Goal: Task Accomplishment & Management: Manage account settings

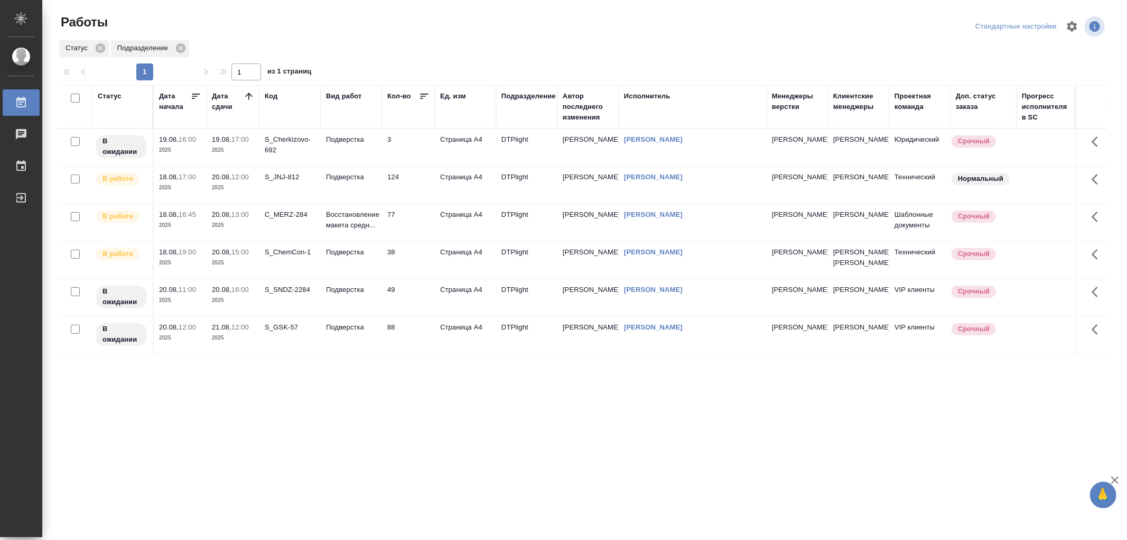
click at [358, 166] on td "Подверстка" at bounding box center [351, 147] width 61 height 37
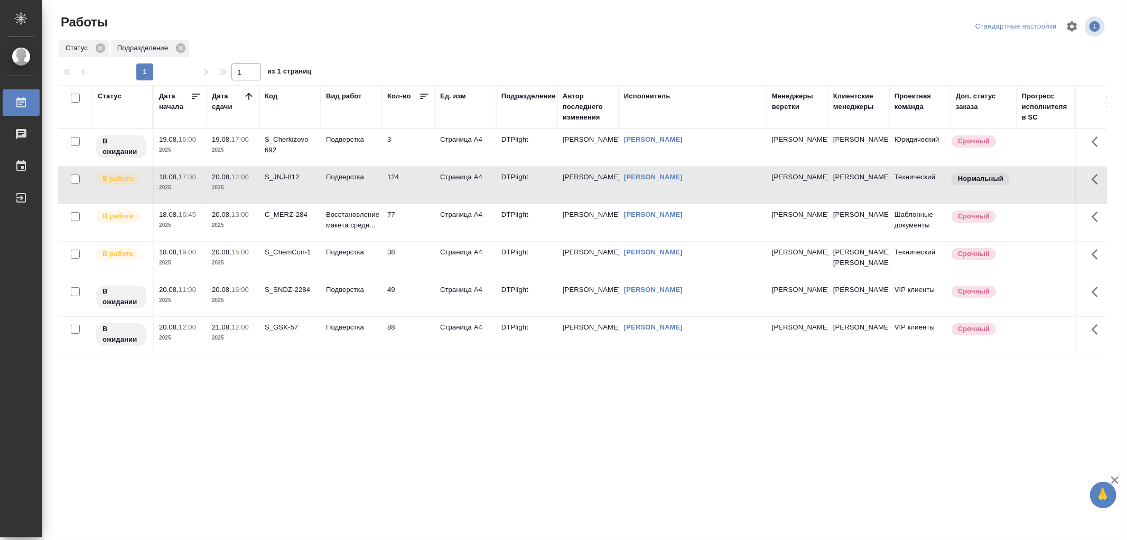
click at [358, 166] on td "Подверстка" at bounding box center [351, 147] width 61 height 37
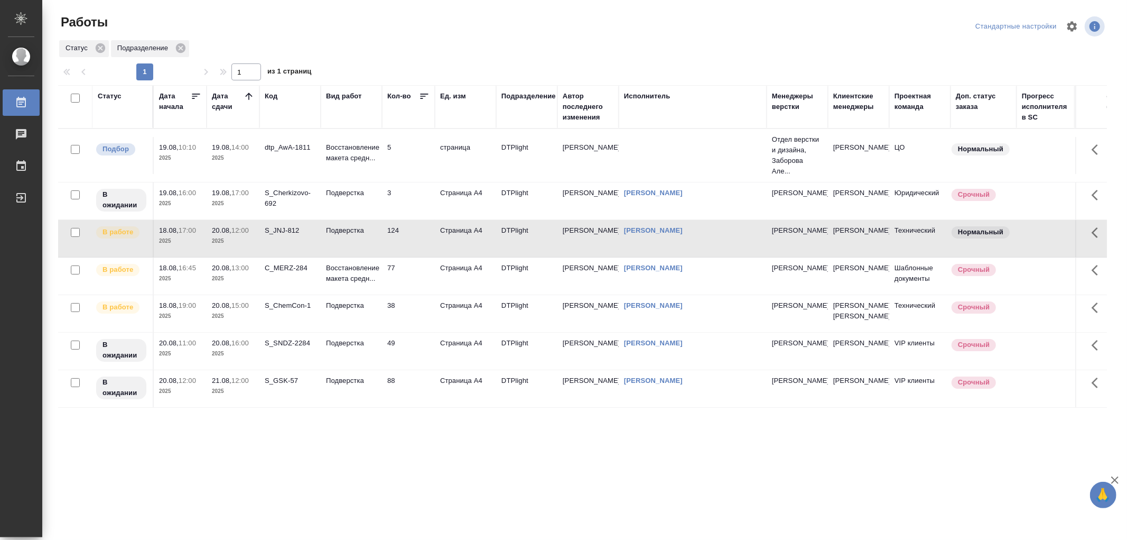
click at [366, 164] on td "Восстановление макета средн..." at bounding box center [351, 155] width 61 height 37
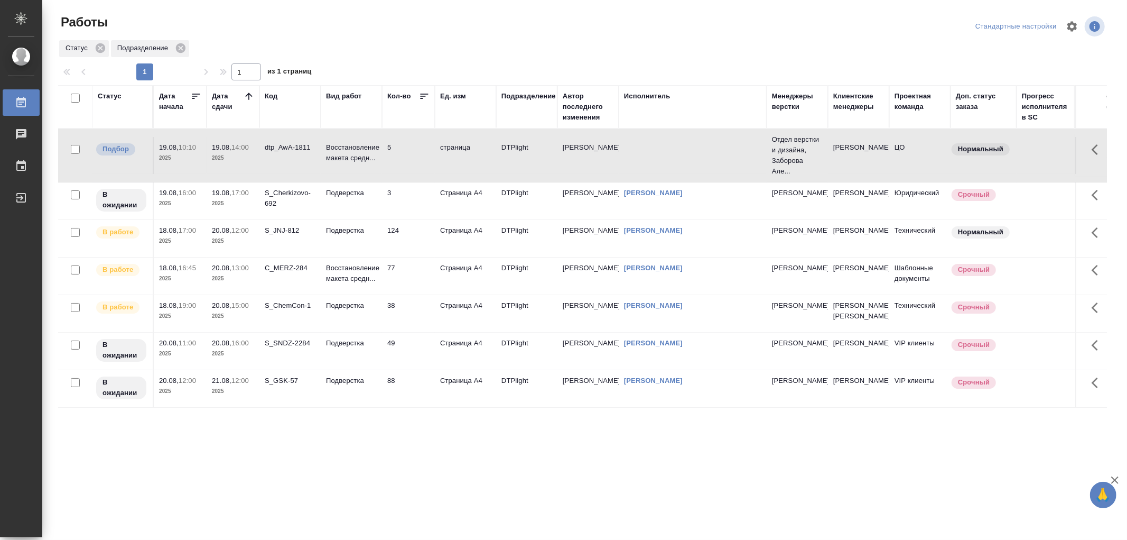
click at [366, 164] on td "Восстановление макета средн..." at bounding box center [351, 155] width 61 height 37
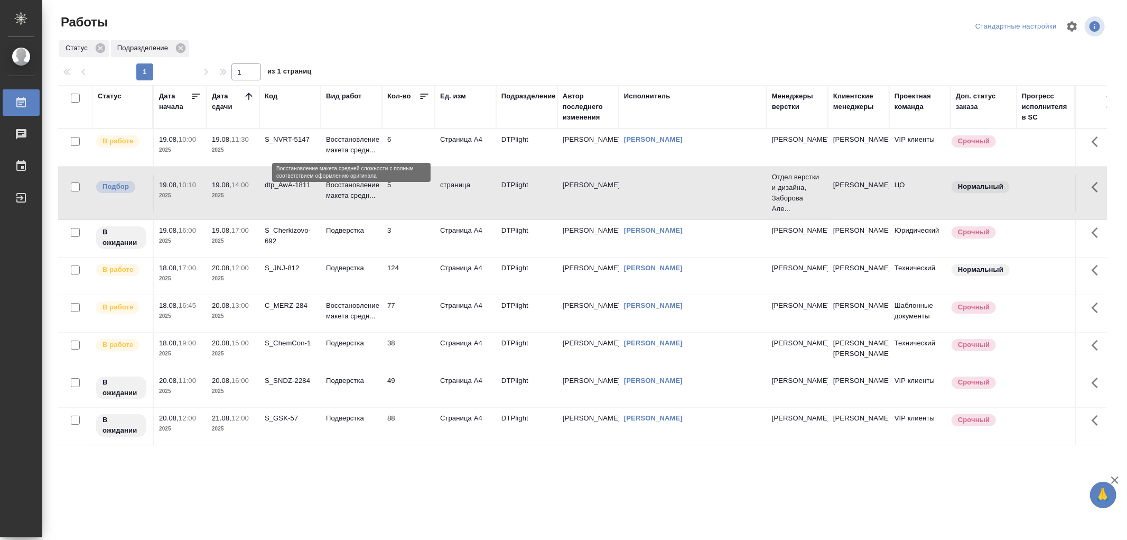
click at [359, 145] on p "Восстановление макета средн..." at bounding box center [351, 144] width 51 height 21
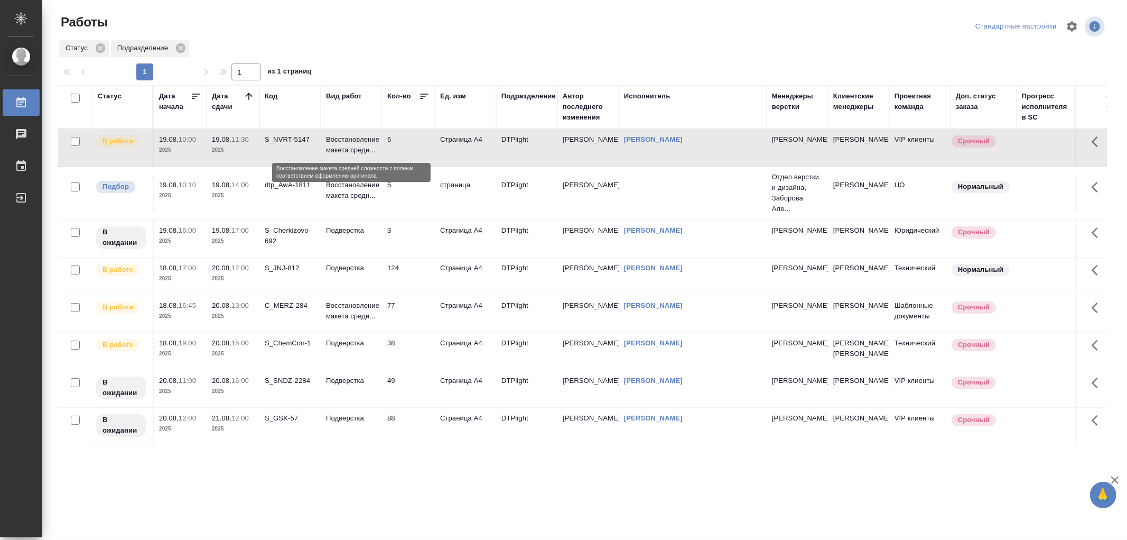
click at [359, 145] on p "Восстановление макета средн..." at bounding box center [351, 144] width 51 height 21
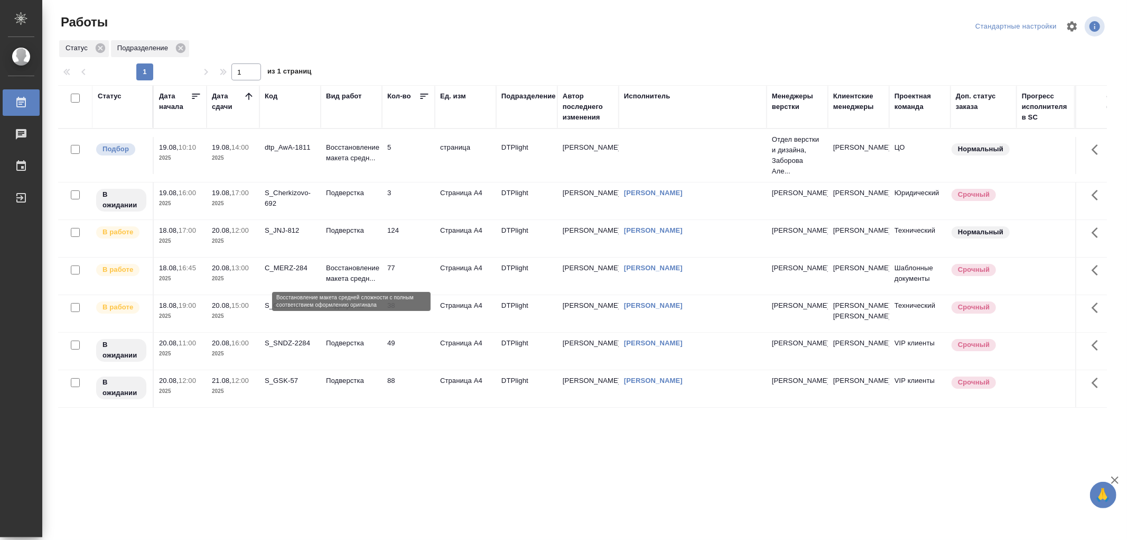
click at [362, 272] on p "Восстановление макета средн..." at bounding box center [351, 273] width 51 height 21
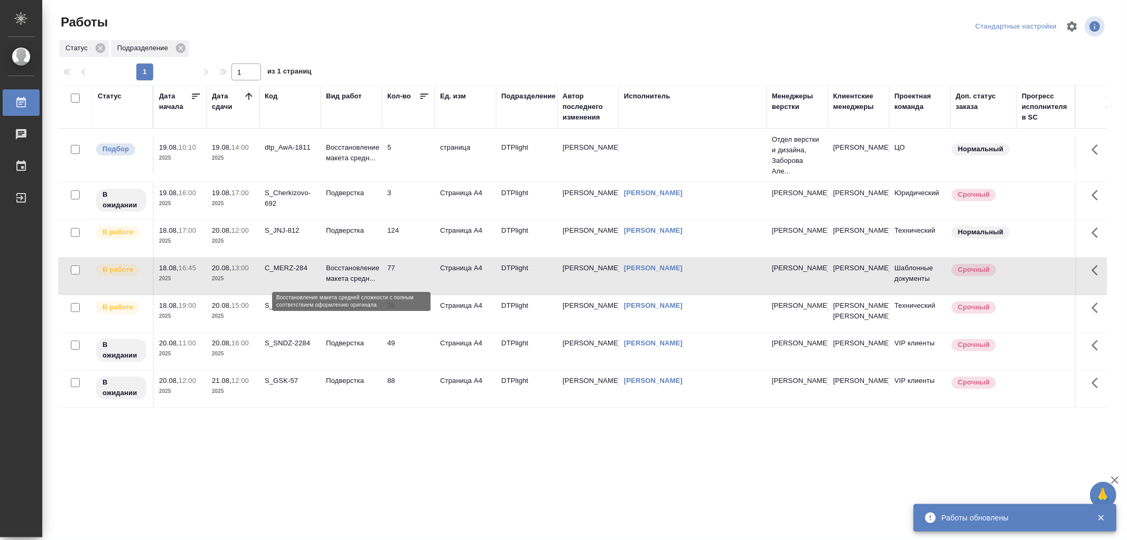
click at [362, 272] on p "Восстановление макета средн..." at bounding box center [351, 273] width 51 height 21
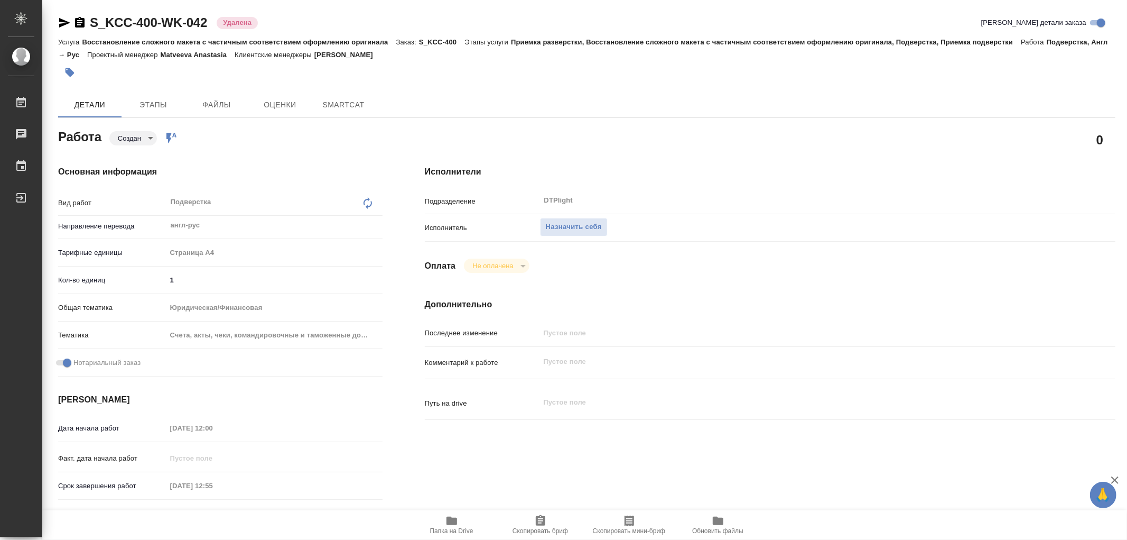
type textarea "x"
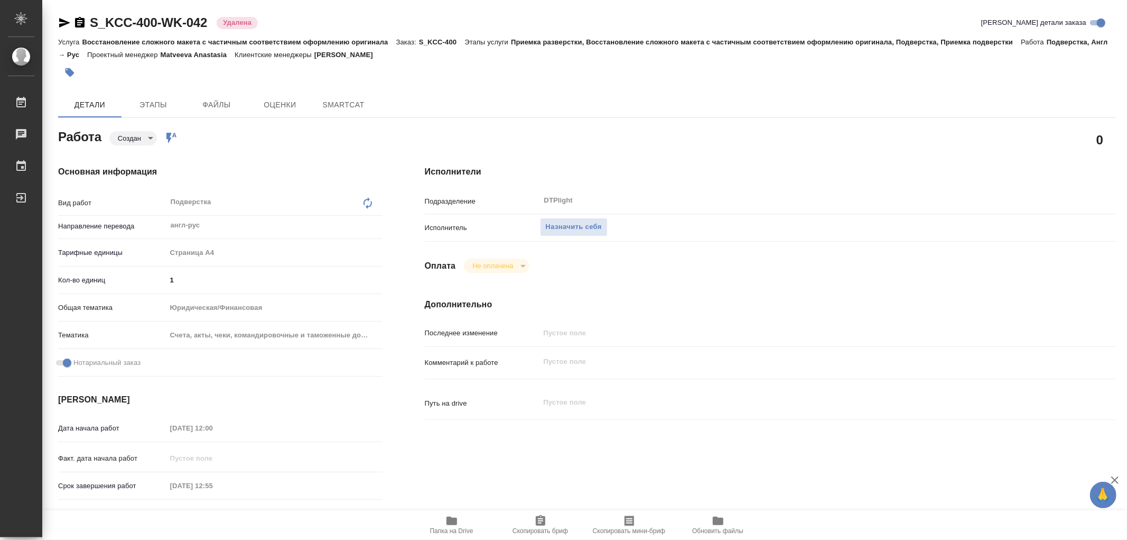
type textarea "x"
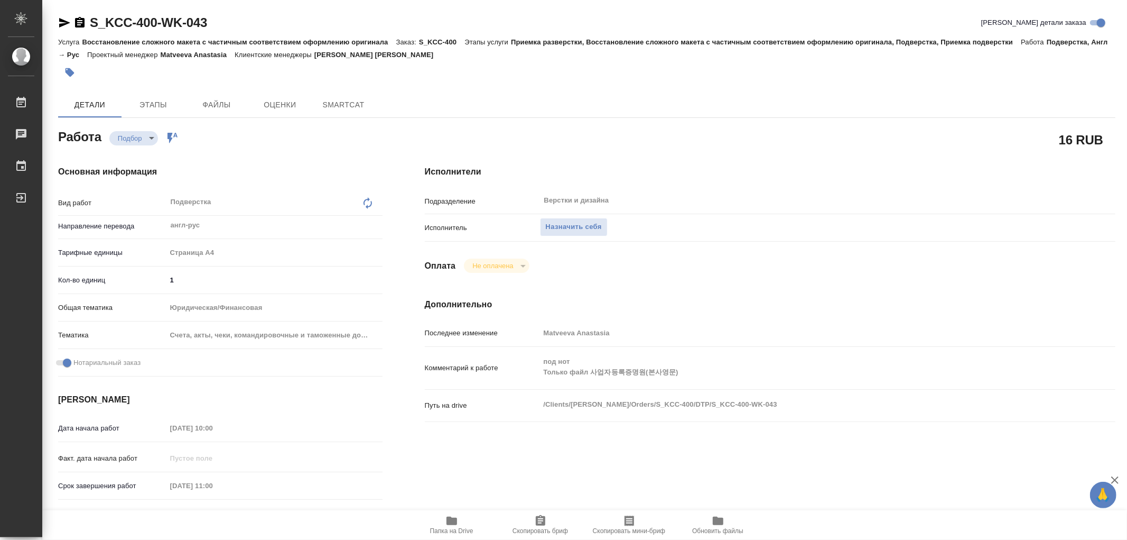
type textarea "x"
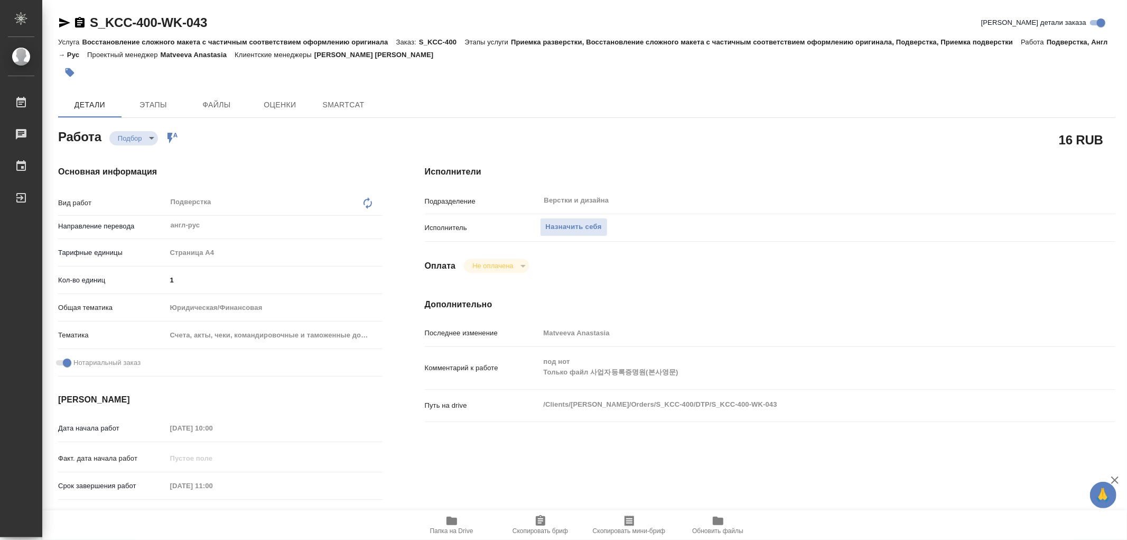
type textarea "x"
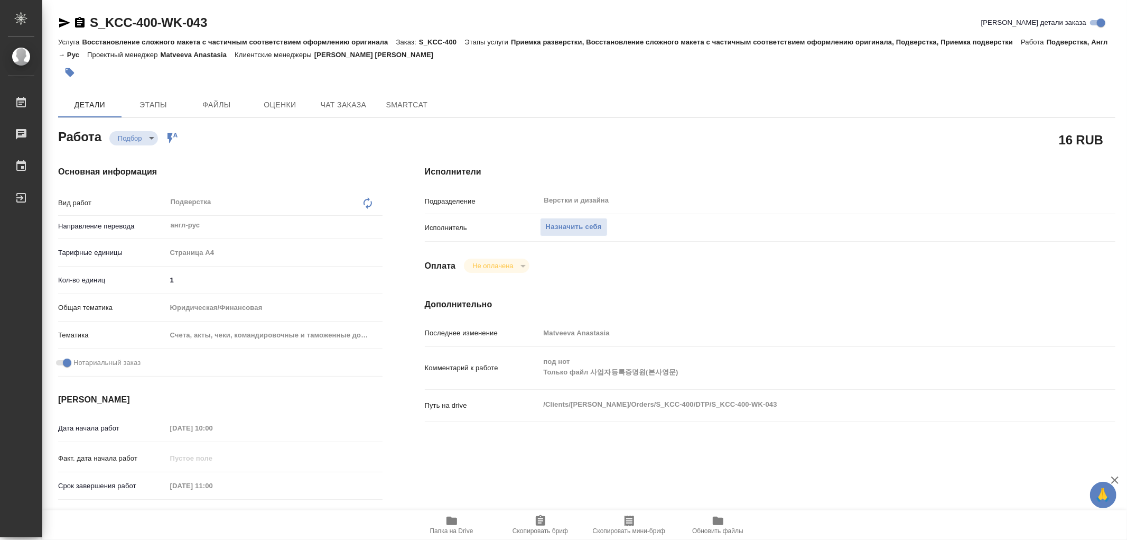
type textarea "x"
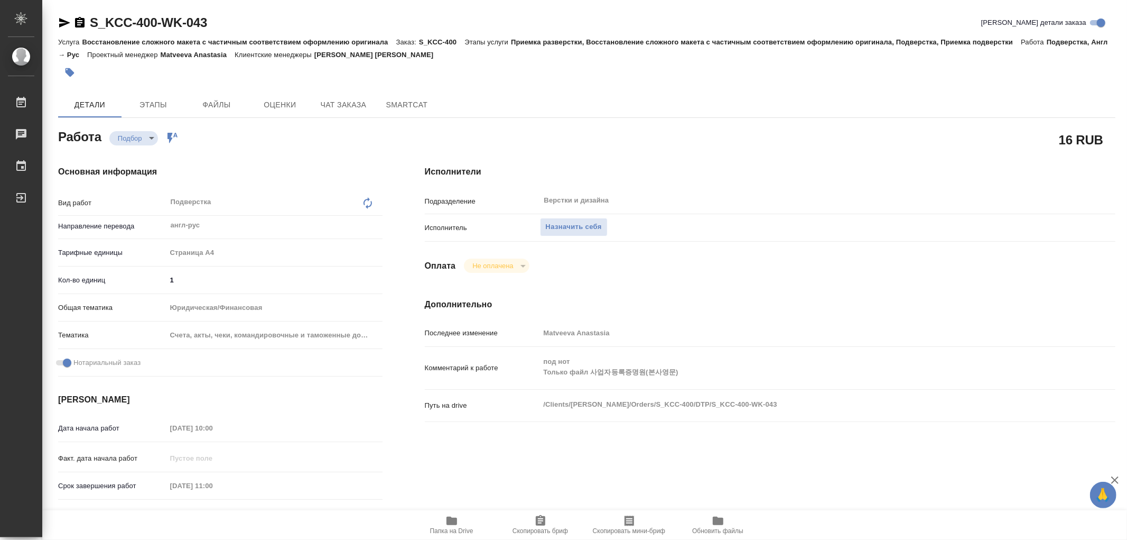
type textarea "x"
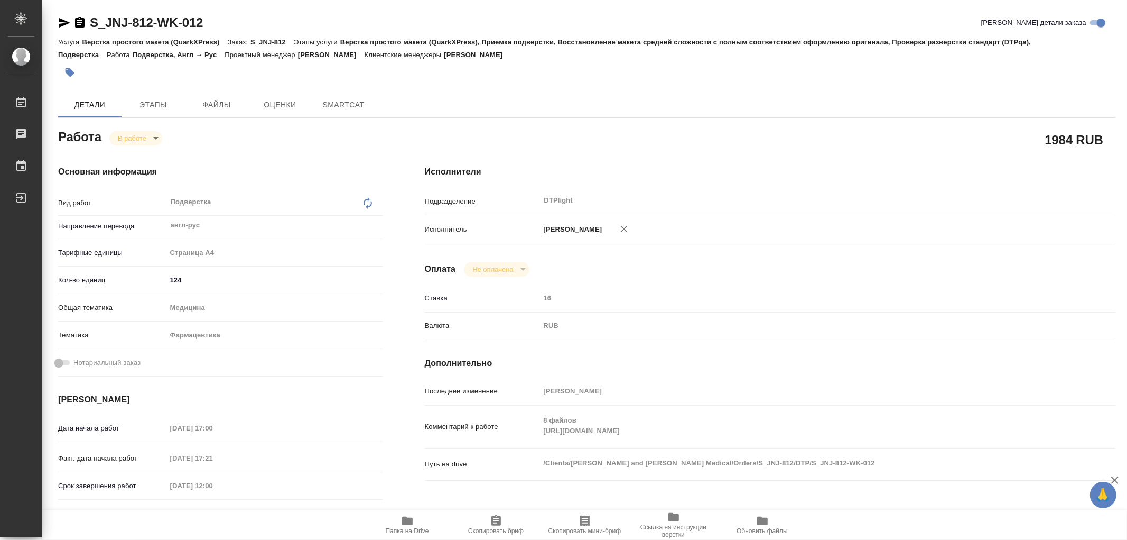
type textarea "x"
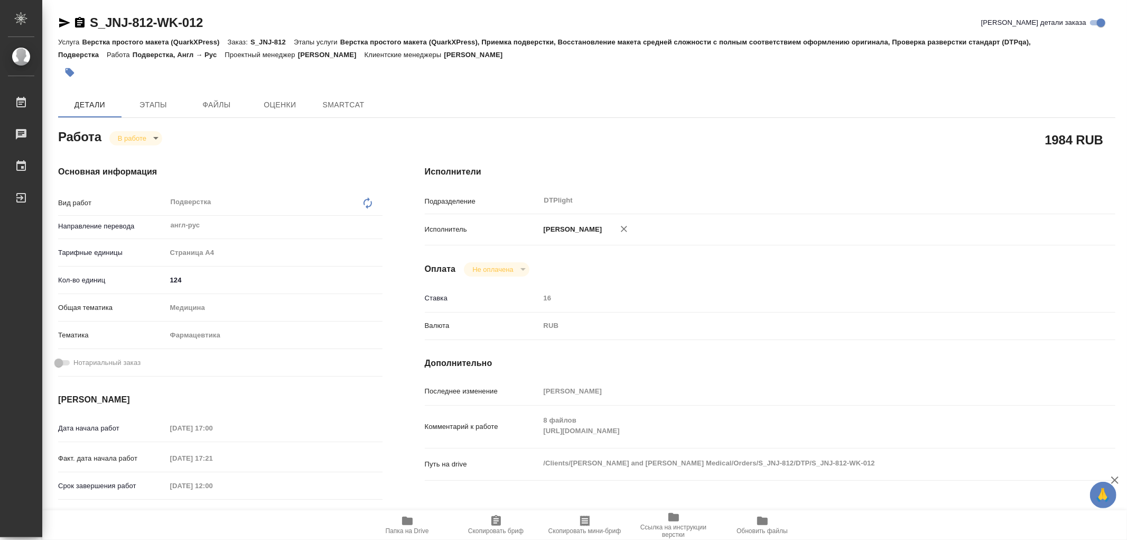
type textarea "x"
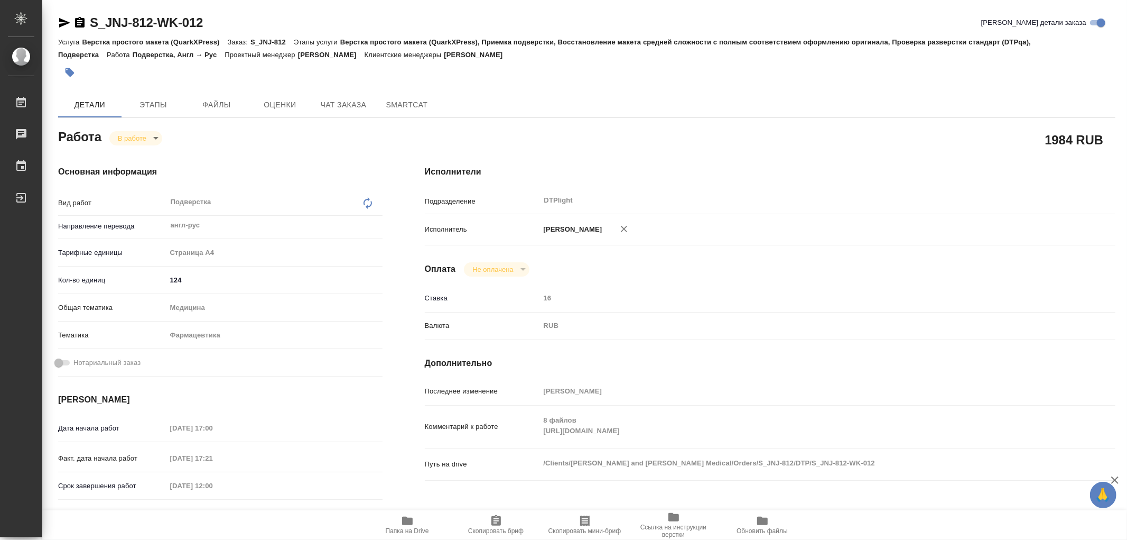
type textarea "x"
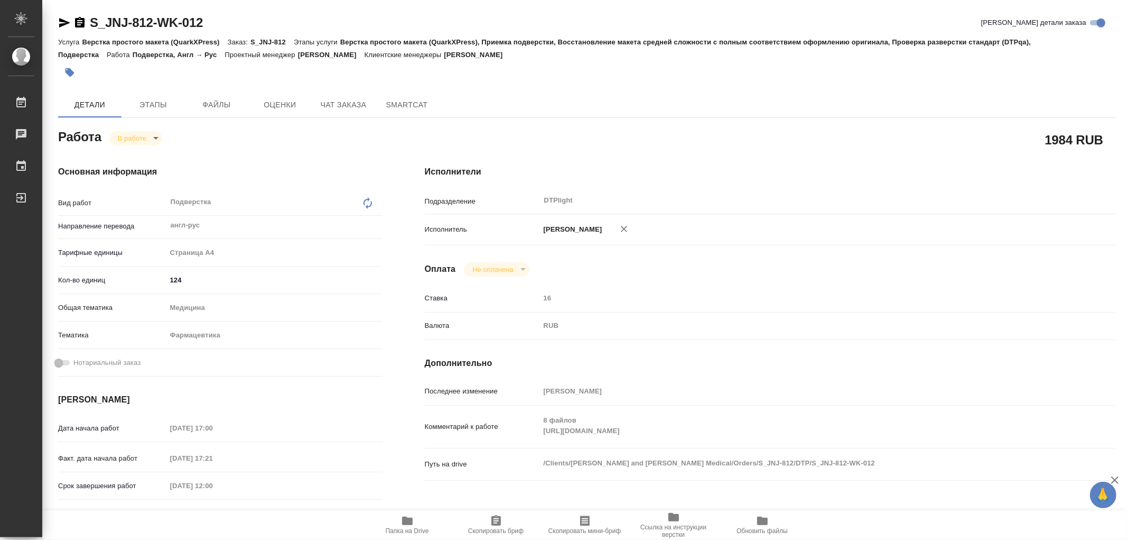
type textarea "x"
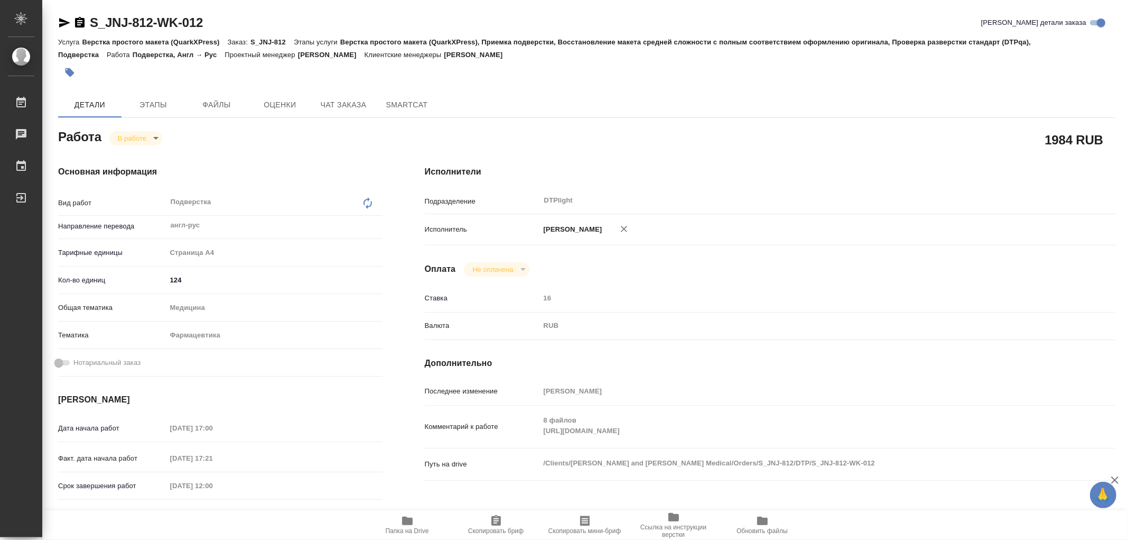
click at [536, 443] on div "Комментарий к работе 8 файлов https://drive.awatera.com/s/fow4KaBYR9AzmrQ x" at bounding box center [770, 427] width 691 height 34
click at [350, 92] on button "Чат заказа" at bounding box center [343, 104] width 63 height 25
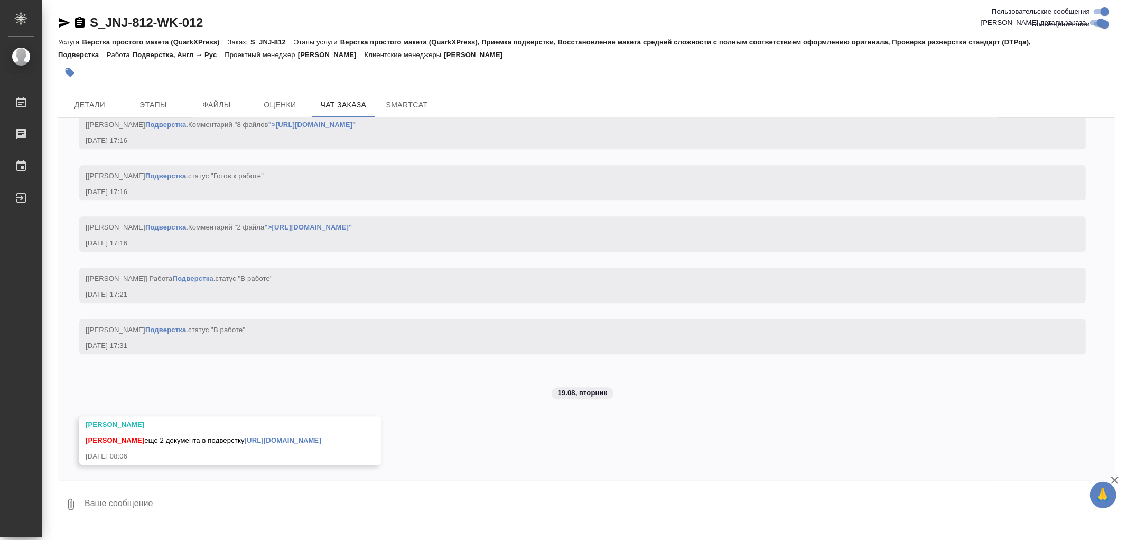
scroll to position [9317, 0]
click at [306, 439] on link "https://drive.awatera.com/s/Hm6ytj748Bo2FbS" at bounding box center [283, 440] width 77 height 8
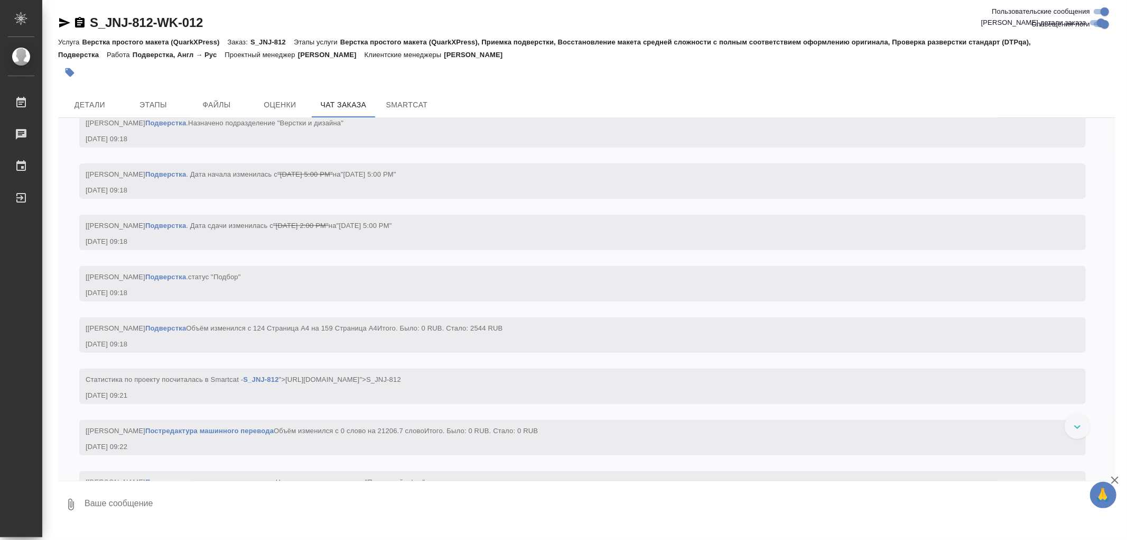
scroll to position [6909, 0]
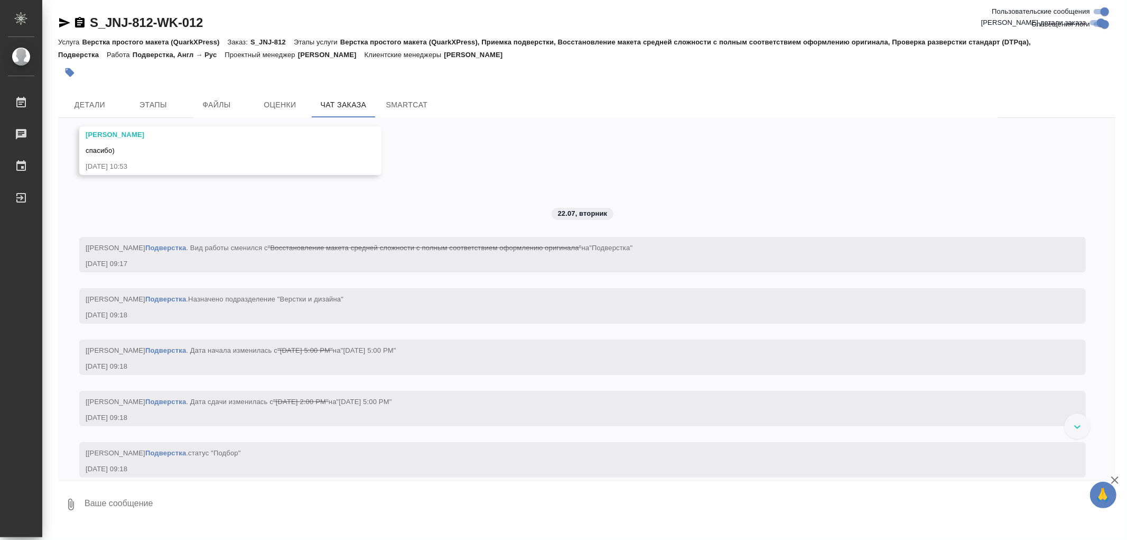
click at [182, 90] on link "https://drive.awatera.com/apps/files/?dir=/Shares/Johnson%20and%20Johnson%20Med…" at bounding box center [250, 86] width 136 height 8
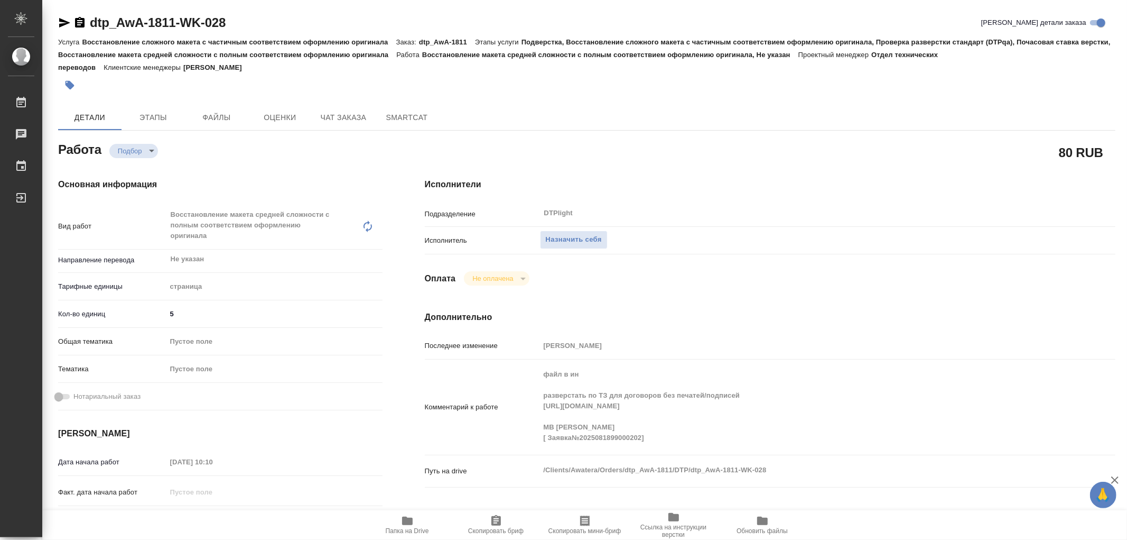
click at [401, 520] on icon "button" at bounding box center [407, 520] width 13 height 13
type textarea "x"
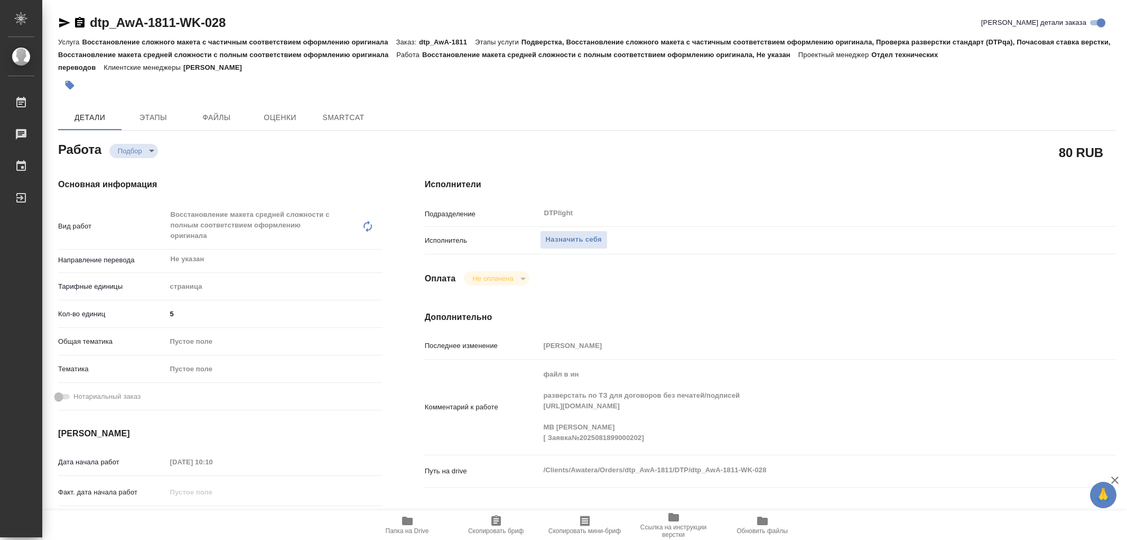
type textarea "x"
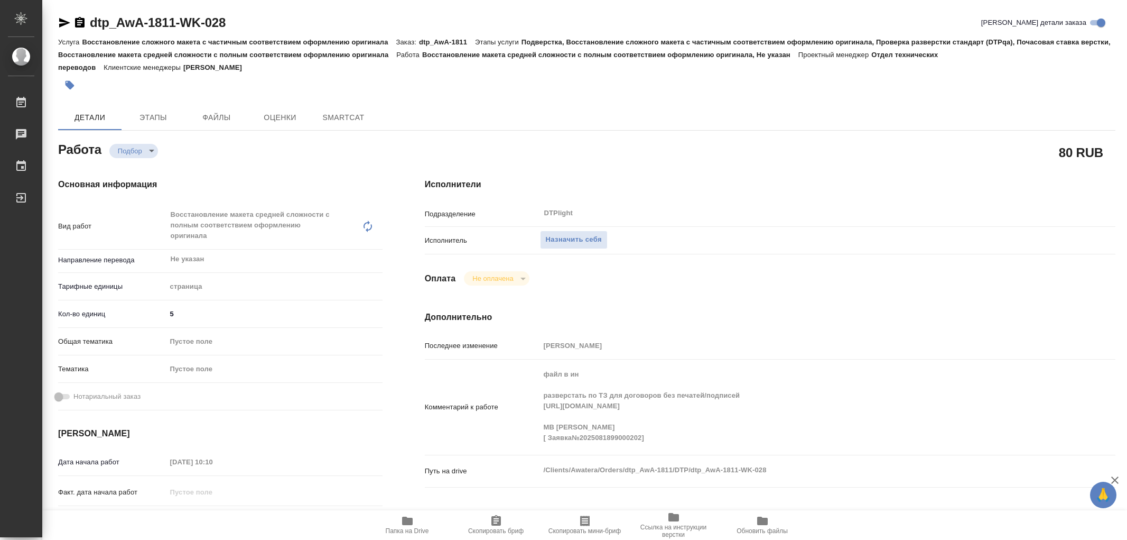
type textarea "x"
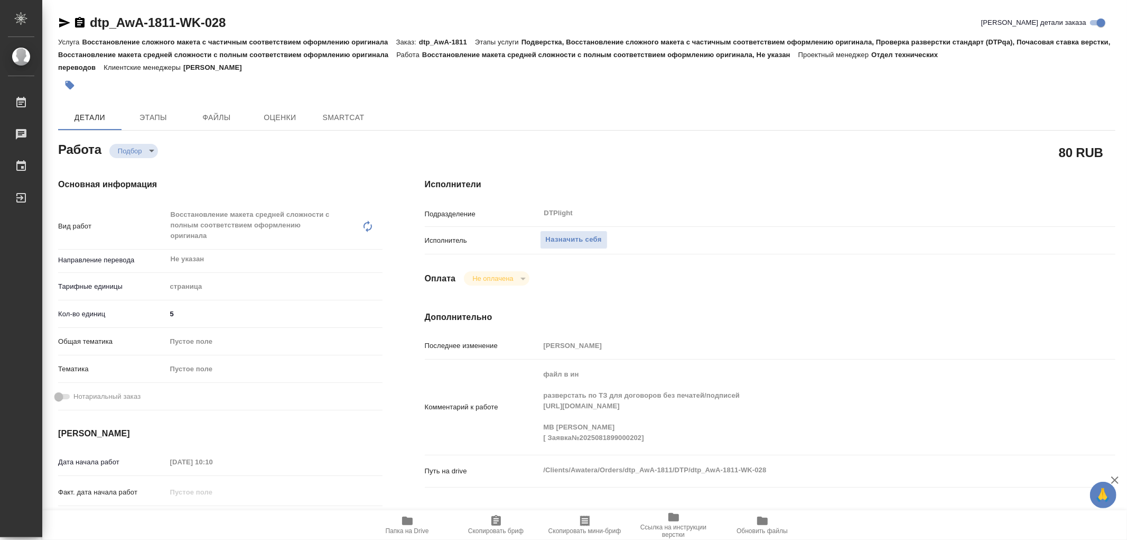
type textarea "x"
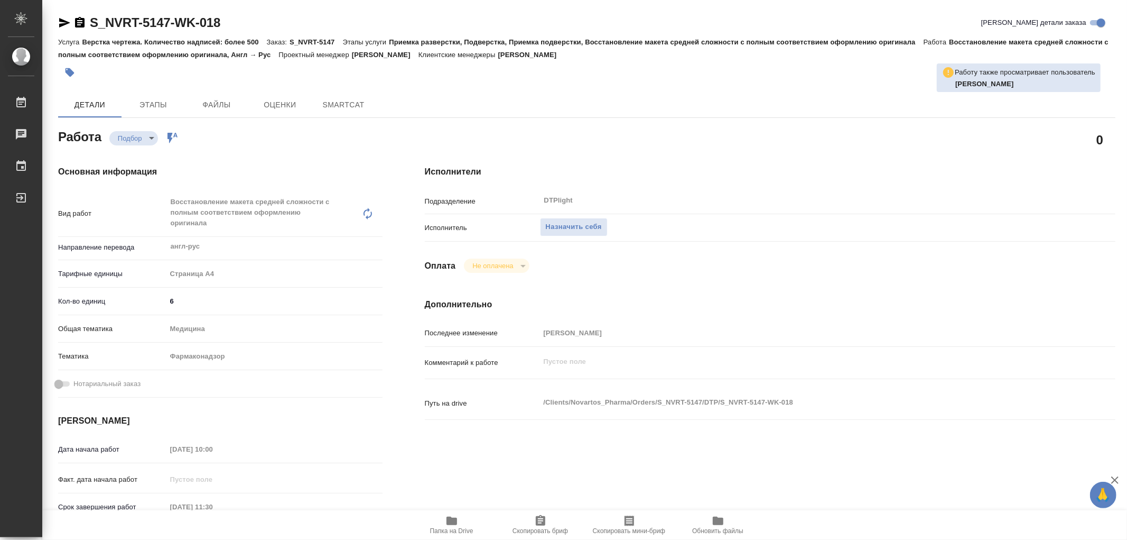
type textarea "x"
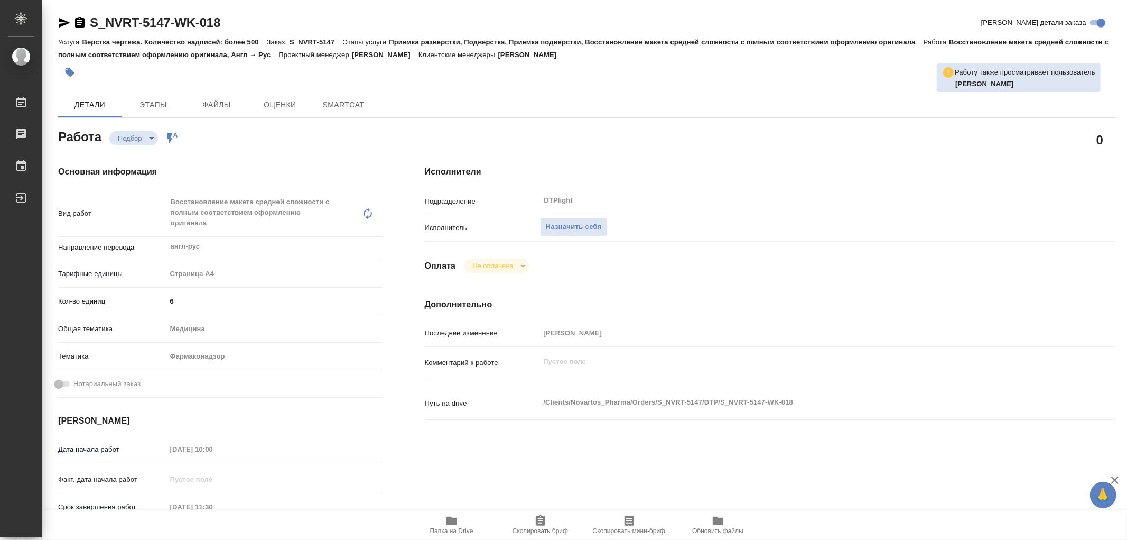
type textarea "x"
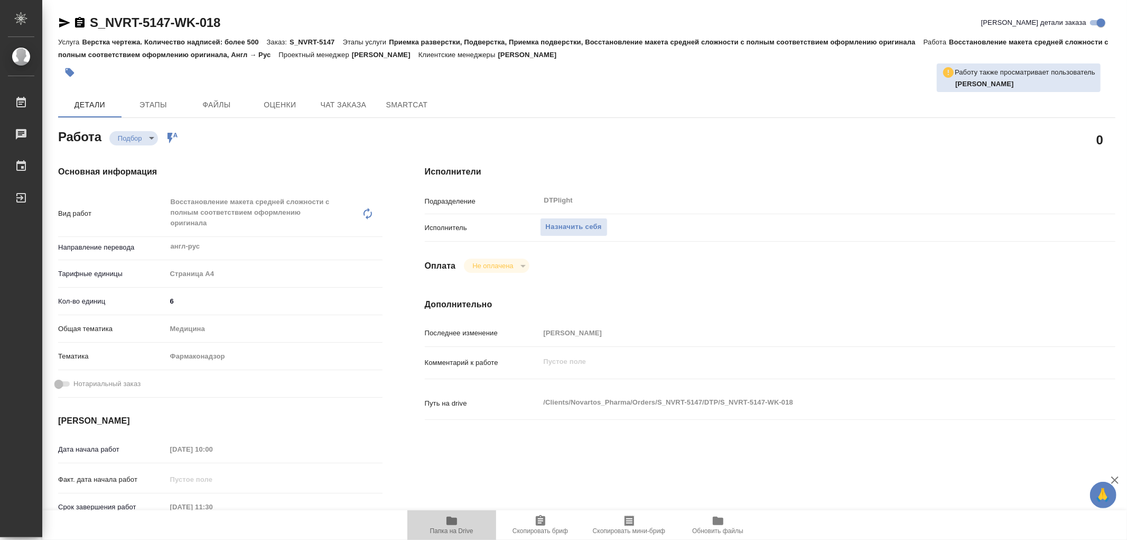
click at [451, 520] on icon "button" at bounding box center [452, 520] width 11 height 8
type textarea "x"
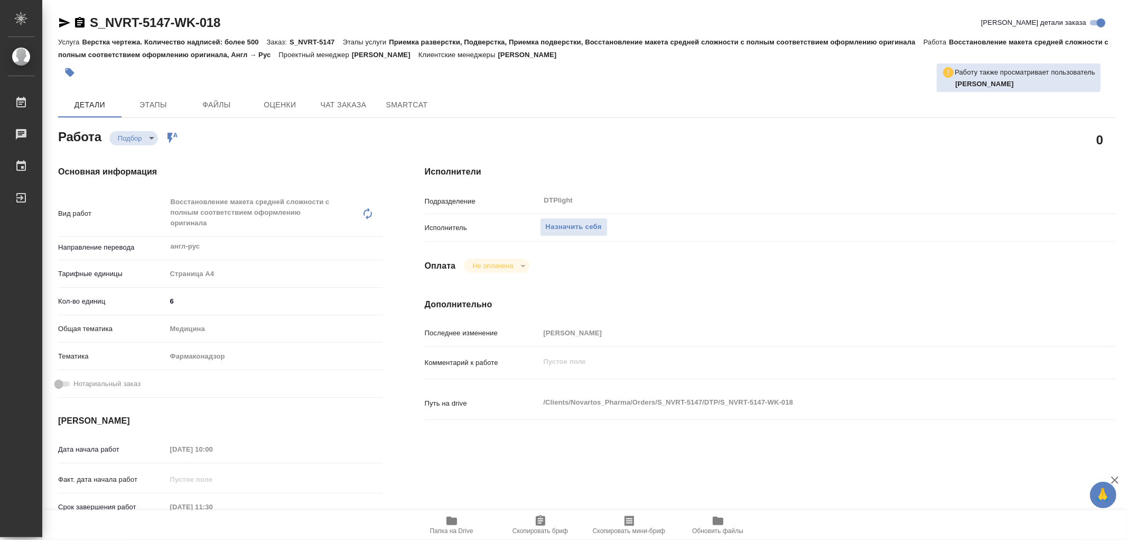
type textarea "x"
click at [451, 520] on icon "button" at bounding box center [452, 520] width 11 height 8
type textarea "x"
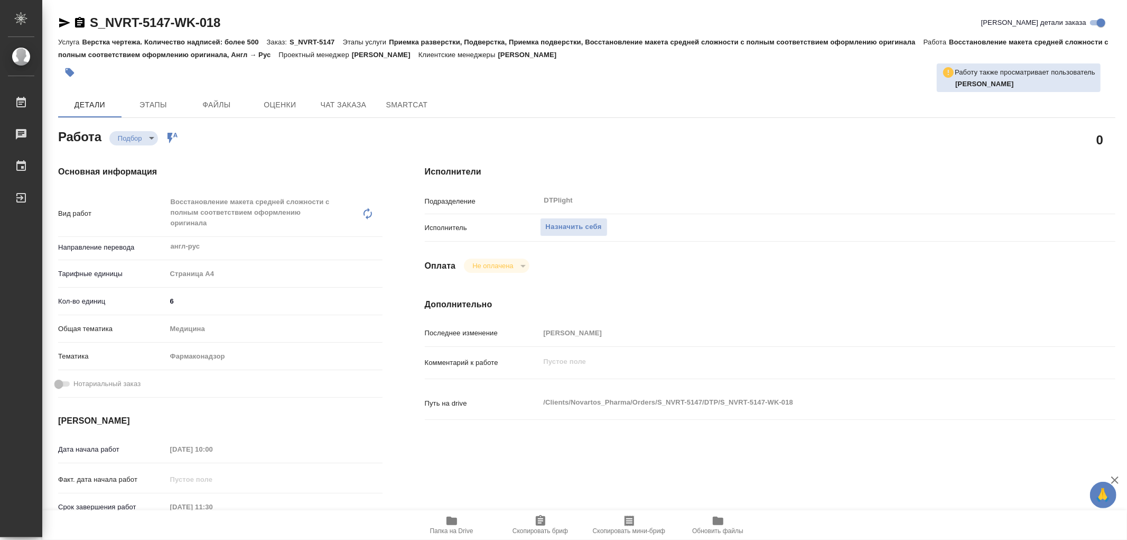
type textarea "x"
click at [592, 234] on button "Назначить себя" at bounding box center [574, 227] width 68 height 18
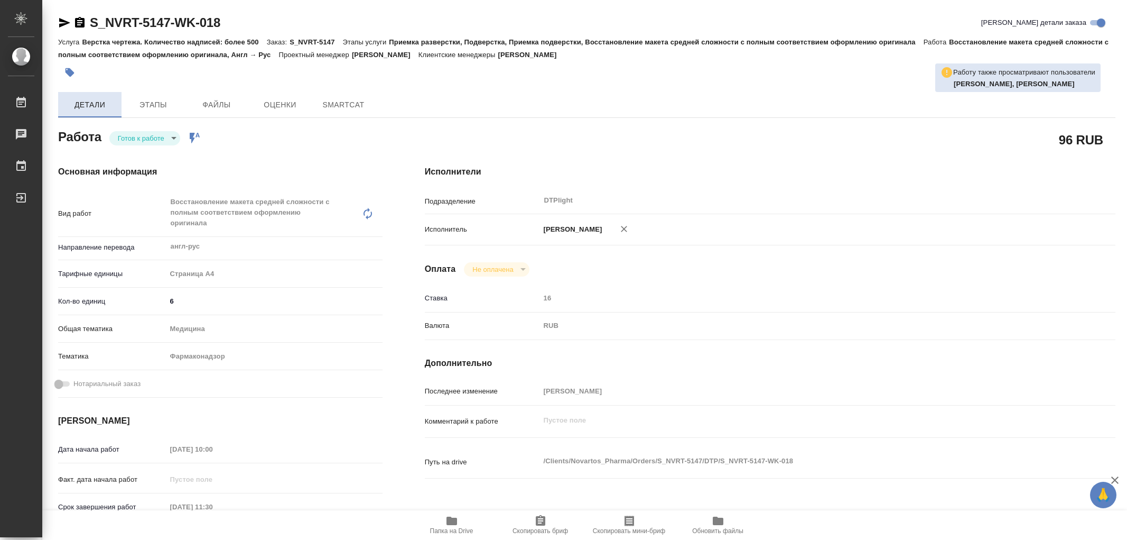
type textarea "x"
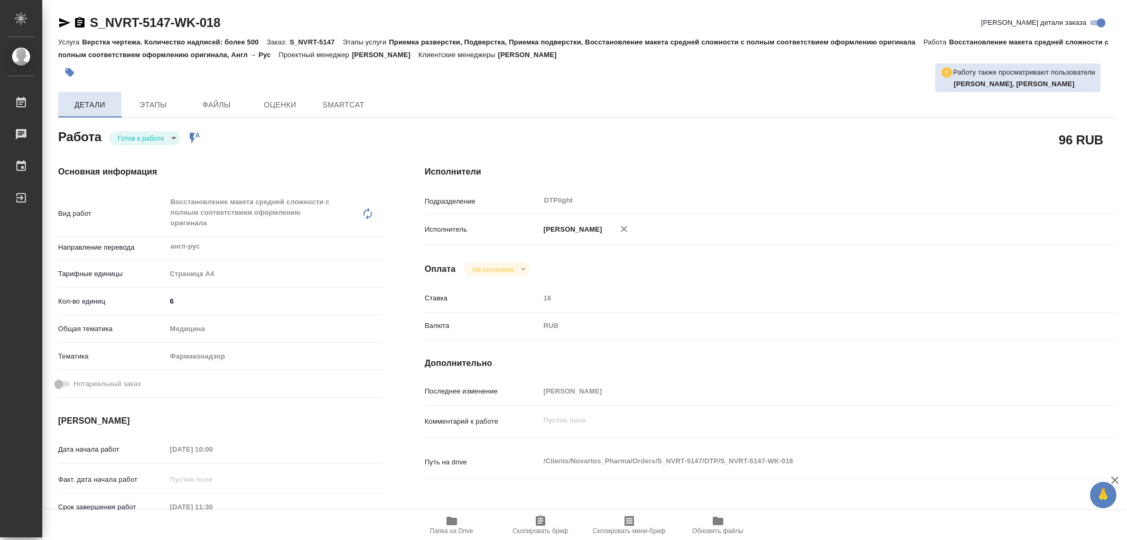
type textarea "x"
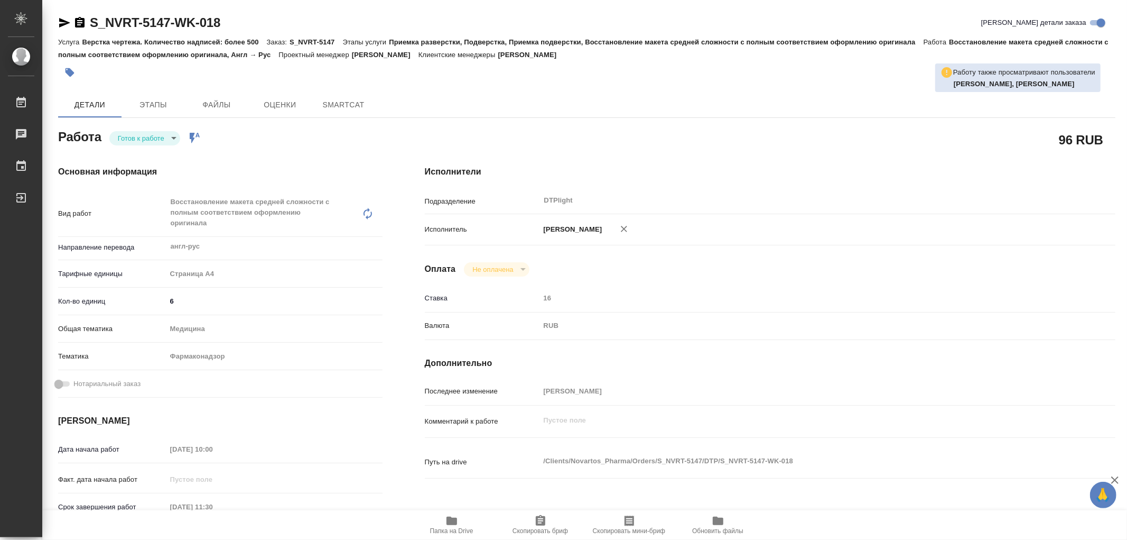
type textarea "x"
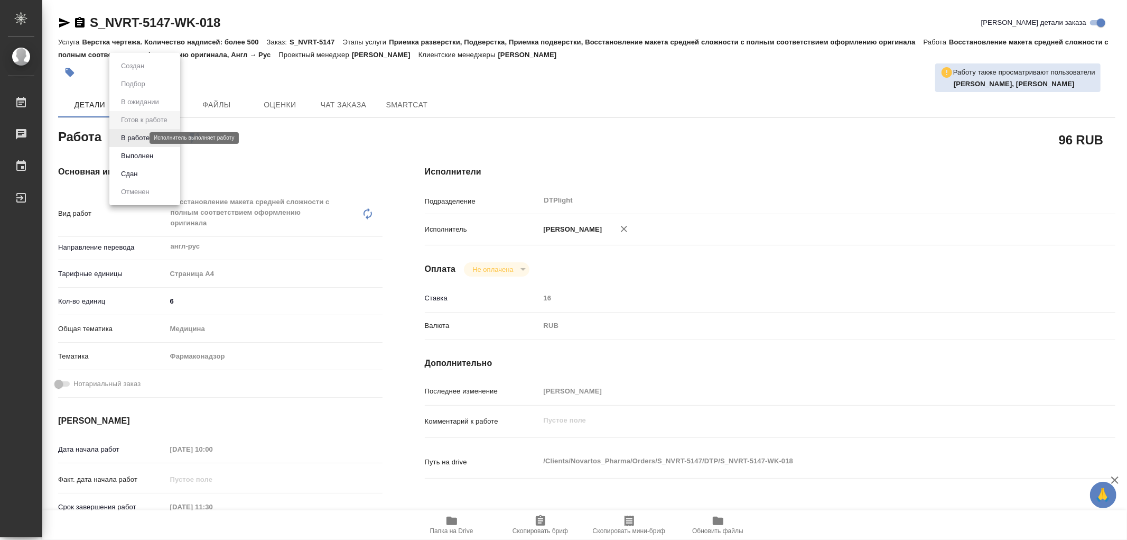
click at [128, 138] on body "🙏 .cls-1 fill:#fff; AWATERA Работы Чаты График Выйти S_NVRT-5147-WK-018 Кратко …" at bounding box center [563, 270] width 1127 height 540
click at [128, 138] on button "В работе" at bounding box center [135, 138] width 35 height 12
type textarea "x"
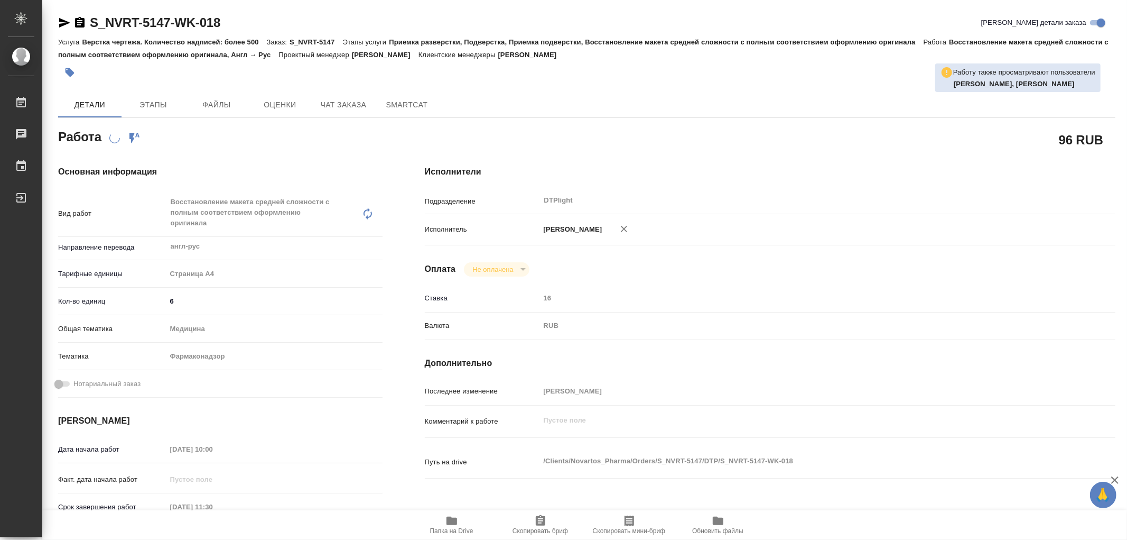
type textarea "x"
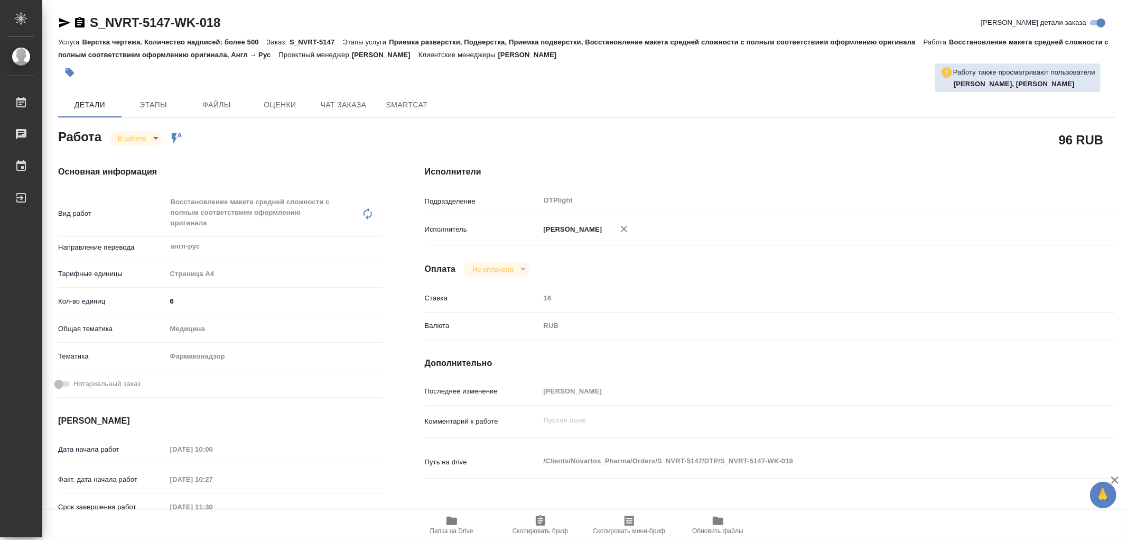
type textarea "x"
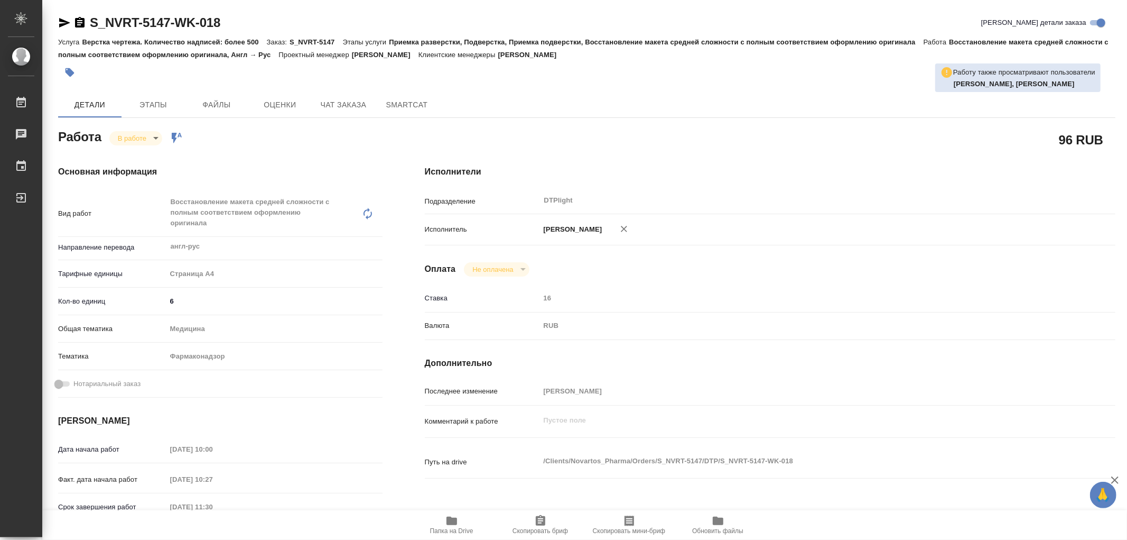
type textarea "x"
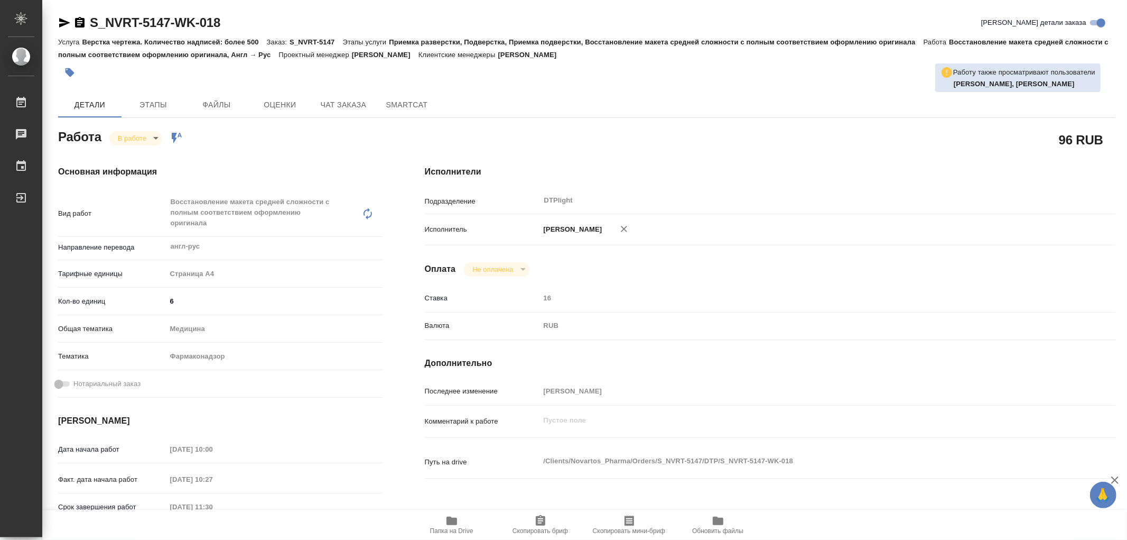
type textarea "x"
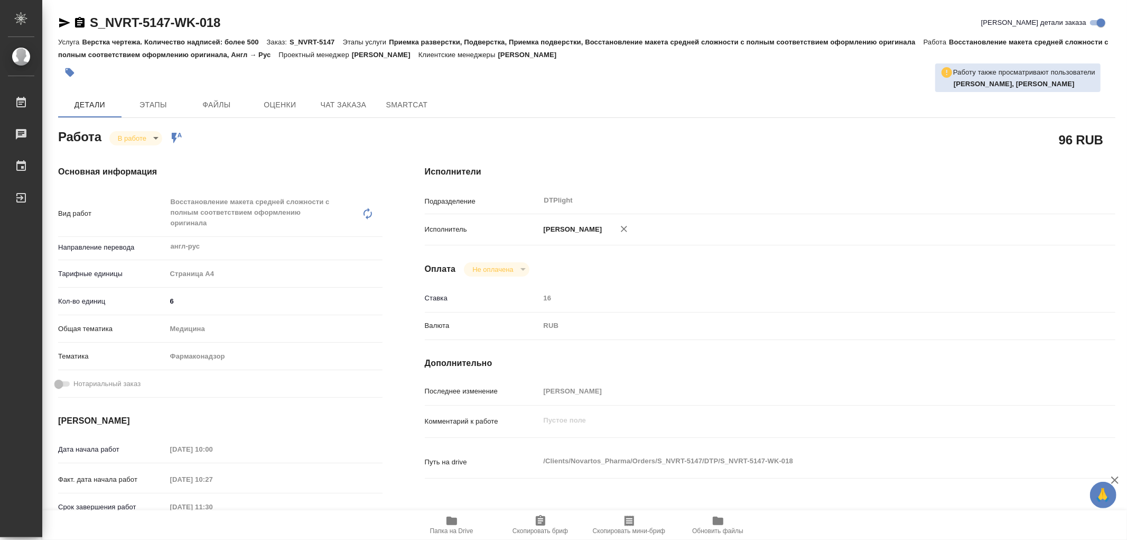
type textarea "x"
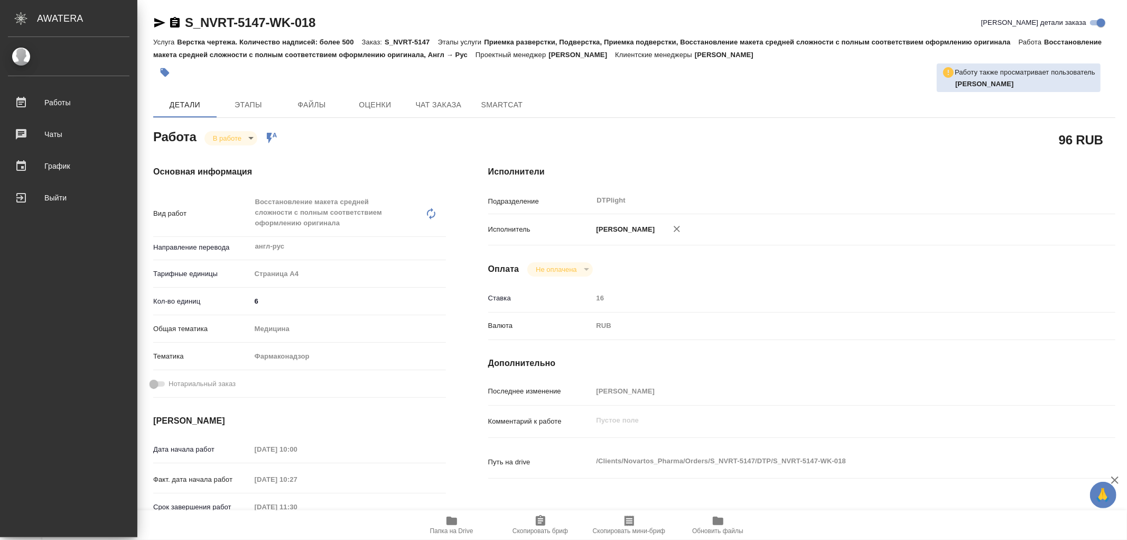
type textarea "x"
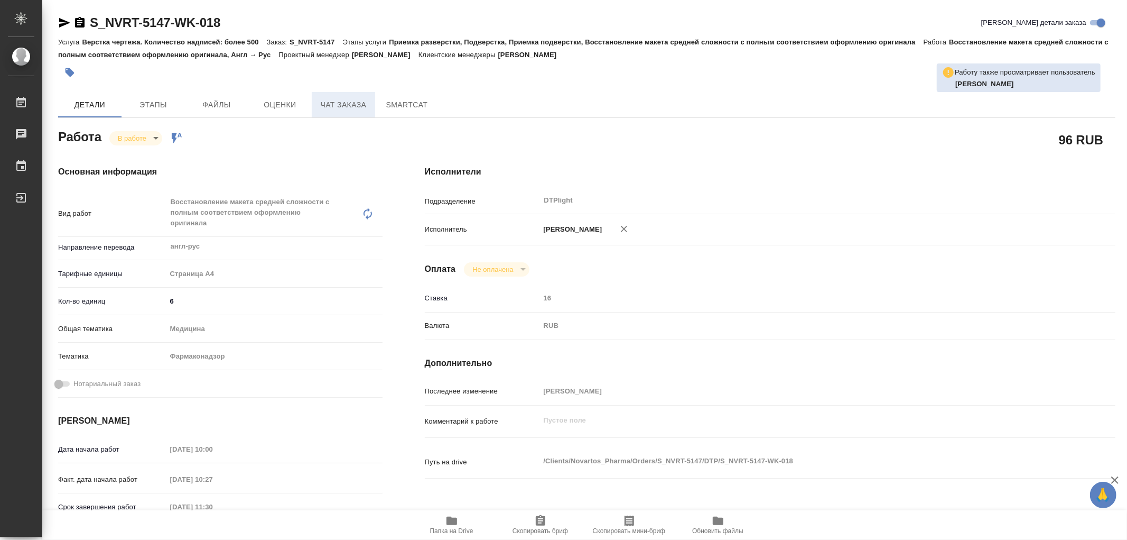
click at [357, 105] on span "Чат заказа" at bounding box center [343, 104] width 51 height 13
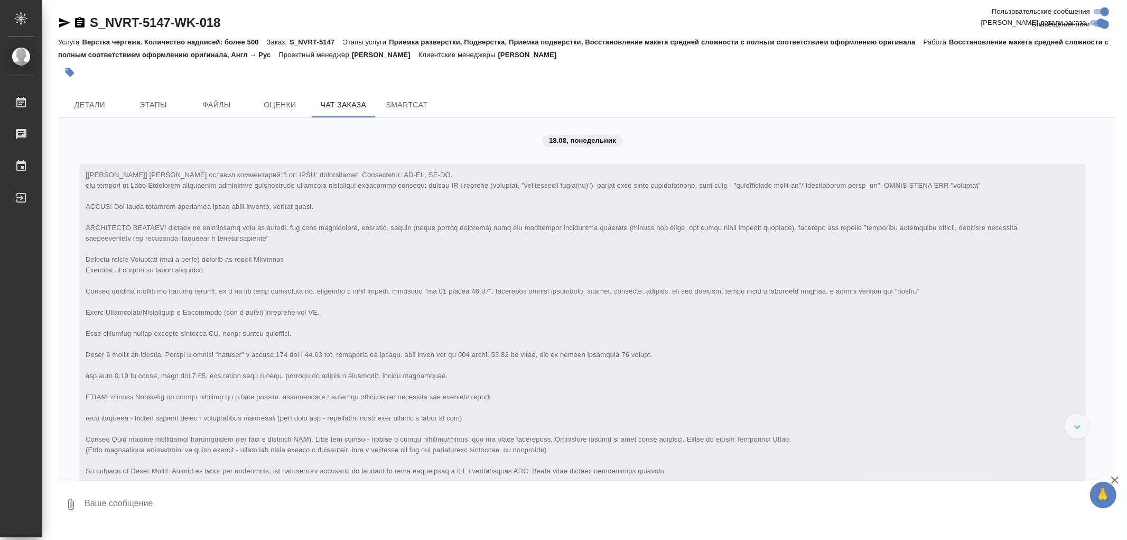
click at [58, 22] on icon "button" at bounding box center [64, 22] width 13 height 13
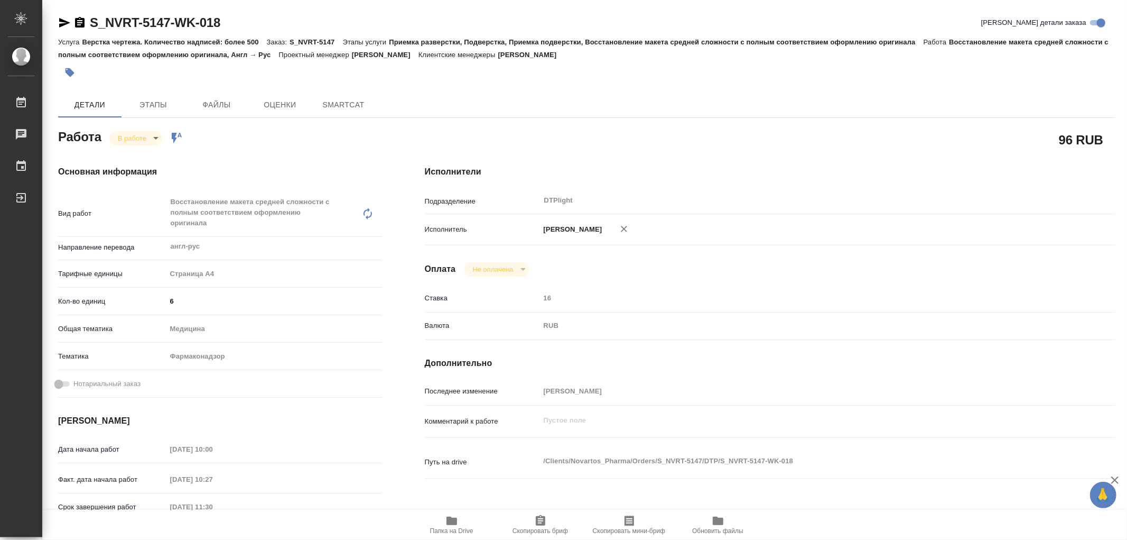
type textarea "x"
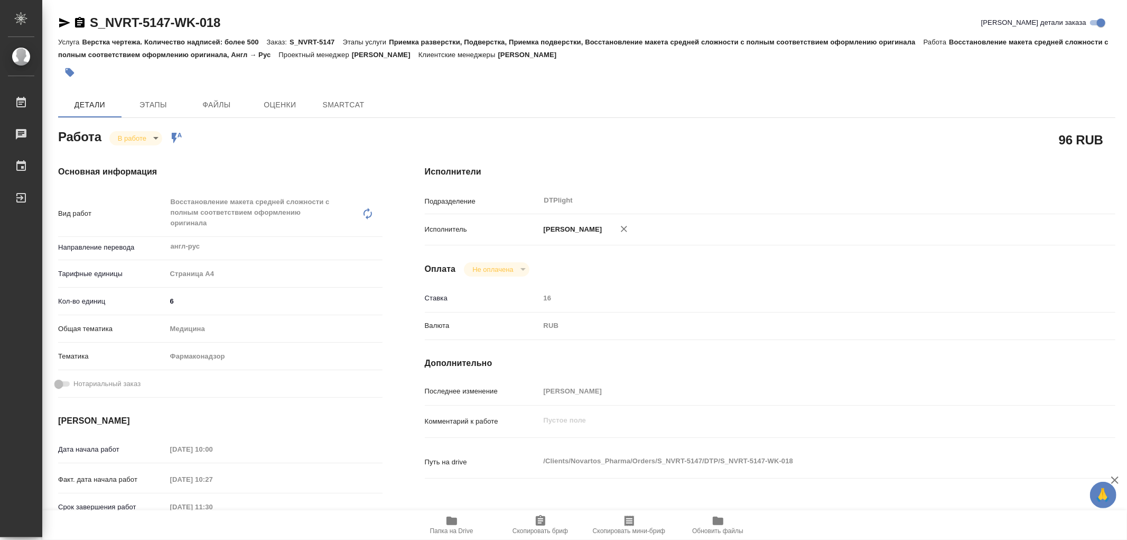
type textarea "x"
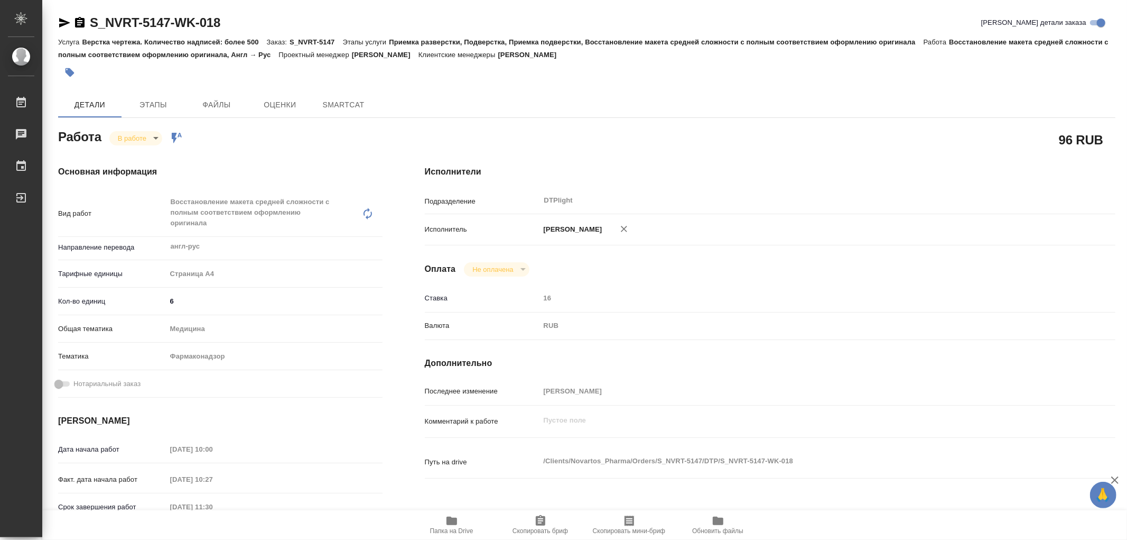
type textarea "x"
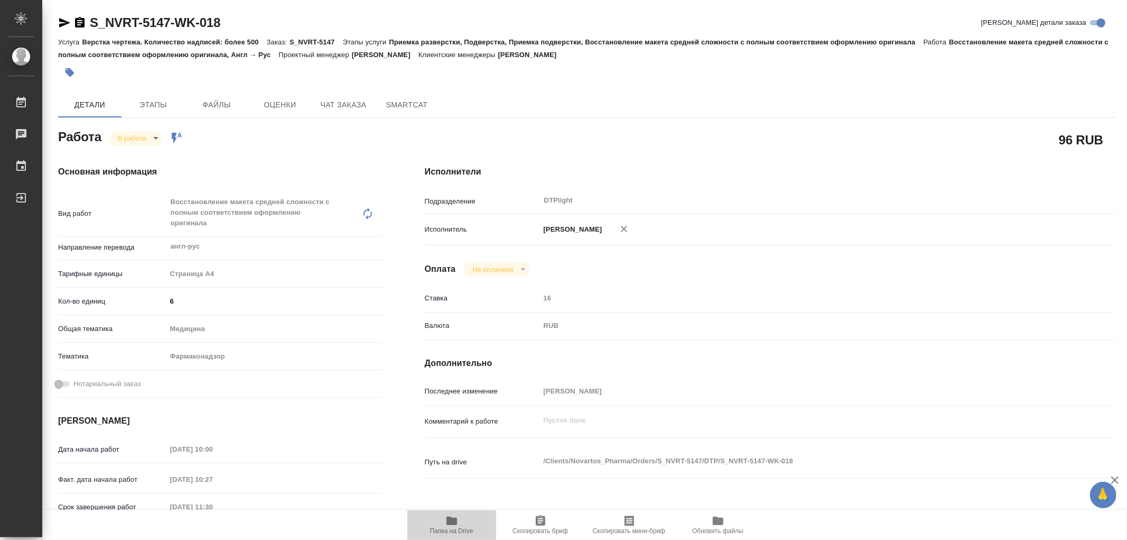
click at [455, 521] on icon "button" at bounding box center [452, 520] width 11 height 8
type textarea "x"
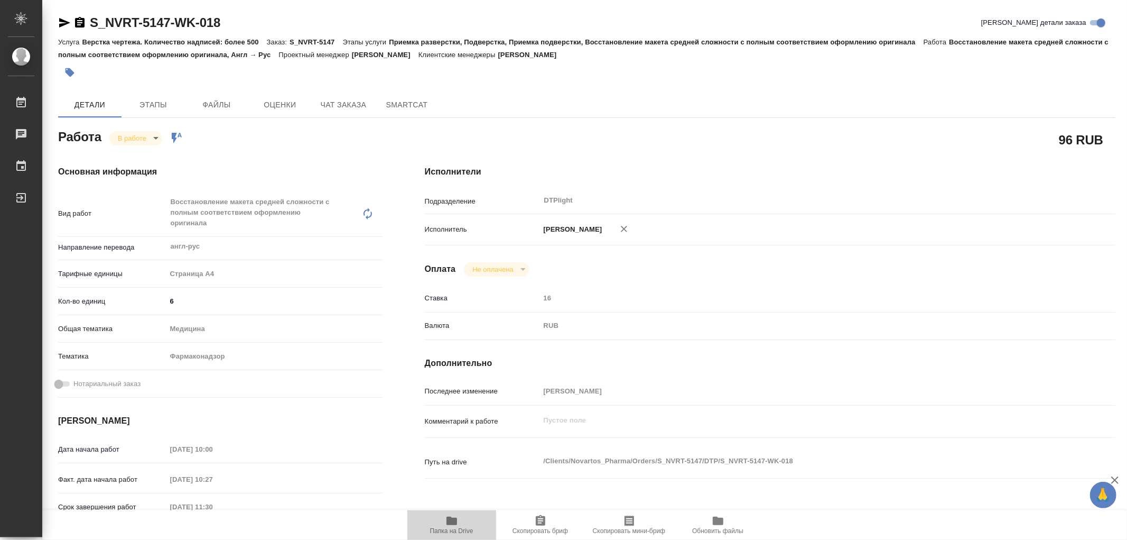
type textarea "x"
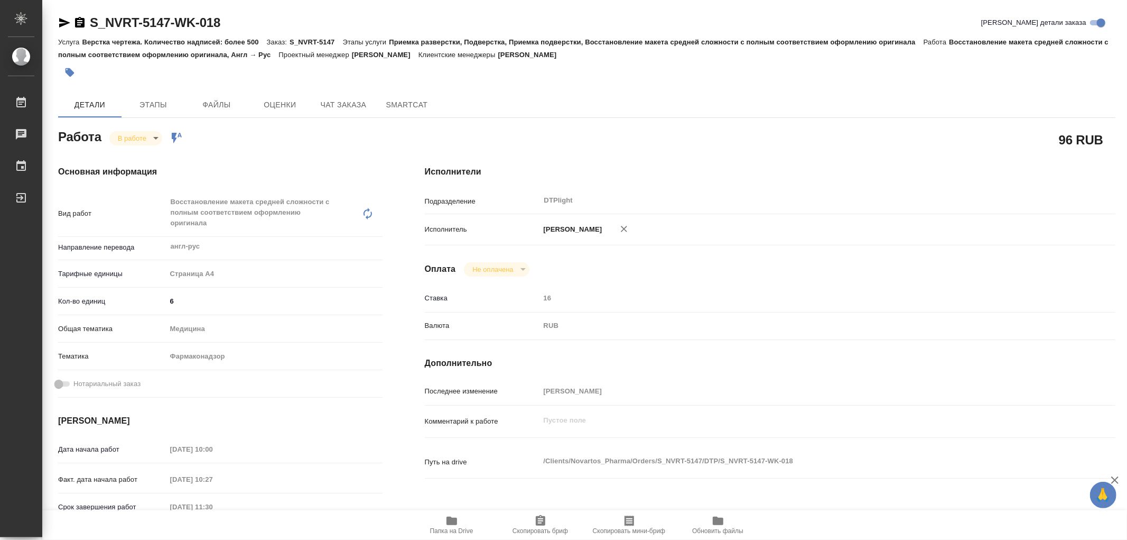
type textarea "x"
click at [467, 520] on span "Папка на Drive" at bounding box center [452, 524] width 76 height 20
click at [456, 521] on icon "button" at bounding box center [452, 520] width 11 height 8
click at [141, 134] on body "🙏 .cls-1 fill:#fff; AWATERA Работы 0 Чаты График Выйти S_NVRT-5147-WK-018 Кратк…" at bounding box center [563, 270] width 1127 height 540
click at [144, 151] on button "Выполнен" at bounding box center [137, 156] width 39 height 12
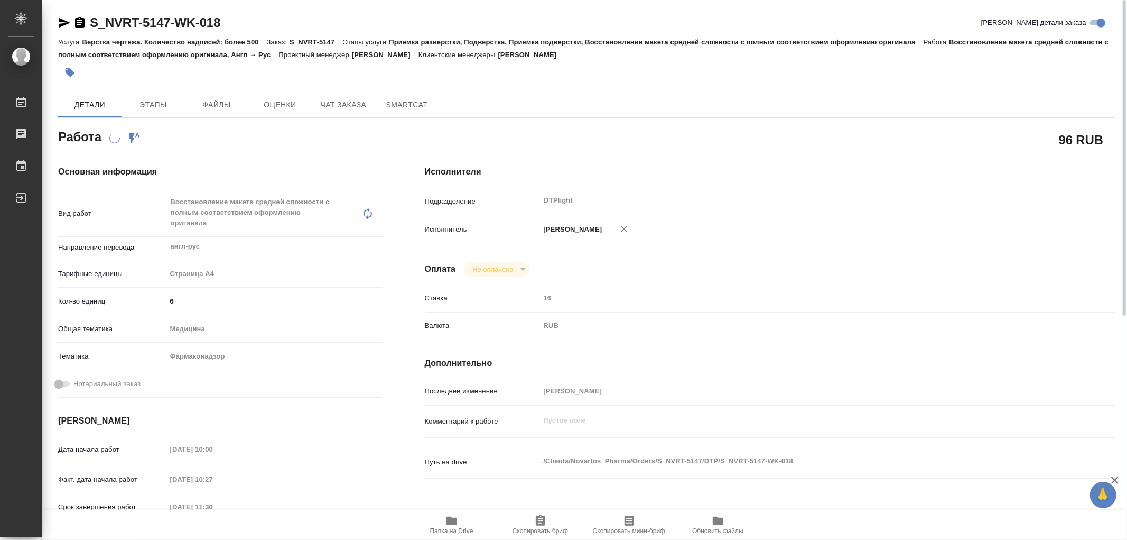
click at [231, 20] on div "S_NVRT-5147-WK-018 Кратко детали заказа" at bounding box center [587, 22] width 1058 height 17
type textarea "x"
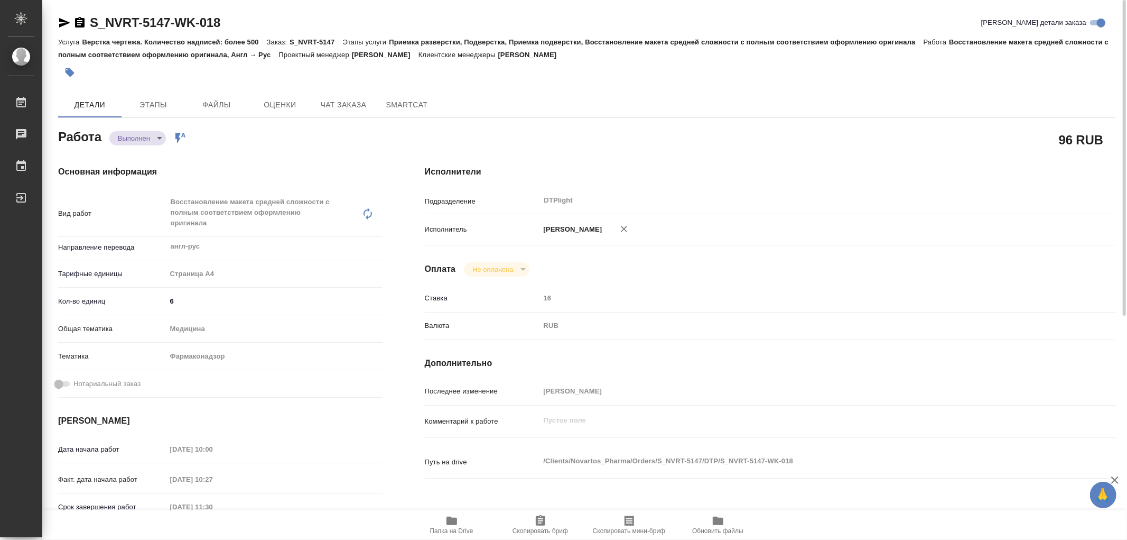
type textarea "x"
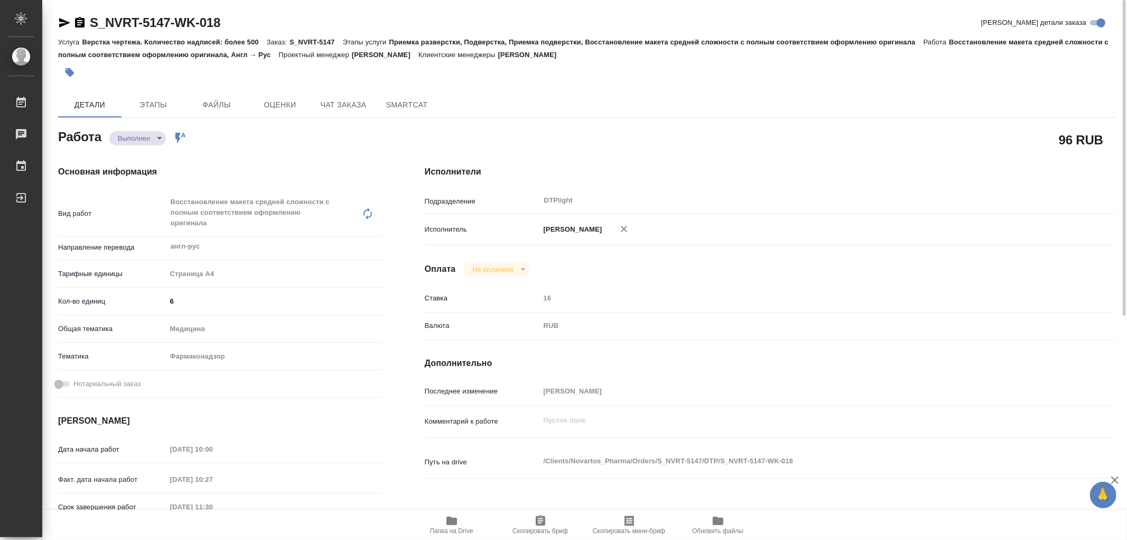
type textarea "x"
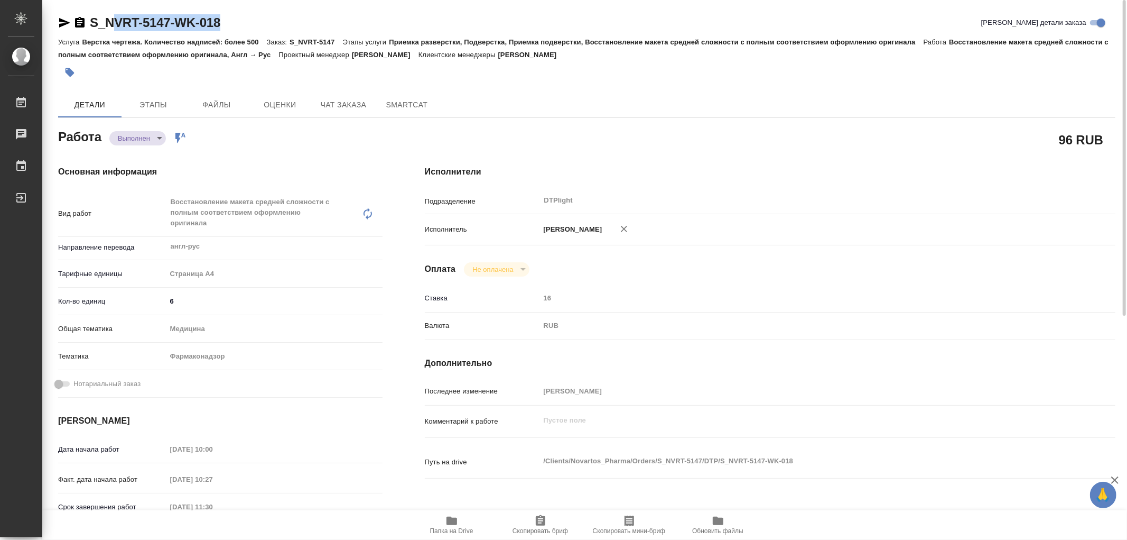
type textarea "x"
drag, startPoint x: 253, startPoint y: 26, endPoint x: 86, endPoint y: 22, distance: 166.6
click at [86, 22] on div "S_NVRT-5147-WK-018 Кратко детали заказа" at bounding box center [587, 22] width 1058 height 17
copy link "S_NVRT-5147-WK-018"
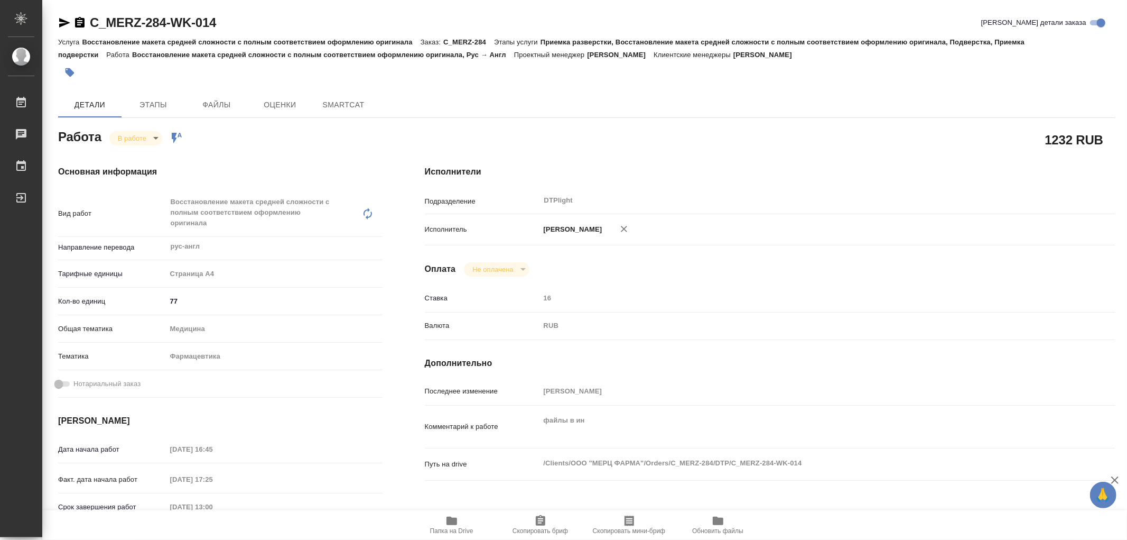
type textarea "x"
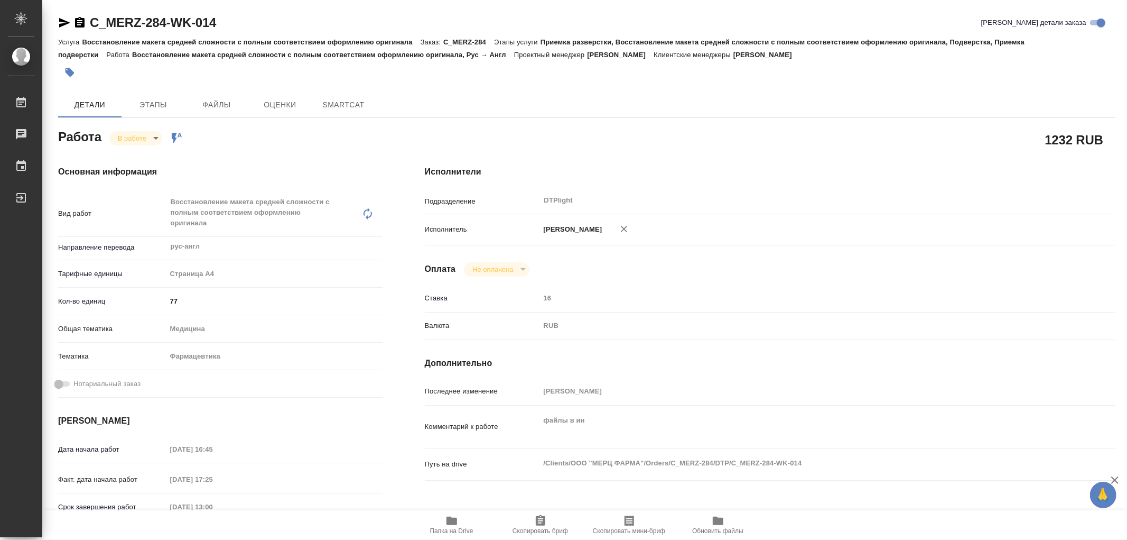
type textarea "x"
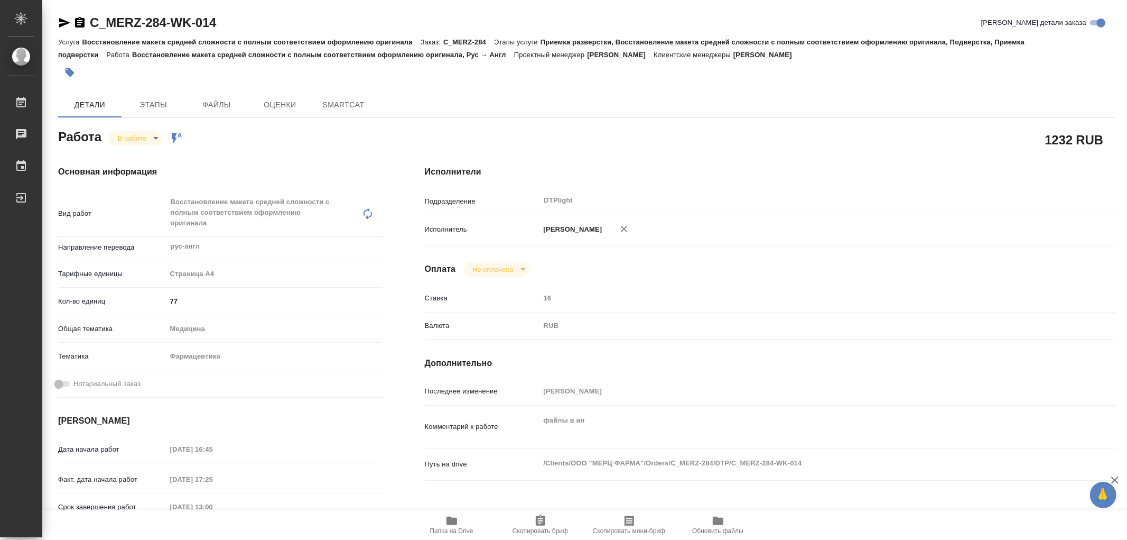
type textarea "x"
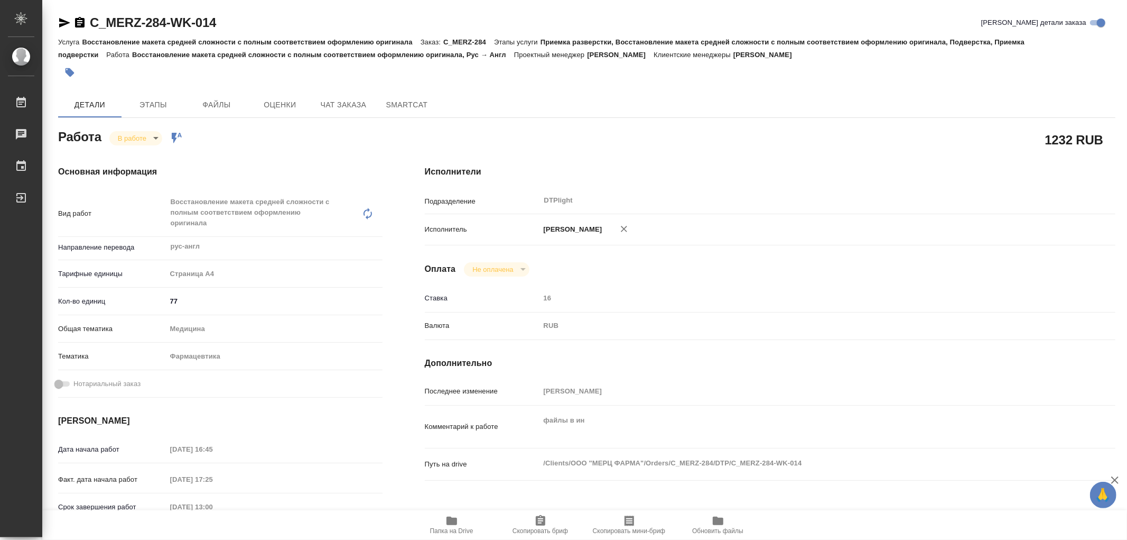
type textarea "x"
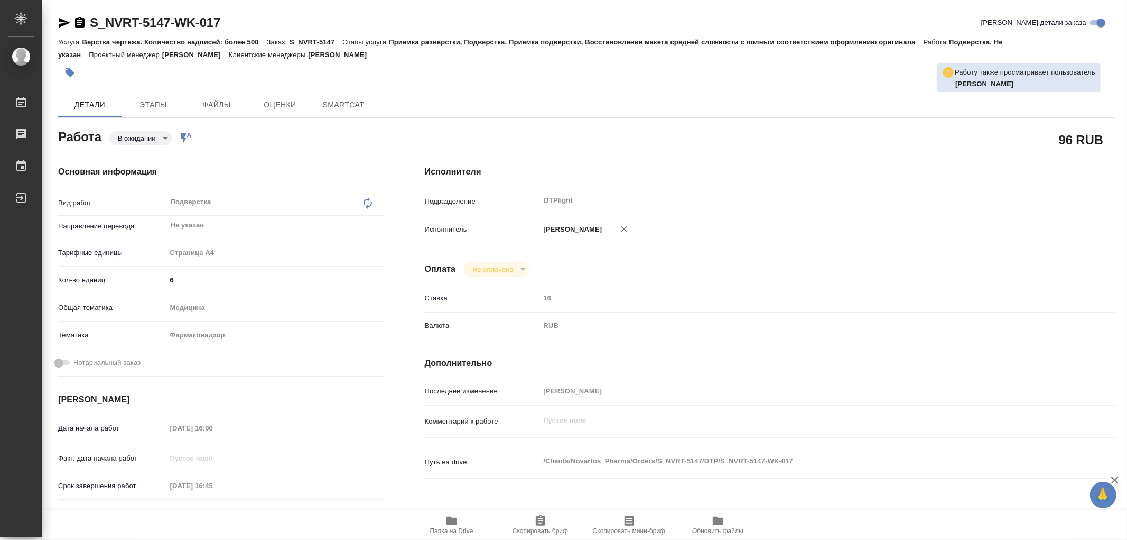
type textarea "x"
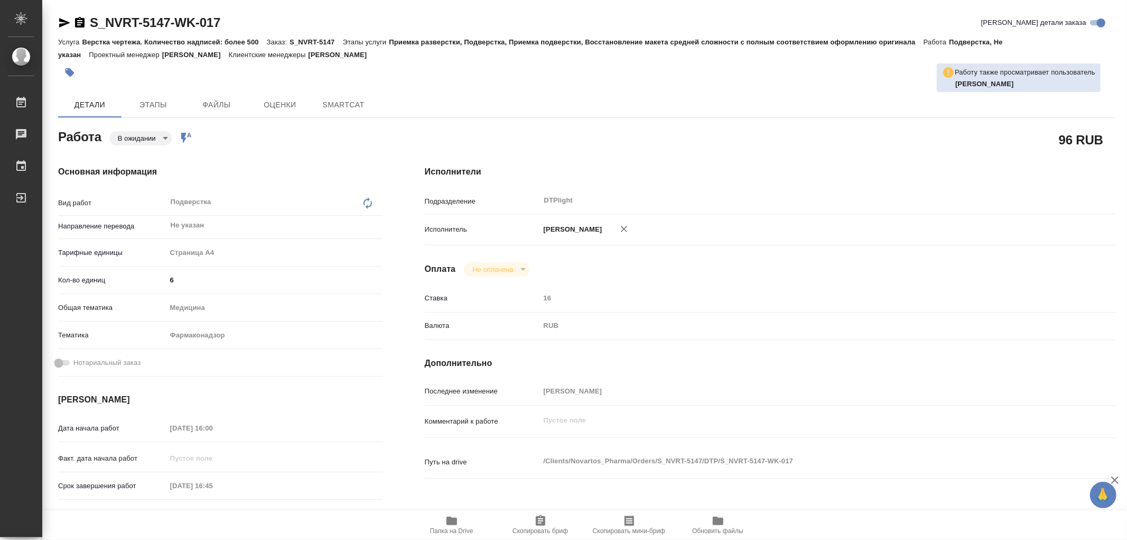
type textarea "x"
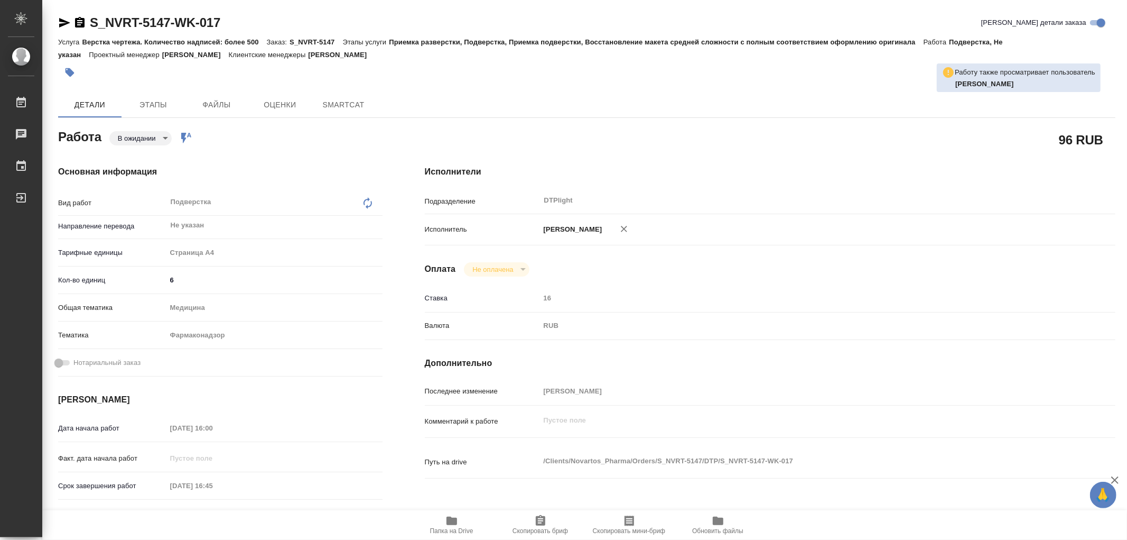
type textarea "x"
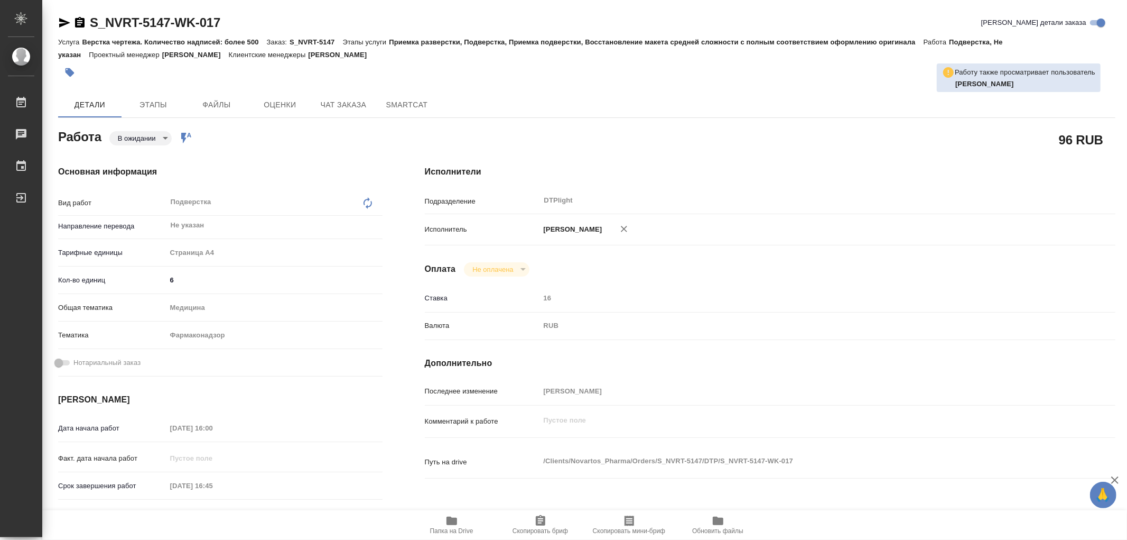
type textarea "x"
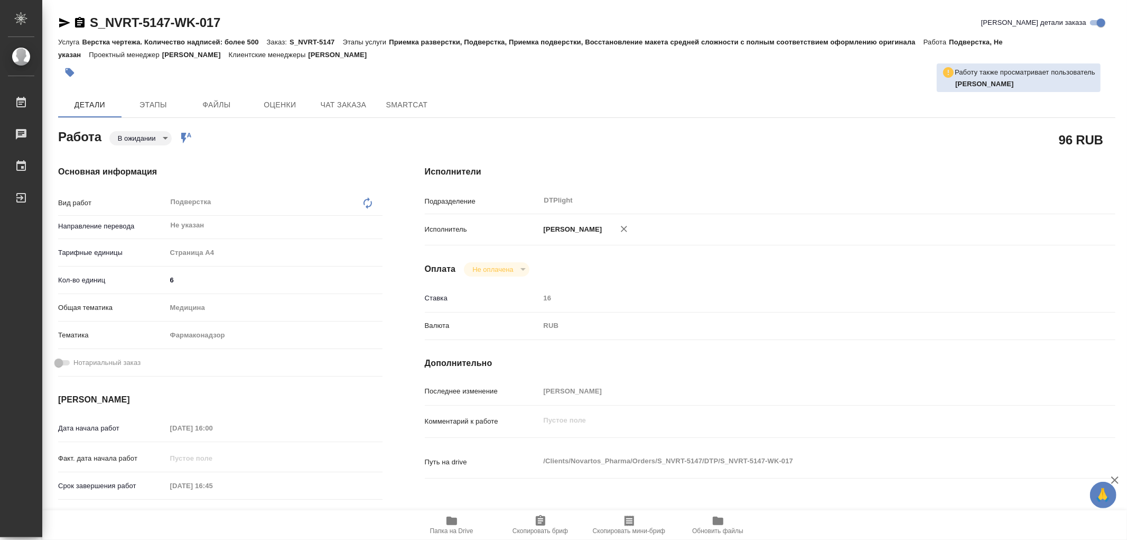
type textarea "x"
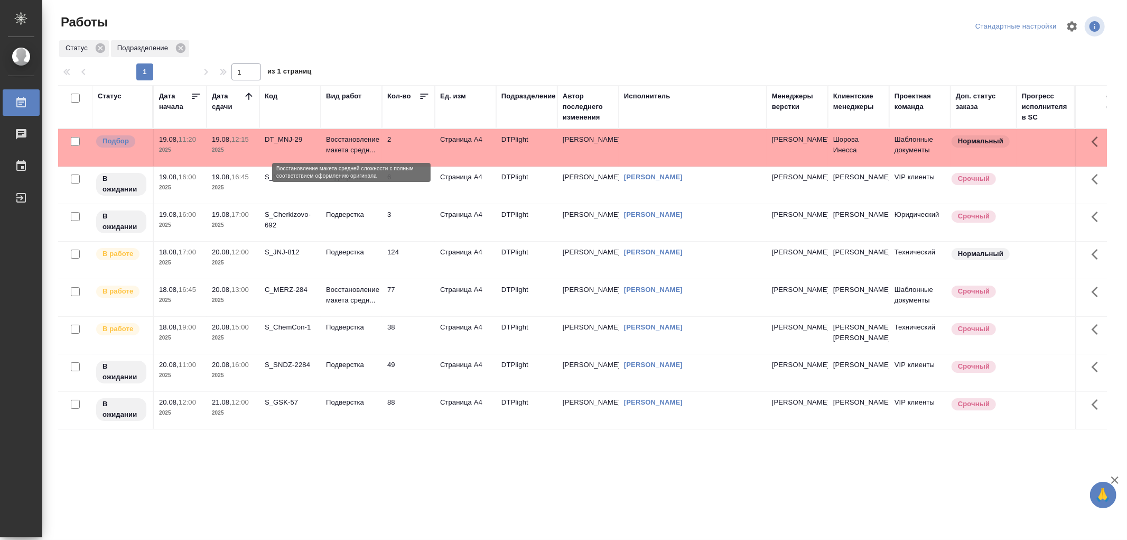
click at [363, 153] on p "Восстановление макета средн..." at bounding box center [351, 144] width 51 height 21
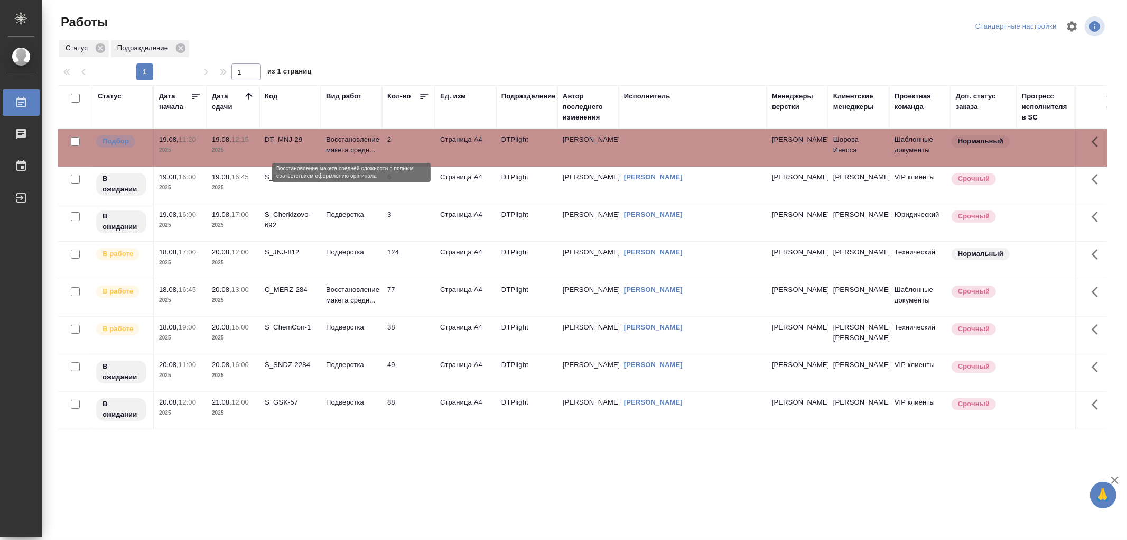
click at [363, 153] on p "Восстановление макета средн..." at bounding box center [351, 144] width 51 height 21
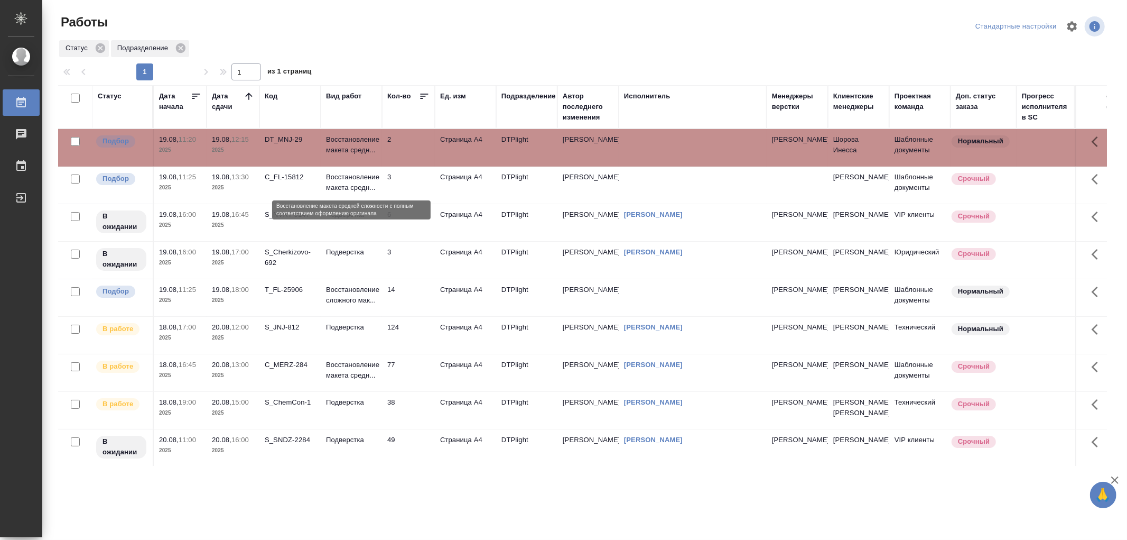
click at [351, 183] on p "Восстановление макета средн..." at bounding box center [351, 182] width 51 height 21
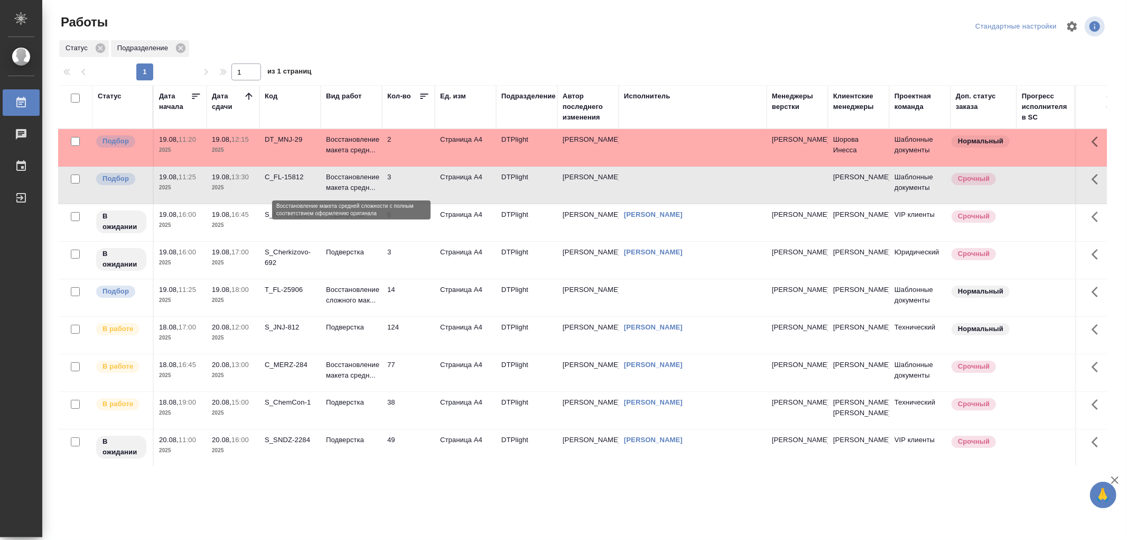
click at [351, 183] on p "Восстановление макета средн..." at bounding box center [351, 182] width 51 height 21
click at [380, 154] on td "Восстановление макета средн..." at bounding box center [351, 147] width 61 height 37
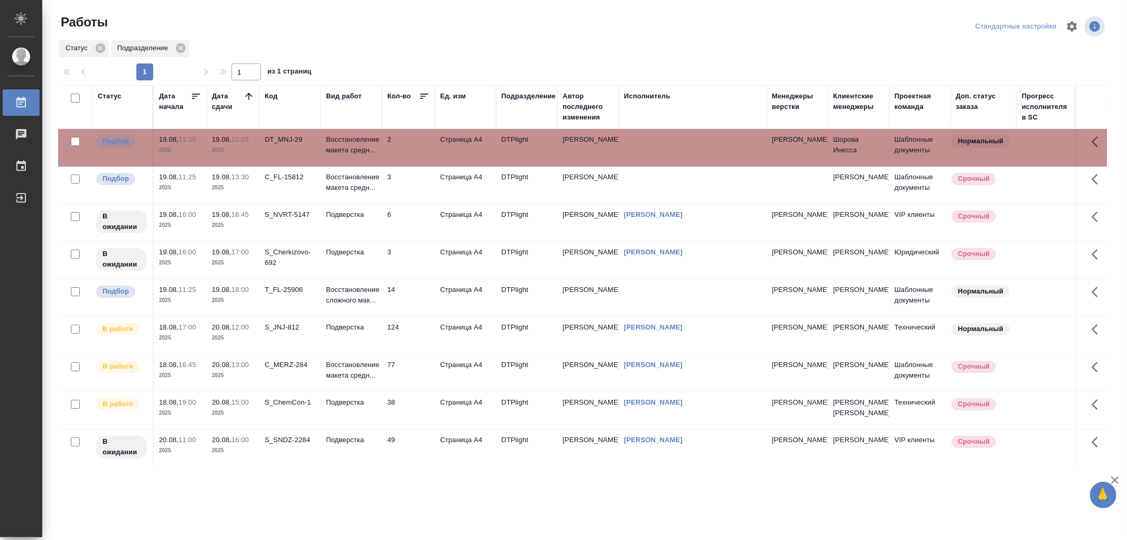
click at [380, 154] on td "Восстановление макета средн..." at bounding box center [351, 147] width 61 height 37
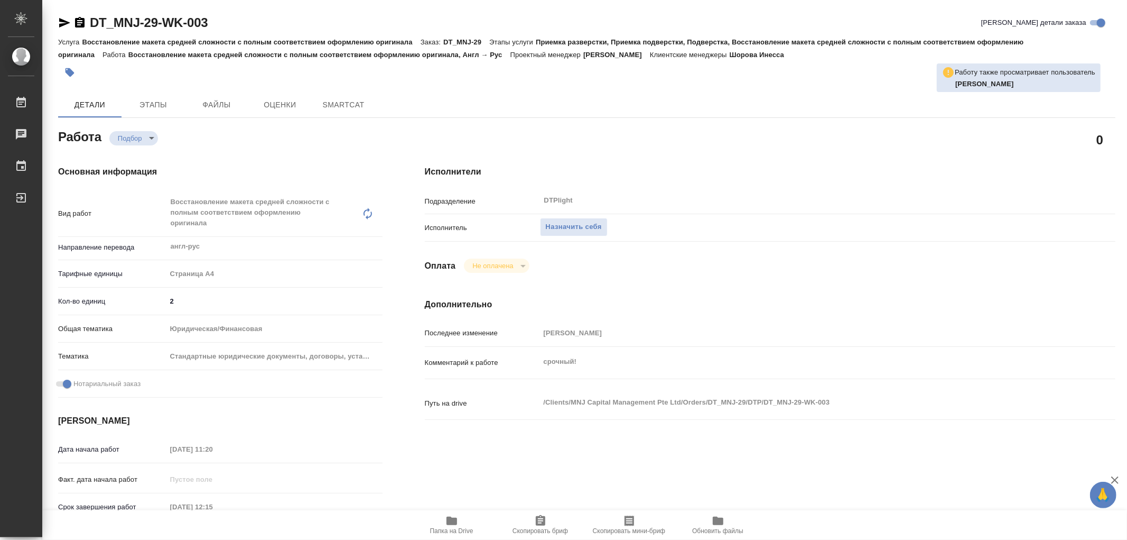
type textarea "x"
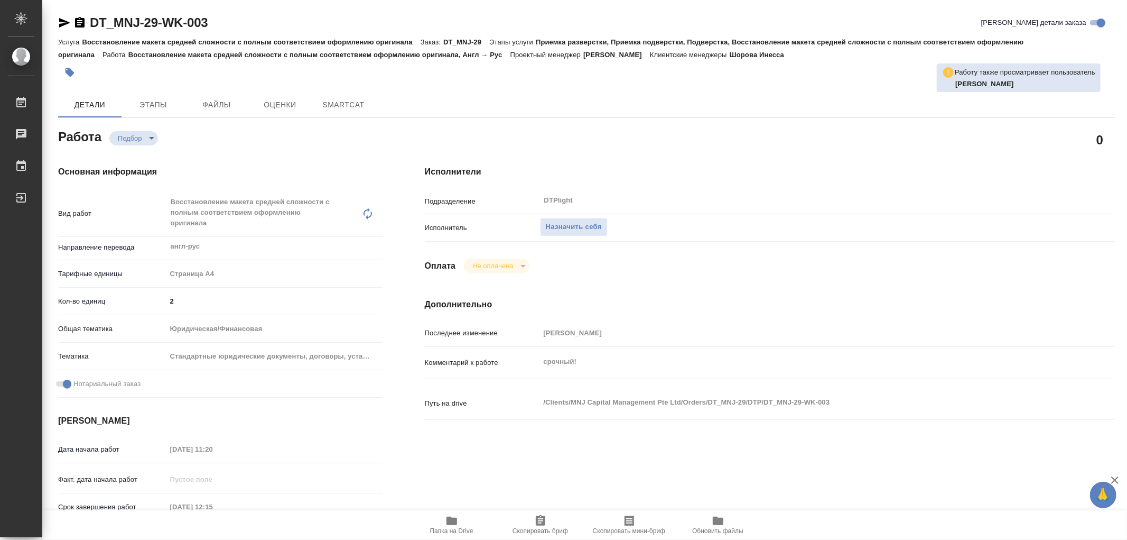
type textarea "x"
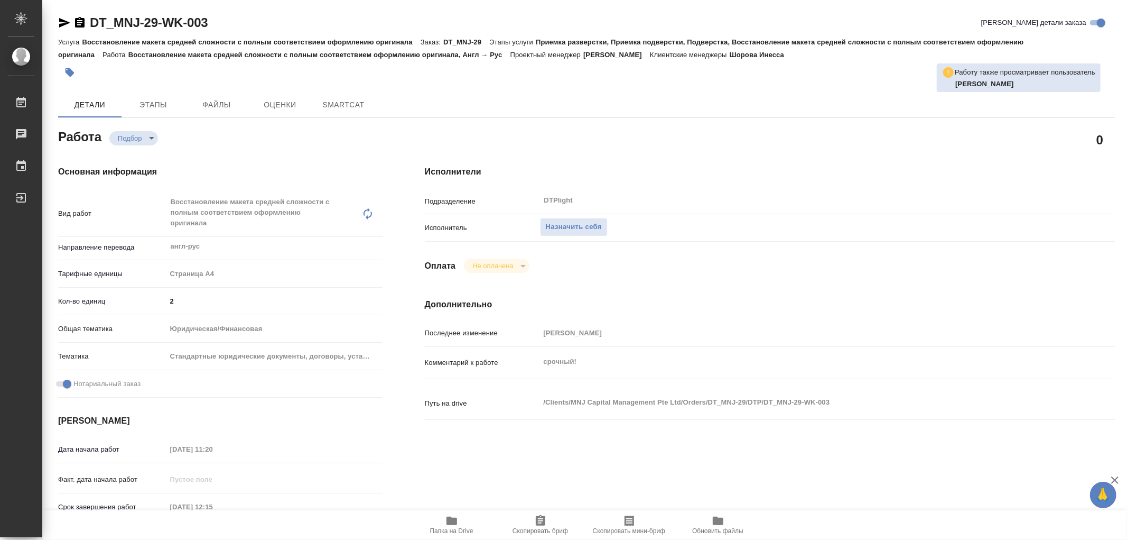
type textarea "x"
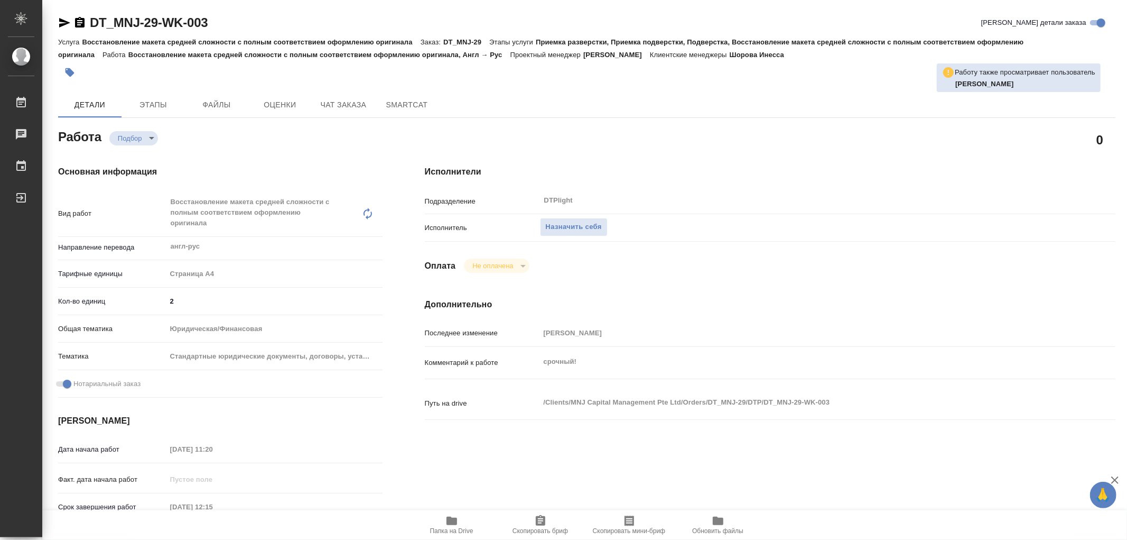
type textarea "x"
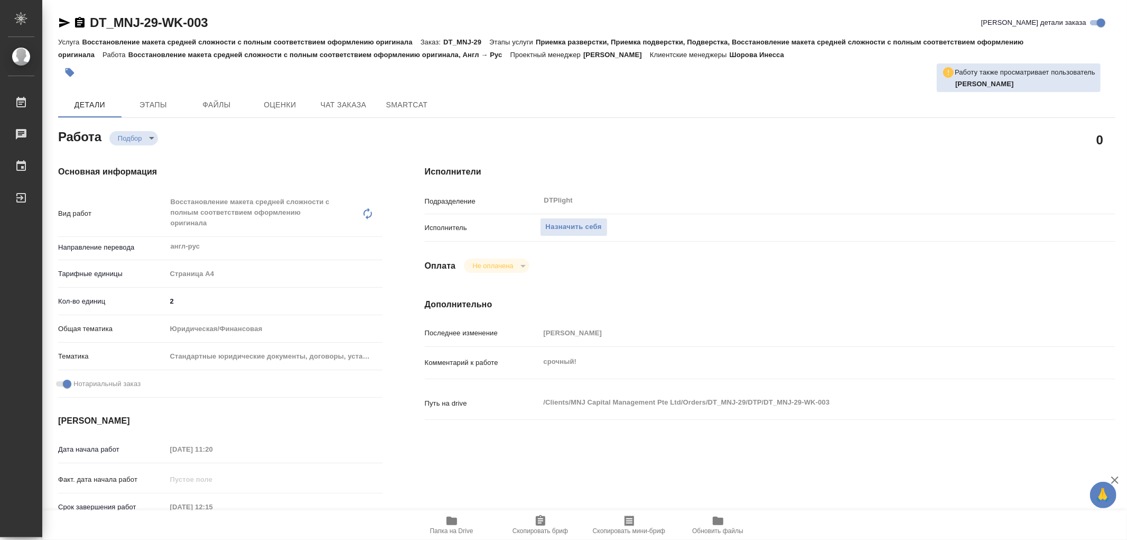
click at [451, 526] on icon "button" at bounding box center [452, 520] width 13 height 13
type textarea "x"
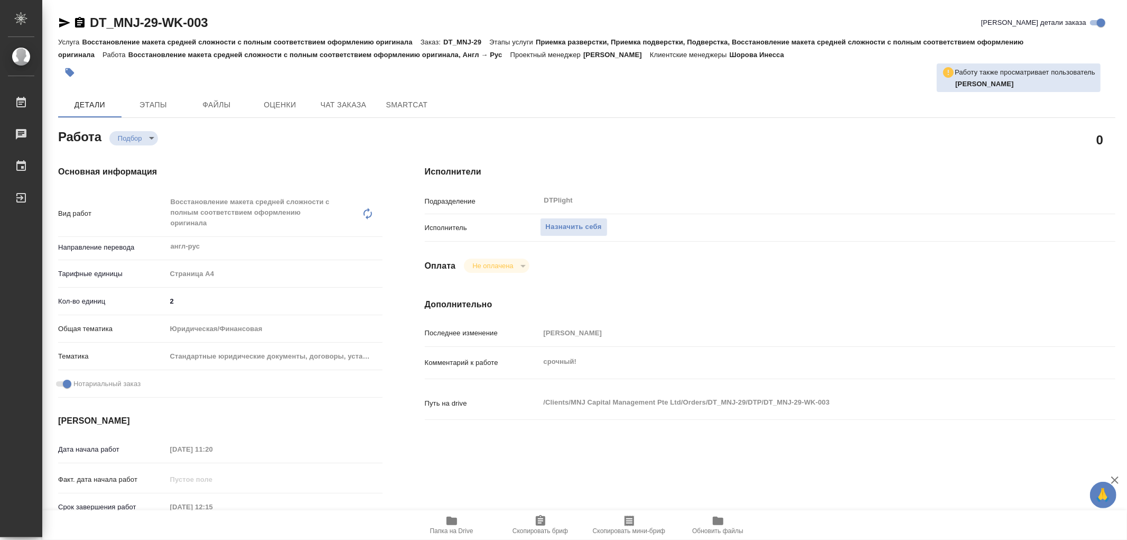
type textarea "x"
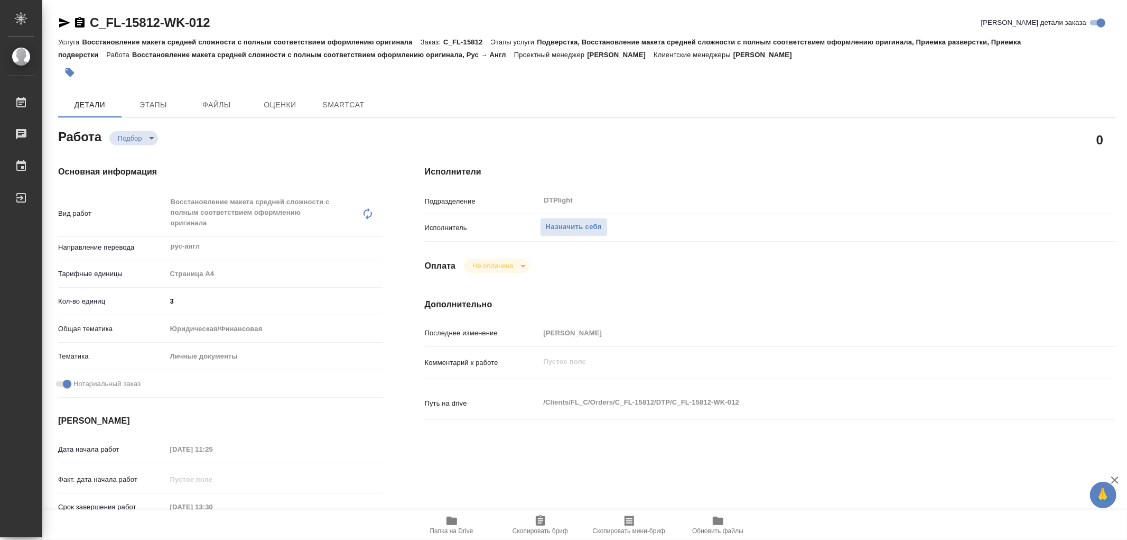
type textarea "x"
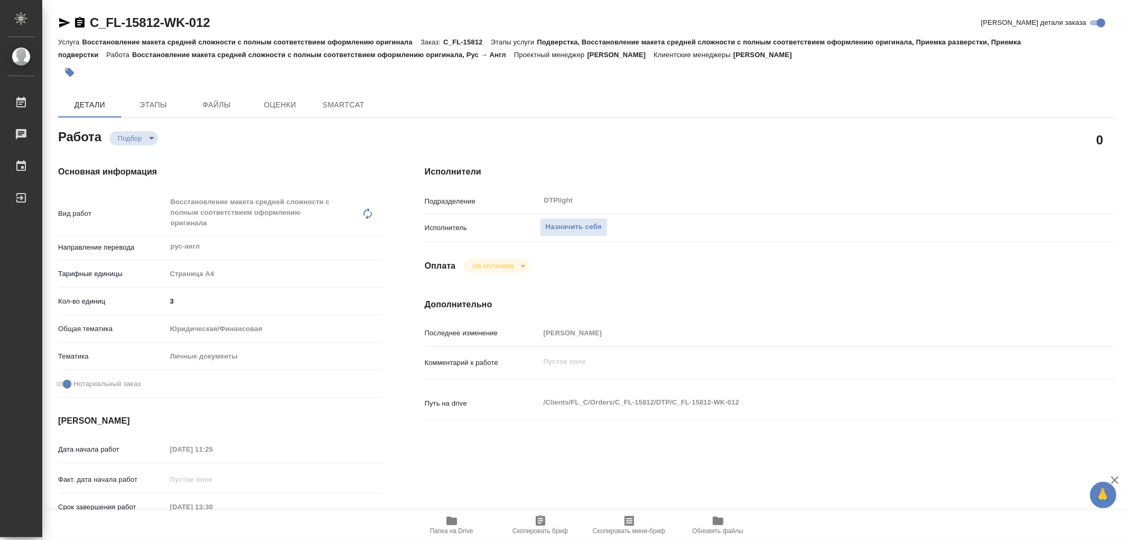
type textarea "x"
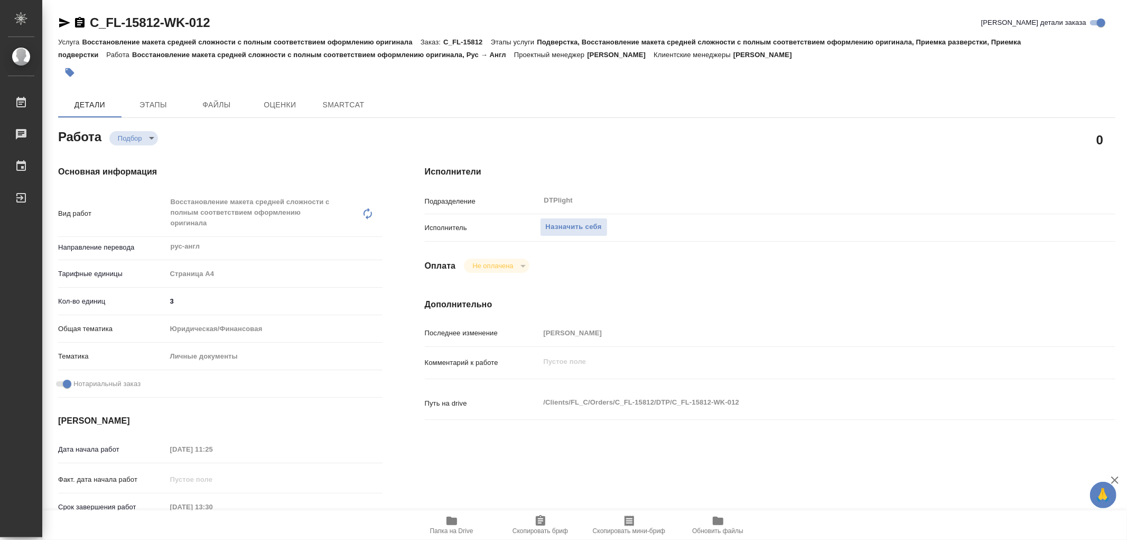
type textarea "x"
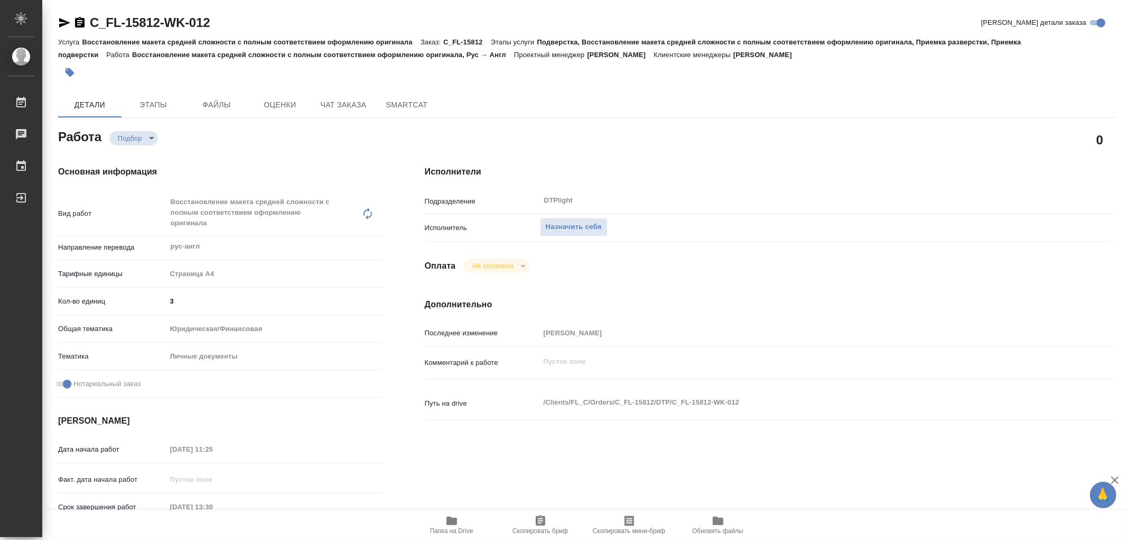
type textarea "x"
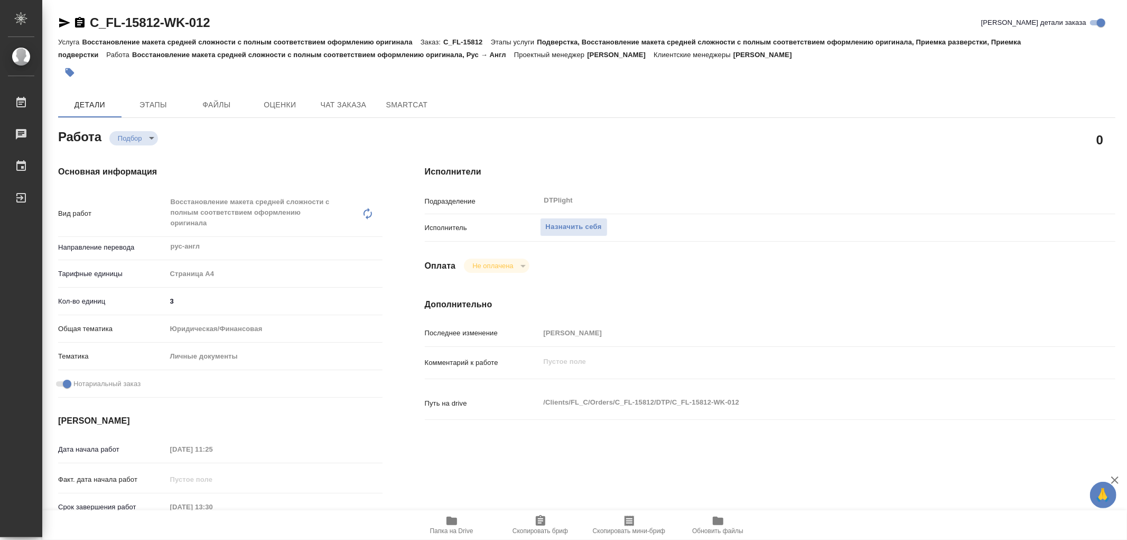
click at [450, 521] on icon "button" at bounding box center [452, 520] width 11 height 8
type textarea "x"
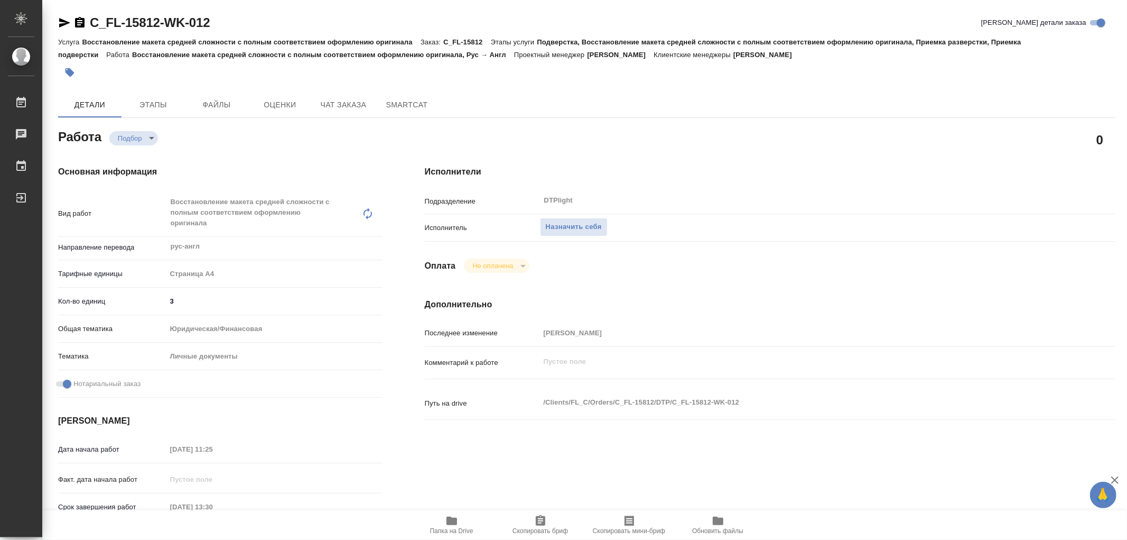
type textarea "x"
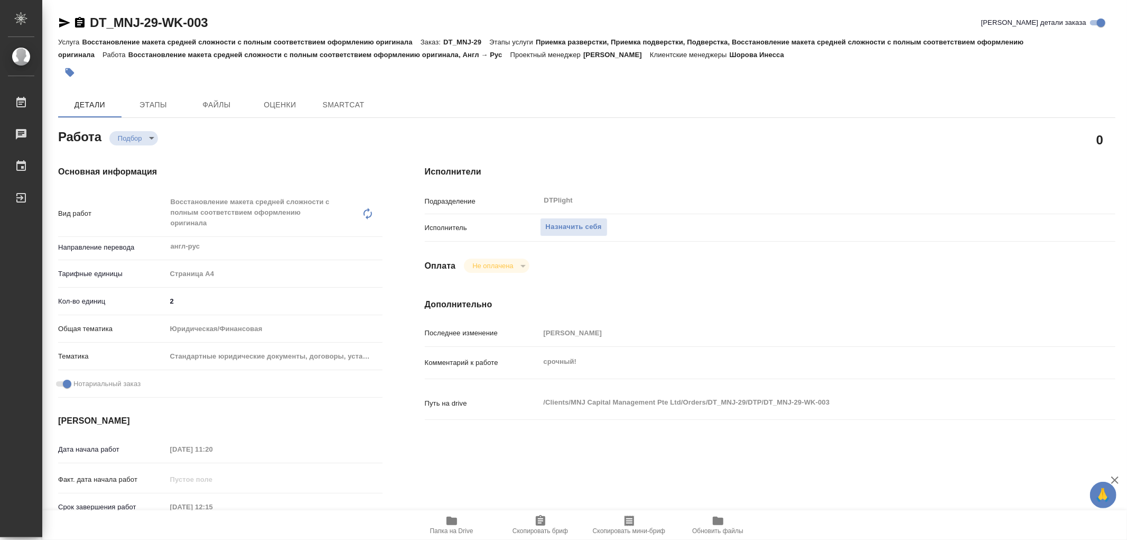
type textarea "x"
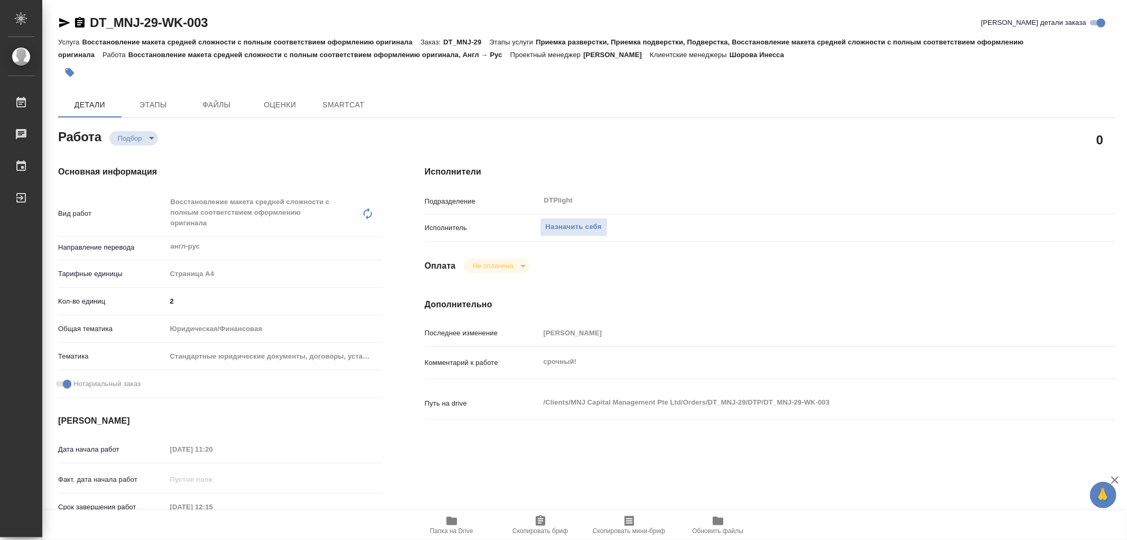
type textarea "x"
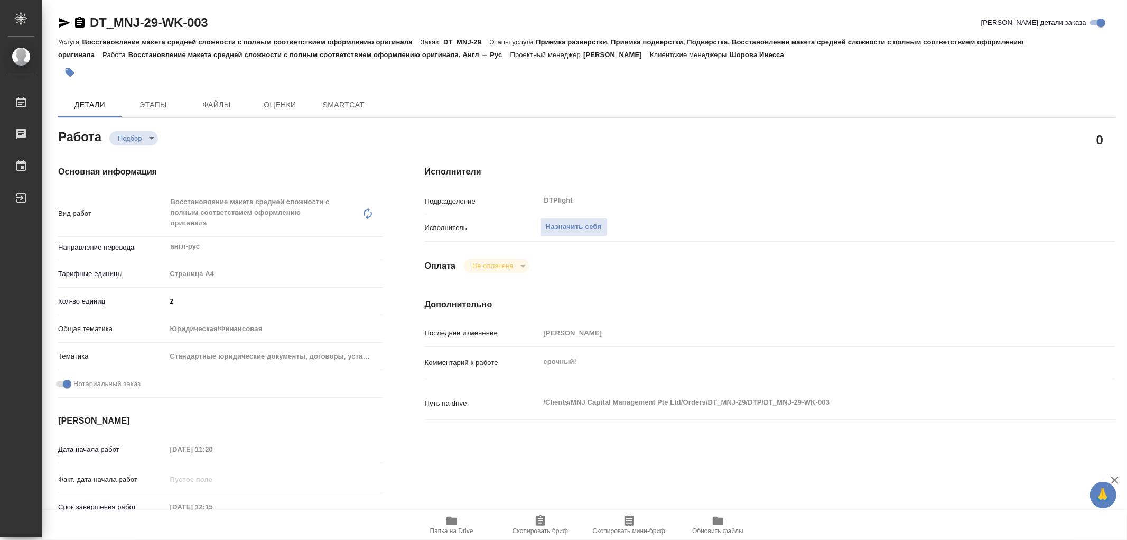
type textarea "x"
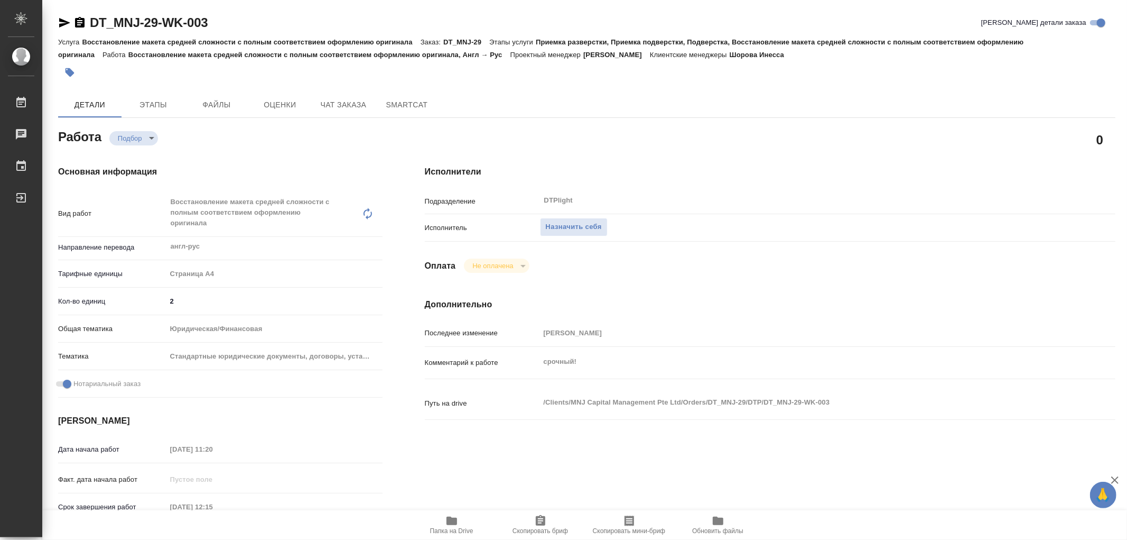
type textarea "x"
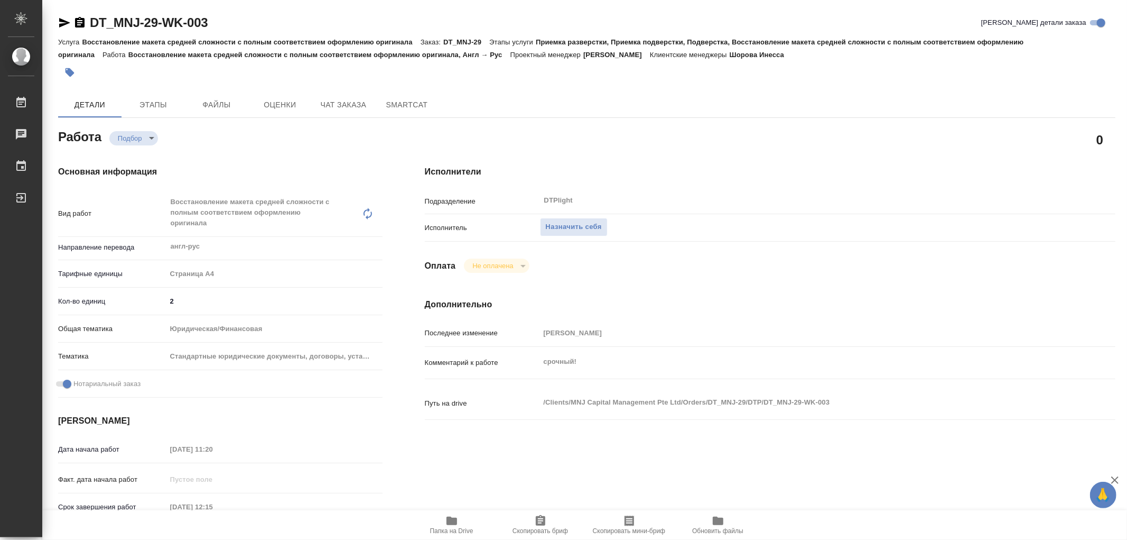
type textarea "x"
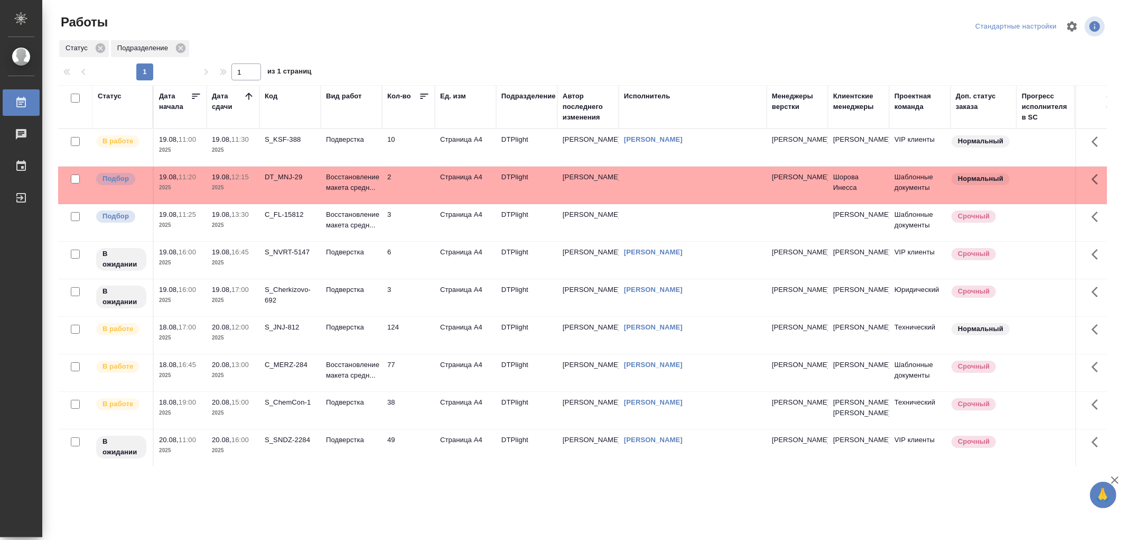
click at [359, 154] on td "Подверстка" at bounding box center [351, 147] width 61 height 37
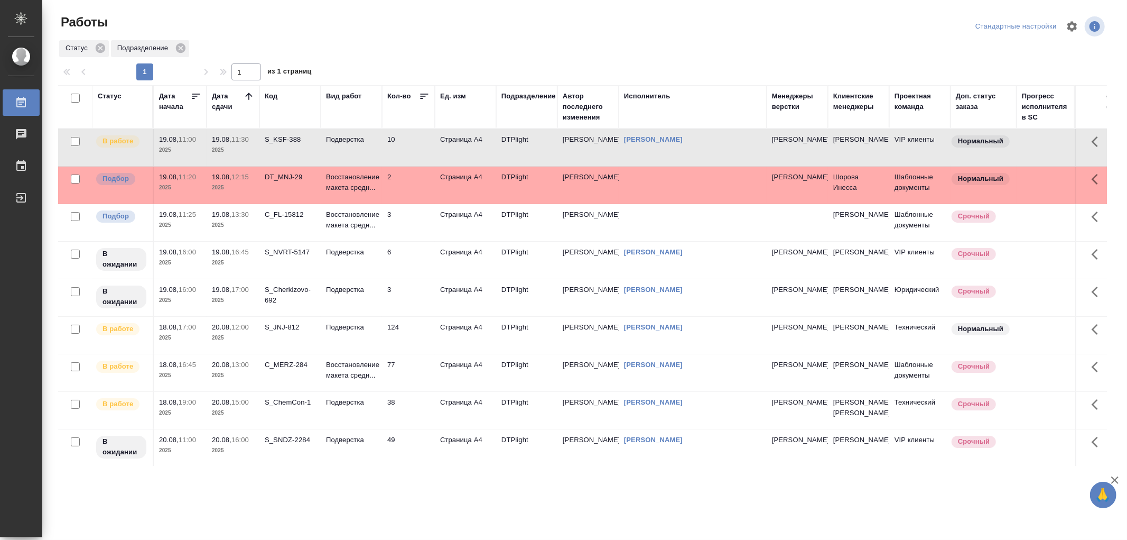
click at [359, 154] on td "Подверстка" at bounding box center [351, 147] width 61 height 37
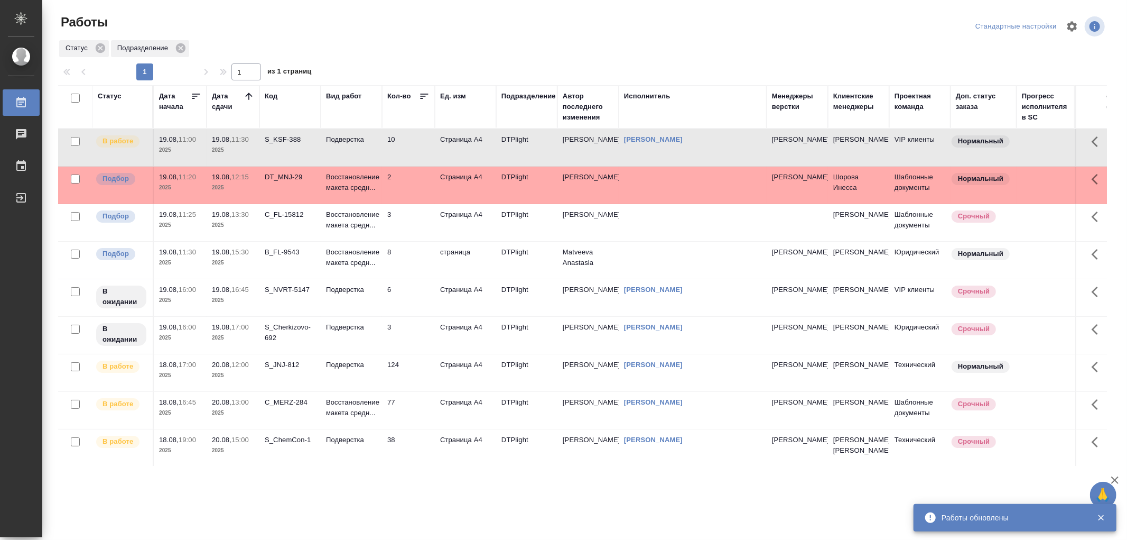
click at [347, 145] on td "Подверстка" at bounding box center [351, 147] width 61 height 37
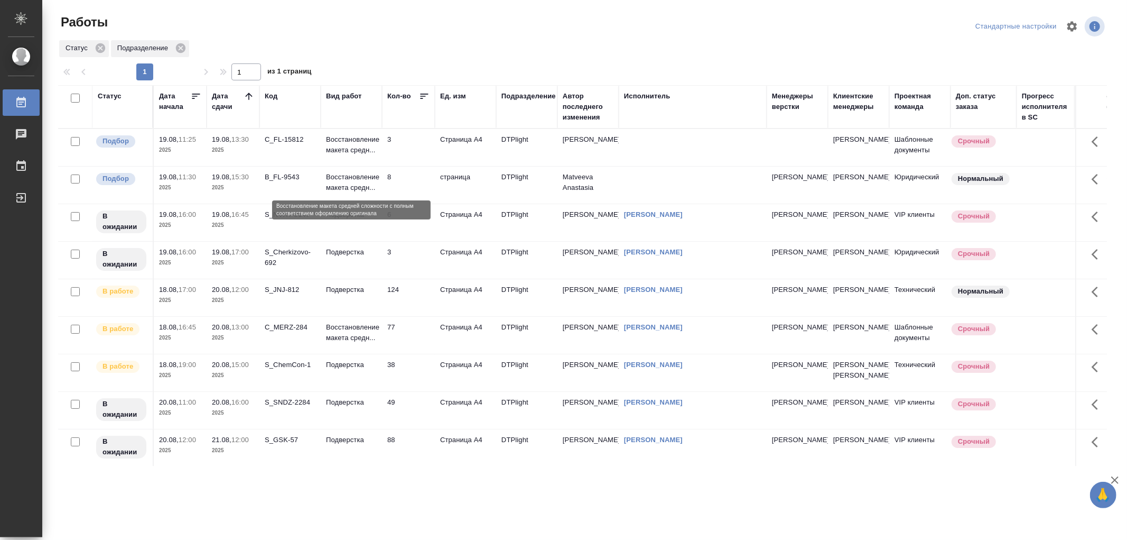
click at [346, 182] on p "Восстановление макета средн..." at bounding box center [351, 182] width 51 height 21
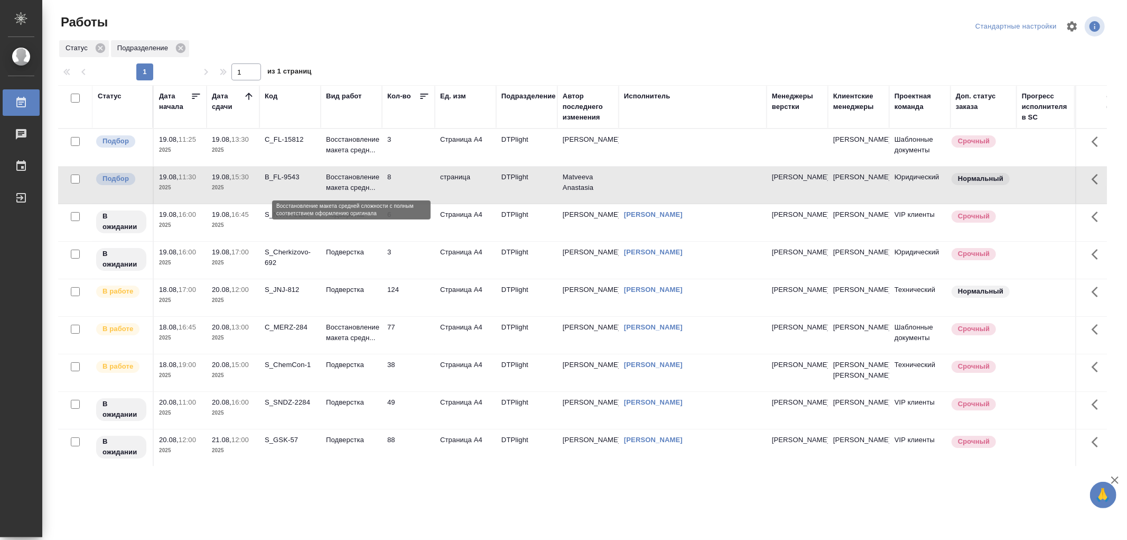
click at [346, 182] on p "Восстановление макета средн..." at bounding box center [351, 182] width 51 height 21
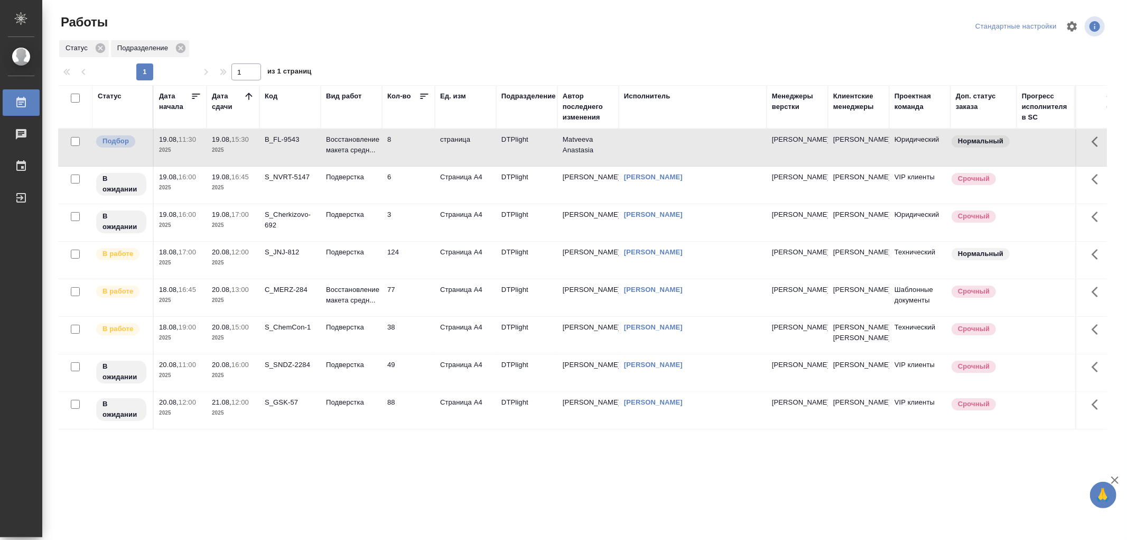
click at [359, 166] on td "Подверстка" at bounding box center [351, 147] width 61 height 37
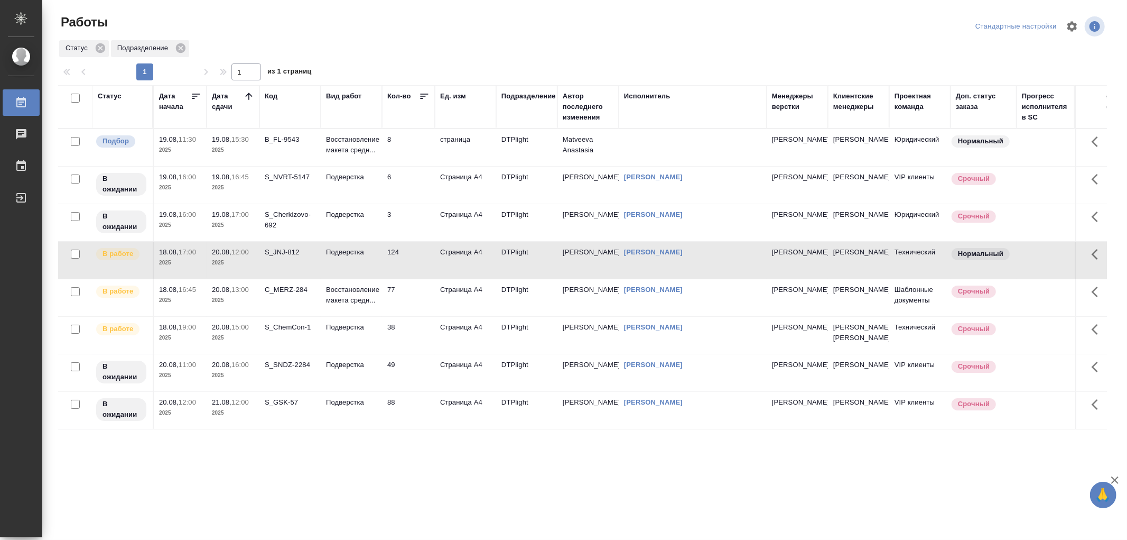
click at [359, 166] on td "Подверстка" at bounding box center [351, 147] width 61 height 37
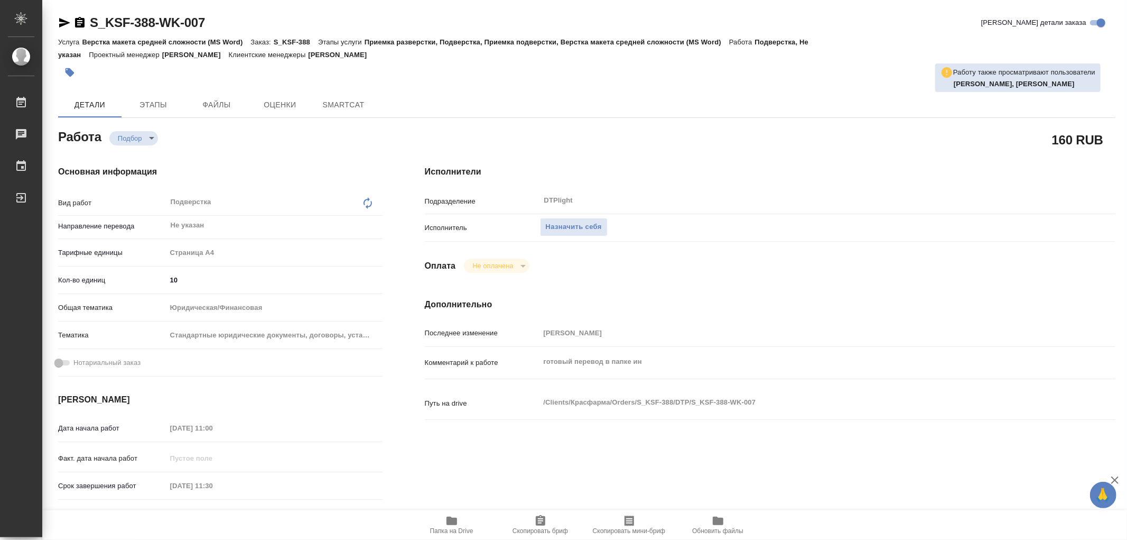
type textarea "x"
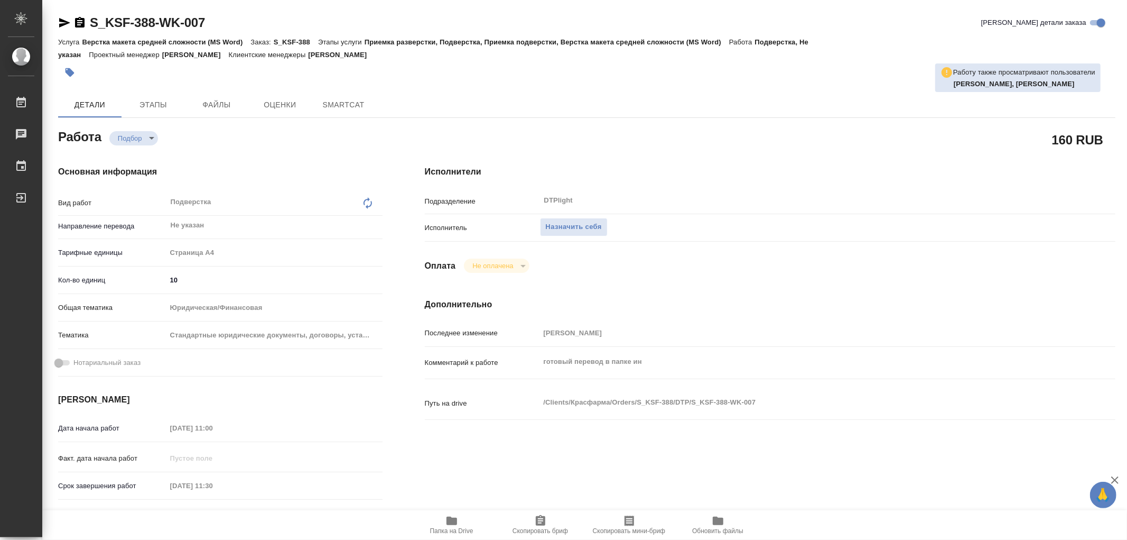
type textarea "x"
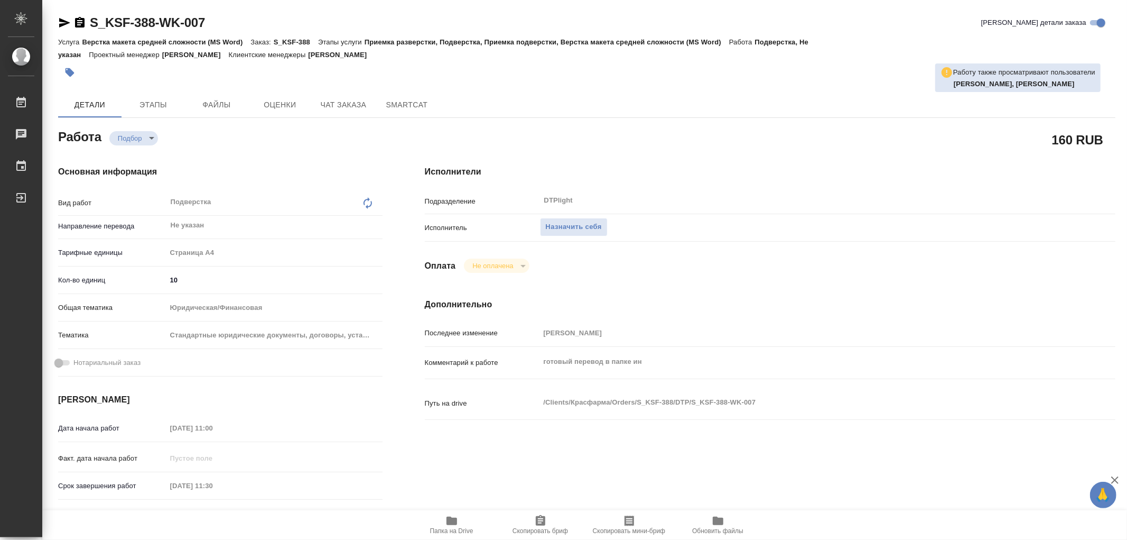
type textarea "x"
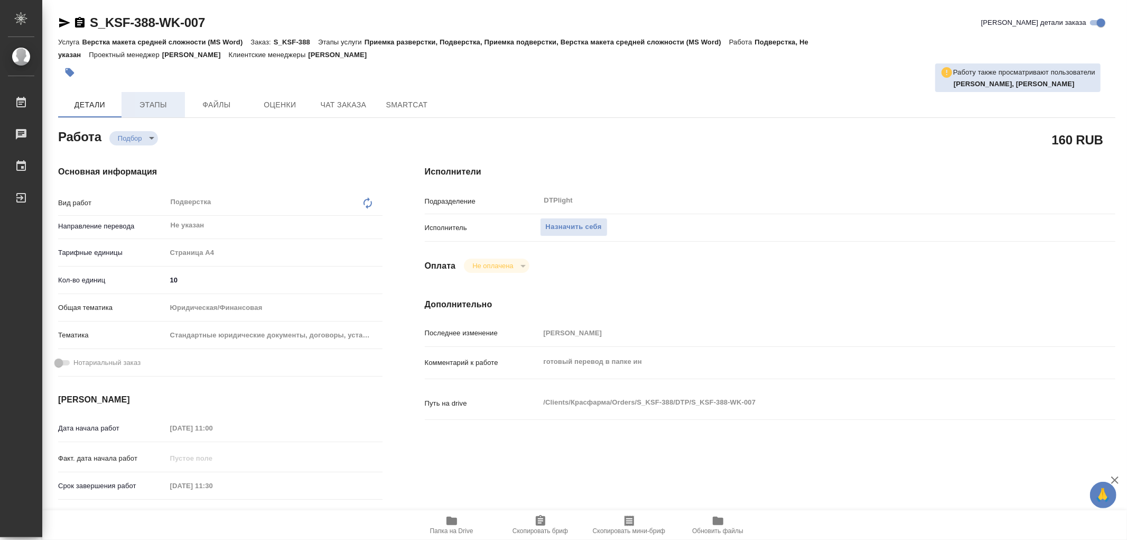
click at [138, 107] on span "Этапы" at bounding box center [153, 104] width 51 height 13
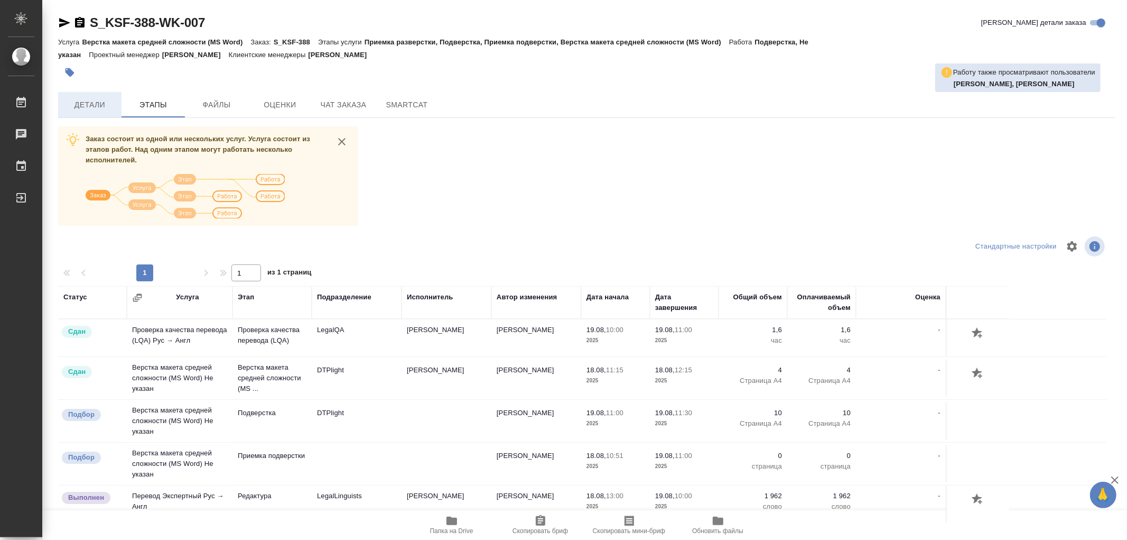
click at [99, 108] on span "Детали" at bounding box center [89, 104] width 51 height 13
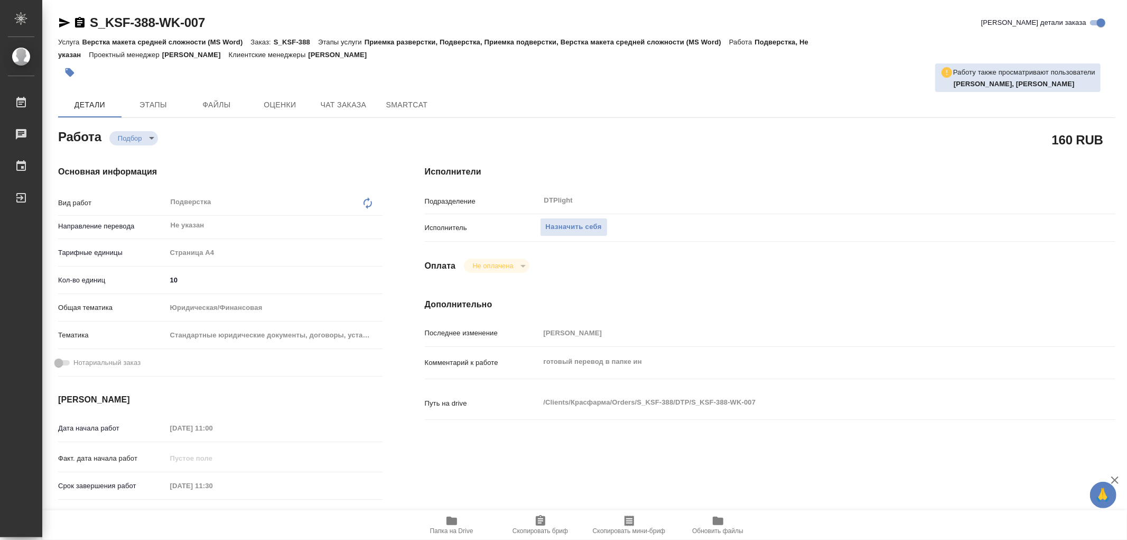
type textarea "x"
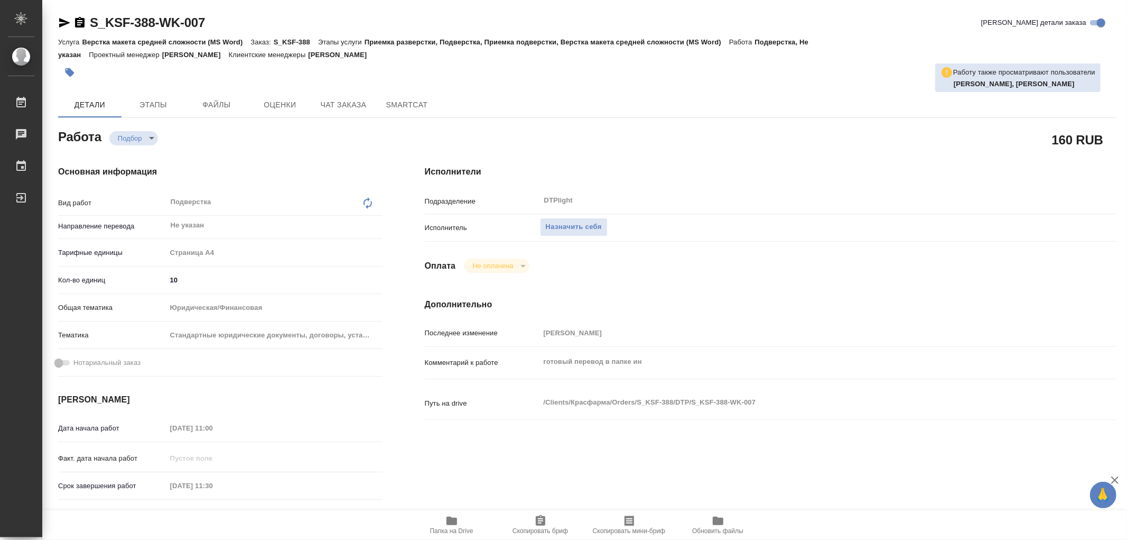
type textarea "x"
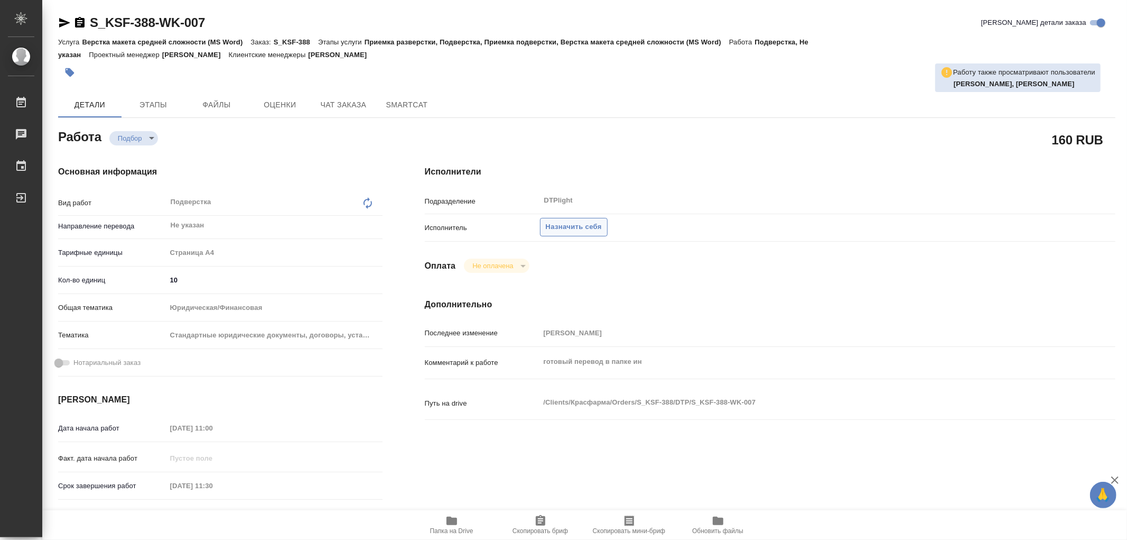
type textarea "x"
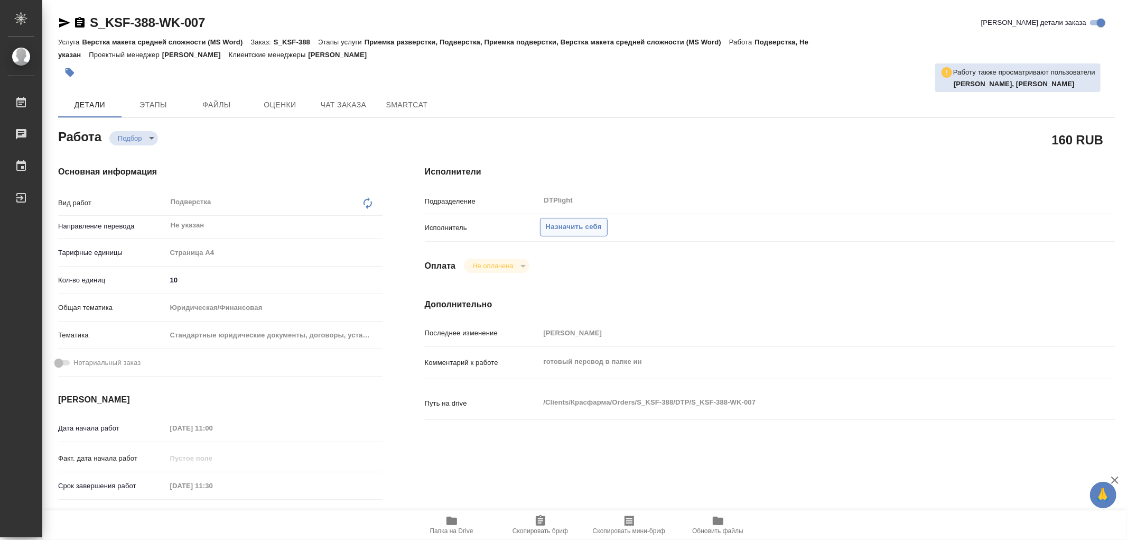
click at [569, 232] on span "Назначить себя" at bounding box center [574, 227] width 56 height 12
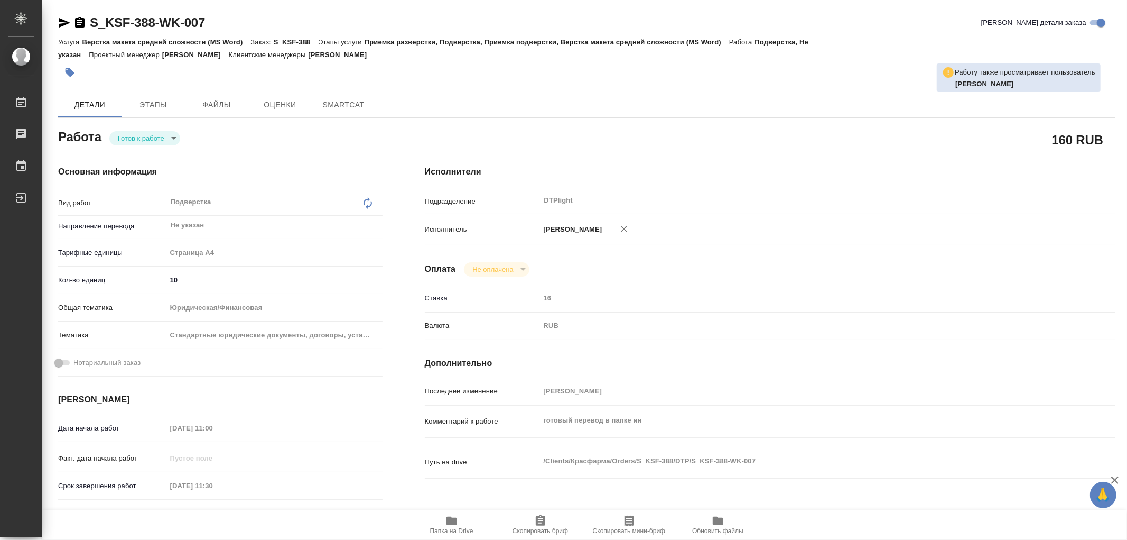
type textarea "x"
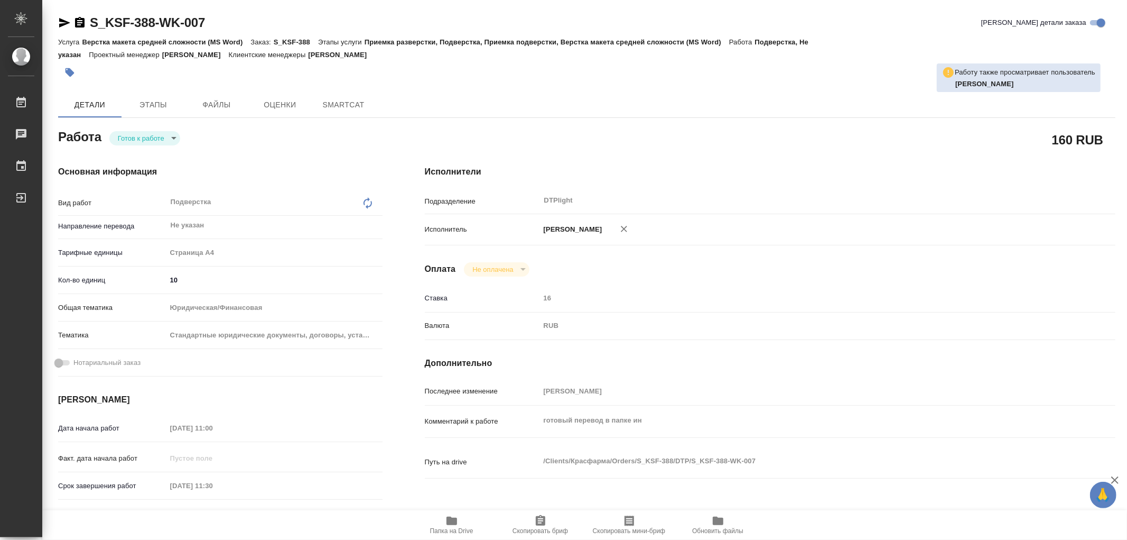
type textarea "x"
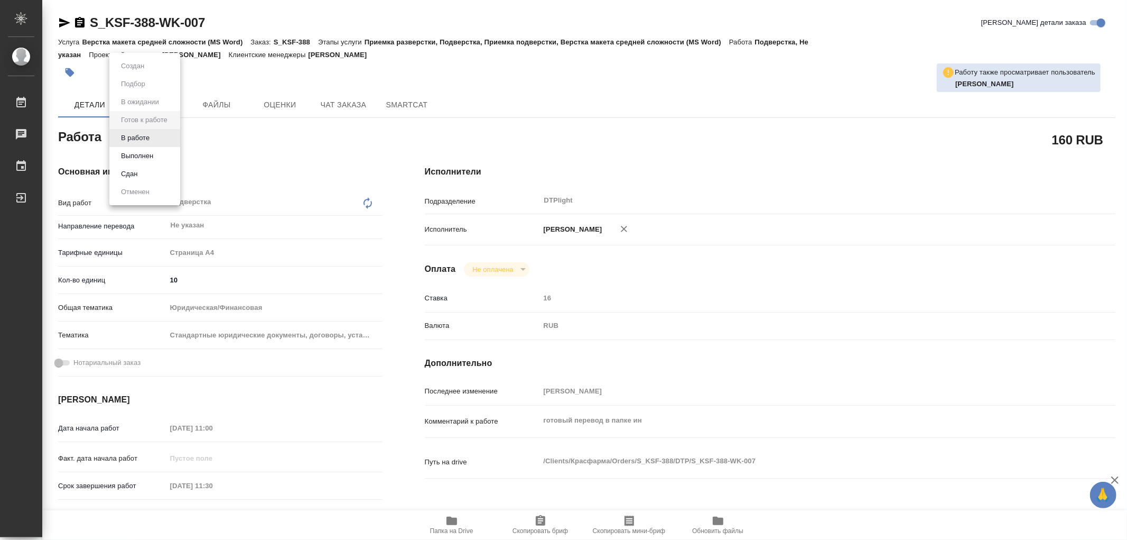
click at [140, 141] on body "🙏 .cls-1 fill:#fff; AWATERA Работы Чаты График Выйти S_KSF-388-WK-007 Кратко де…" at bounding box center [563, 270] width 1127 height 540
click at [139, 141] on button "В работе" at bounding box center [135, 138] width 35 height 12
type textarea "x"
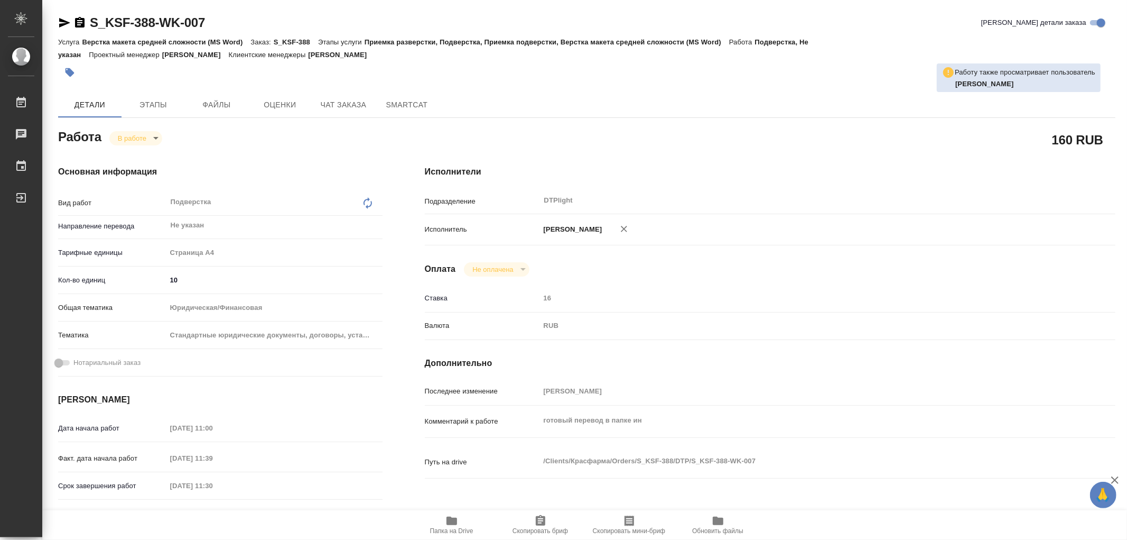
type textarea "x"
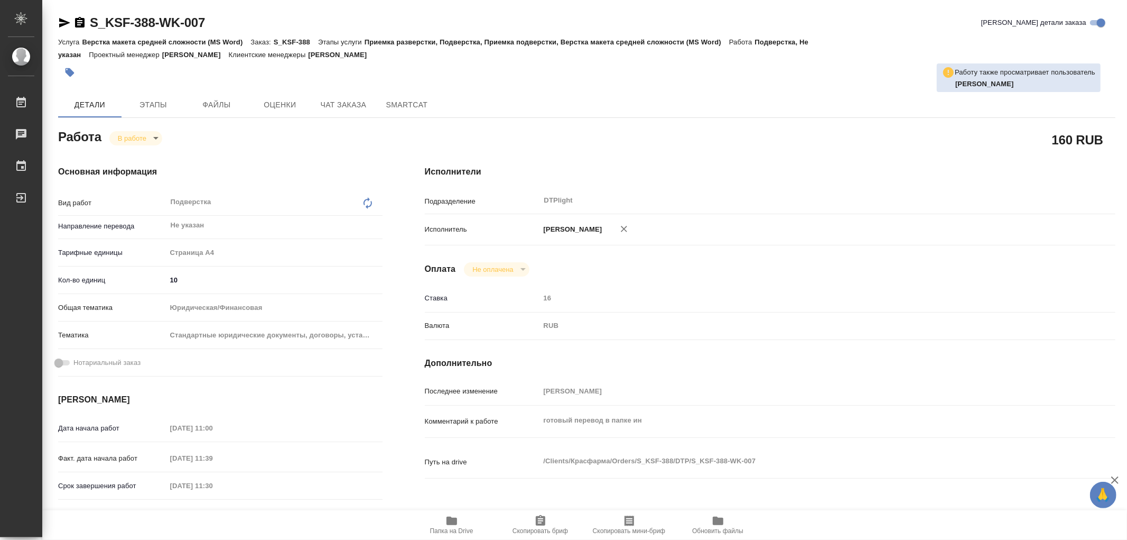
type textarea "x"
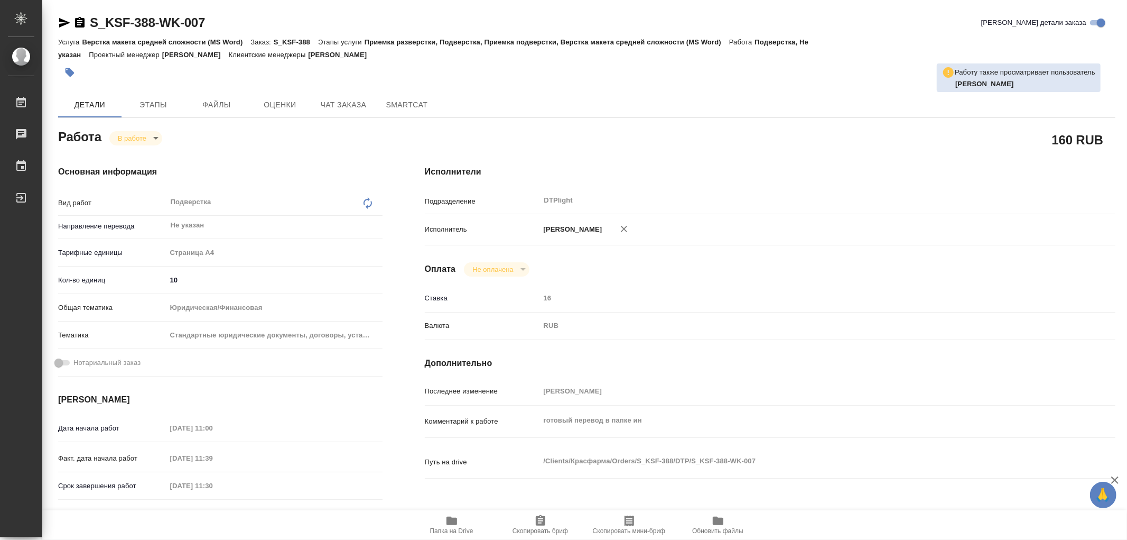
type textarea "x"
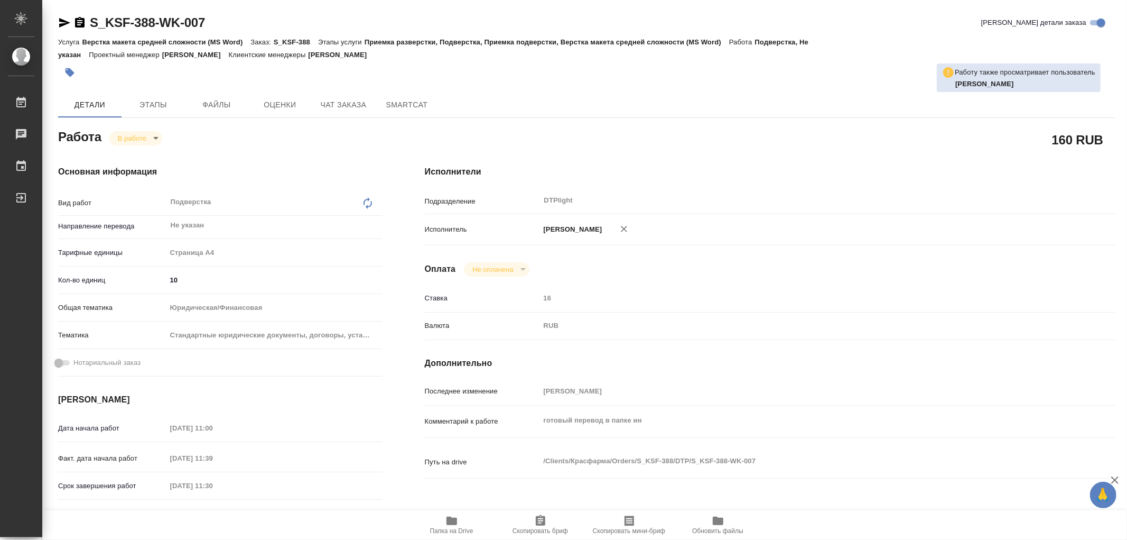
type textarea "x"
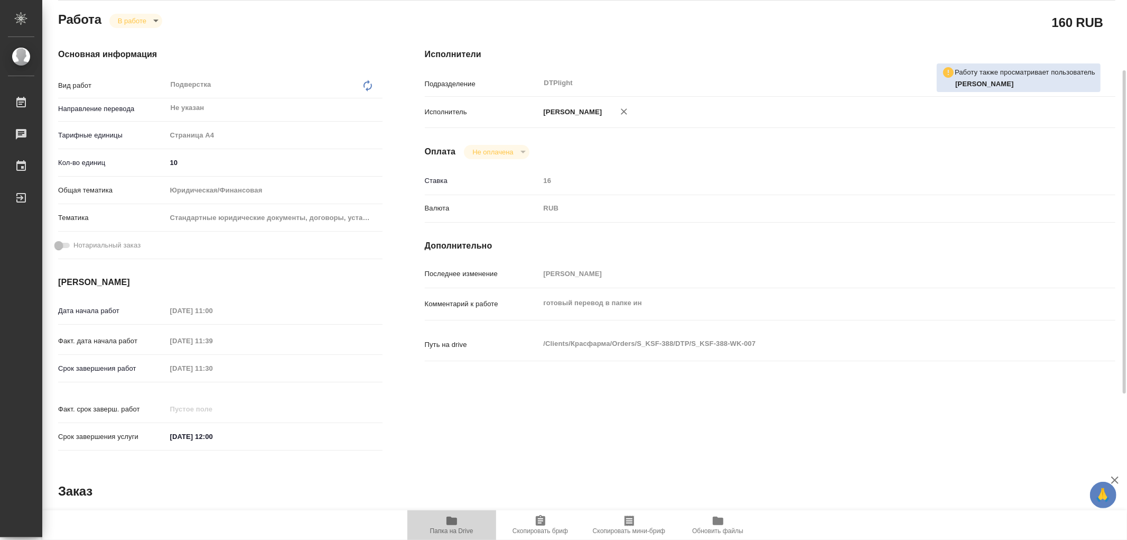
click at [455, 521] on icon "button" at bounding box center [452, 520] width 11 height 8
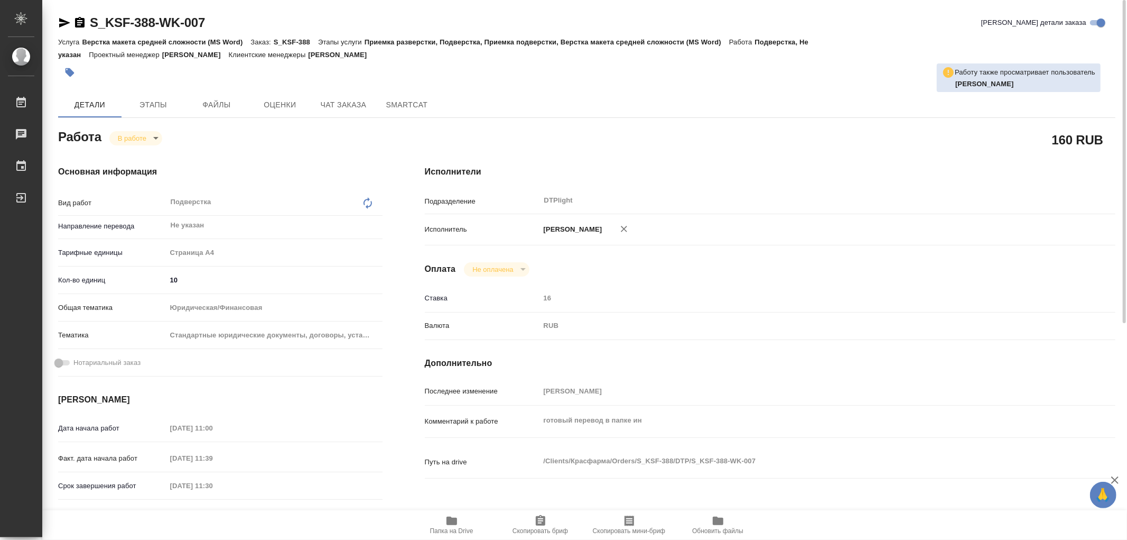
scroll to position [235, 0]
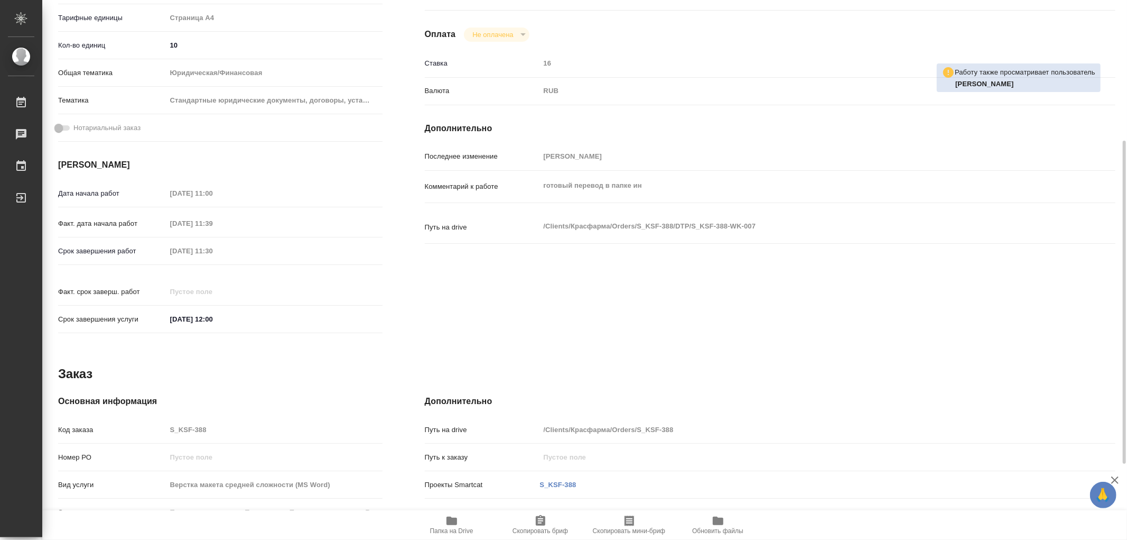
click at [451, 523] on icon "button" at bounding box center [452, 520] width 11 height 8
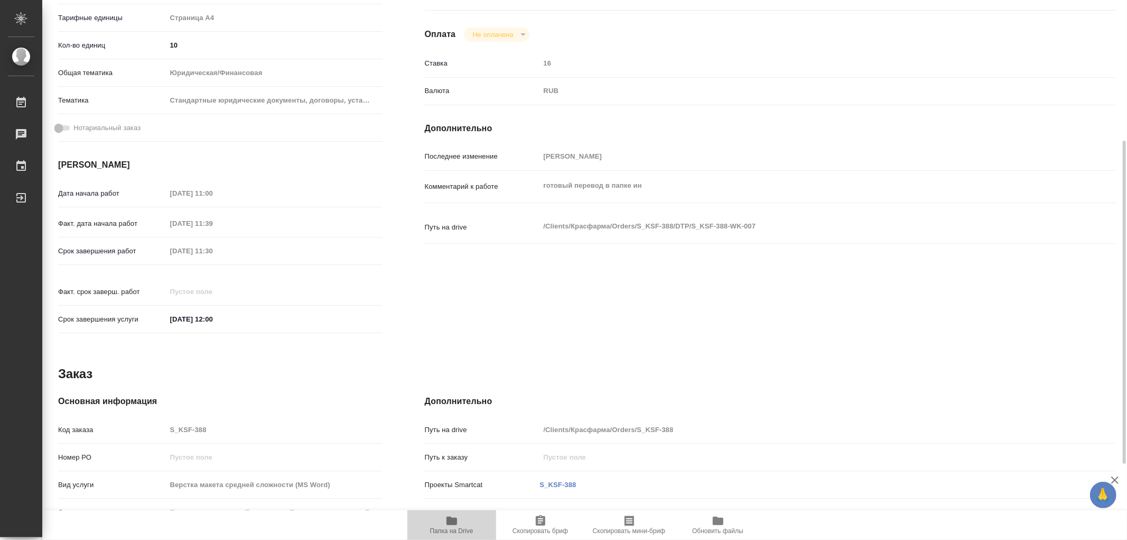
click at [457, 520] on icon "button" at bounding box center [452, 520] width 11 height 8
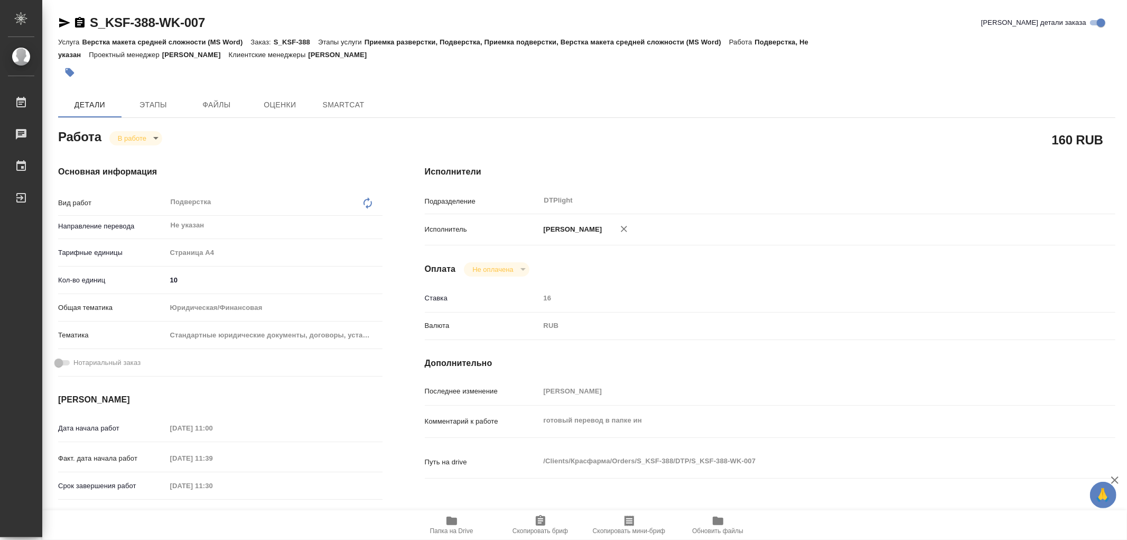
type textarea "x"
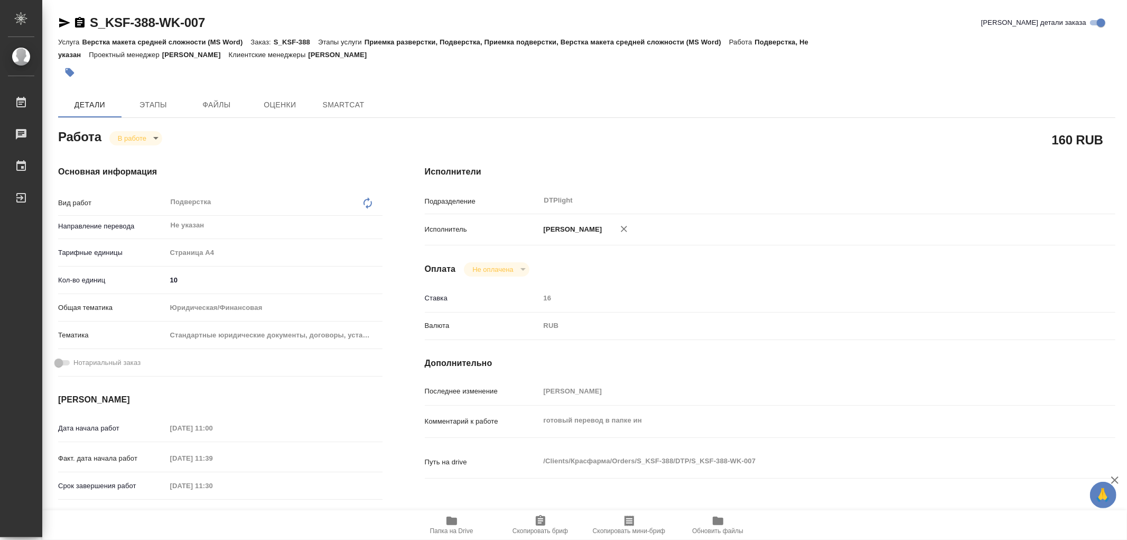
type textarea "x"
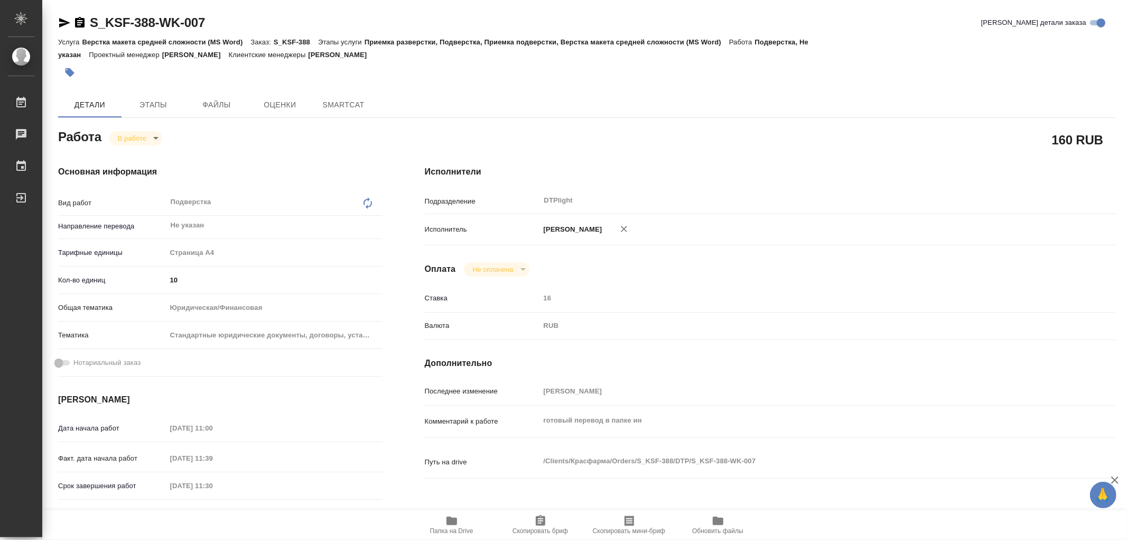
type textarea "x"
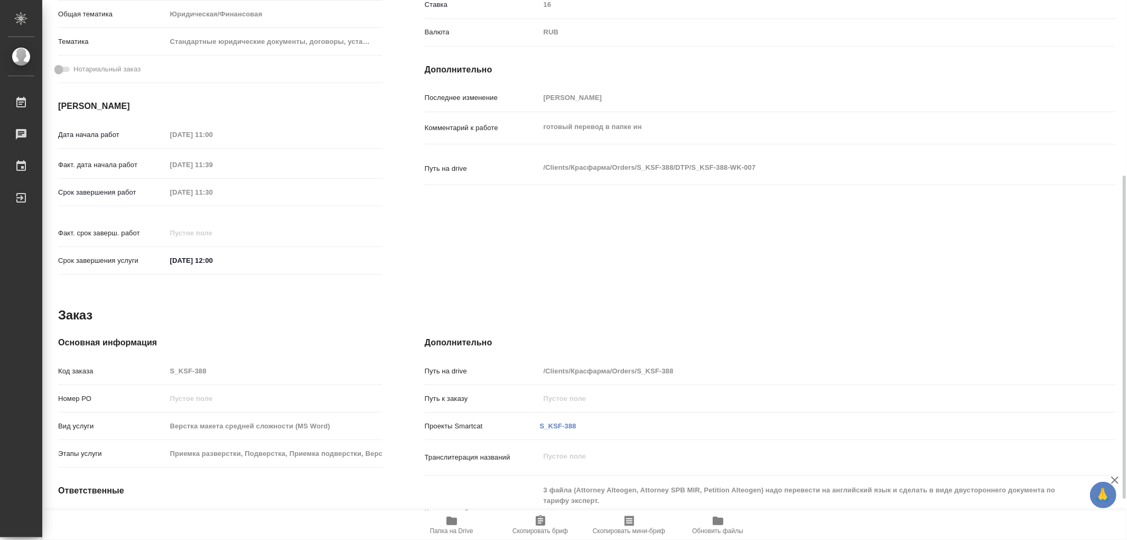
scroll to position [362, 0]
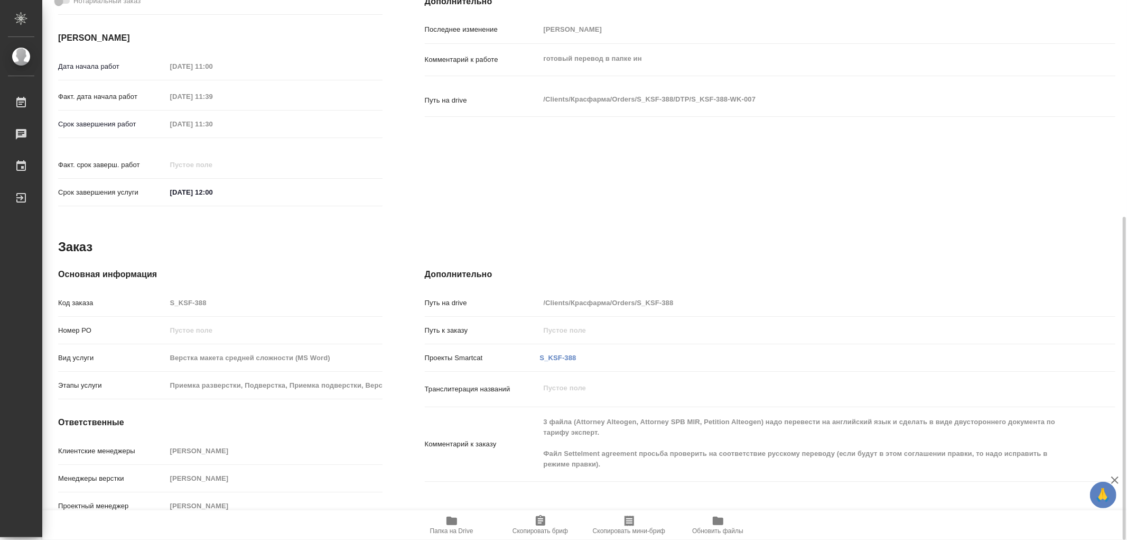
type textarea "x"
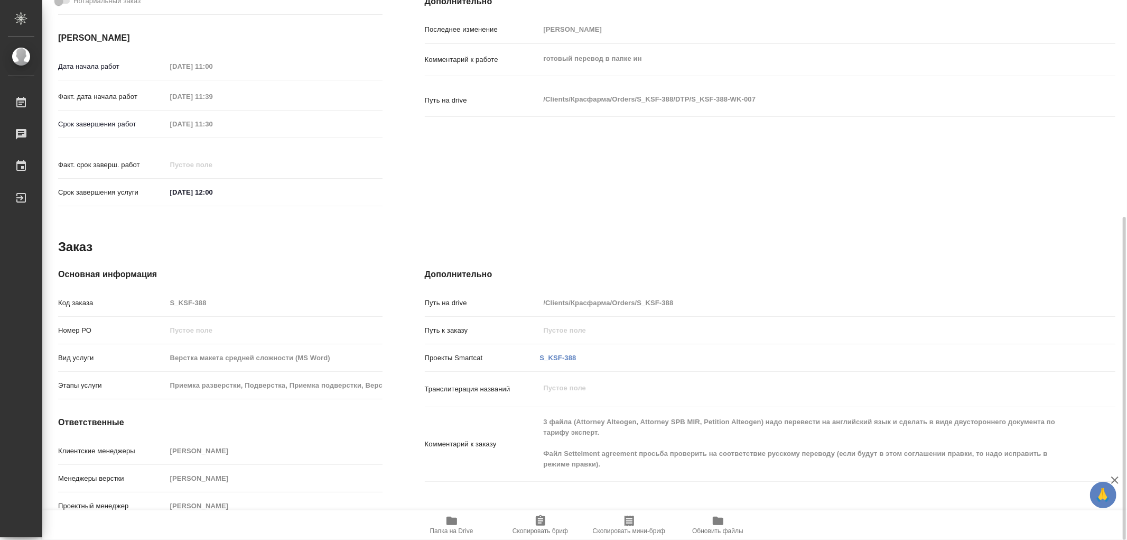
type textarea "x"
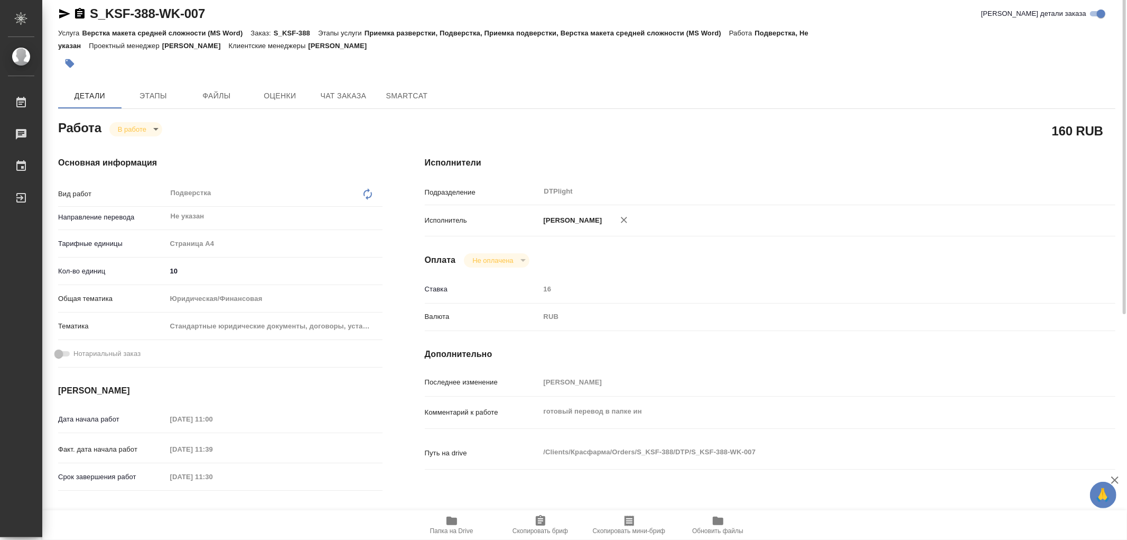
scroll to position [0, 0]
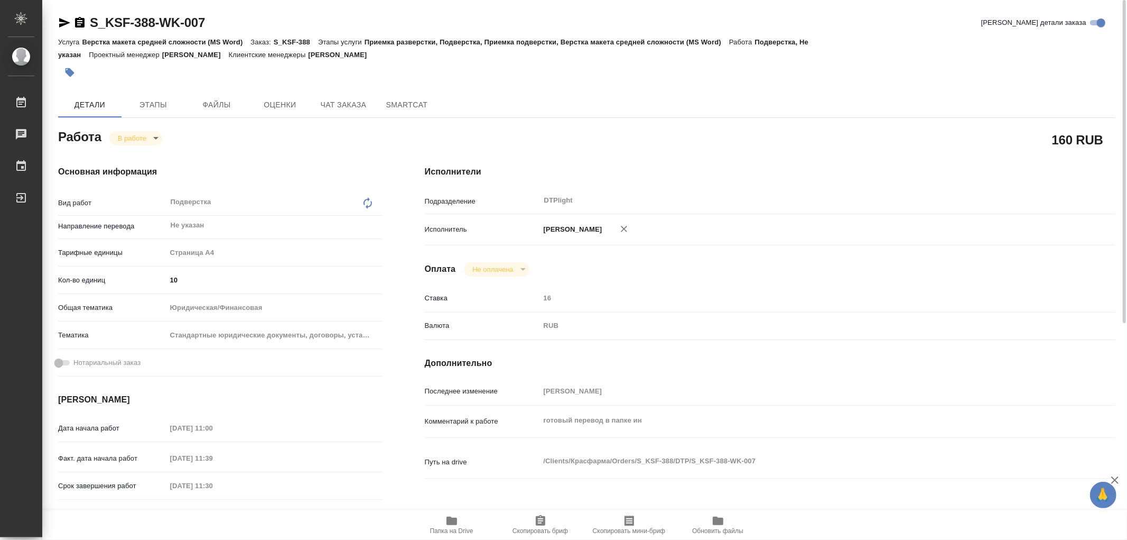
click at [63, 30] on div "S_KSF-388-WK-007" at bounding box center [131, 22] width 147 height 17
click at [62, 25] on icon "button" at bounding box center [64, 23] width 11 height 10
click at [339, 102] on span "Чат заказа" at bounding box center [343, 104] width 51 height 13
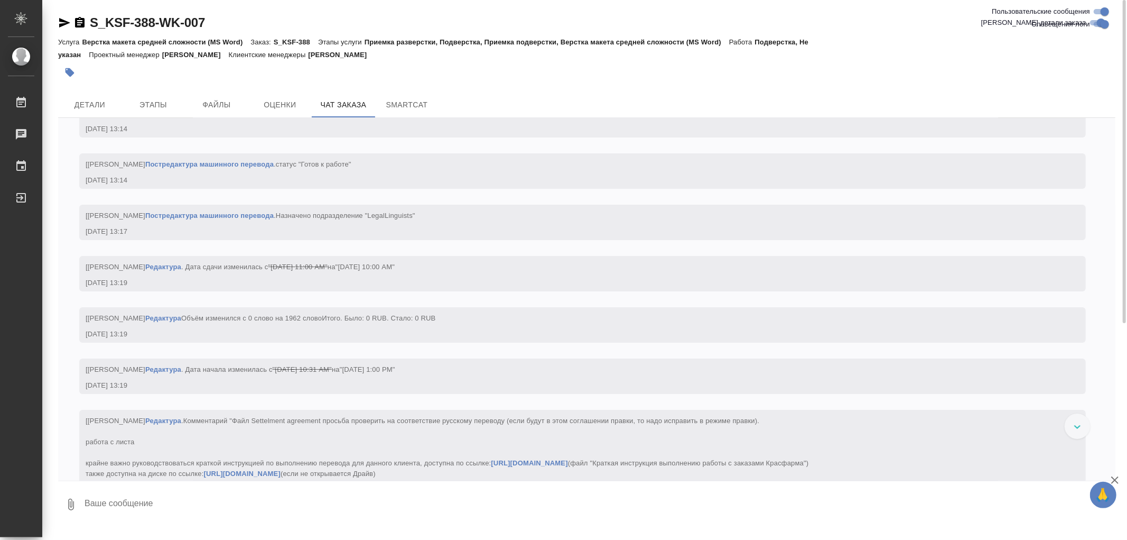
scroll to position [3112, 0]
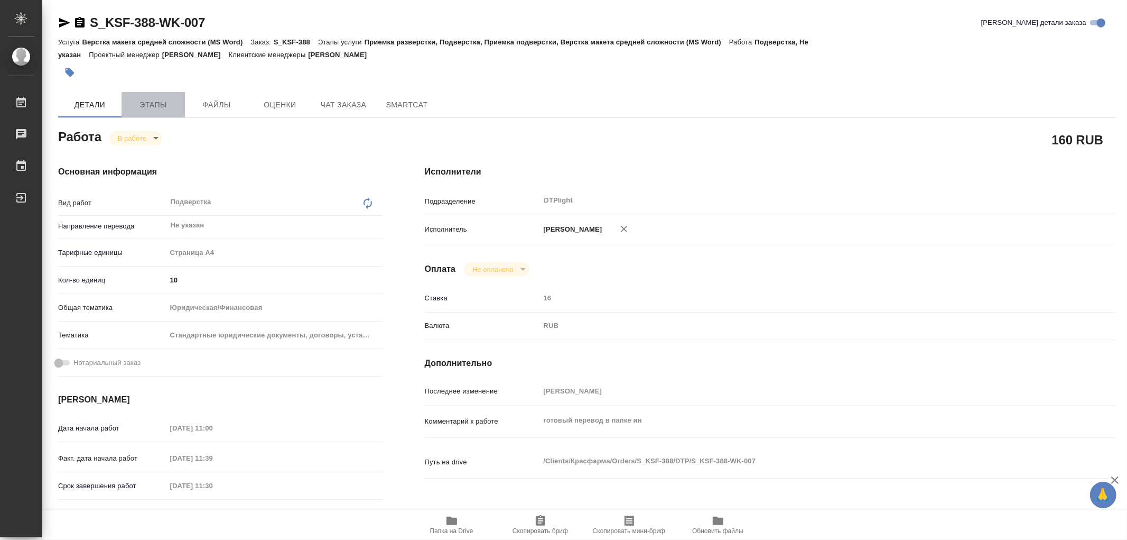
click at [159, 108] on span "Этапы" at bounding box center [153, 104] width 51 height 13
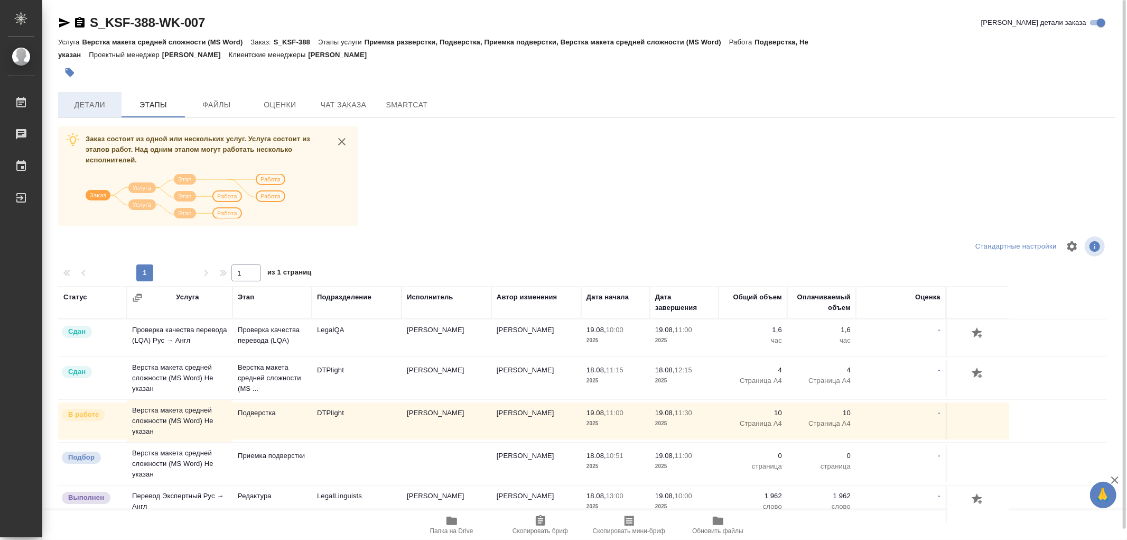
click at [80, 107] on span "Детали" at bounding box center [89, 104] width 51 height 13
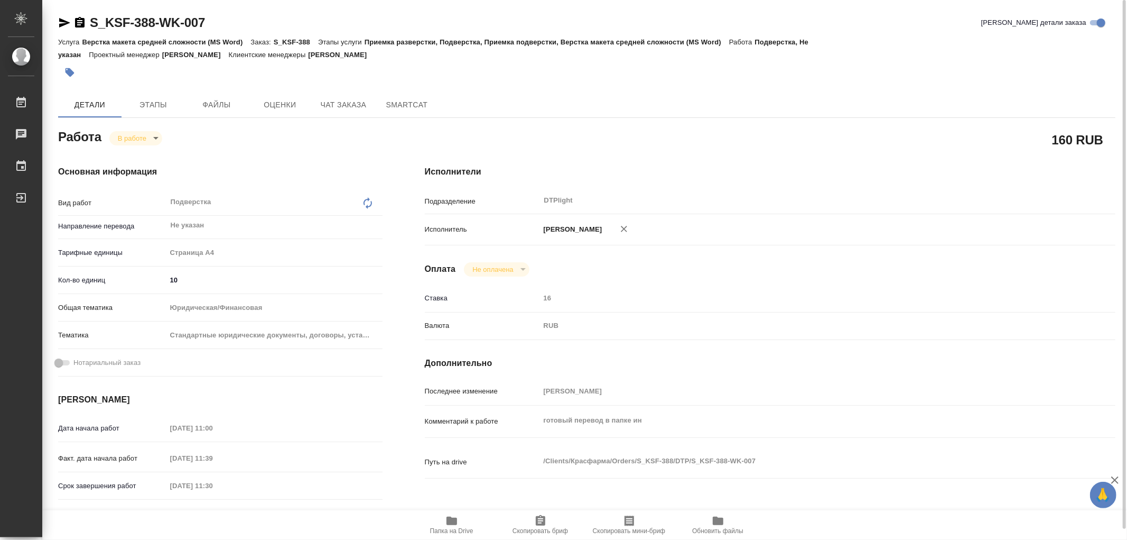
type textarea "x"
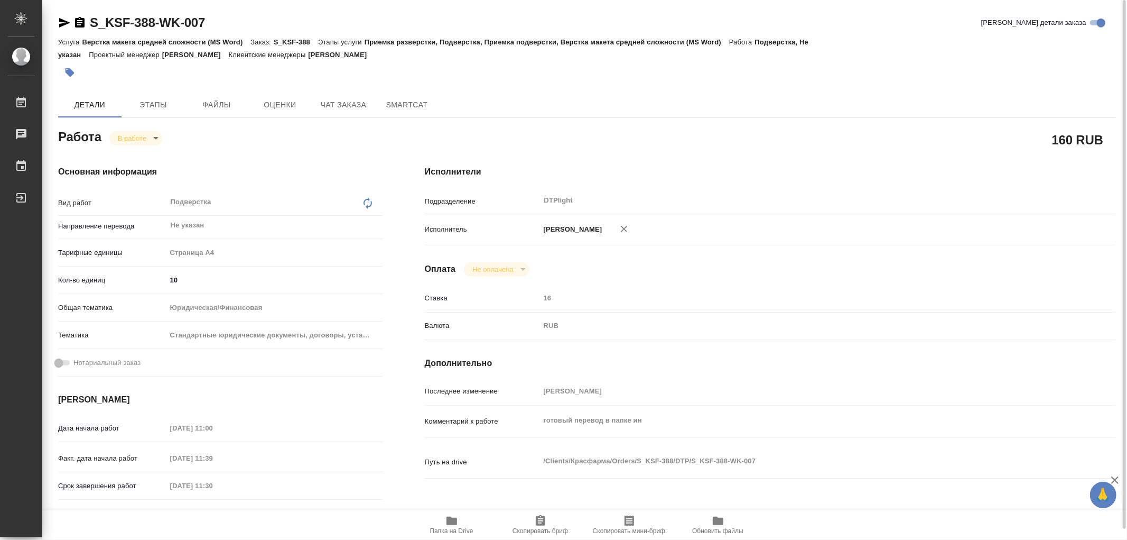
type textarea "x"
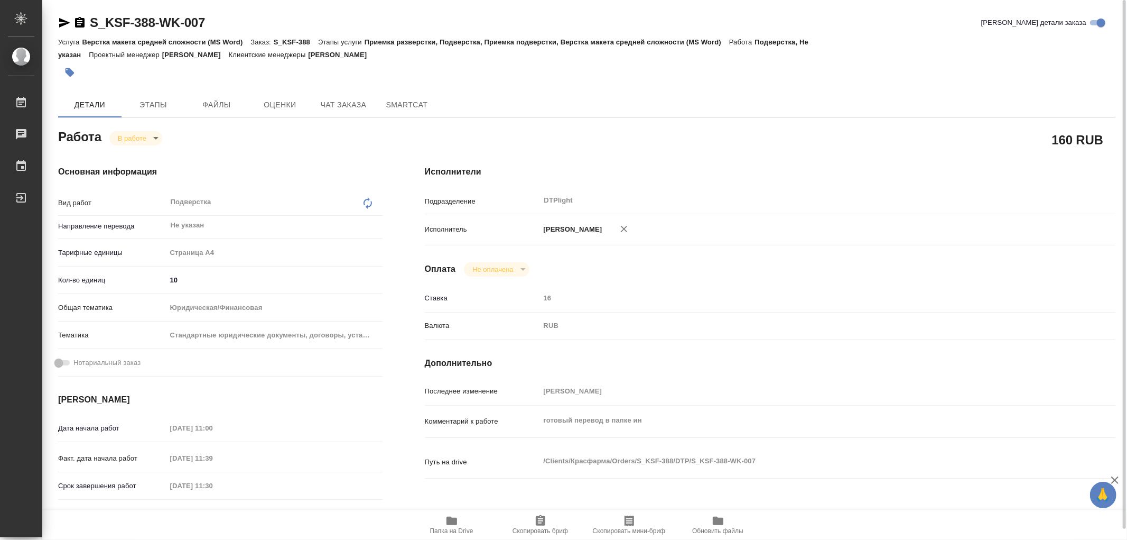
type textarea "x"
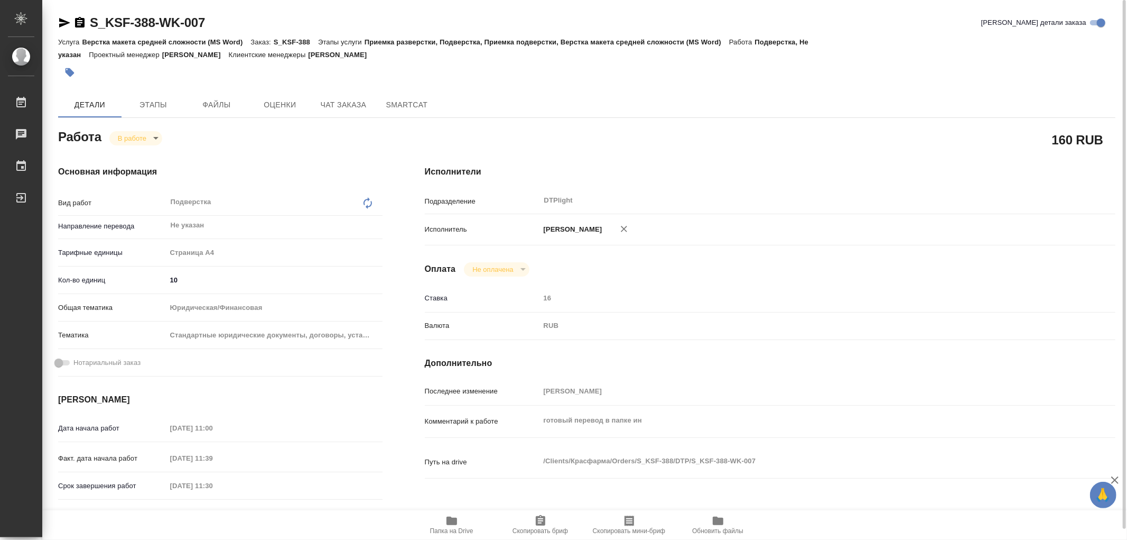
click at [448, 529] on span "Папка на Drive" at bounding box center [451, 530] width 43 height 7
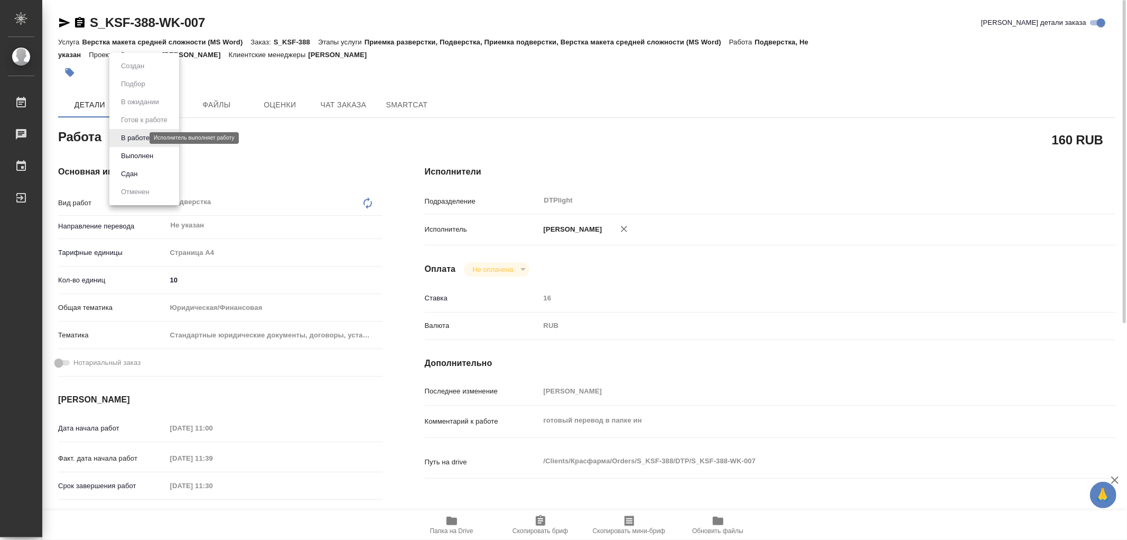
click at [135, 135] on body "🙏 .cls-1 fill:#fff; AWATERA Работы 0 Чаты График Выйти S_KSF-388-WK-007 Кратко …" at bounding box center [563, 270] width 1127 height 540
click at [136, 152] on button "Выполнен" at bounding box center [137, 156] width 39 height 12
type textarea "x"
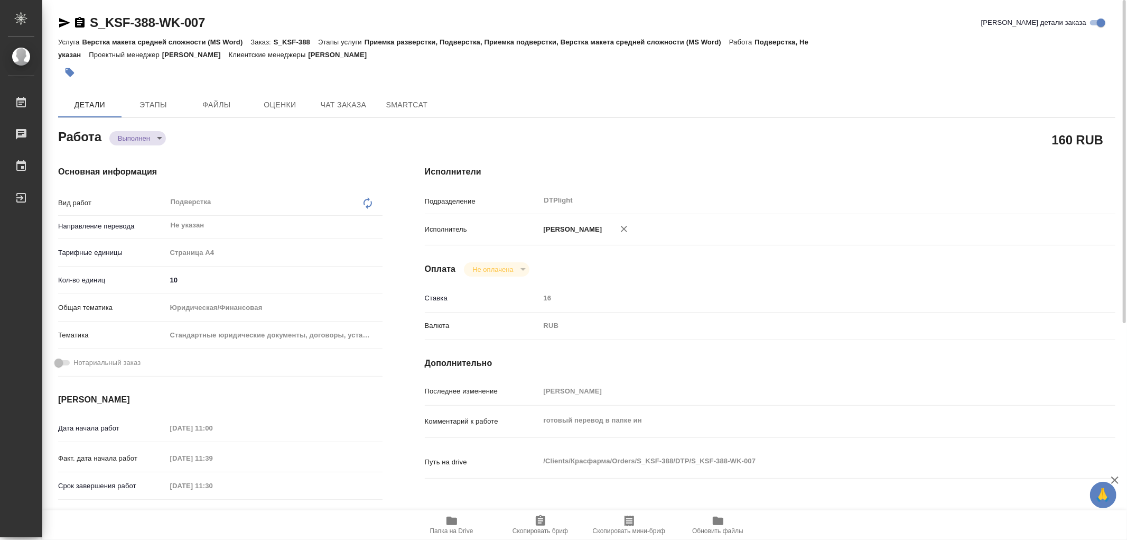
type textarea "x"
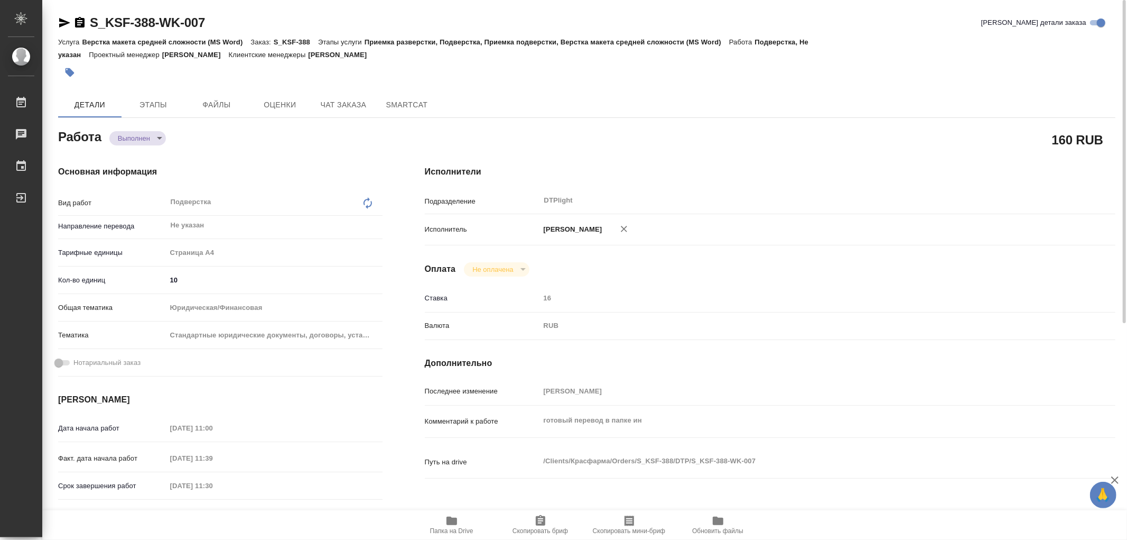
type textarea "x"
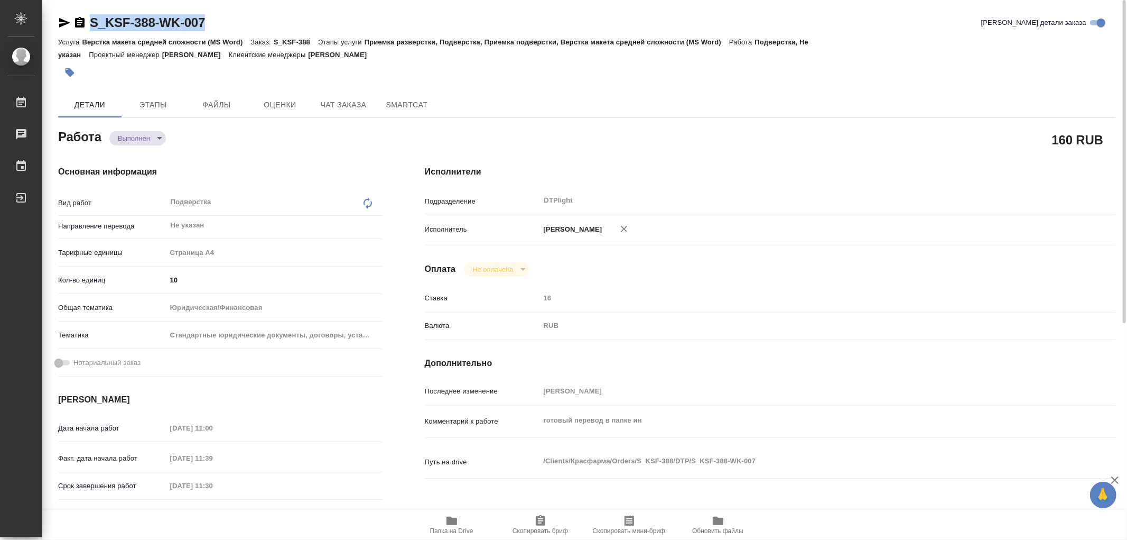
type textarea "x"
drag, startPoint x: 228, startPoint y: 22, endPoint x: 91, endPoint y: 18, distance: 136.4
click at [91, 18] on div "S_KSF-388-WK-007 Кратко детали заказа" at bounding box center [587, 22] width 1058 height 17
copy link "S_KSF-388-WK-007"
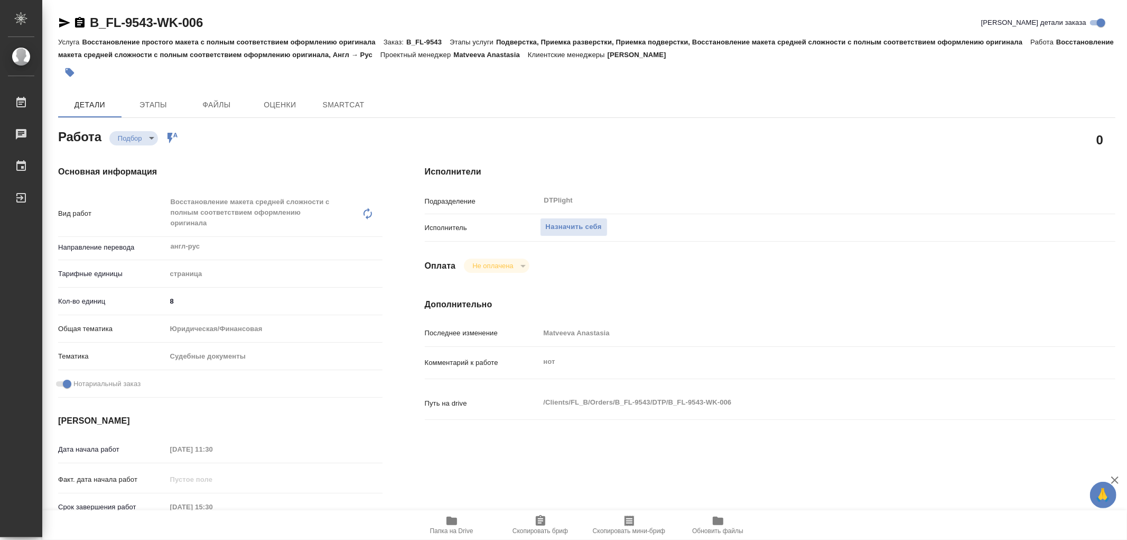
type textarea "x"
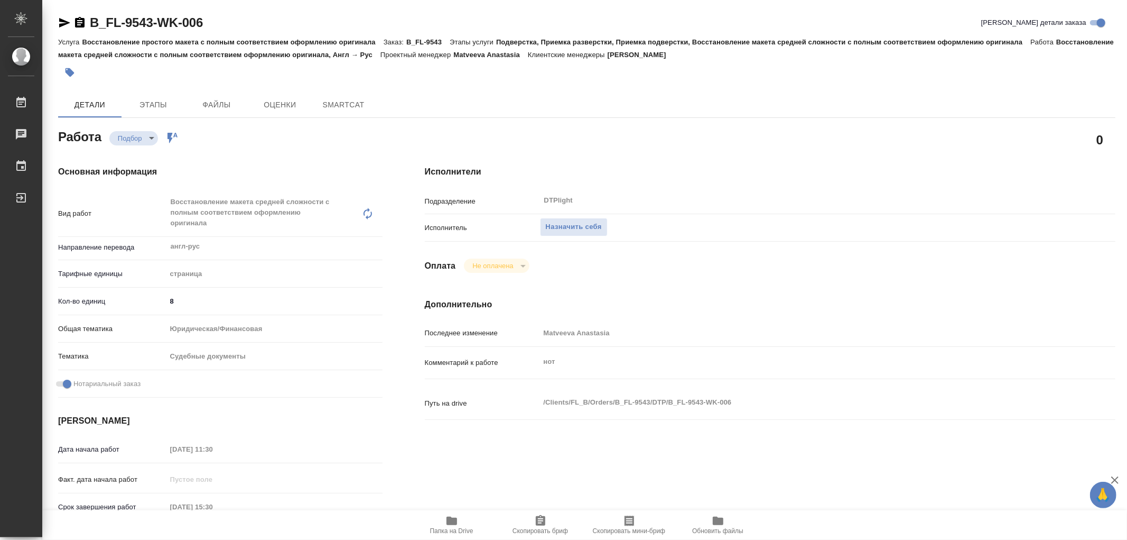
type textarea "x"
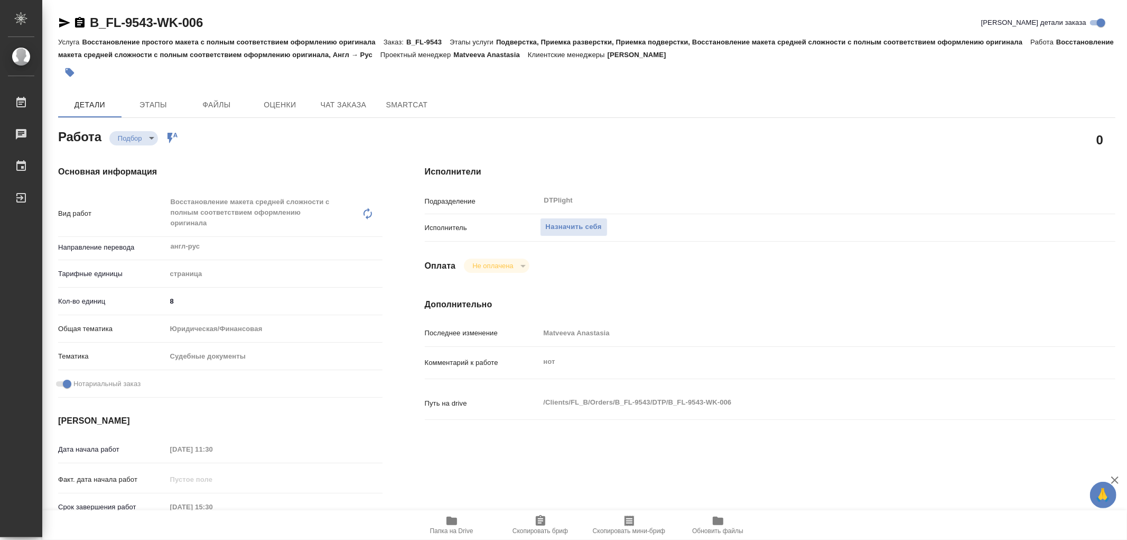
click at [461, 521] on span "Папка на Drive" at bounding box center [452, 524] width 76 height 20
type textarea "x"
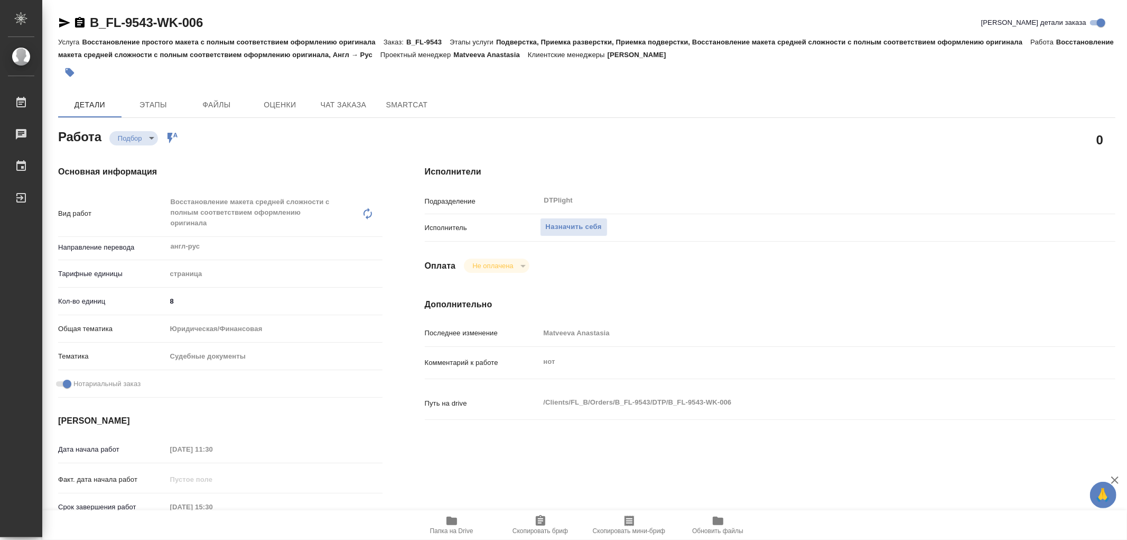
type textarea "x"
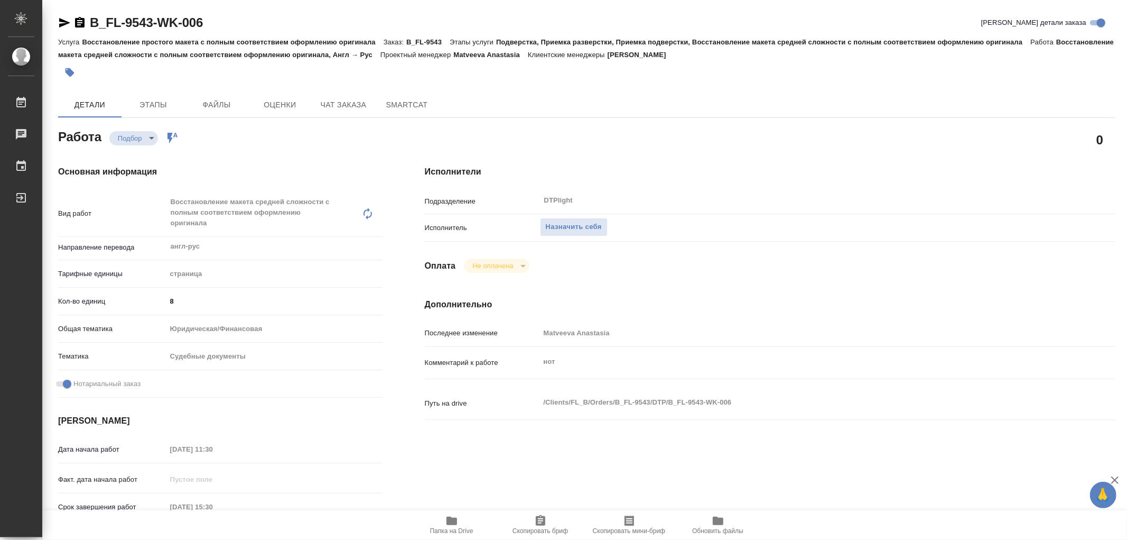
type textarea "x"
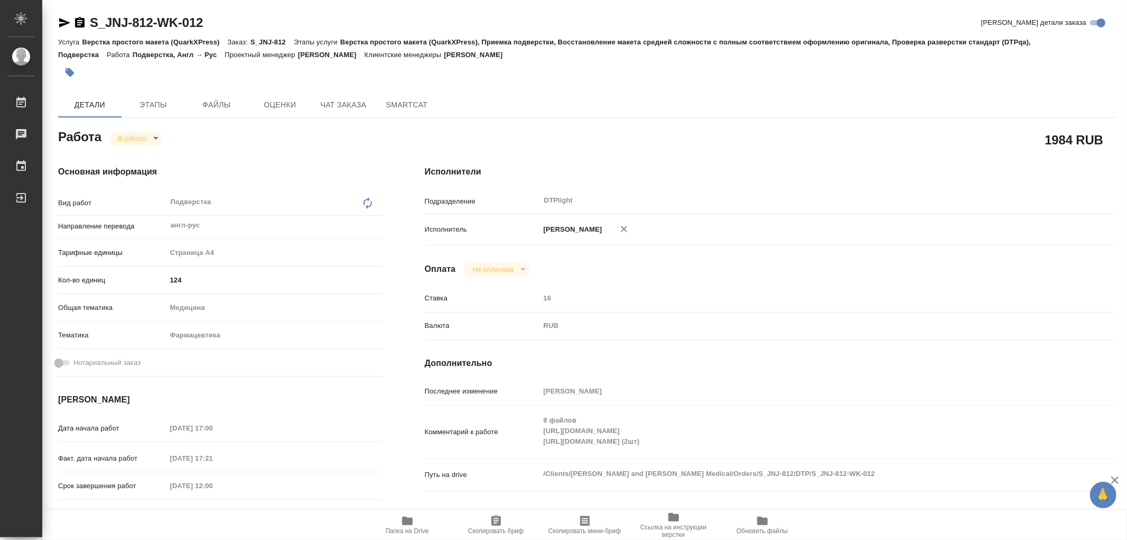
type textarea "x"
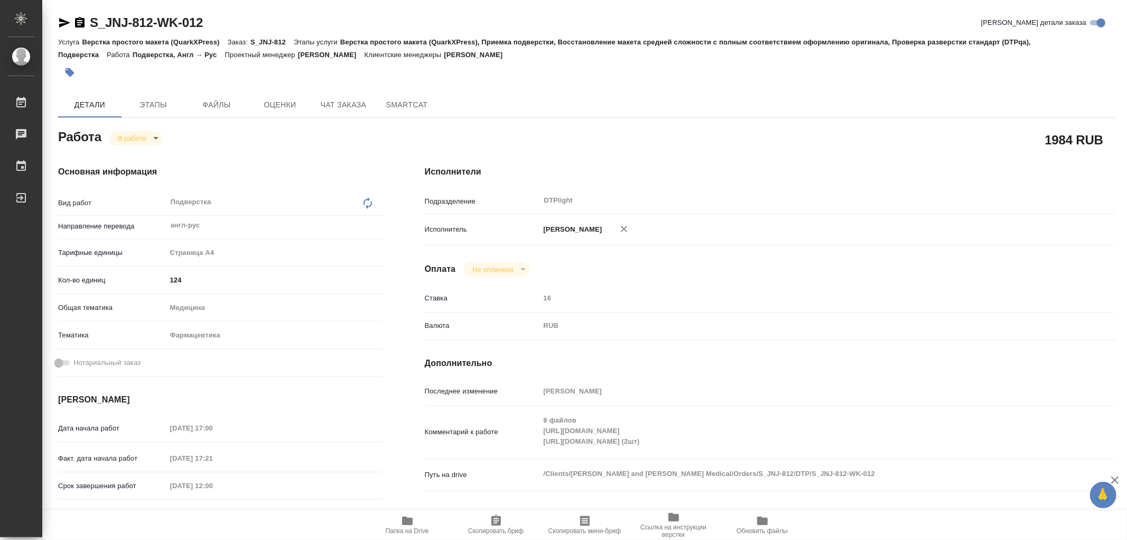
type textarea "x"
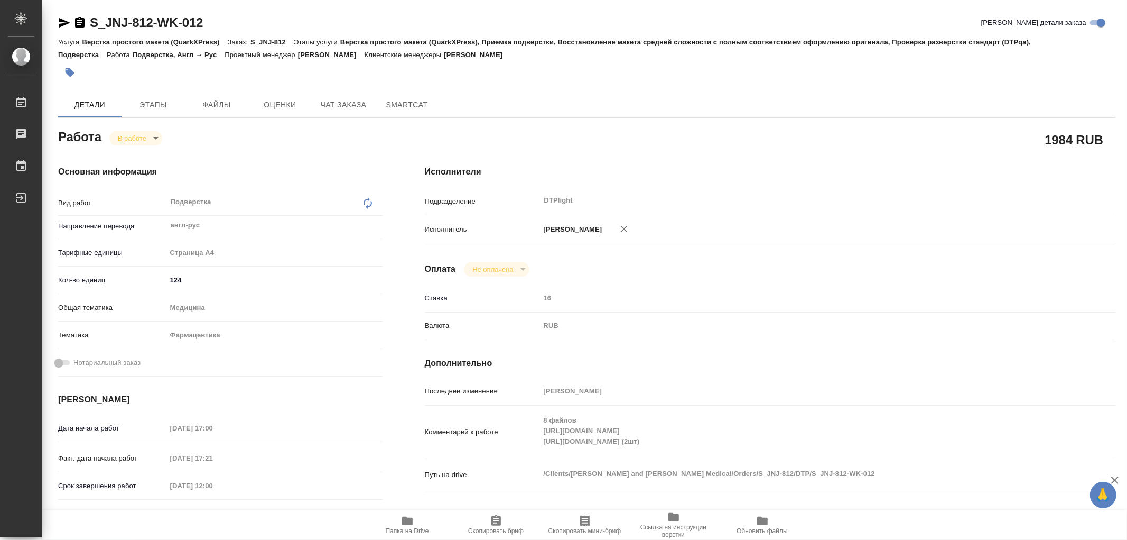
type textarea "x"
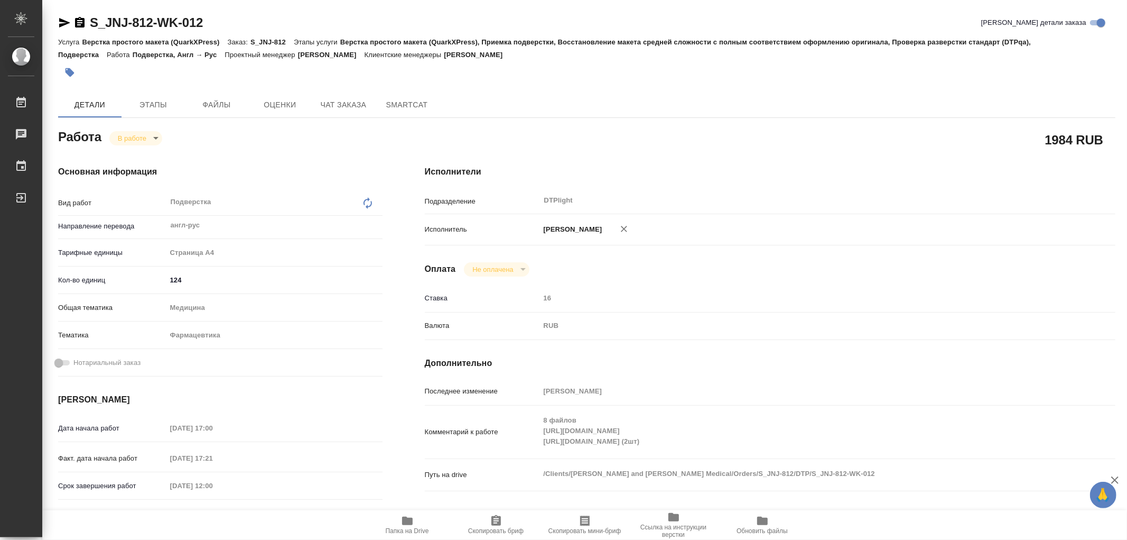
click at [690, 444] on div "Комментарий к работе 8 файлов [URL][DOMAIN_NAME] [URL][DOMAIN_NAME] (2шт) x" at bounding box center [770, 432] width 691 height 44
type textarea "x"
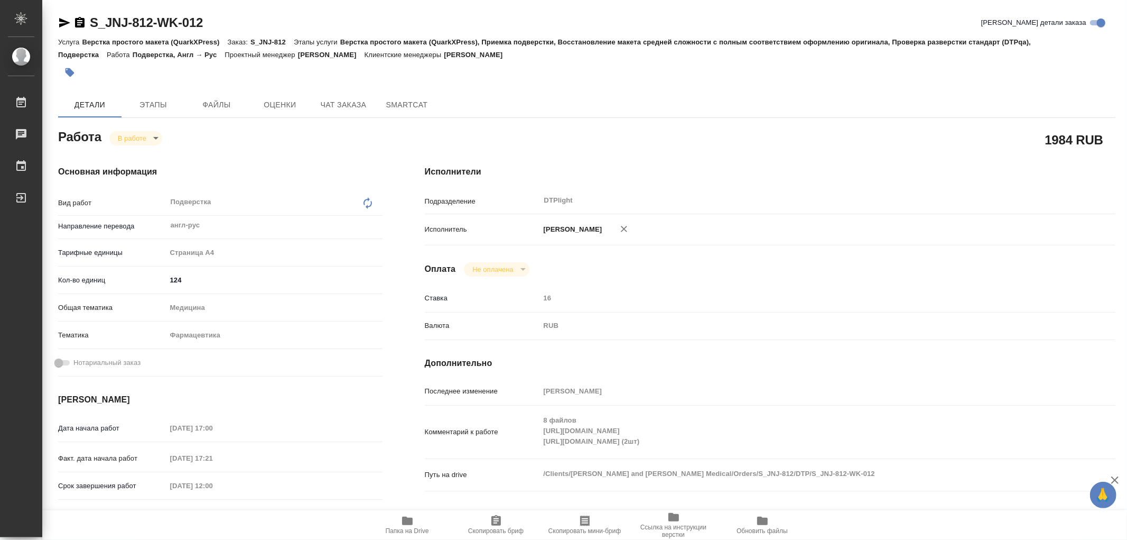
type textarea "x"
click at [612, 451] on div "Комментарий к работе 8 файлов [URL][DOMAIN_NAME] [URL][DOMAIN_NAME] (2шт) x" at bounding box center [770, 432] width 691 height 44
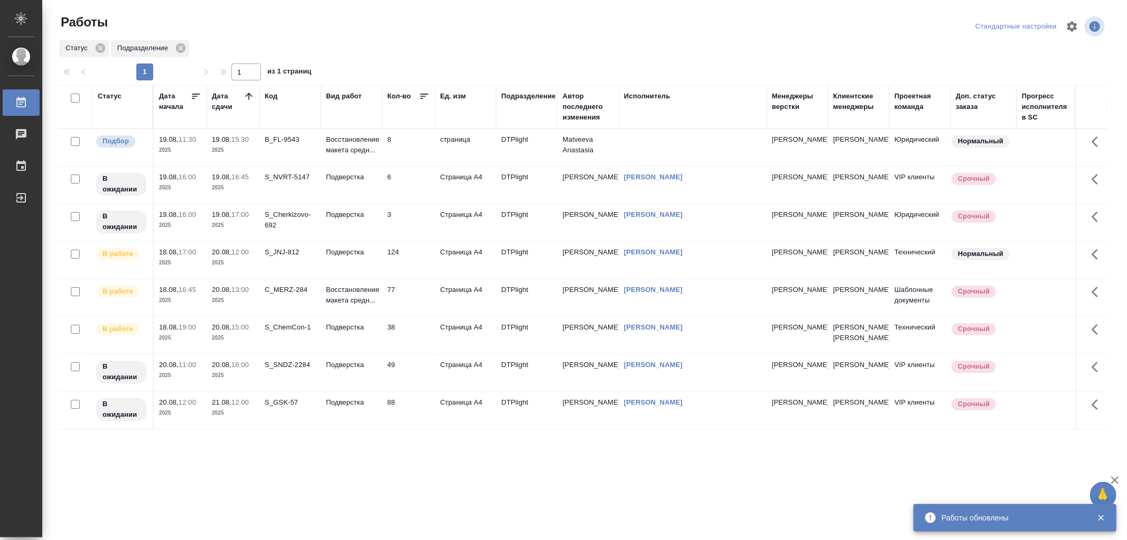
click at [364, 137] on p "Восстановление макета средн..." at bounding box center [351, 144] width 51 height 21
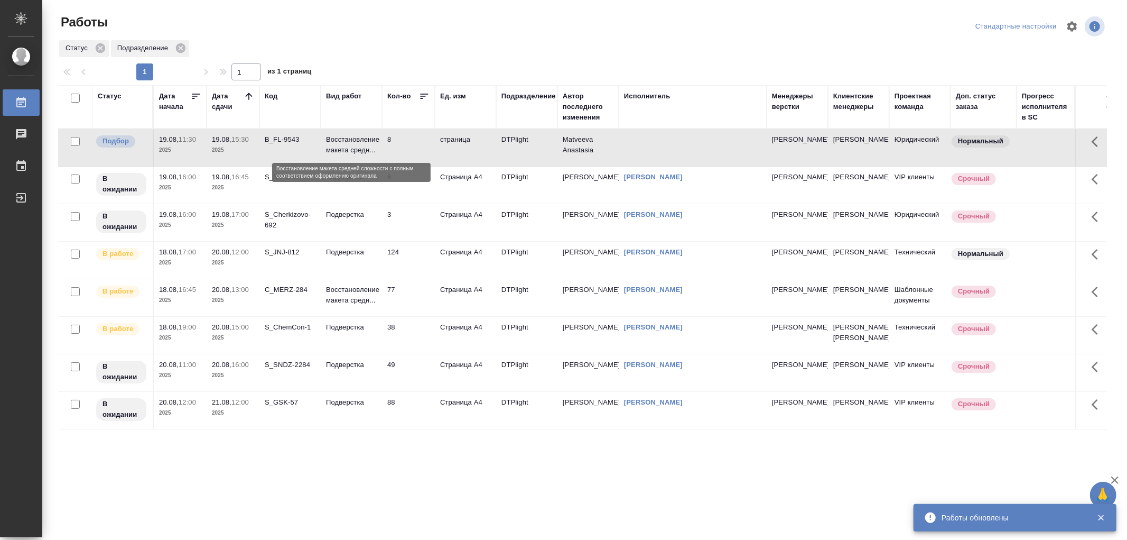
click at [364, 137] on p "Восстановление макета средн..." at bounding box center [351, 144] width 51 height 21
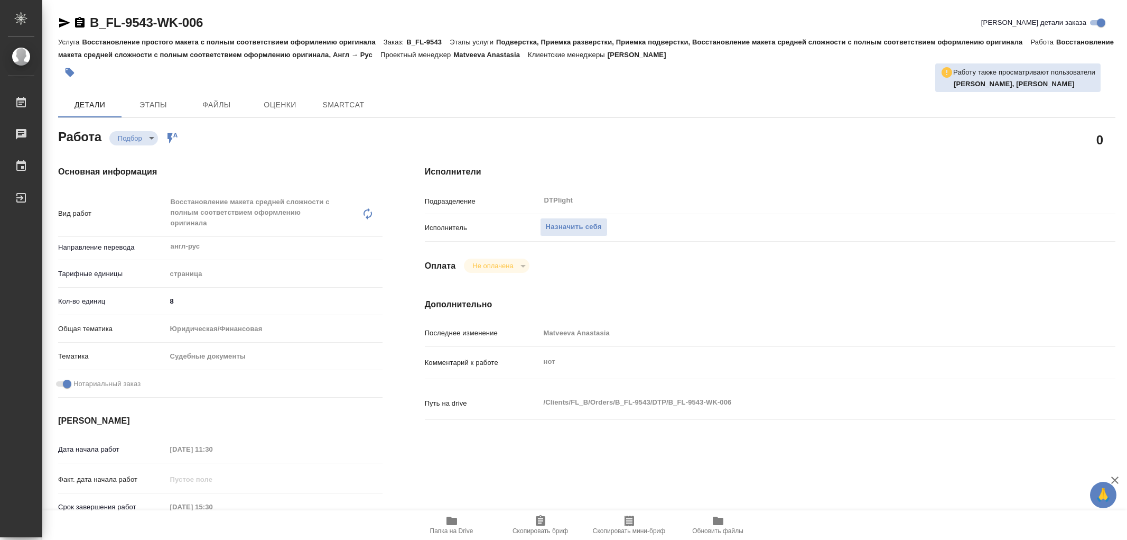
type textarea "x"
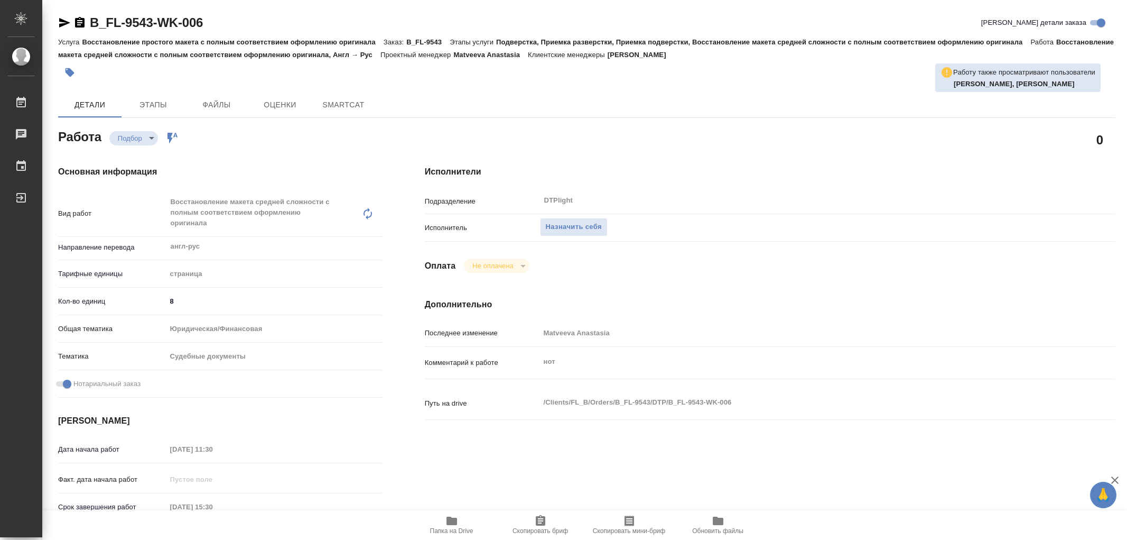
type textarea "x"
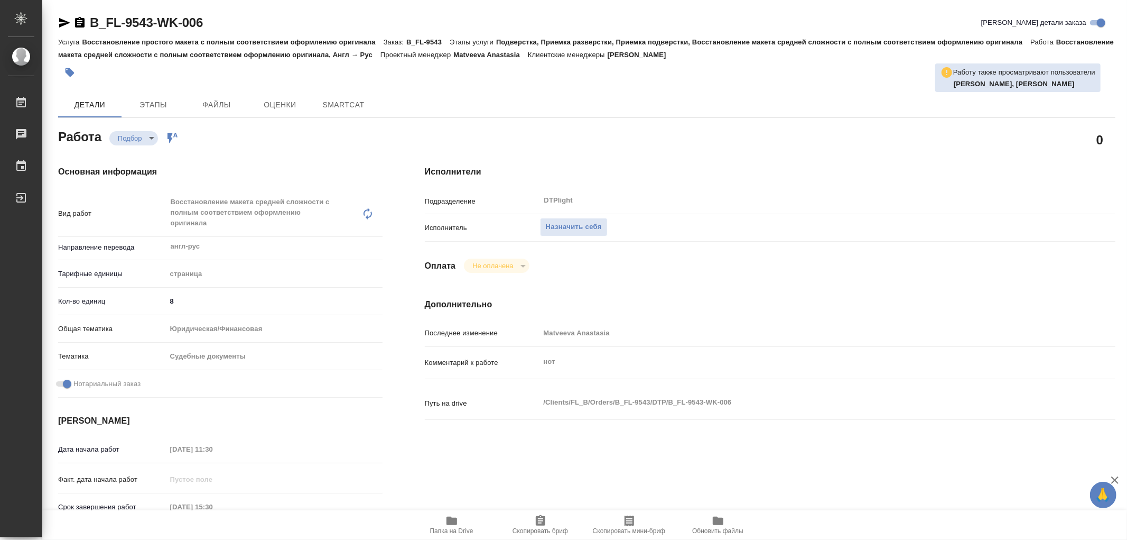
type textarea "x"
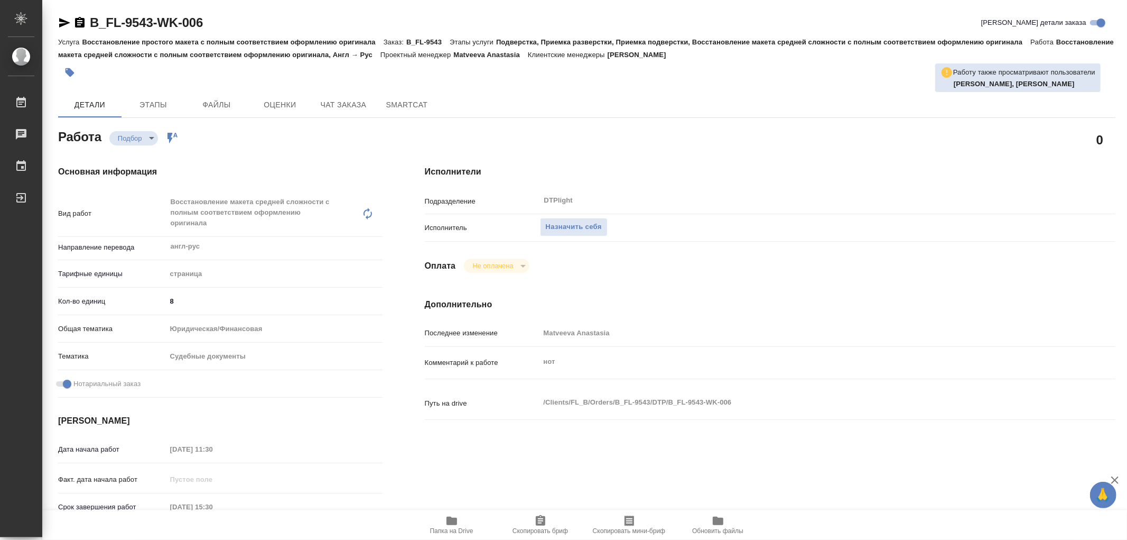
type textarea "x"
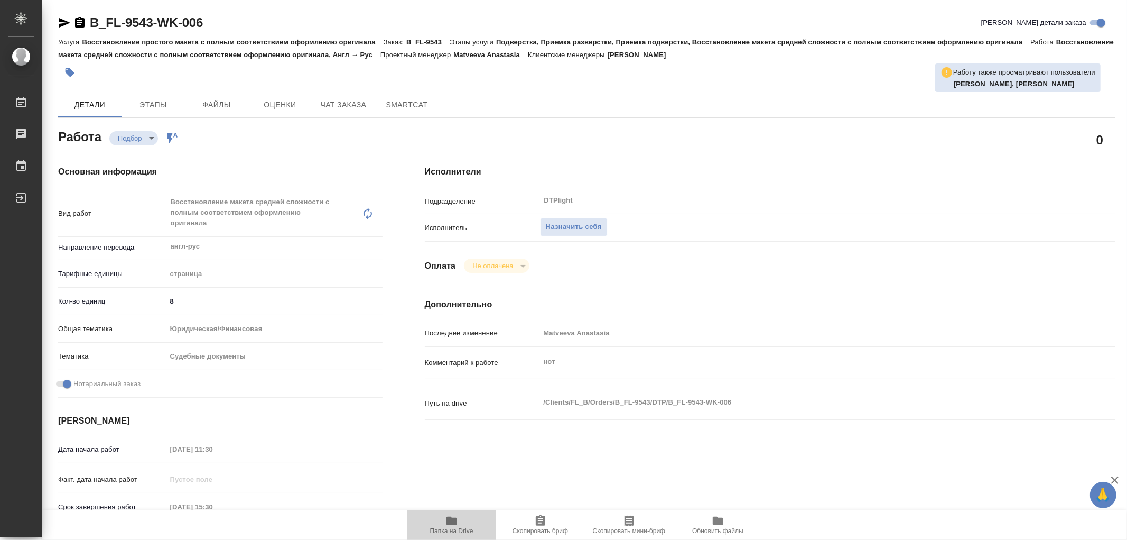
click at [452, 524] on icon "button" at bounding box center [452, 520] width 11 height 8
type textarea "x"
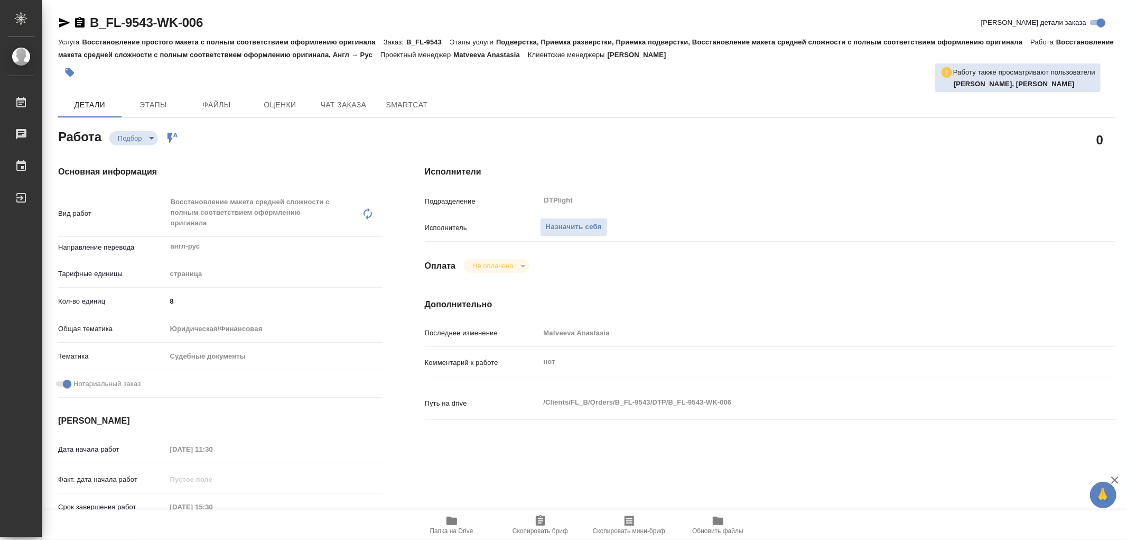
type textarea "x"
click at [453, 519] on icon "button" at bounding box center [452, 520] width 11 height 8
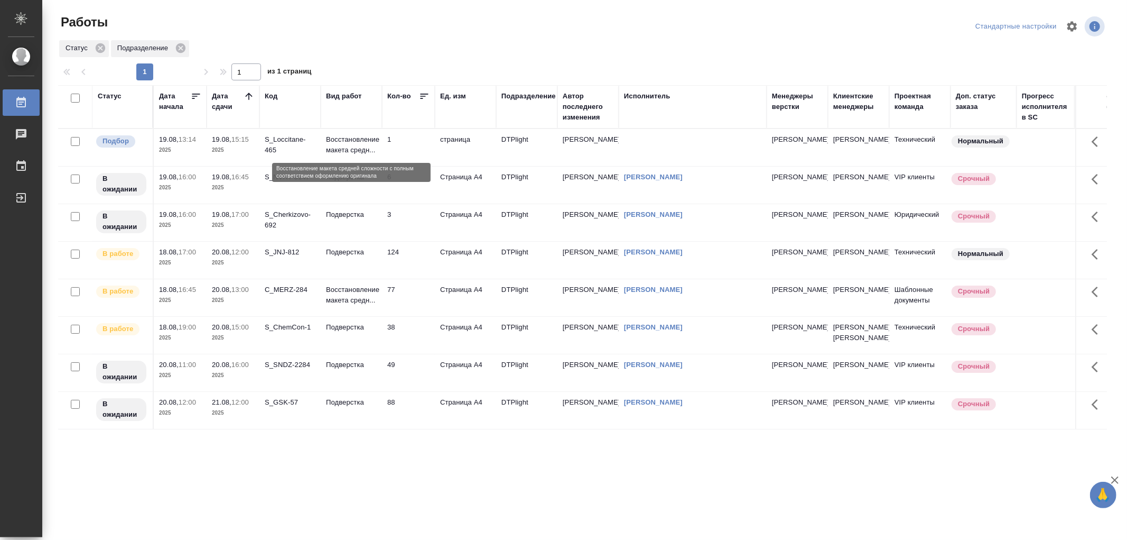
click at [355, 149] on p "Восстановление макета средн..." at bounding box center [351, 144] width 51 height 21
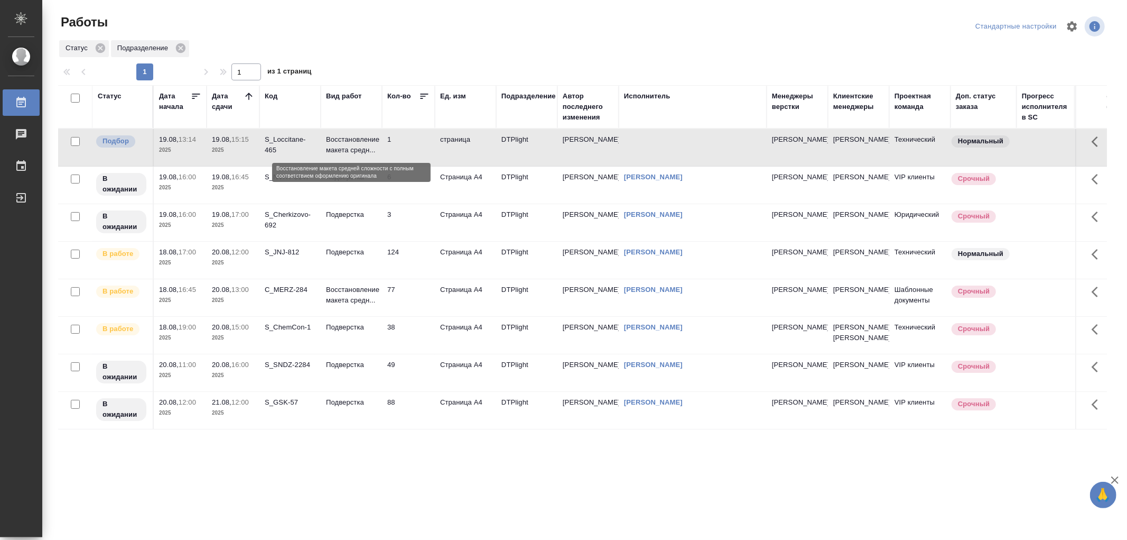
click at [355, 149] on p "Восстановление макета средн..." at bounding box center [351, 144] width 51 height 21
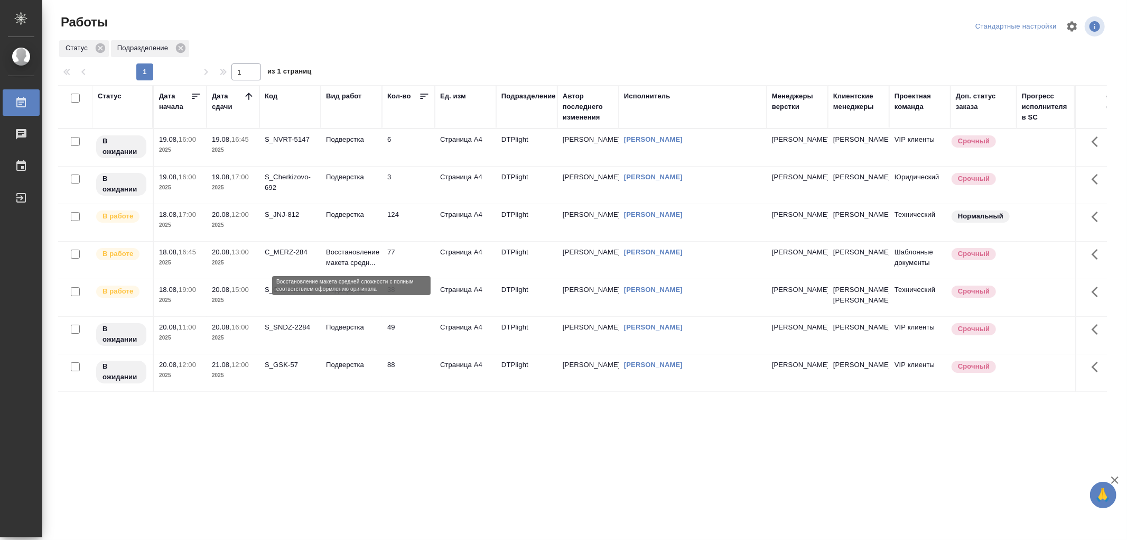
click at [352, 259] on p "Восстановление макета средн..." at bounding box center [351, 257] width 51 height 21
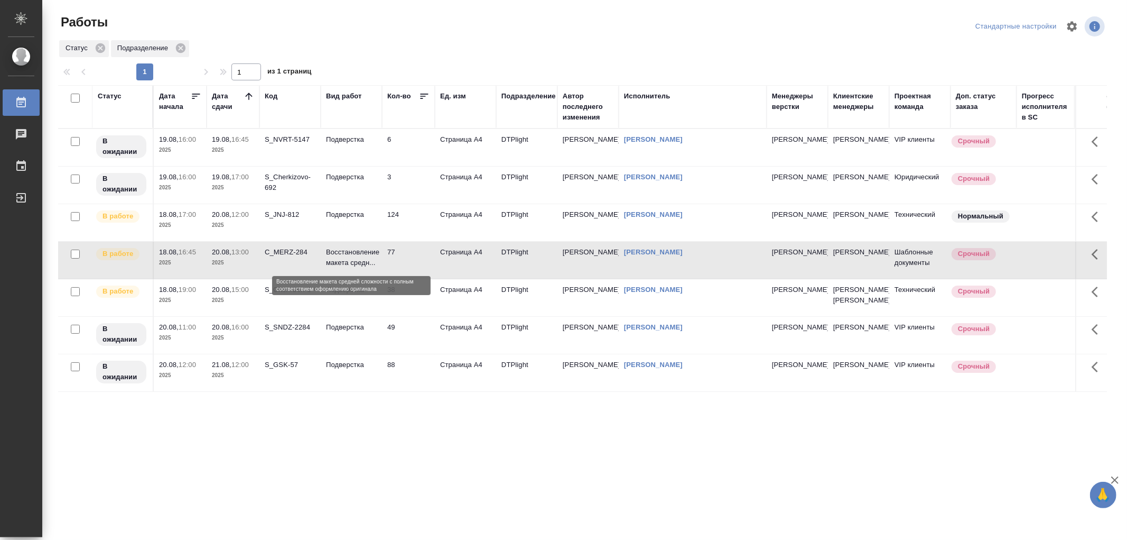
click at [352, 259] on p "Восстановление макета средн..." at bounding box center [351, 257] width 51 height 21
click at [360, 265] on p "Восстановление макета средн..." at bounding box center [351, 257] width 51 height 21
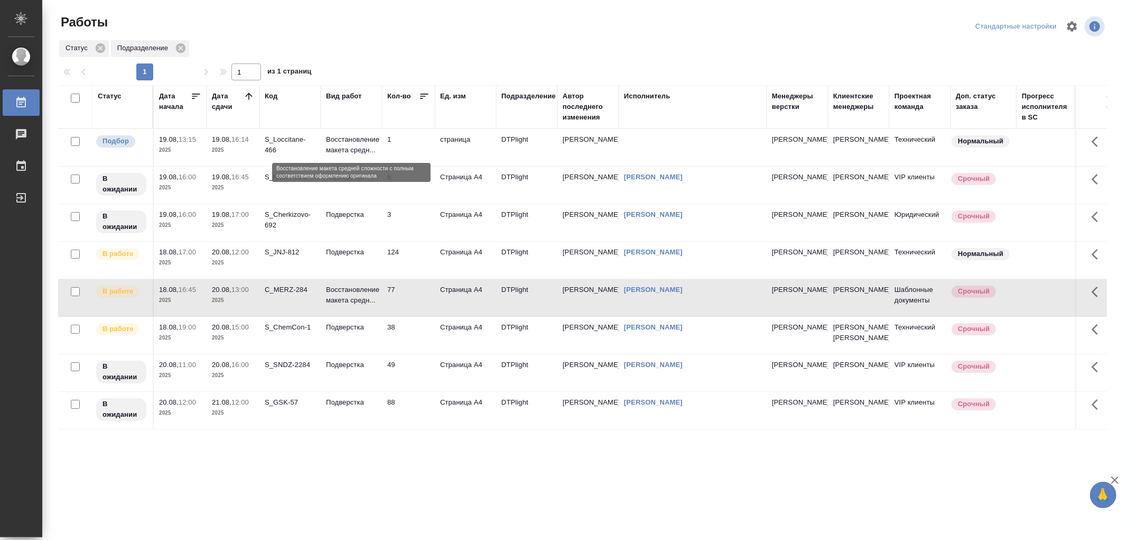
click at [366, 151] on p "Восстановление макета средн..." at bounding box center [351, 144] width 51 height 21
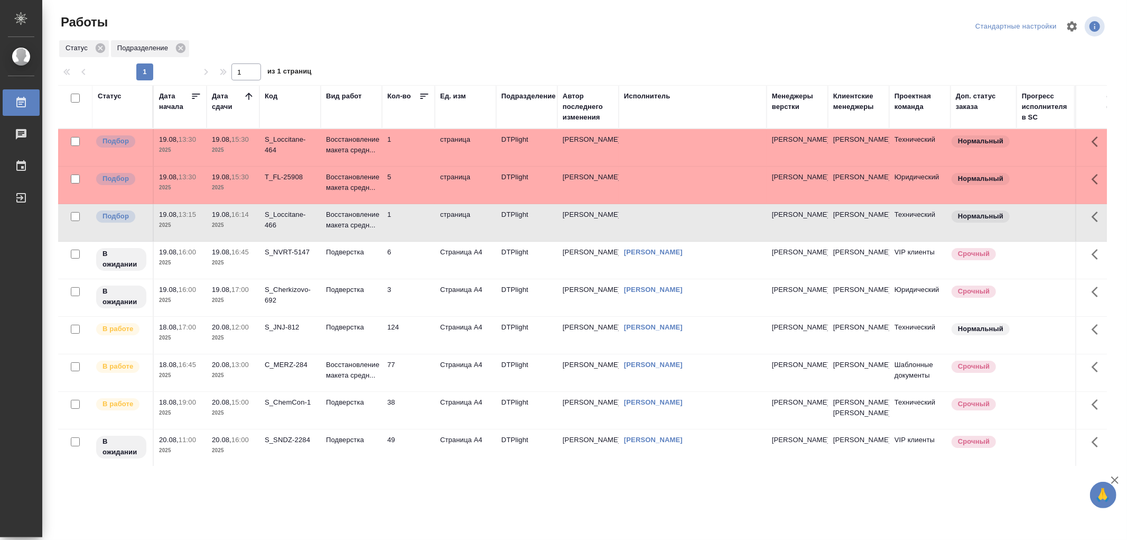
click at [355, 166] on td "Восстановление макета средн..." at bounding box center [351, 147] width 61 height 37
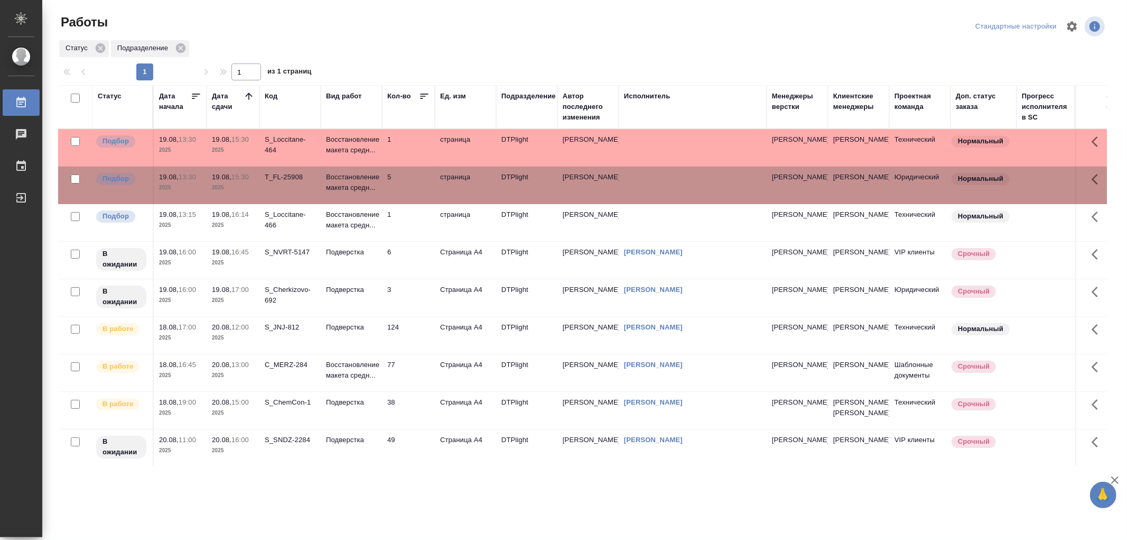
click at [355, 166] on td "Восстановление макета средн..." at bounding box center [351, 147] width 61 height 37
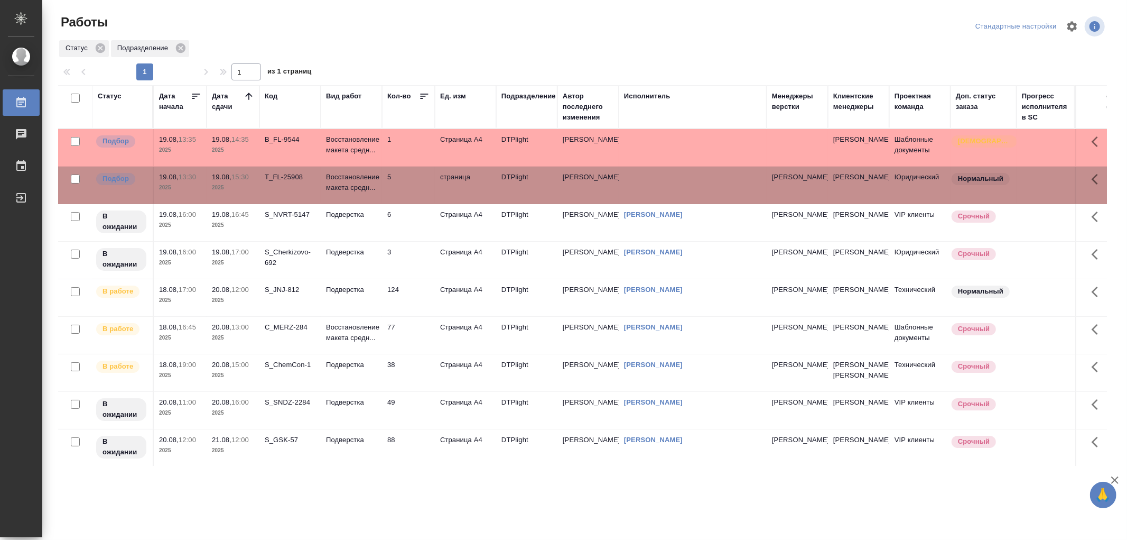
drag, startPoint x: 387, startPoint y: 207, endPoint x: 380, endPoint y: 205, distance: 8.2
click at [387, 166] on td "6" at bounding box center [408, 147] width 53 height 37
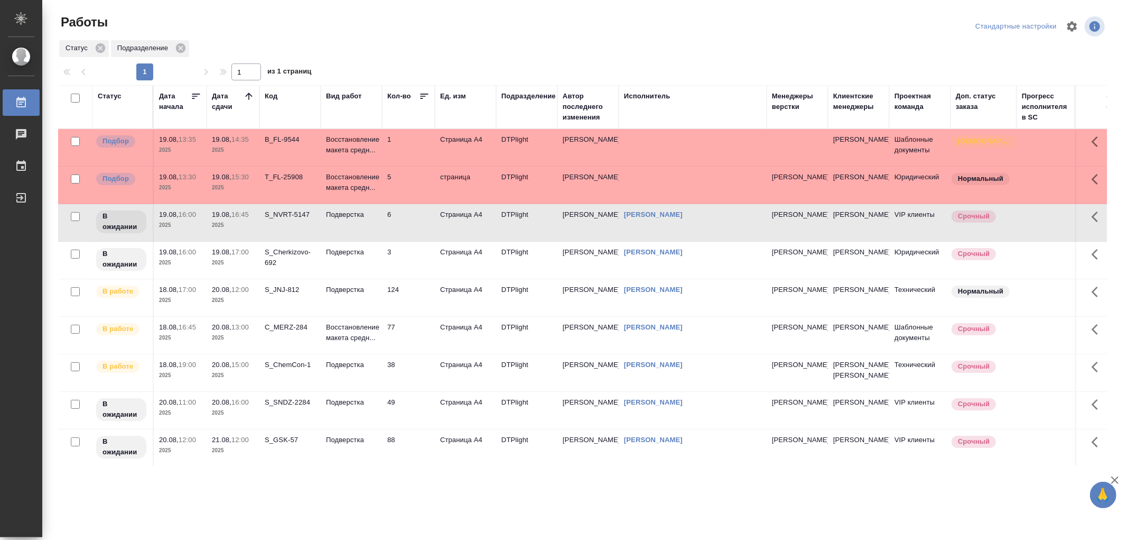
click at [378, 166] on td "Восстановление макета средн..." at bounding box center [351, 147] width 61 height 37
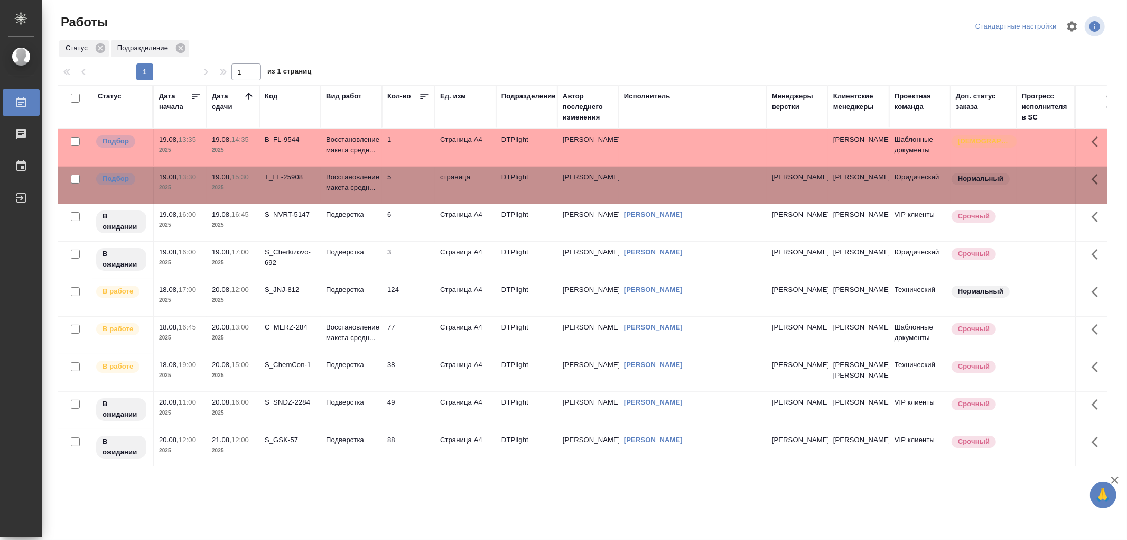
click at [378, 166] on td "Восстановление макета средн..." at bounding box center [351, 147] width 61 height 37
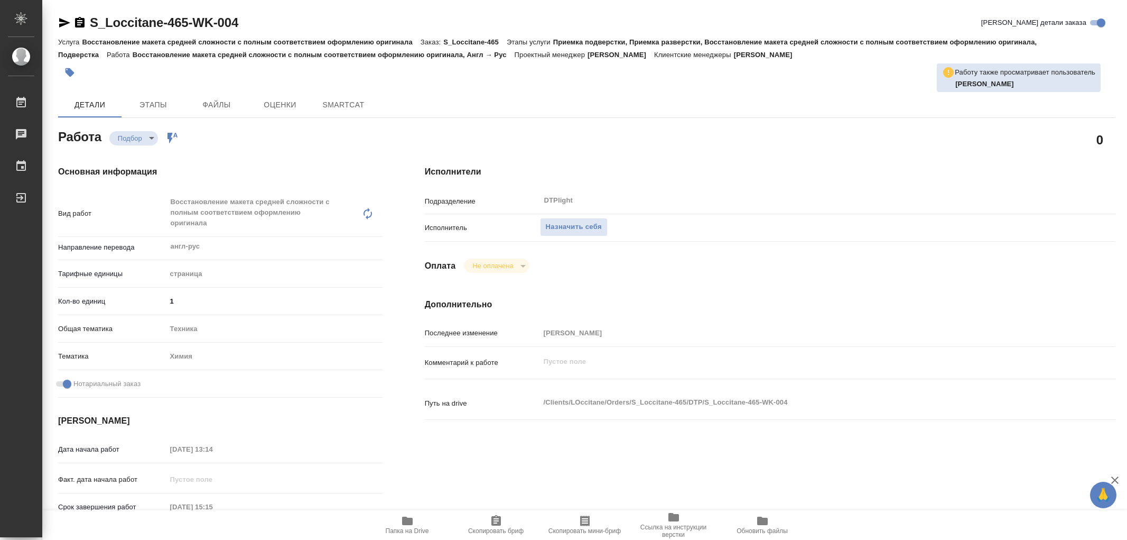
type textarea "x"
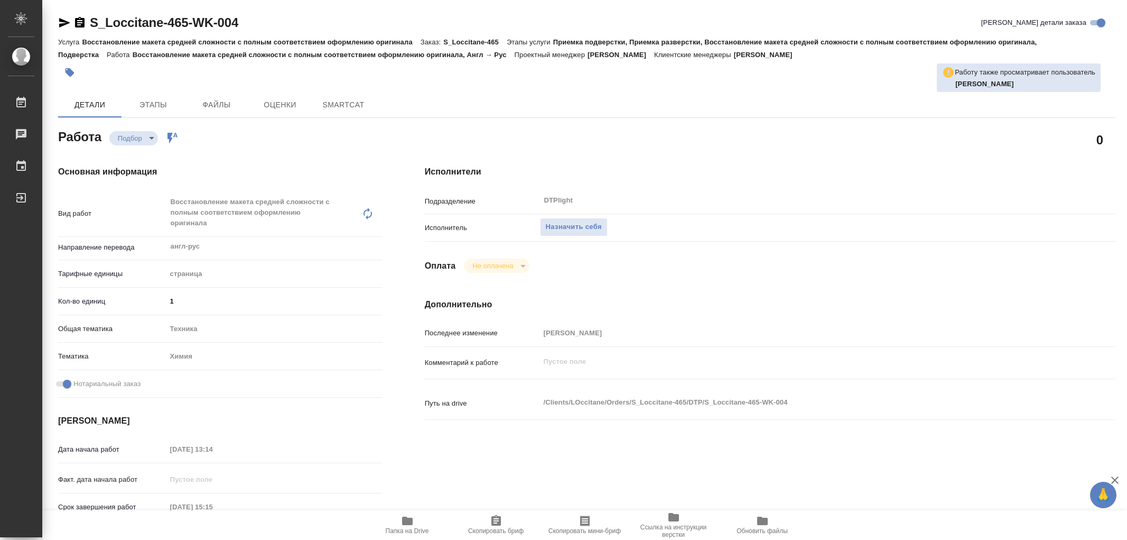
type textarea "x"
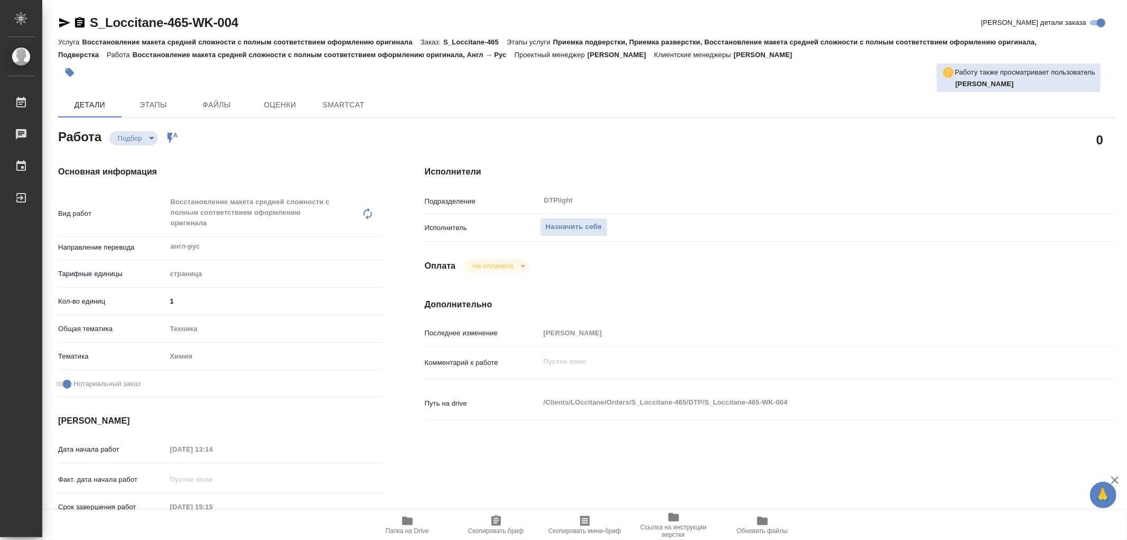
type textarea "x"
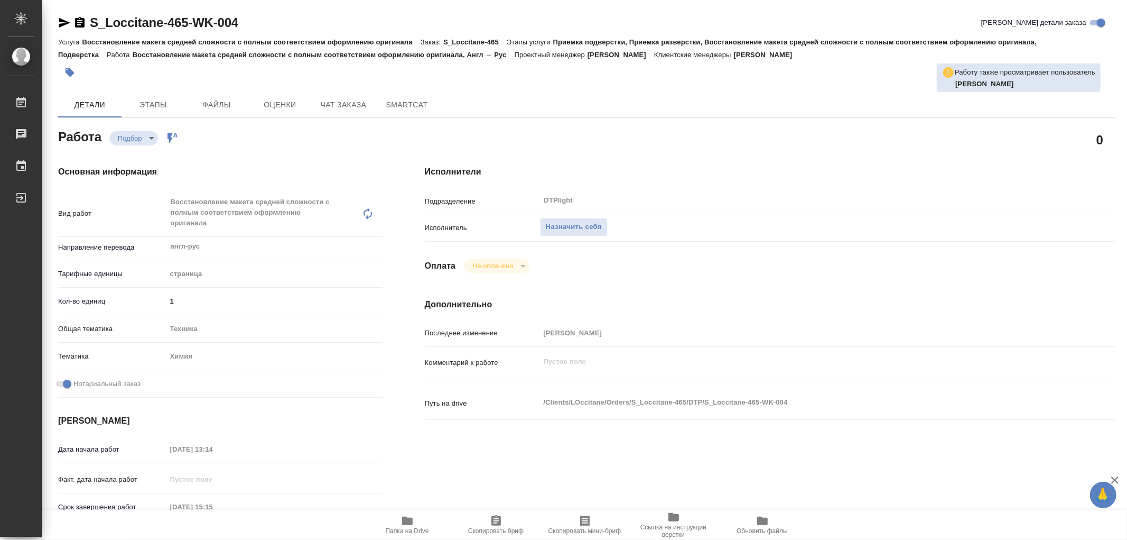
type textarea "x"
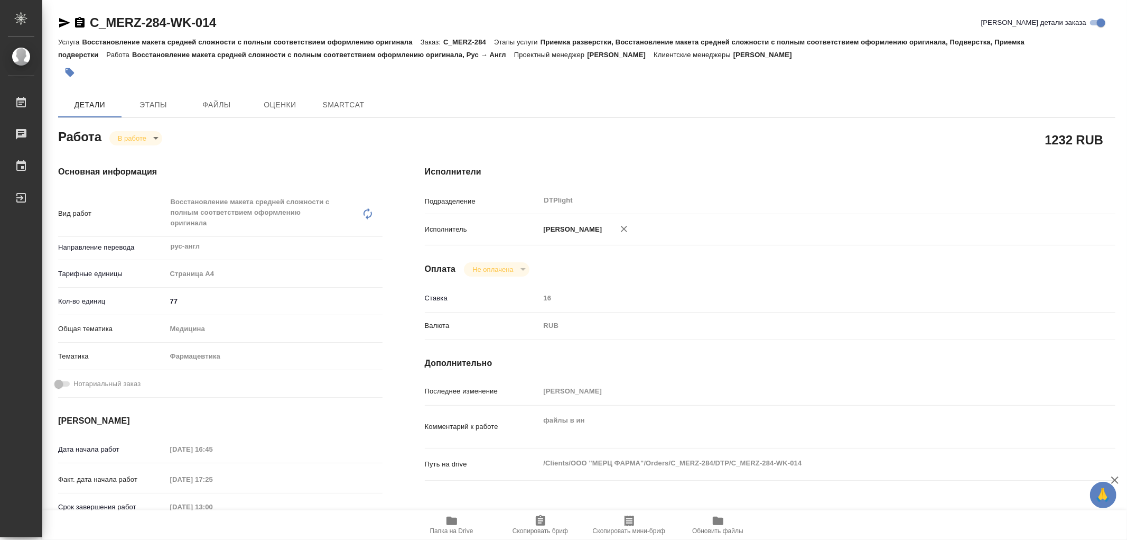
type textarea "x"
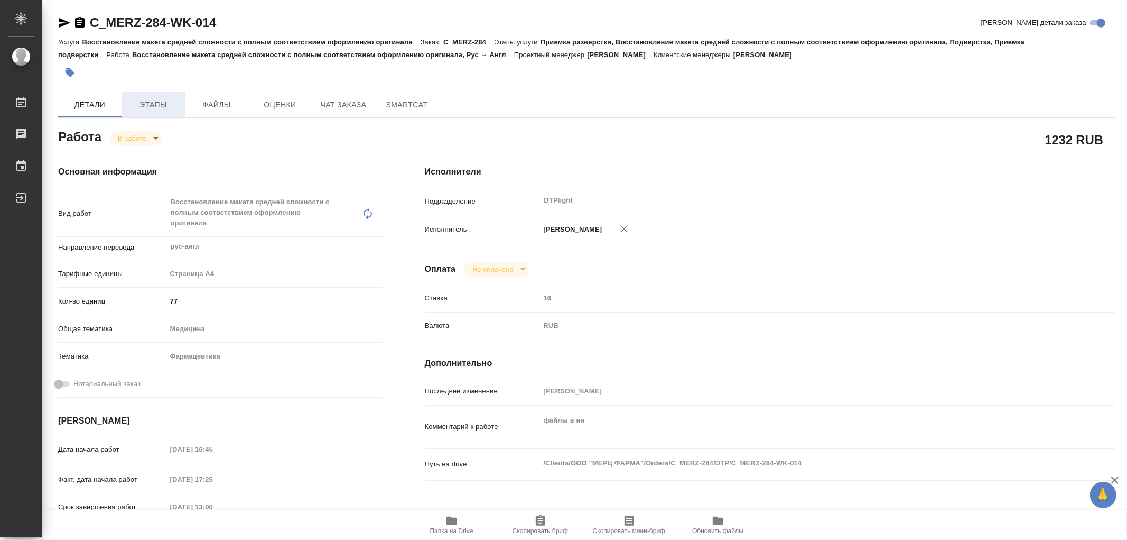
type textarea "x"
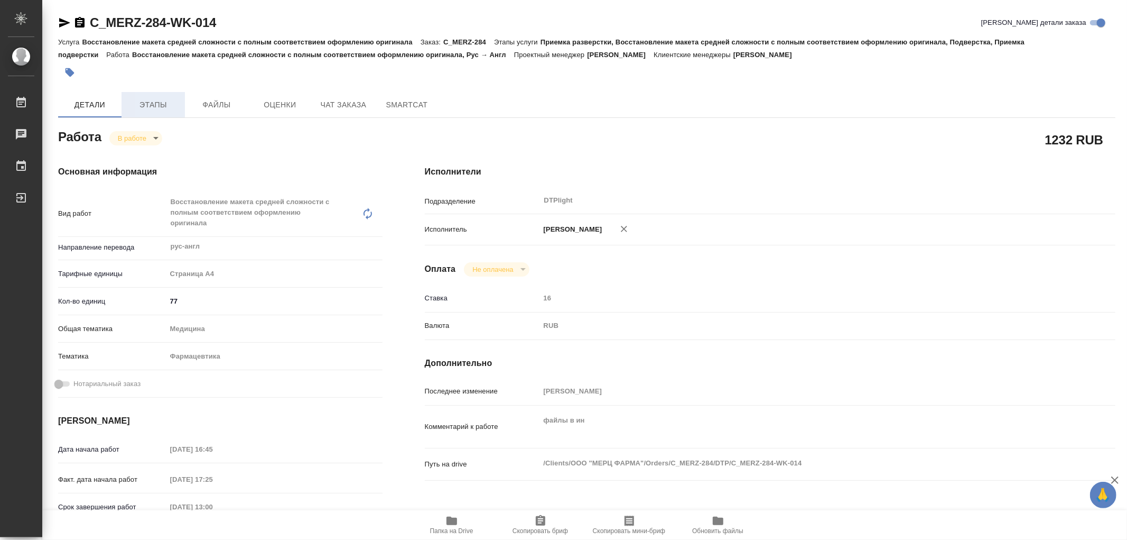
drag, startPoint x: 143, startPoint y: 99, endPoint x: 149, endPoint y: 98, distance: 5.8
click at [149, 98] on span "Этапы" at bounding box center [153, 104] width 51 height 13
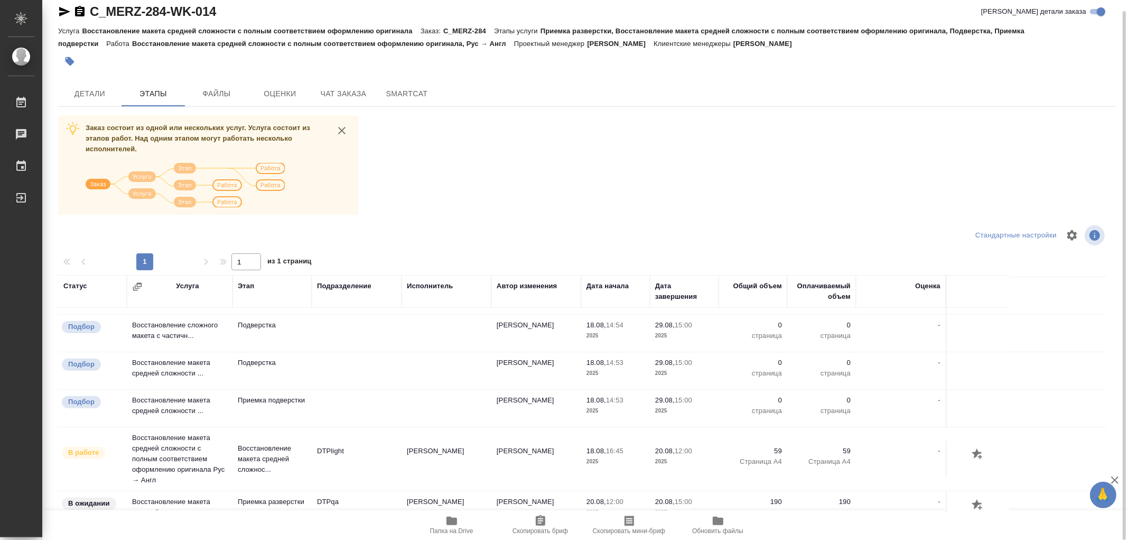
scroll to position [368, 0]
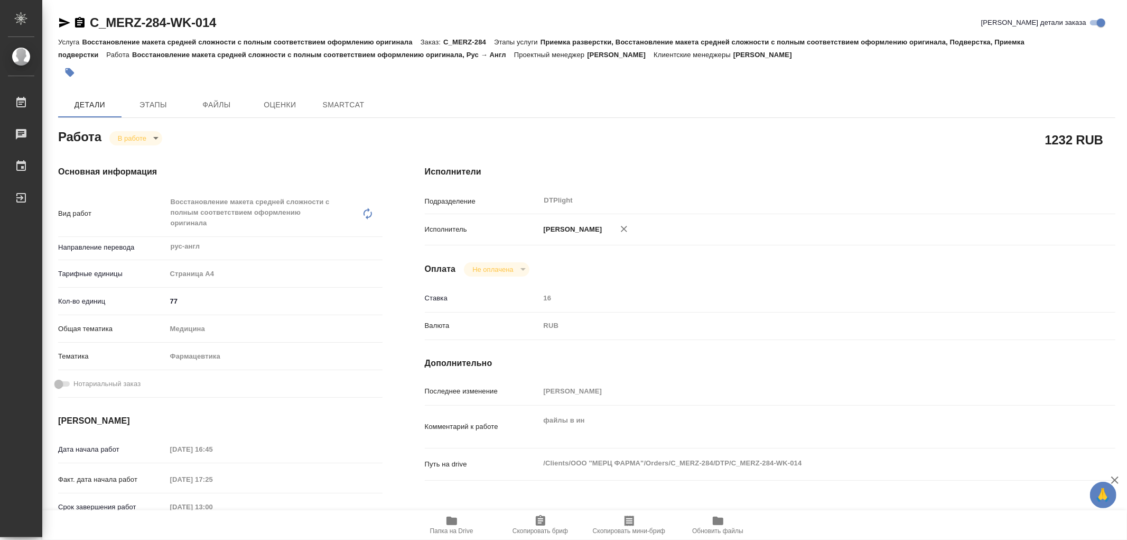
type textarea "x"
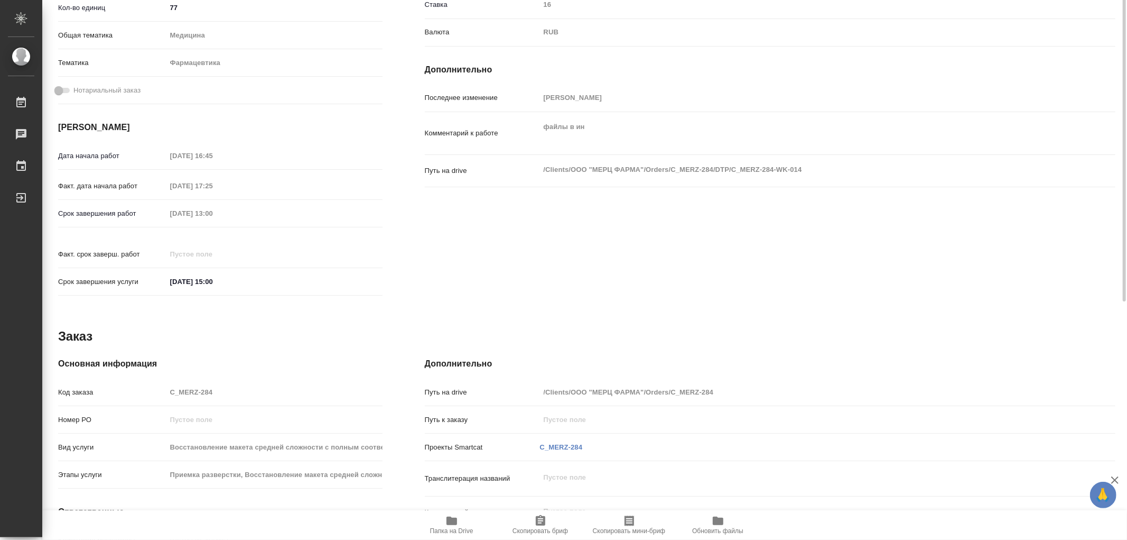
type textarea "x"
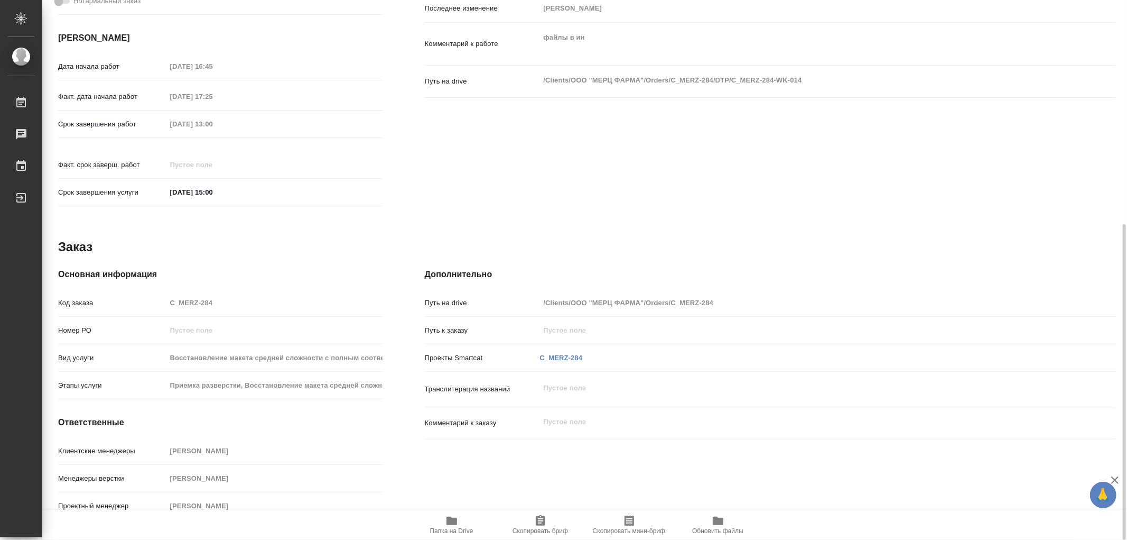
scroll to position [89, 0]
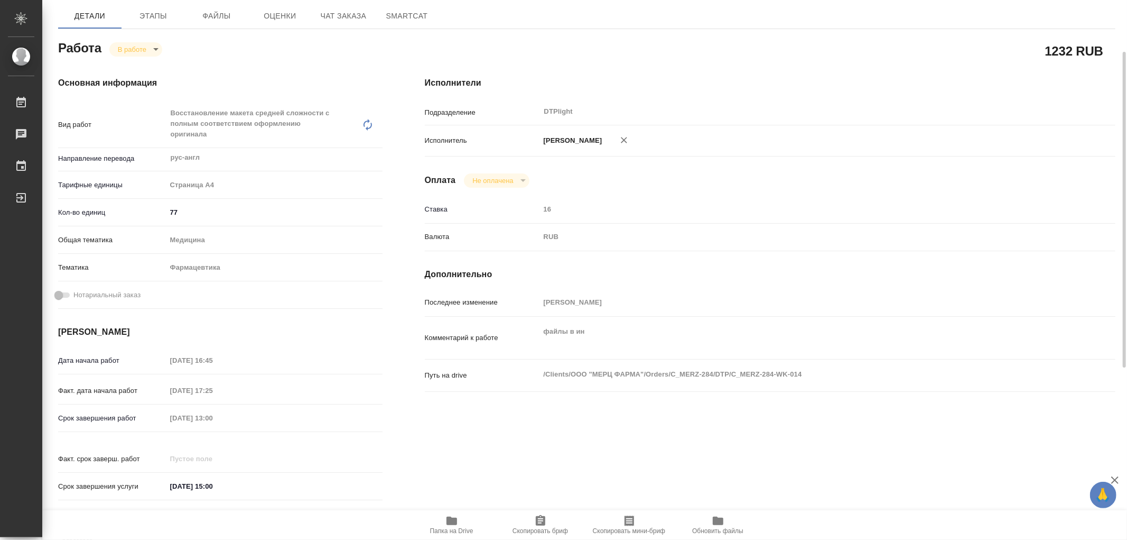
type textarea "x"
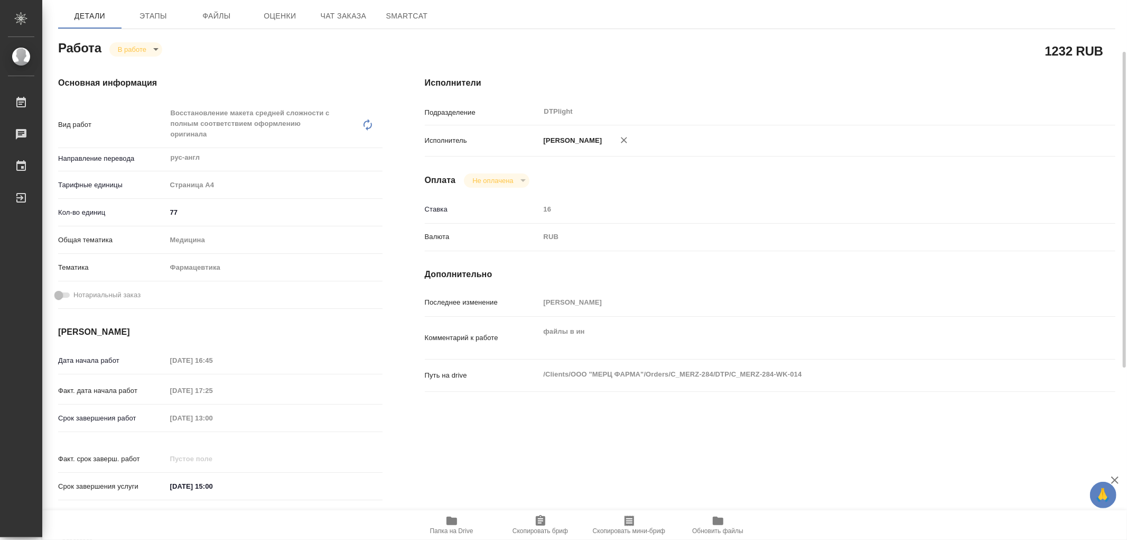
scroll to position [0, 0]
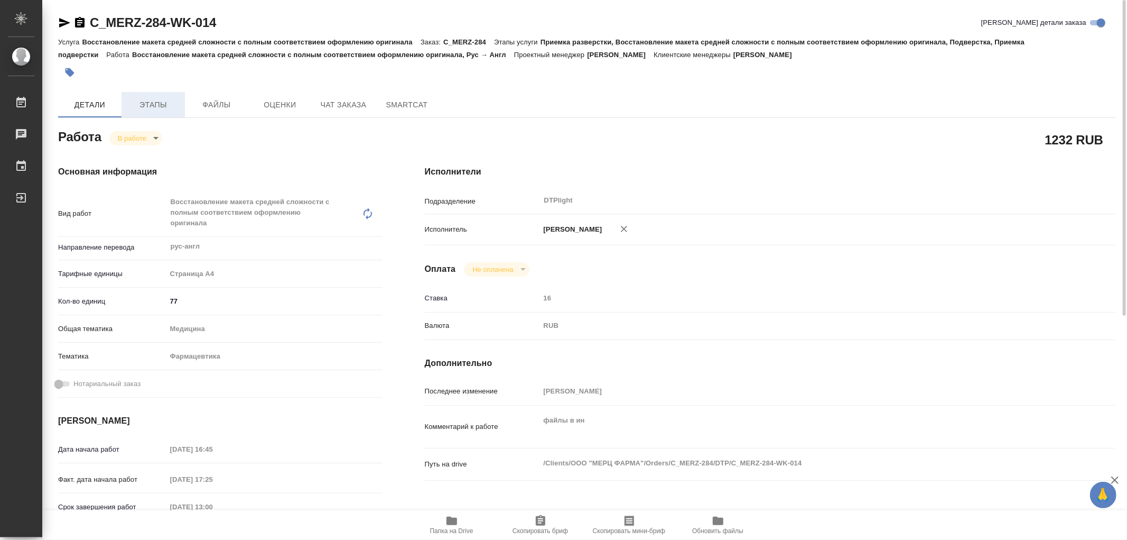
click at [160, 115] on button "Этапы" at bounding box center [153, 104] width 63 height 25
type textarea "x"
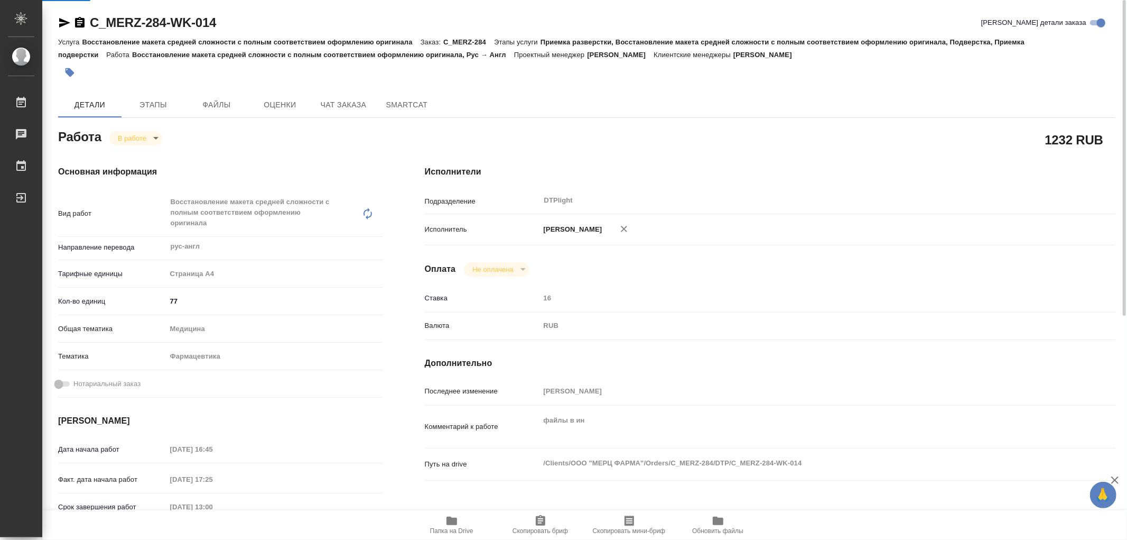
type textarea "x"
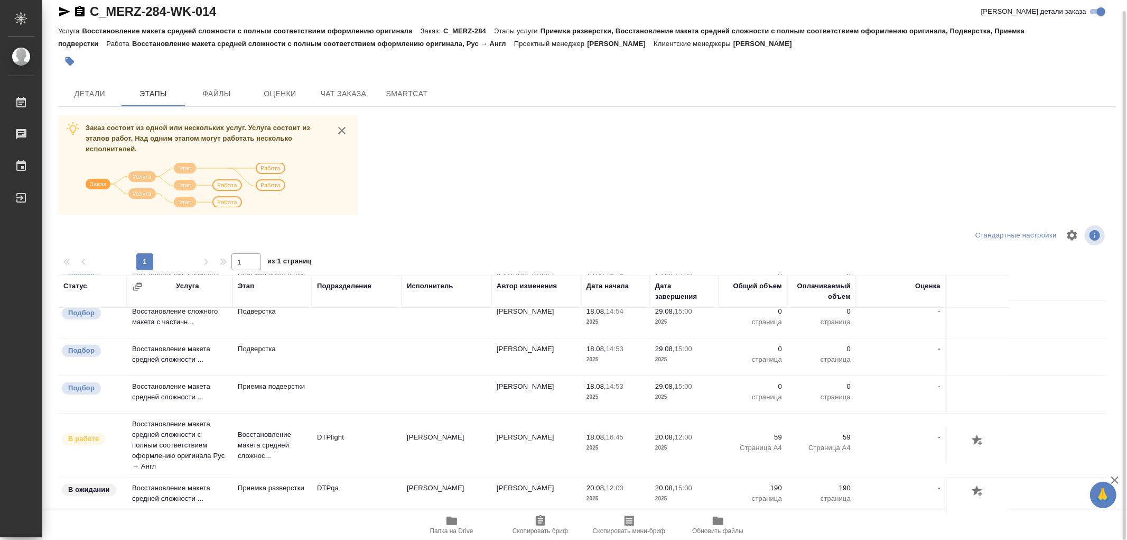
scroll to position [368, 0]
drag, startPoint x: 253, startPoint y: 470, endPoint x: 302, endPoint y: 476, distance: 49.5
click at [253, 470] on tr "В работе Восстановление макета средней сложности с полным соответствием оформле…" at bounding box center [582, 443] width 1049 height 64
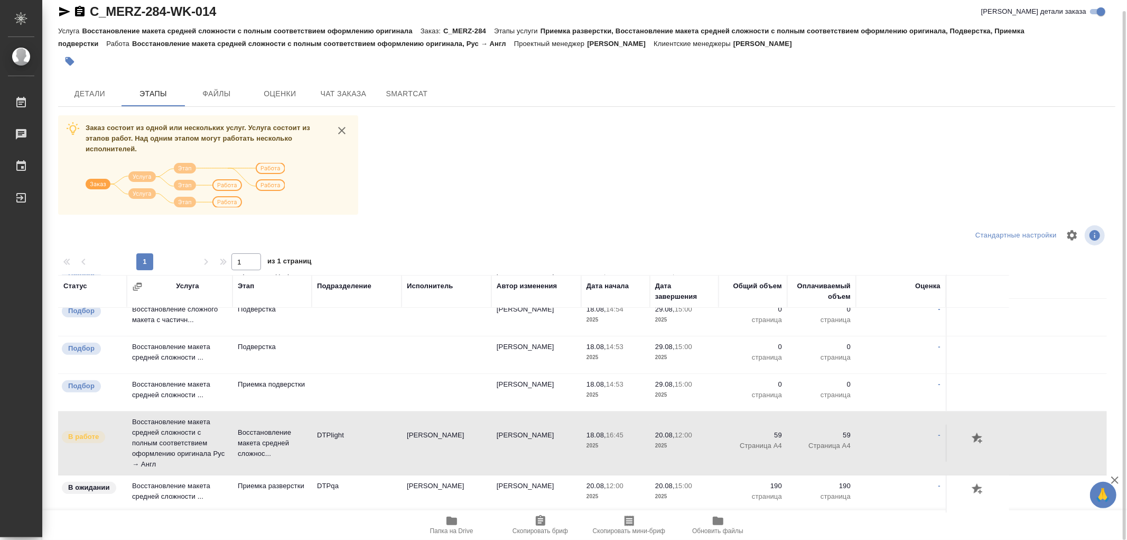
click at [65, 14] on icon "button" at bounding box center [64, 11] width 13 height 13
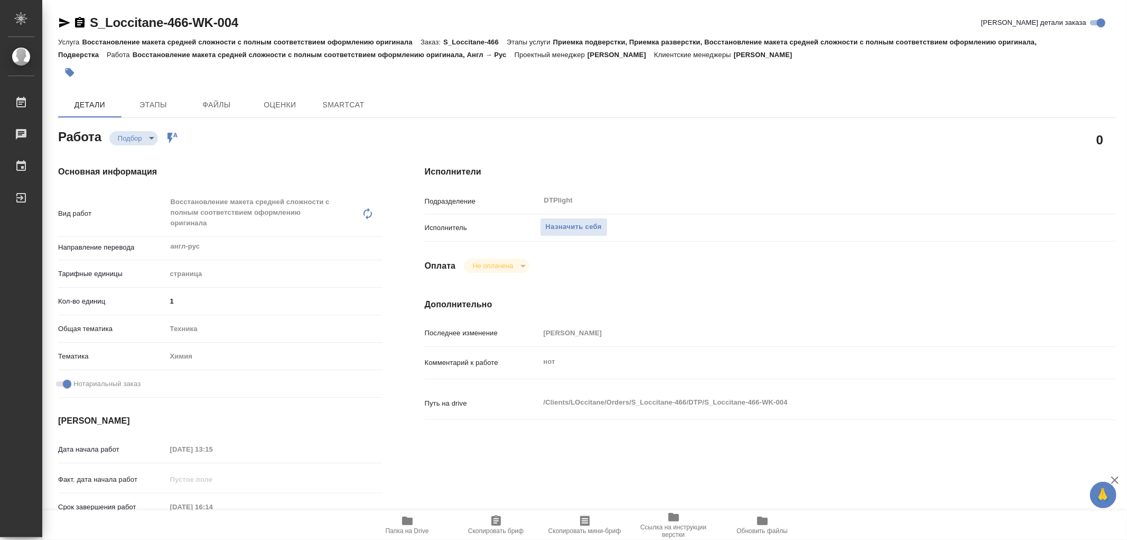
type textarea "x"
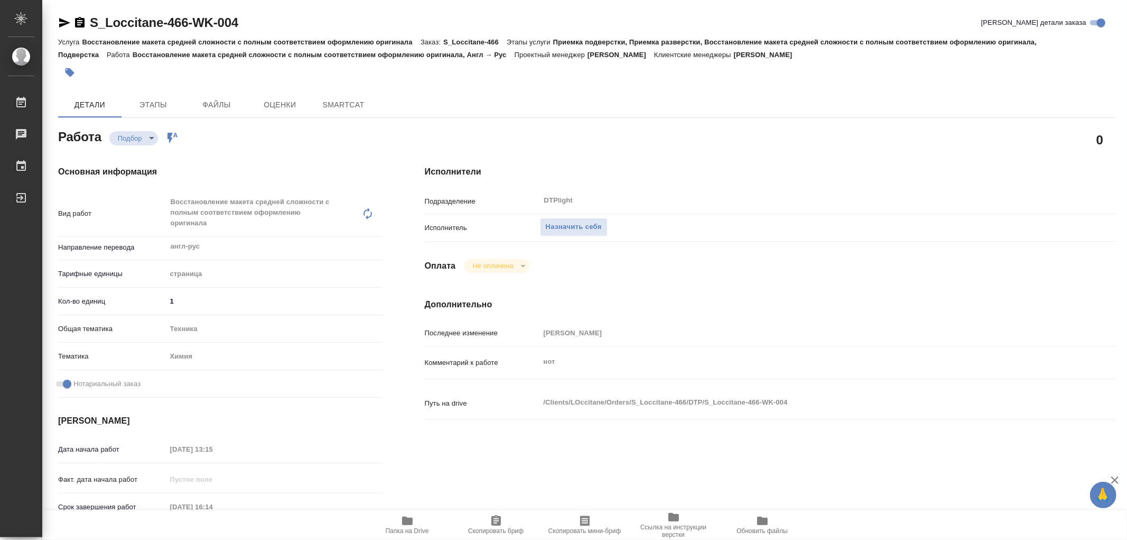
type textarea "x"
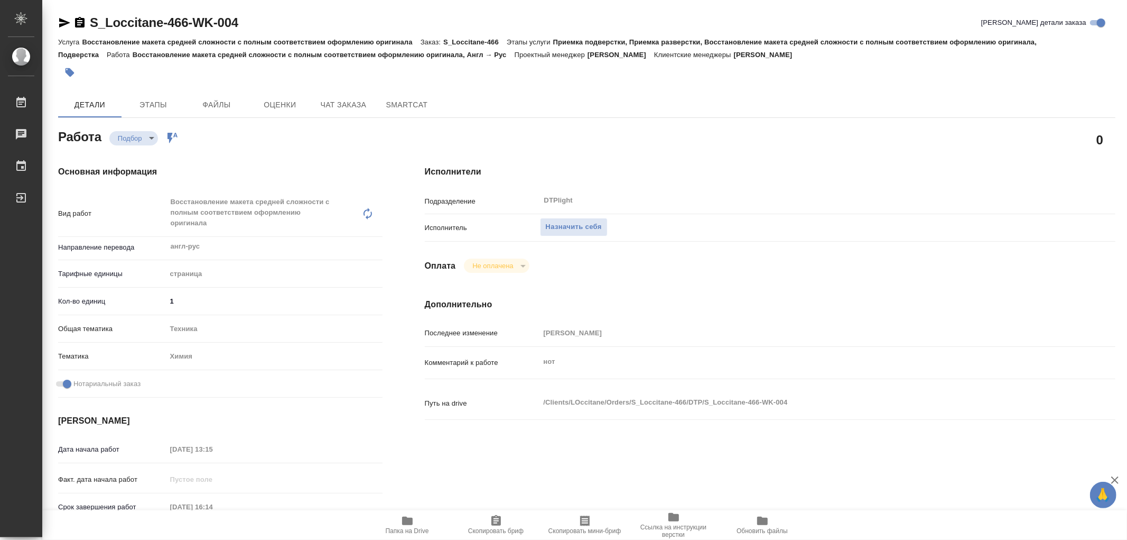
click at [410, 523] on icon "button" at bounding box center [407, 520] width 11 height 8
type textarea "x"
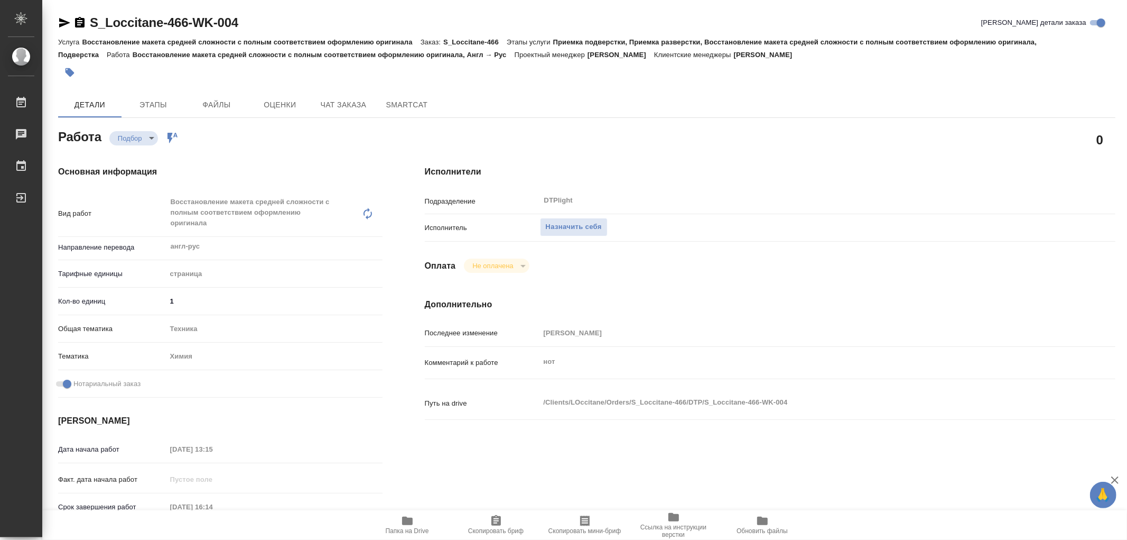
type textarea "x"
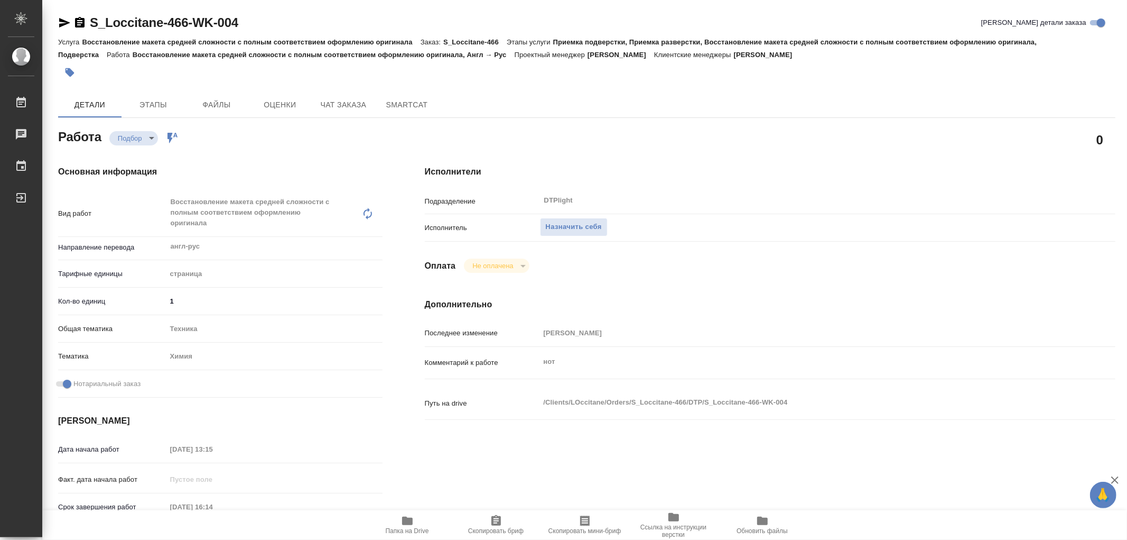
type textarea "x"
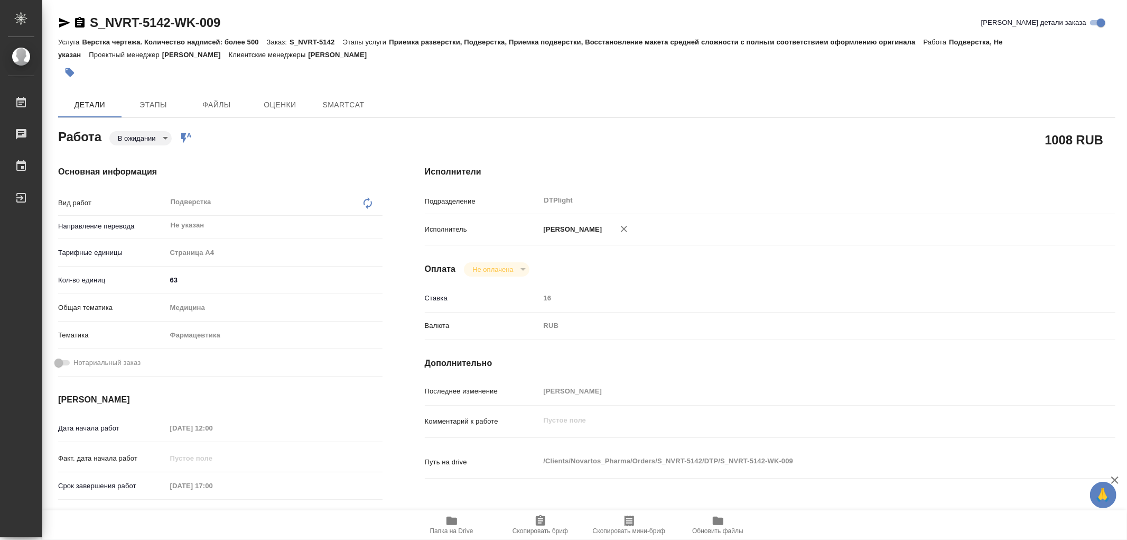
type textarea "x"
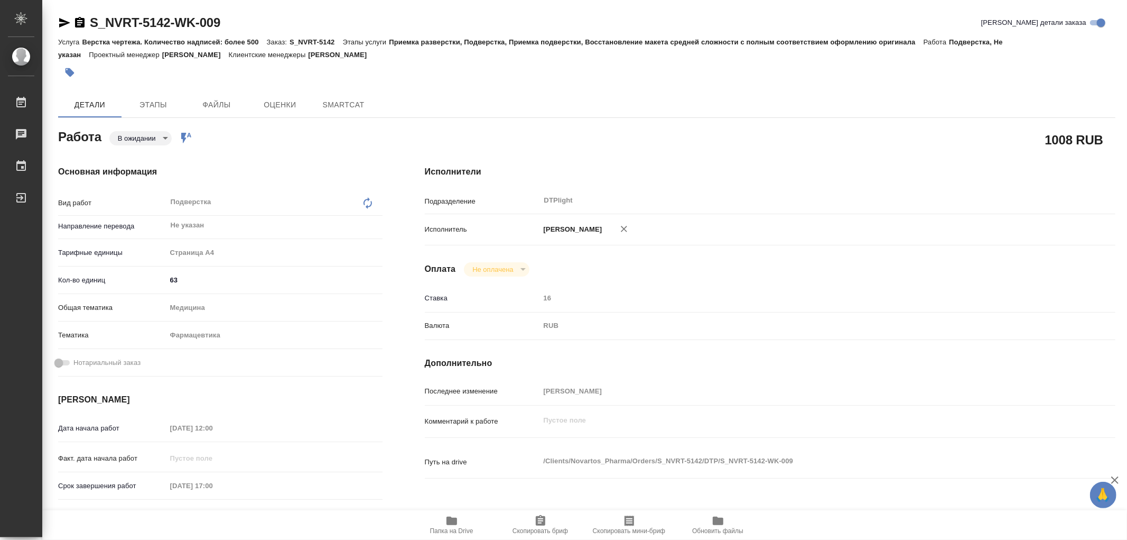
type textarea "x"
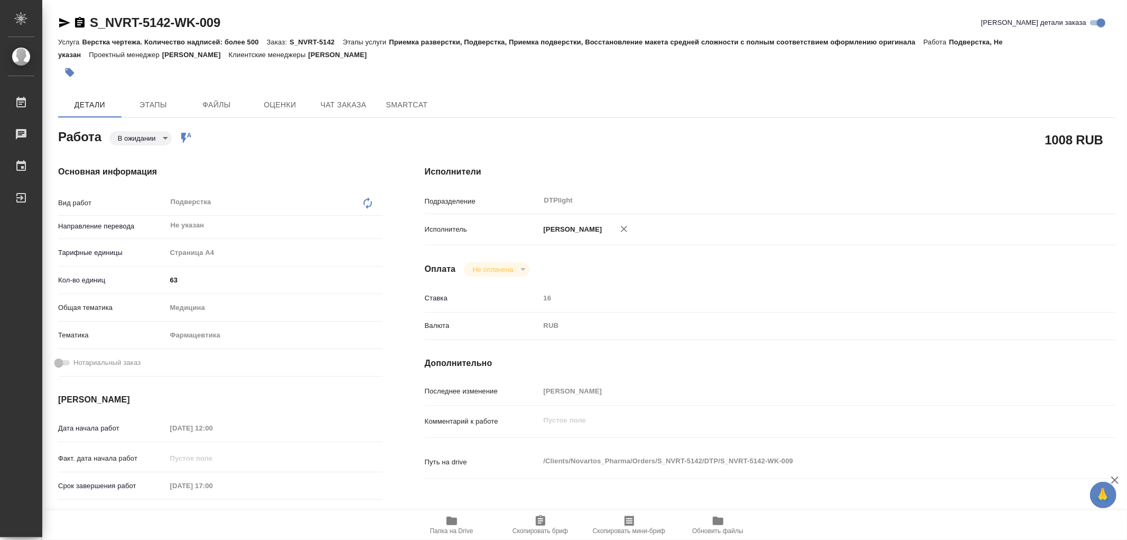
type textarea "x"
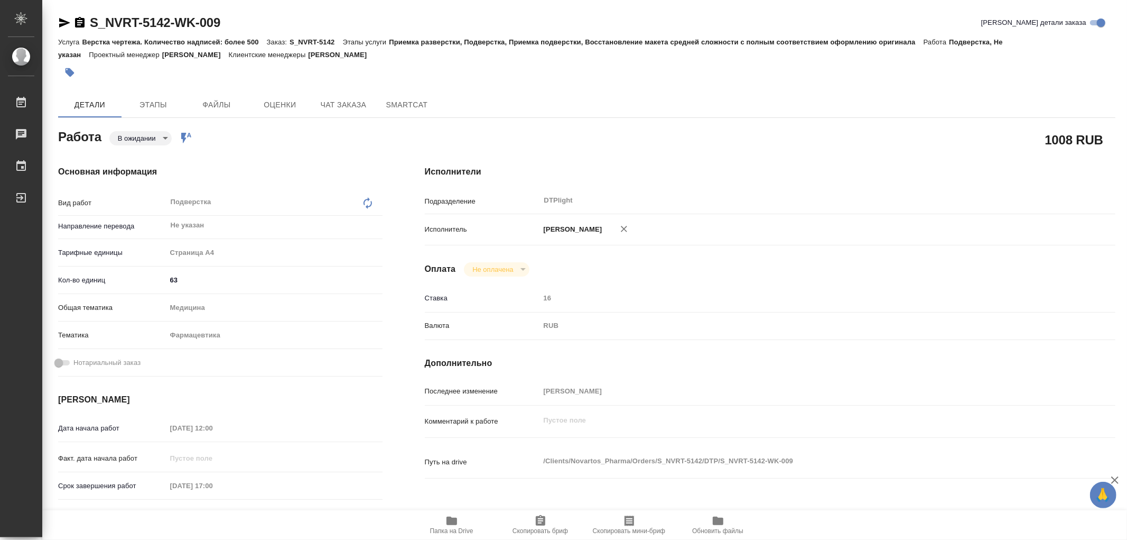
type textarea "x"
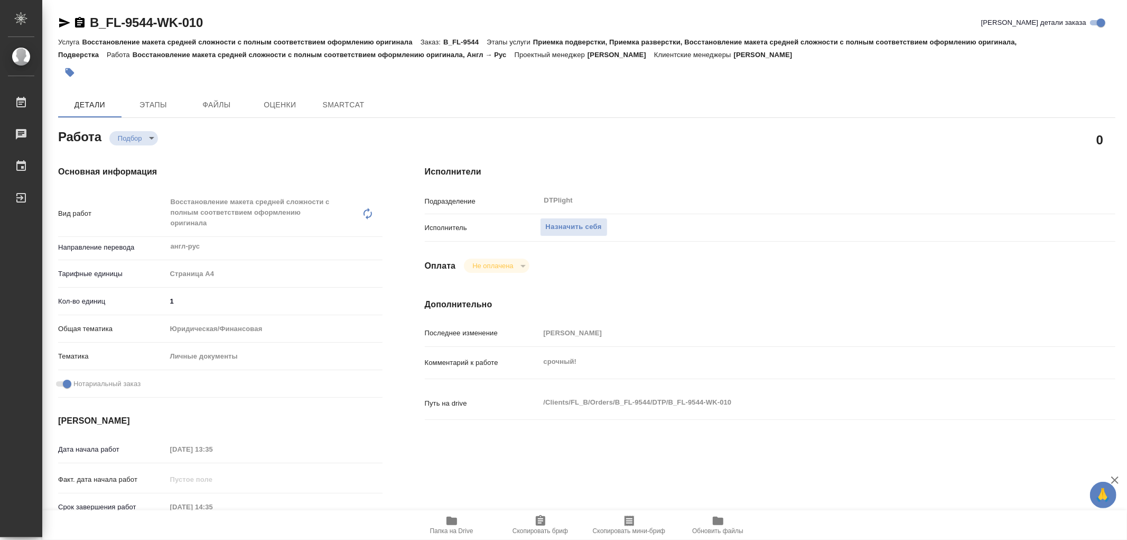
type textarea "x"
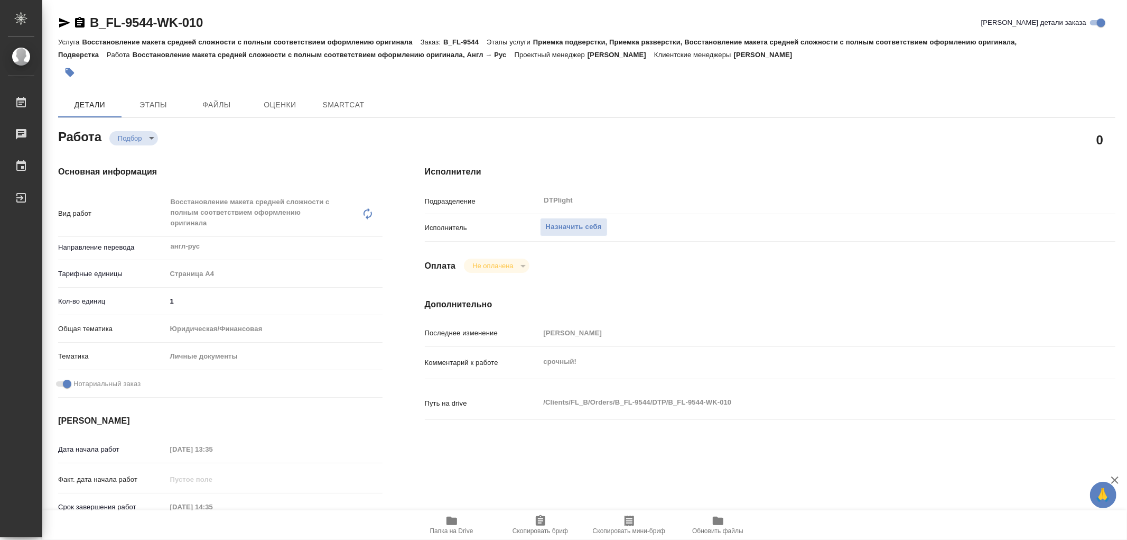
type textarea "x"
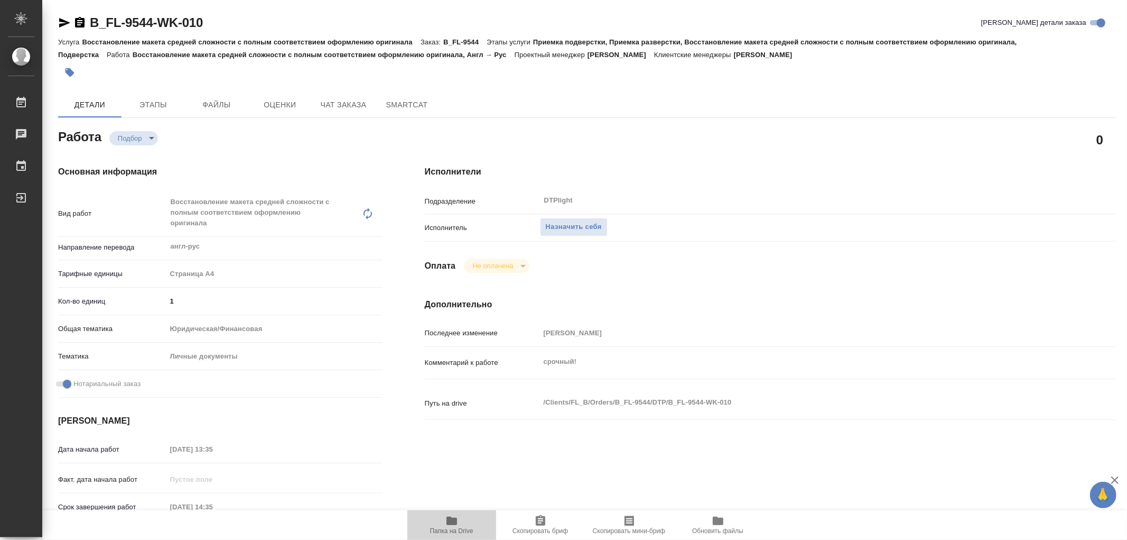
click at [449, 527] on span "Папка на Drive" at bounding box center [451, 530] width 43 height 7
type textarea "x"
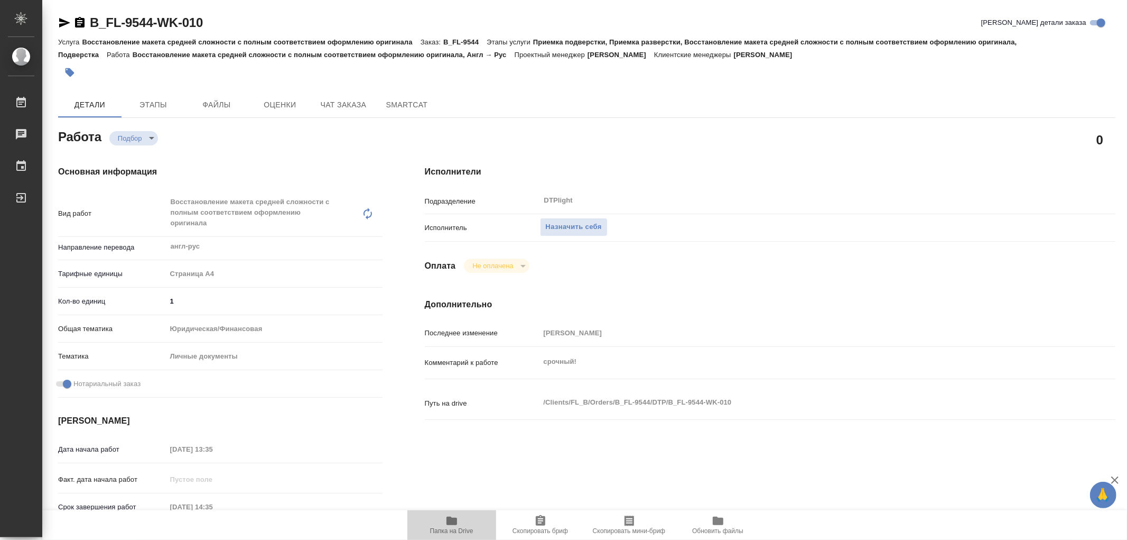
type textarea "x"
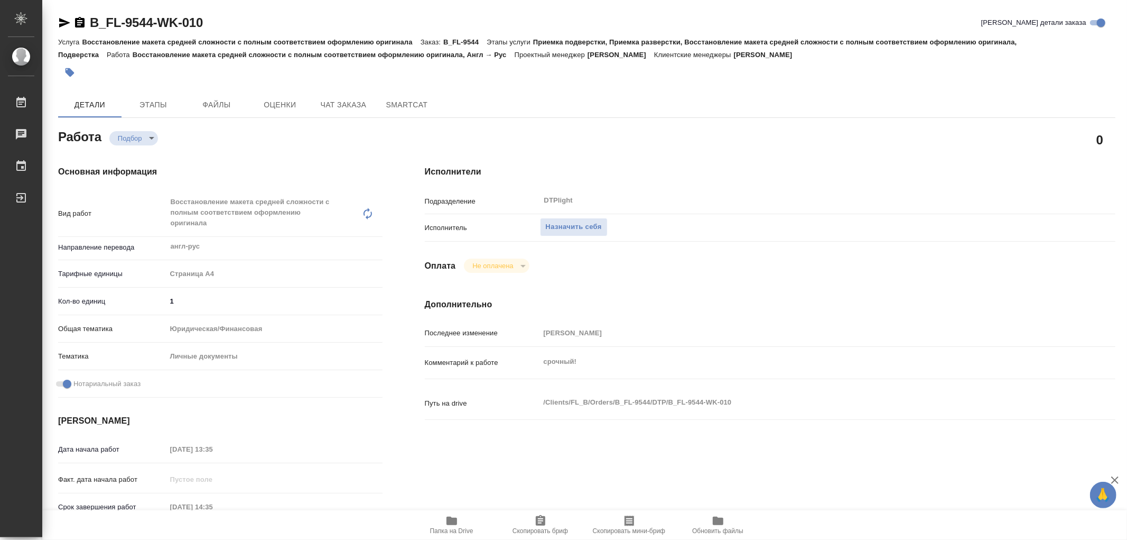
type textarea "x"
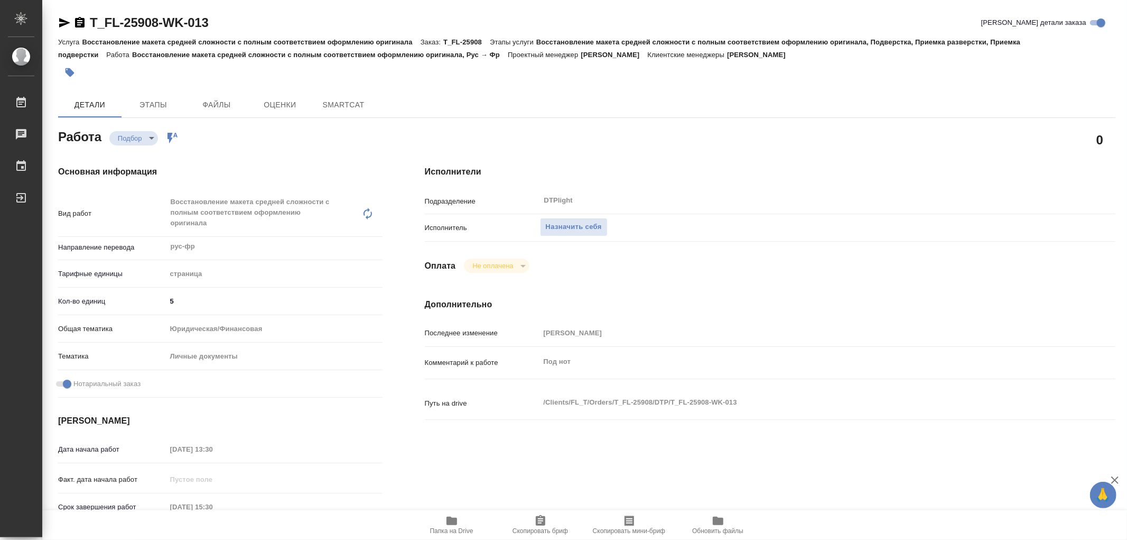
type textarea "x"
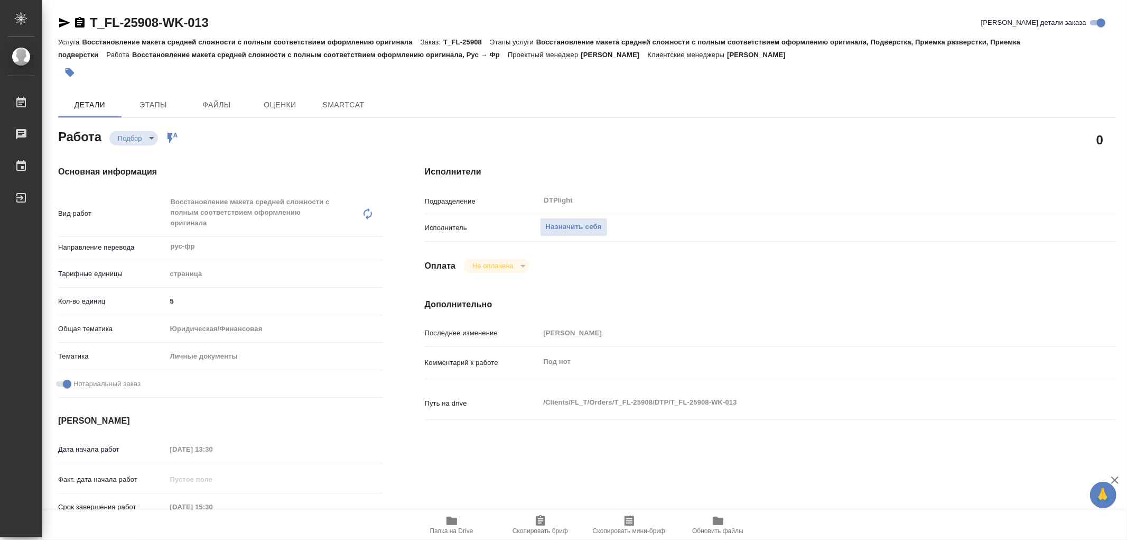
type textarea "x"
click at [457, 516] on icon "button" at bounding box center [452, 520] width 13 height 13
type textarea "x"
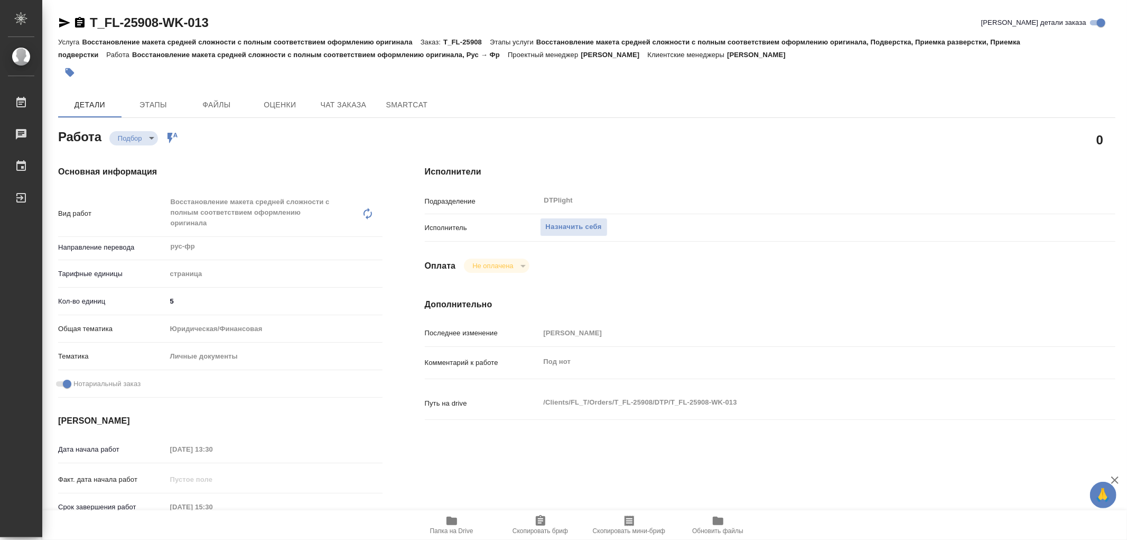
type textarea "x"
click at [457, 516] on icon "button" at bounding box center [452, 520] width 13 height 13
type textarea "x"
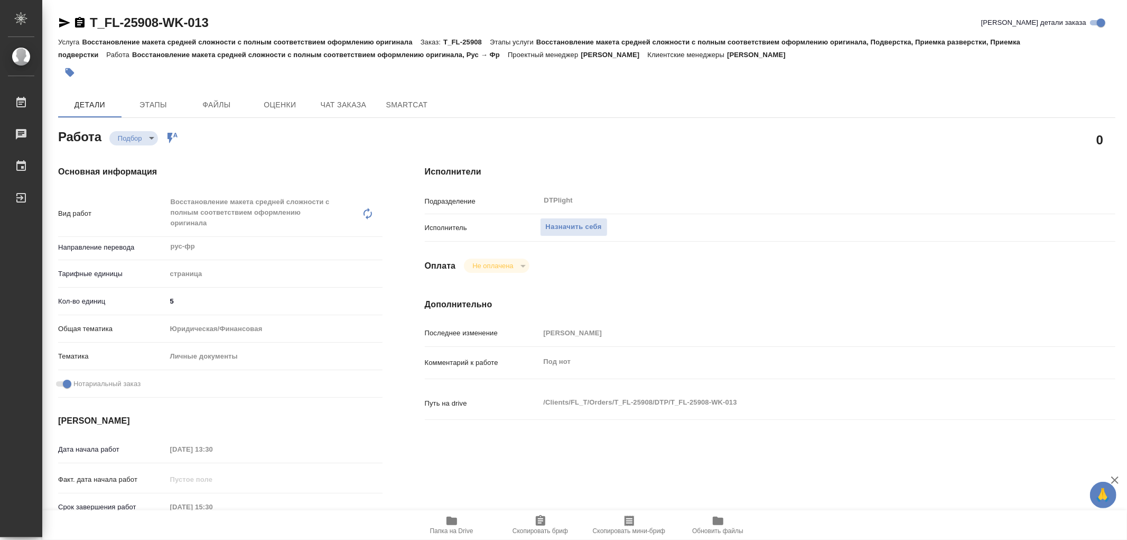
type textarea "x"
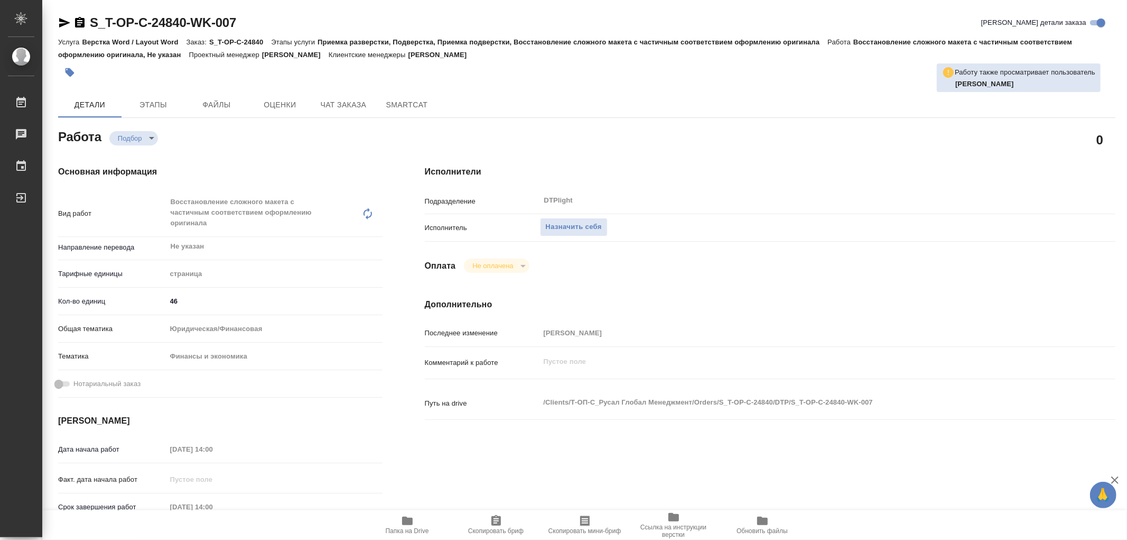
click at [401, 522] on icon "button" at bounding box center [407, 520] width 13 height 13
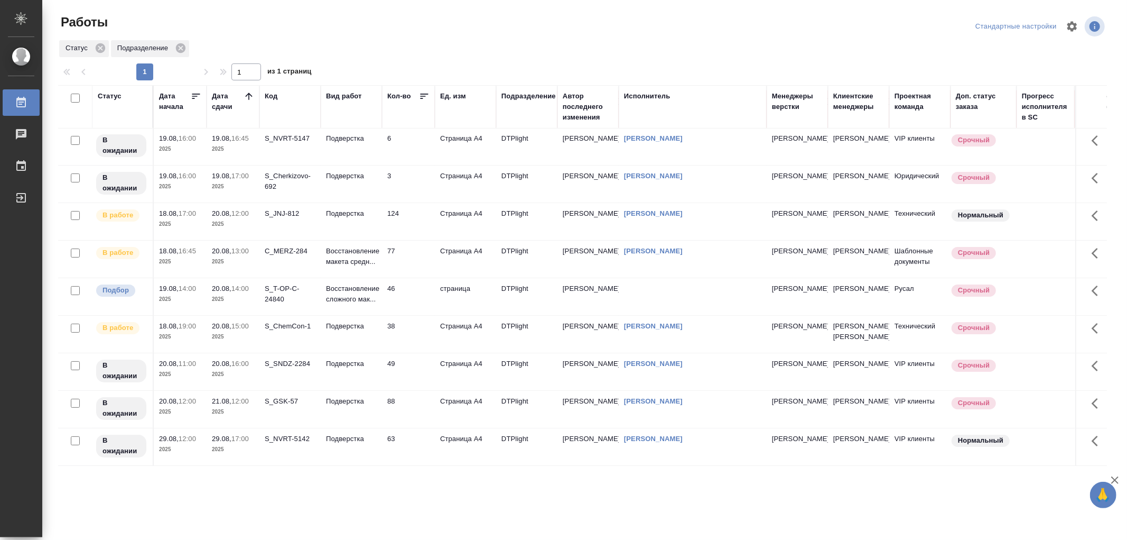
scroll to position [64, 0]
click at [363, 127] on td "Подверстка" at bounding box center [351, 108] width 61 height 37
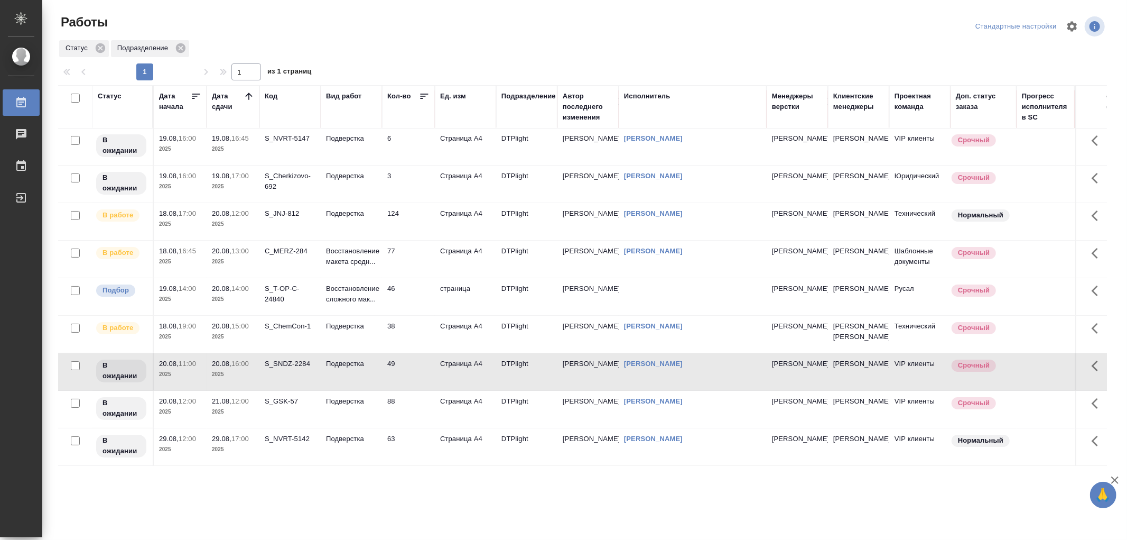
click at [363, 127] on td "Подверстка" at bounding box center [351, 108] width 61 height 37
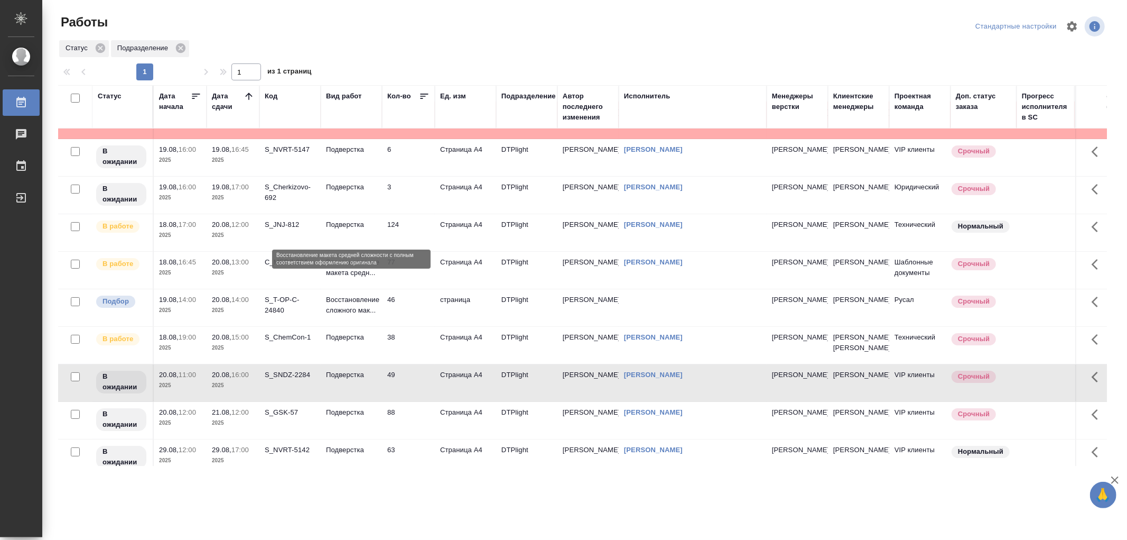
scroll to position [0, 0]
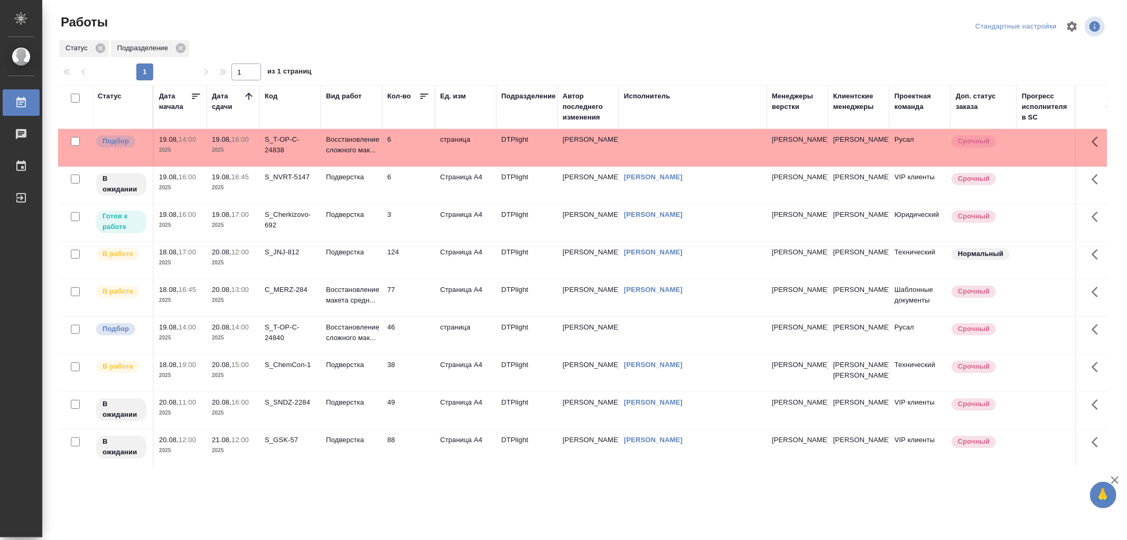
click at [353, 166] on td "Подверстка" at bounding box center [351, 147] width 61 height 37
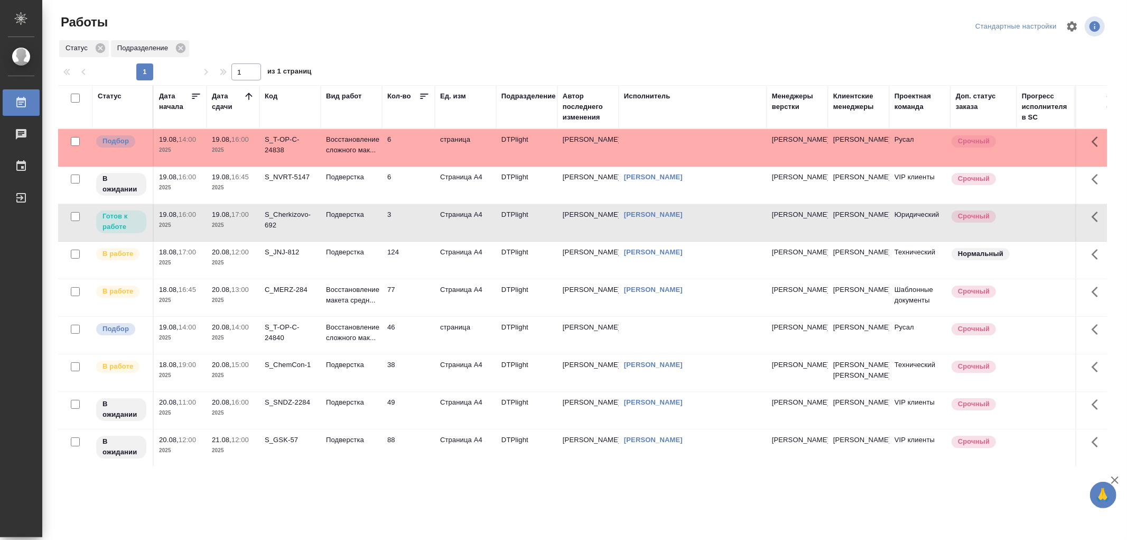
click at [353, 166] on td "Подверстка" at bounding box center [351, 147] width 61 height 37
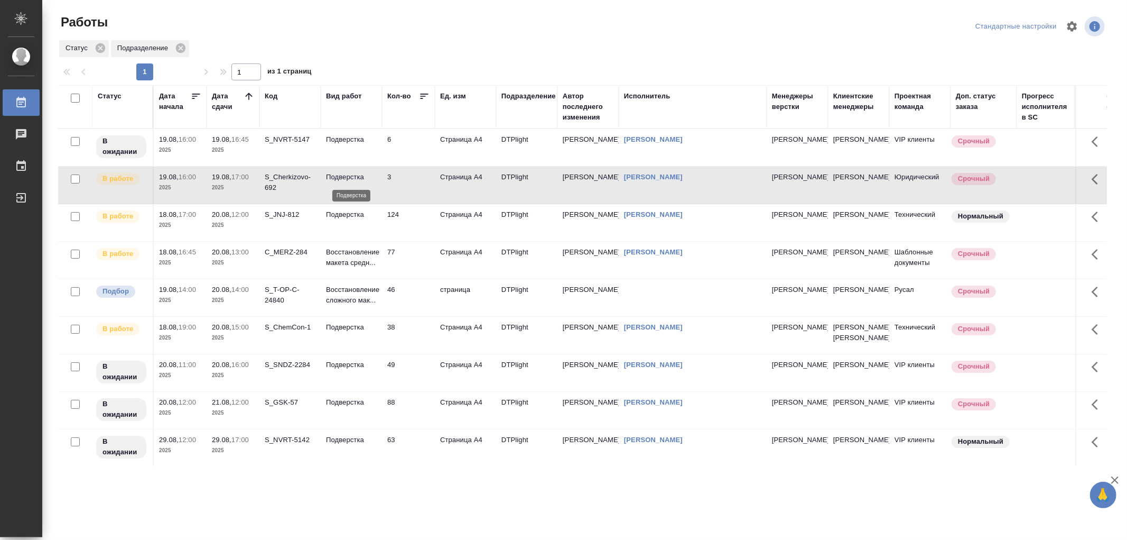
click at [351, 180] on p "Подверстка" at bounding box center [351, 177] width 51 height 11
click at [354, 180] on p "Подверстка" at bounding box center [351, 177] width 51 height 11
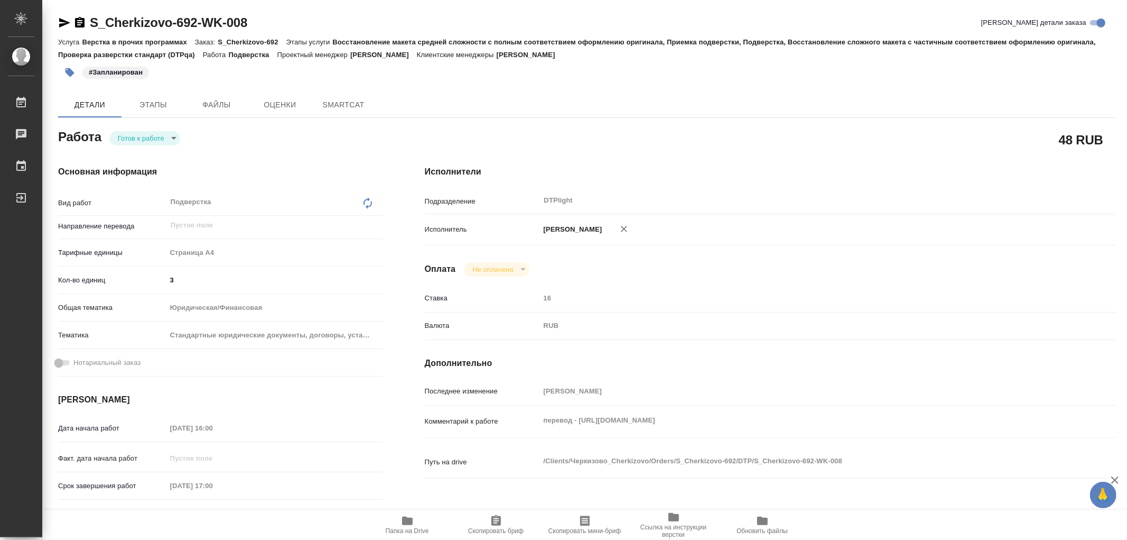
type textarea "x"
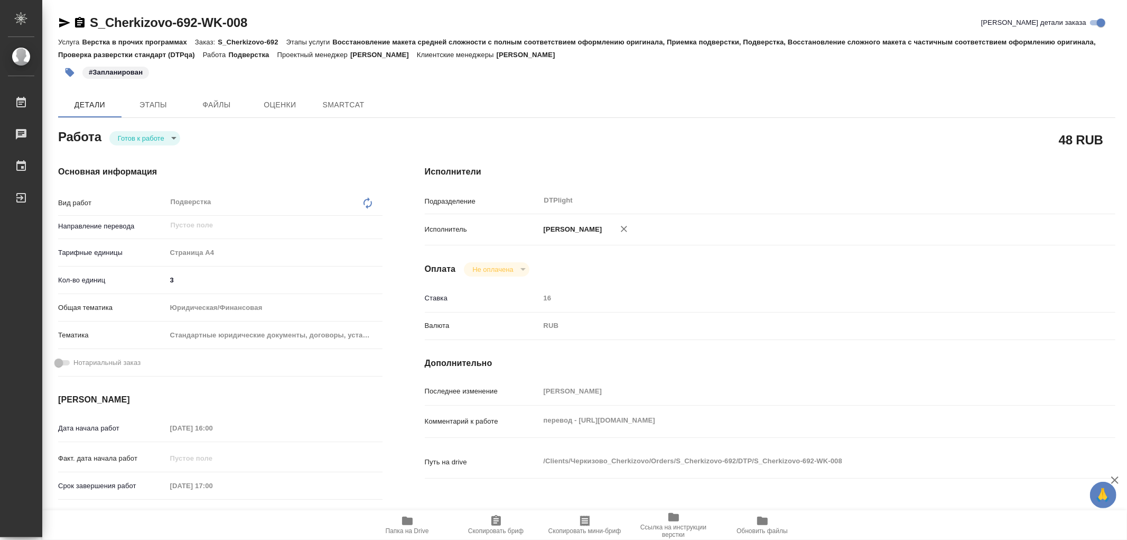
type textarea "x"
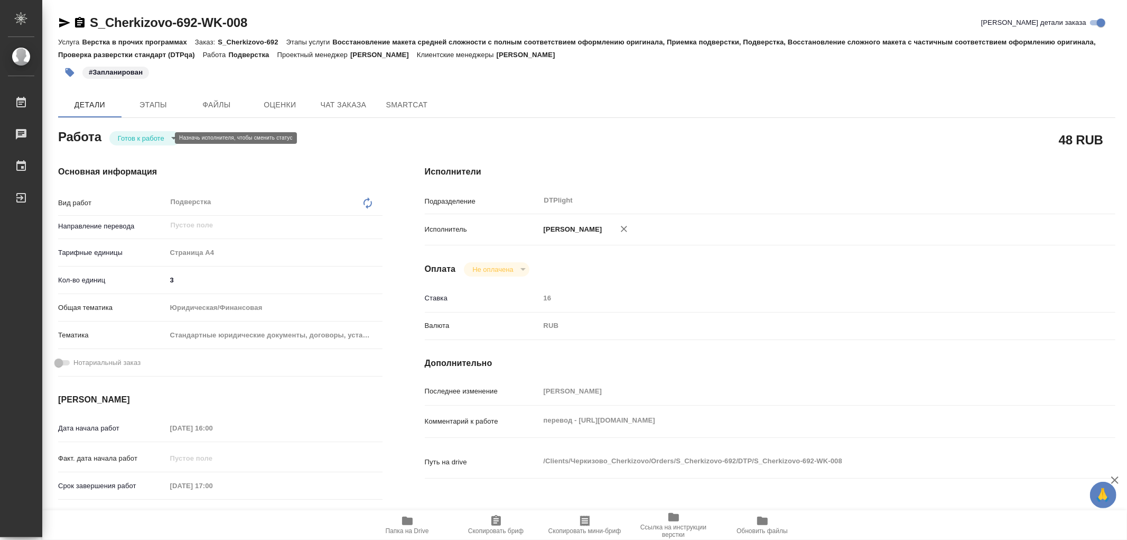
type textarea "x"
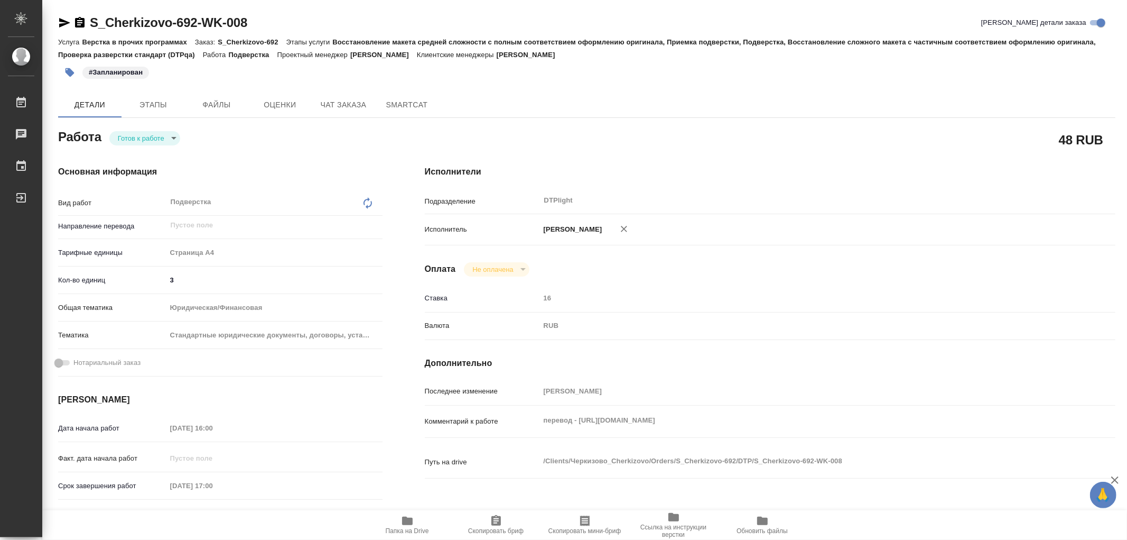
type textarea "x"
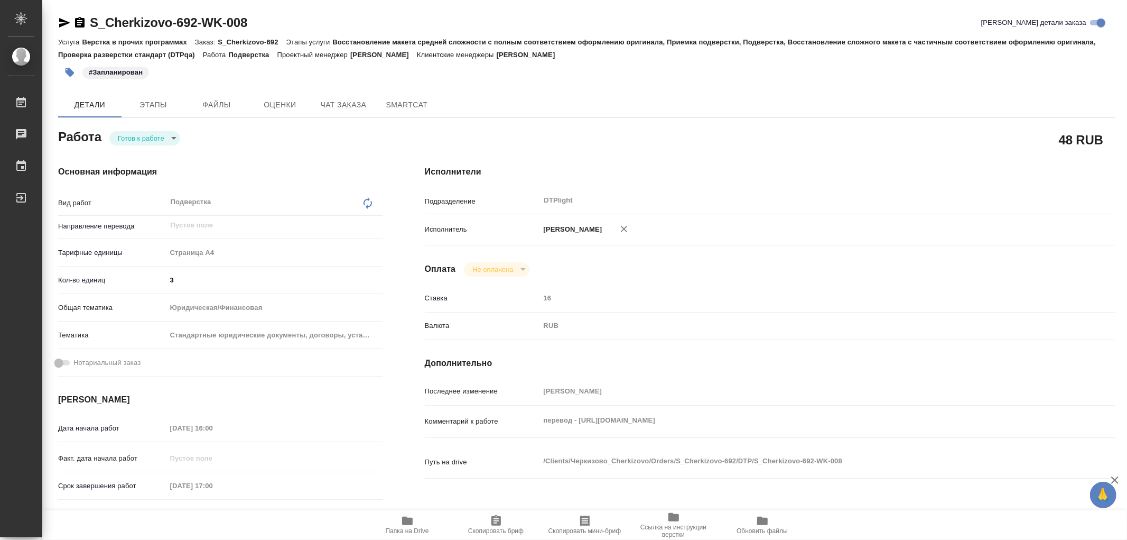
click at [148, 135] on body "🙏 .cls-1 fill:#fff; AWATERA Работы Чаты График Выйти S_Cherkizovo-692-WK-008 Кр…" at bounding box center [563, 270] width 1127 height 540
click at [148, 135] on button "В работе" at bounding box center [135, 138] width 35 height 12
type textarea "x"
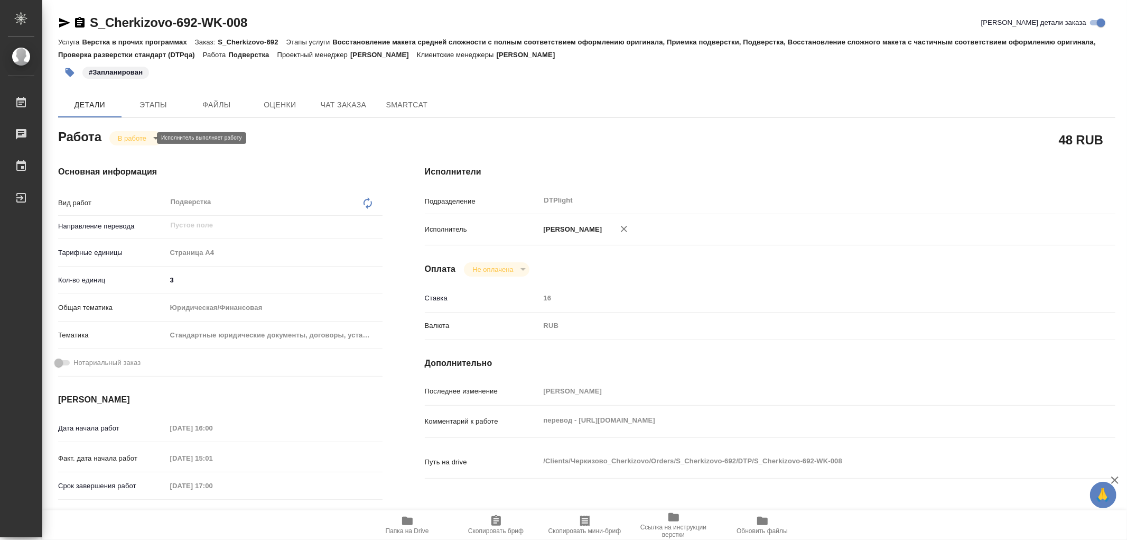
type textarea "x"
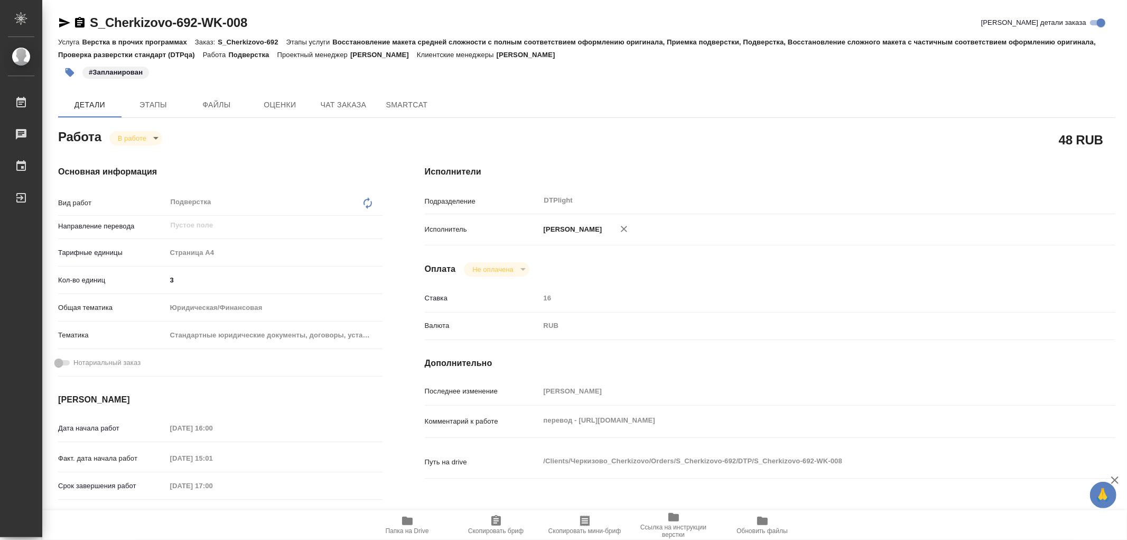
type textarea "x"
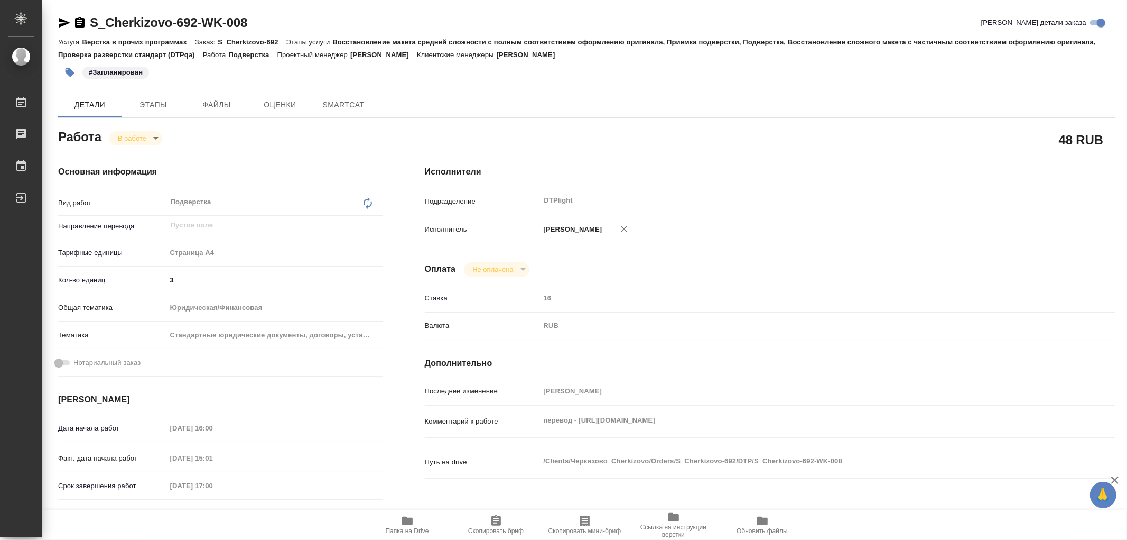
type textarea "x"
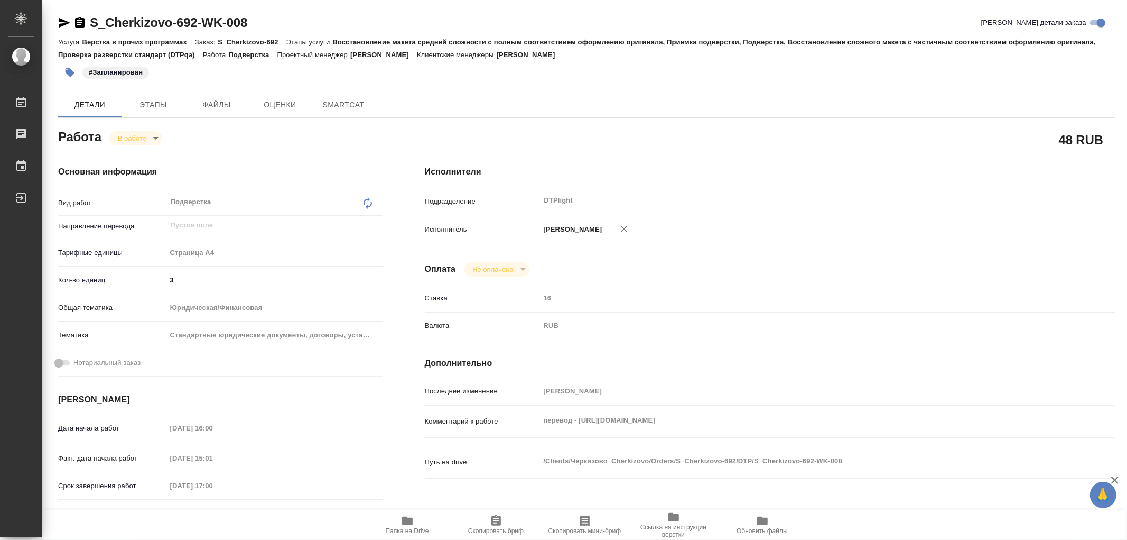
type textarea "x"
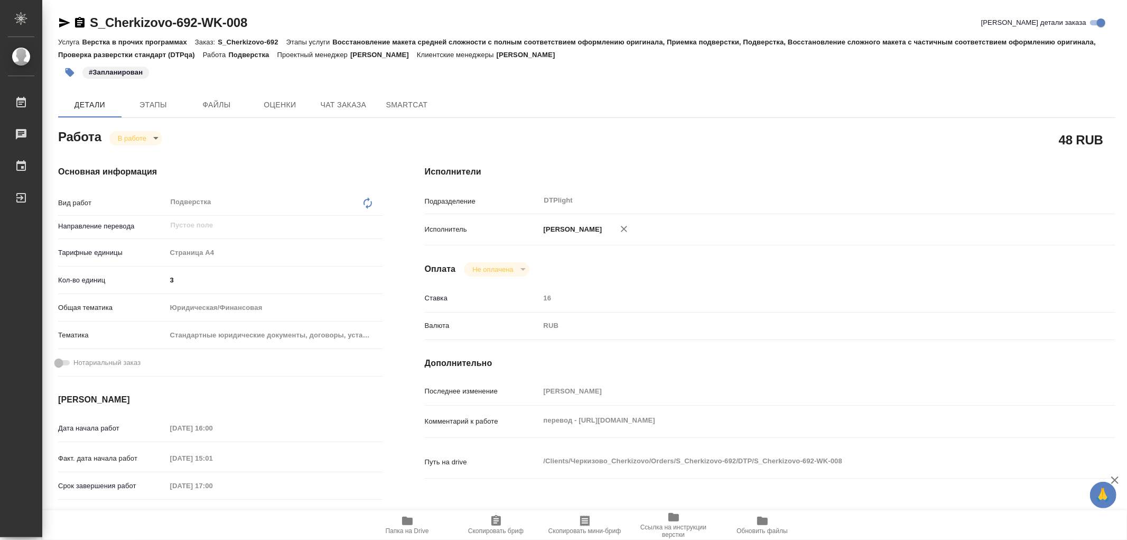
type textarea "x"
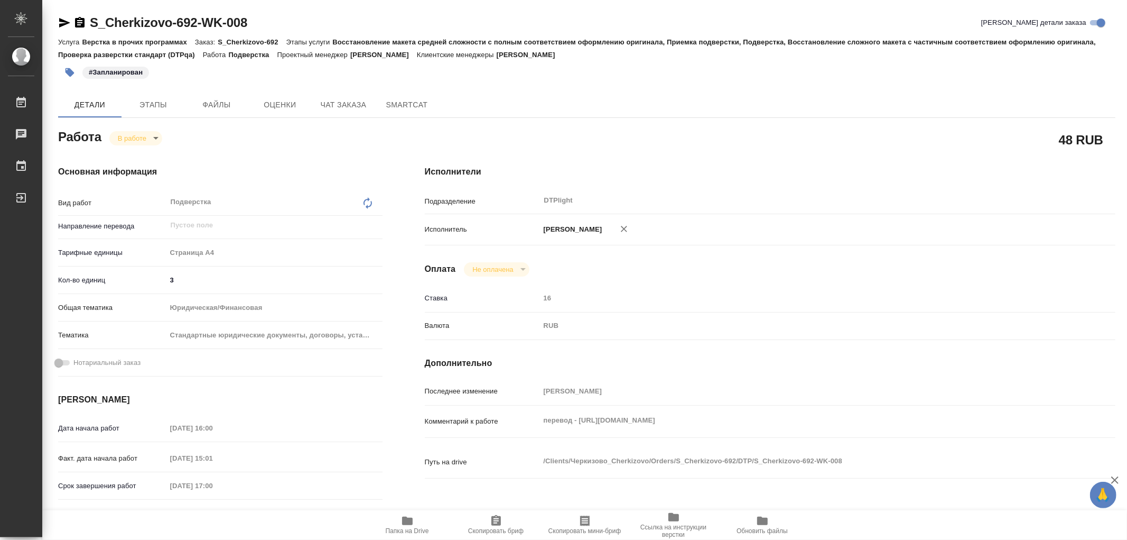
type textarea "x"
click at [415, 524] on span "Папка на Drive" at bounding box center [407, 524] width 76 height 20
click at [411, 522] on icon "button" at bounding box center [407, 520] width 11 height 8
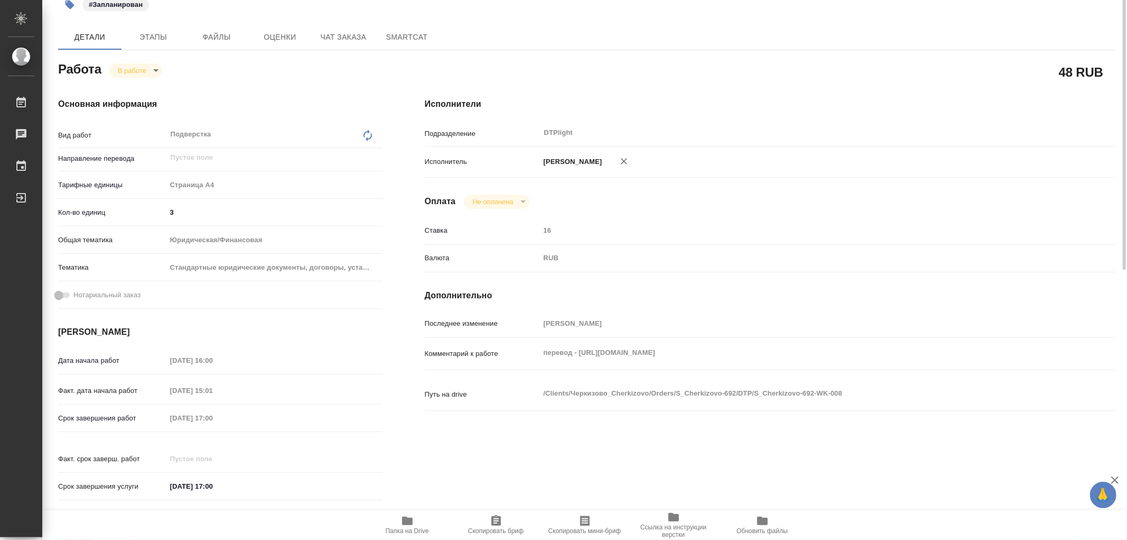
scroll to position [9, 0]
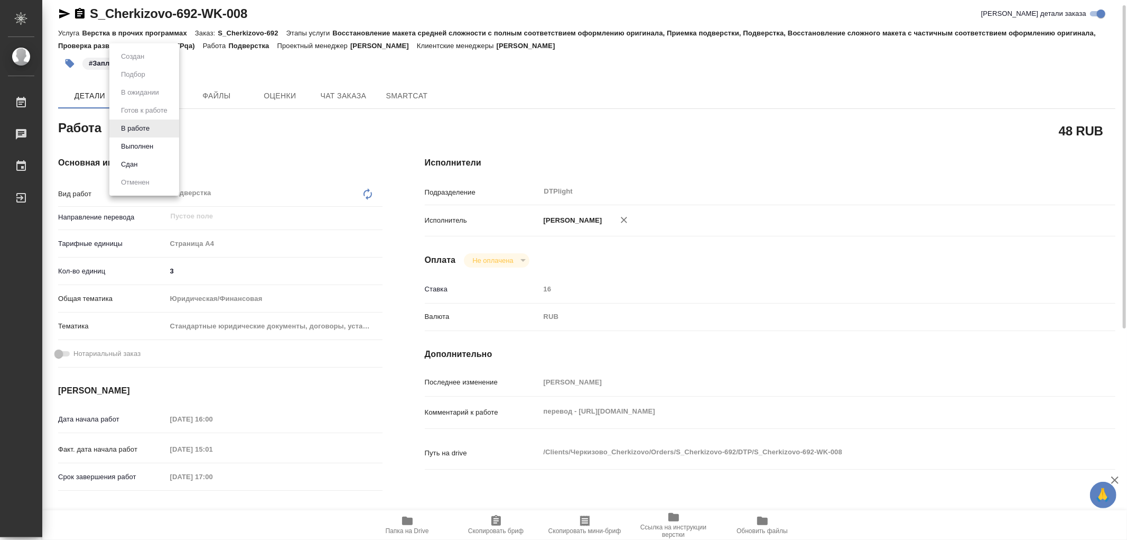
click at [127, 122] on body "🙏 .cls-1 fill:#fff; AWATERA Работы 0 Чаты График Выйти S_Cherkizovo-692-WK-008 …" at bounding box center [563, 270] width 1127 height 540
click at [136, 143] on button "Выполнен" at bounding box center [137, 147] width 39 height 12
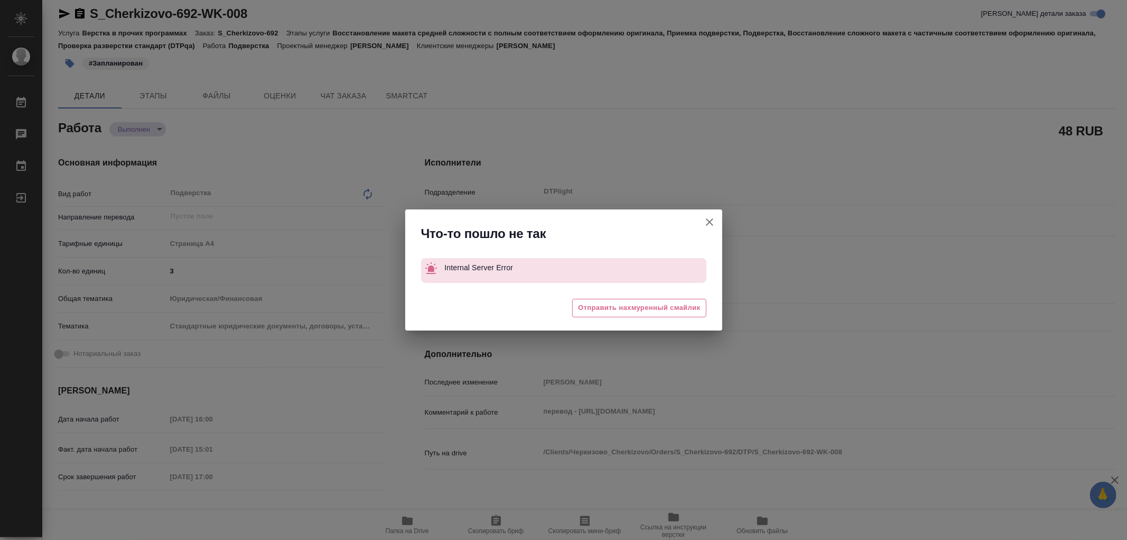
type textarea "x"
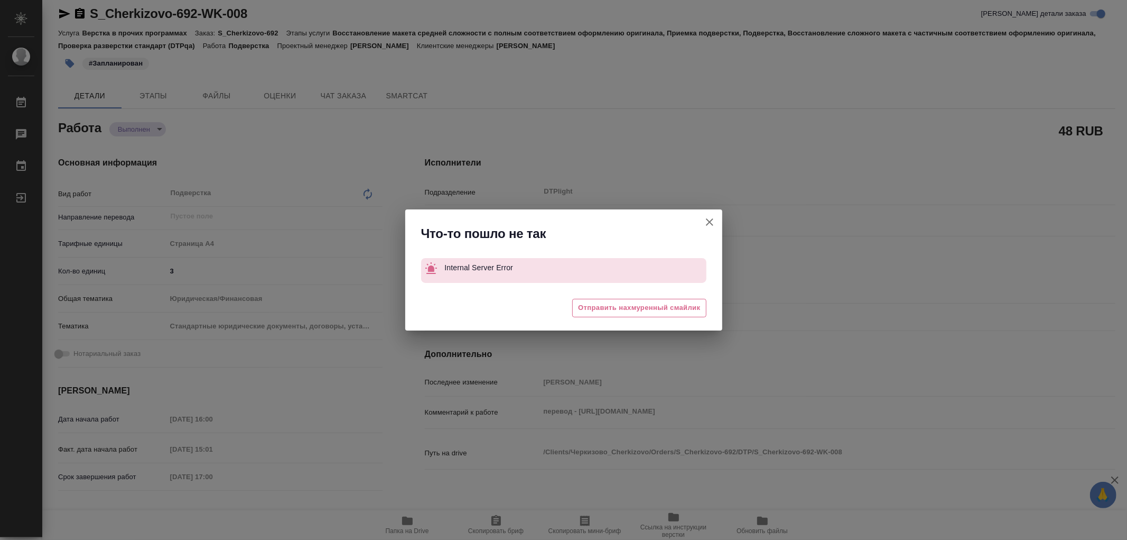
type textarea "x"
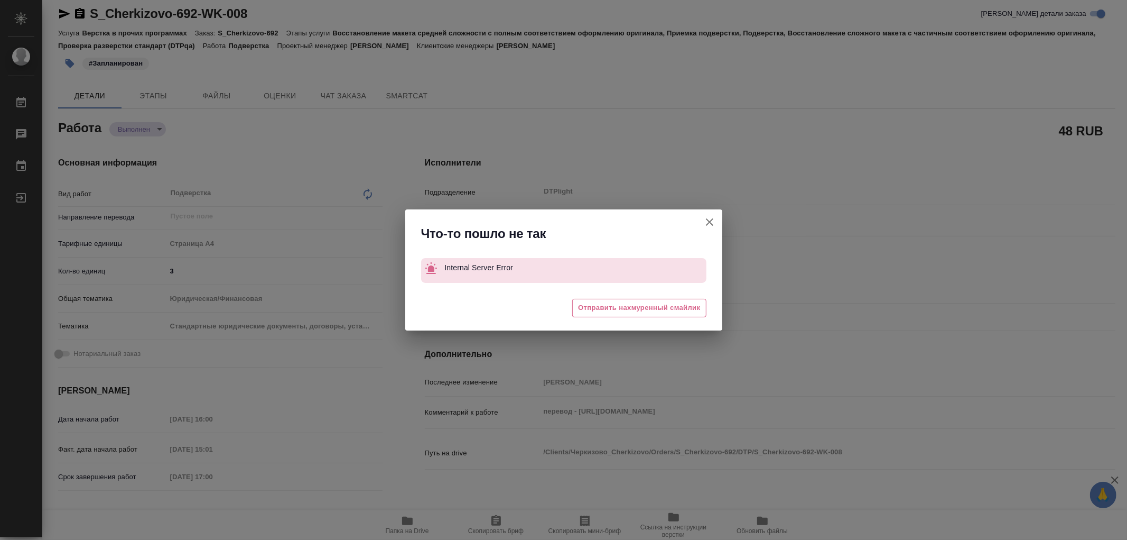
click at [707, 219] on icon "button" at bounding box center [709, 221] width 7 height 7
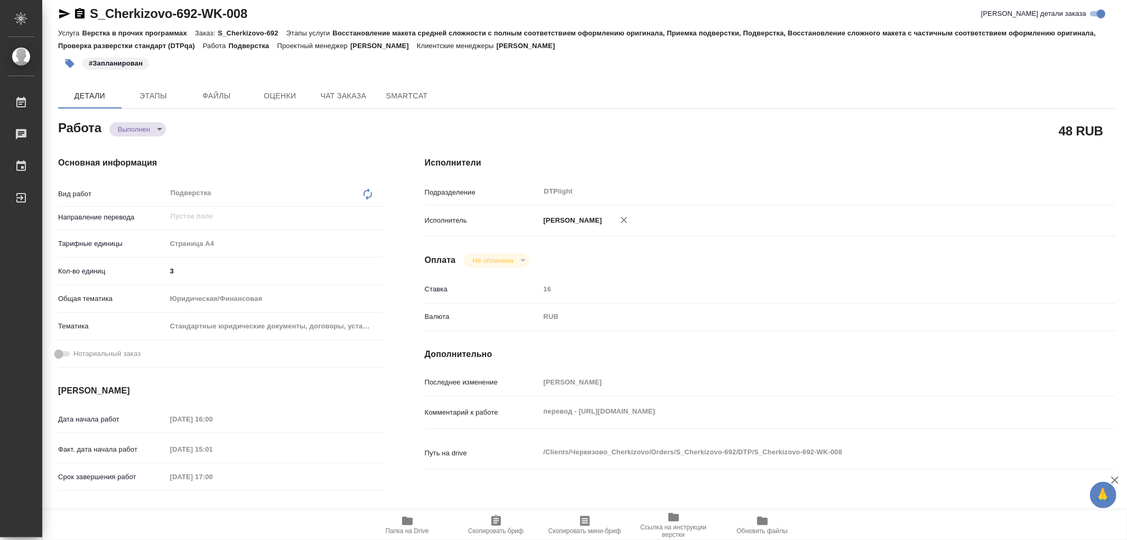
type textarea "x"
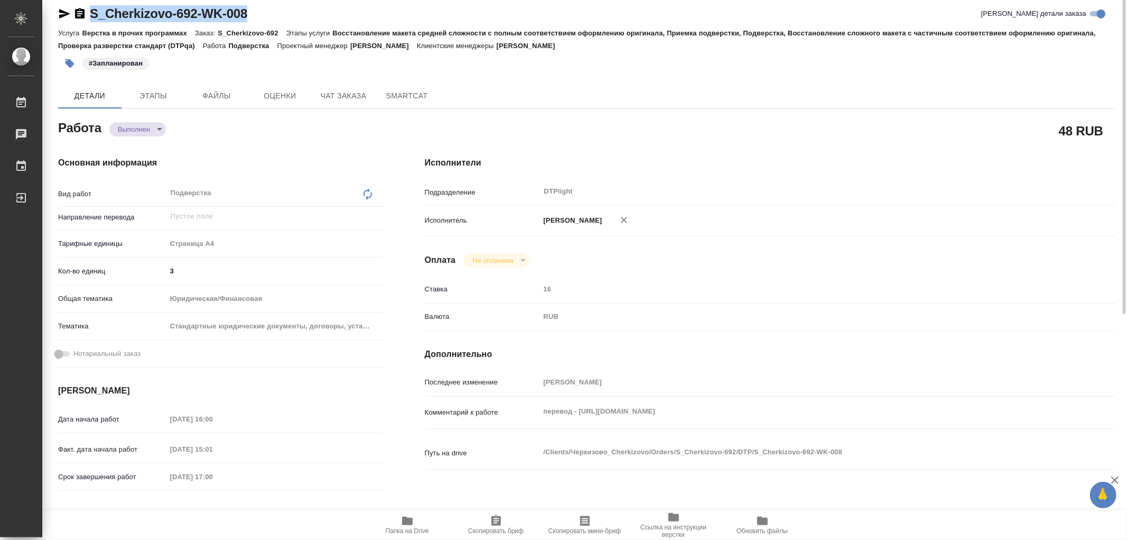
scroll to position [0, 0]
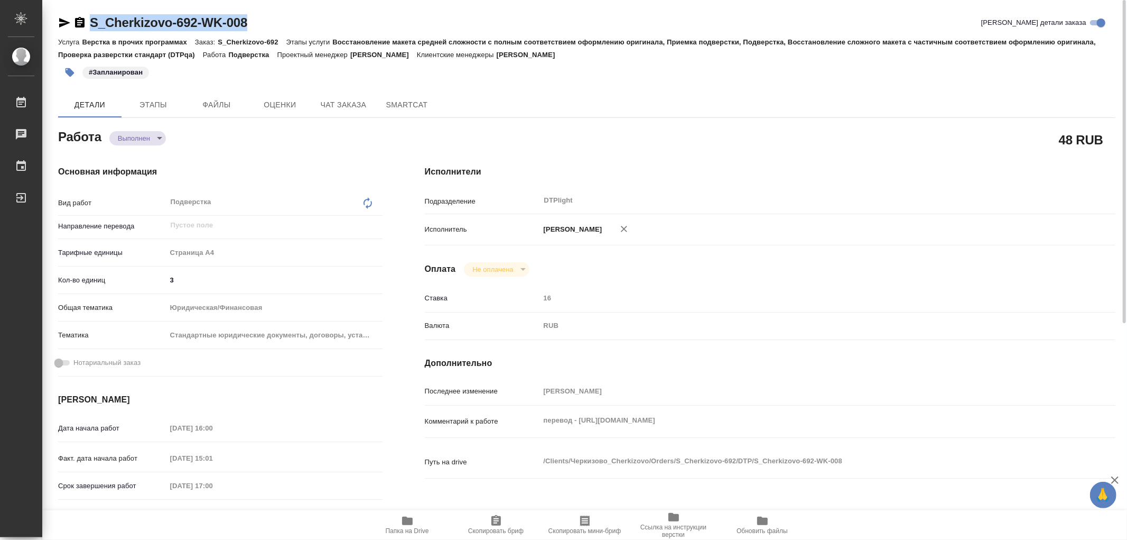
drag, startPoint x: 261, startPoint y: 8, endPoint x: 53, endPoint y: -18, distance: 209.9
click at [53, 0] on html "🙏 .cls-1 fill:#fff; AWATERA Работы 0 Чаты График Выйти S_Cherkizovo-692-WK-008 …" at bounding box center [563, 270] width 1127 height 540
copy link "S_Cherkizovo-692-WK-008"
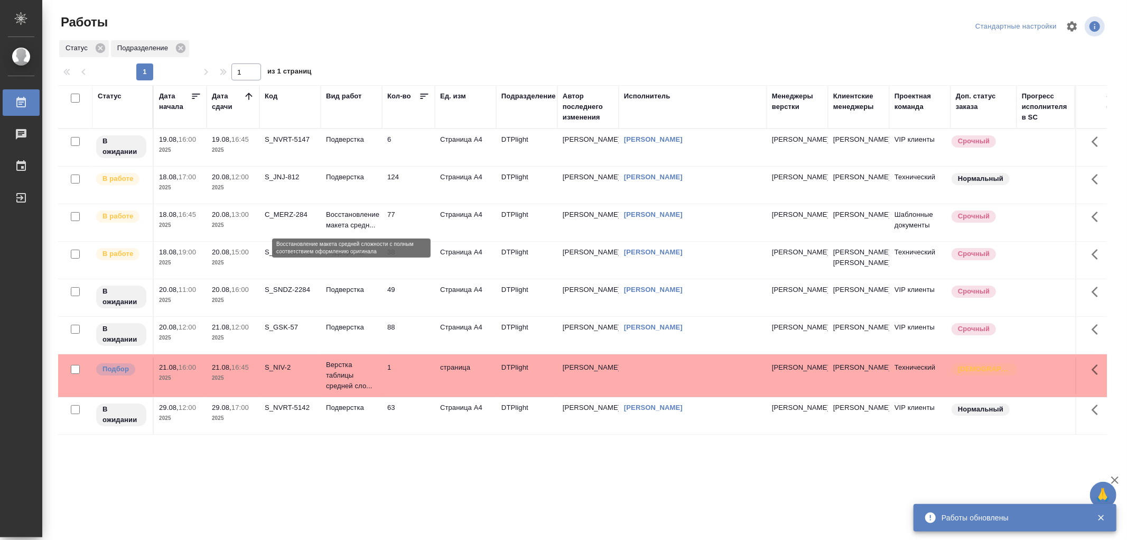
click at [356, 226] on p "Восстановление макета средн..." at bounding box center [351, 219] width 51 height 21
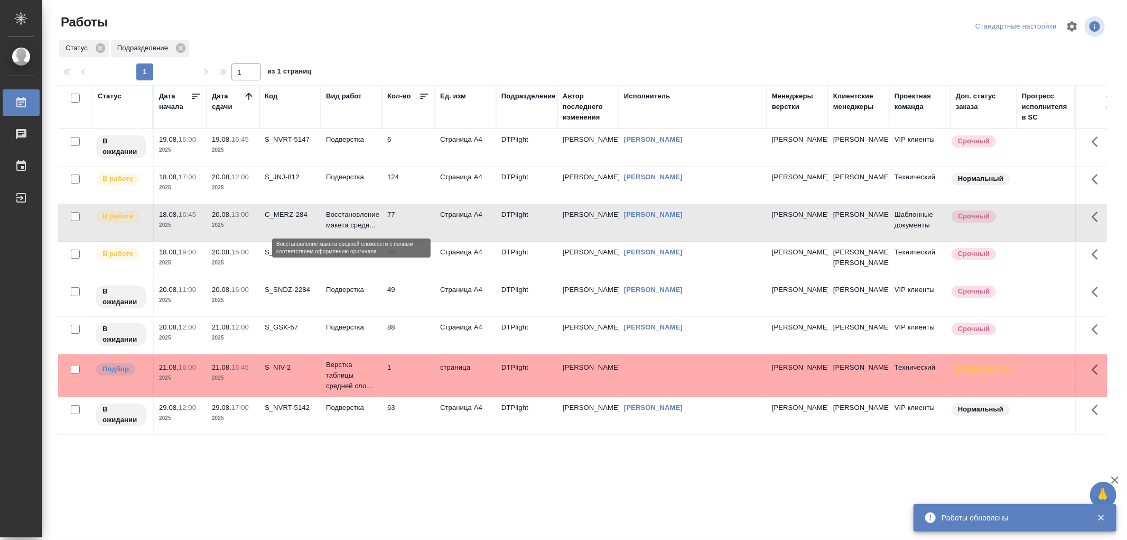
click at [356, 226] on p "Восстановление макета средн..." at bounding box center [351, 219] width 51 height 21
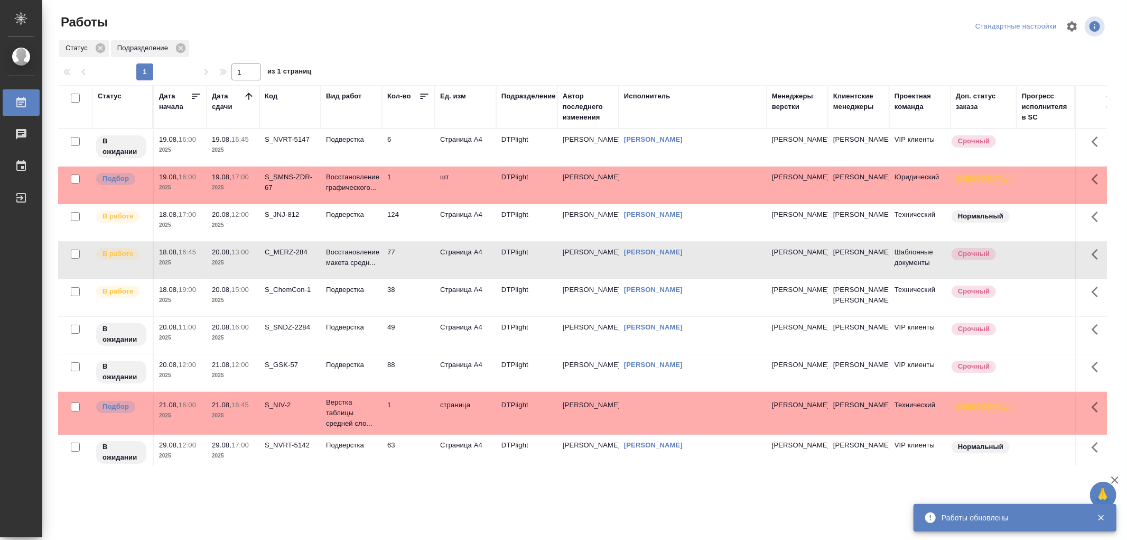
click at [375, 166] on td "Подверстка" at bounding box center [351, 147] width 61 height 37
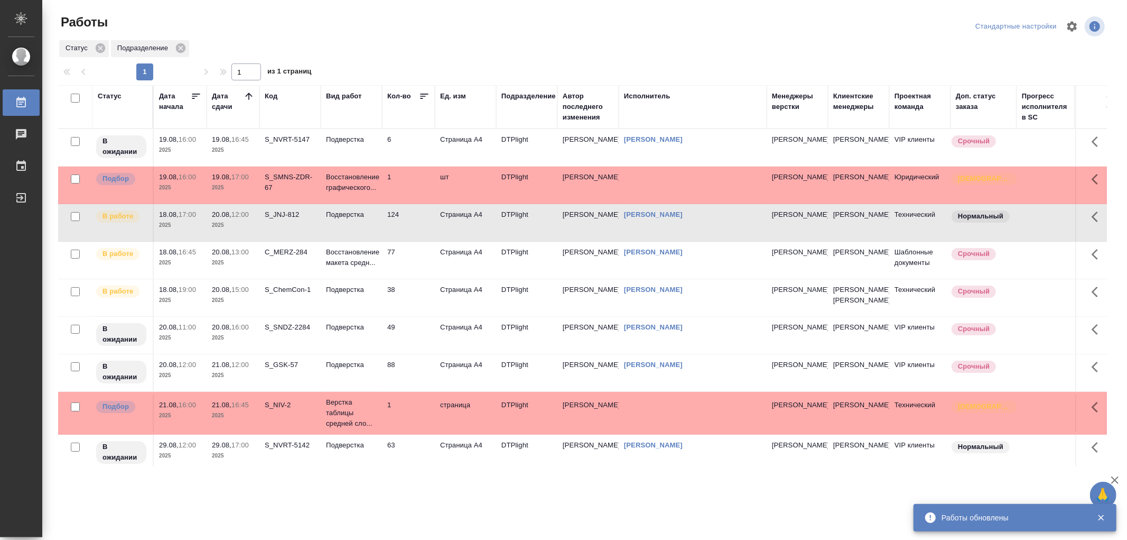
click at [375, 166] on td "Подверстка" at bounding box center [351, 147] width 61 height 37
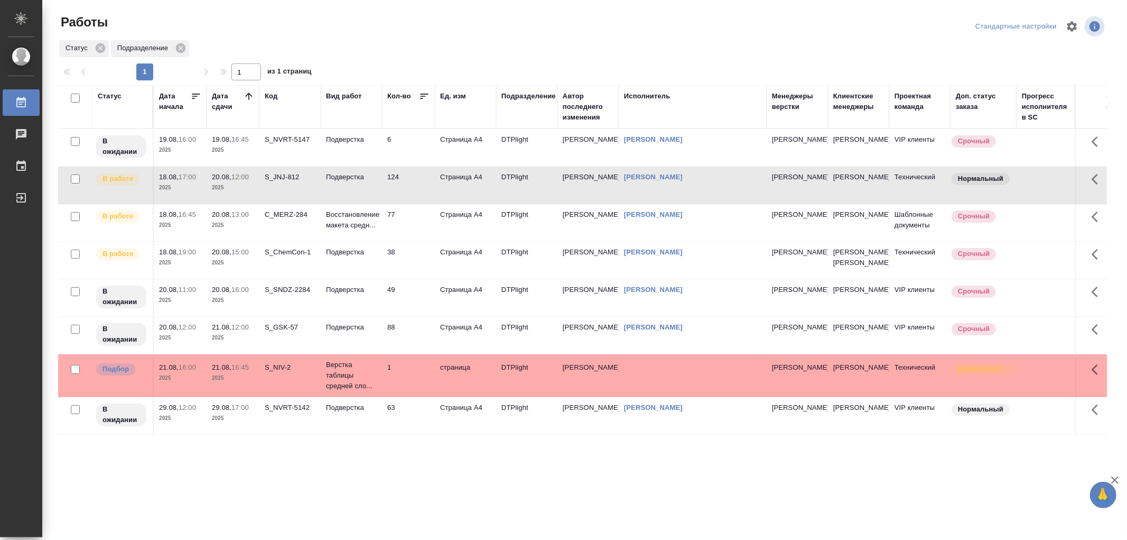
click at [377, 166] on td "Подверстка" at bounding box center [351, 147] width 61 height 37
click at [365, 182] on p "Подверстка" at bounding box center [351, 177] width 51 height 11
click at [372, 166] on td "Подверстка" at bounding box center [351, 147] width 61 height 37
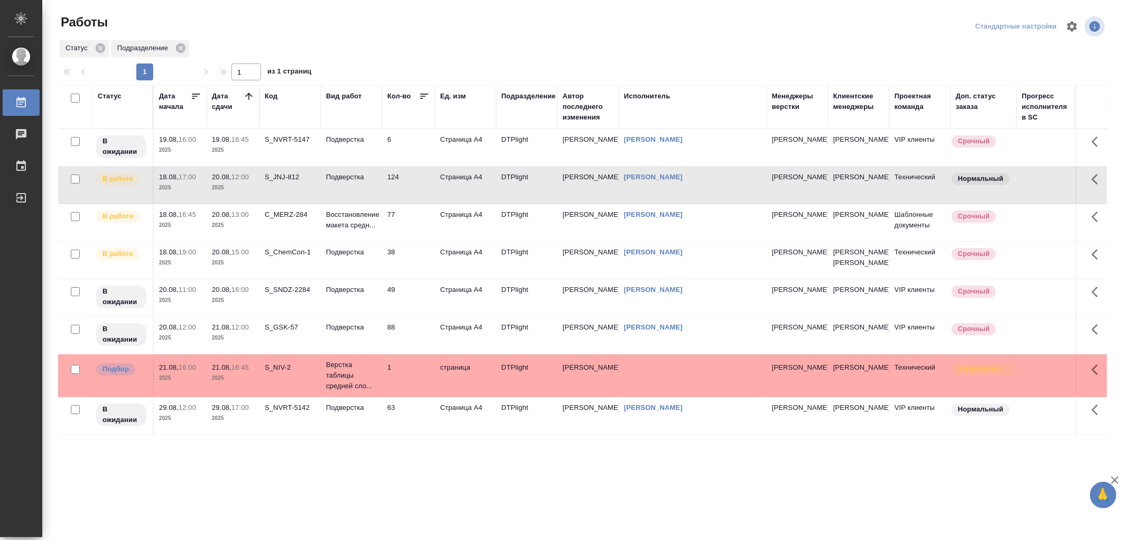
click at [372, 166] on td "Подверстка" at bounding box center [351, 147] width 61 height 37
click at [402, 166] on td "124" at bounding box center [408, 147] width 53 height 37
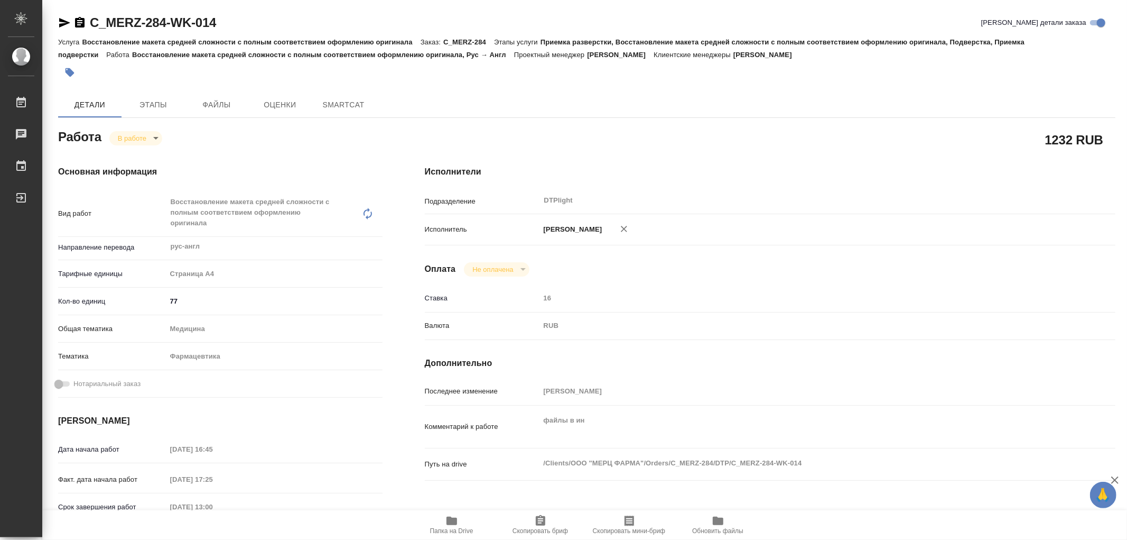
type textarea "x"
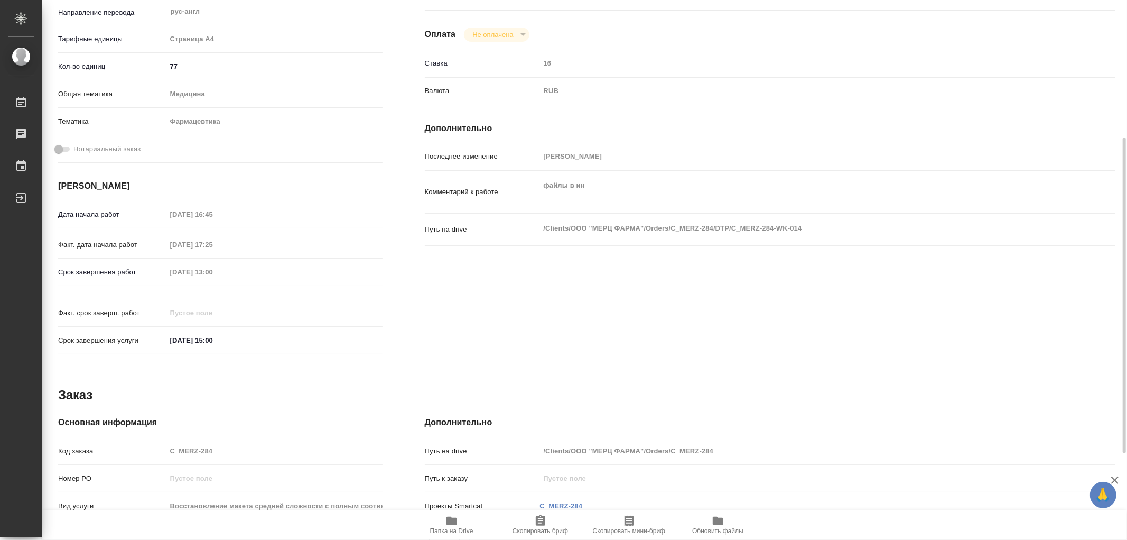
type textarea "x"
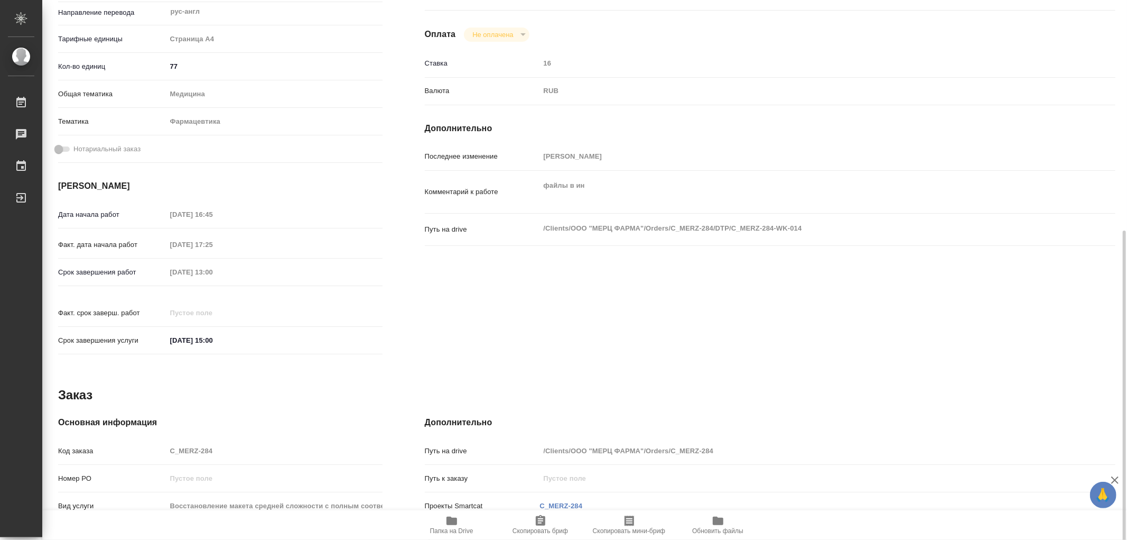
scroll to position [383, 0]
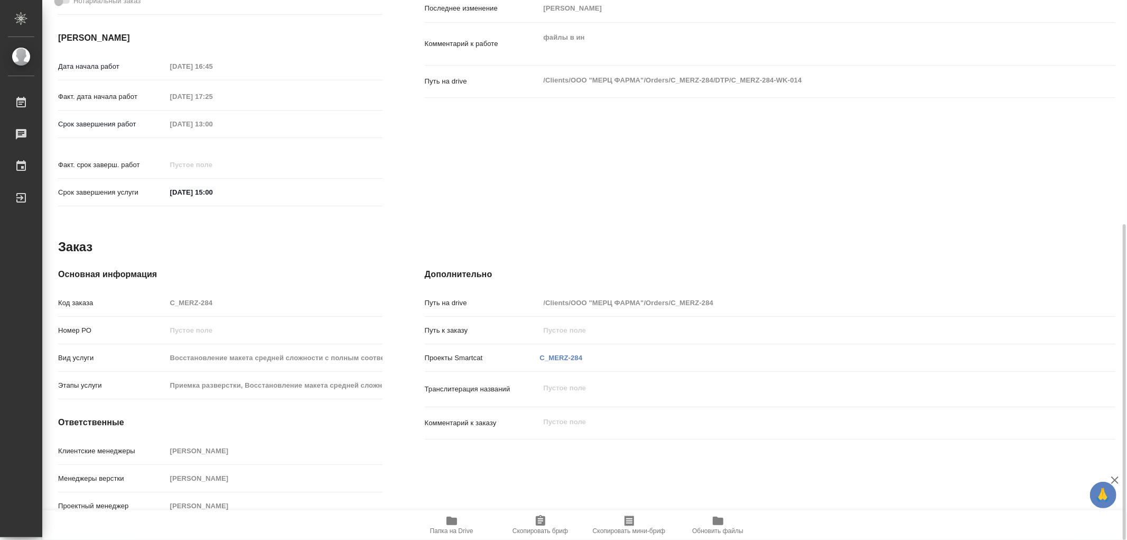
type textarea "x"
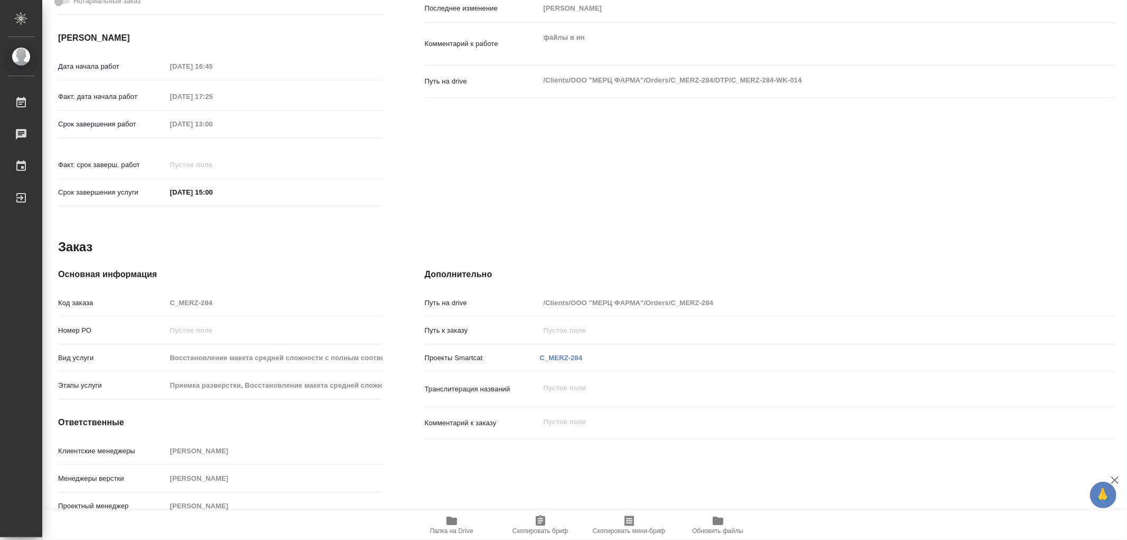
type textarea "x"
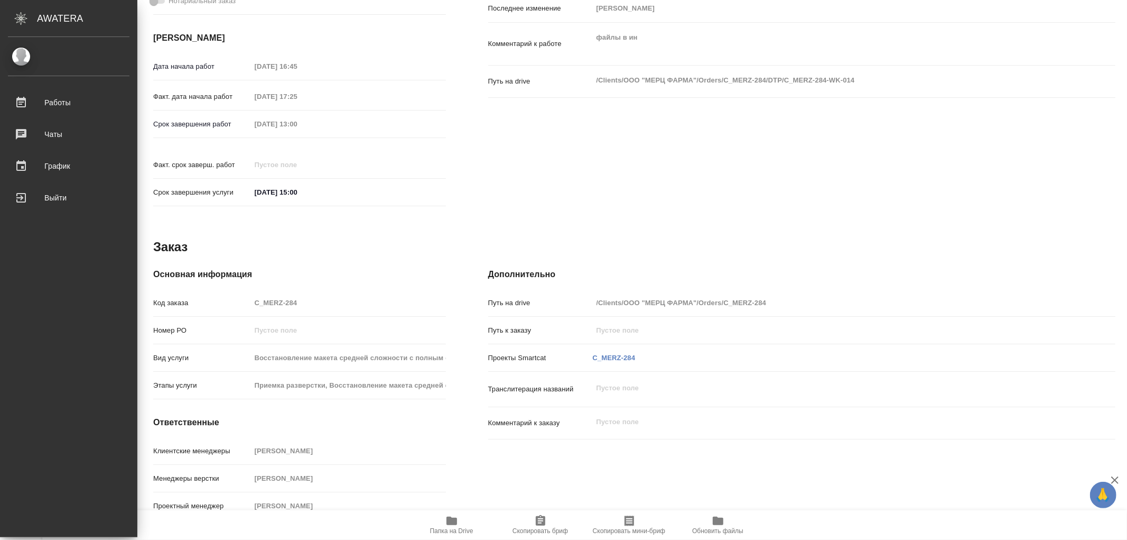
type textarea "x"
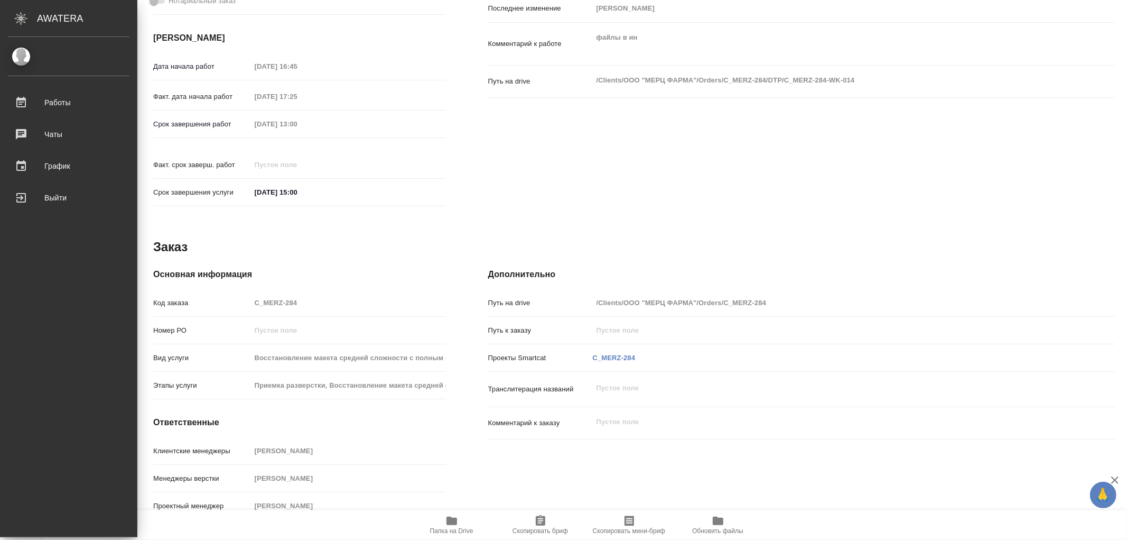
type textarea "x"
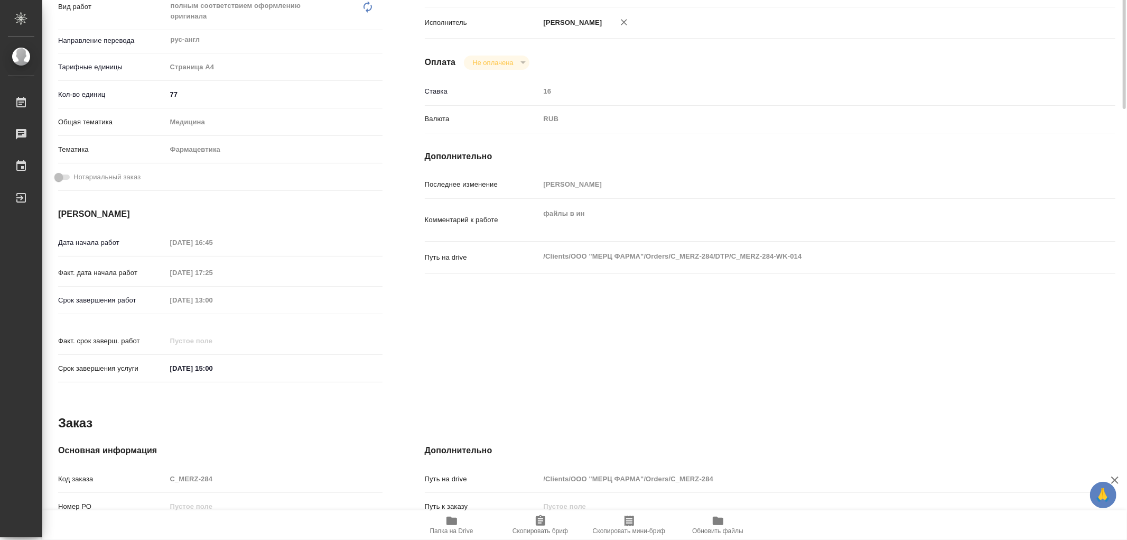
scroll to position [0, 0]
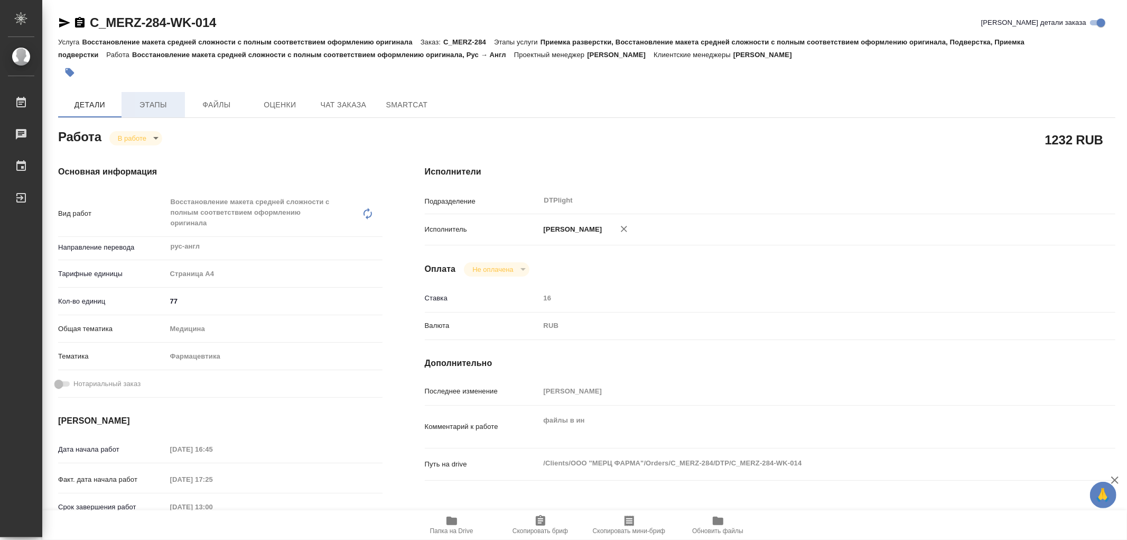
click at [145, 104] on span "Этапы" at bounding box center [153, 104] width 51 height 13
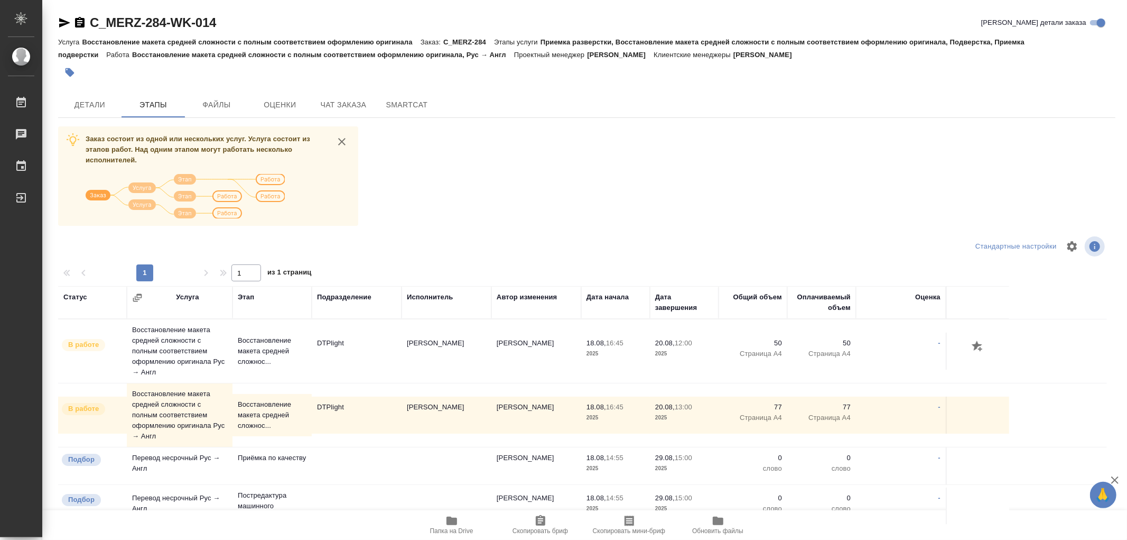
click at [70, 22] on icon "button" at bounding box center [64, 22] width 13 height 13
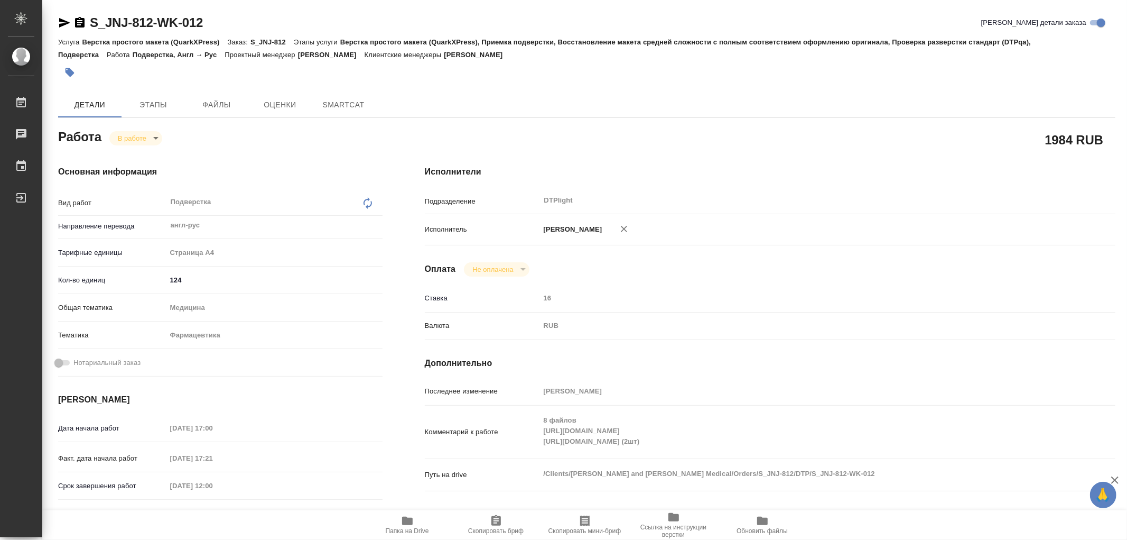
type textarea "x"
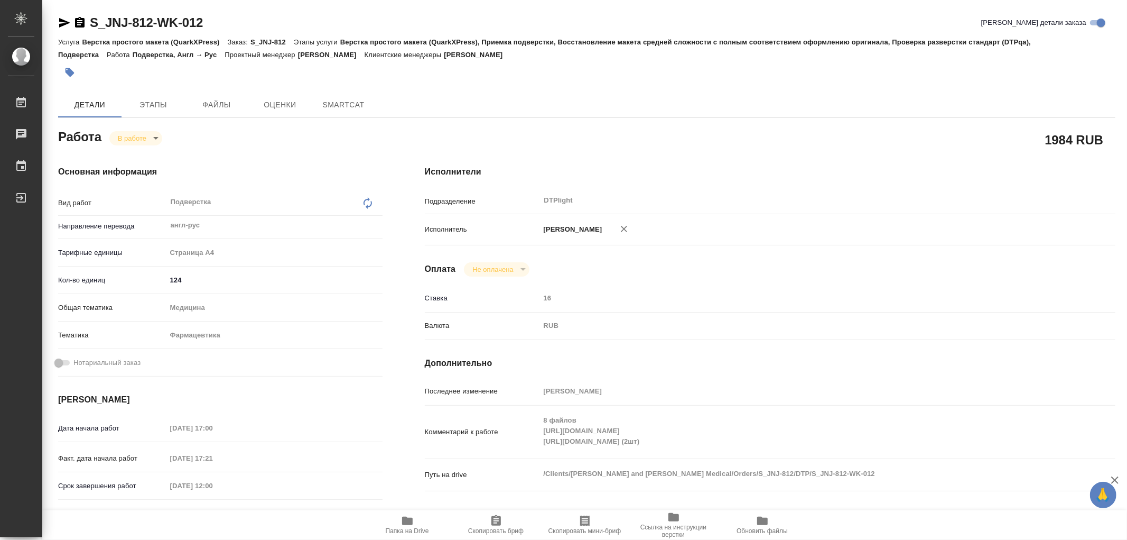
type textarea "x"
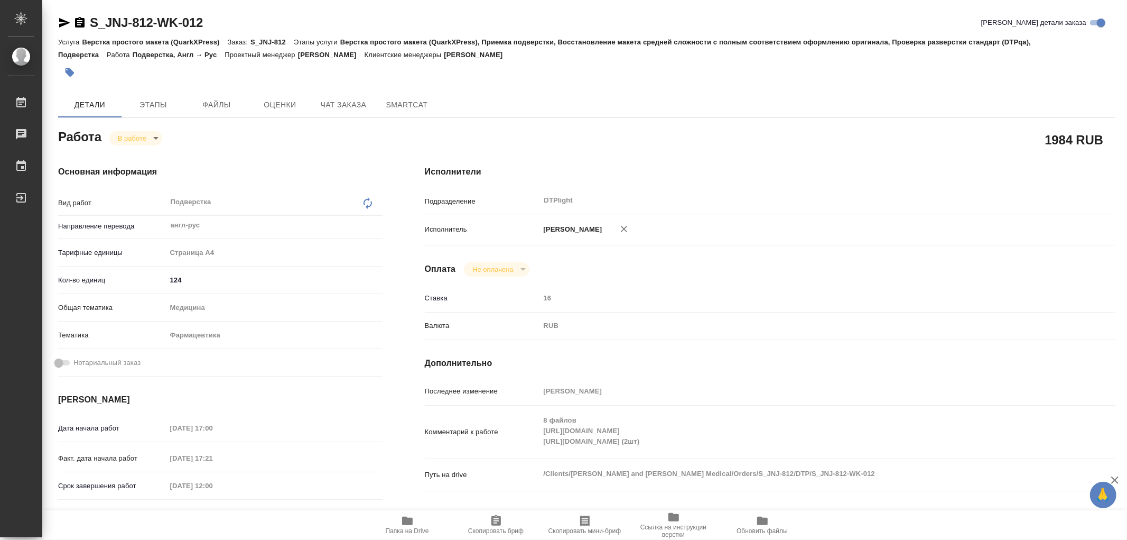
type textarea "x"
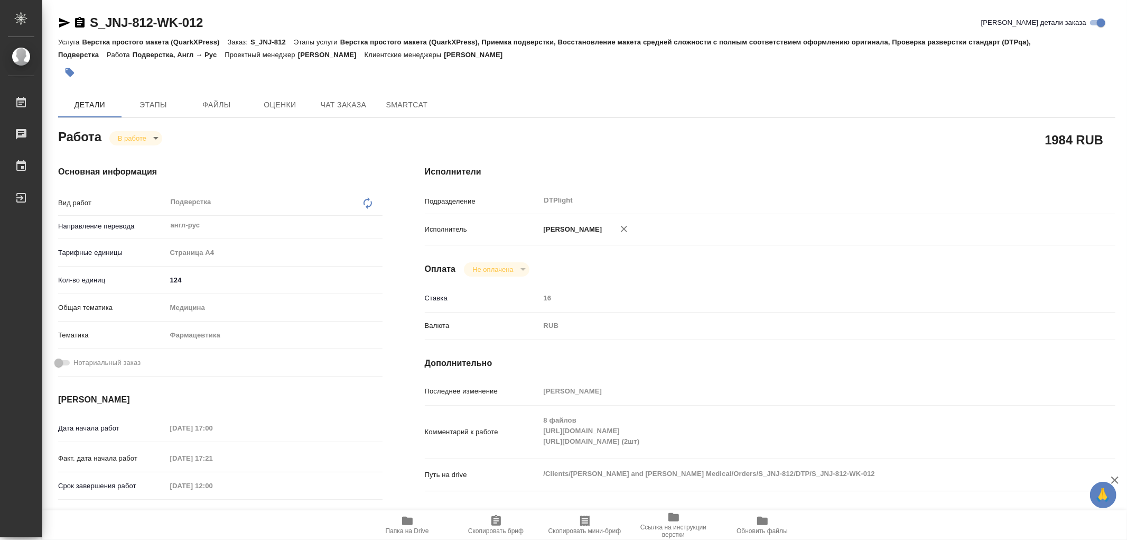
type textarea "x"
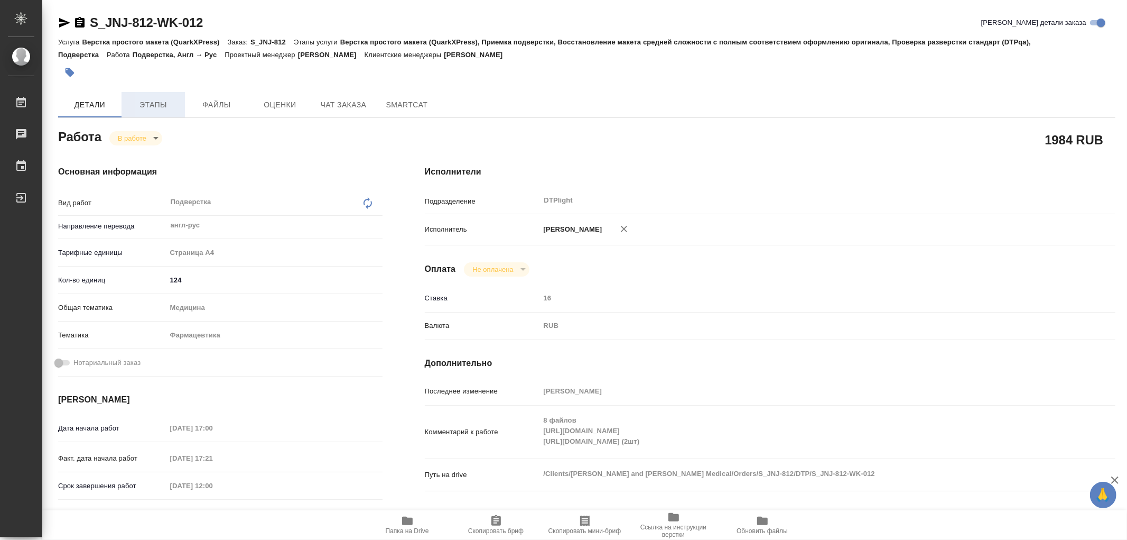
click at [177, 110] on span "Этапы" at bounding box center [153, 104] width 51 height 13
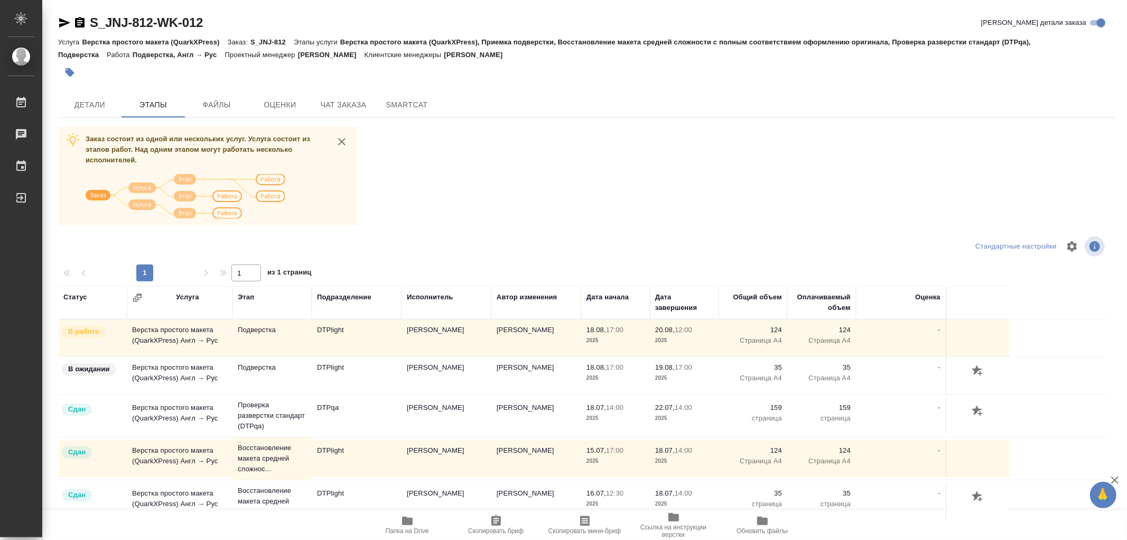
click at [223, 96] on button "Файлы" at bounding box center [216, 104] width 63 height 25
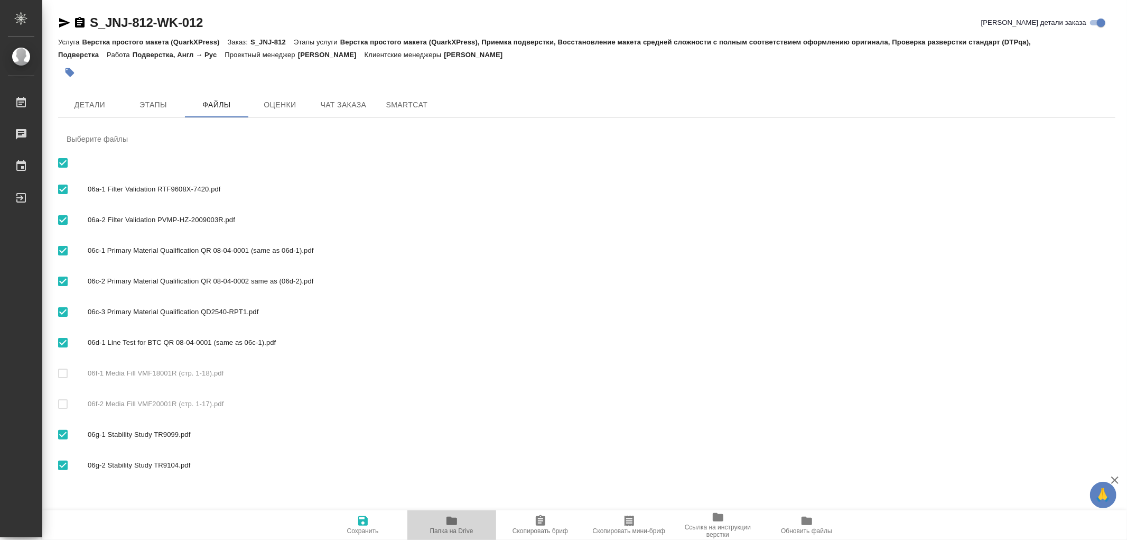
click at [451, 521] on icon "button" at bounding box center [452, 520] width 11 height 8
click at [87, 116] on button "Детали" at bounding box center [89, 104] width 63 height 25
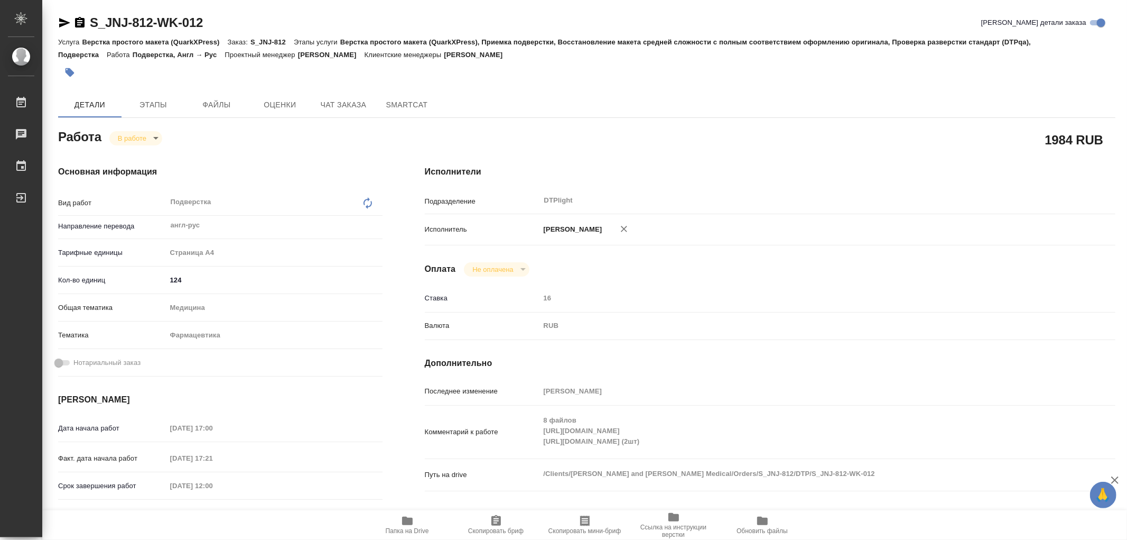
type textarea "x"
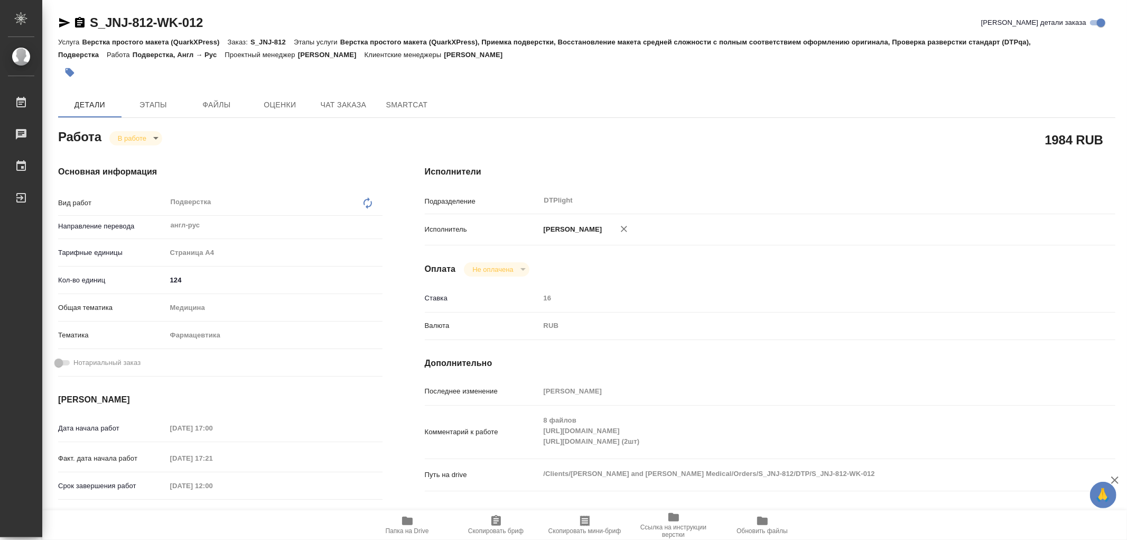
type textarea "x"
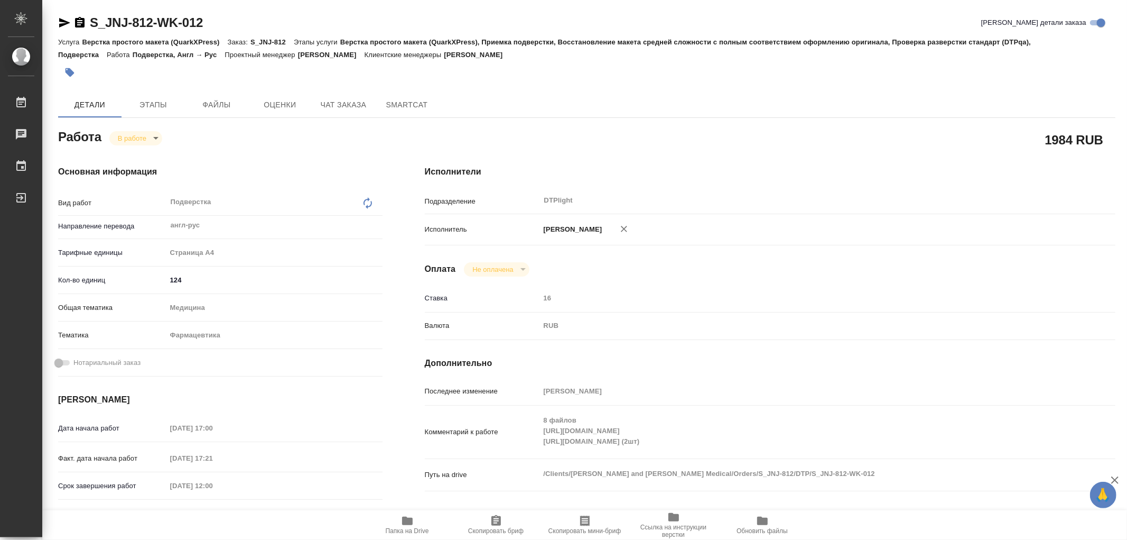
click at [710, 440] on div "Комментарий к работе 8 файлов https://drive.awatera.com/s/fow4KaBYR9AzmrQ https…" at bounding box center [770, 432] width 691 height 44
click at [345, 101] on span "Чат заказа" at bounding box center [343, 104] width 51 height 13
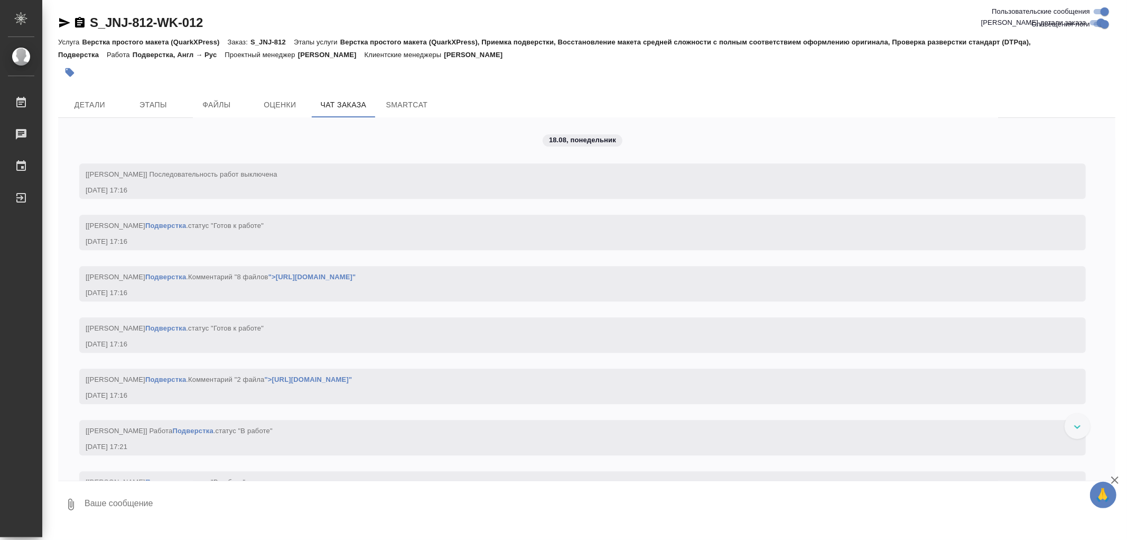
scroll to position [8913, 0]
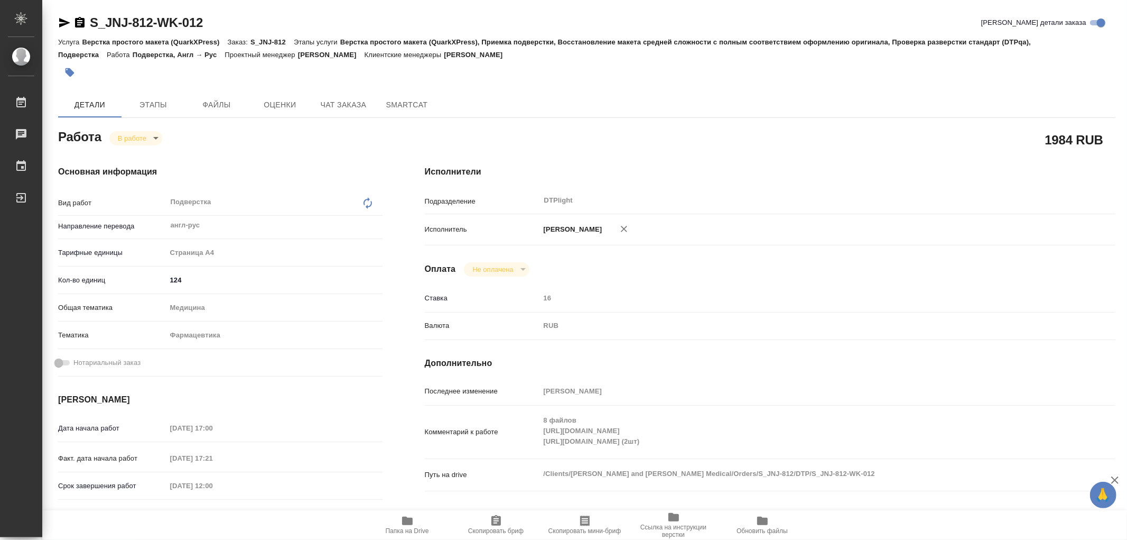
click at [416, 524] on span "Папка на Drive" at bounding box center [407, 524] width 76 height 20
click at [203, 103] on span "Файлы" at bounding box center [216, 104] width 51 height 13
type textarea "x"
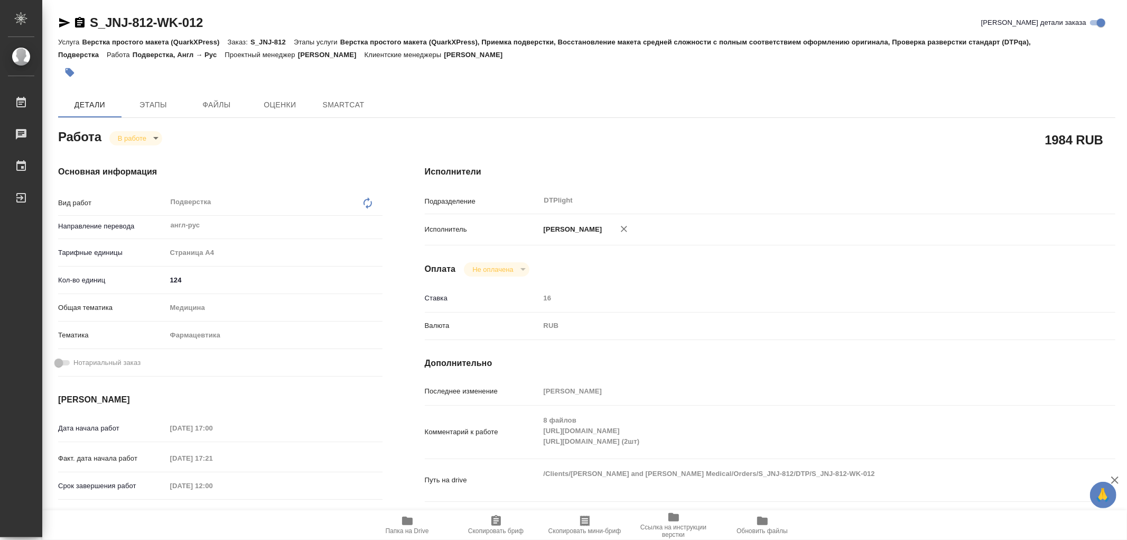
type textarea "x"
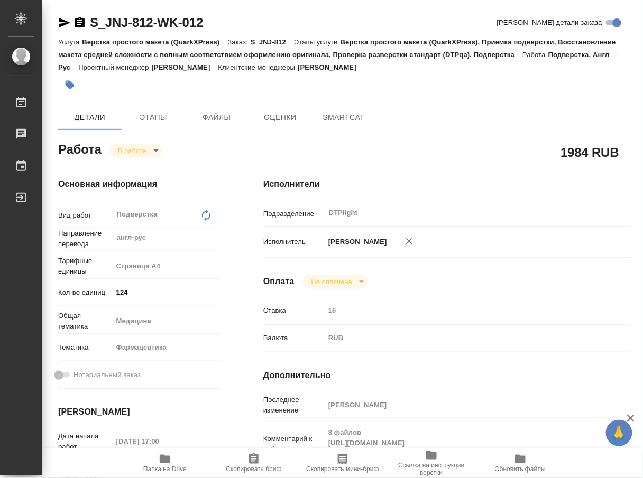
type textarea "x"
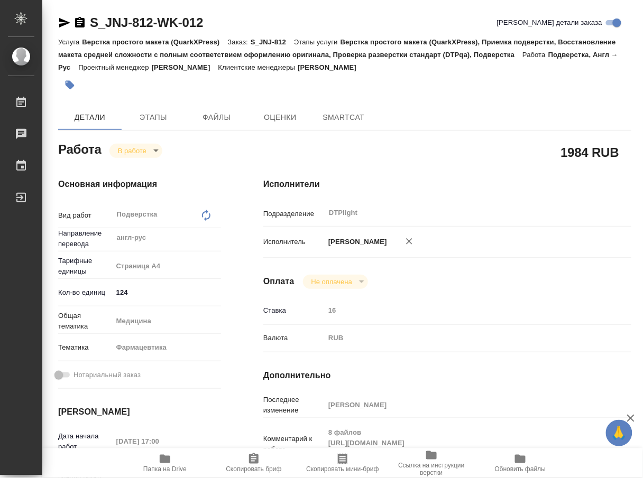
type textarea "x"
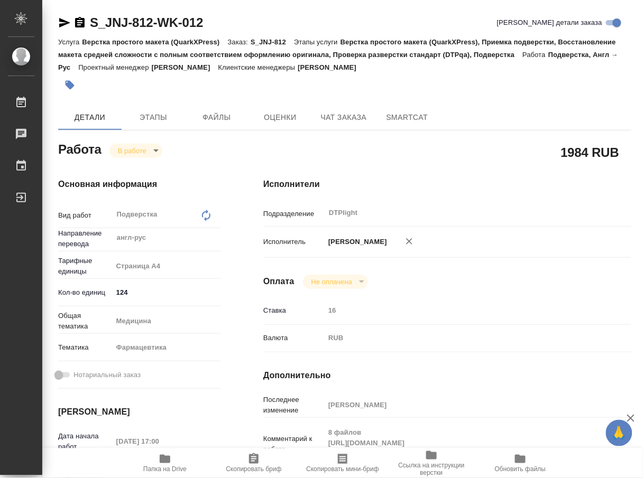
type textarea "x"
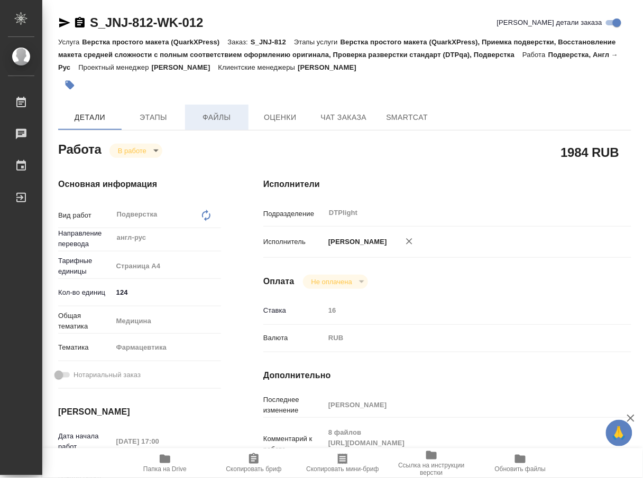
click at [219, 121] on span "Файлы" at bounding box center [216, 117] width 51 height 13
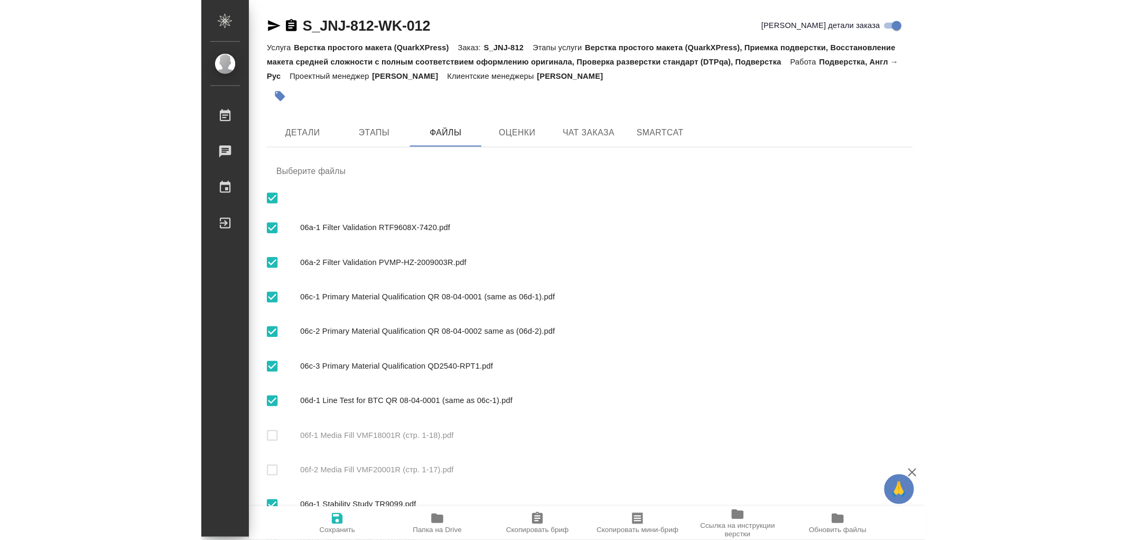
scroll to position [45, 0]
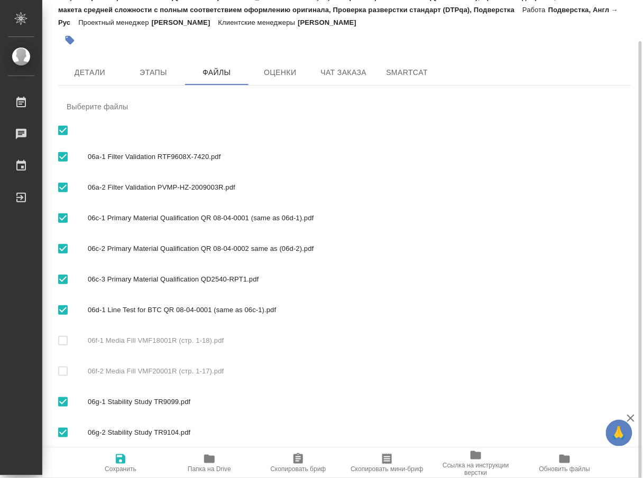
click at [212, 467] on span "Папка на Drive" at bounding box center [209, 469] width 43 height 7
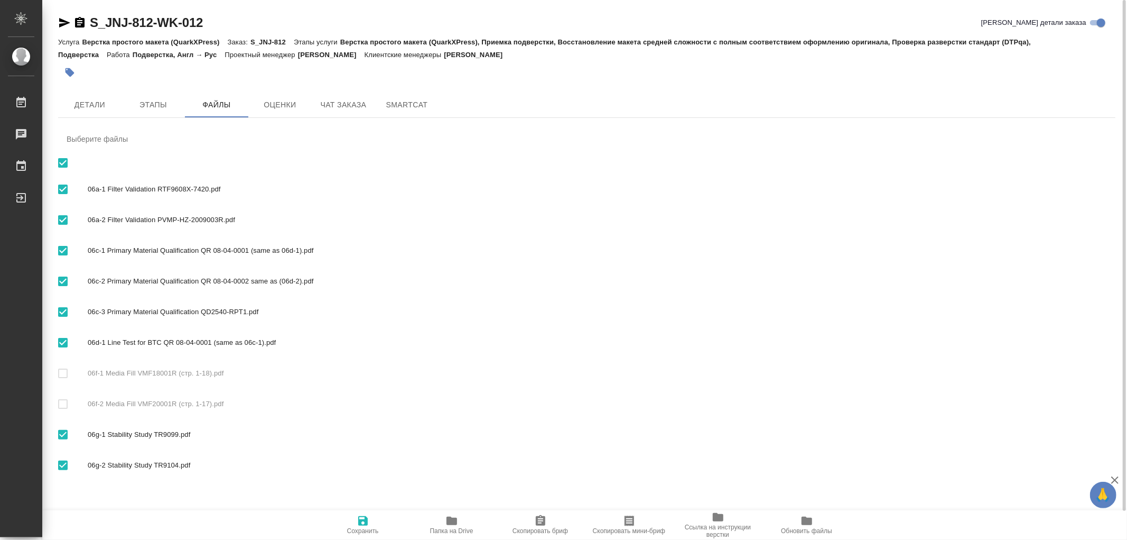
scroll to position [0, 0]
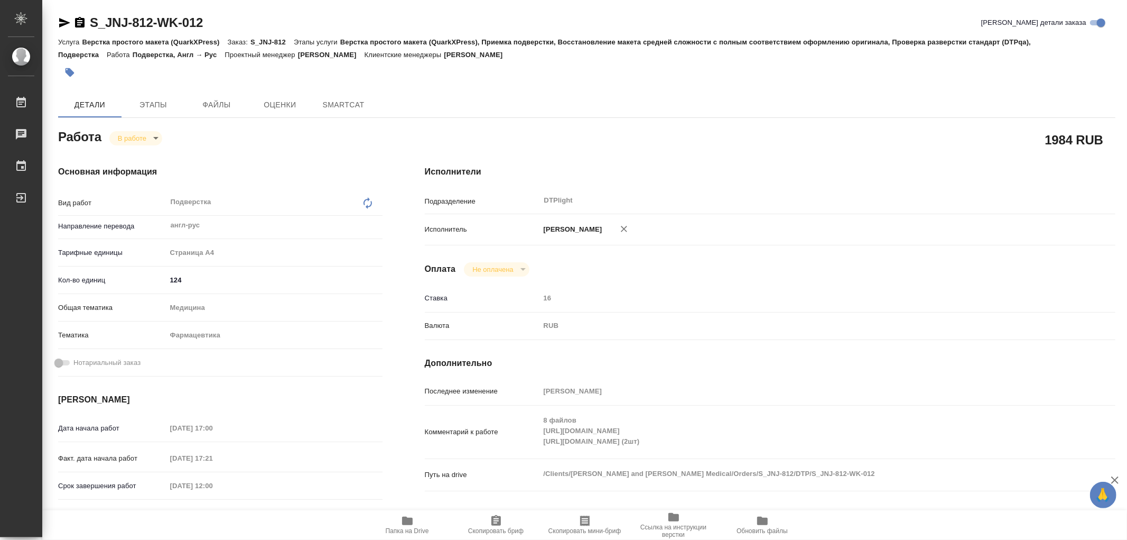
type textarea "x"
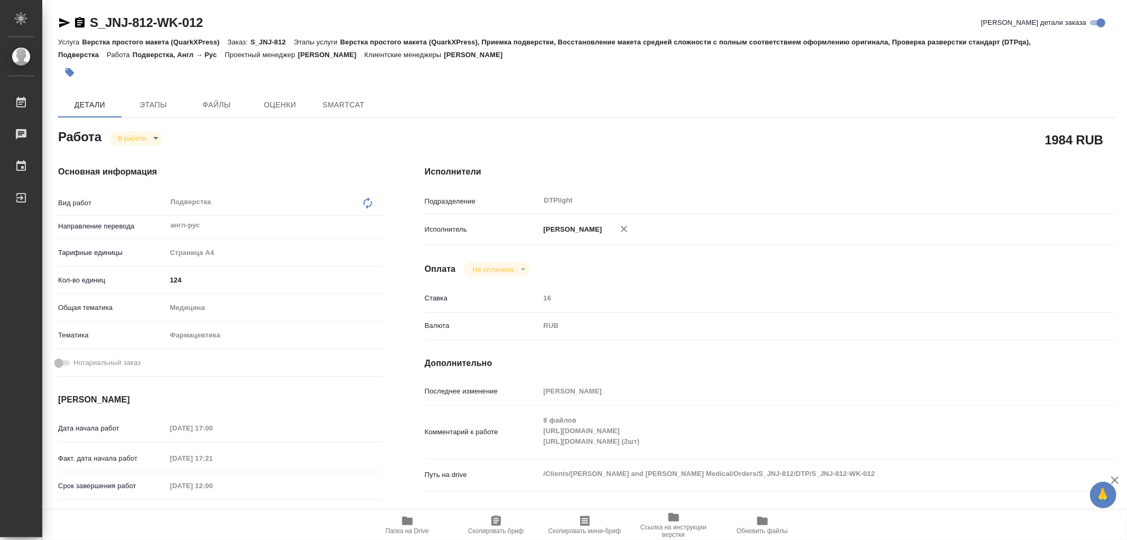
type textarea "x"
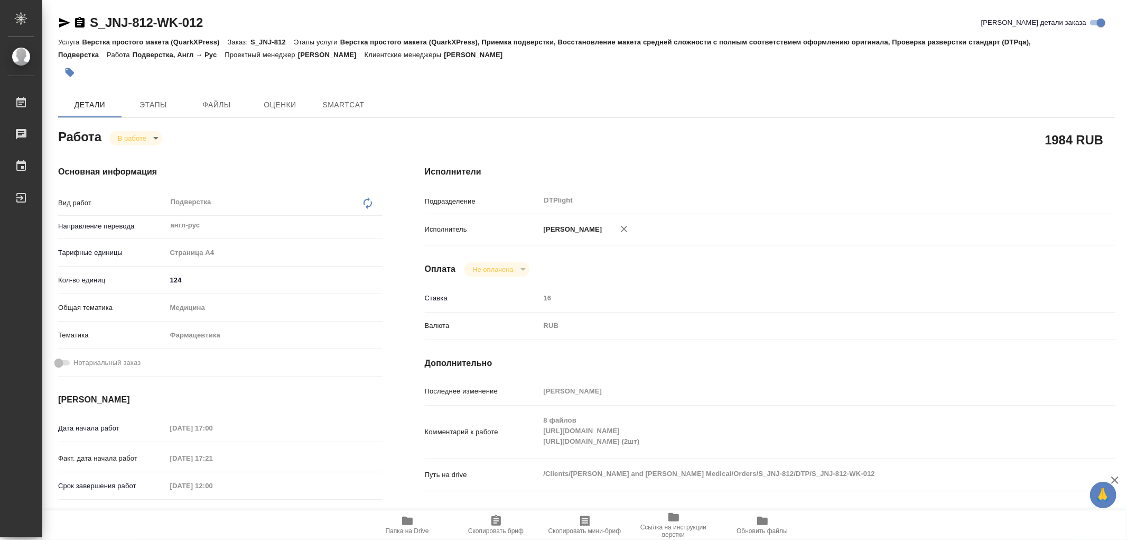
type textarea "x"
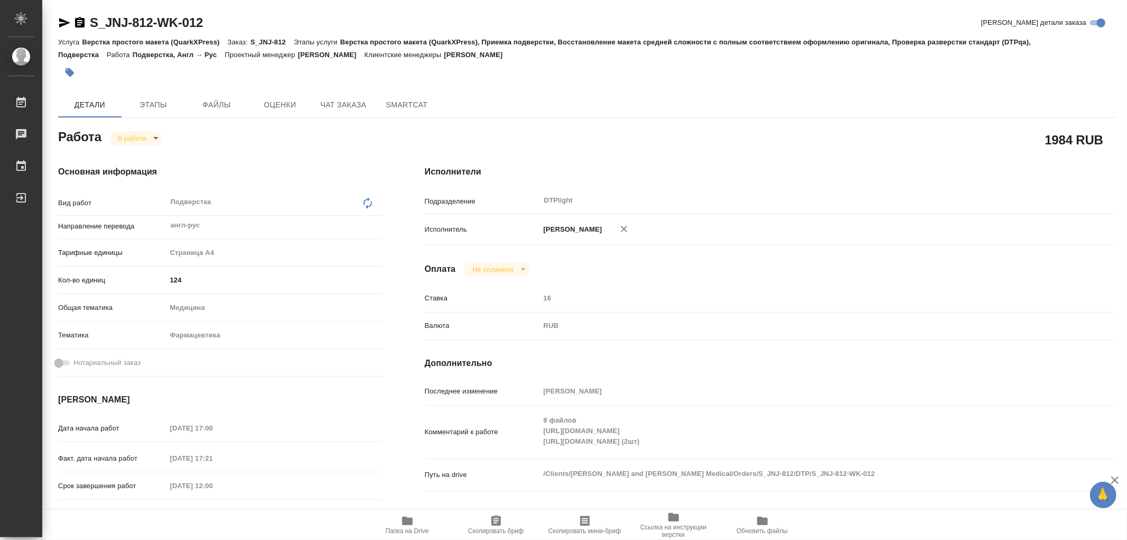
type textarea "x"
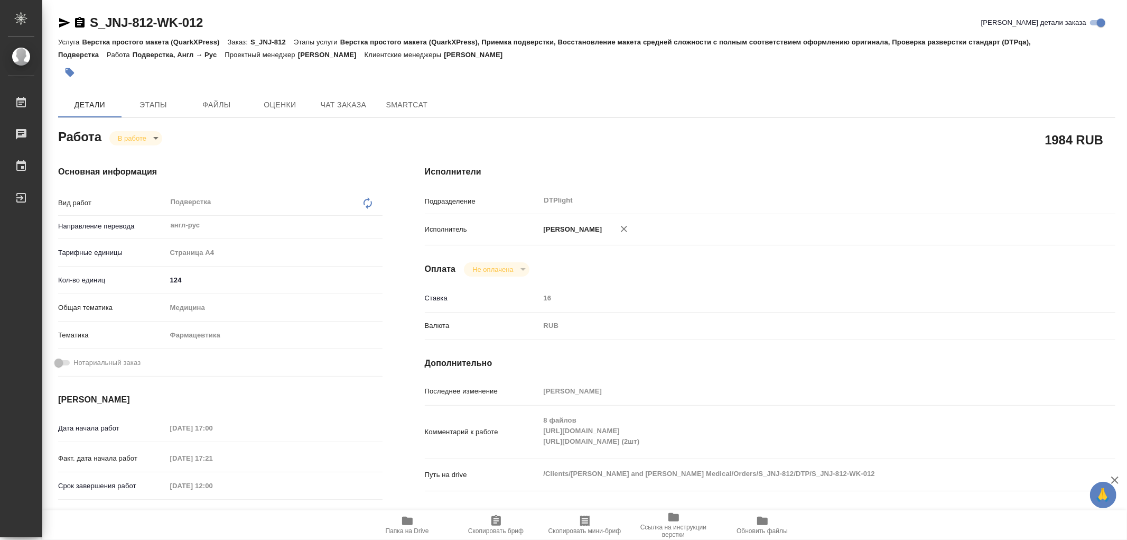
type textarea "x"
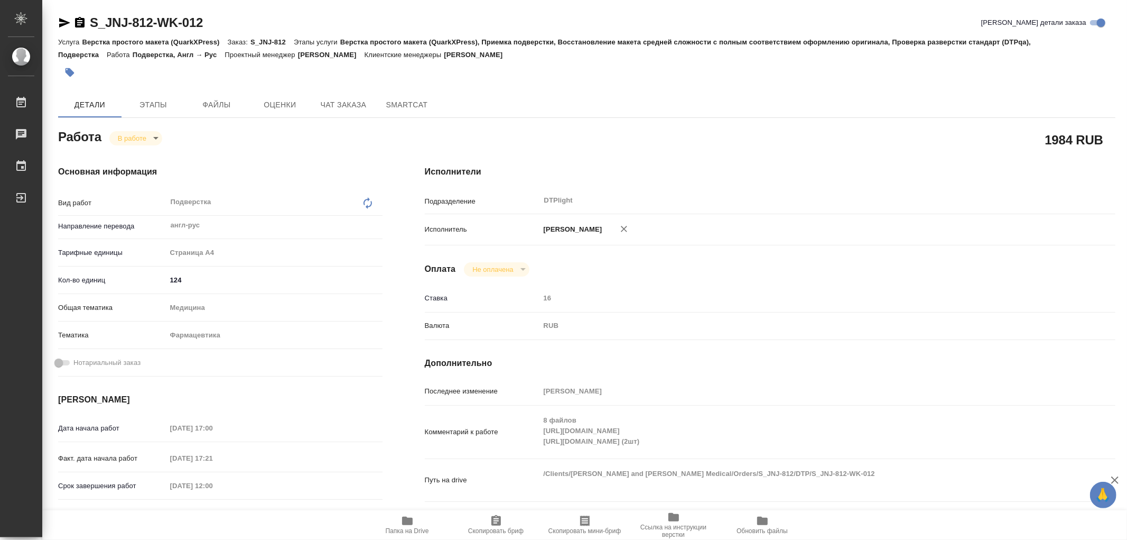
type textarea "x"
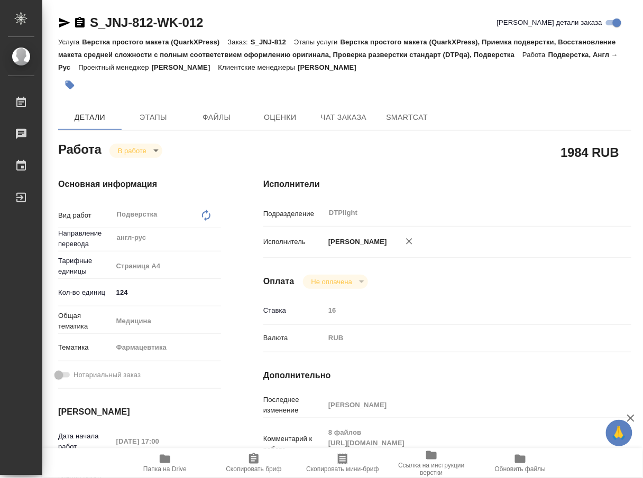
type textarea "x"
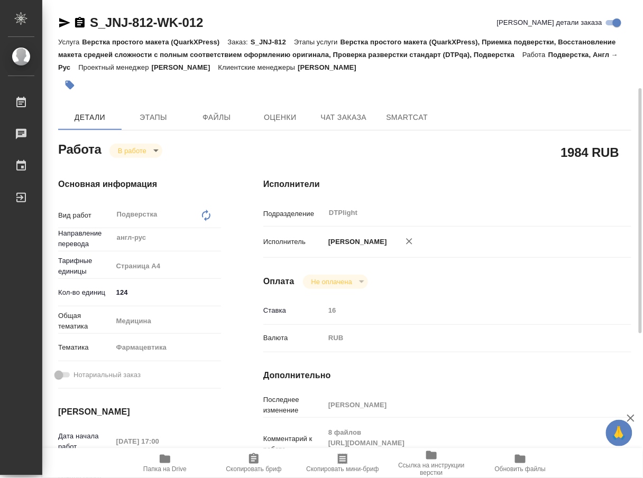
scroll to position [59, 0]
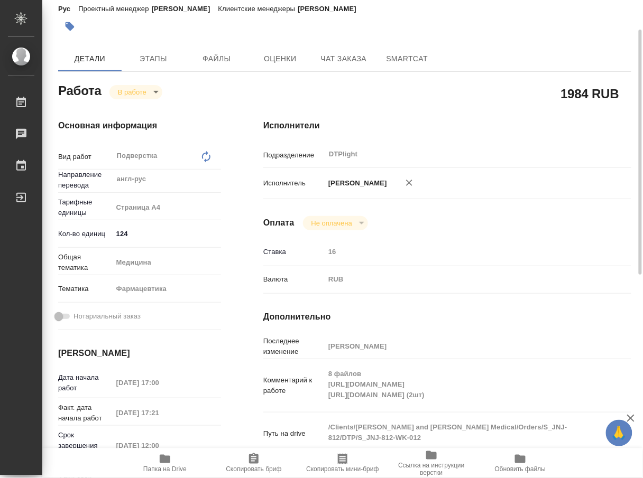
click at [504, 408] on div "Комментарий к работе 8 файлов [URL][DOMAIN_NAME] [URL][DOMAIN_NAME] (2шт) x" at bounding box center [447, 386] width 368 height 44
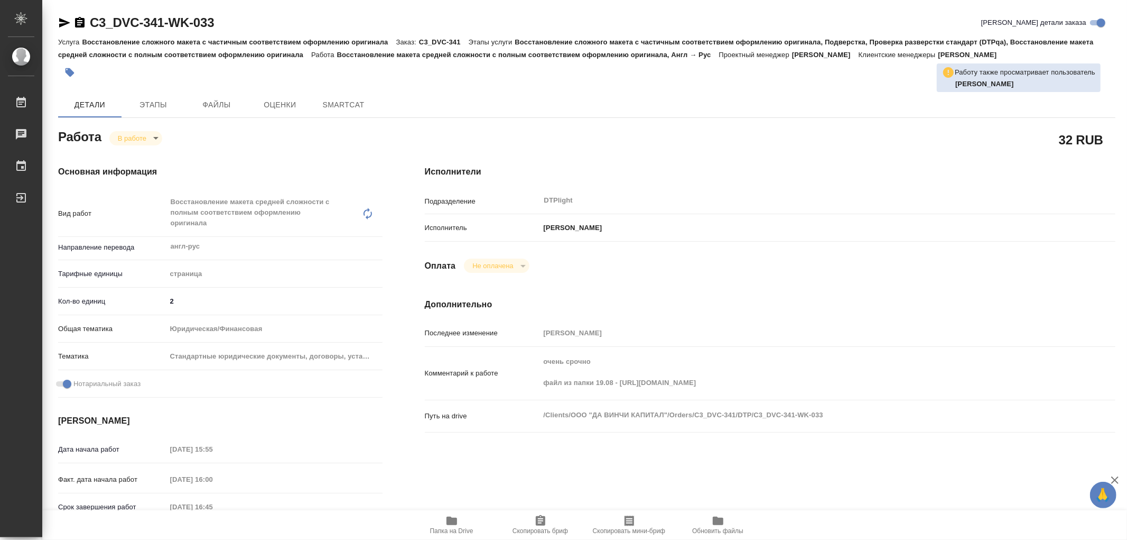
type textarea "x"
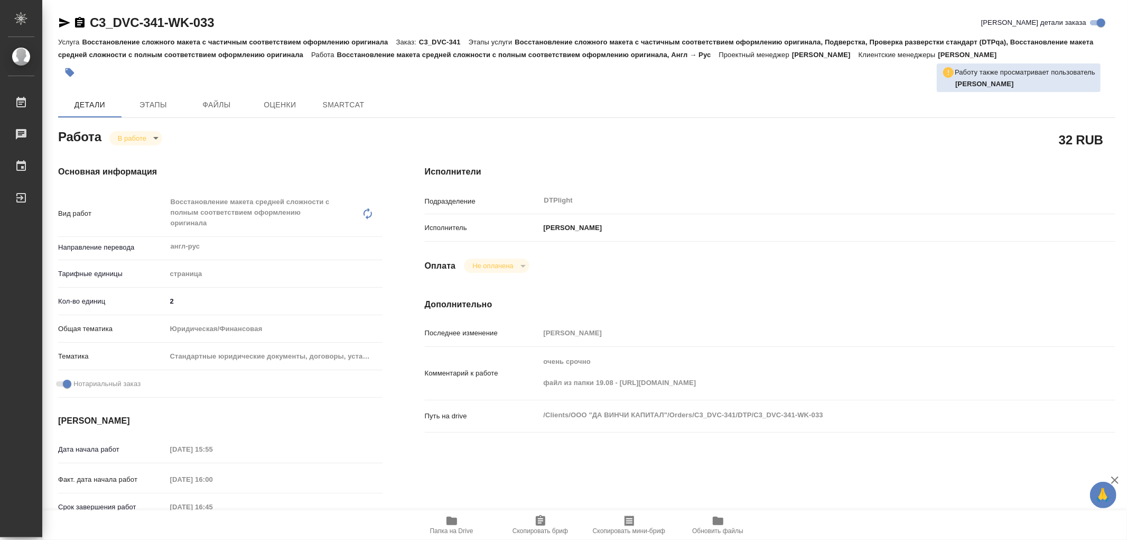
type textarea "x"
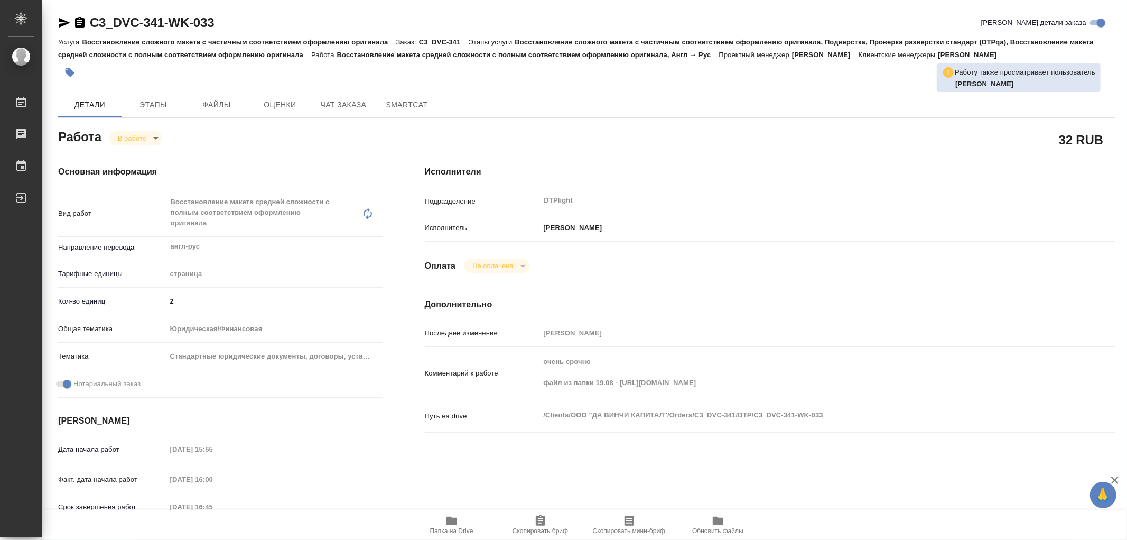
type textarea "x"
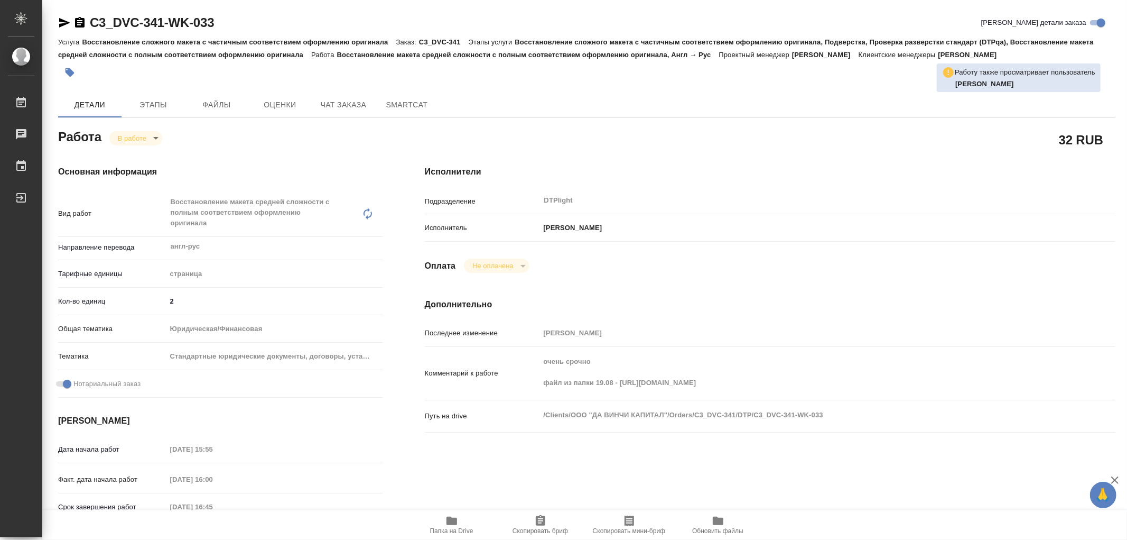
type textarea "x"
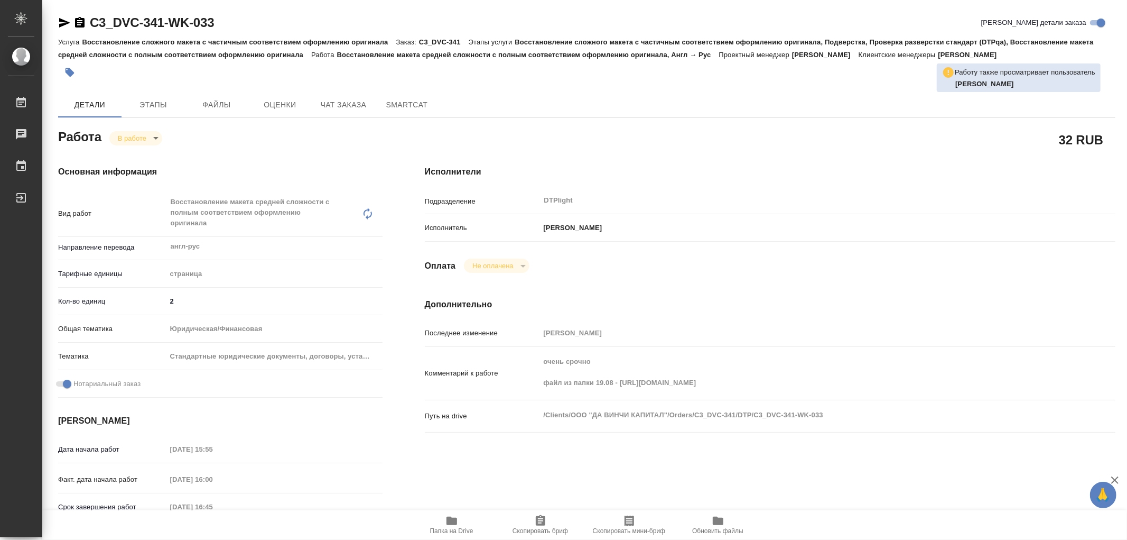
type textarea "x"
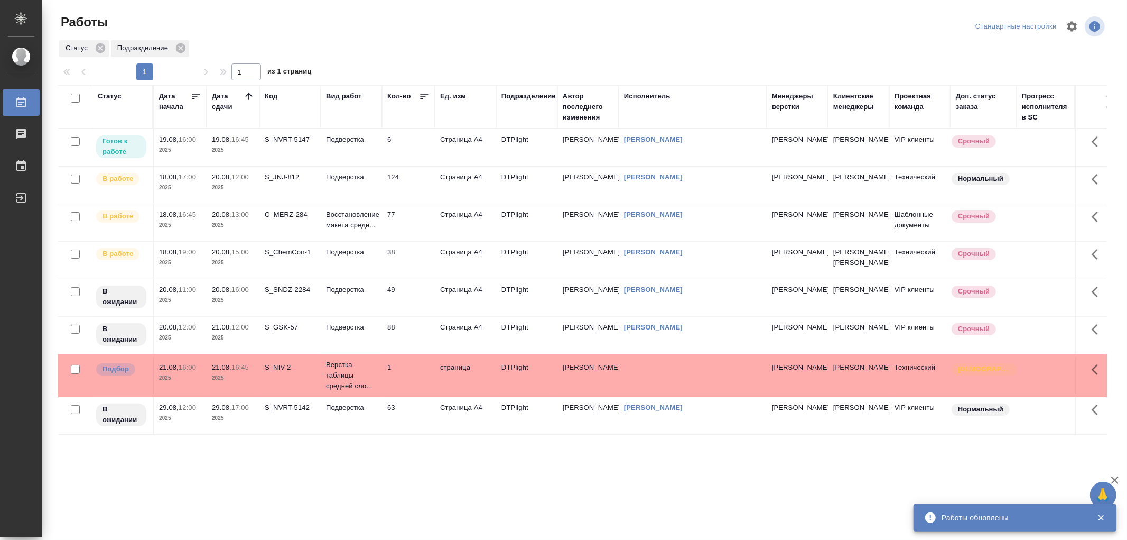
click at [357, 148] on td "Подверстка" at bounding box center [351, 147] width 61 height 37
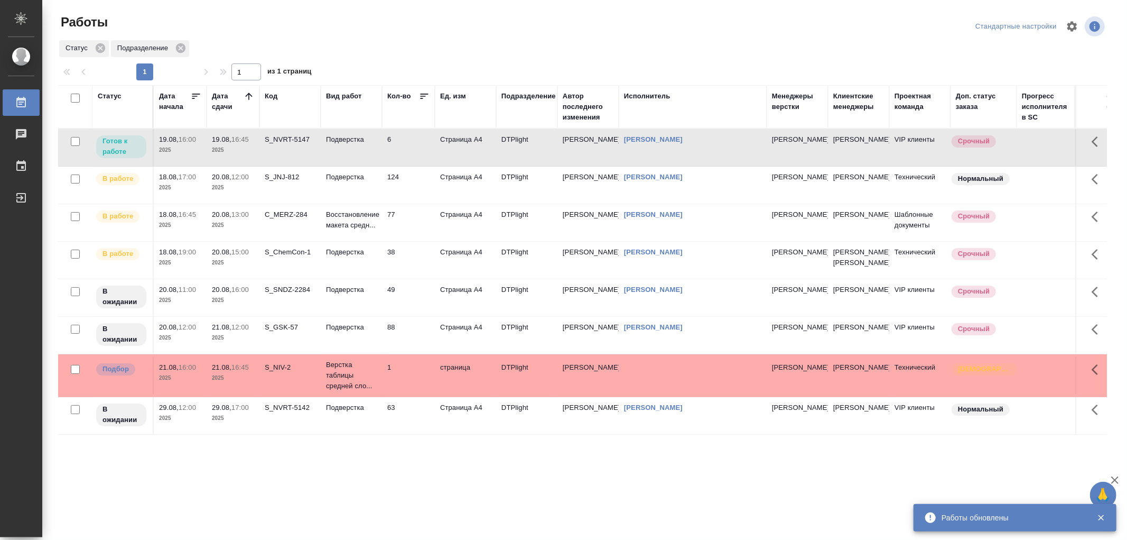
click at [357, 148] on td "Подверстка" at bounding box center [351, 147] width 61 height 37
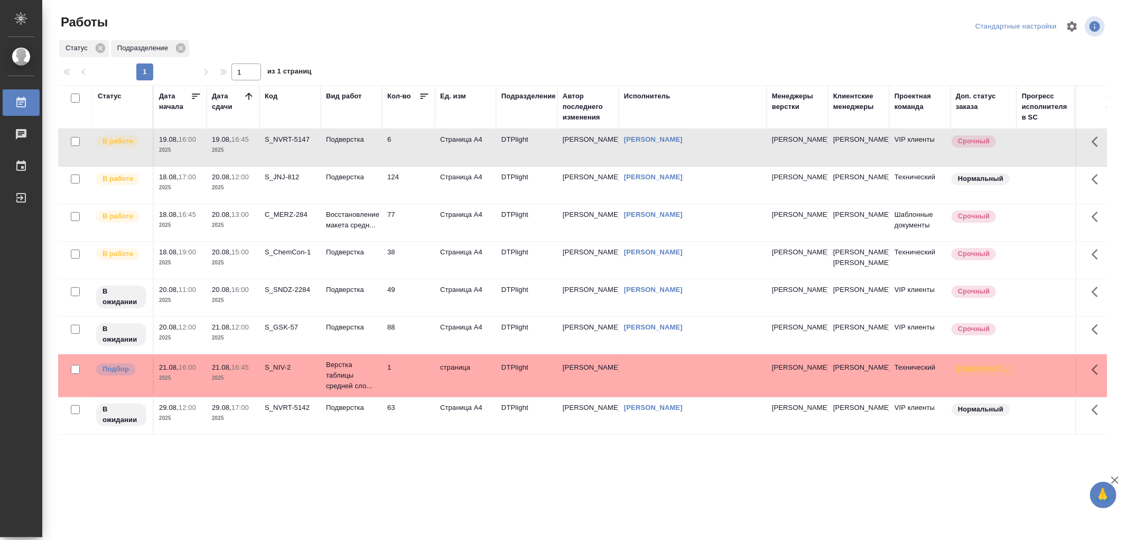
click at [349, 149] on td "Подверстка" at bounding box center [351, 147] width 61 height 37
click at [357, 164] on td "Подверстка" at bounding box center [351, 147] width 61 height 37
click at [382, 156] on td "8" at bounding box center [408, 147] width 53 height 37
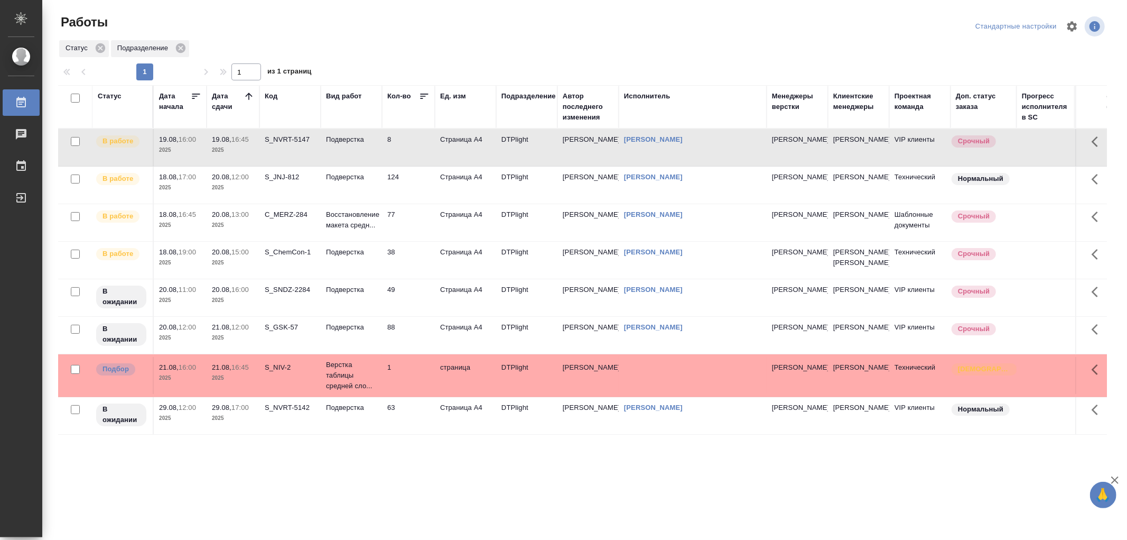
click at [382, 156] on td "8" at bounding box center [408, 147] width 53 height 37
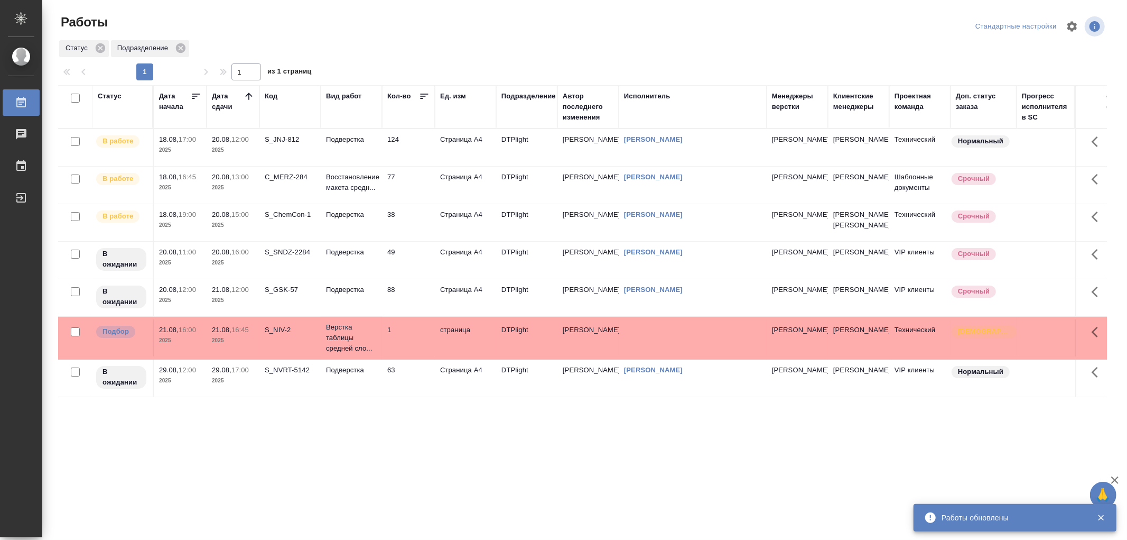
click at [699, 144] on div "[PERSON_NAME]" at bounding box center [692, 139] width 137 height 11
click at [683, 141] on link "[PERSON_NAME]" at bounding box center [653, 139] width 59 height 8
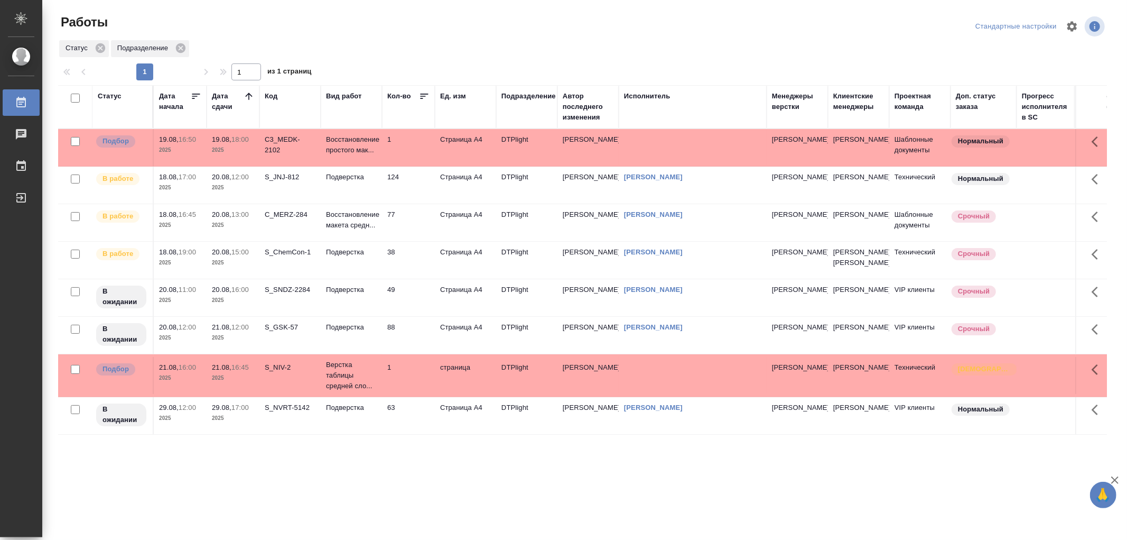
click at [363, 166] on td "Восстановление макета средн..." at bounding box center [351, 147] width 61 height 37
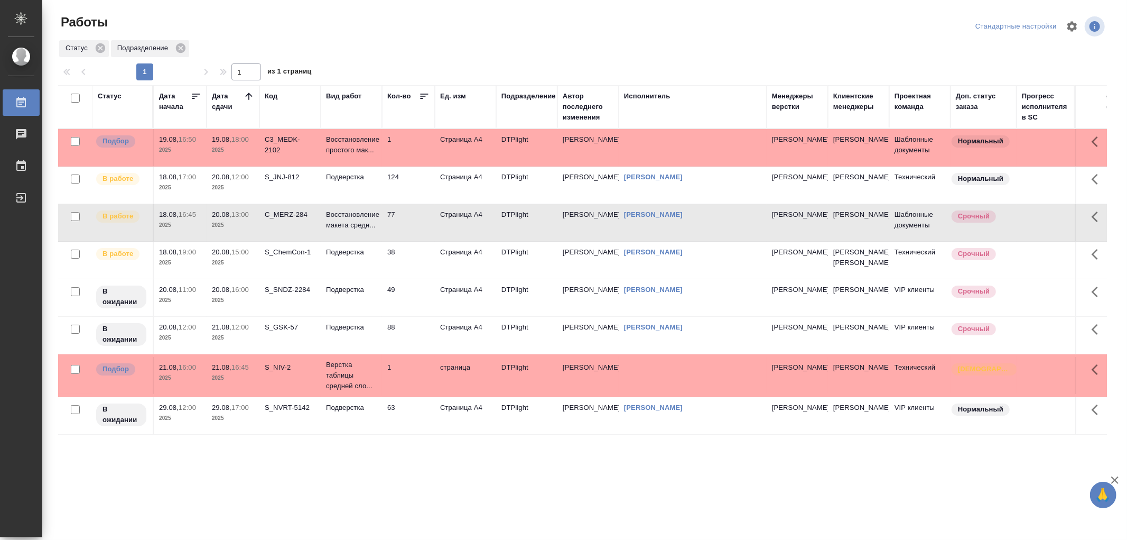
click at [363, 166] on td "Подверстка" at bounding box center [351, 147] width 61 height 37
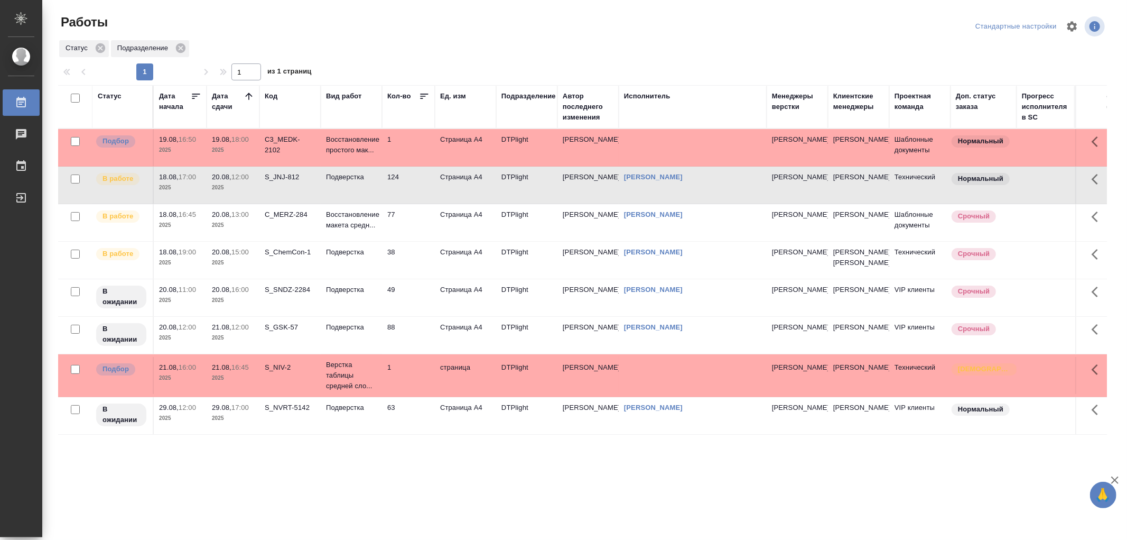
click at [363, 166] on td "Подверстка" at bounding box center [351, 147] width 61 height 37
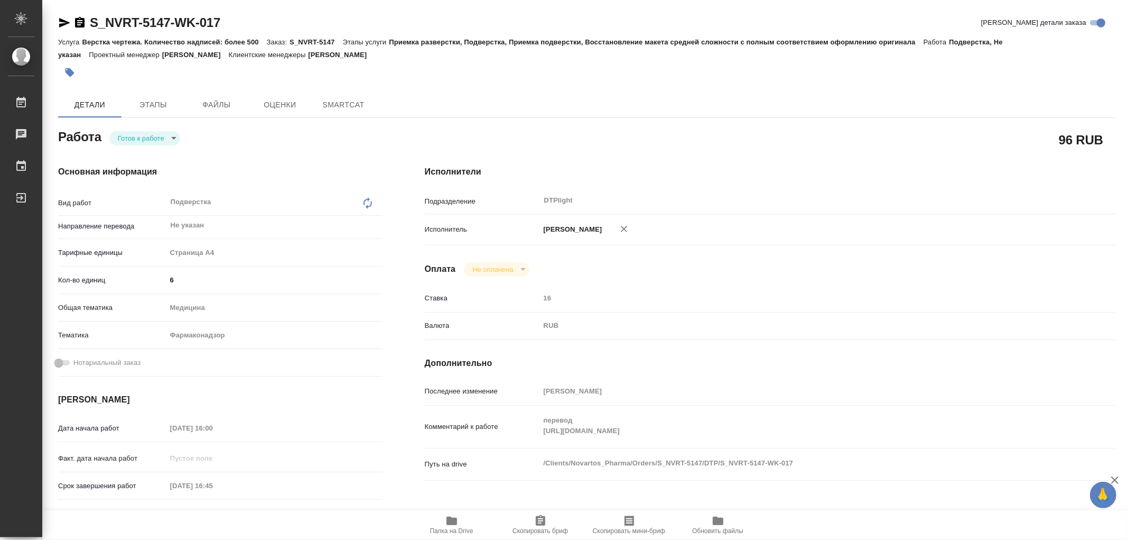
type textarea "x"
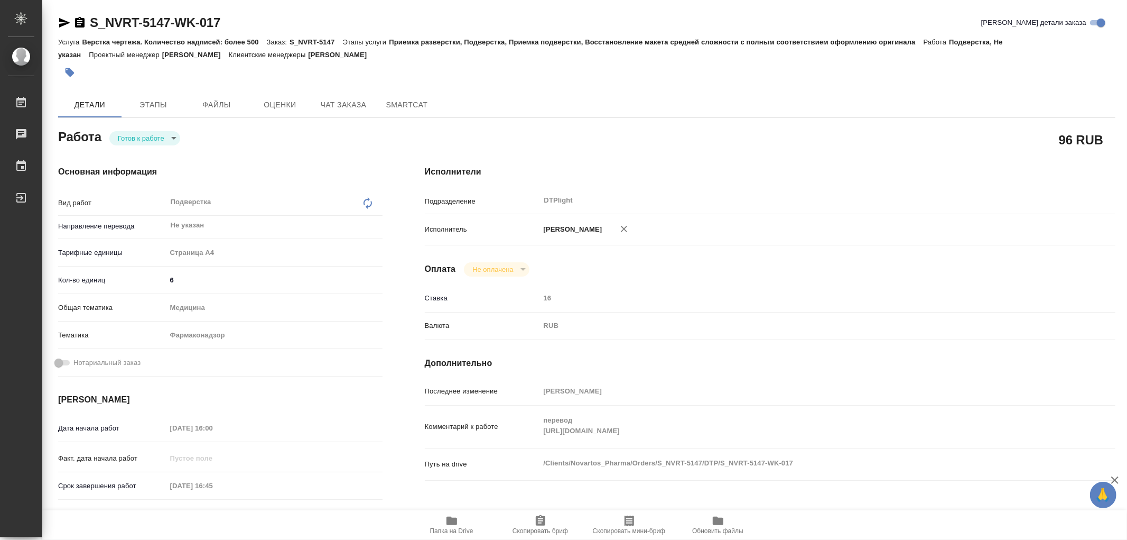
click at [145, 132] on body "🙏 .cls-1 fill:#fff; AWATERA Работы Чаты График Выйти S_NVRT-5147-WK-017 Кратко …" at bounding box center [563, 270] width 1127 height 540
type textarea "x"
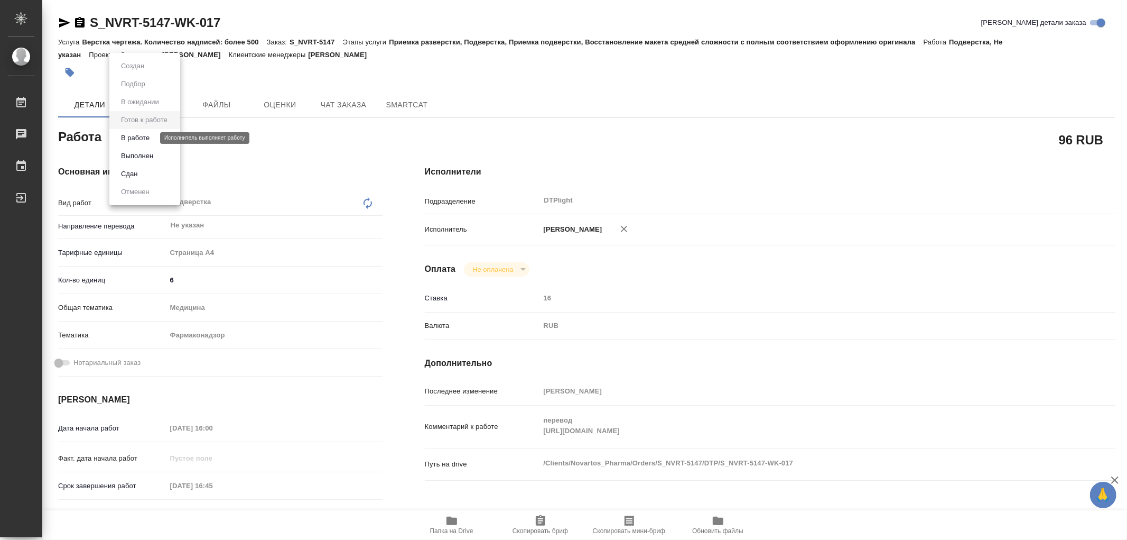
type textarea "x"
click at [144, 140] on button "В работе" at bounding box center [135, 138] width 35 height 12
type textarea "x"
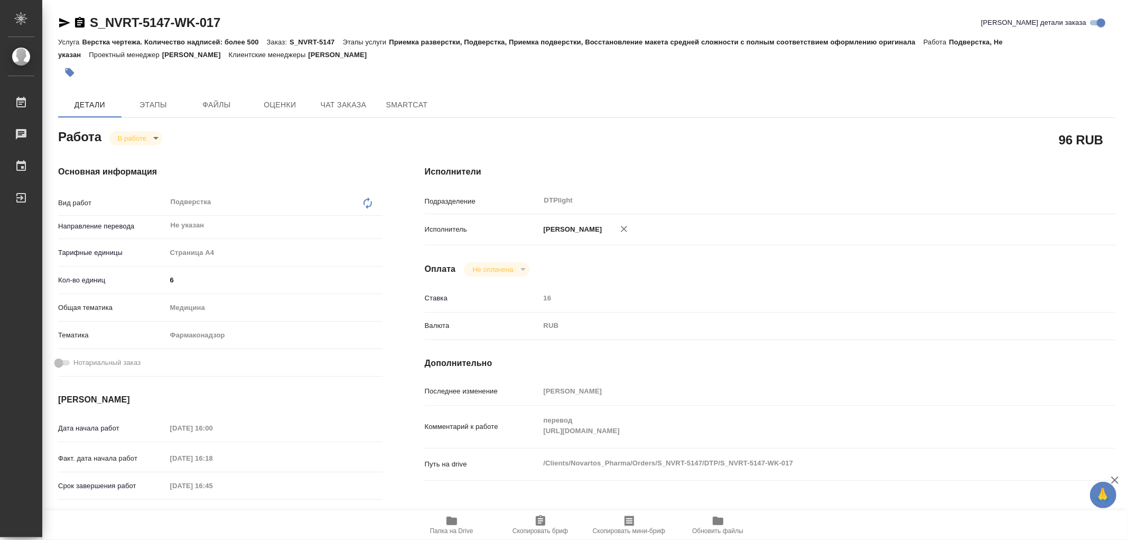
type textarea "x"
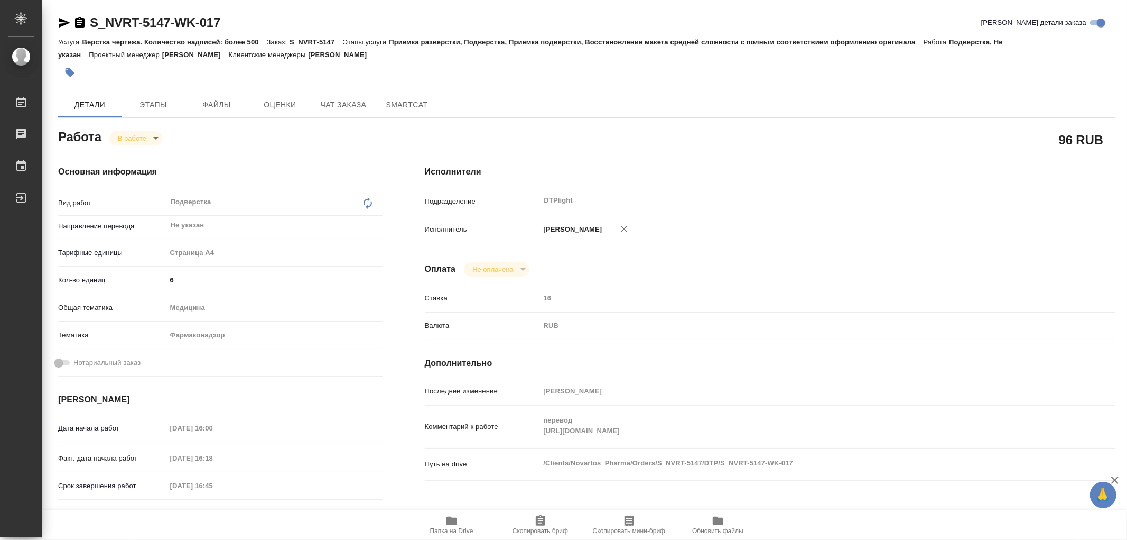
type textarea "x"
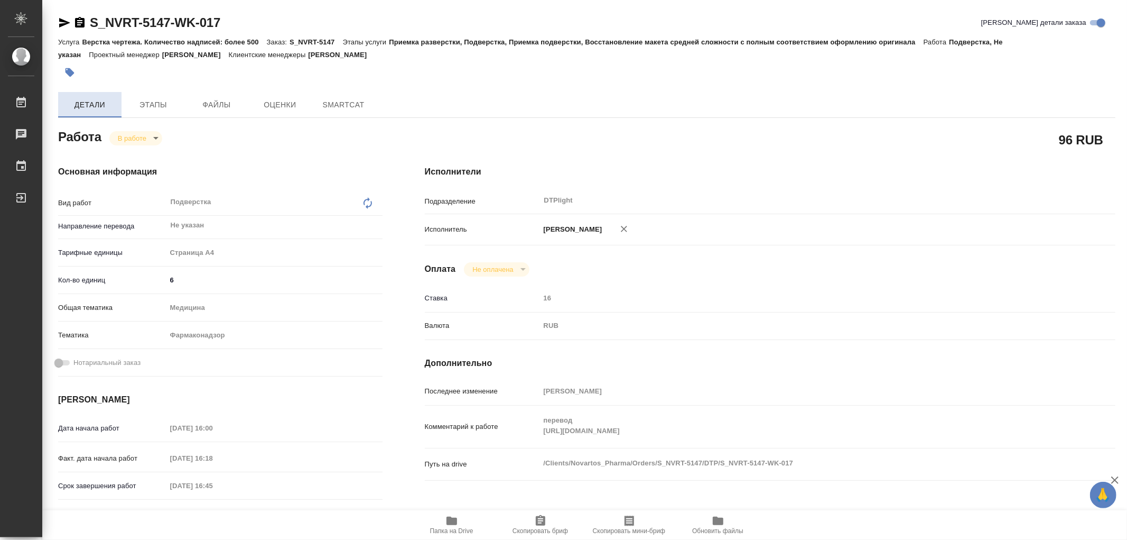
type textarea "x"
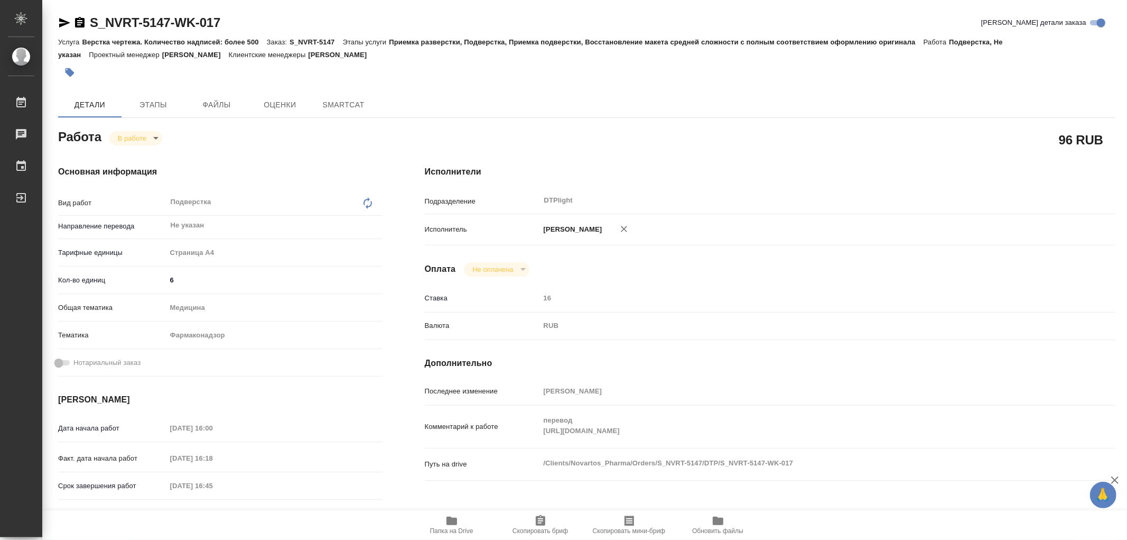
type textarea "x"
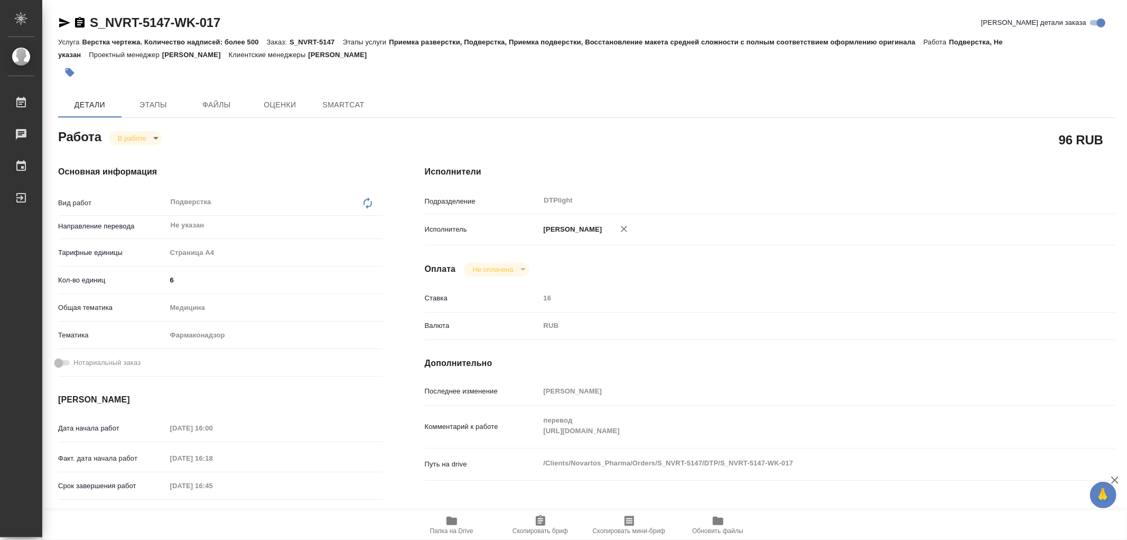
type textarea "x"
click at [57, 23] on div "S_NVRT-5147-WK-017 Кратко детали заказа Услуга Верстка чертежа. Количество надп…" at bounding box center [586, 456] width 1069 height 912
type textarea "x"
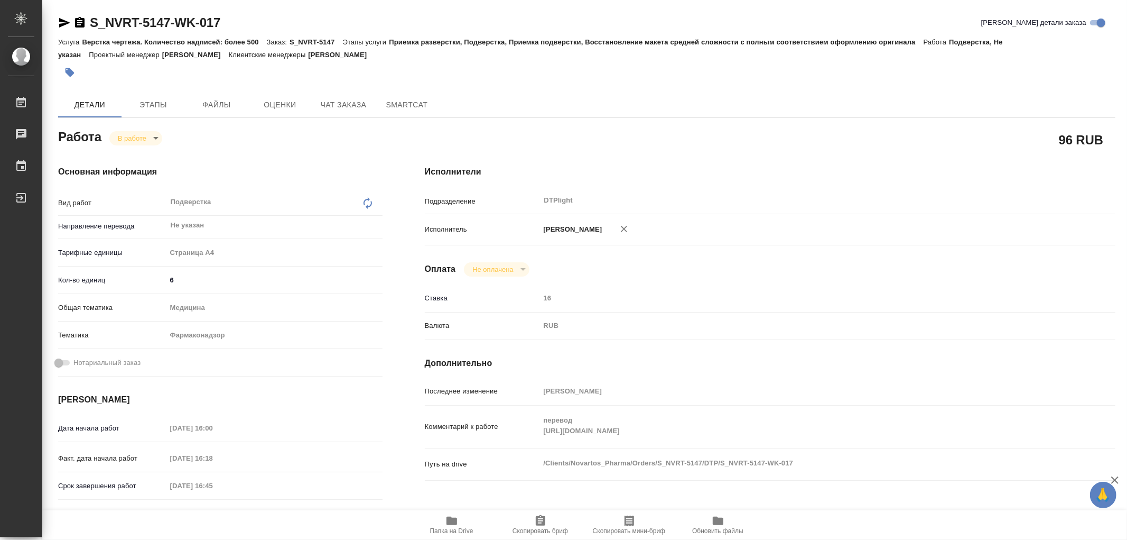
type textarea "x"
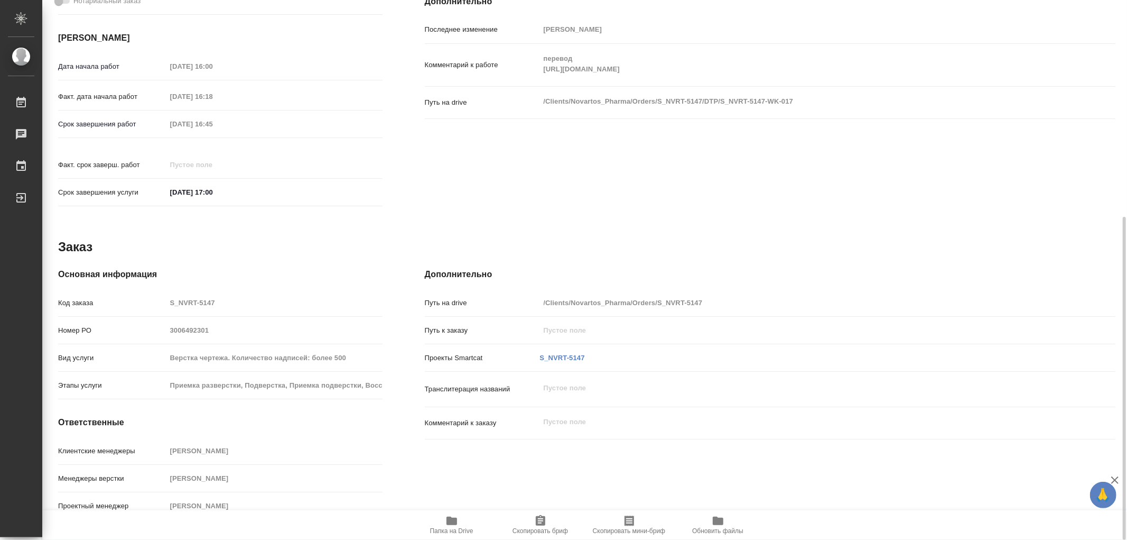
type textarea "x"
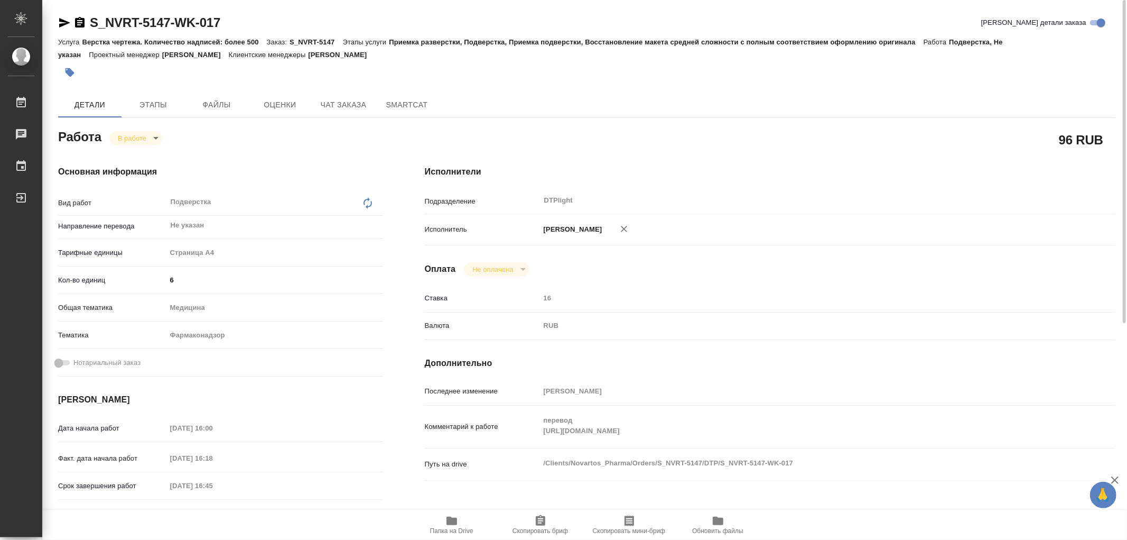
click at [67, 20] on icon "button" at bounding box center [64, 22] width 13 height 13
click at [343, 101] on span "Чат заказа" at bounding box center [343, 104] width 51 height 13
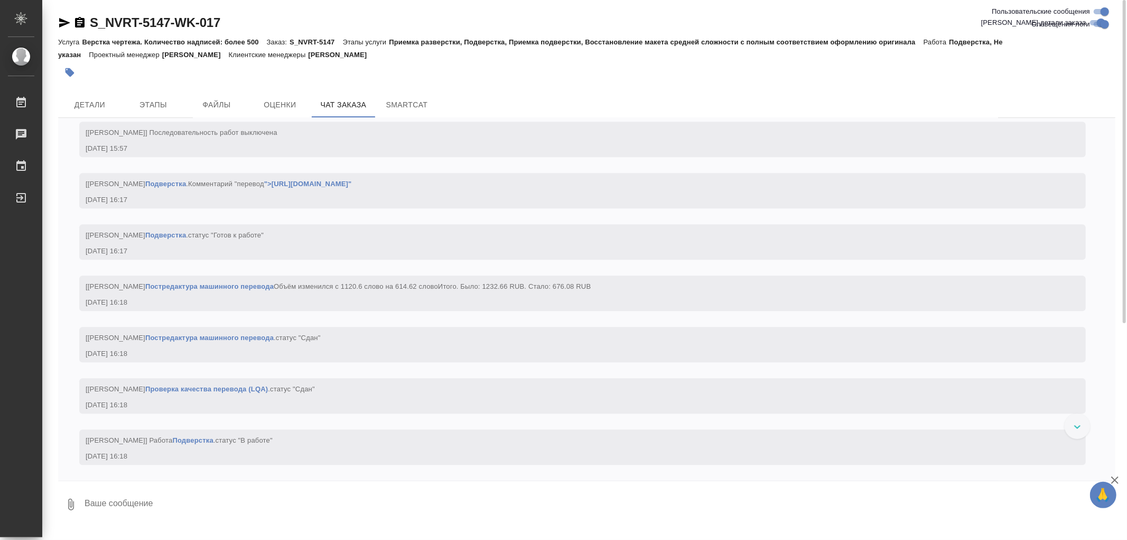
scroll to position [5665, 0]
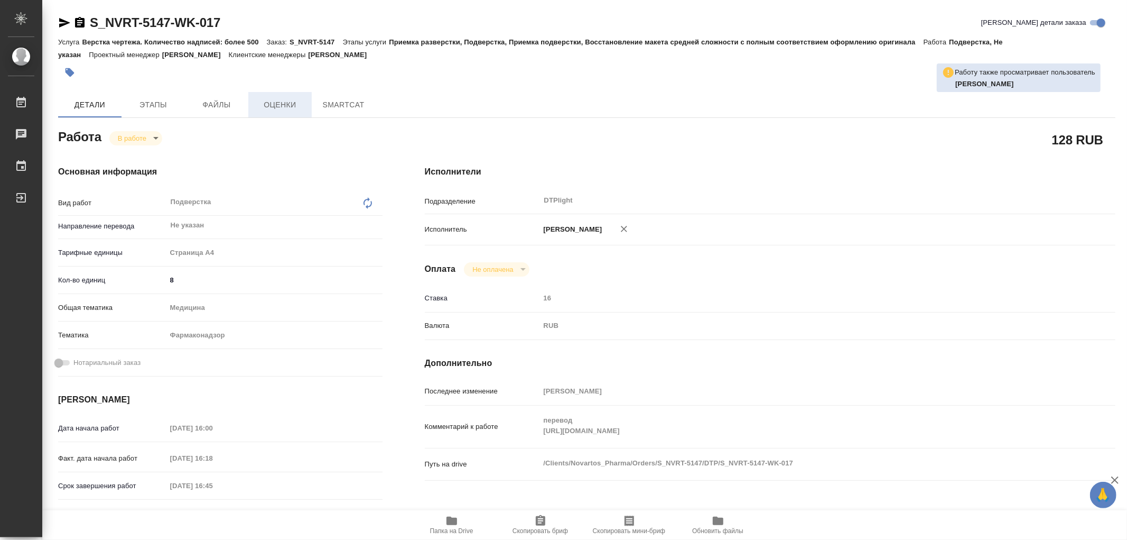
type textarea "x"
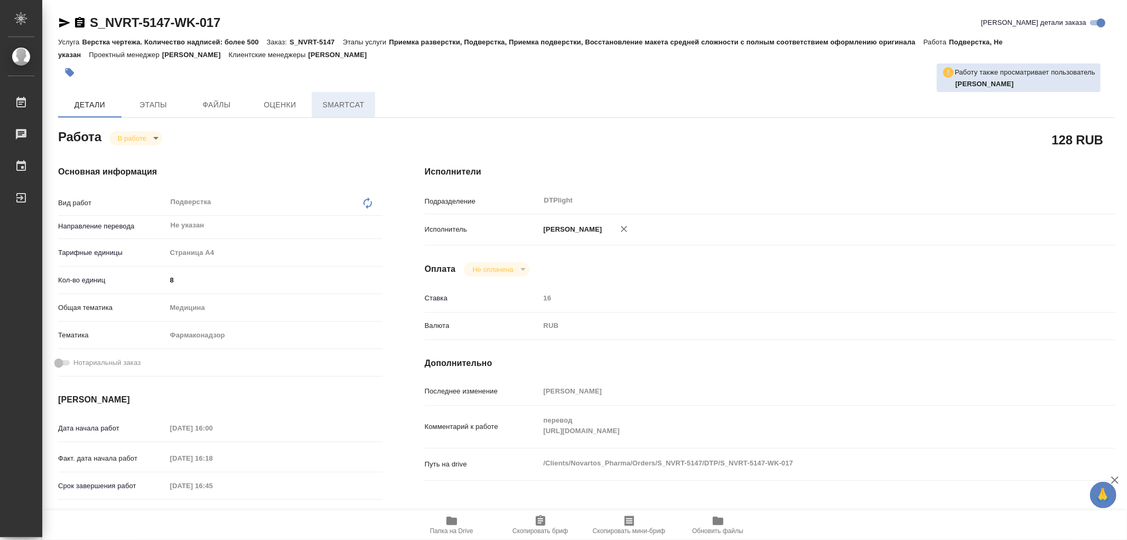
type textarea "x"
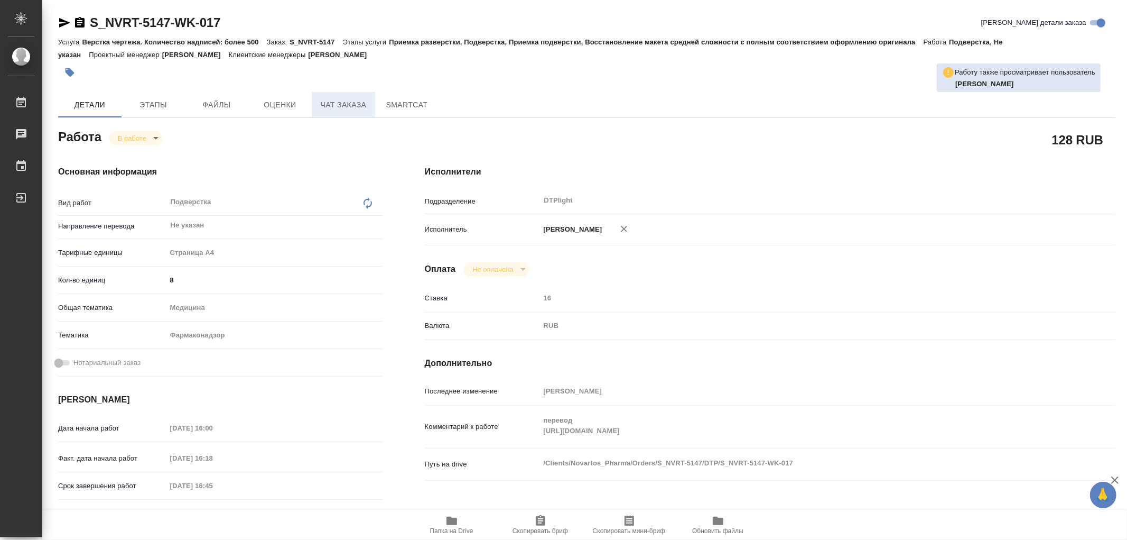
click at [373, 97] on button "Чат заказа" at bounding box center [343, 104] width 63 height 25
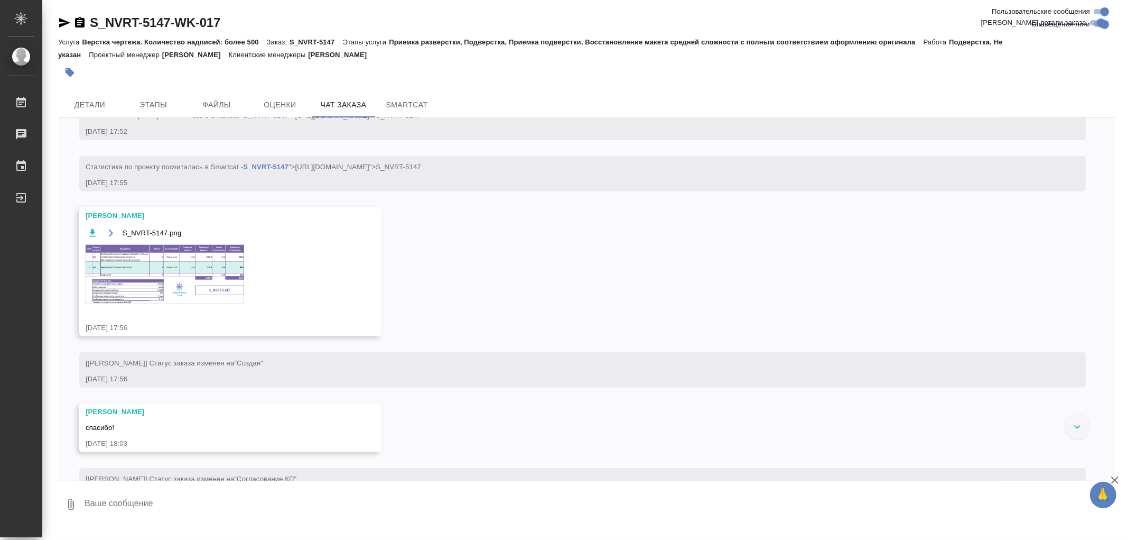
scroll to position [741, 0]
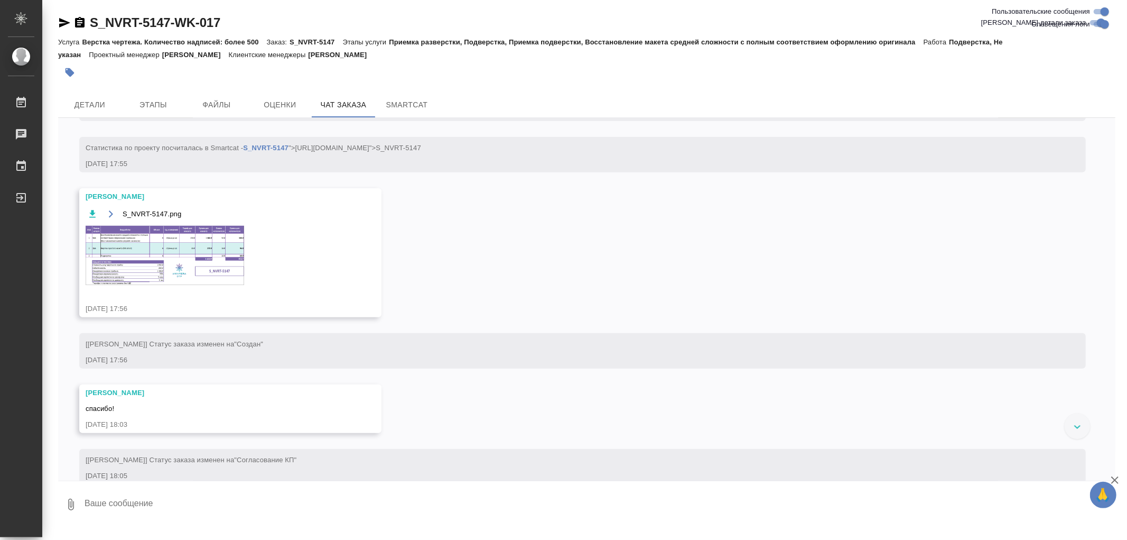
click at [203, 281] on img at bounding box center [165, 255] width 159 height 59
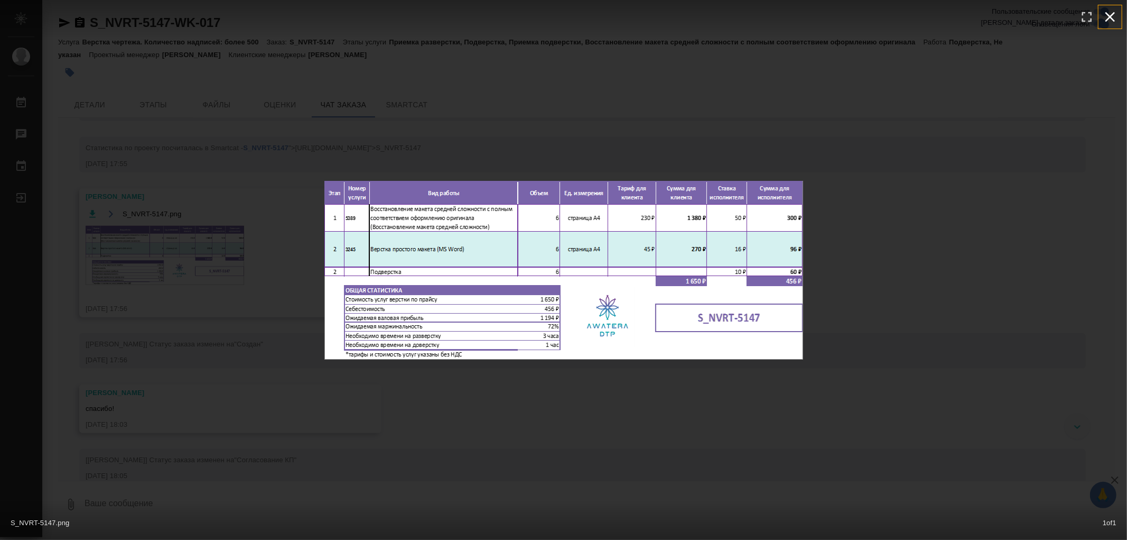
click at [1105, 16] on icon "button" at bounding box center [1110, 16] width 17 height 17
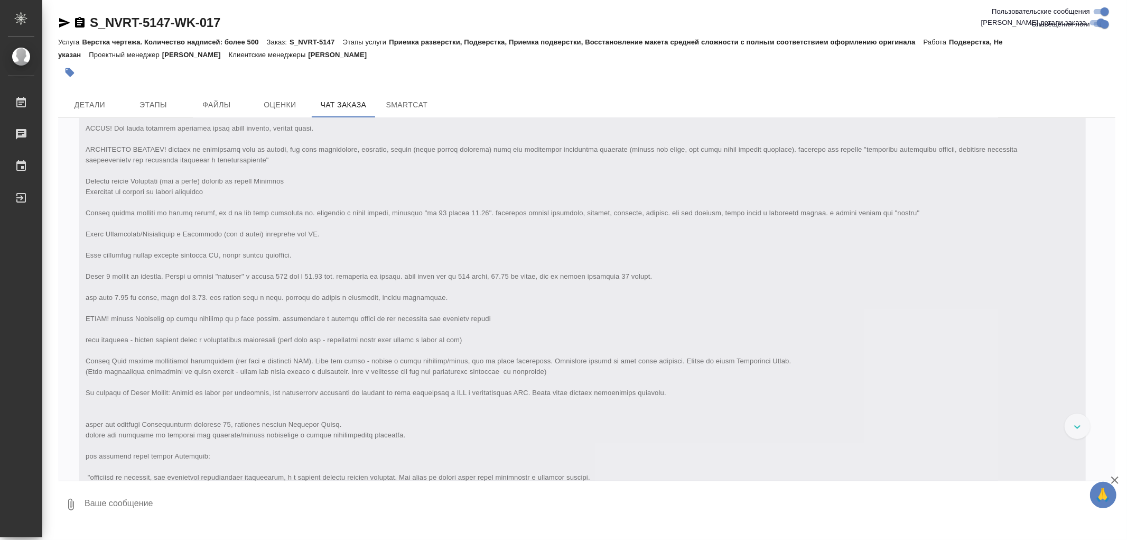
scroll to position [0, 0]
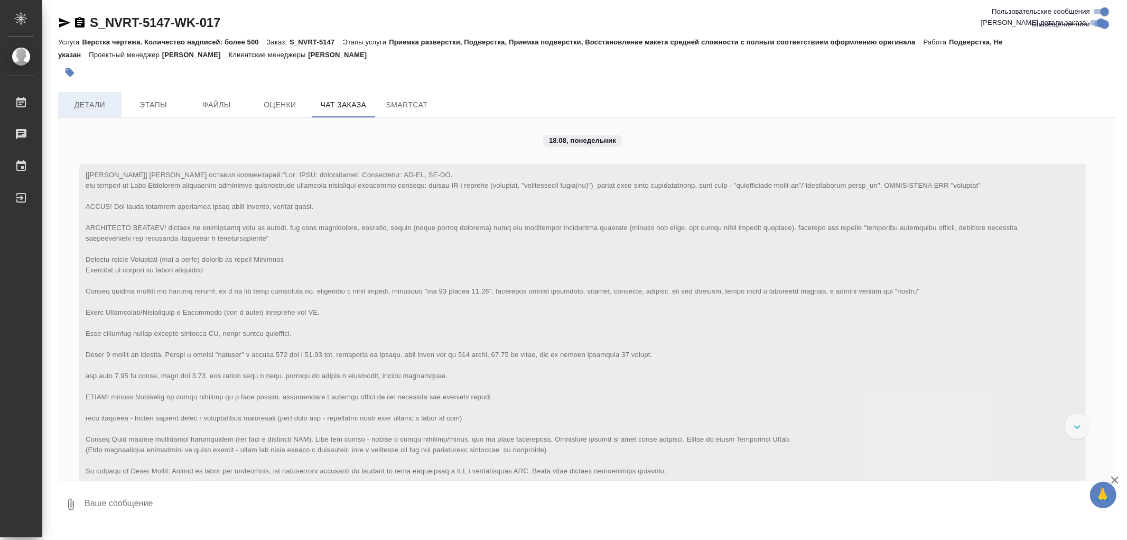
click at [88, 101] on span "Детали" at bounding box center [89, 104] width 51 height 13
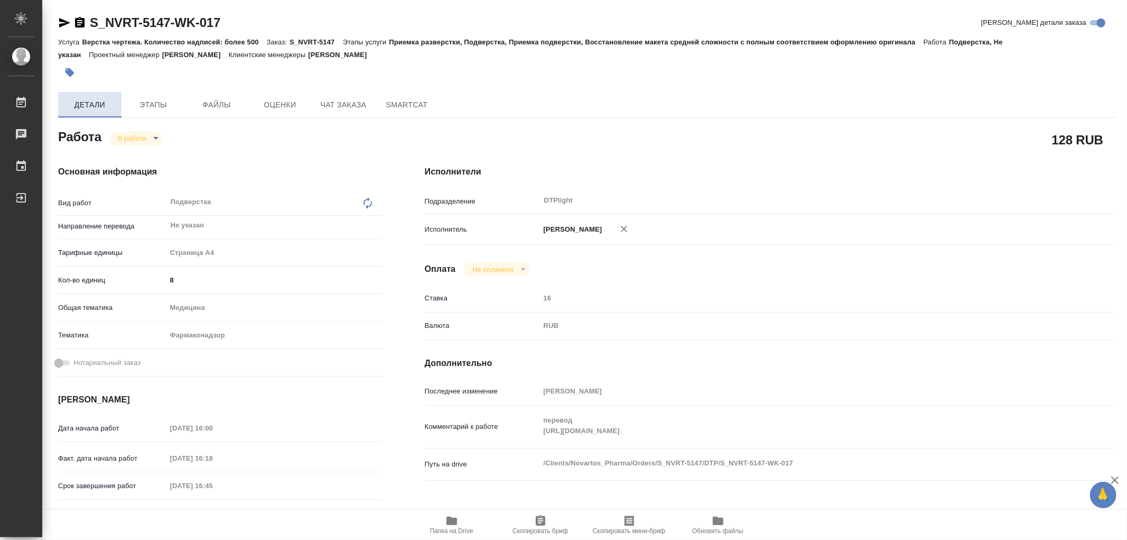
type textarea "x"
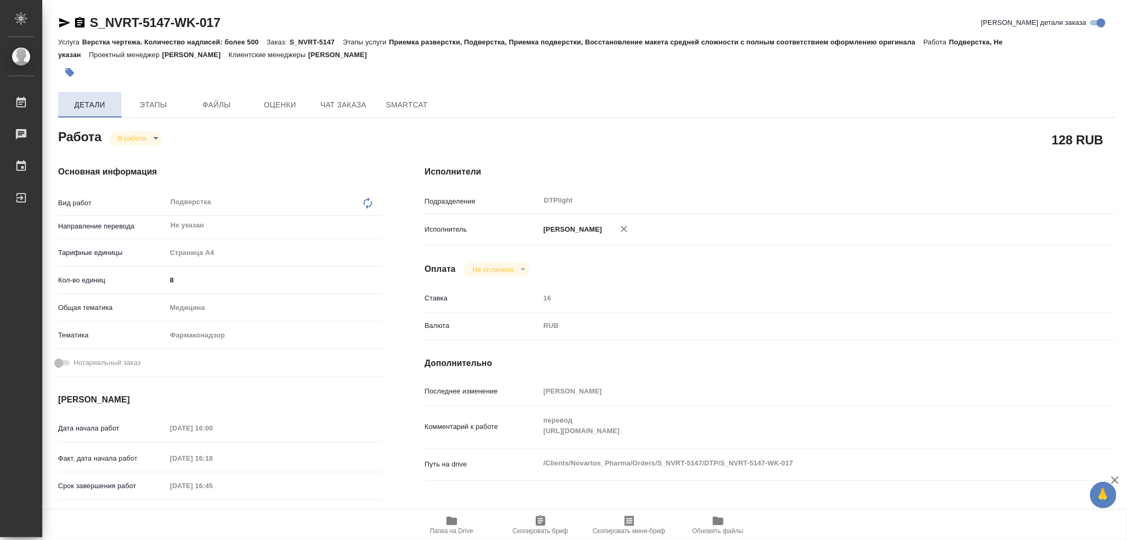
type textarea "x"
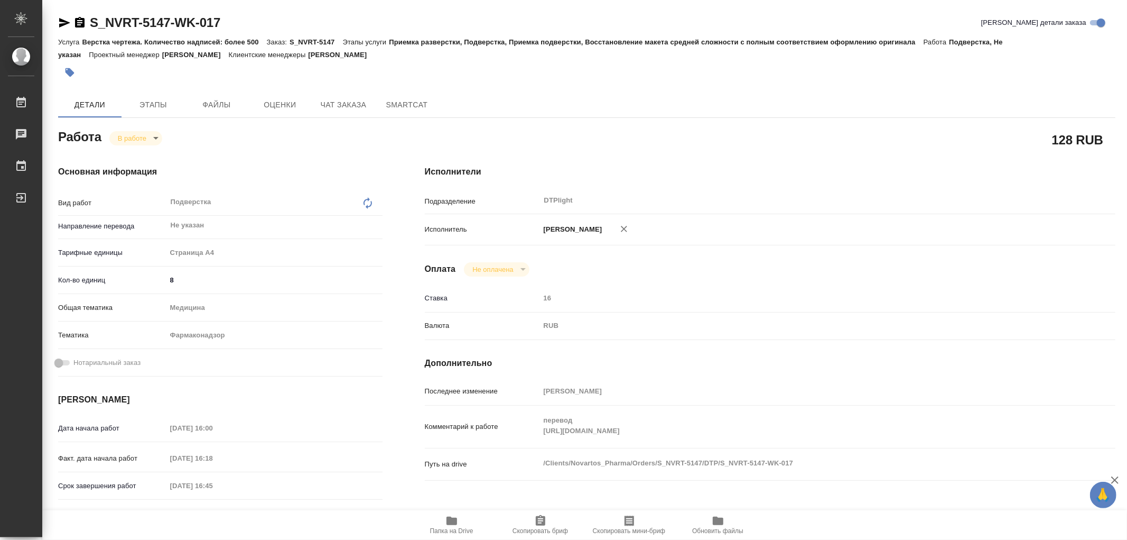
type textarea "x"
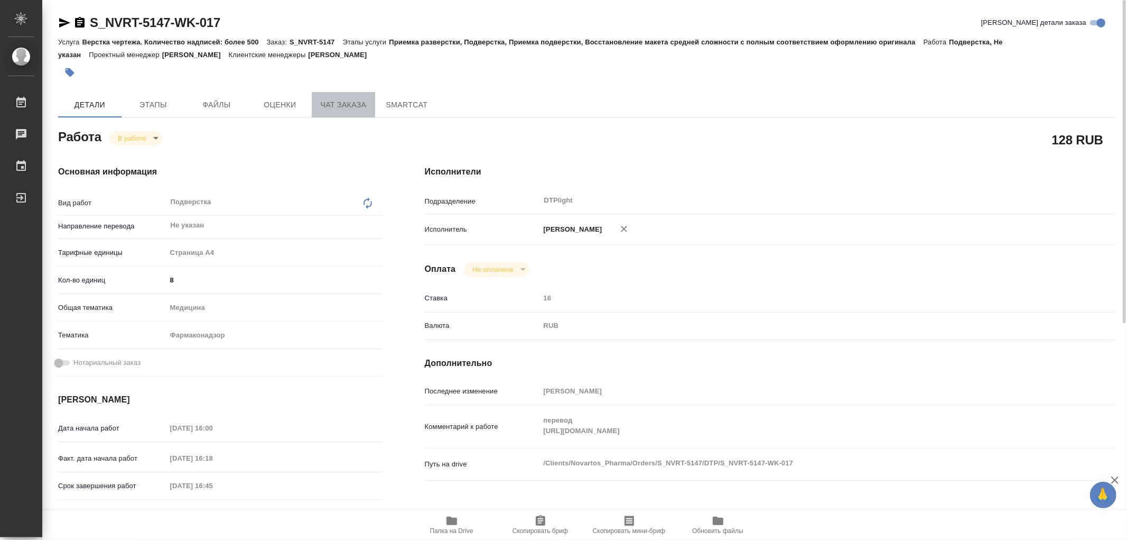
click at [358, 106] on span "Чат заказа" at bounding box center [343, 104] width 51 height 13
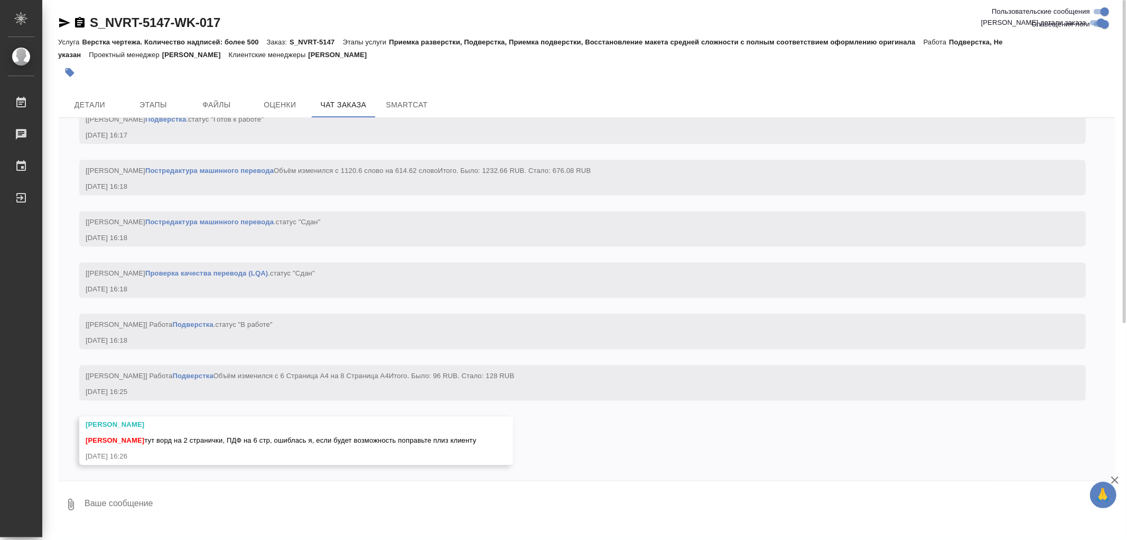
scroll to position [5850, 0]
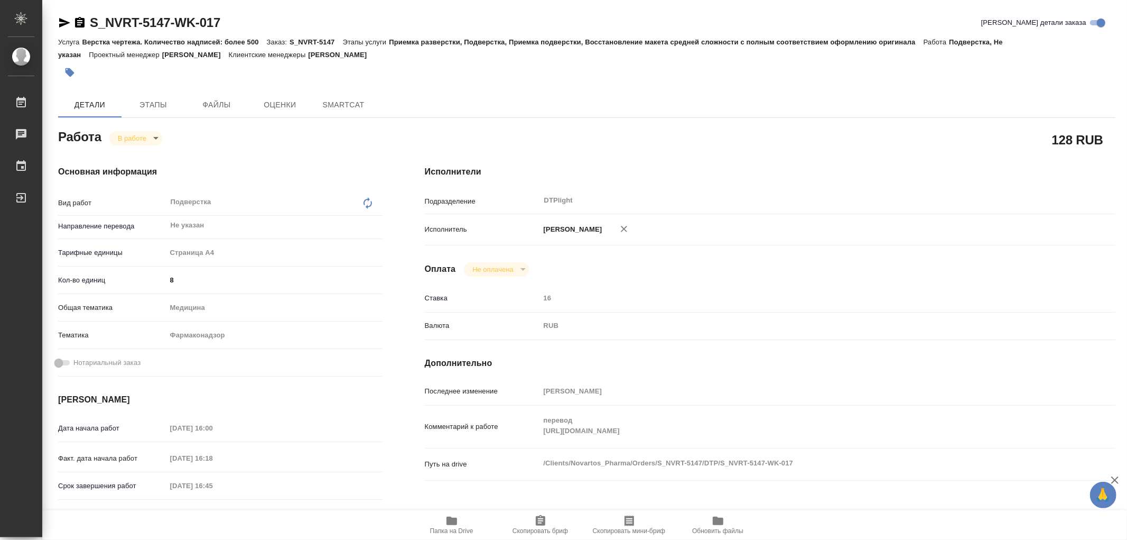
type textarea "x"
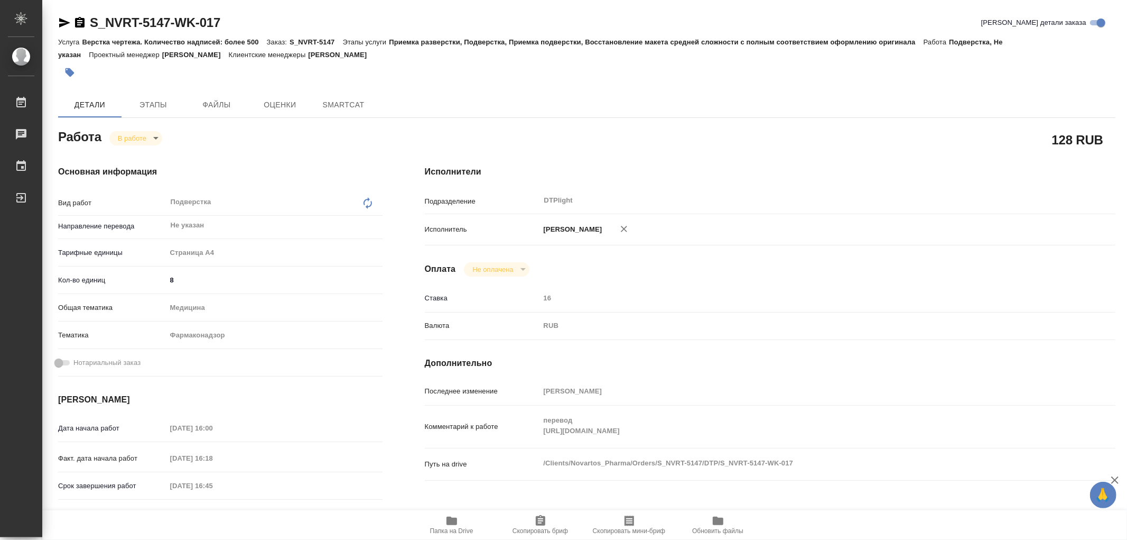
type textarea "x"
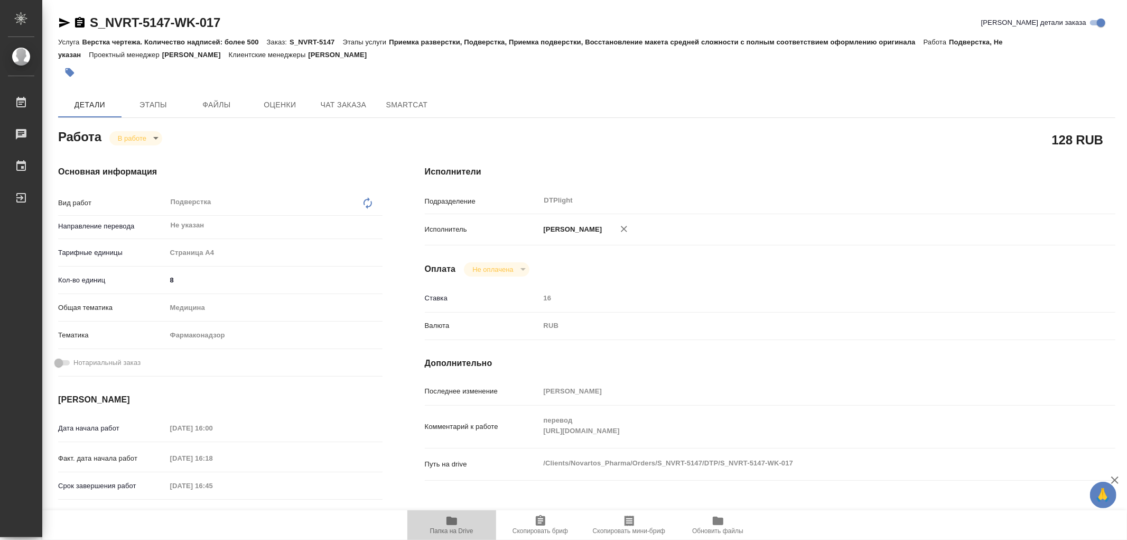
click at [451, 525] on icon "button" at bounding box center [452, 520] width 11 height 8
type textarea "x"
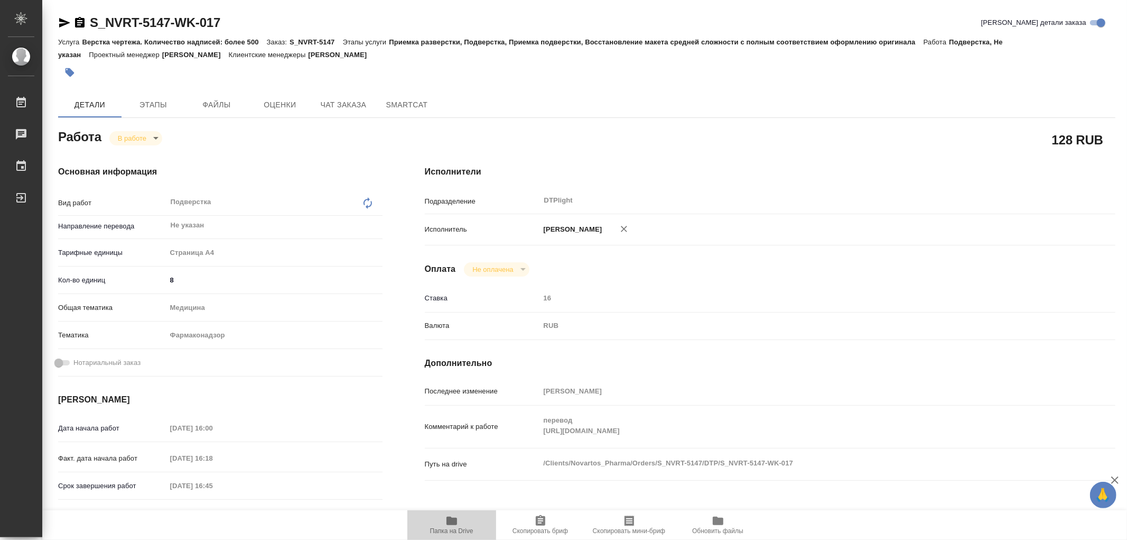
type textarea "x"
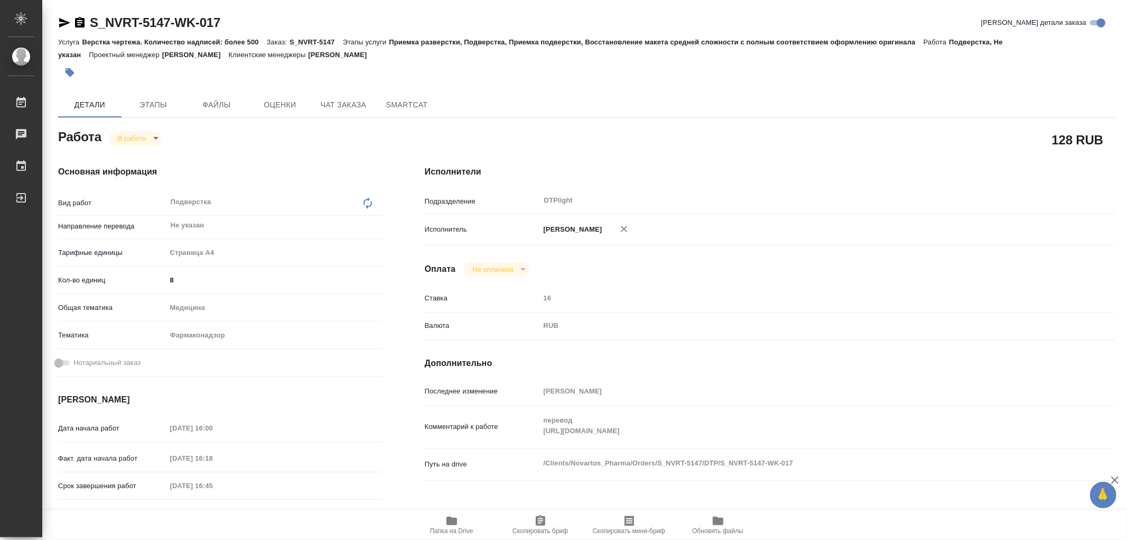
type textarea "x"
click at [454, 517] on icon "button" at bounding box center [452, 520] width 13 height 13
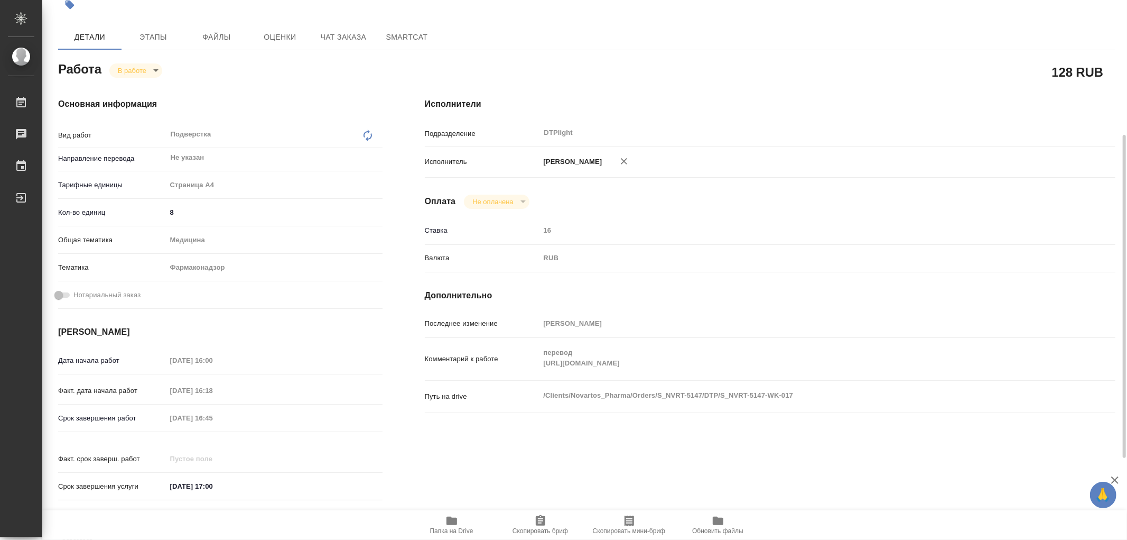
scroll to position [9, 0]
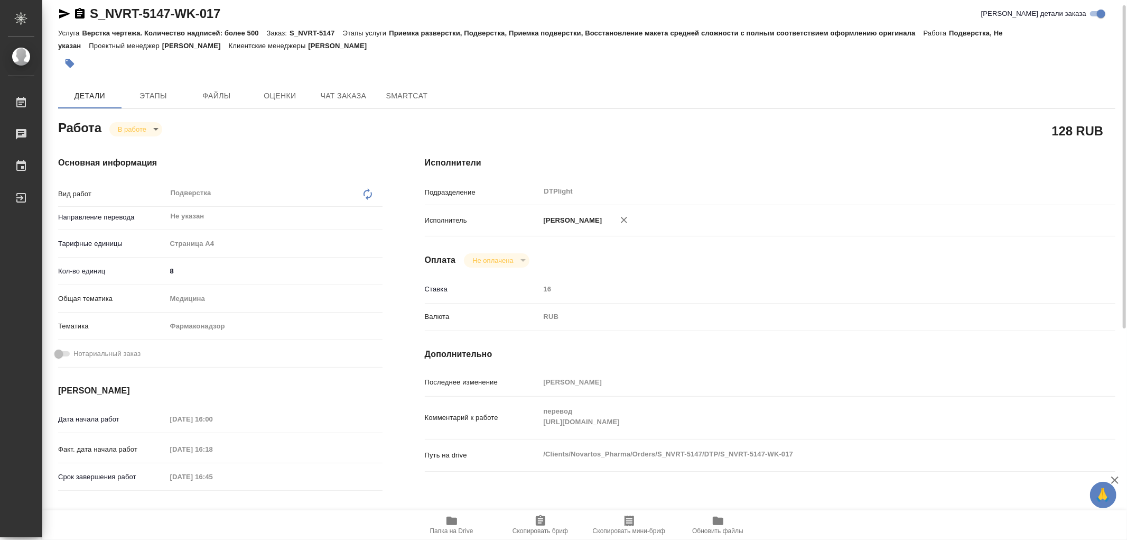
click at [151, 128] on body "🙏 .cls-1 fill:#fff; AWATERA Работы 0 Чаты График Выйти S_NVRT-5147-WK-017 Кратк…" at bounding box center [563, 270] width 1127 height 540
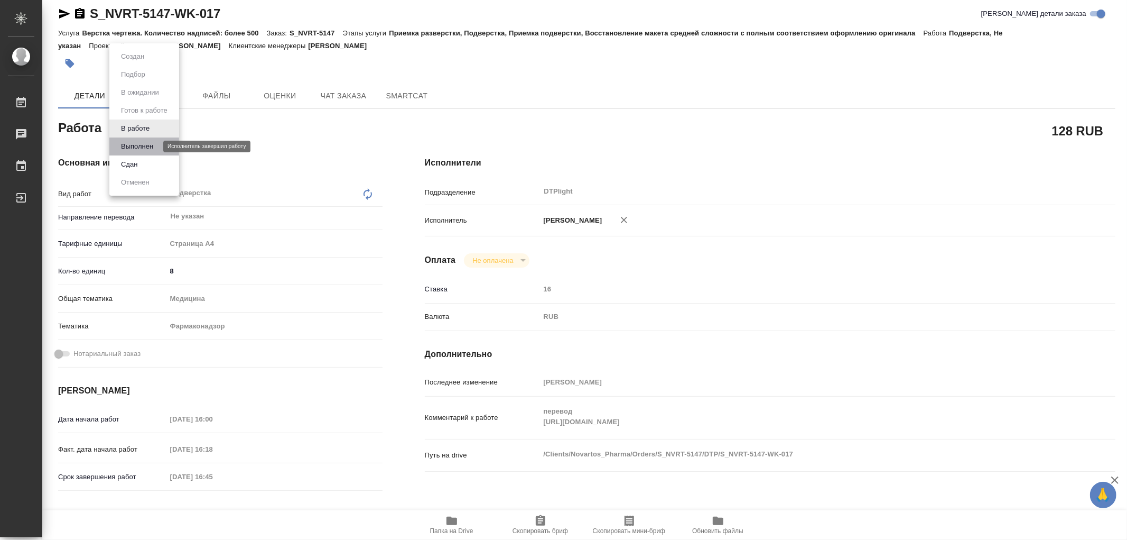
click at [143, 150] on button "Выполнен" at bounding box center [137, 147] width 39 height 12
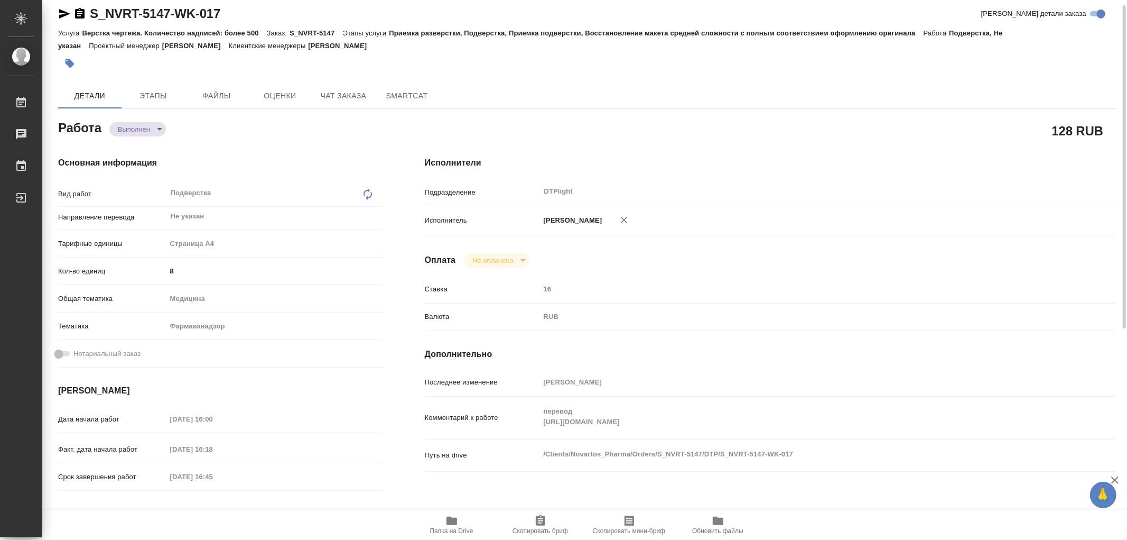
type textarea "x"
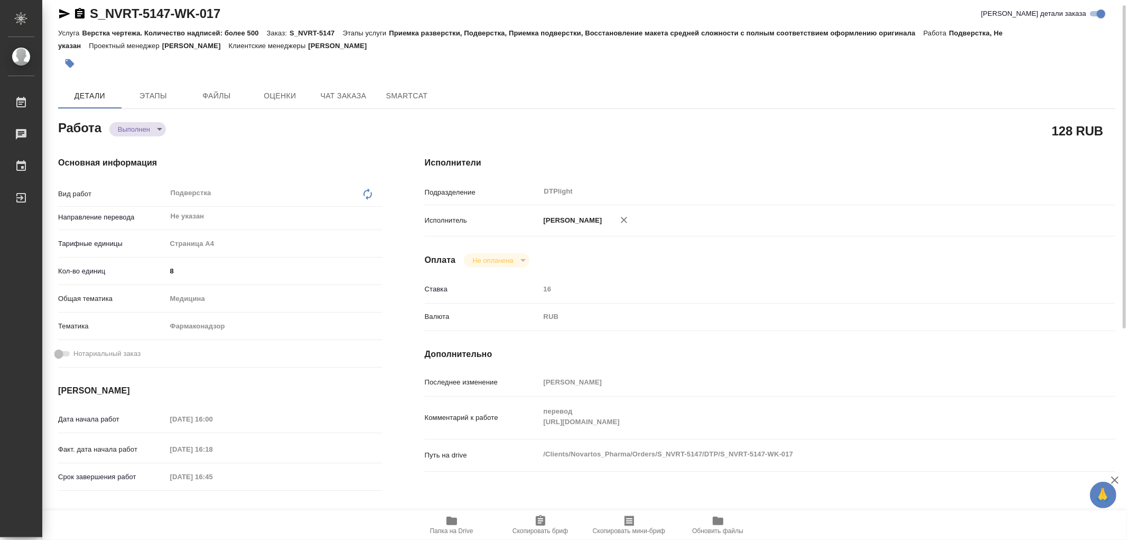
type textarea "x"
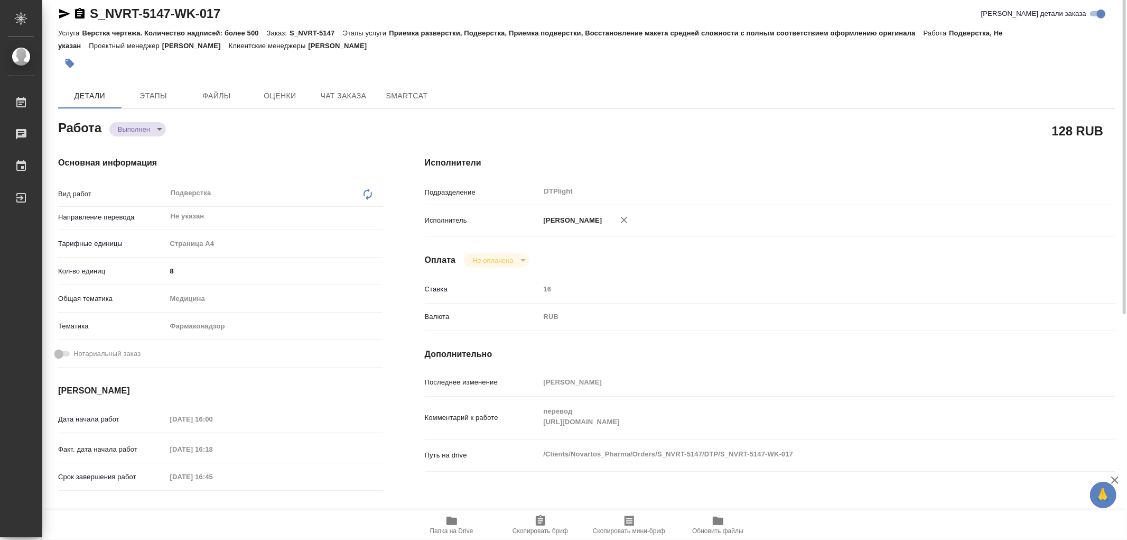
scroll to position [0, 0]
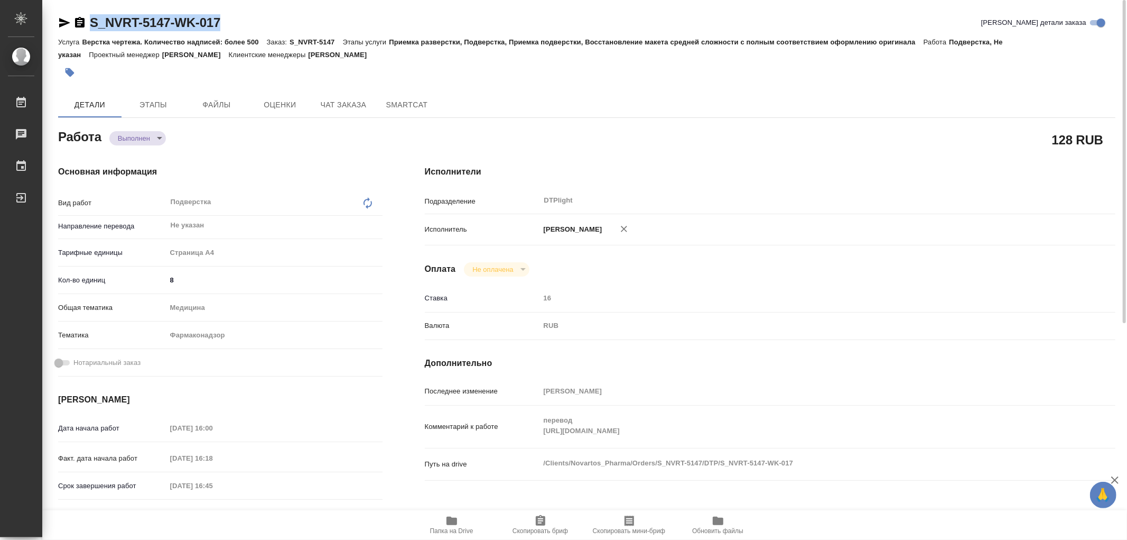
drag, startPoint x: 236, startPoint y: 24, endPoint x: 90, endPoint y: 12, distance: 147.0
click at [90, 12] on div "S_NVRT-5147-WK-017 Кратко детали заказа Услуга Верстка чертежа. Количество надп…" at bounding box center [586, 456] width 1069 height 912
copy link "S_NVRT-5147-WK-017"
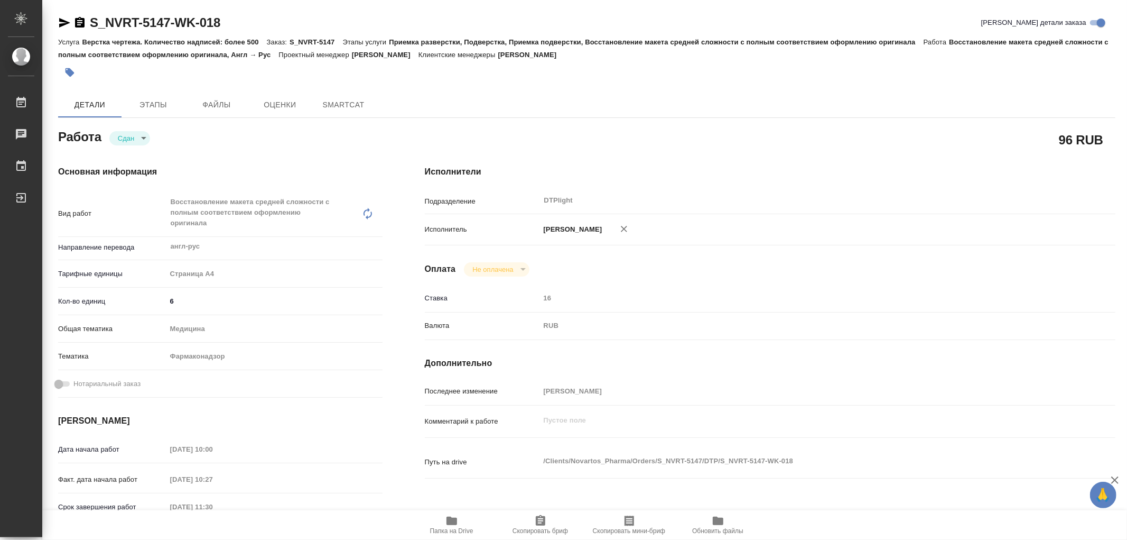
type textarea "x"
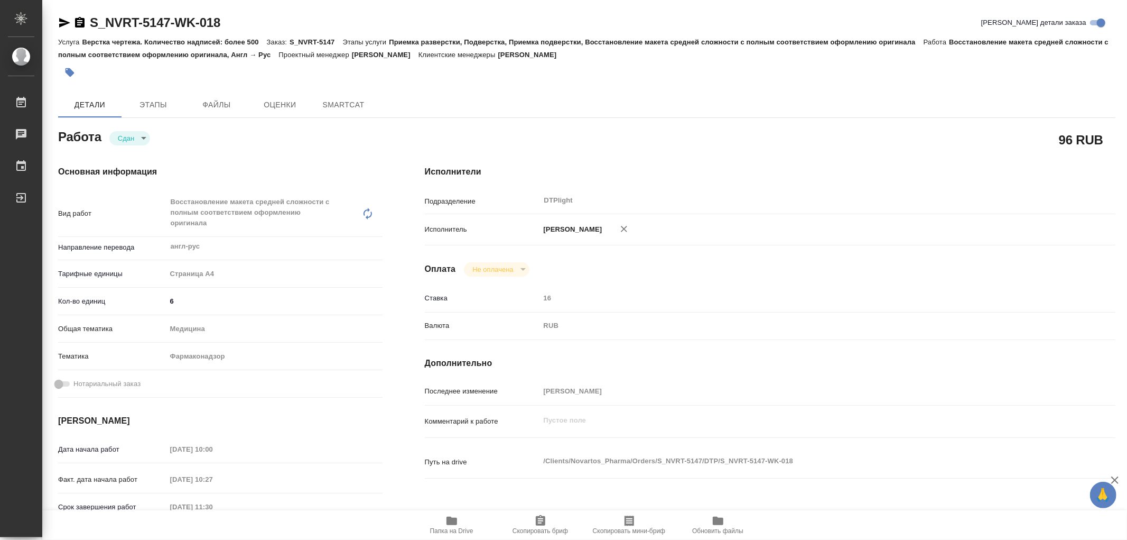
type textarea "x"
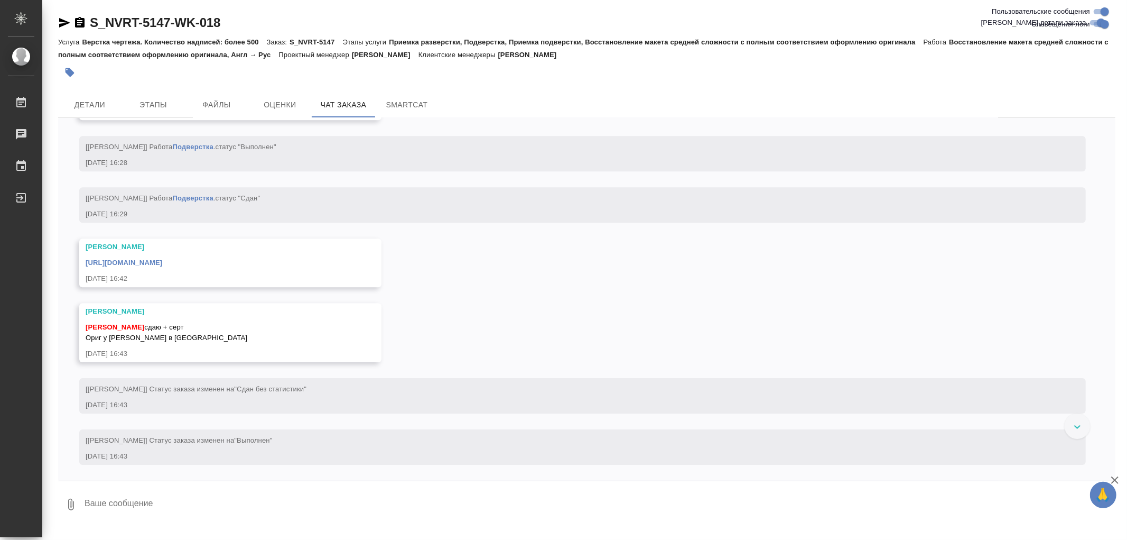
scroll to position [6201, 0]
click at [90, 111] on span "Детали" at bounding box center [89, 104] width 51 height 13
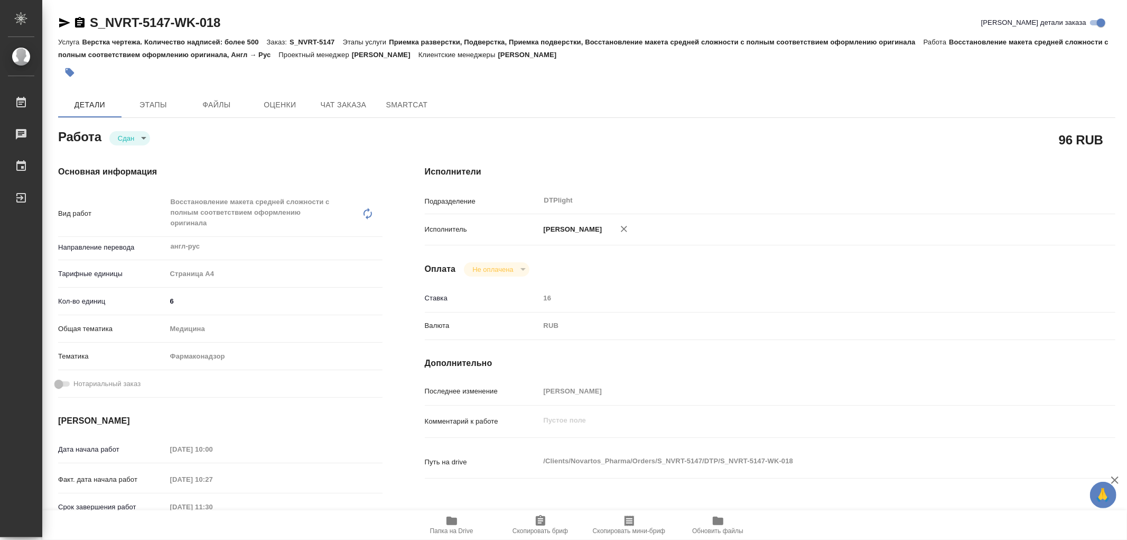
type textarea "x"
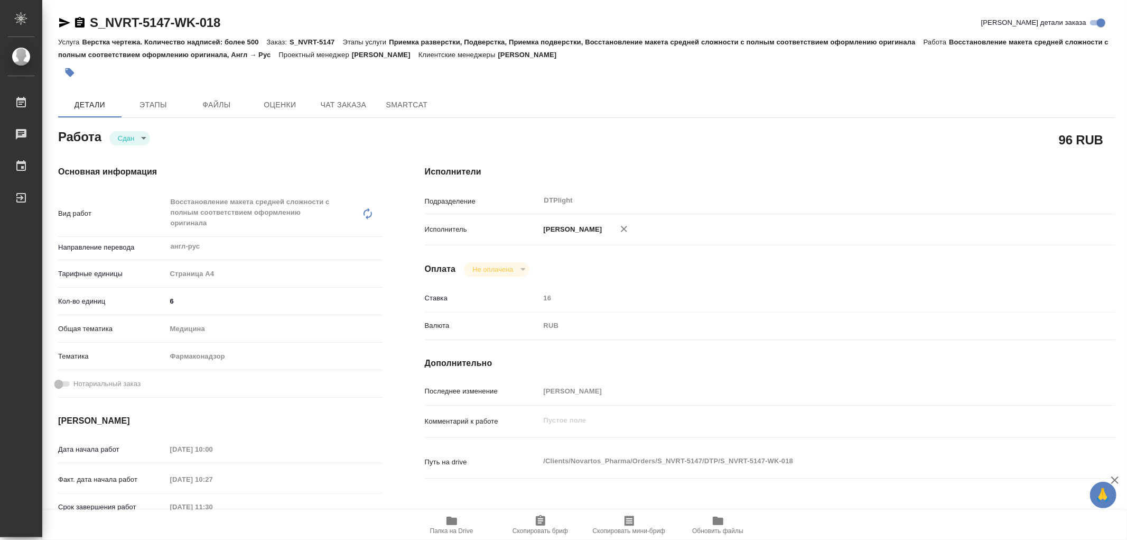
type textarea "x"
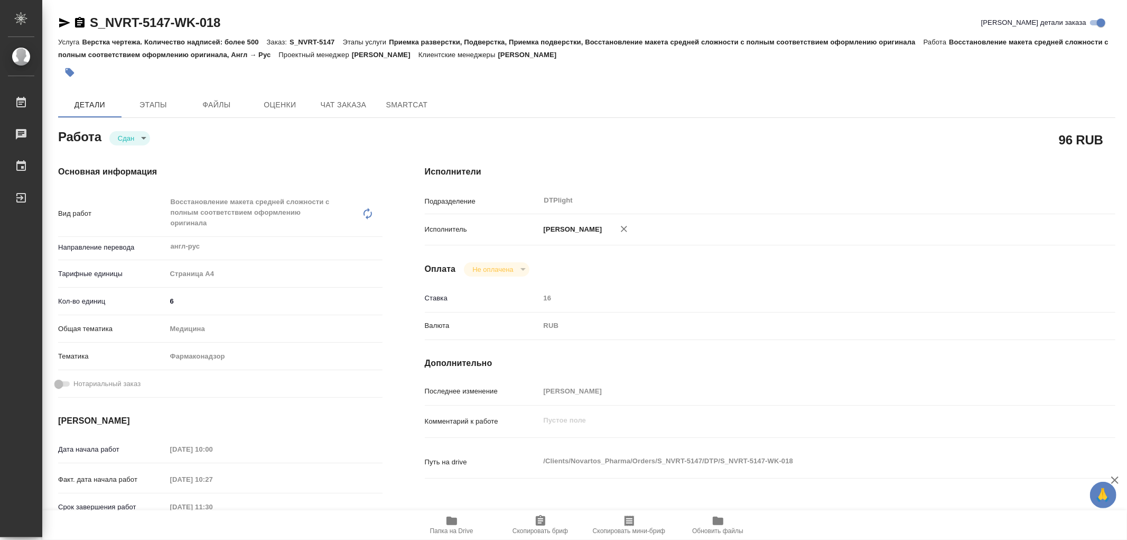
click at [459, 524] on span "Папка на Drive" at bounding box center [452, 524] width 76 height 20
click at [453, 521] on icon "button" at bounding box center [452, 520] width 11 height 8
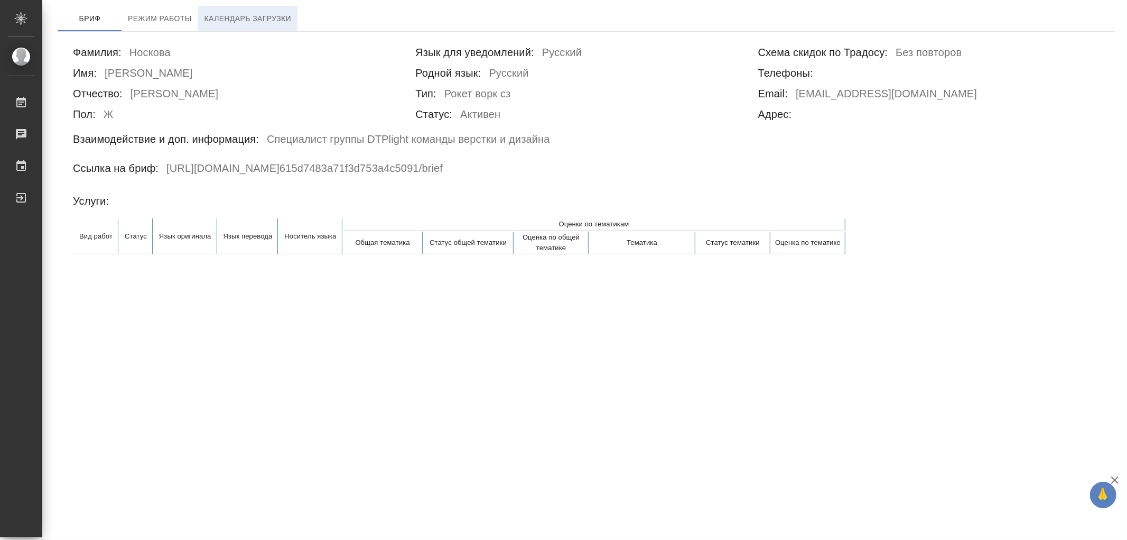
click at [238, 23] on span "Календарь загрузки" at bounding box center [248, 18] width 87 height 13
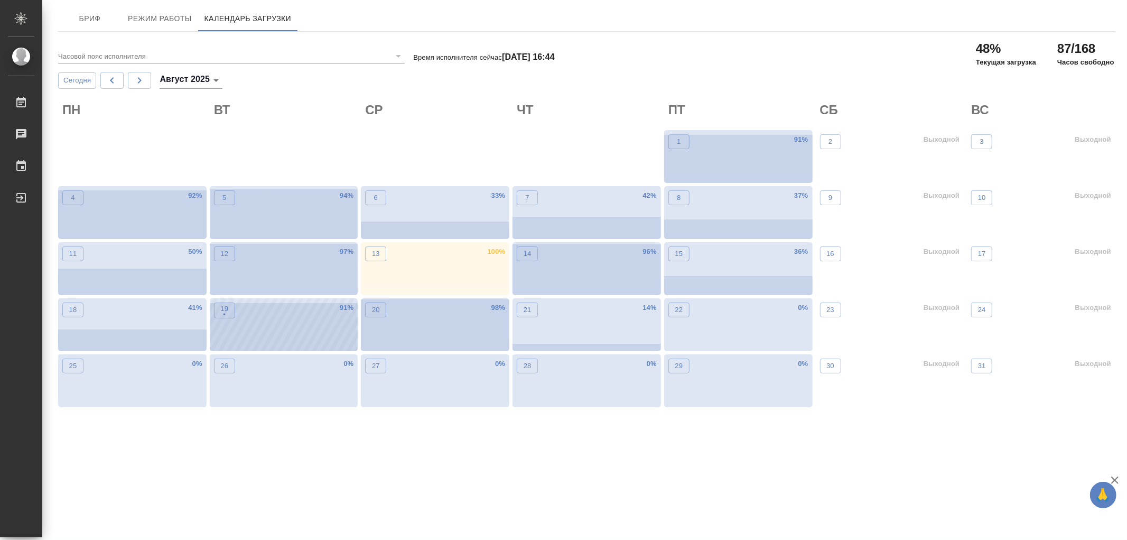
click at [238, 315] on div "19 • 91 %" at bounding box center [284, 324] width 149 height 53
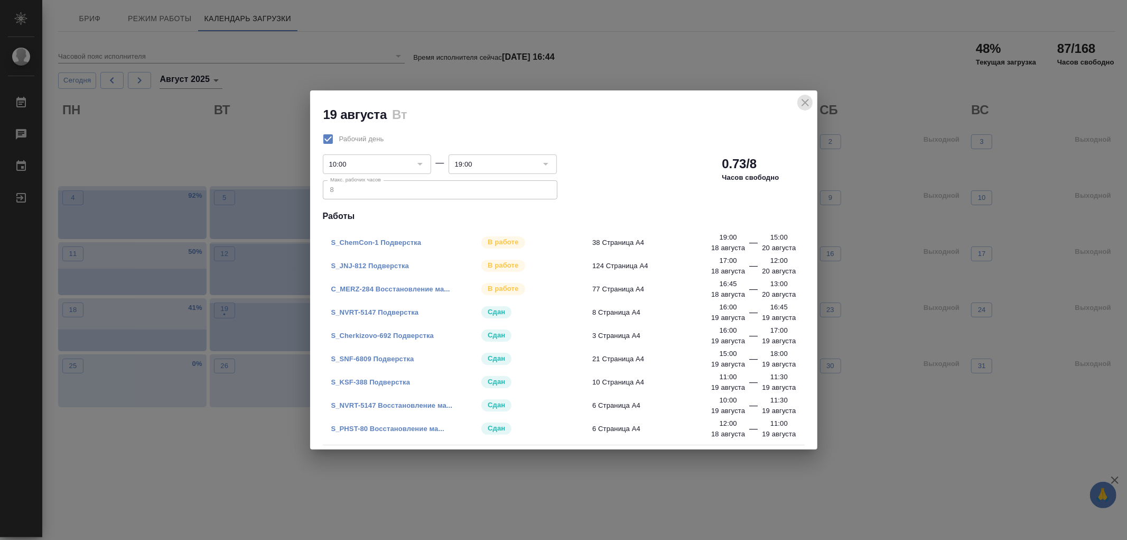
click at [810, 104] on icon "close" at bounding box center [805, 102] width 13 height 13
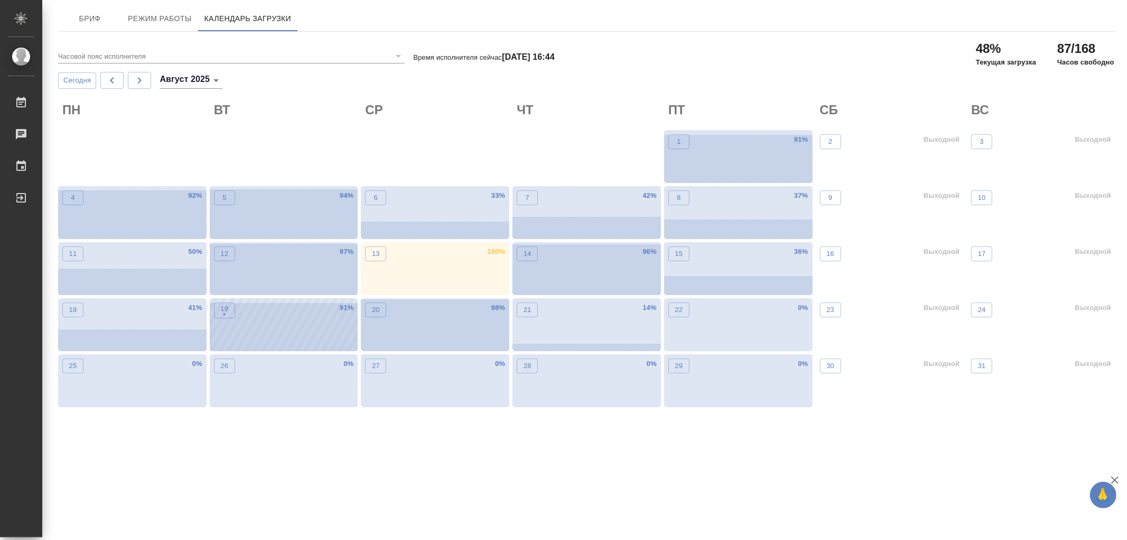
click at [298, 308] on div "19 • 91 %" at bounding box center [284, 324] width 149 height 53
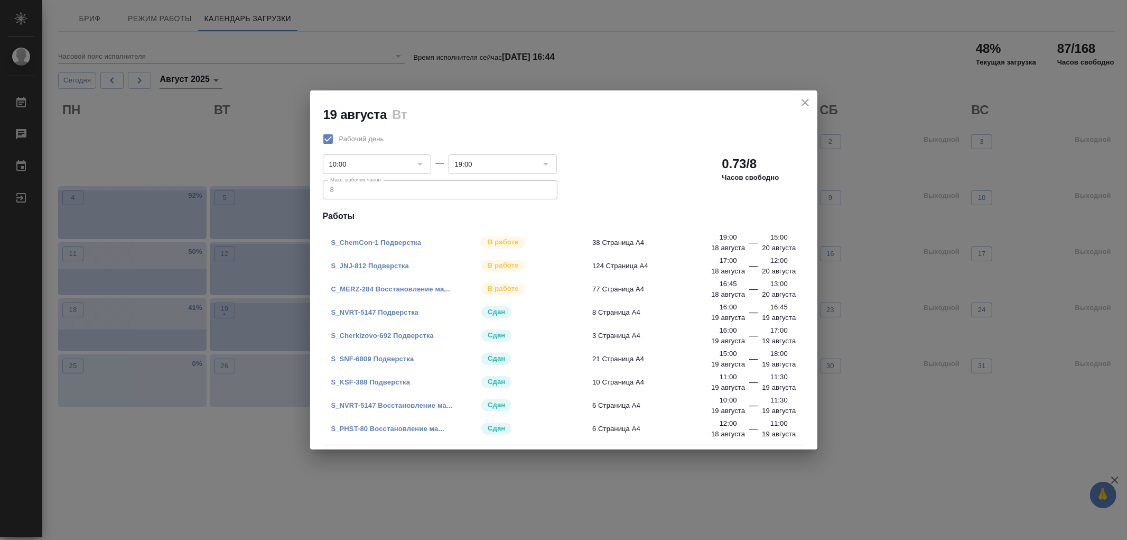
click at [393, 313] on link "S_NVRT-5147 Подверстка" at bounding box center [375, 312] width 88 height 8
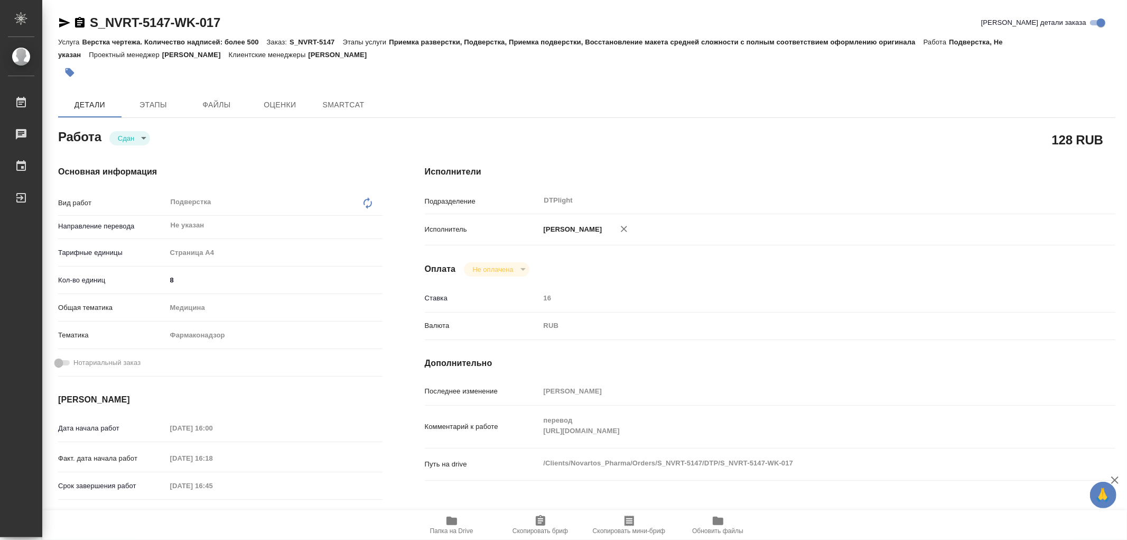
type textarea "x"
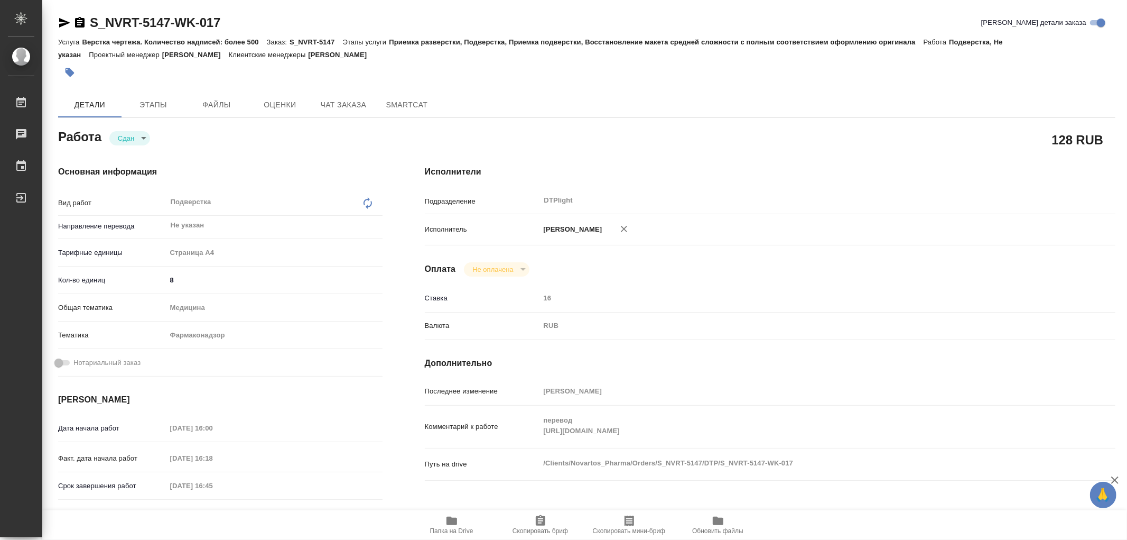
type textarea "x"
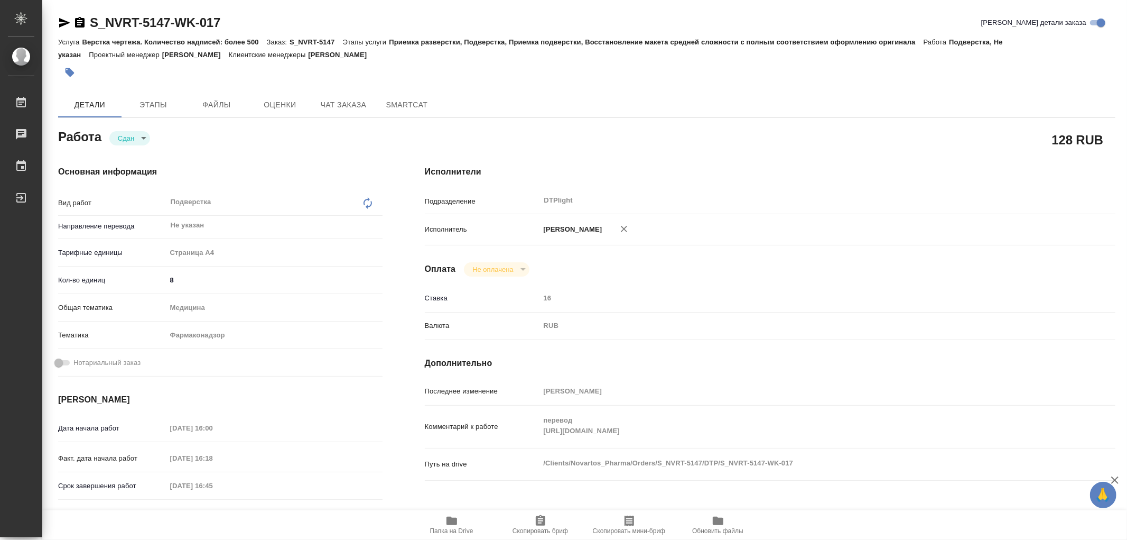
click at [455, 519] on icon "button" at bounding box center [452, 520] width 11 height 8
type textarea "x"
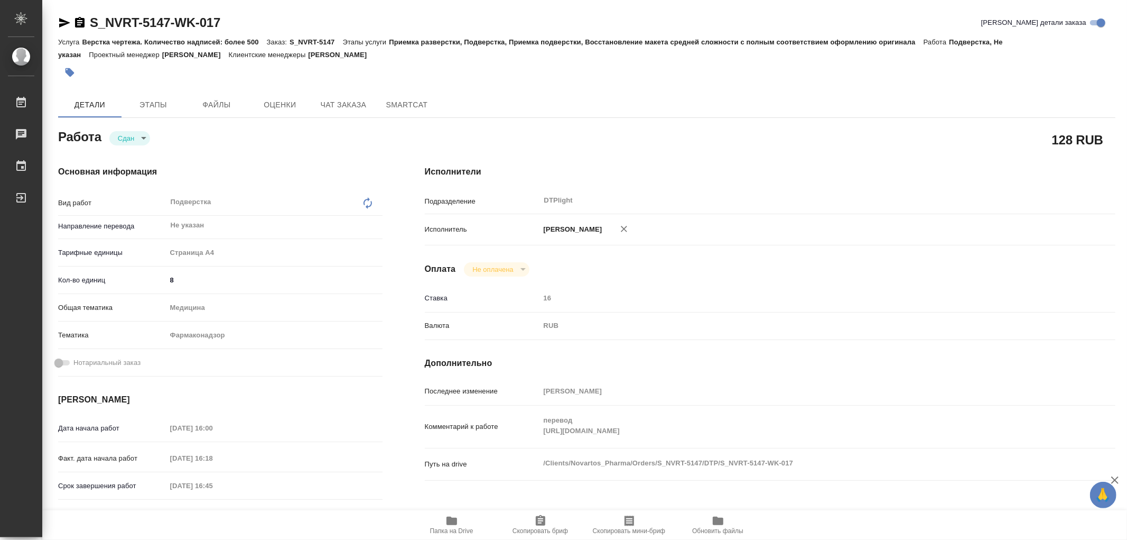
type textarea "x"
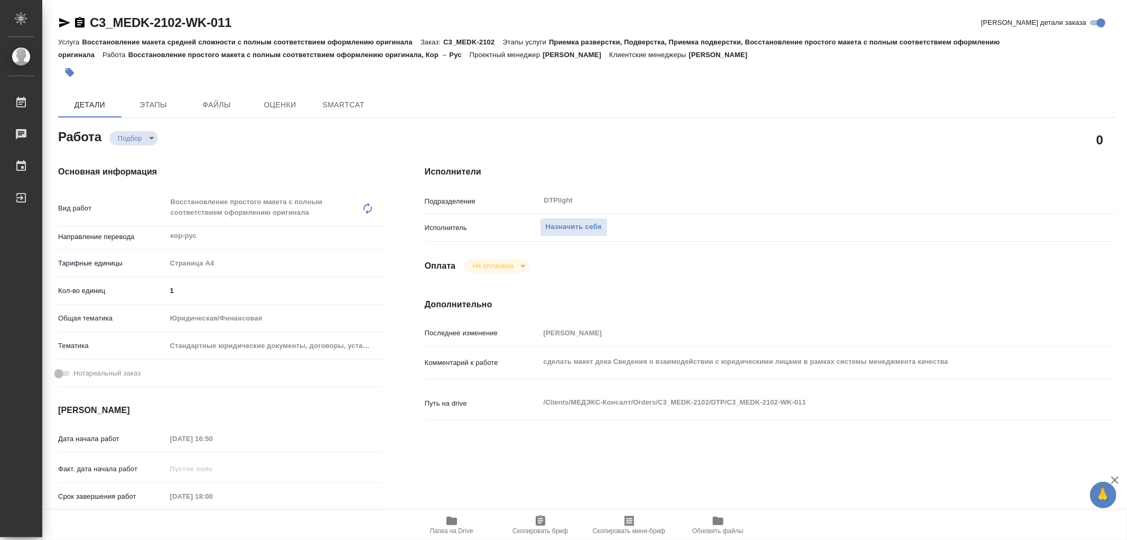
type textarea "x"
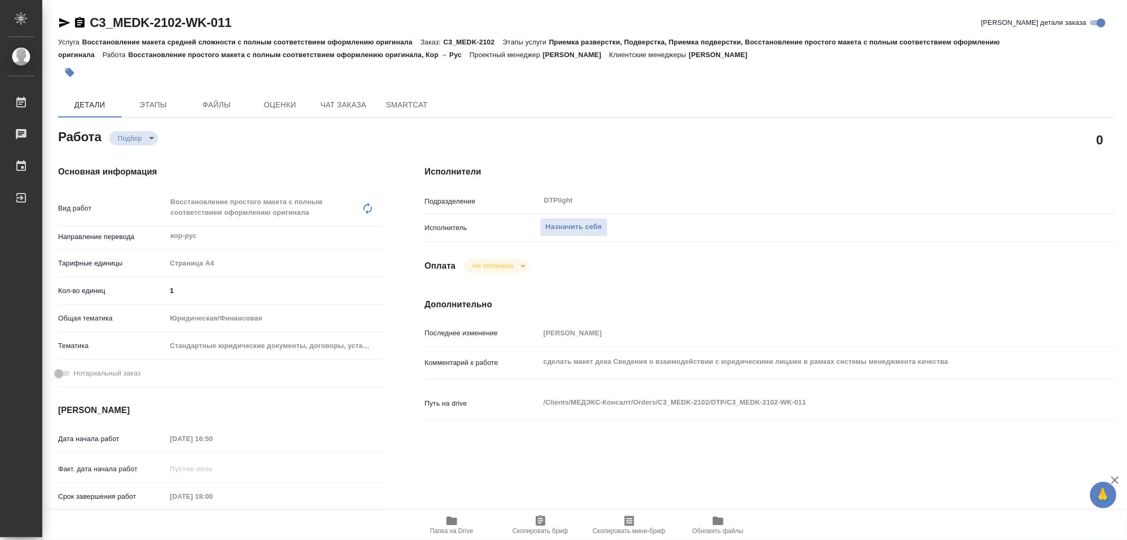
type textarea "x"
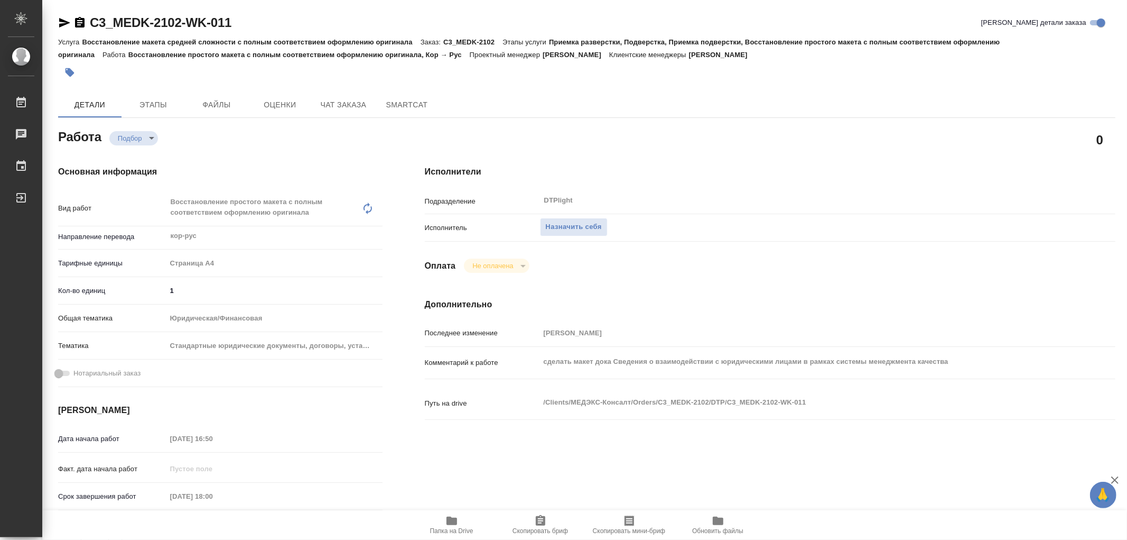
type textarea "x"
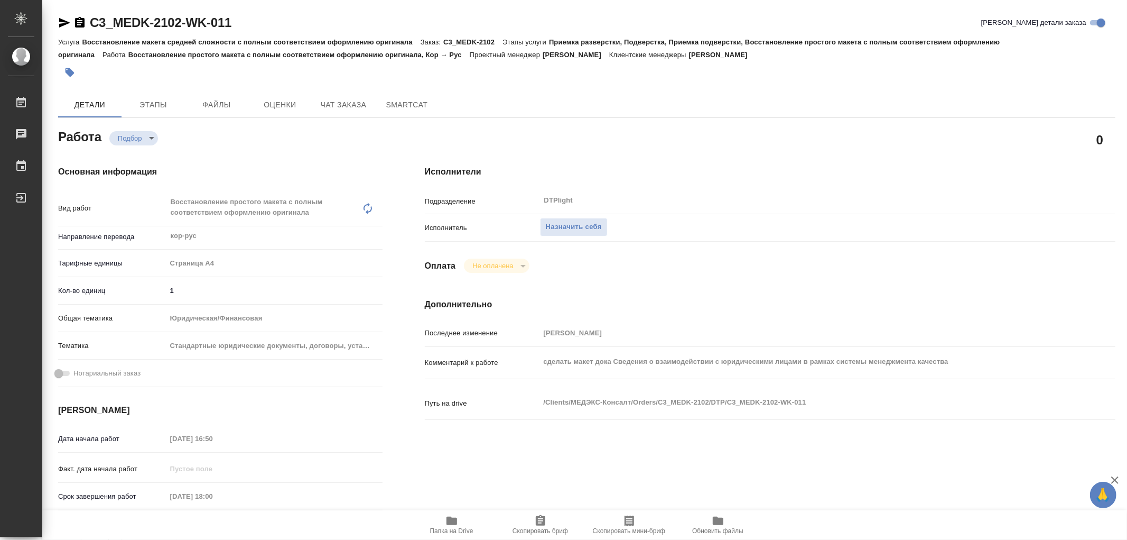
type textarea "x"
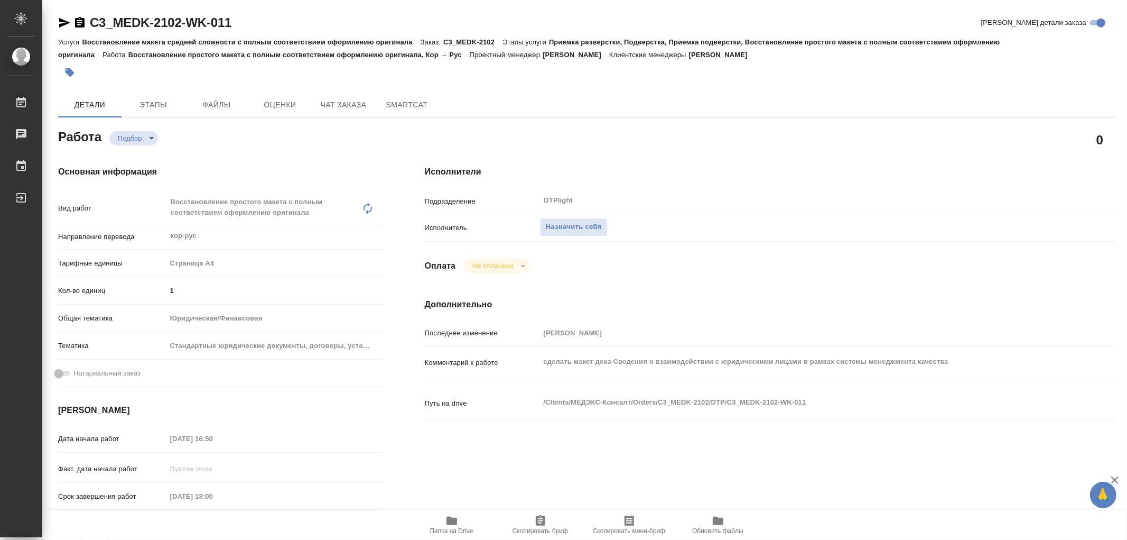
click at [445, 520] on span "Папка на Drive" at bounding box center [452, 524] width 76 height 20
click at [451, 519] on icon "button" at bounding box center [452, 520] width 11 height 8
click at [560, 227] on span "Назначить себя" at bounding box center [574, 227] width 56 height 12
type textarea "x"
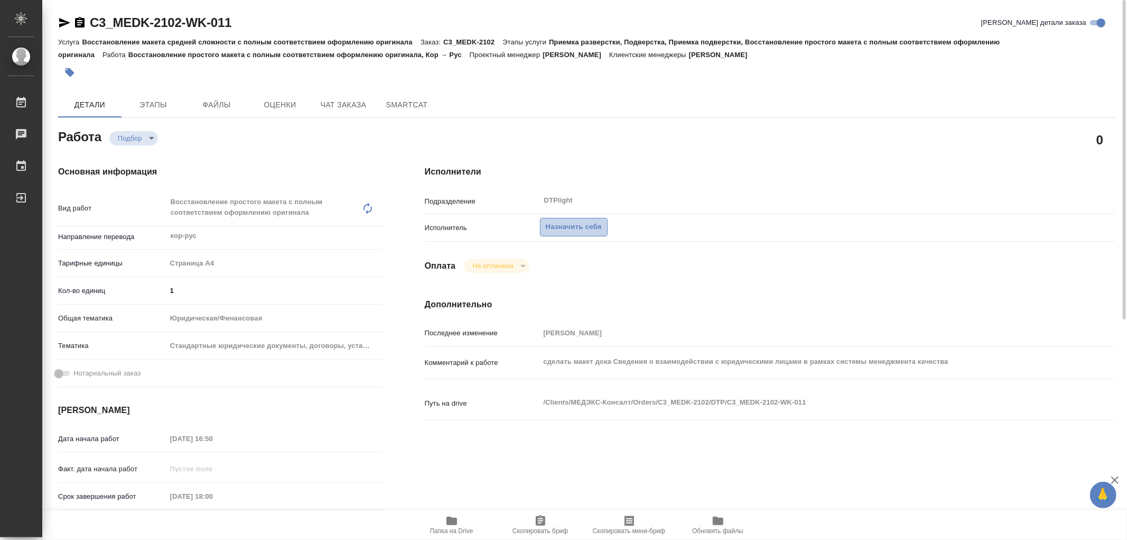
type textarea "x"
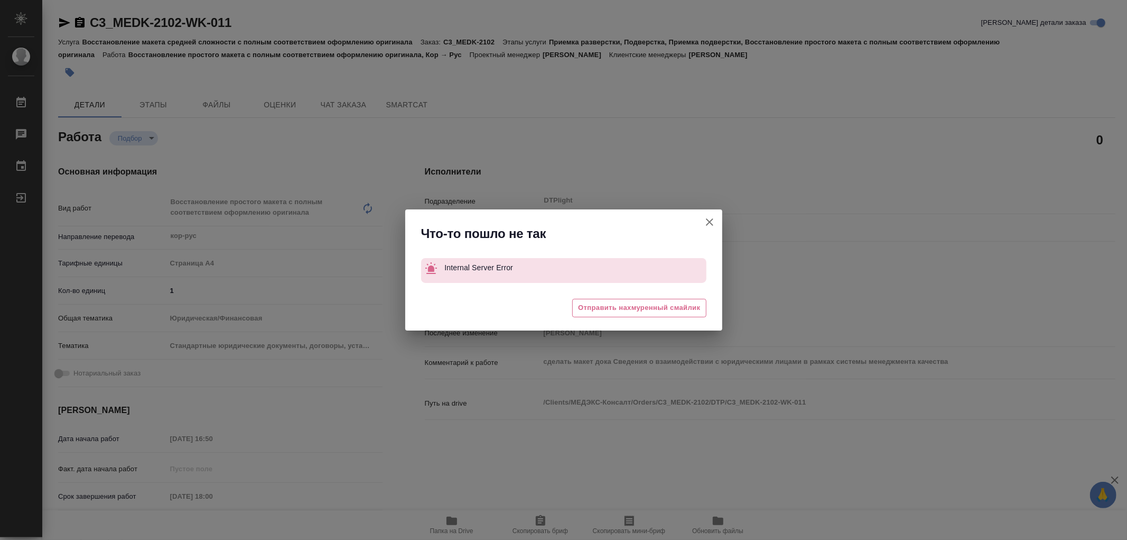
click at [714, 217] on icon "button" at bounding box center [710, 222] width 13 height 13
type textarea "x"
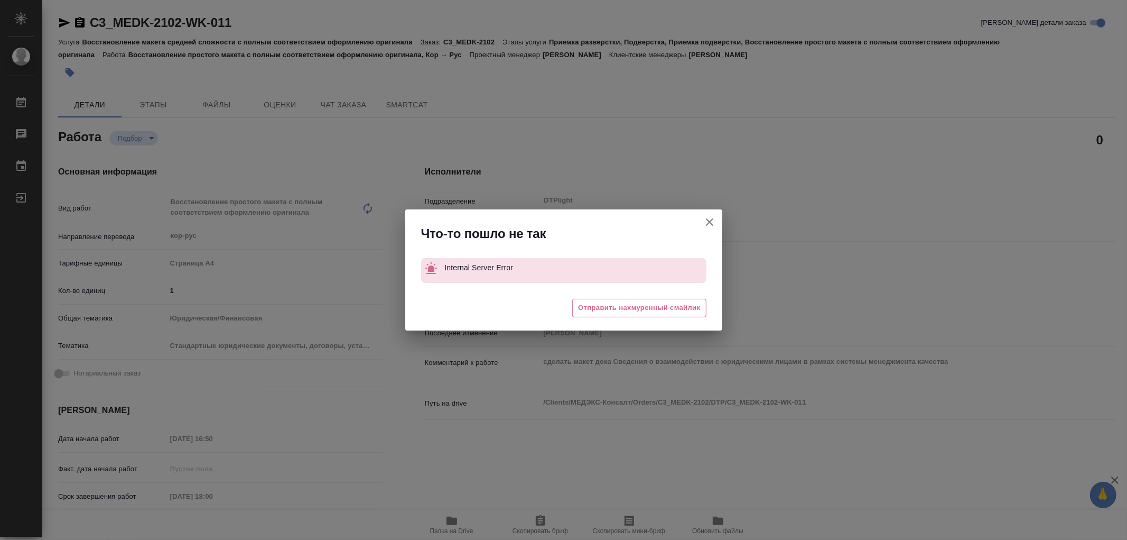
type textarea "x"
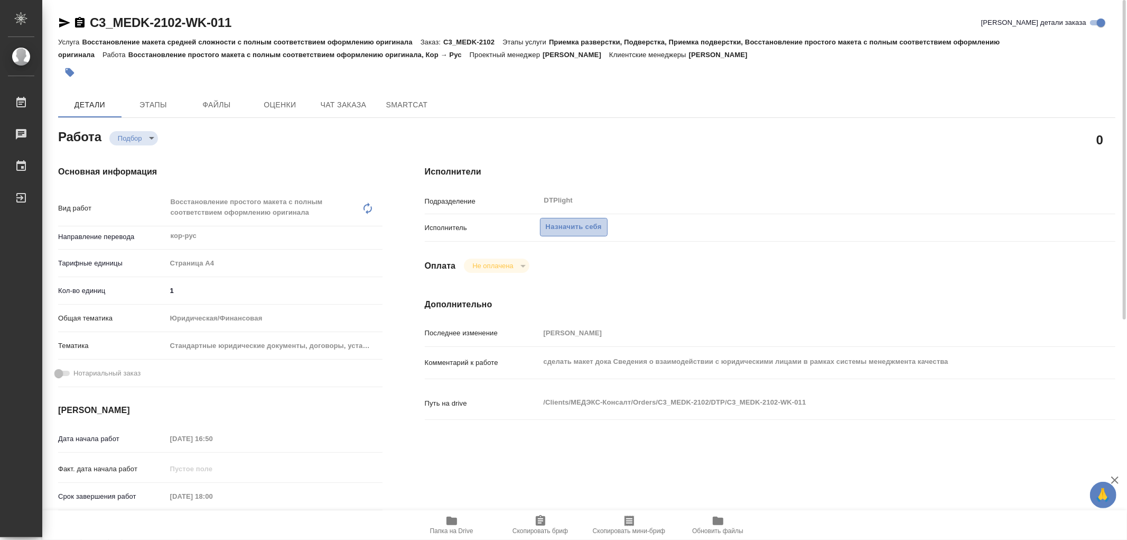
click at [569, 229] on span "Назначить себя" at bounding box center [574, 227] width 56 height 12
type textarea "x"
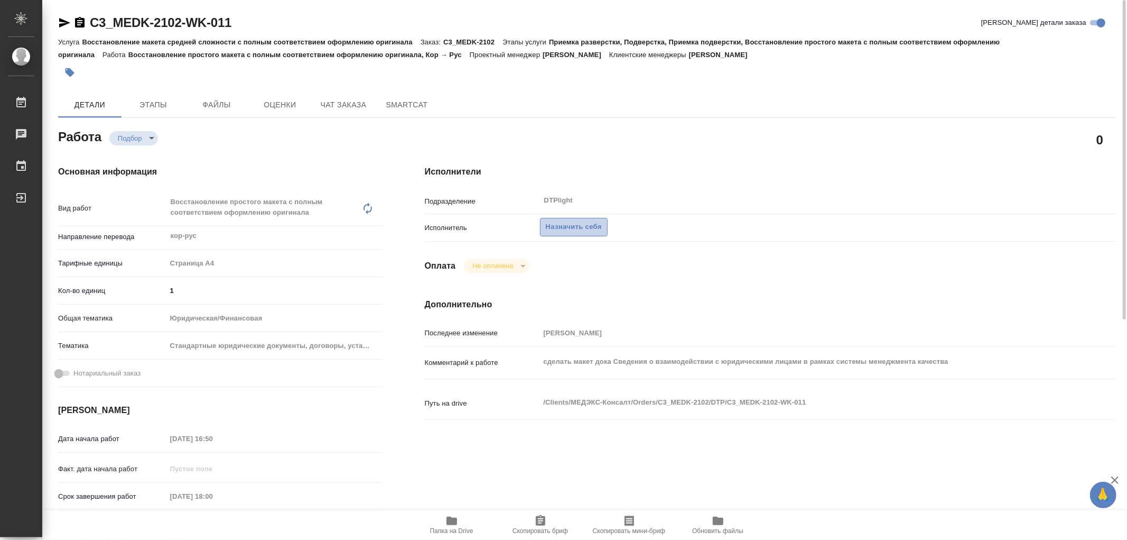
type textarea "x"
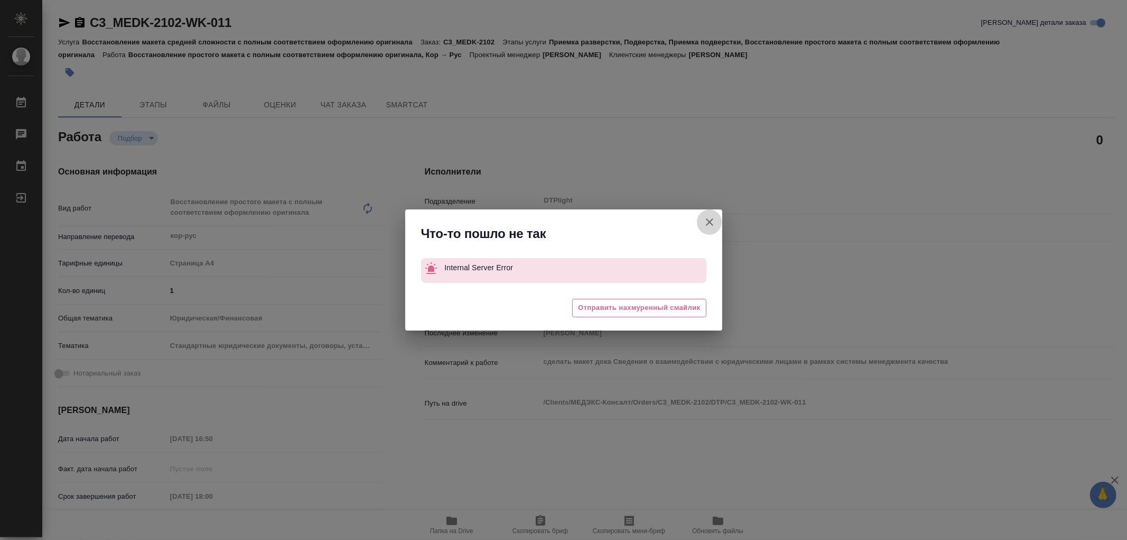
click at [709, 222] on icon "button" at bounding box center [710, 222] width 13 height 13
type textarea "x"
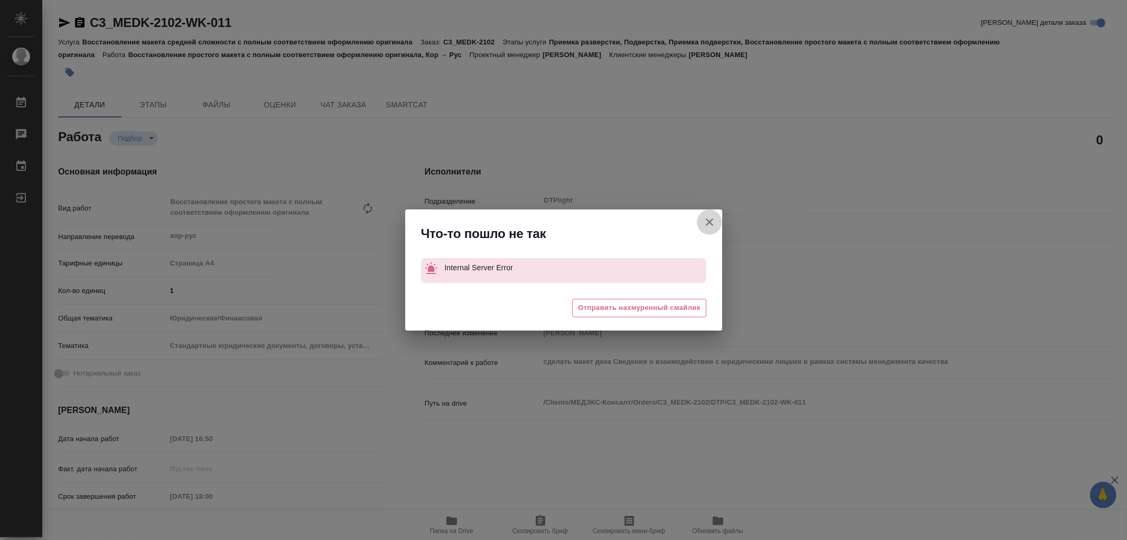
type textarea "x"
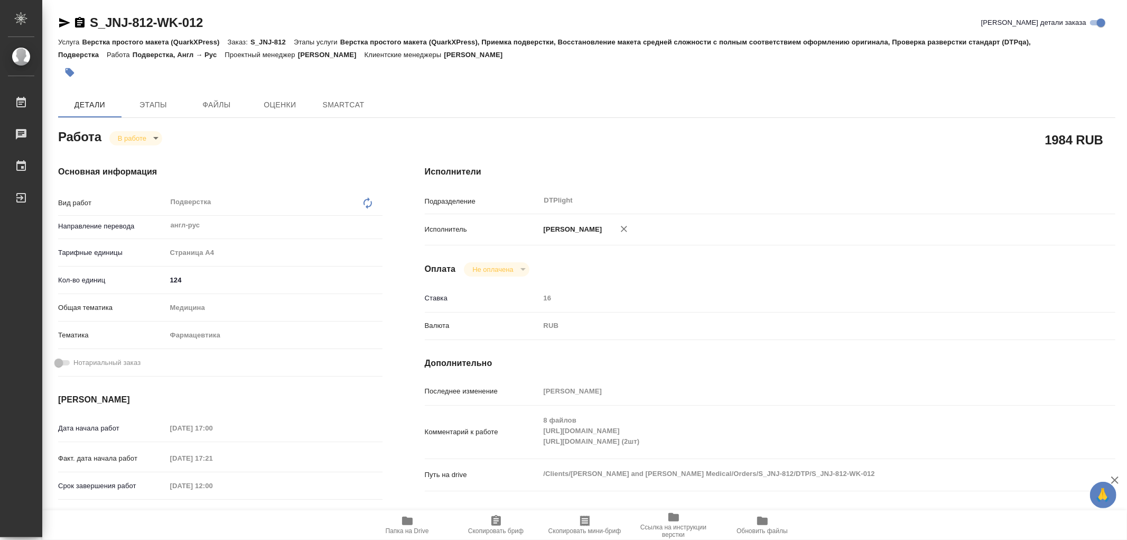
type textarea "x"
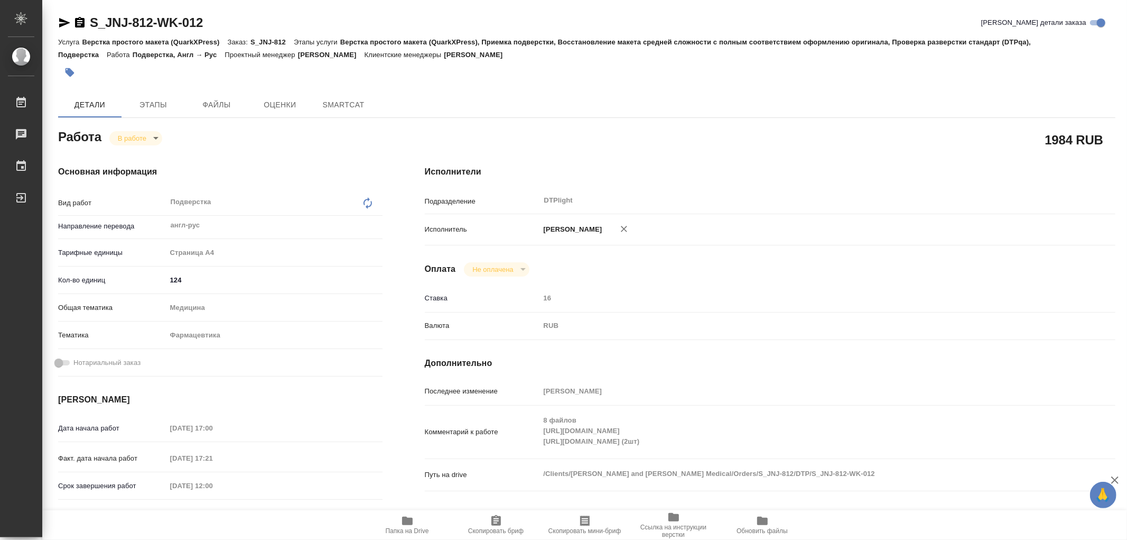
type textarea "x"
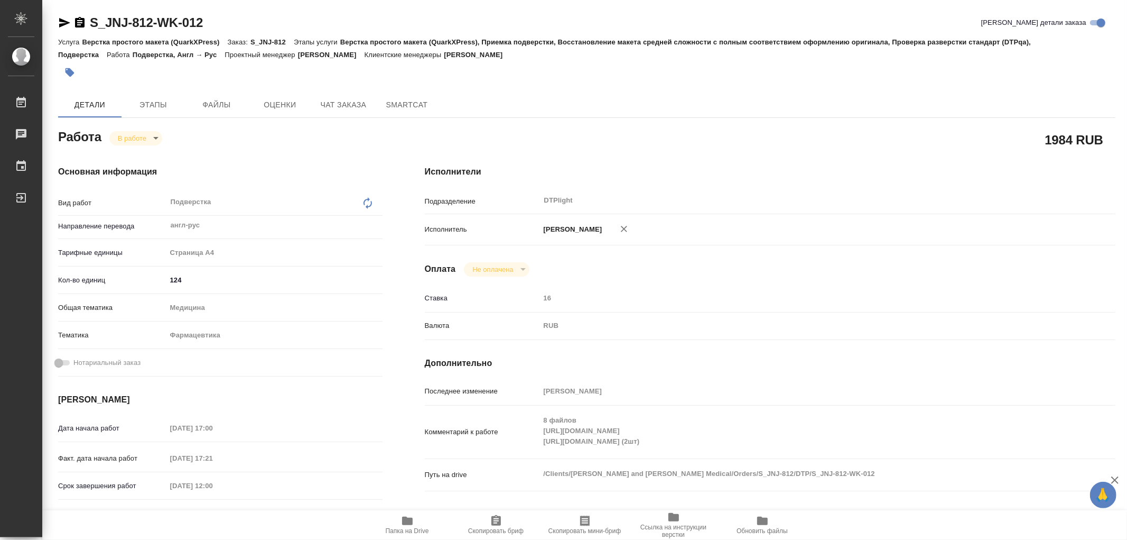
type textarea "x"
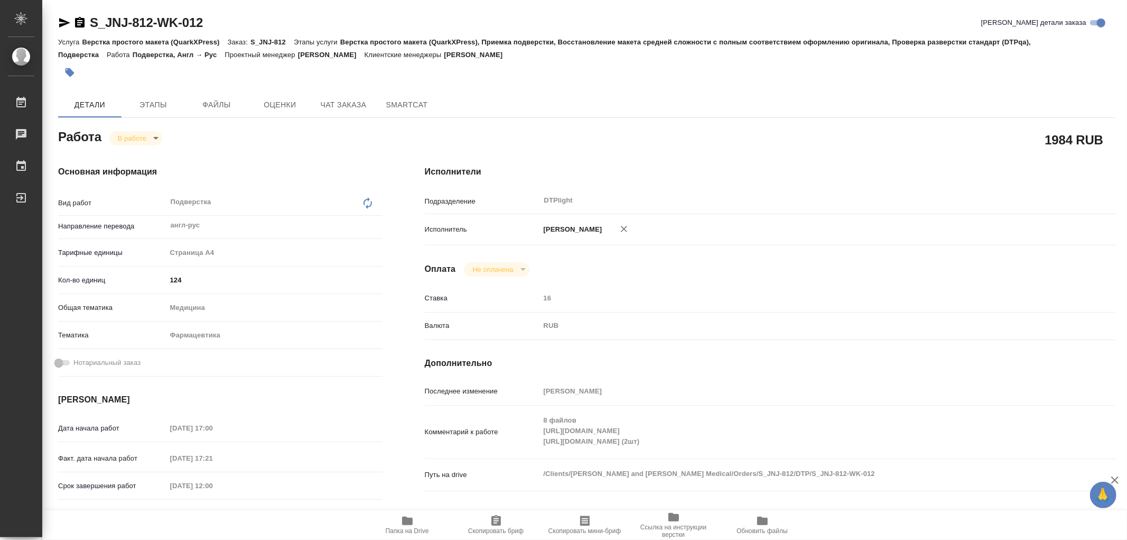
click at [347, 85] on div "S_JNJ-812-WK-012 Кратко детали заказа Услуга Верстка простого макета (QuarkXPre…" at bounding box center [586, 456] width 1069 height 912
click at [351, 101] on span "Чат заказа" at bounding box center [343, 104] width 51 height 13
type textarea "x"
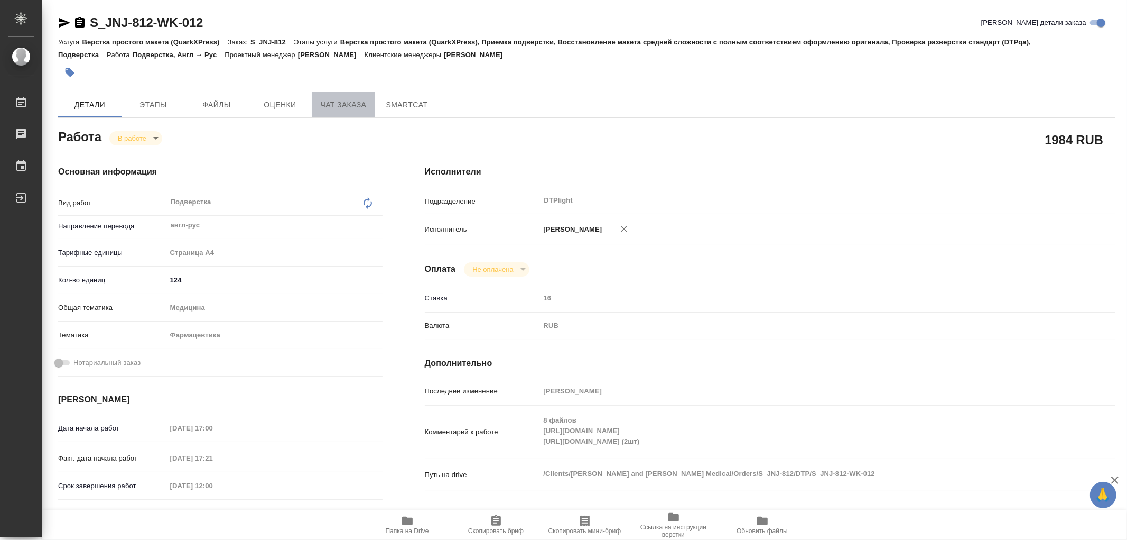
type textarea "x"
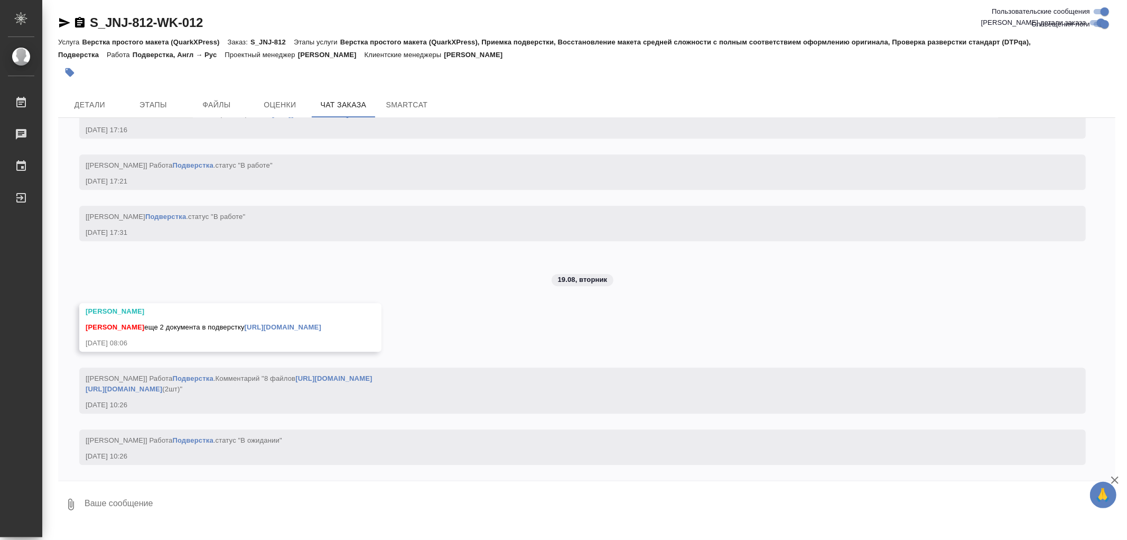
scroll to position [9441, 0]
click at [73, 110] on span "Детали" at bounding box center [89, 104] width 51 height 13
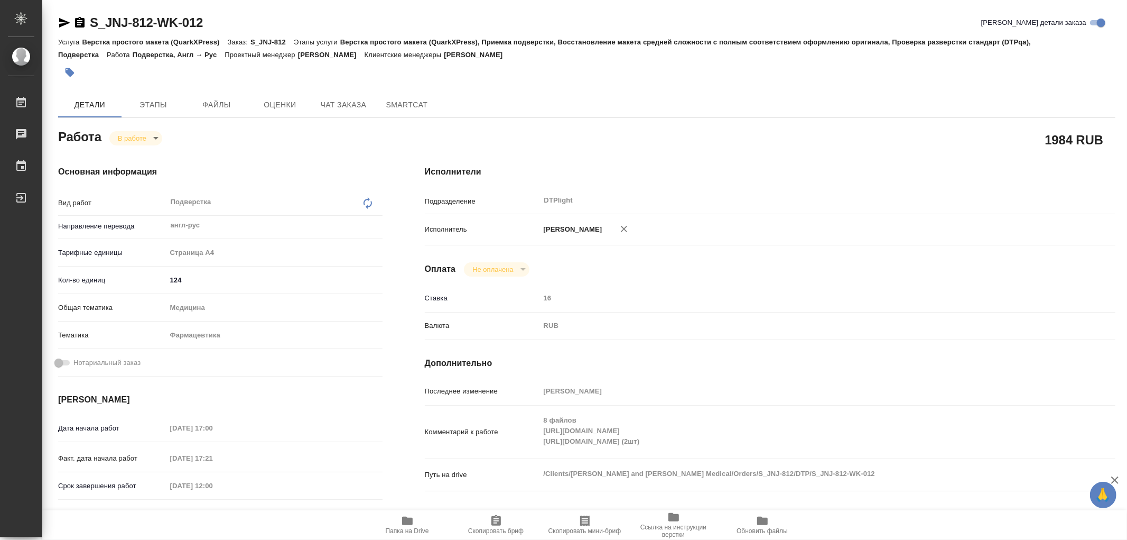
type textarea "x"
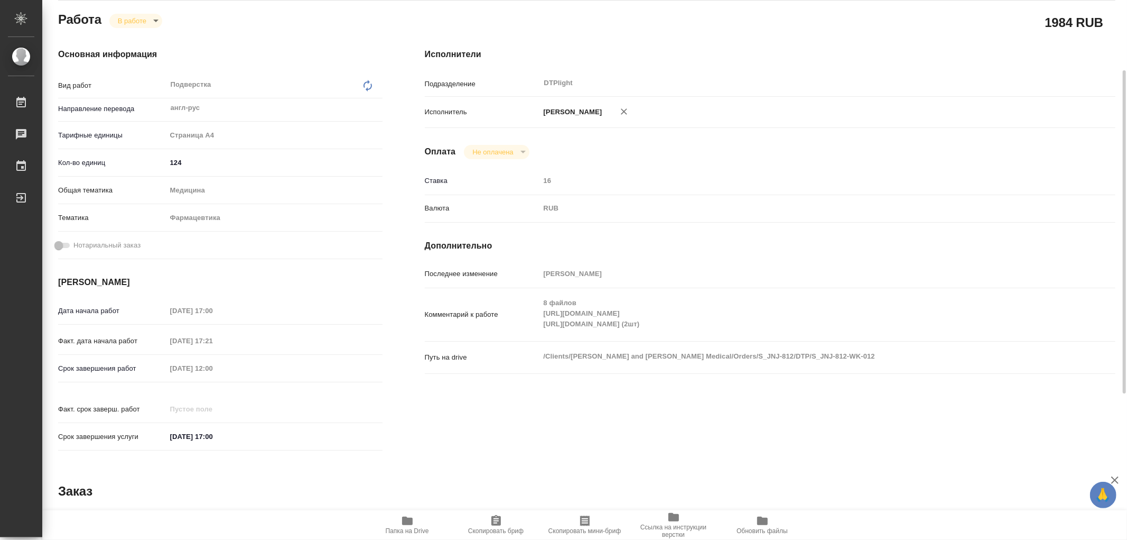
scroll to position [362, 0]
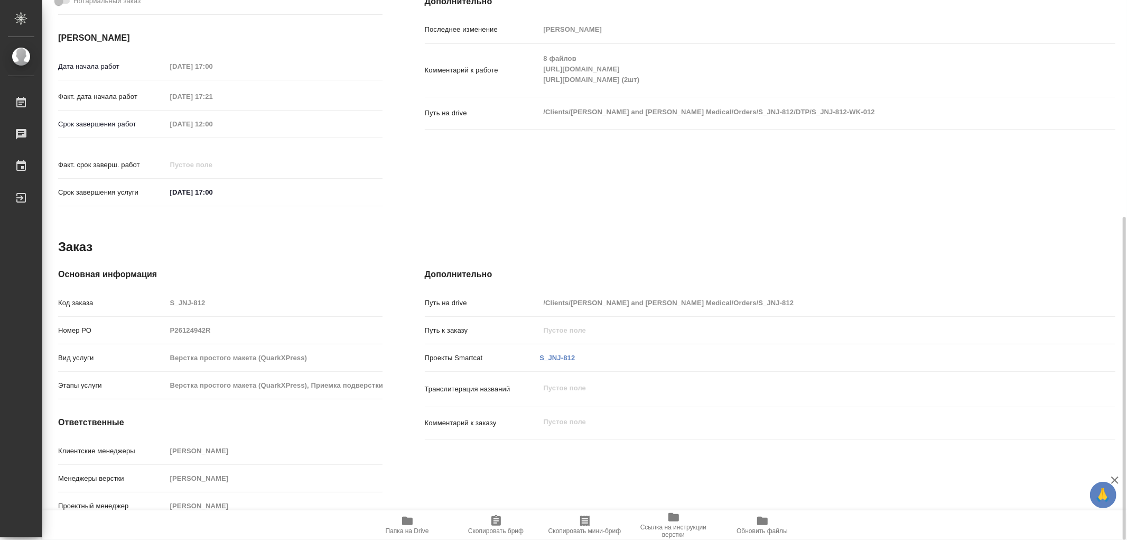
type textarea "x"
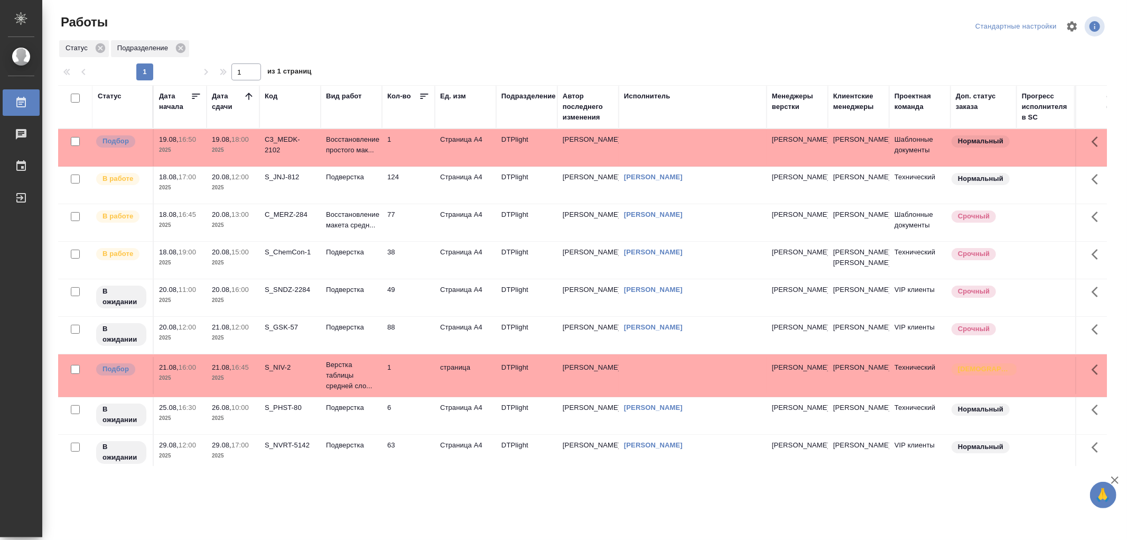
click at [363, 166] on td "Подверстка" at bounding box center [351, 147] width 61 height 37
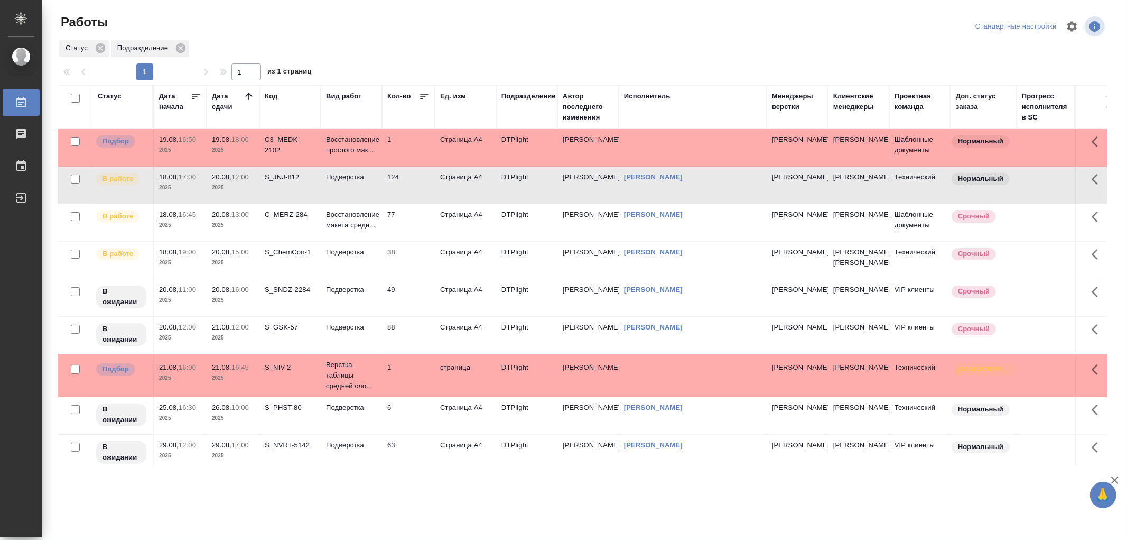
click at [363, 166] on td "Подверстка" at bounding box center [351, 147] width 61 height 37
click at [350, 225] on p "Восстановление макета средн..." at bounding box center [351, 219] width 51 height 21
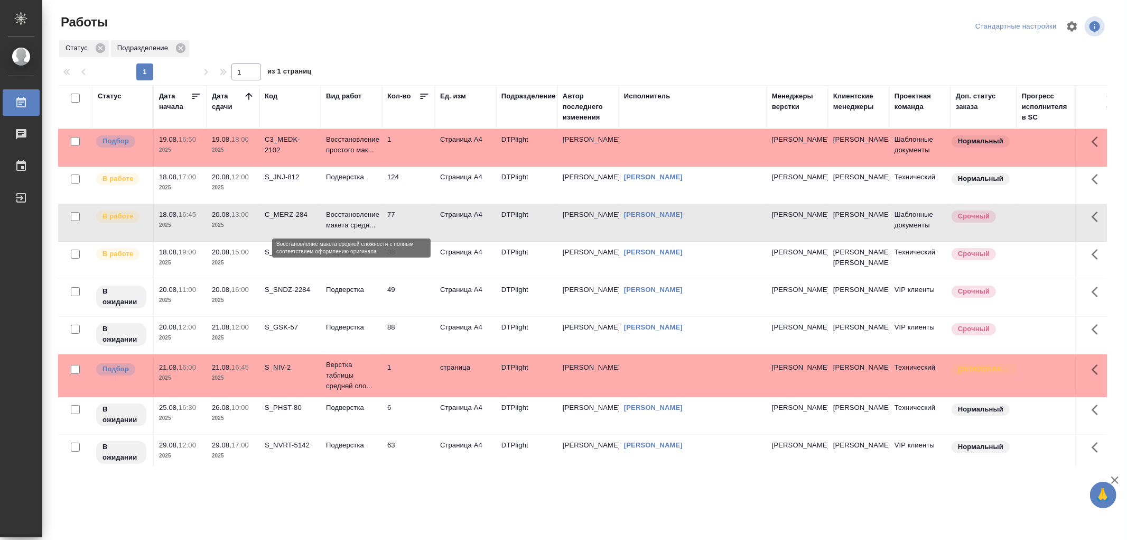
click at [356, 223] on p "Восстановление макета средн..." at bounding box center [351, 219] width 51 height 21
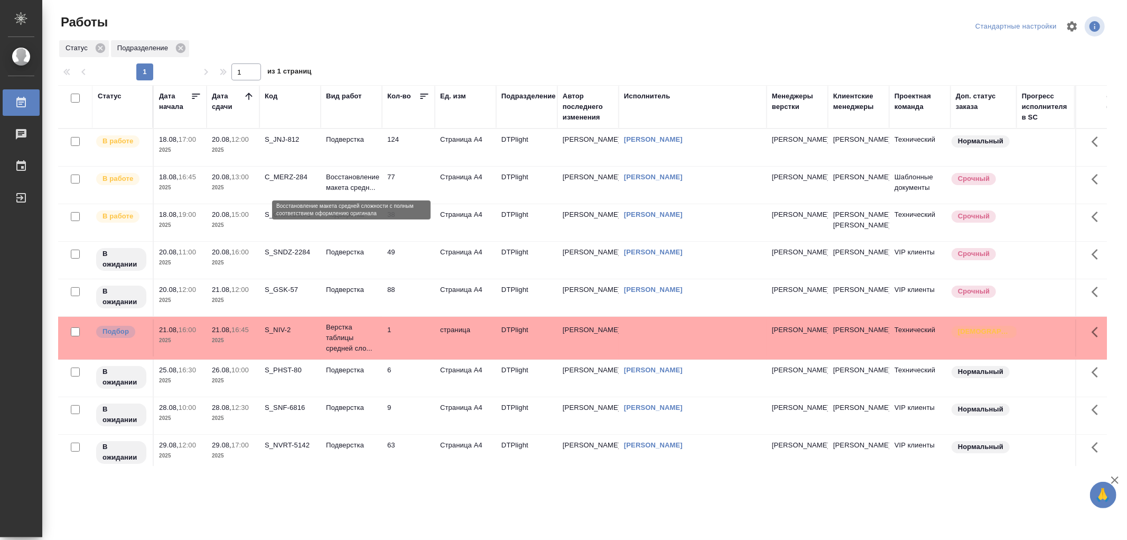
click at [371, 180] on p "Восстановление макета средн..." at bounding box center [351, 182] width 51 height 21
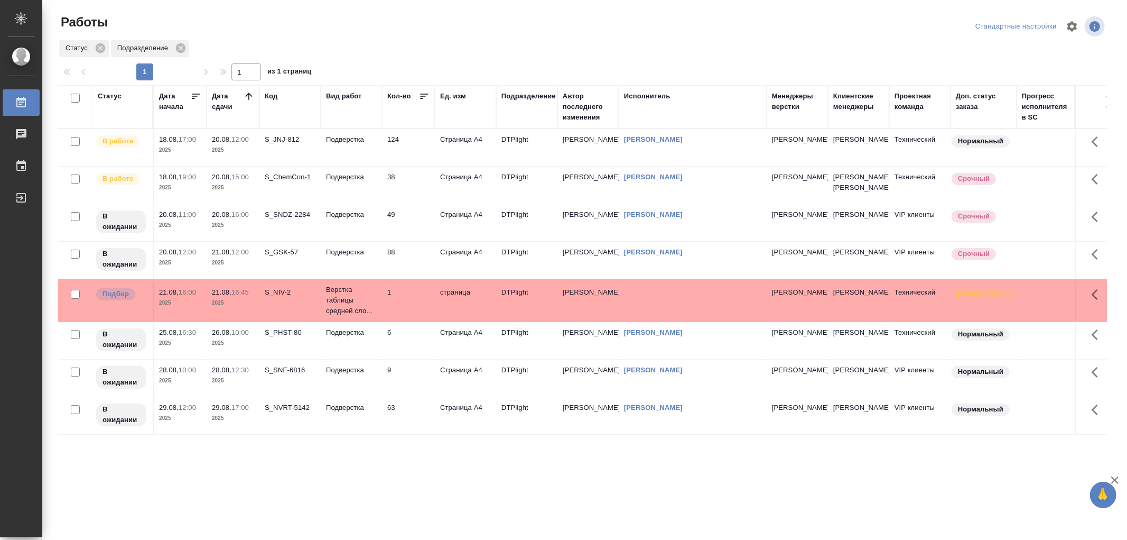
click at [360, 145] on td "Подверстка" at bounding box center [351, 147] width 61 height 37
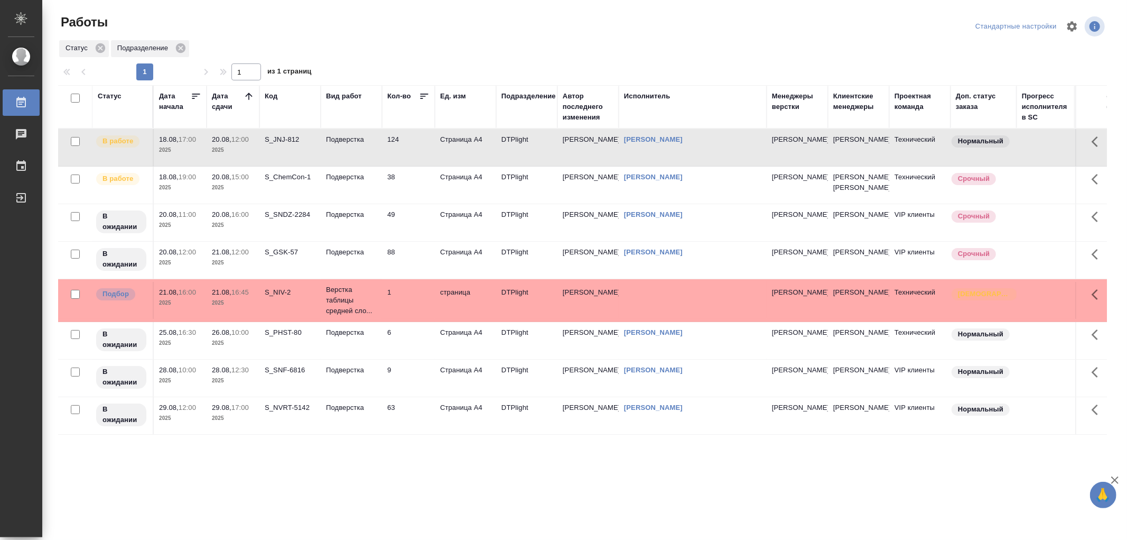
click at [360, 145] on td "Подверстка" at bounding box center [351, 147] width 61 height 37
click at [355, 155] on td "Подверстка" at bounding box center [351, 147] width 61 height 37
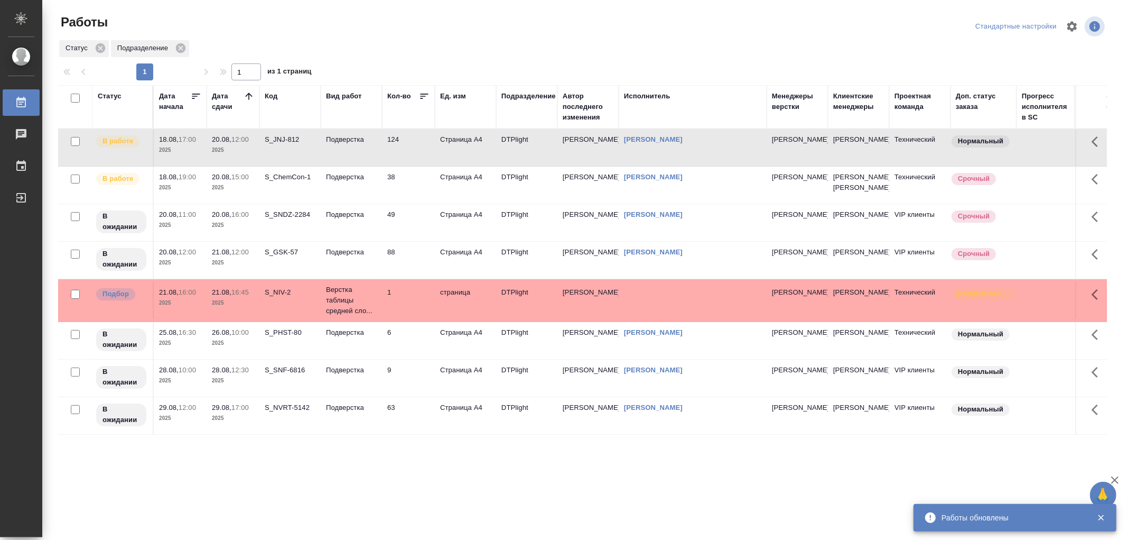
click at [392, 152] on td "124" at bounding box center [408, 147] width 53 height 37
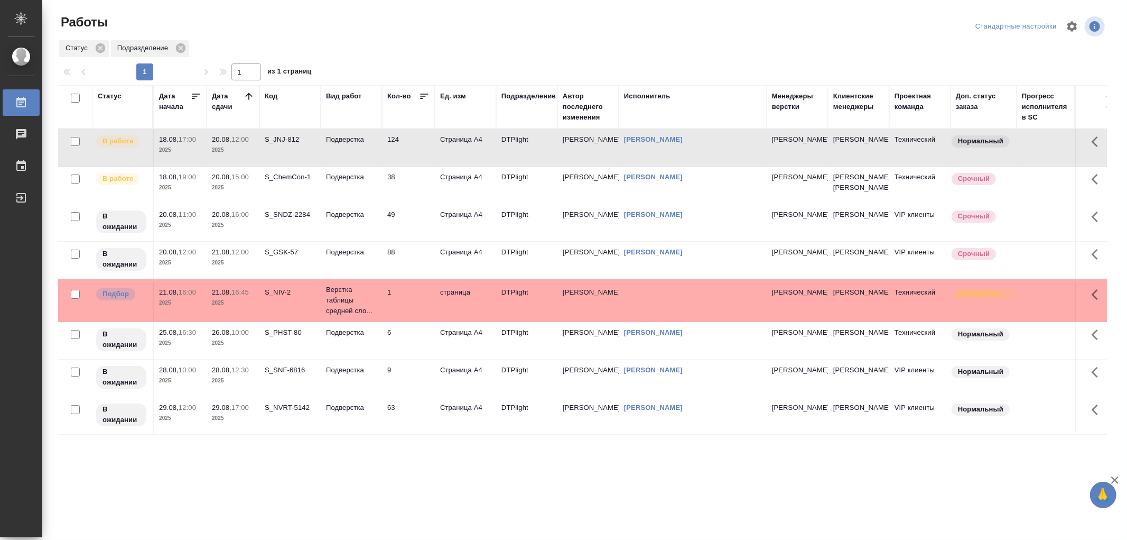
click at [330, 166] on td "Подверстка" at bounding box center [351, 147] width 61 height 37
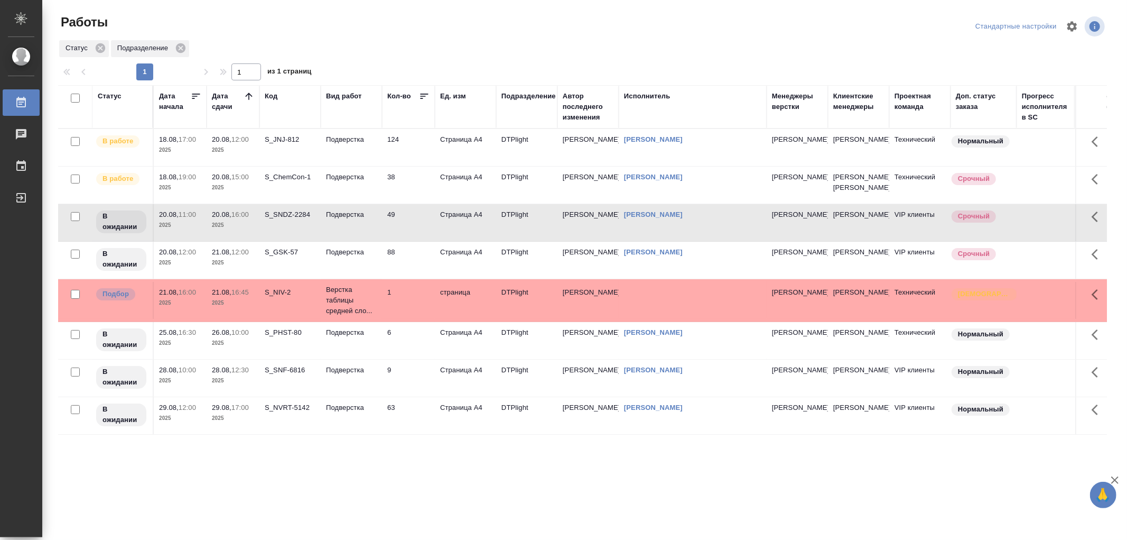
click at [330, 166] on td "Подверстка" at bounding box center [351, 147] width 61 height 37
click at [379, 144] on td "Подверстка" at bounding box center [351, 147] width 61 height 37
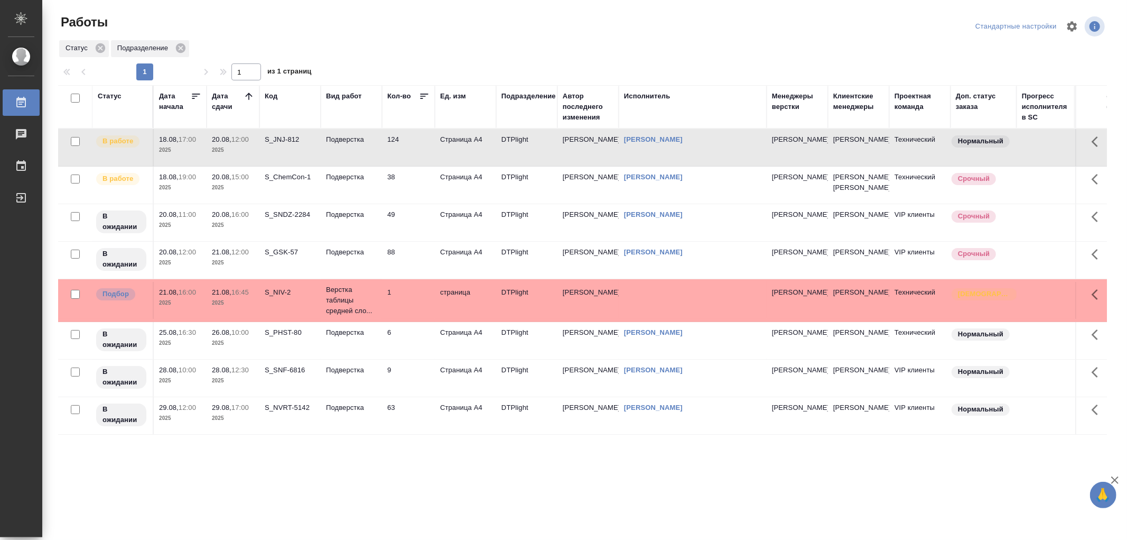
click at [379, 144] on td "Подверстка" at bounding box center [351, 147] width 61 height 37
click at [366, 156] on td "Подверстка" at bounding box center [351, 147] width 61 height 37
click at [357, 155] on td "Подверстка" at bounding box center [351, 147] width 61 height 37
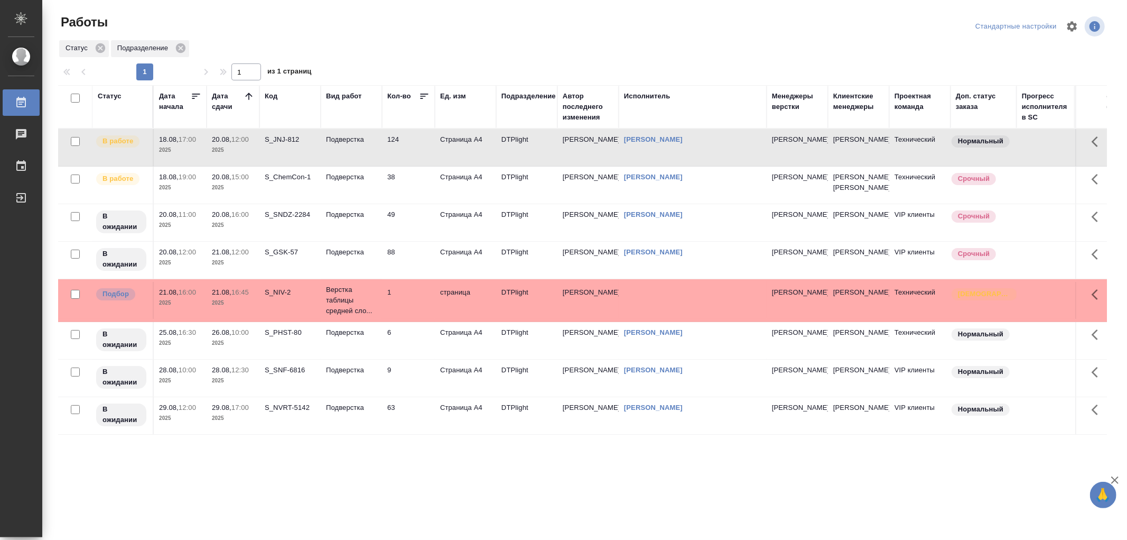
click at [323, 144] on td "Подверстка" at bounding box center [351, 147] width 61 height 37
click at [358, 154] on td "Подверстка" at bounding box center [351, 147] width 61 height 37
click at [367, 141] on p "Подверстка" at bounding box center [351, 139] width 51 height 11
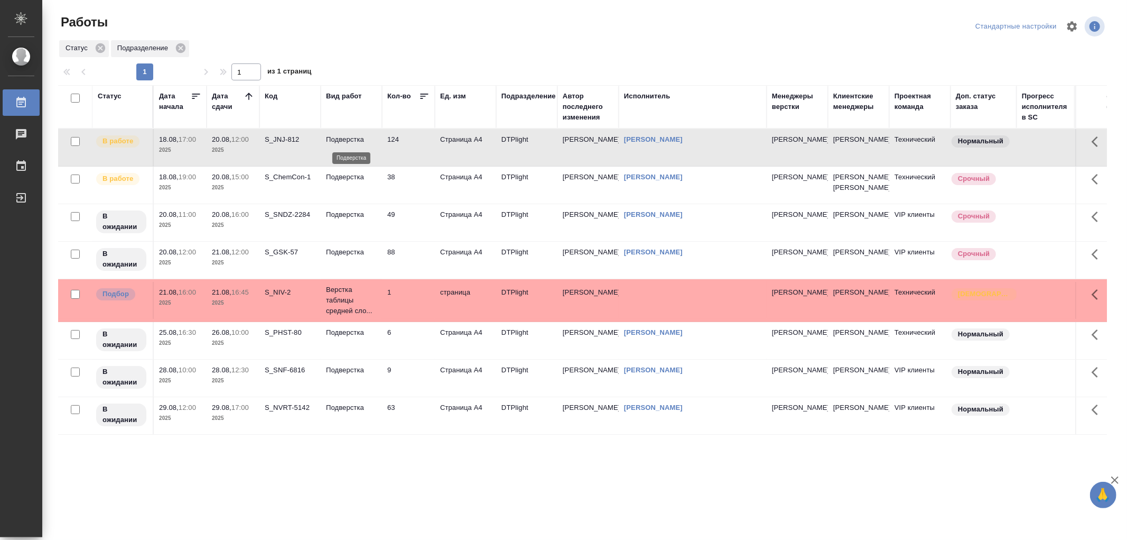
click at [367, 141] on p "Подверстка" at bounding box center [351, 139] width 51 height 11
click at [349, 152] on td "Подверстка" at bounding box center [351, 147] width 61 height 37
click at [383, 166] on td "49" at bounding box center [408, 147] width 53 height 37
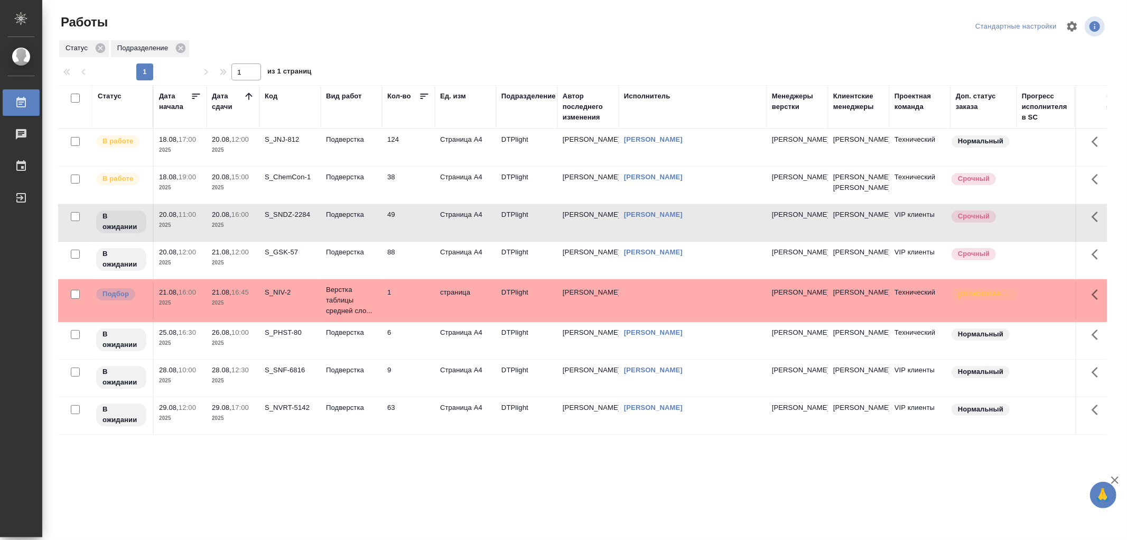
click at [383, 166] on td "49" at bounding box center [408, 147] width 53 height 37
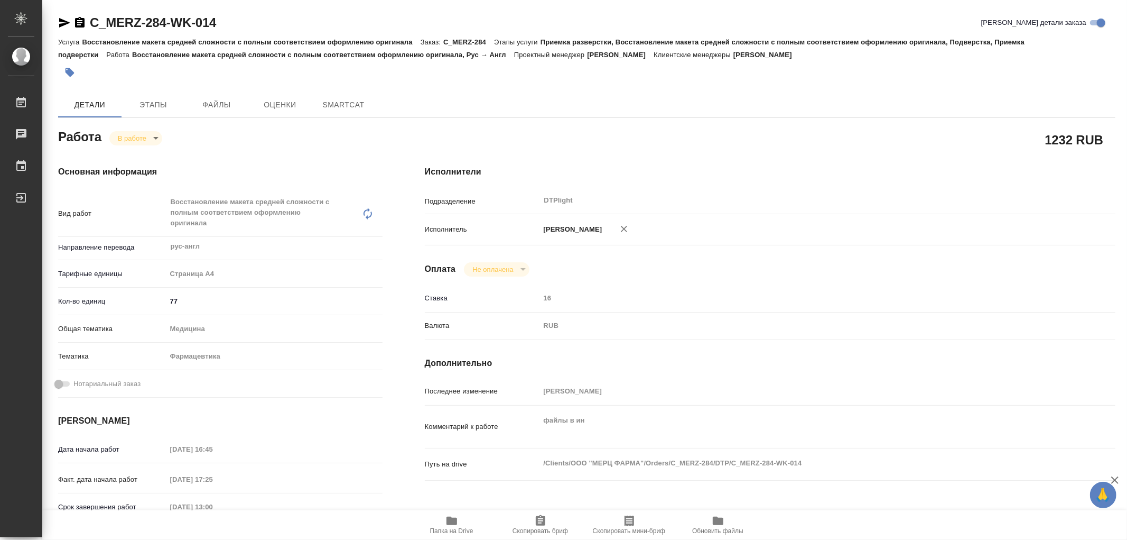
type textarea "x"
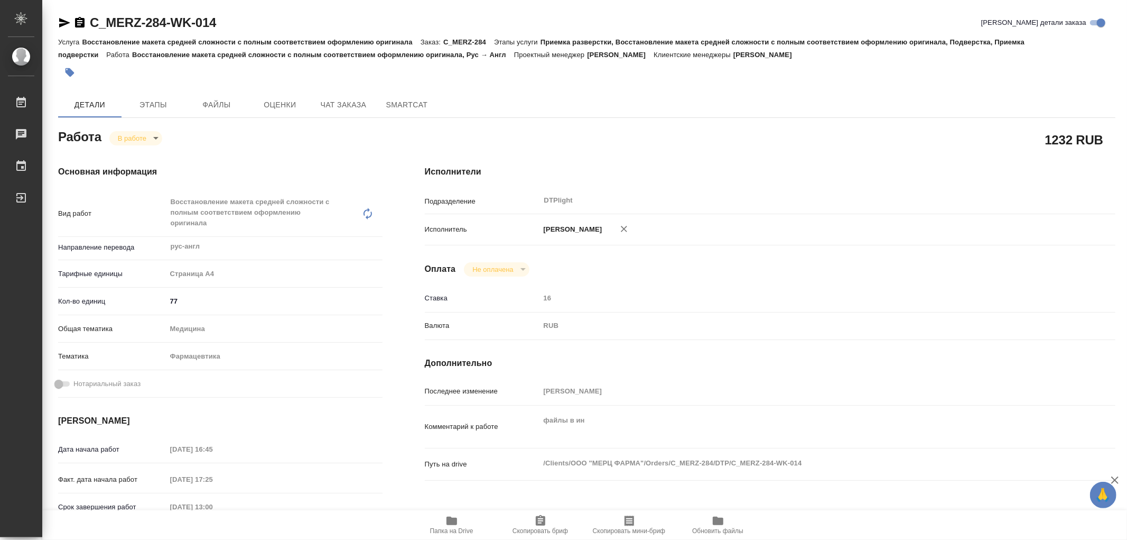
type textarea "x"
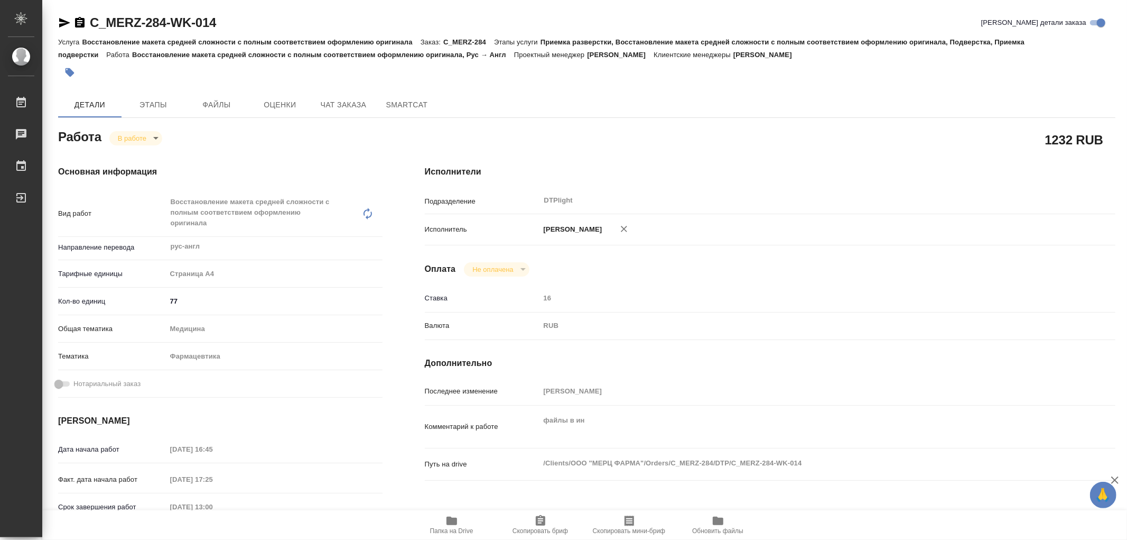
click at [456, 524] on icon "button" at bounding box center [452, 520] width 11 height 8
type textarea "x"
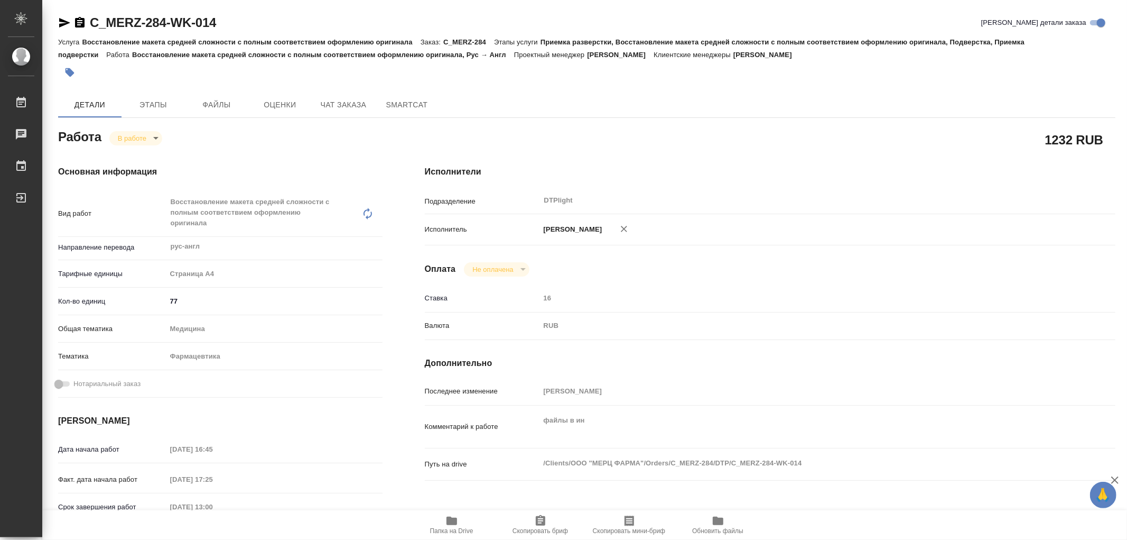
type textarea "x"
click at [456, 511] on button "Папка на Drive" at bounding box center [452, 525] width 89 height 30
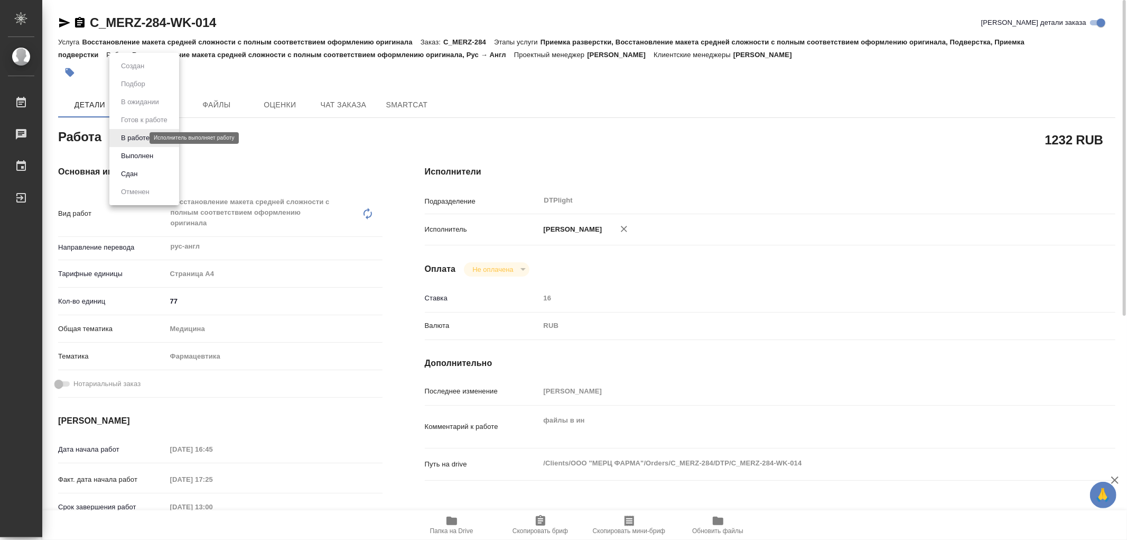
click at [138, 136] on body "🙏 .cls-1 fill:#fff; AWATERA Работы 0 Чаты График Выйти C_MERZ-284-WK-014 Кратко…" at bounding box center [563, 270] width 1127 height 540
click at [136, 153] on button "Выполнен" at bounding box center [137, 156] width 39 height 12
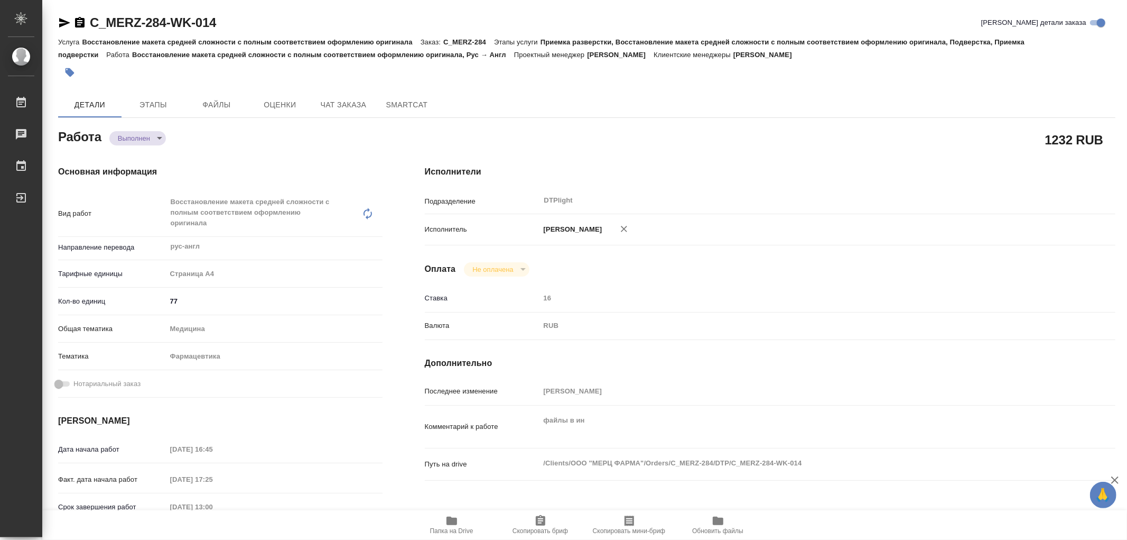
type textarea "x"
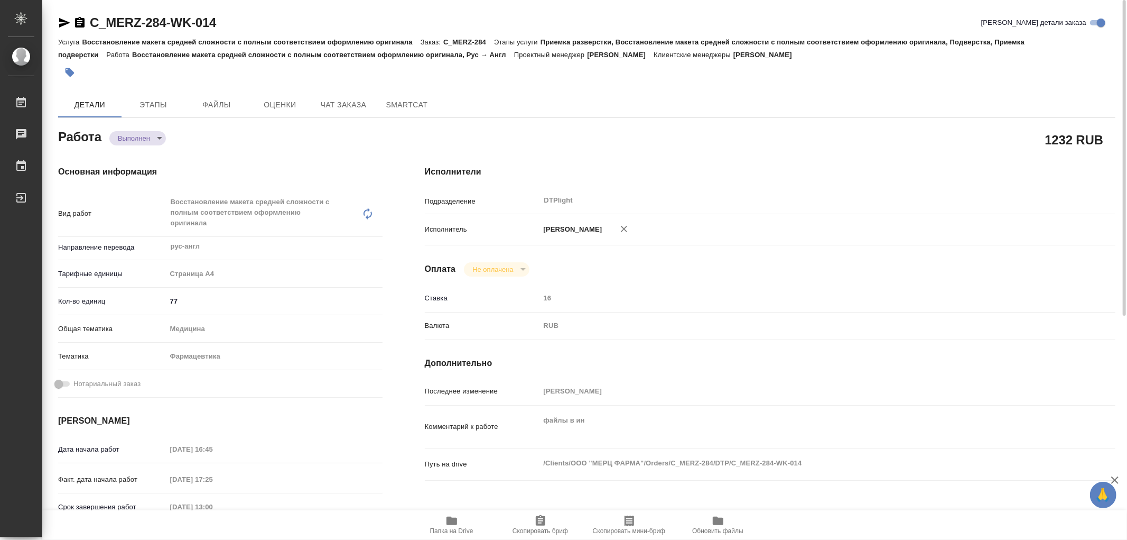
type textarea "x"
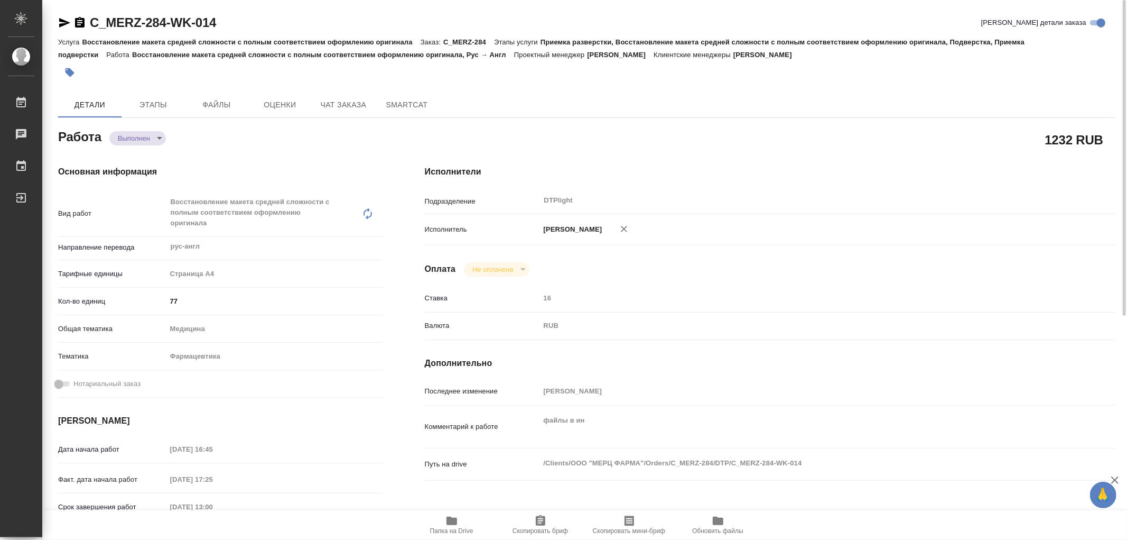
type textarea "x"
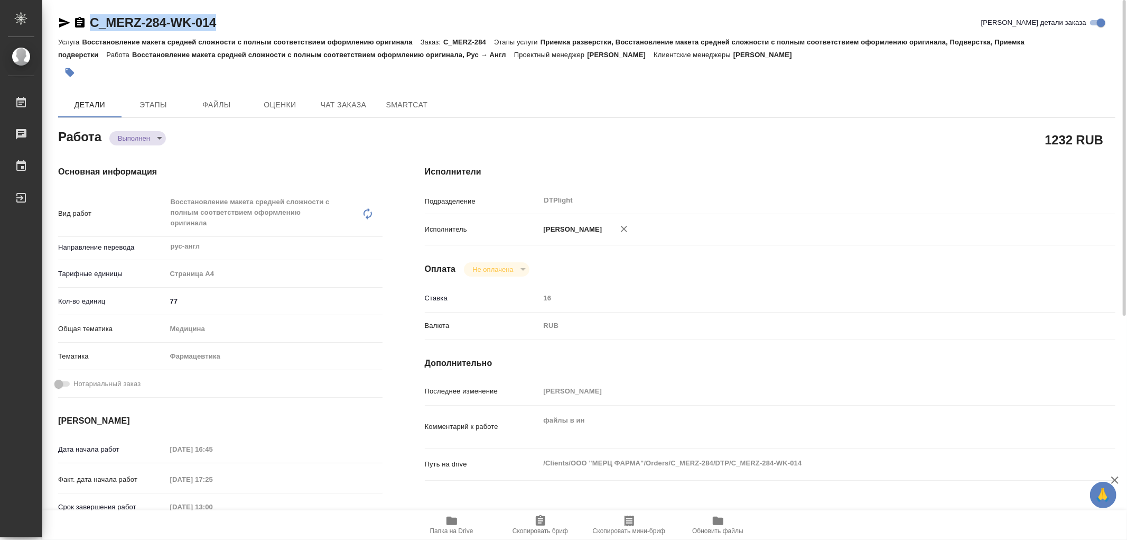
drag, startPoint x: 223, startPoint y: 18, endPoint x: 91, endPoint y: 23, distance: 132.2
click at [91, 23] on div "C_MERZ-284-WK-014 Кратко детали заказа" at bounding box center [587, 22] width 1058 height 17
copy link "C_MERZ-284-WK-014"
click at [145, 105] on span "Этапы" at bounding box center [153, 104] width 51 height 13
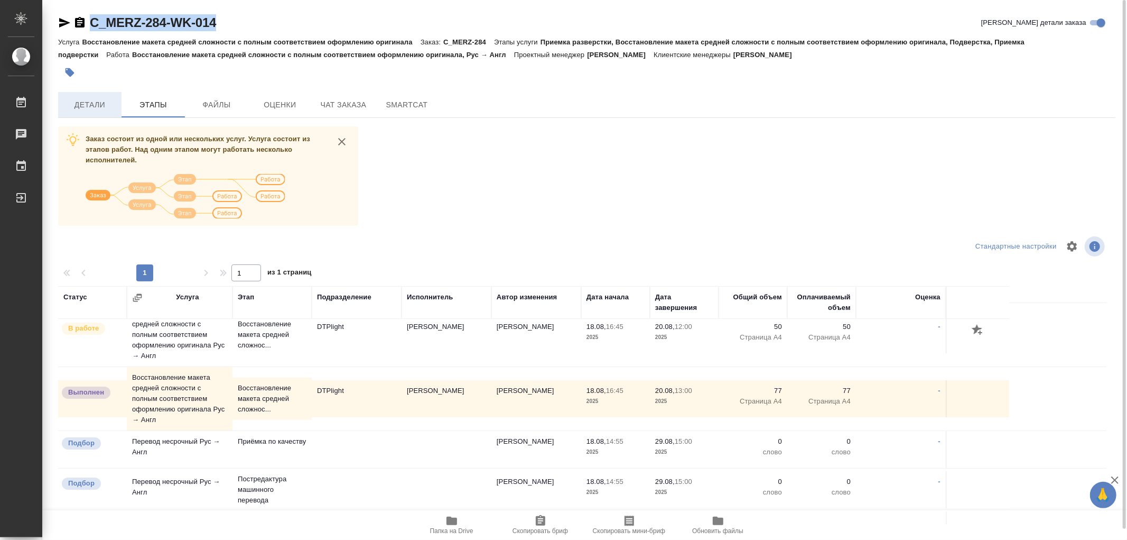
click at [81, 108] on span "Детали" at bounding box center [89, 104] width 51 height 13
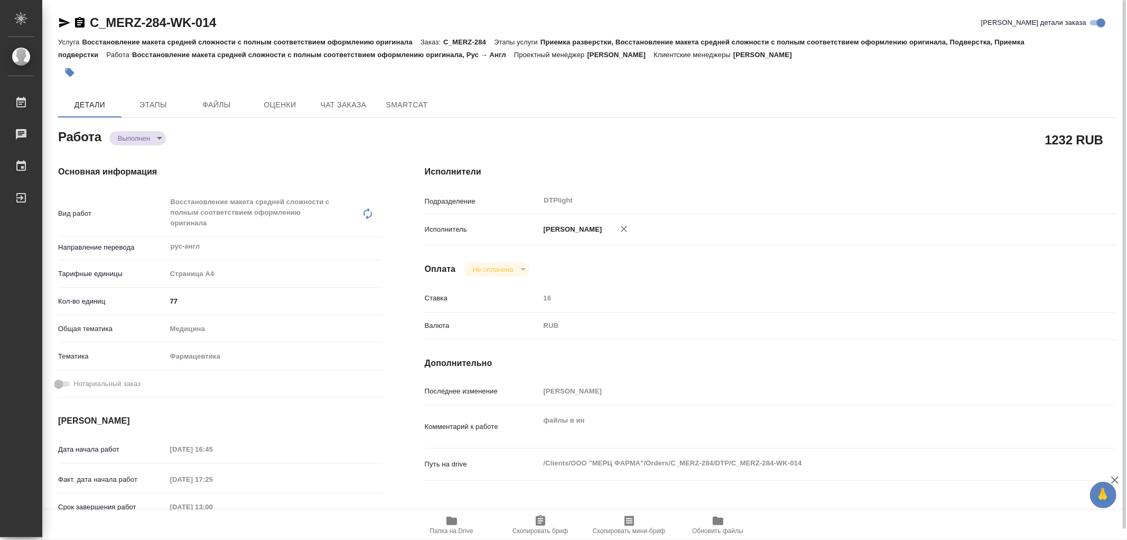
type textarea "x"
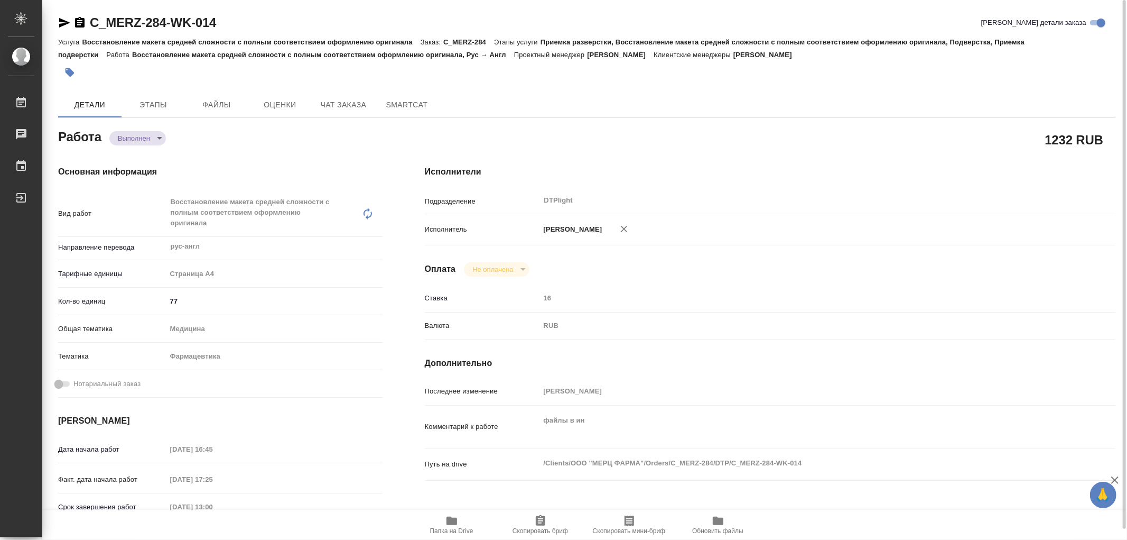
type textarea "x"
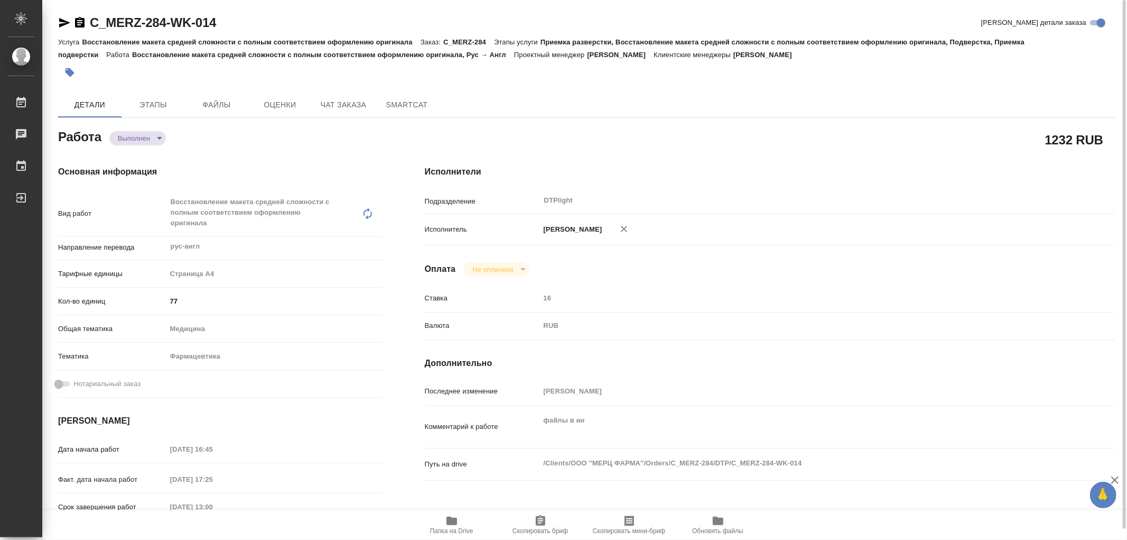
type textarea "x"
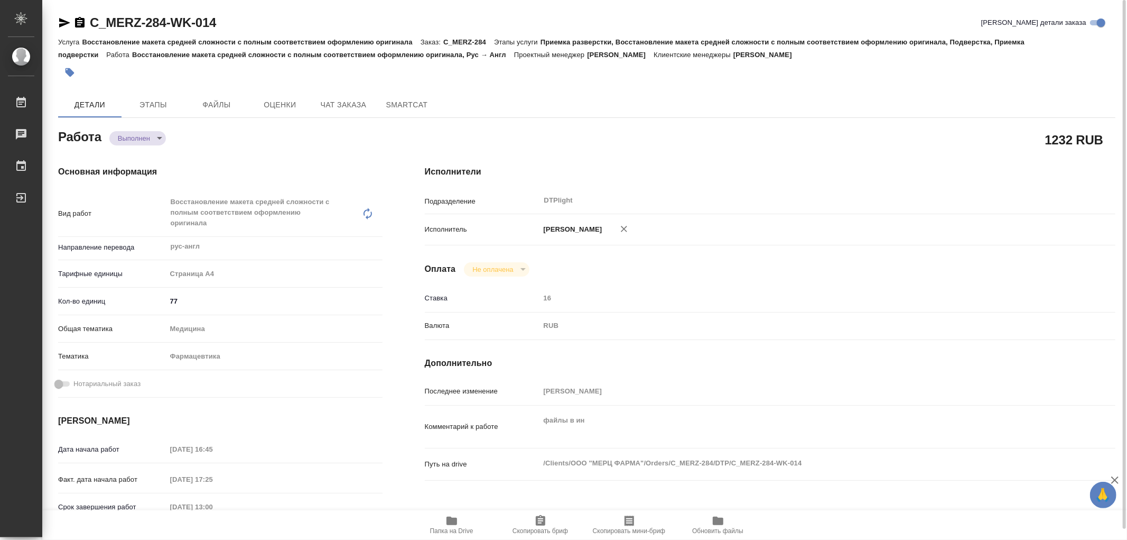
type textarea "x"
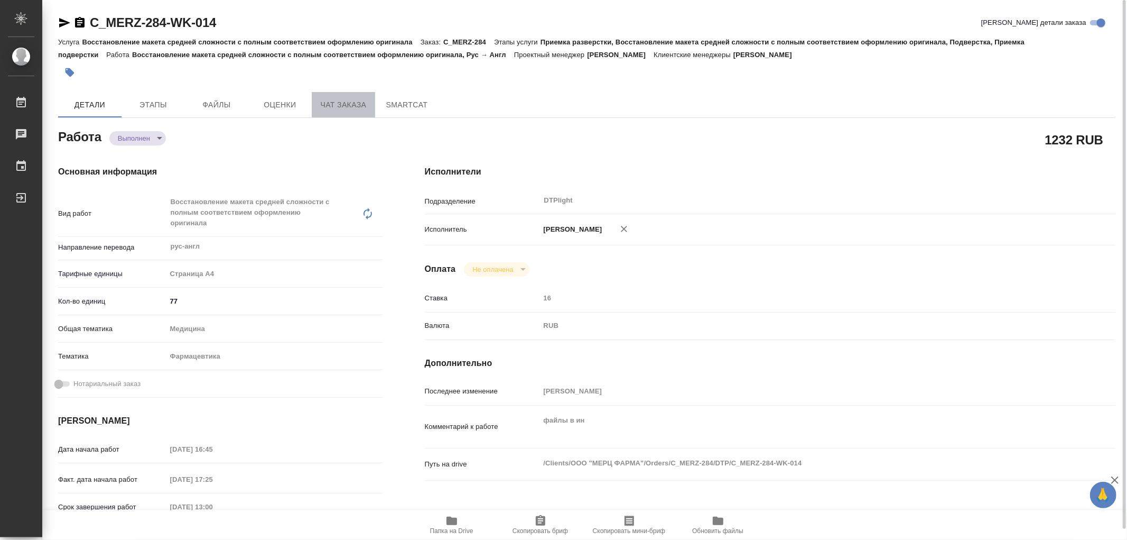
click at [353, 98] on span "Чат заказа" at bounding box center [343, 104] width 51 height 13
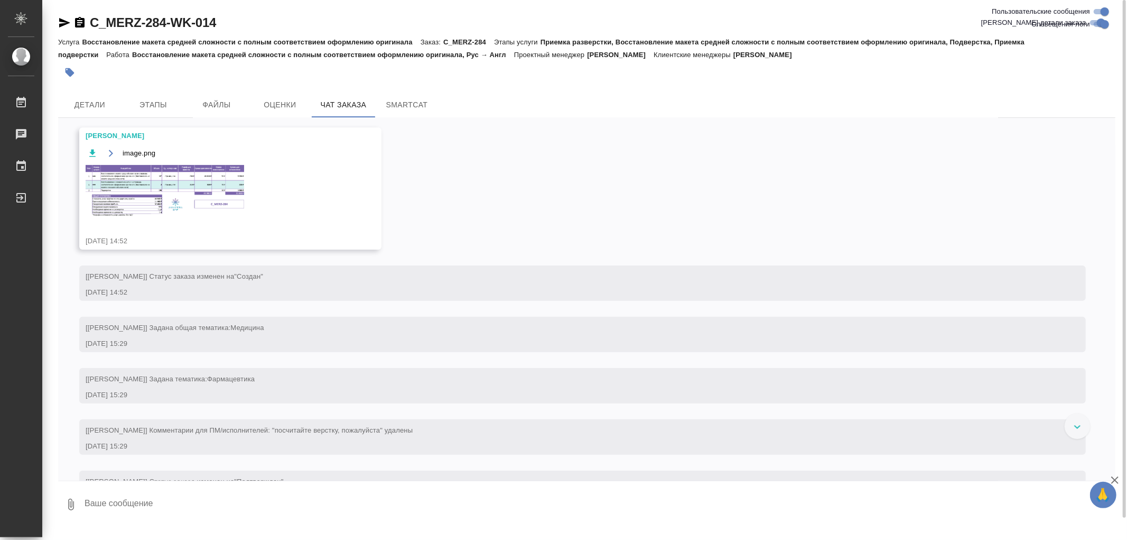
scroll to position [134, 0]
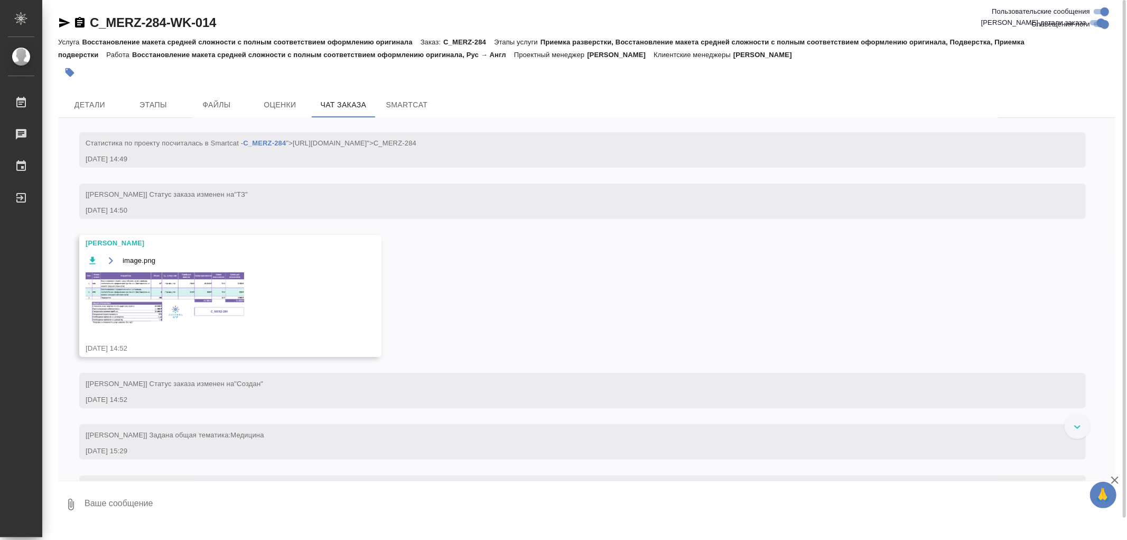
click at [186, 288] on img at bounding box center [165, 298] width 159 height 52
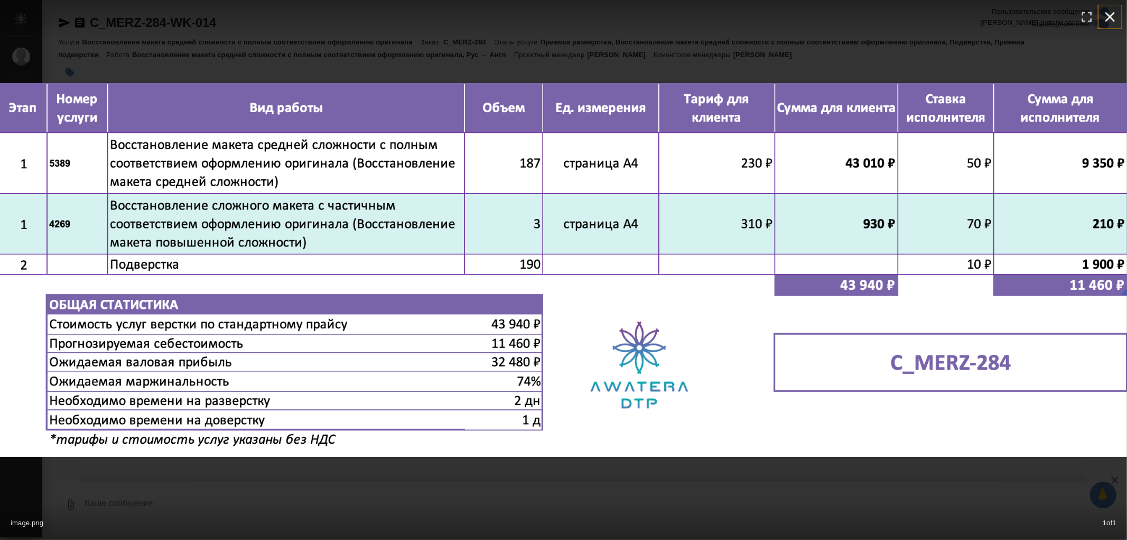
click at [1107, 23] on icon "button" at bounding box center [1110, 16] width 17 height 17
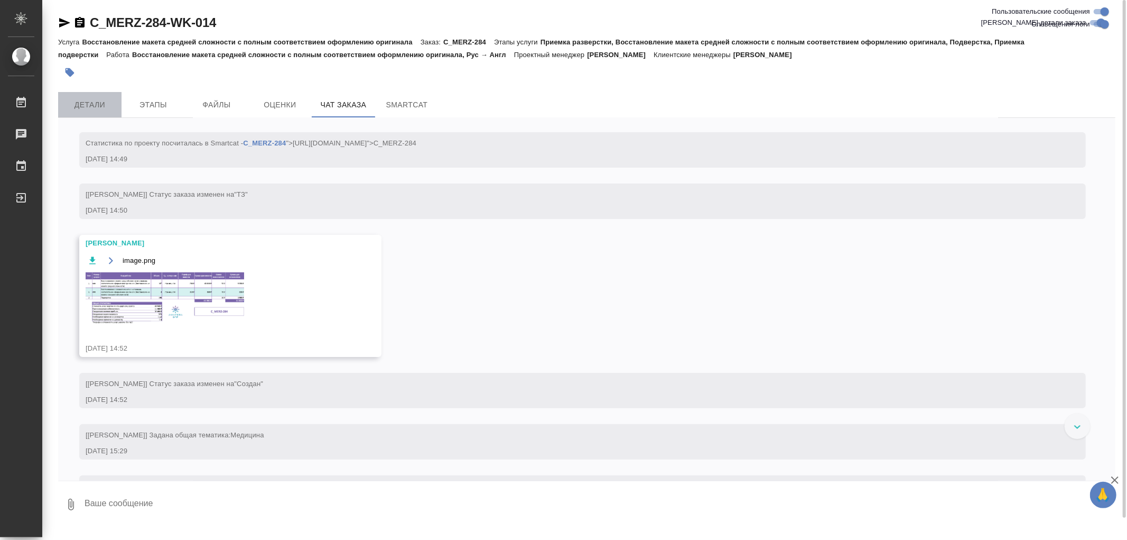
click at [80, 104] on span "Детали" at bounding box center [89, 104] width 51 height 13
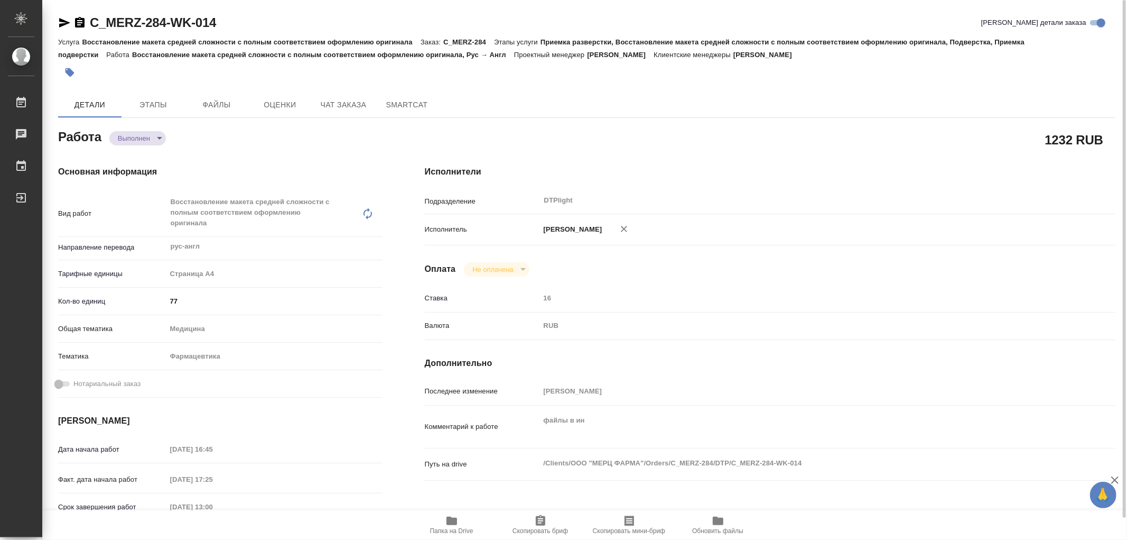
type textarea "x"
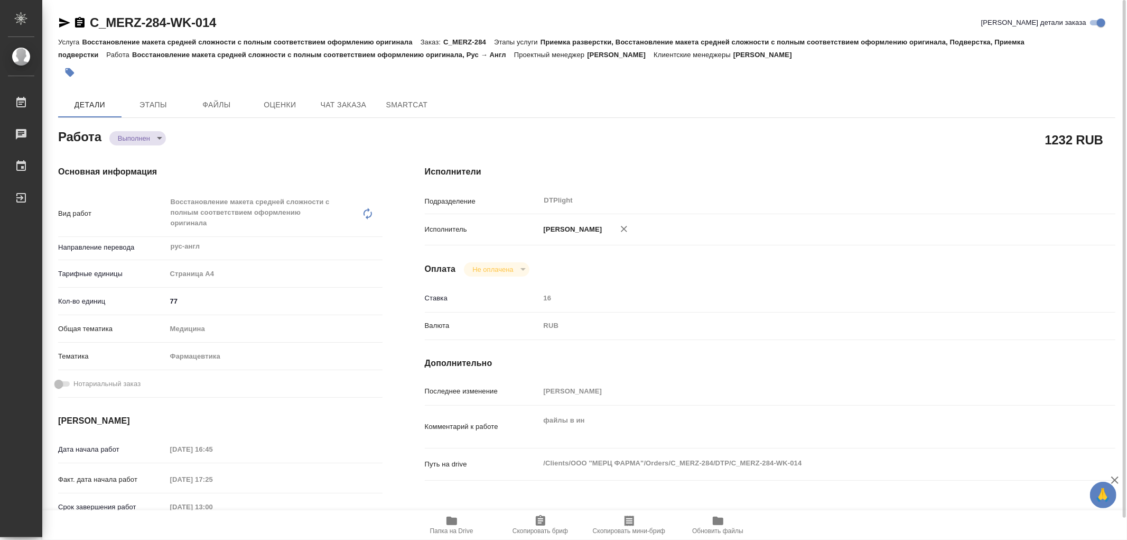
type textarea "x"
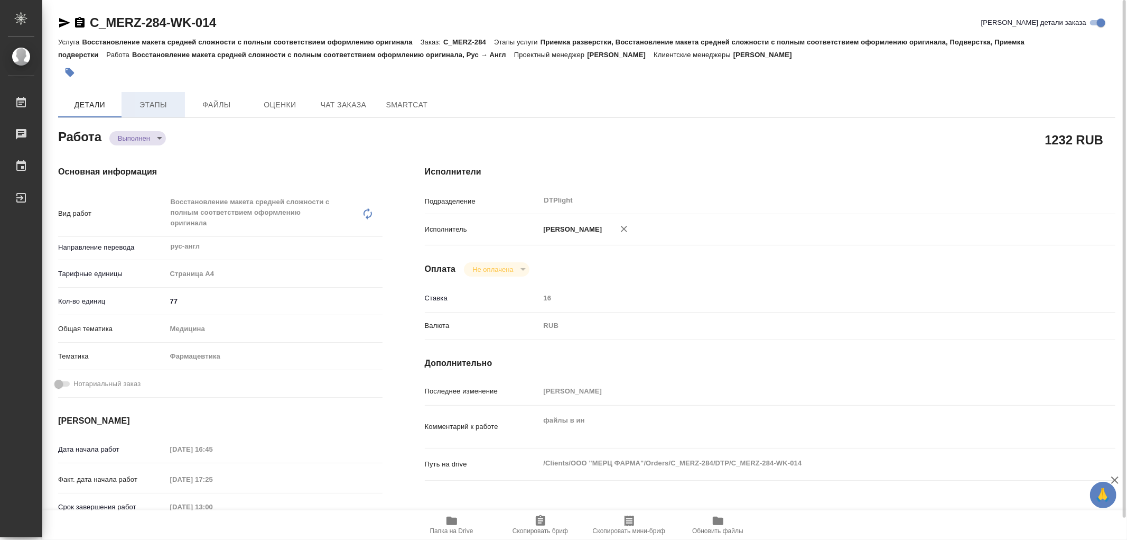
click at [171, 98] on span "Этапы" at bounding box center [153, 104] width 51 height 13
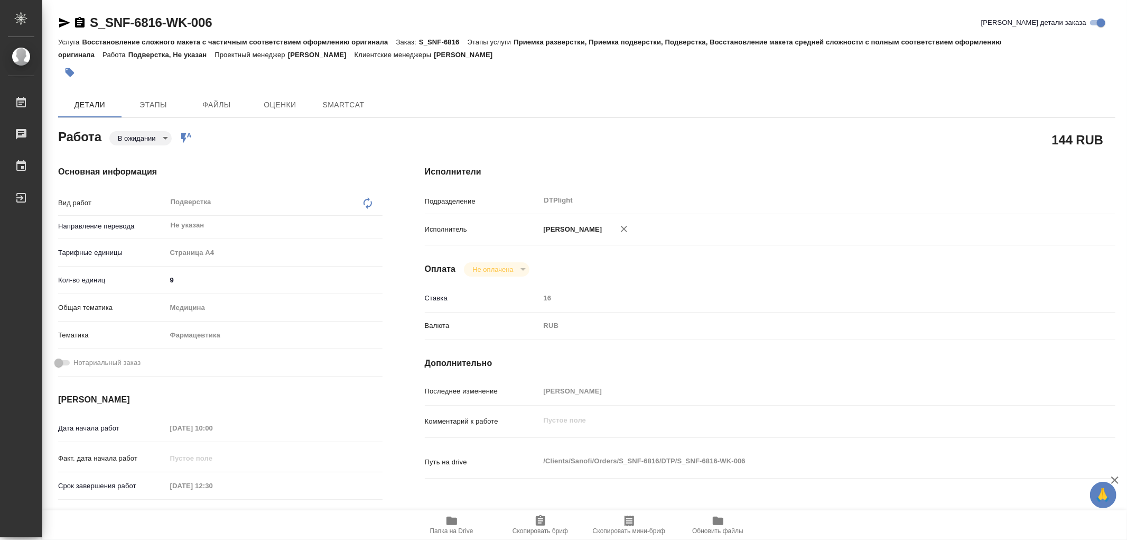
type textarea "x"
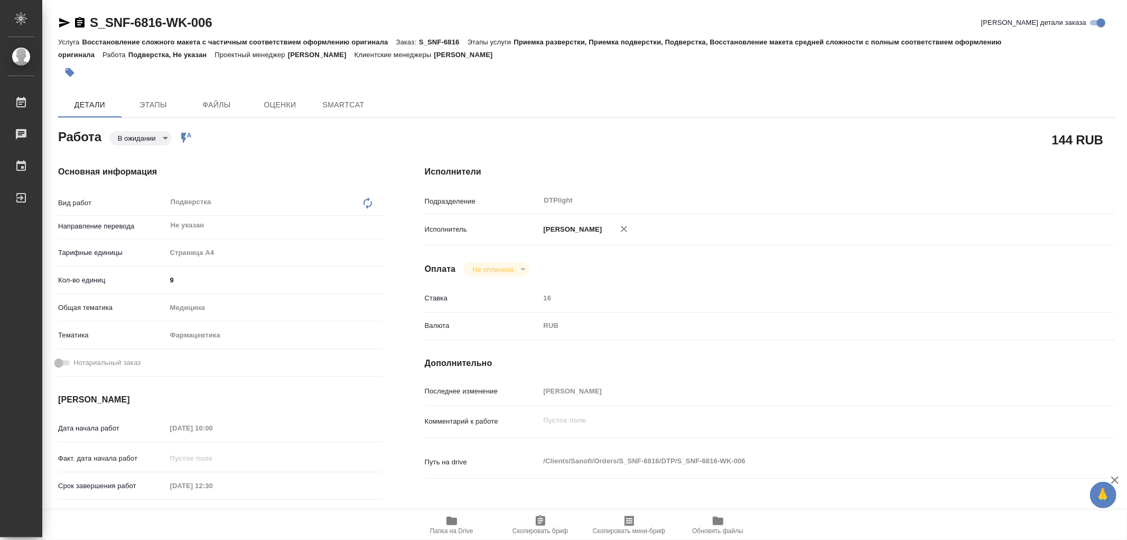
type textarea "x"
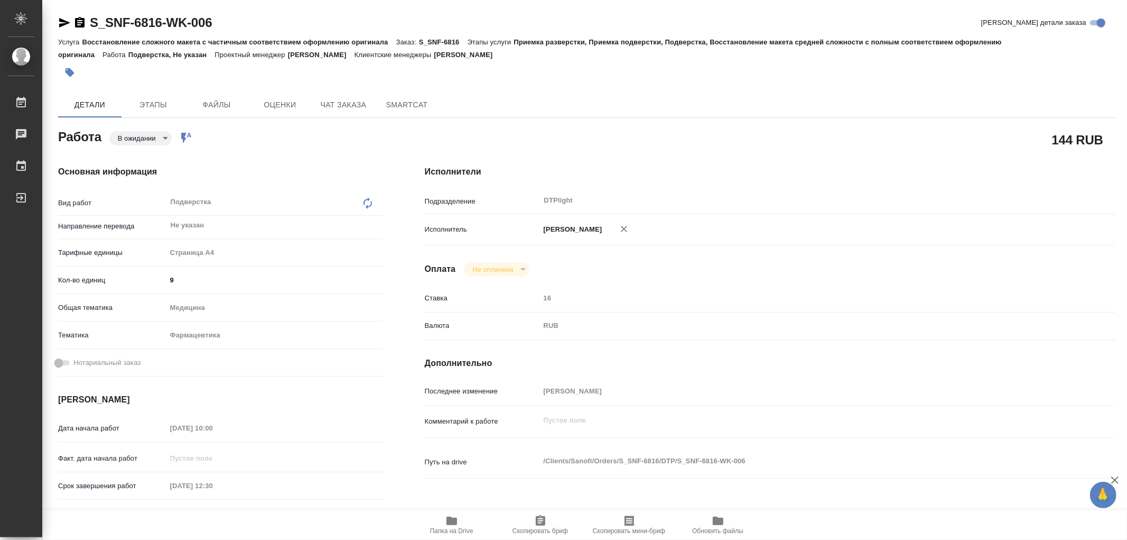
type textarea "x"
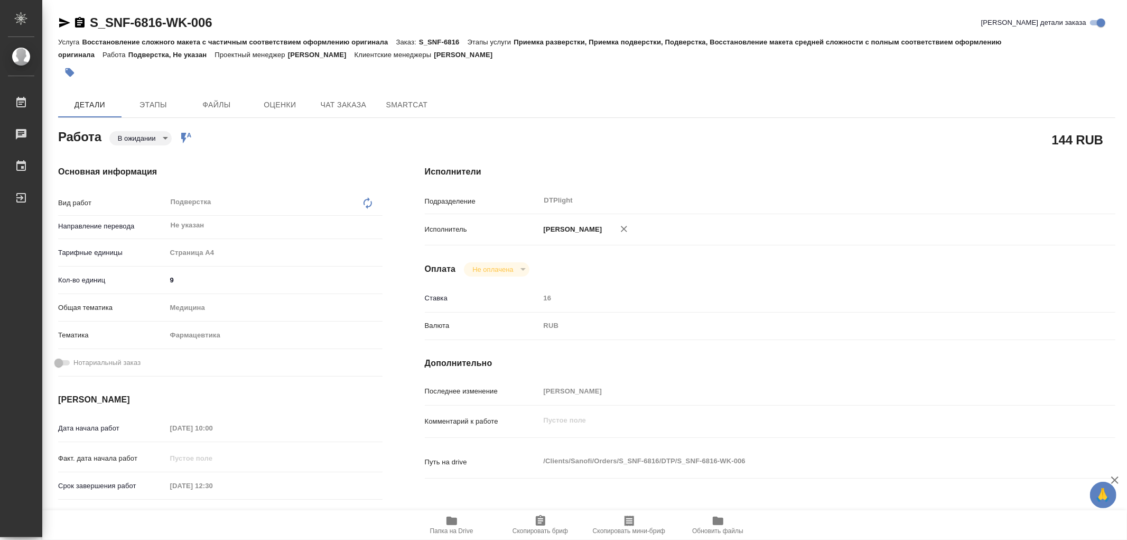
type textarea "x"
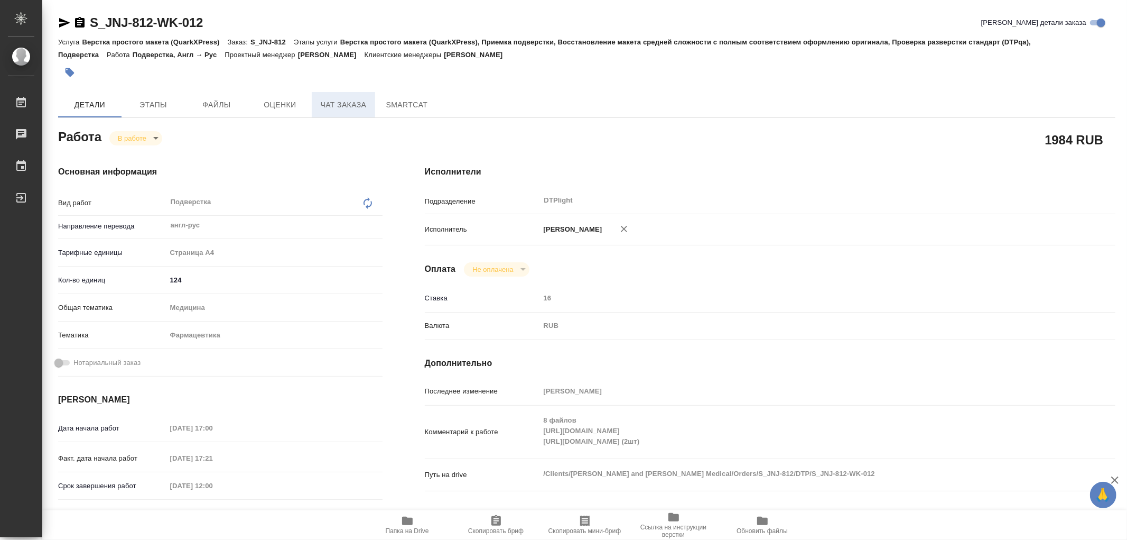
click at [343, 104] on span "Чат заказа" at bounding box center [343, 104] width 51 height 13
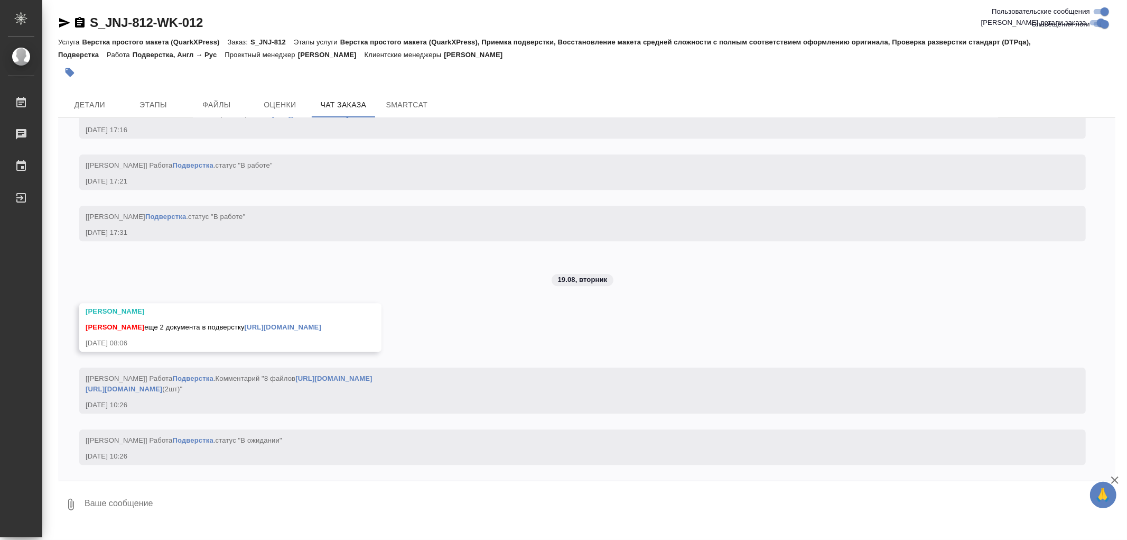
scroll to position [9441, 0]
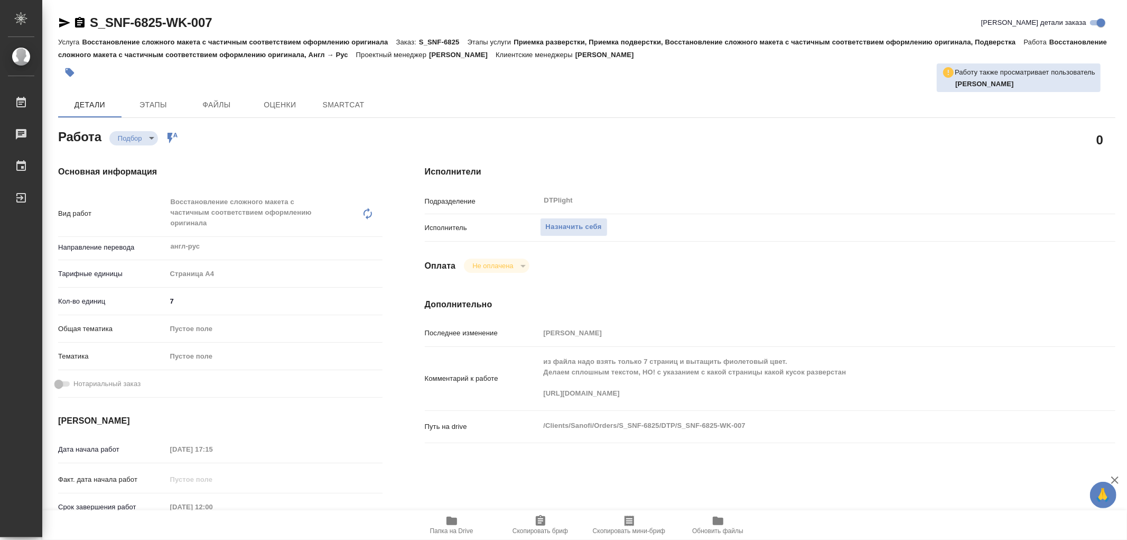
type textarea "x"
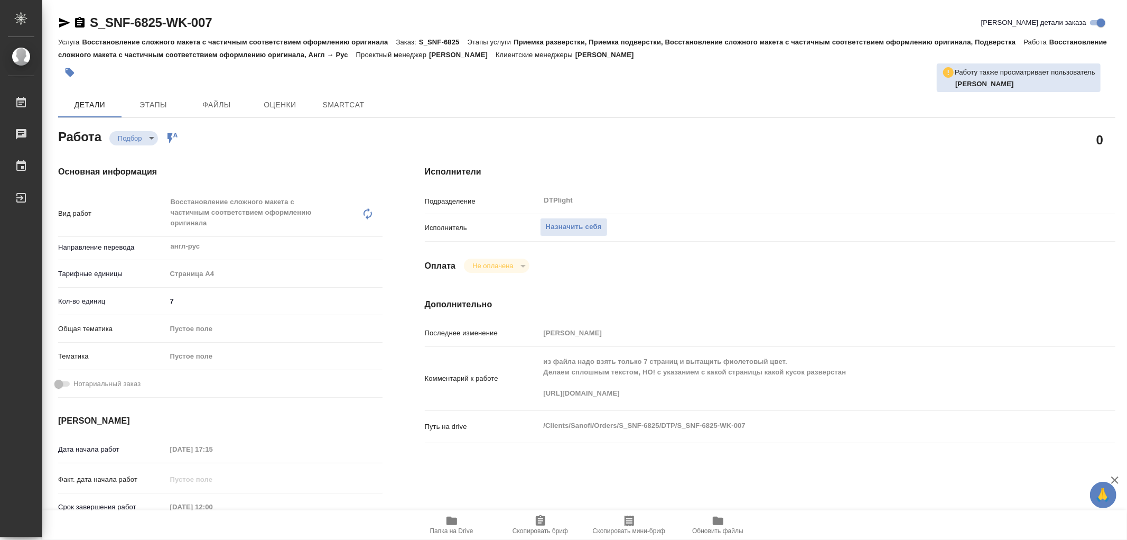
type textarea "x"
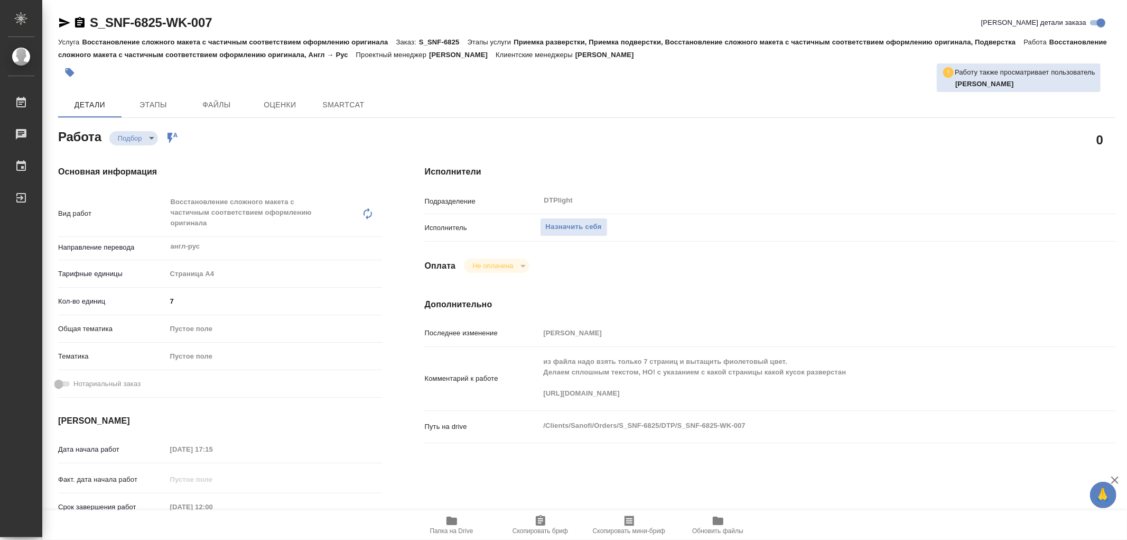
type textarea "x"
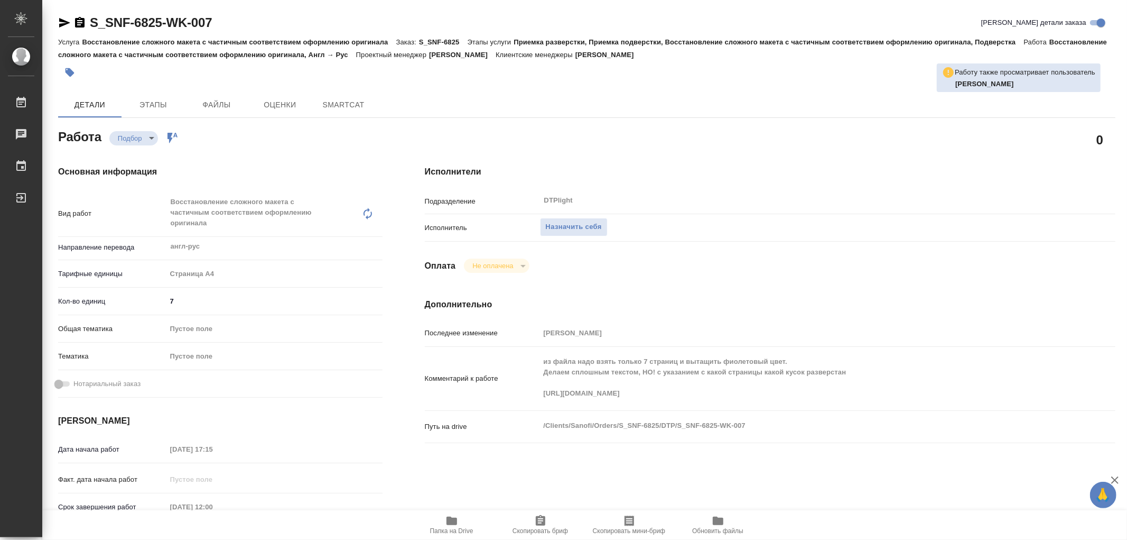
type textarea "x"
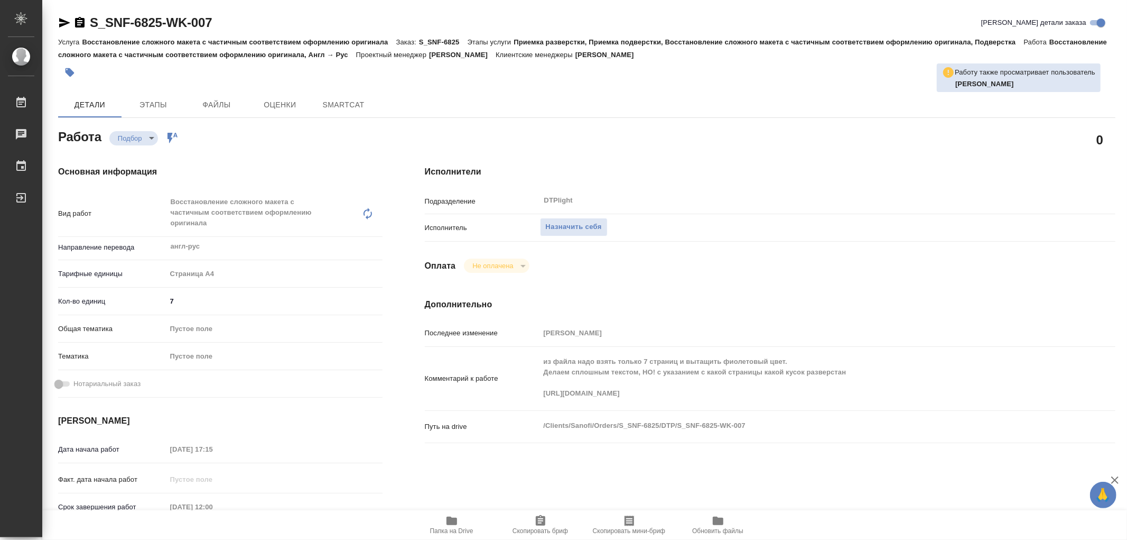
type textarea "x"
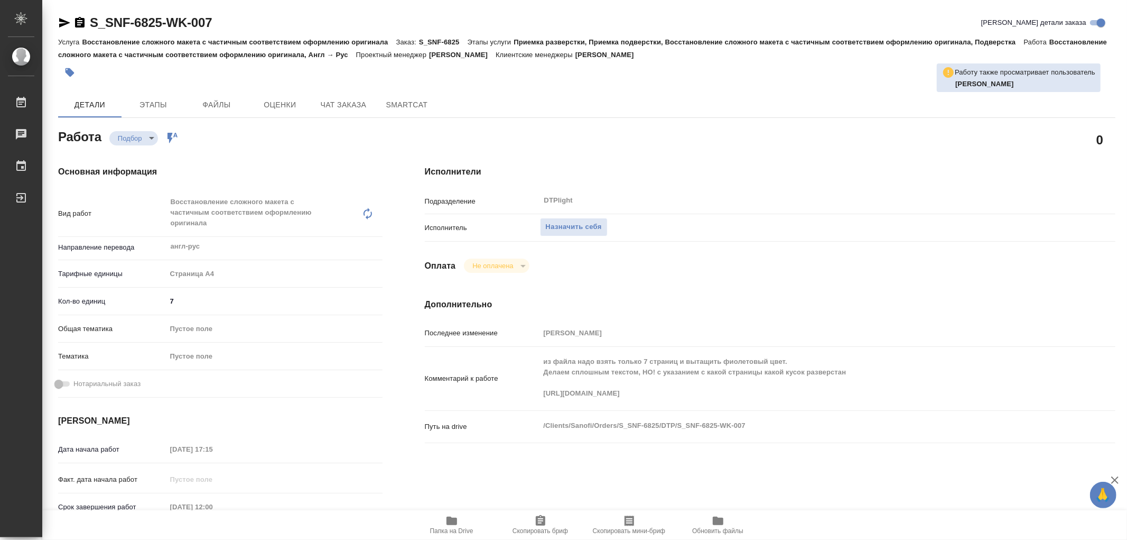
type textarea "x"
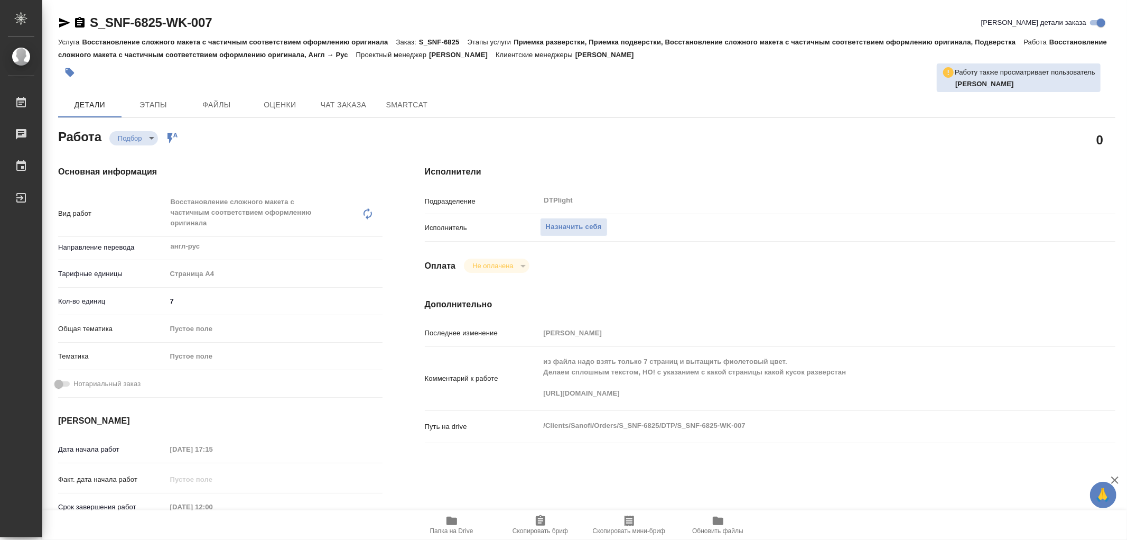
type textarea "x"
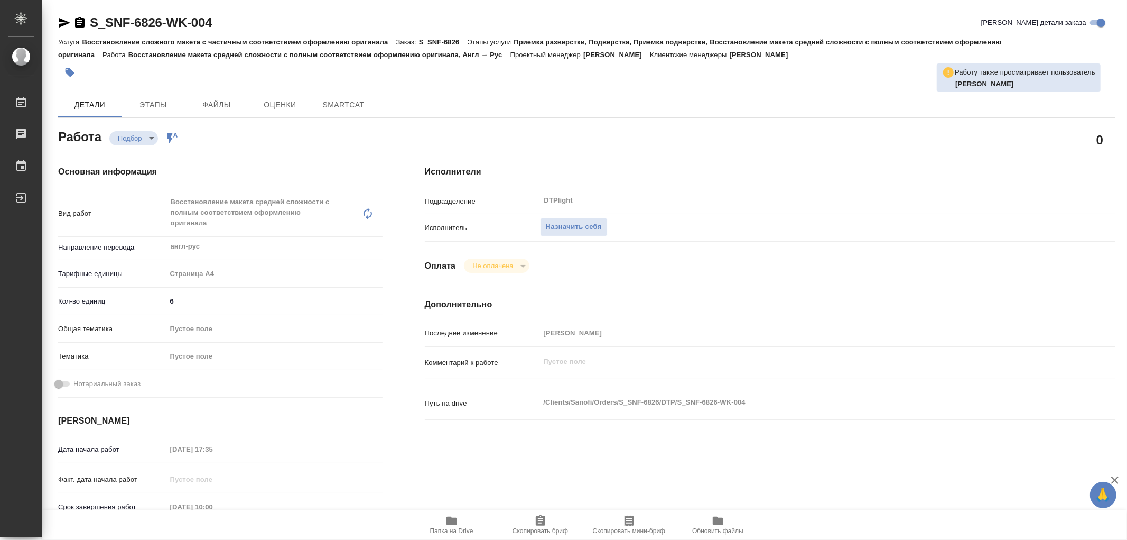
type textarea "x"
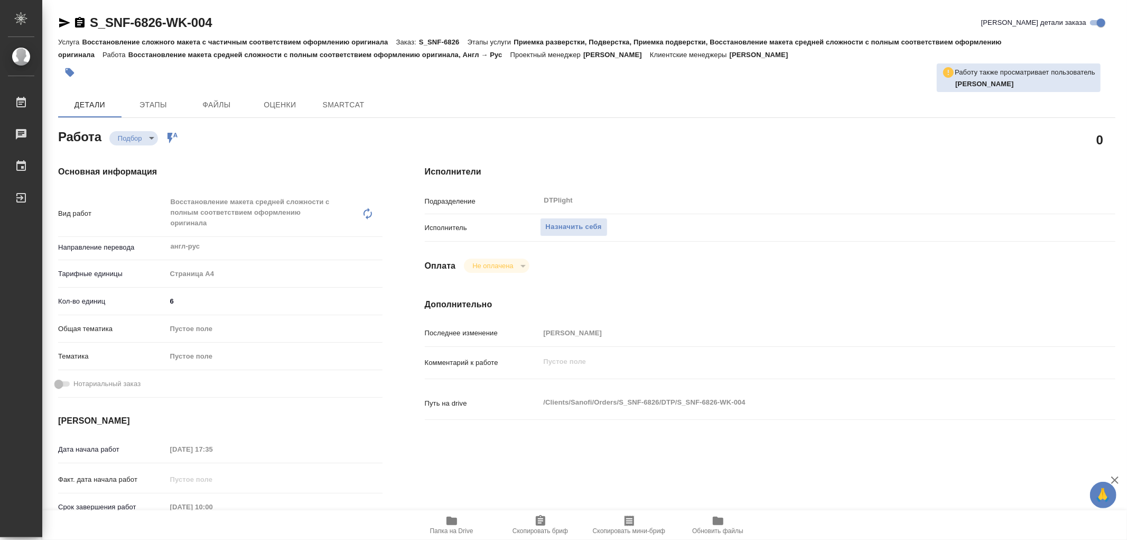
type textarea "x"
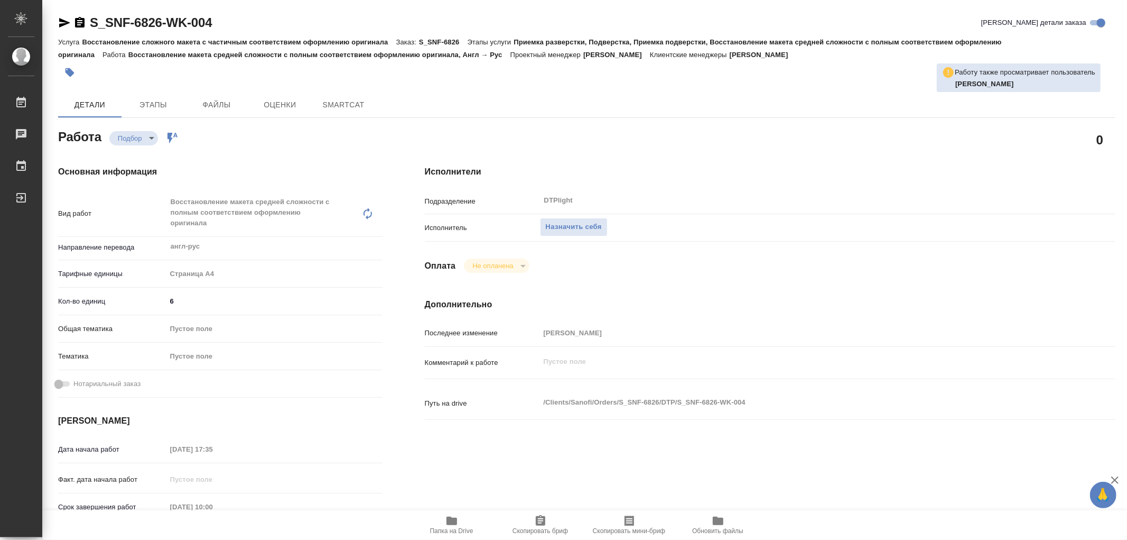
type textarea "x"
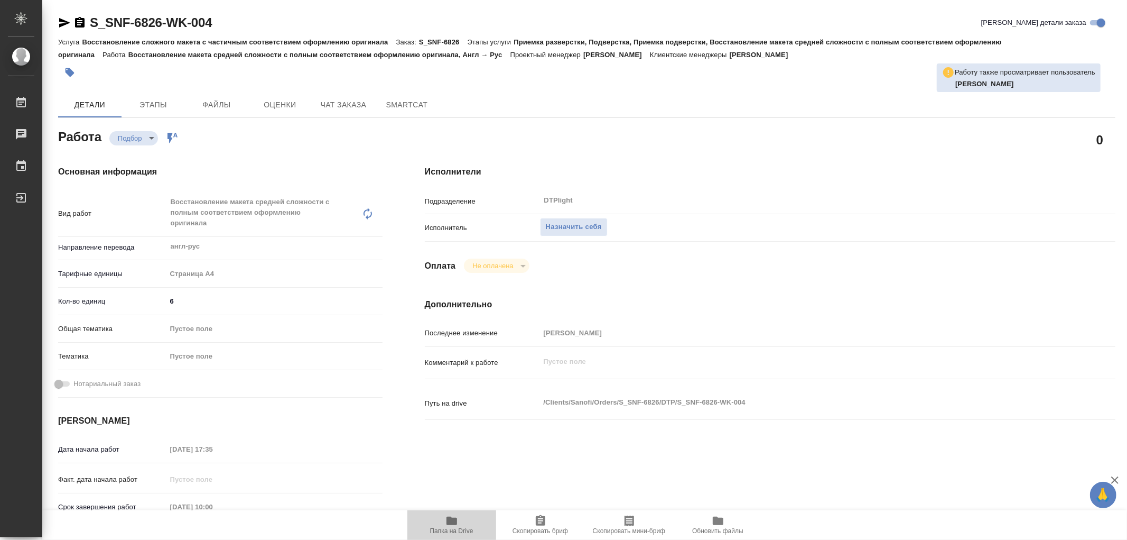
click at [455, 522] on icon "button" at bounding box center [452, 520] width 11 height 8
type textarea "x"
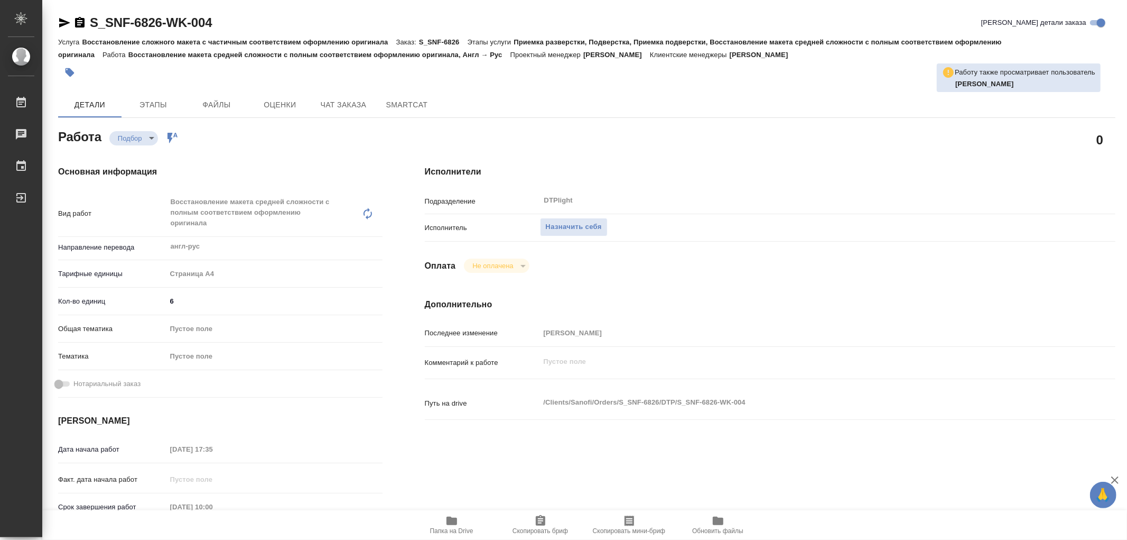
type textarea "x"
click at [455, 519] on icon "button" at bounding box center [452, 520] width 11 height 8
type textarea "x"
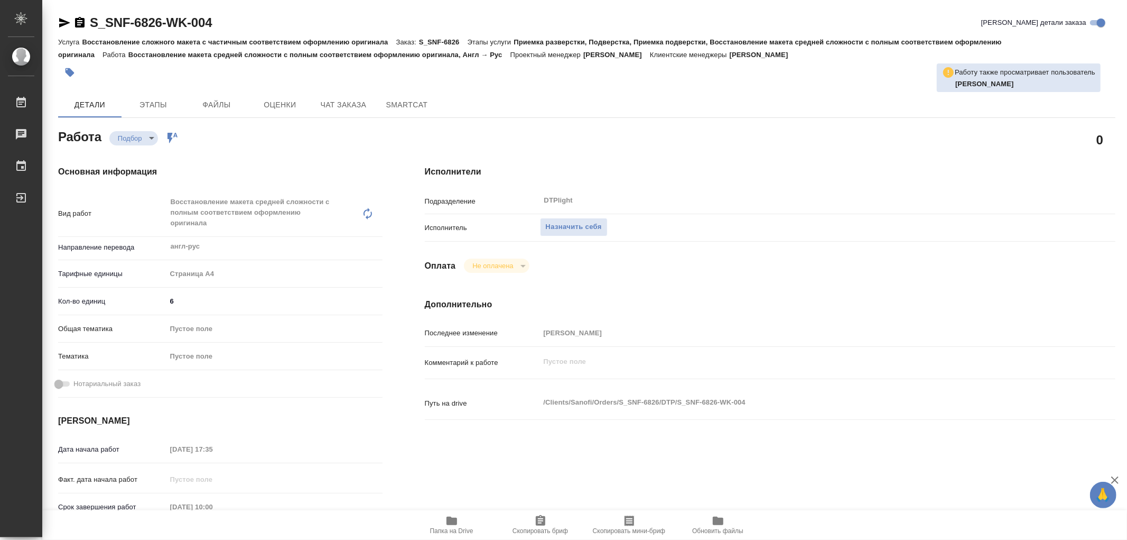
type textarea "x"
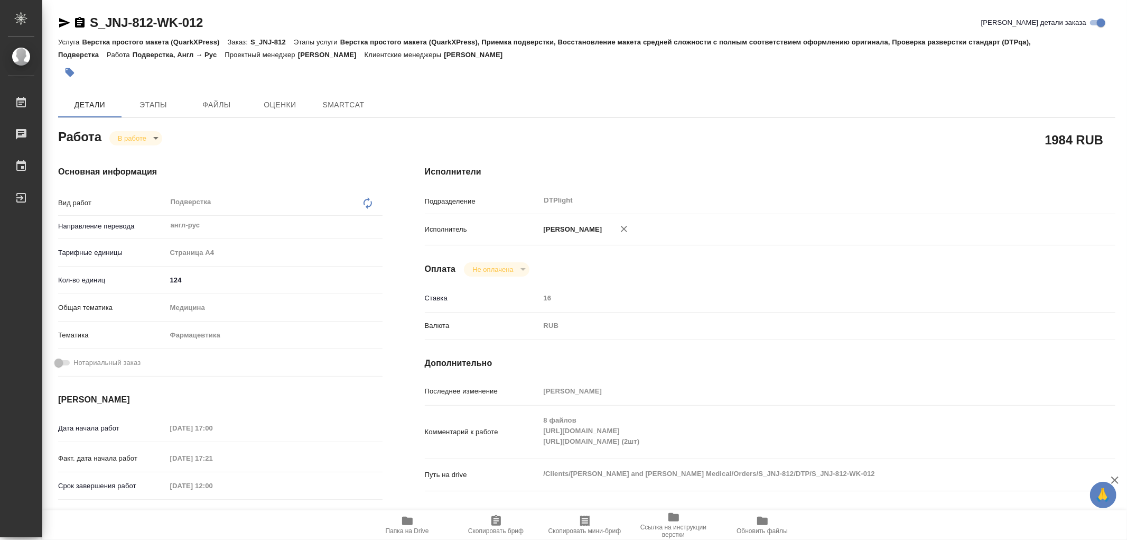
type textarea "x"
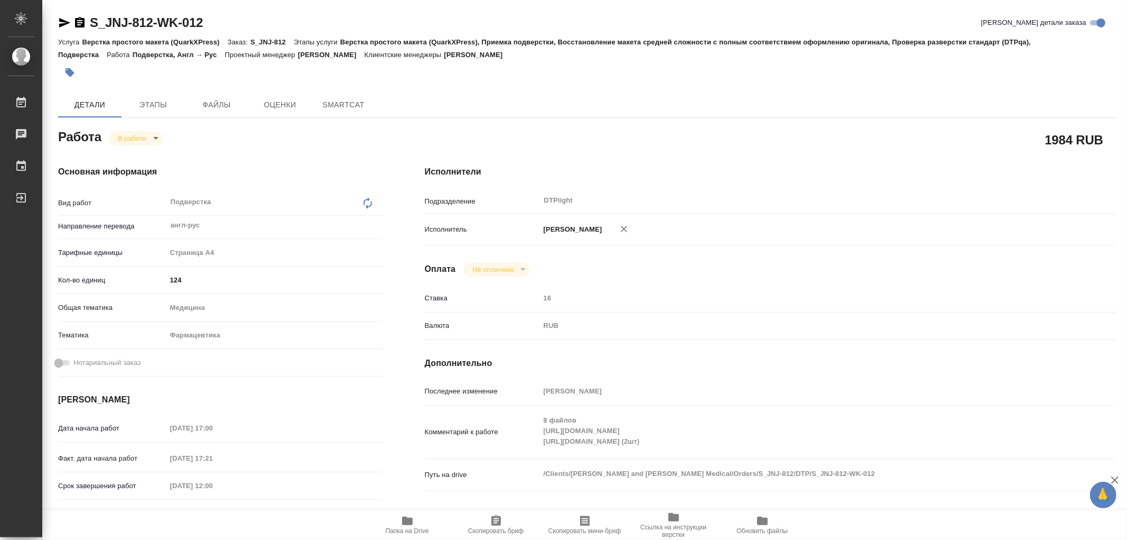
type textarea "x"
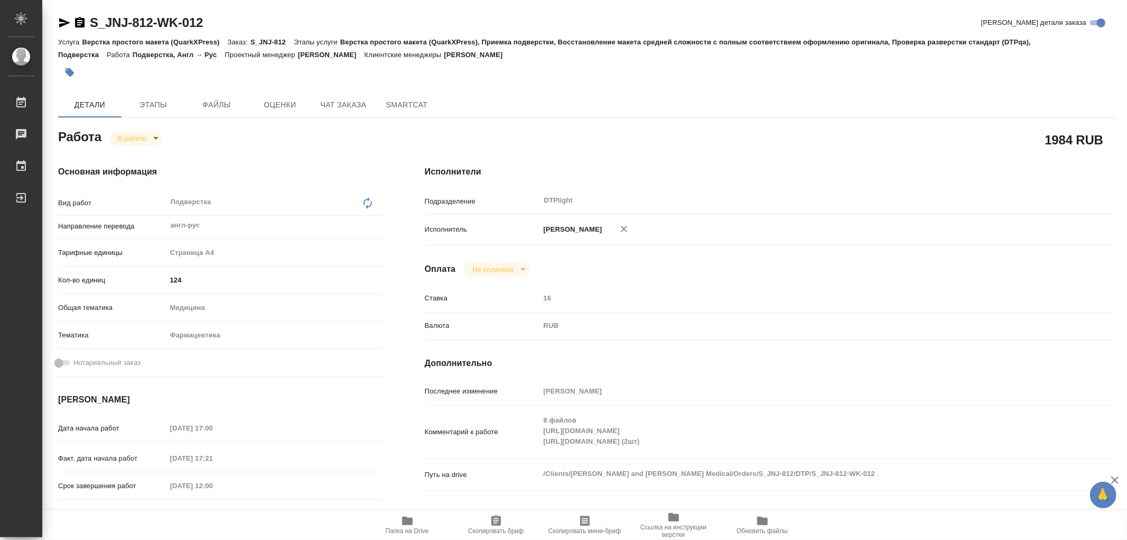
click at [64, 22] on icon "button" at bounding box center [64, 22] width 13 height 13
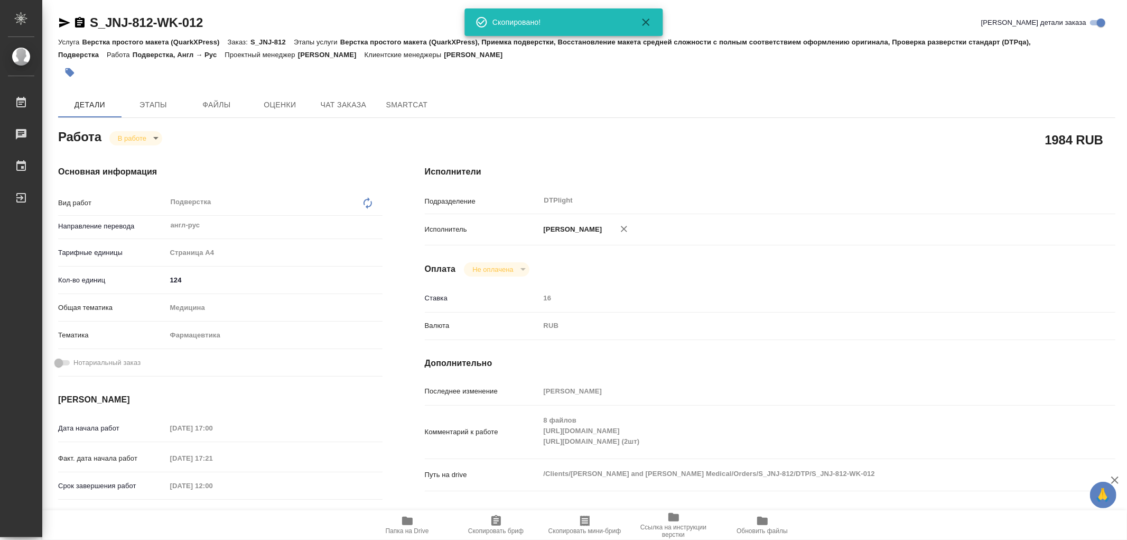
type textarea "x"
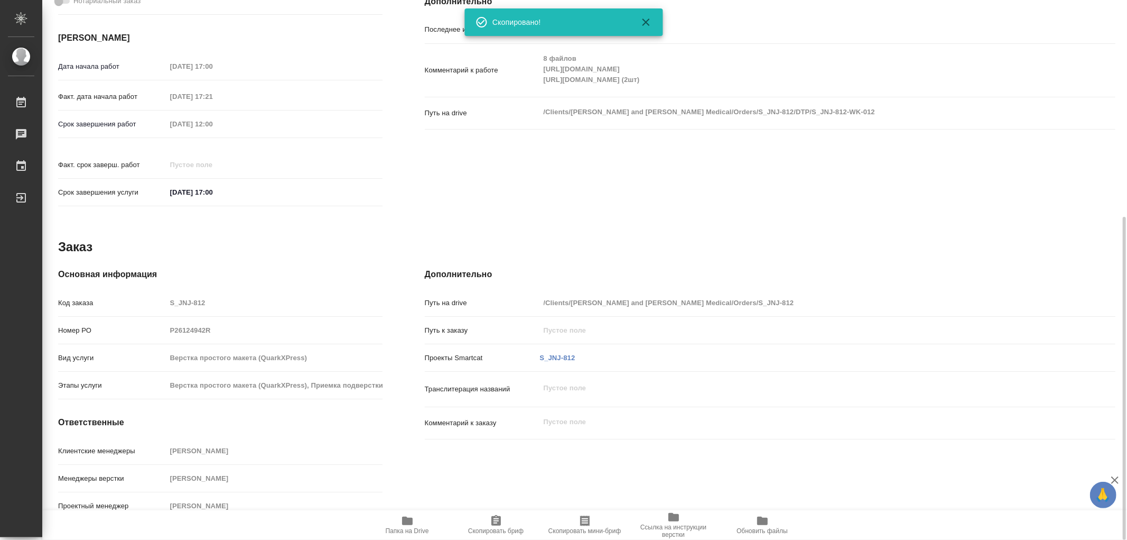
type textarea "x"
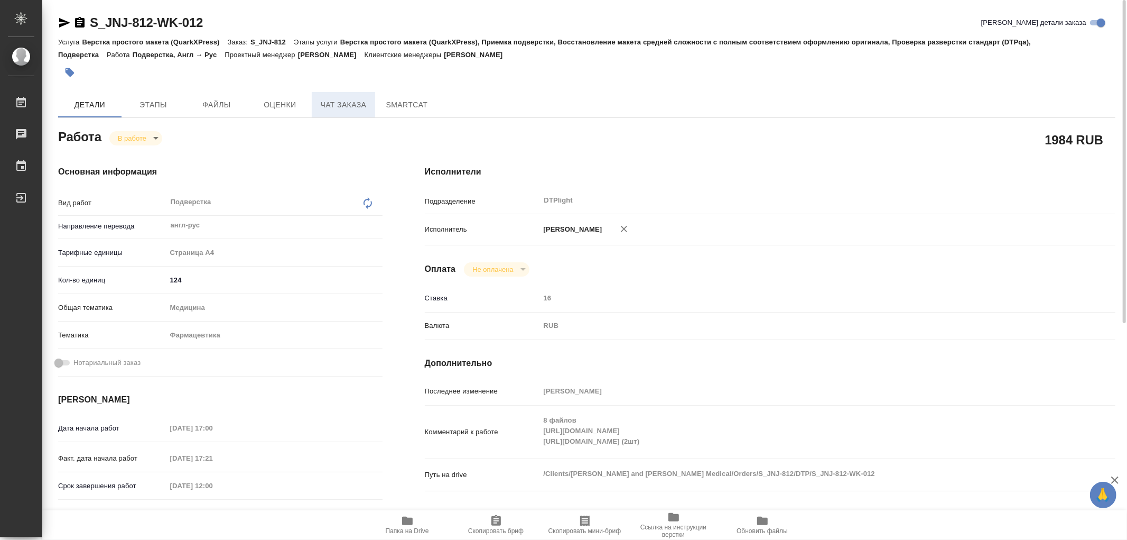
click at [369, 114] on button "Чат заказа" at bounding box center [343, 104] width 63 height 25
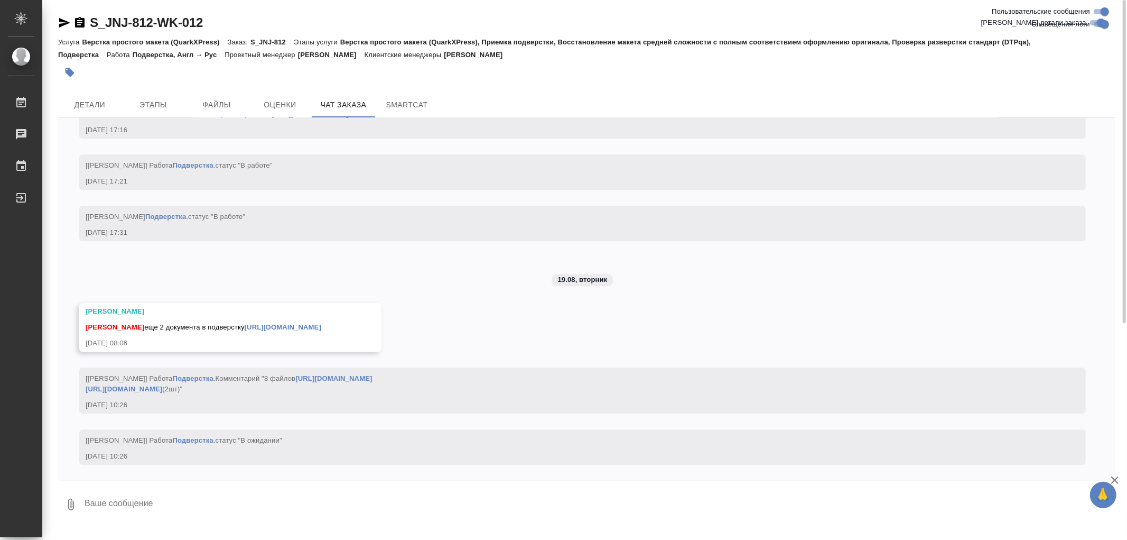
scroll to position [9441, 0]
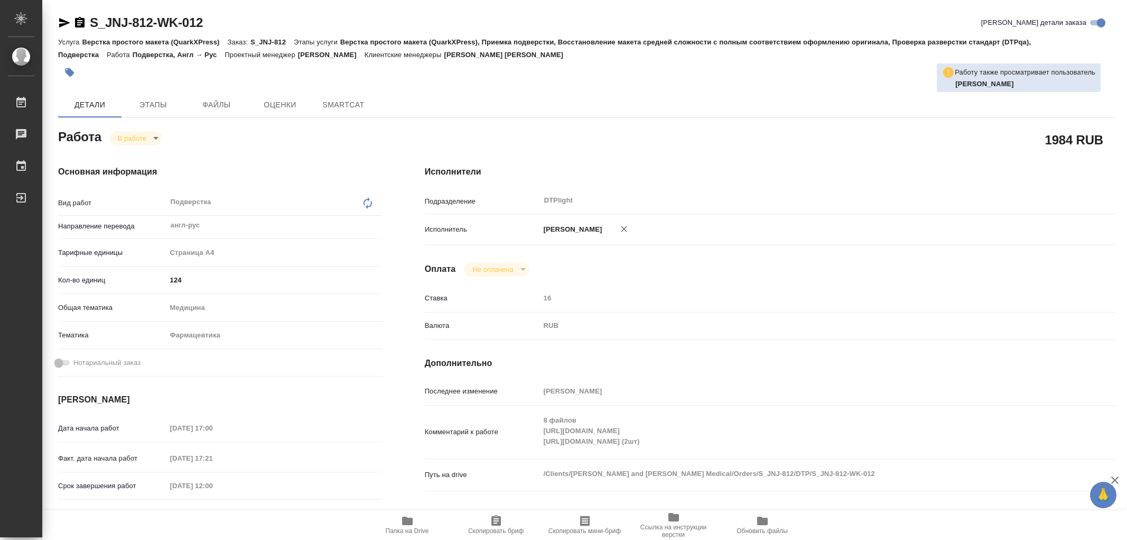
type textarea "x"
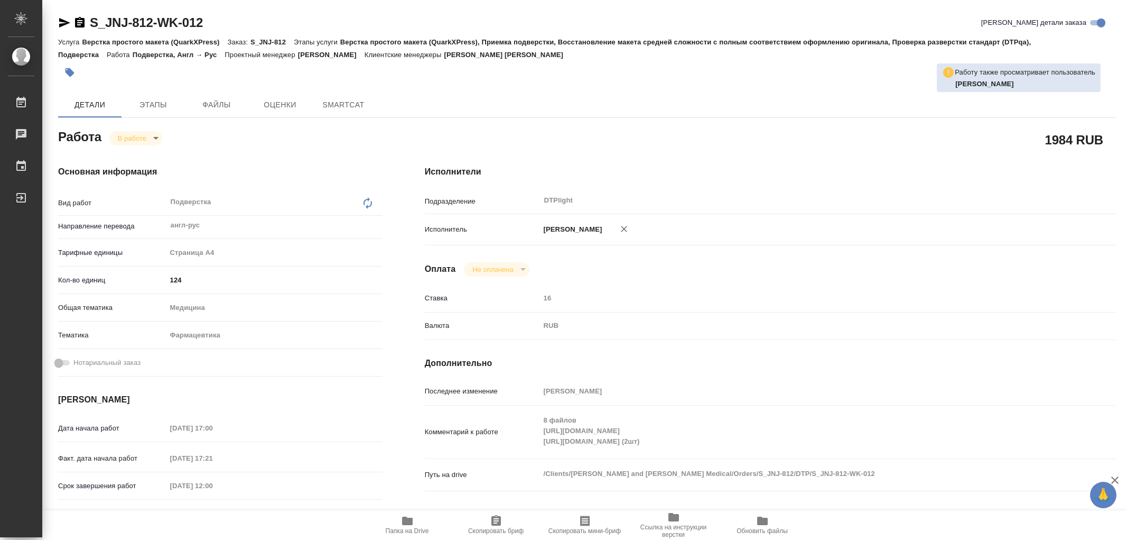
type textarea "x"
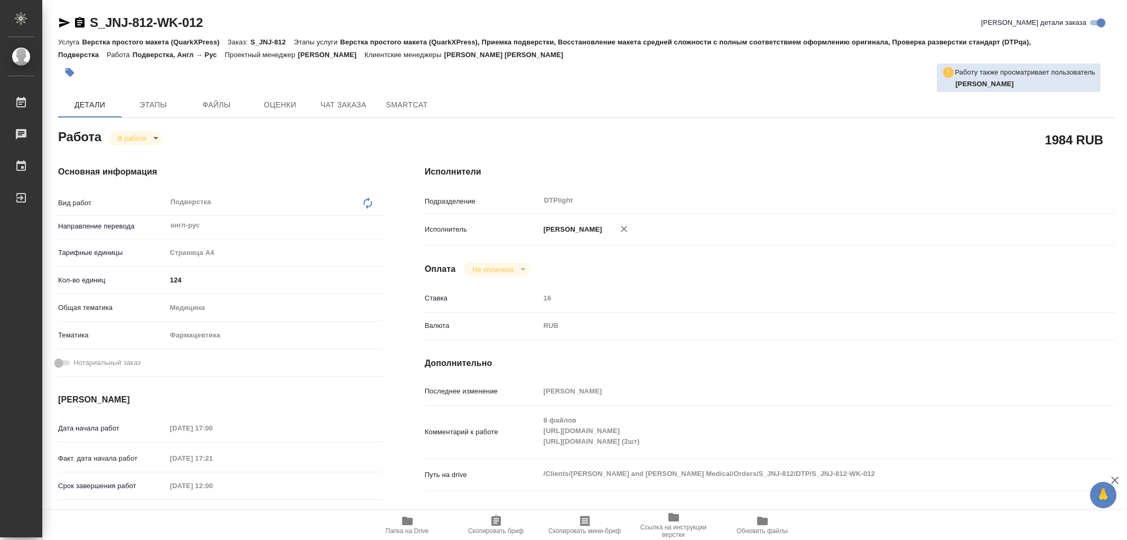
type textarea "x"
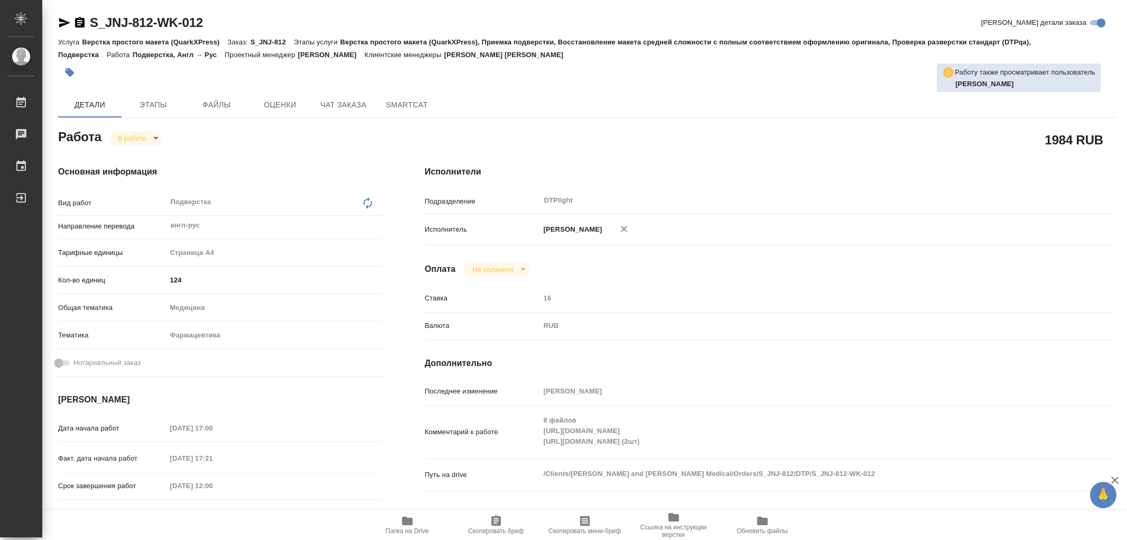
type textarea "x"
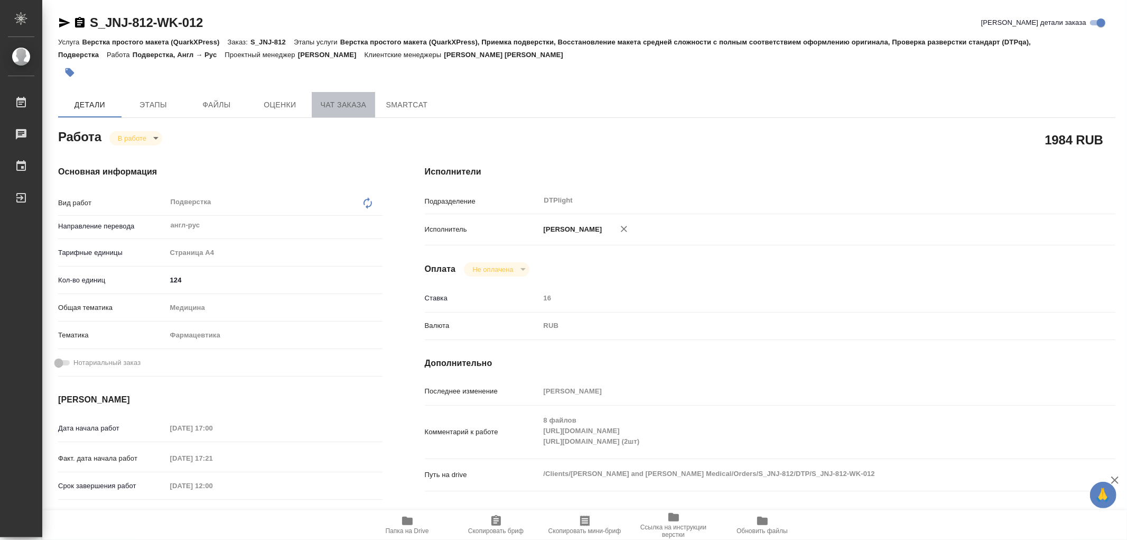
click at [365, 109] on span "Чат заказа" at bounding box center [343, 104] width 51 height 13
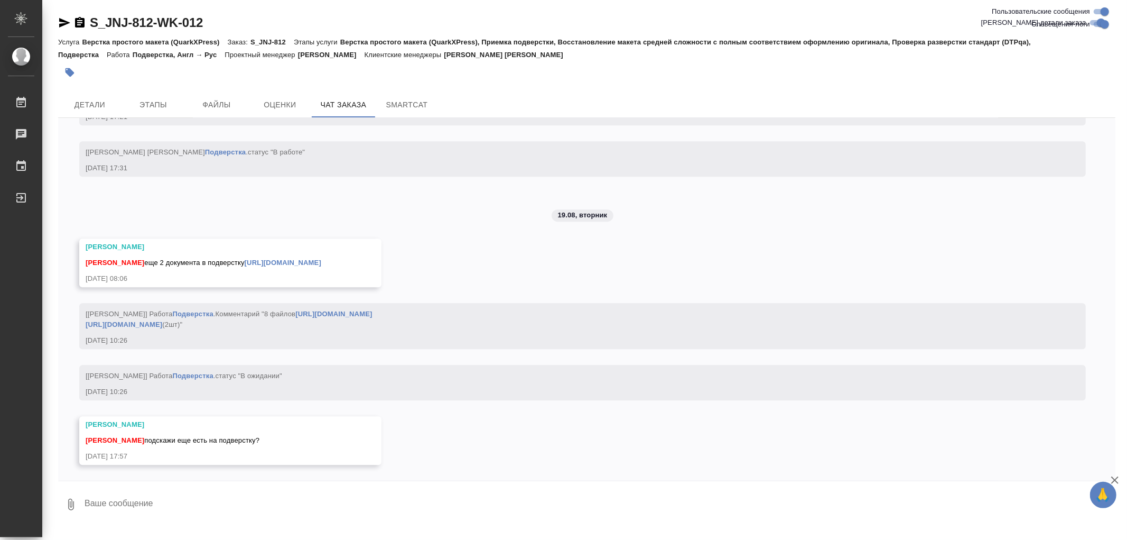
scroll to position [9506, 0]
click at [135, 104] on span "Этапы" at bounding box center [153, 104] width 51 height 13
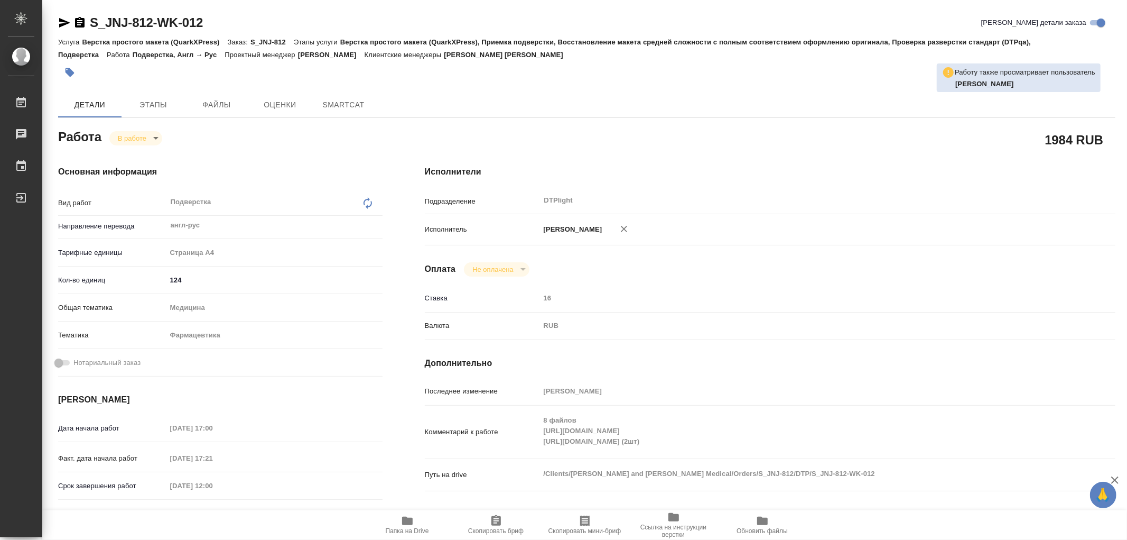
type textarea "x"
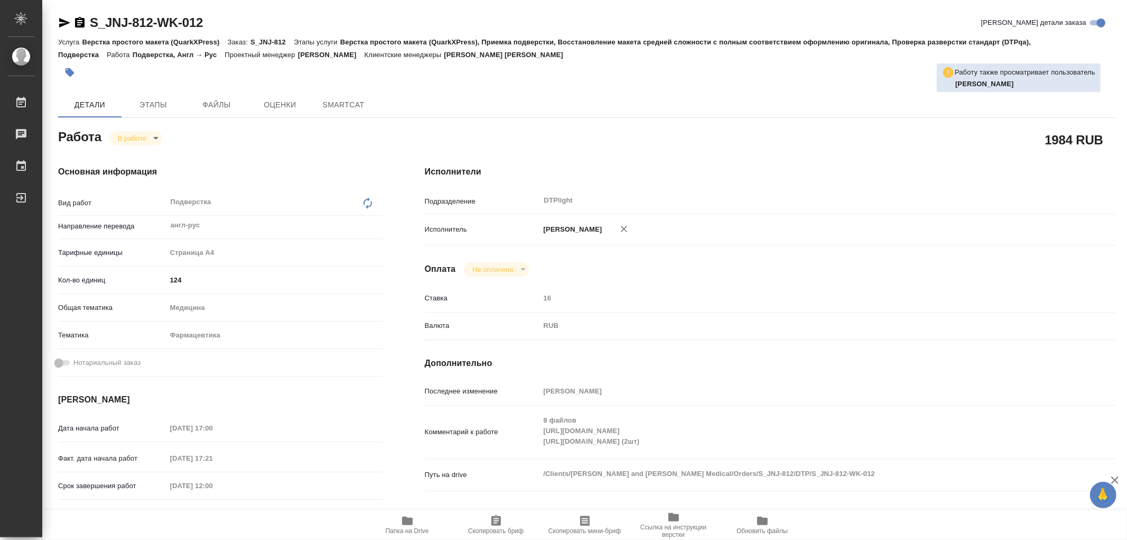
type textarea "x"
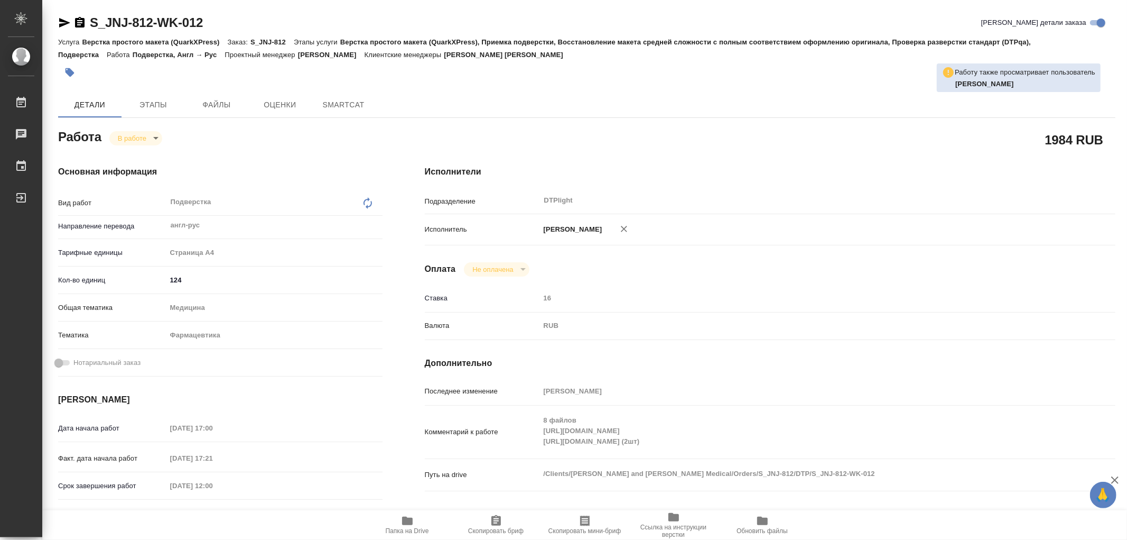
type textarea "x"
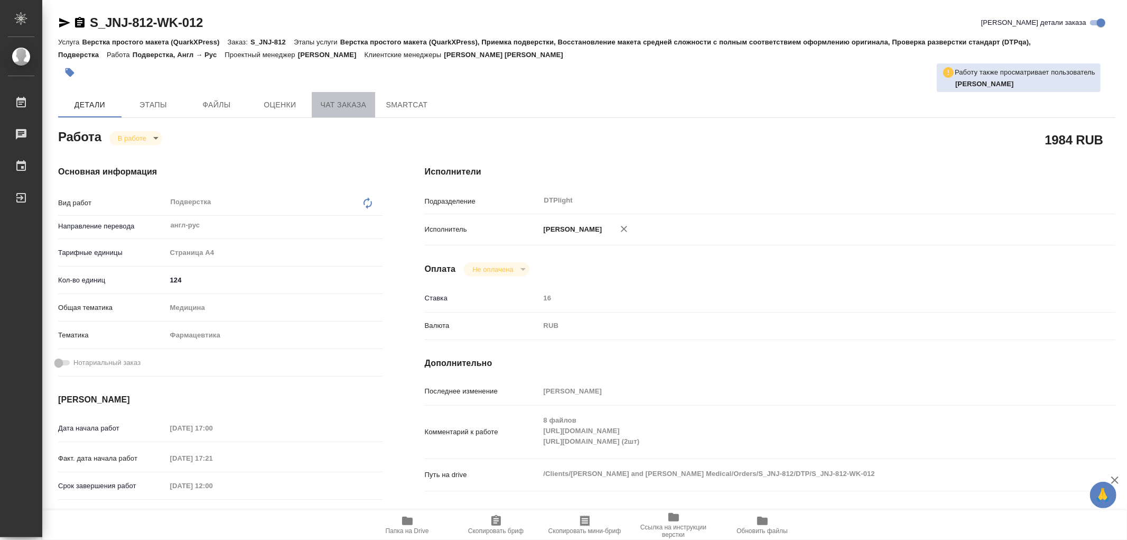
click at [337, 105] on span "Чат заказа" at bounding box center [343, 104] width 51 height 13
type textarea "x"
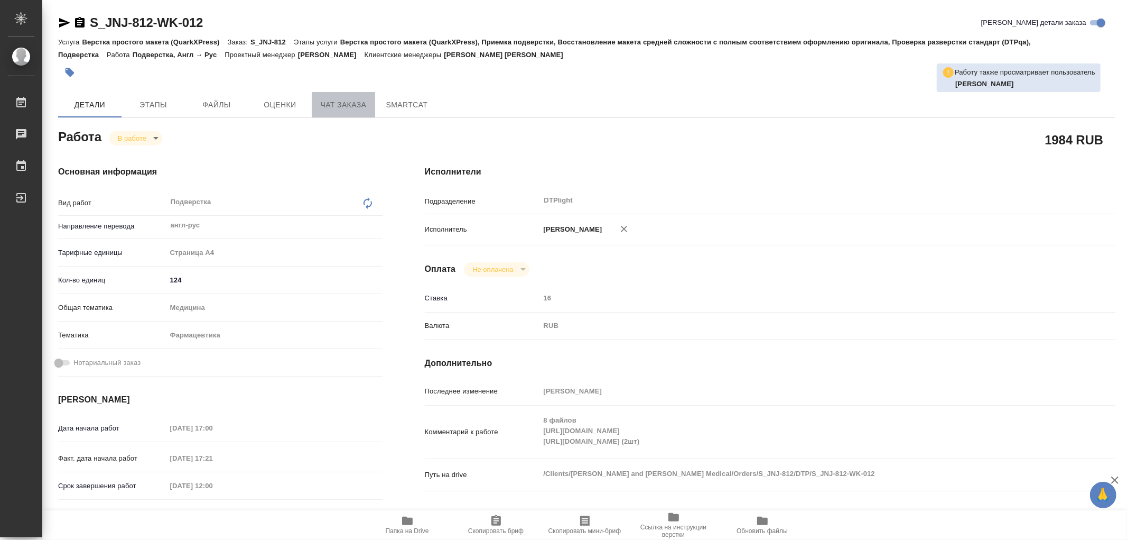
type textarea "x"
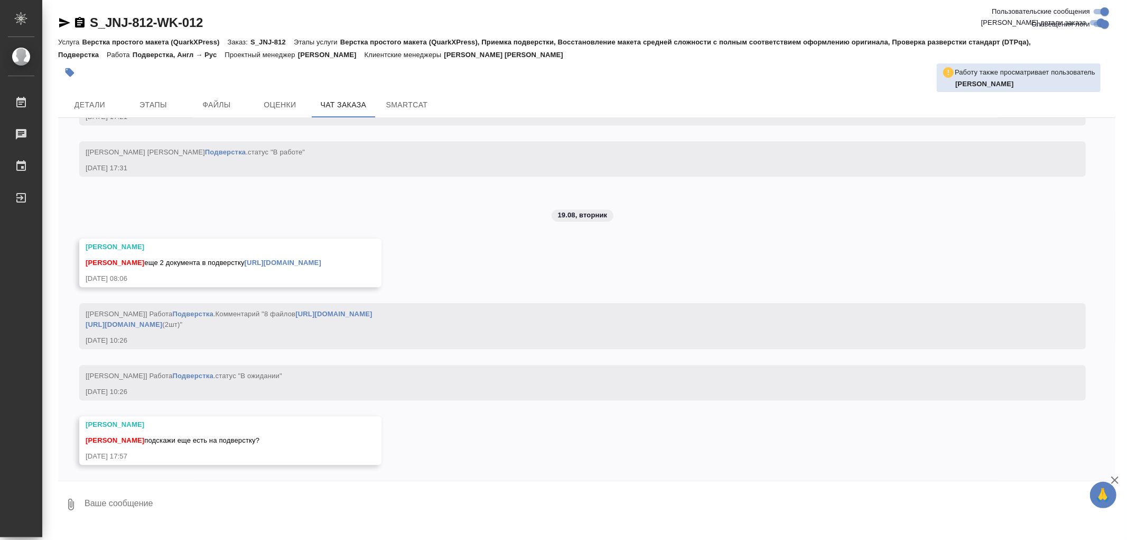
scroll to position [9506, 0]
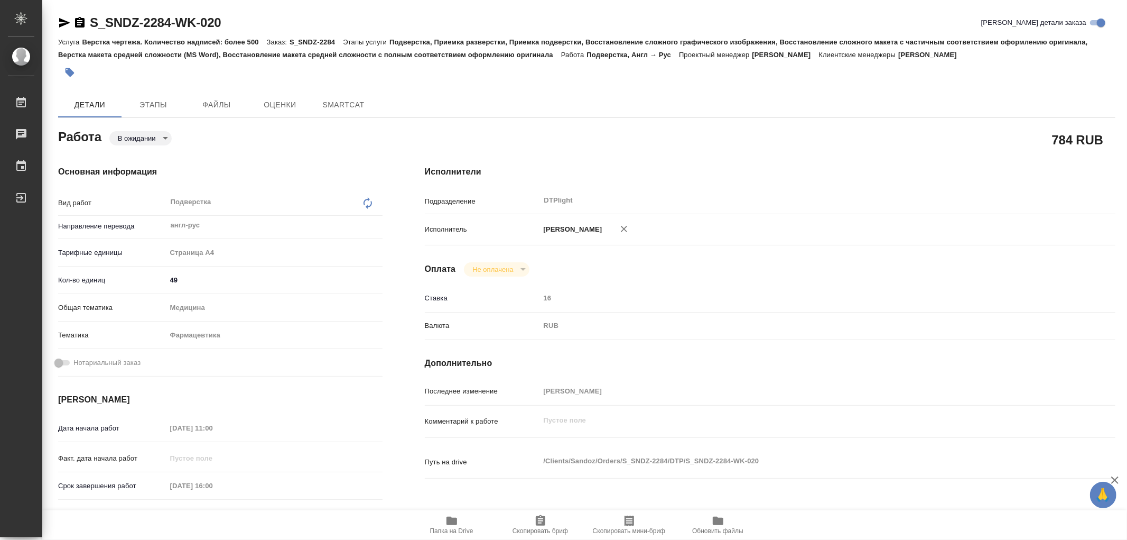
type textarea "x"
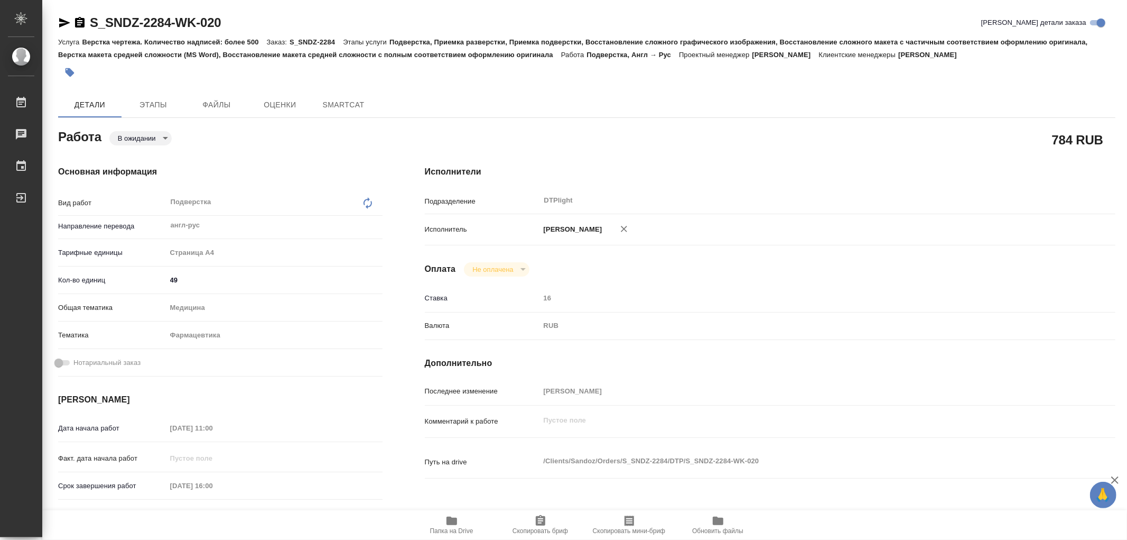
type textarea "x"
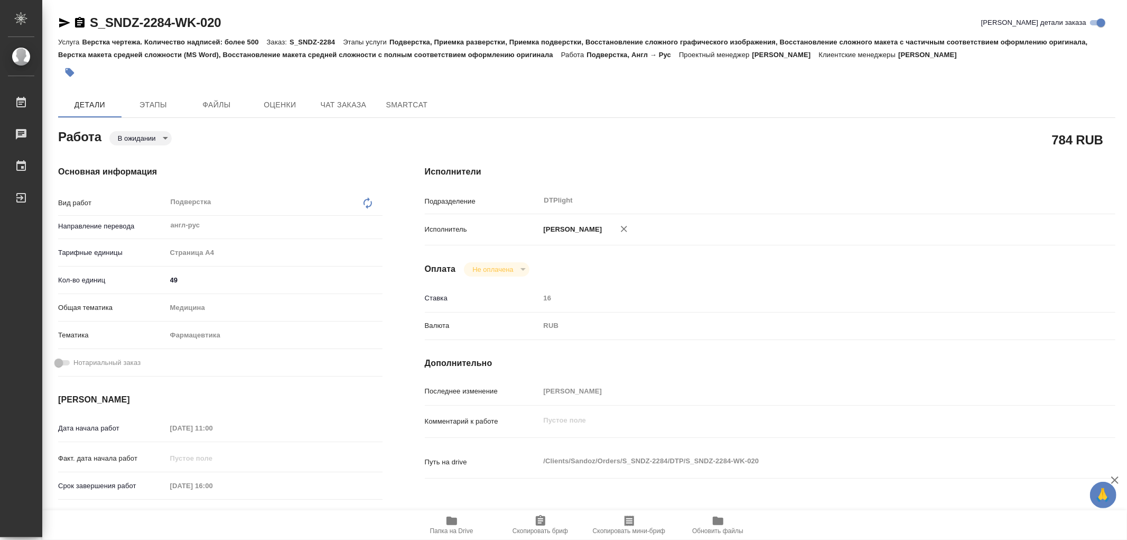
type textarea "x"
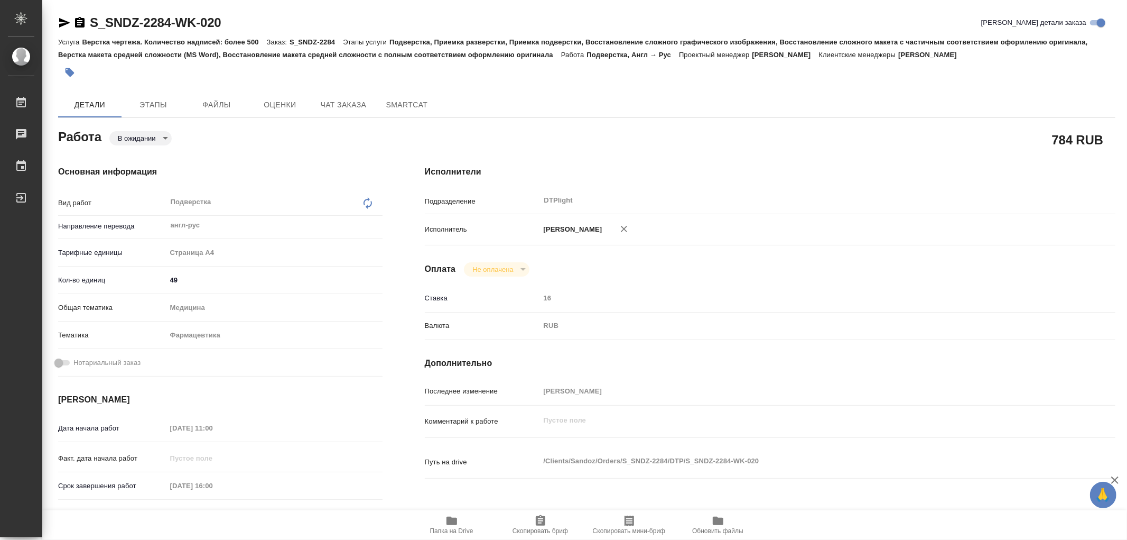
type textarea "x"
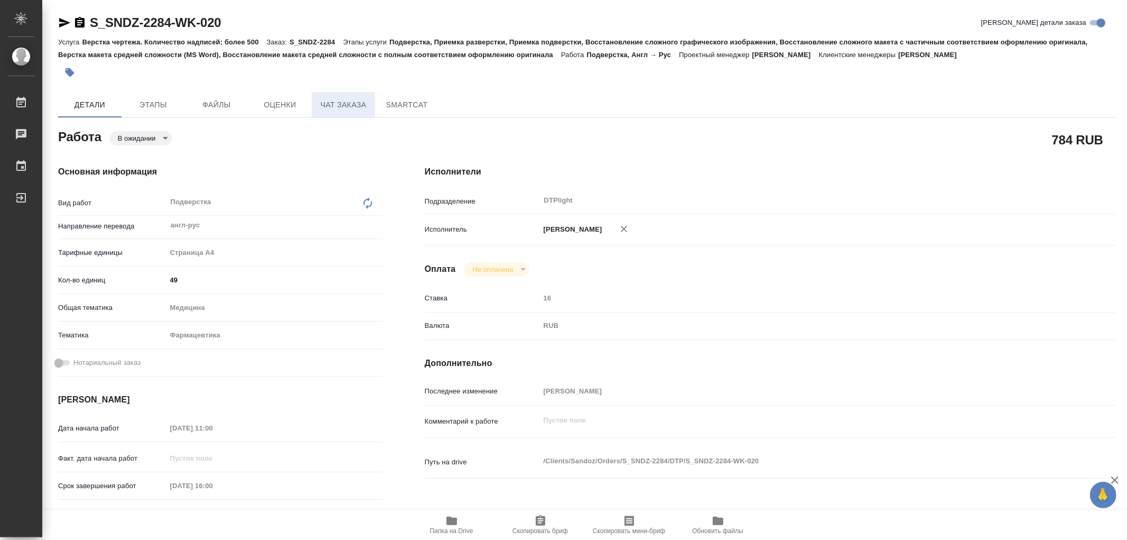
click at [319, 109] on span "Чат заказа" at bounding box center [343, 104] width 51 height 13
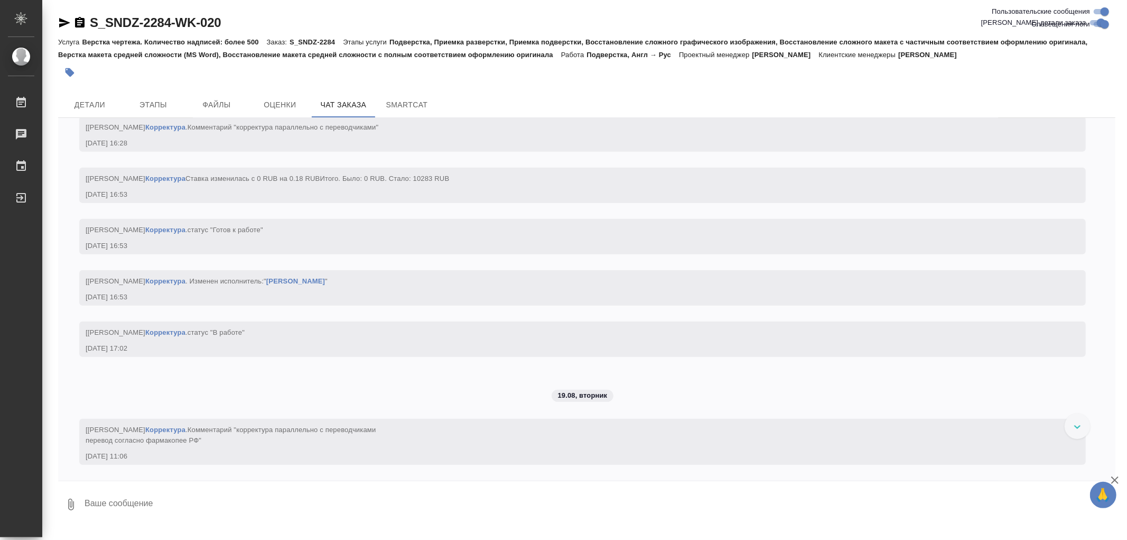
scroll to position [14074, 0]
click at [82, 95] on button "Детали" at bounding box center [89, 104] width 63 height 25
click at [95, 103] on span "Детали" at bounding box center [89, 104] width 51 height 13
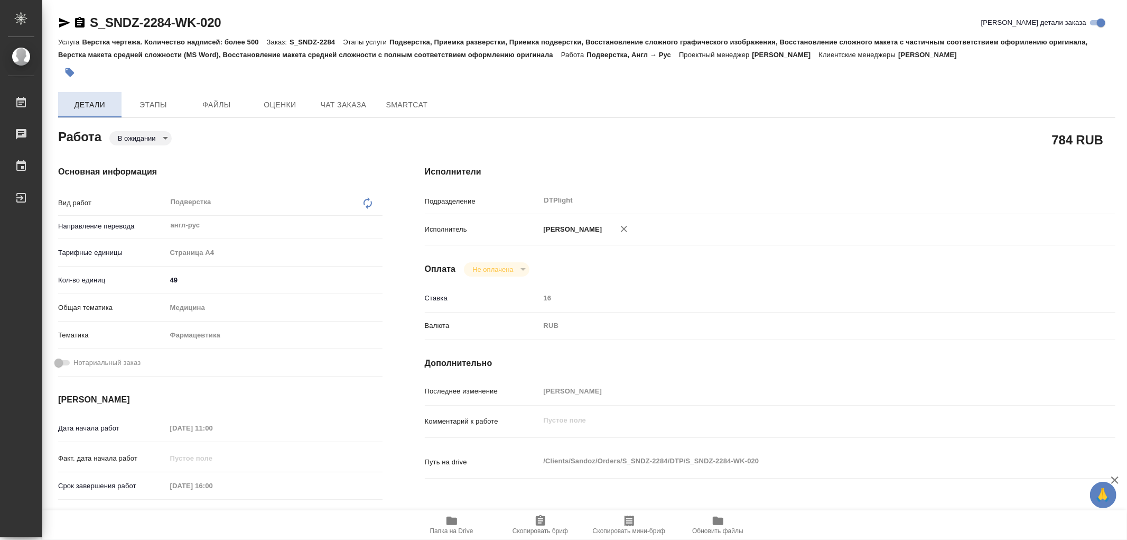
type textarea "x"
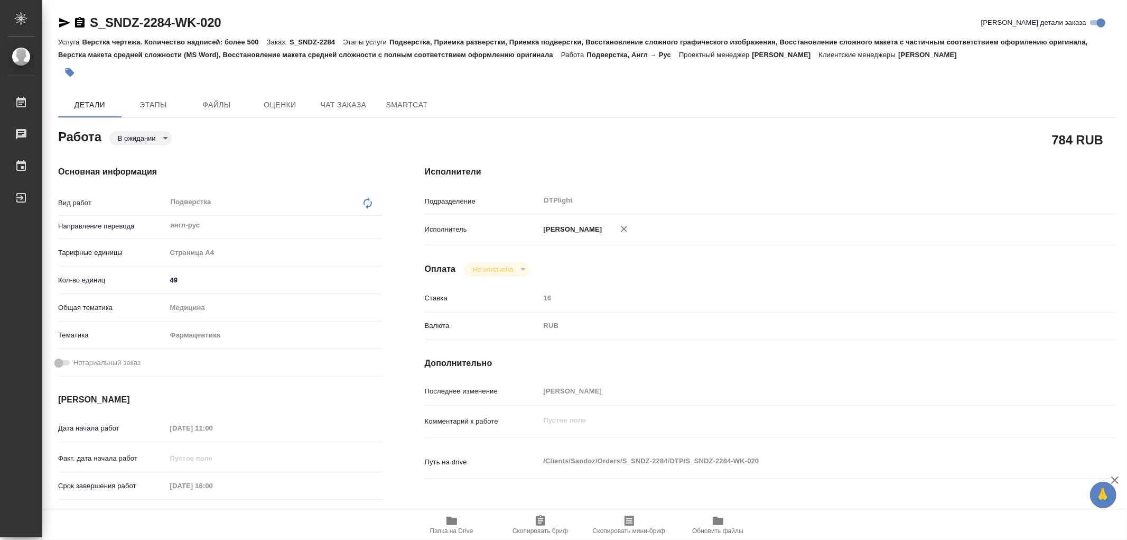
type textarea "x"
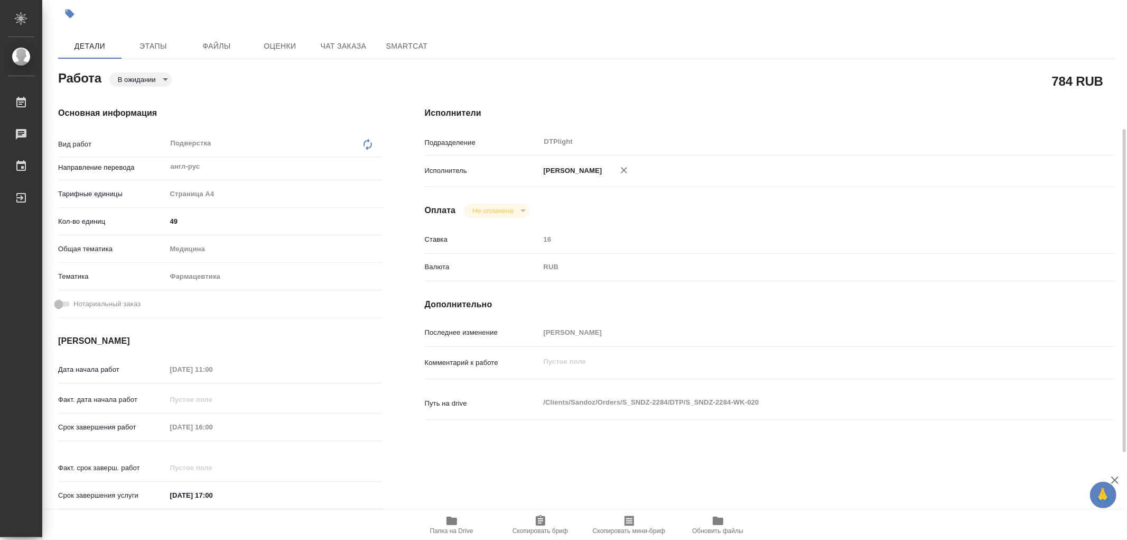
scroll to position [117, 0]
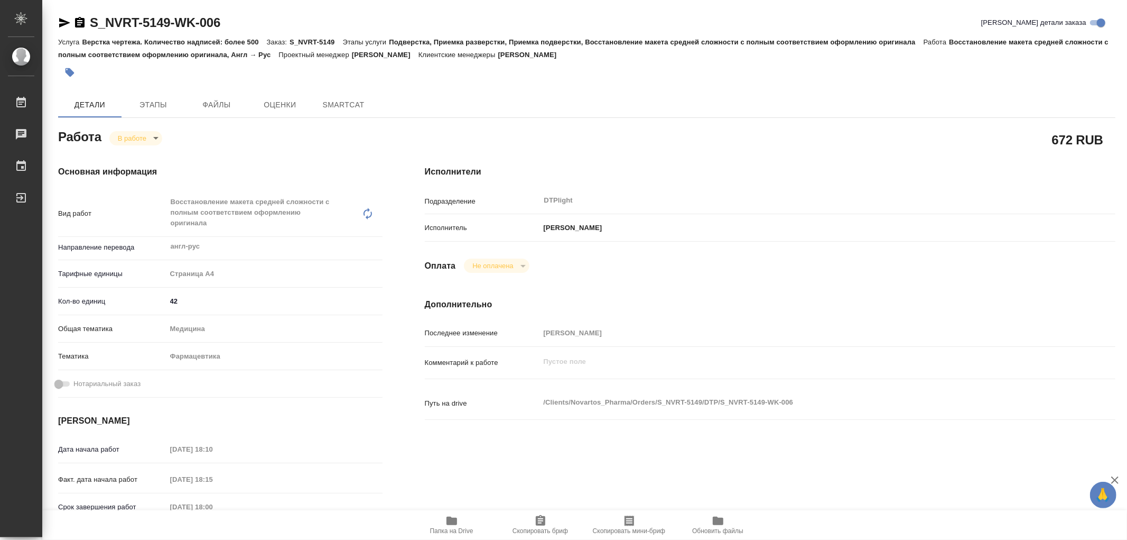
type textarea "x"
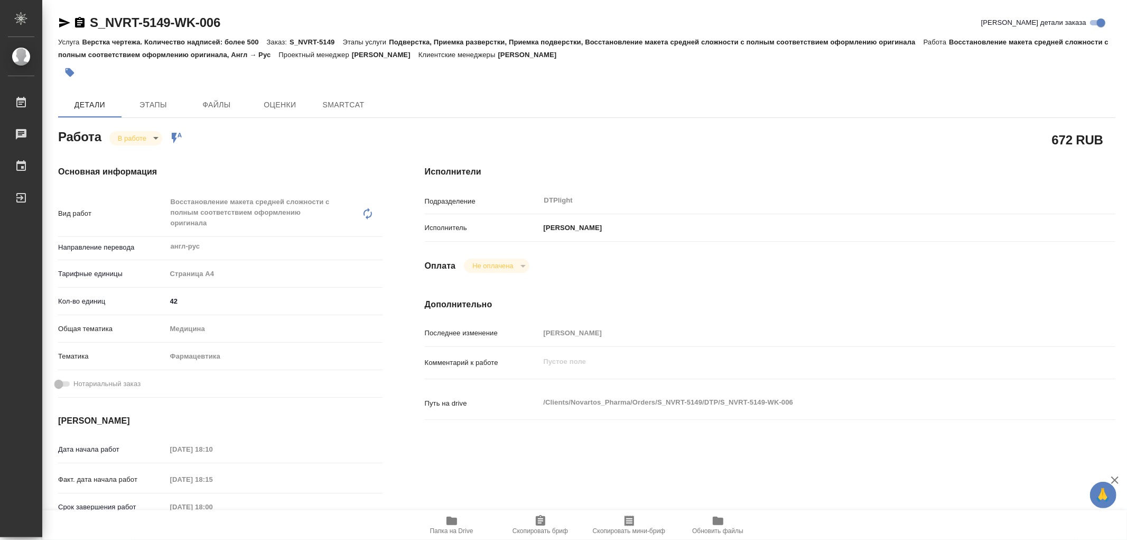
type textarea "x"
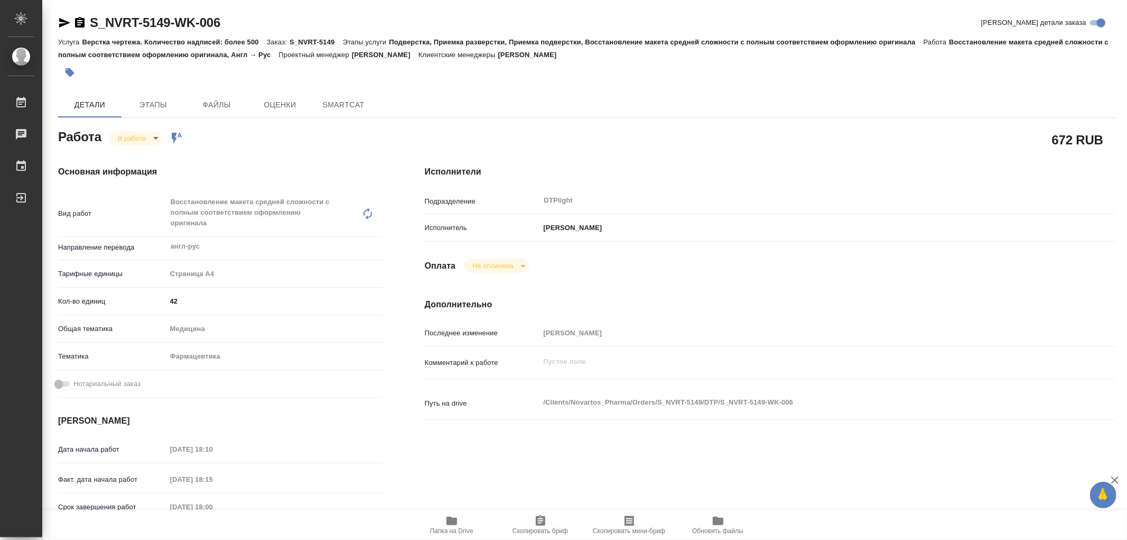
type textarea "x"
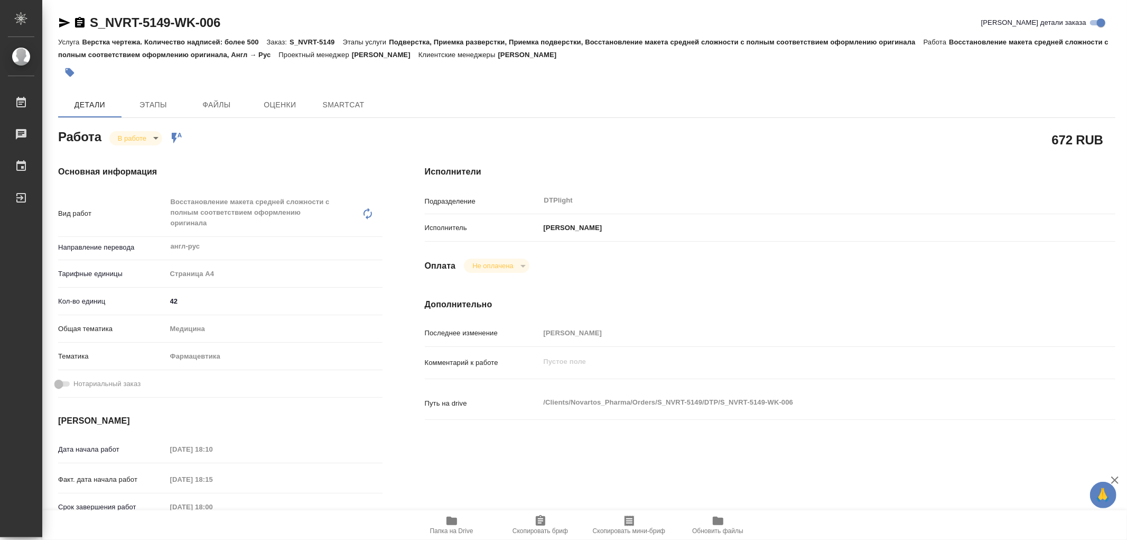
type textarea "x"
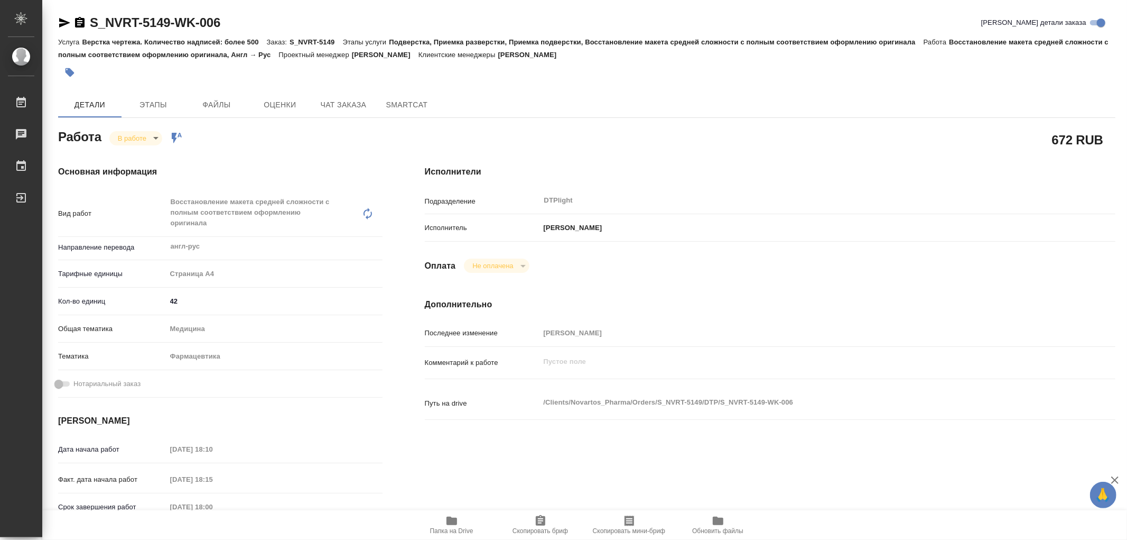
type textarea "x"
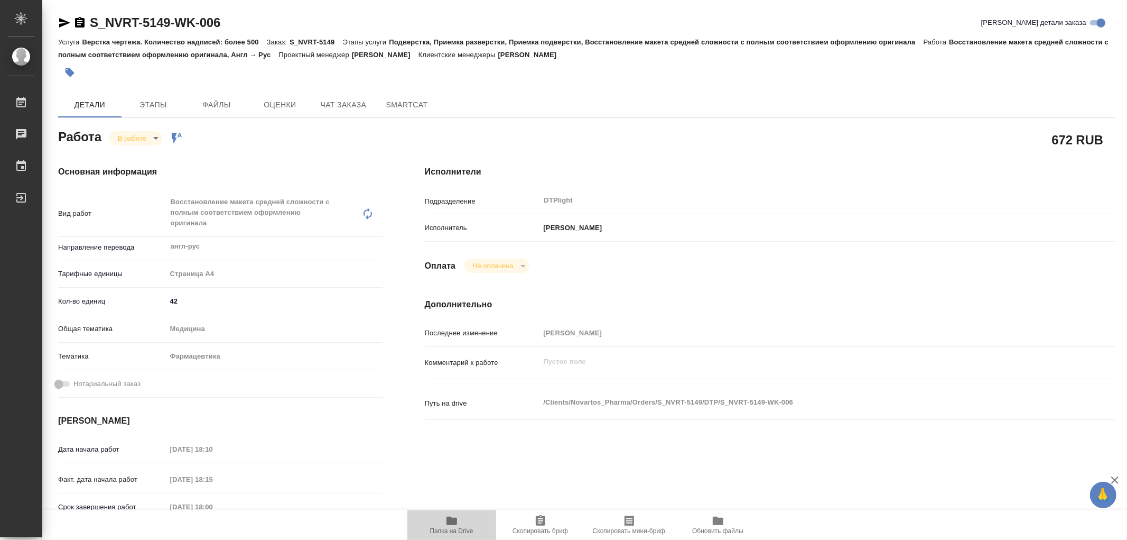
click at [452, 516] on icon "button" at bounding box center [452, 520] width 13 height 13
type textarea "x"
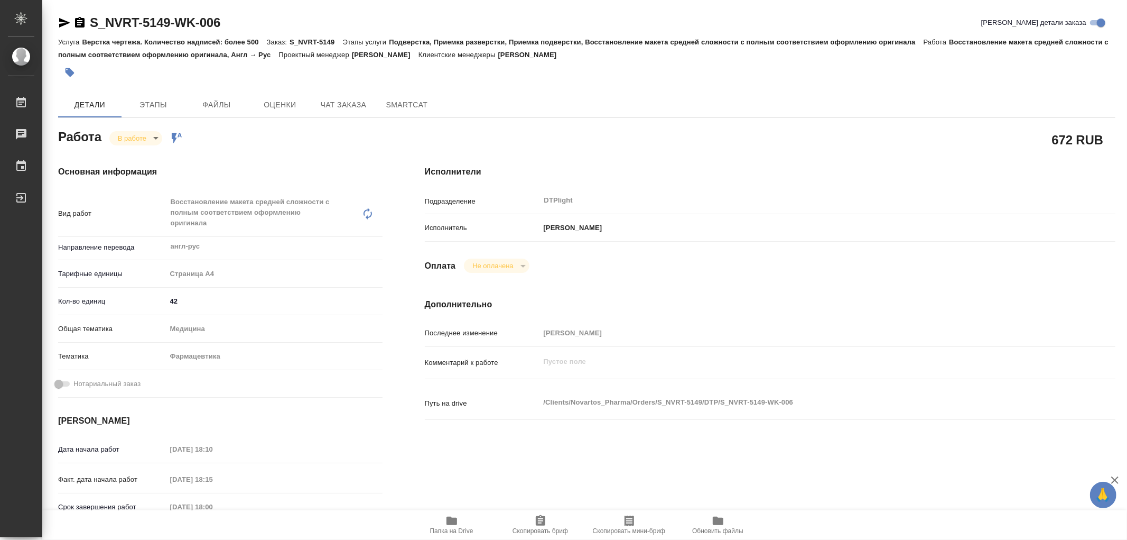
type textarea "x"
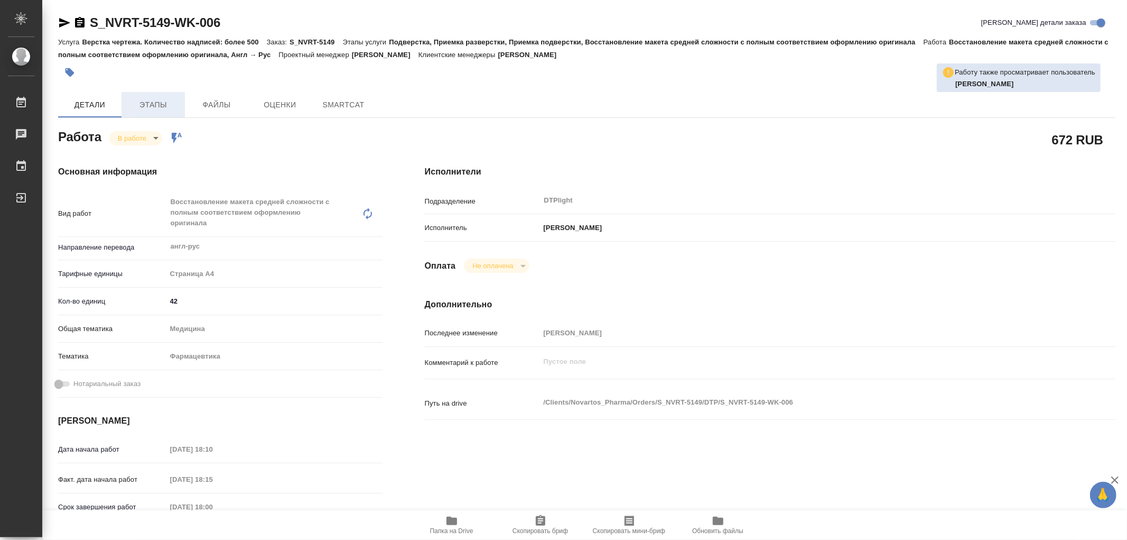
type textarea "x"
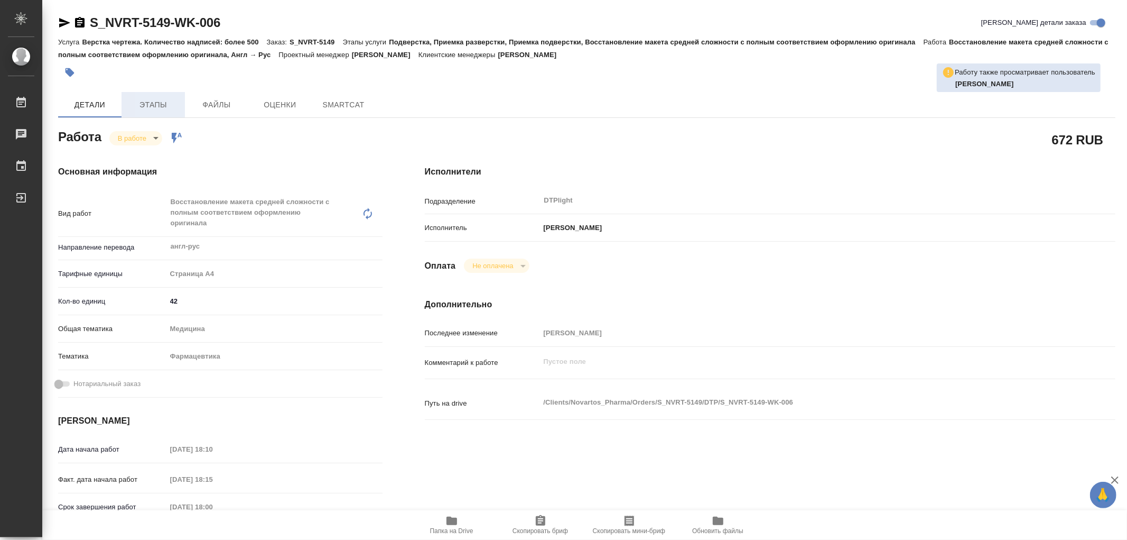
type textarea "x"
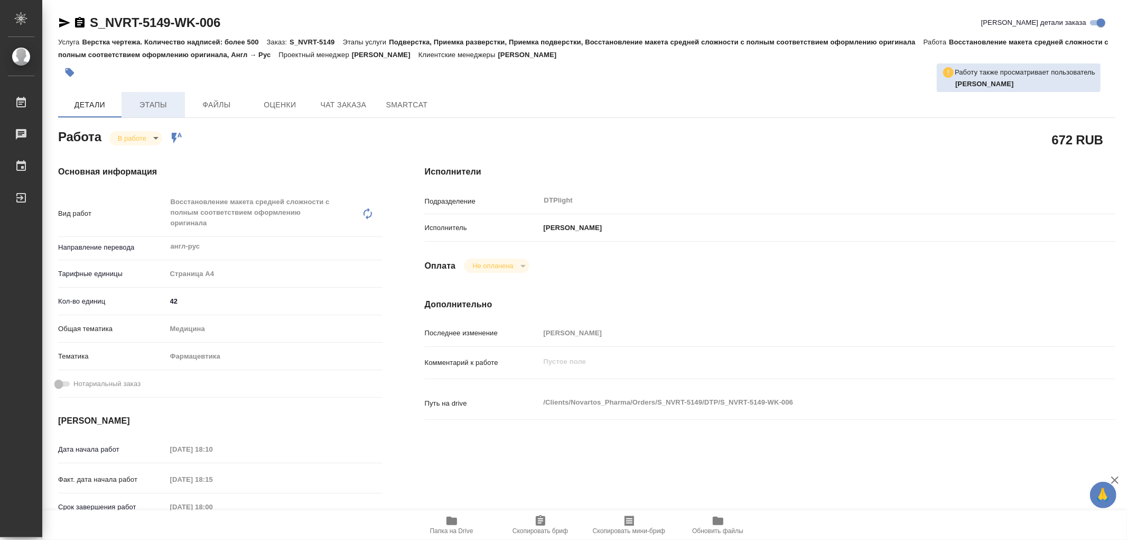
type textarea "x"
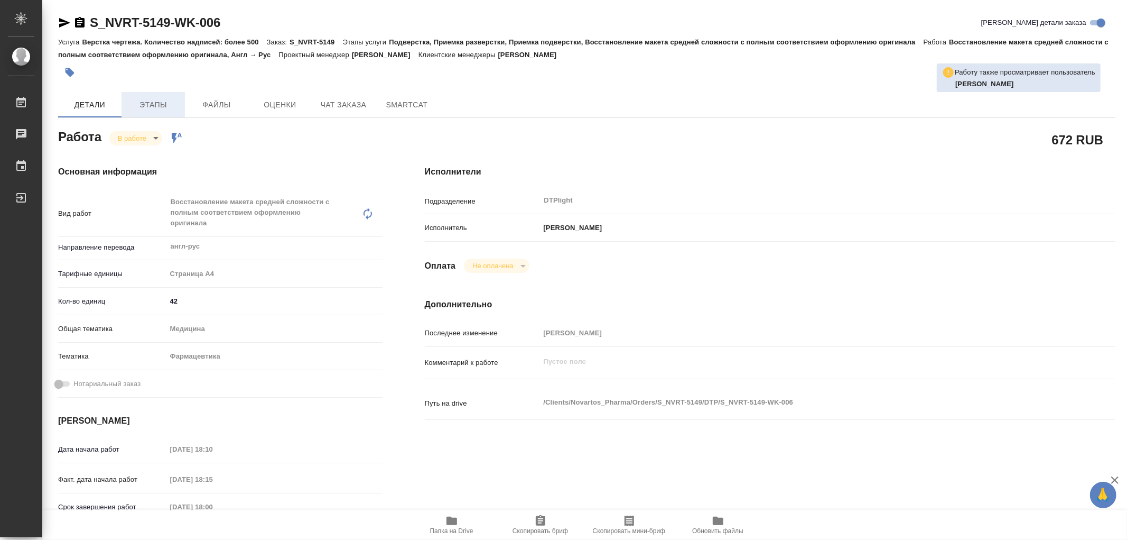
type textarea "x"
click at [165, 104] on span "Этапы" at bounding box center [153, 104] width 51 height 13
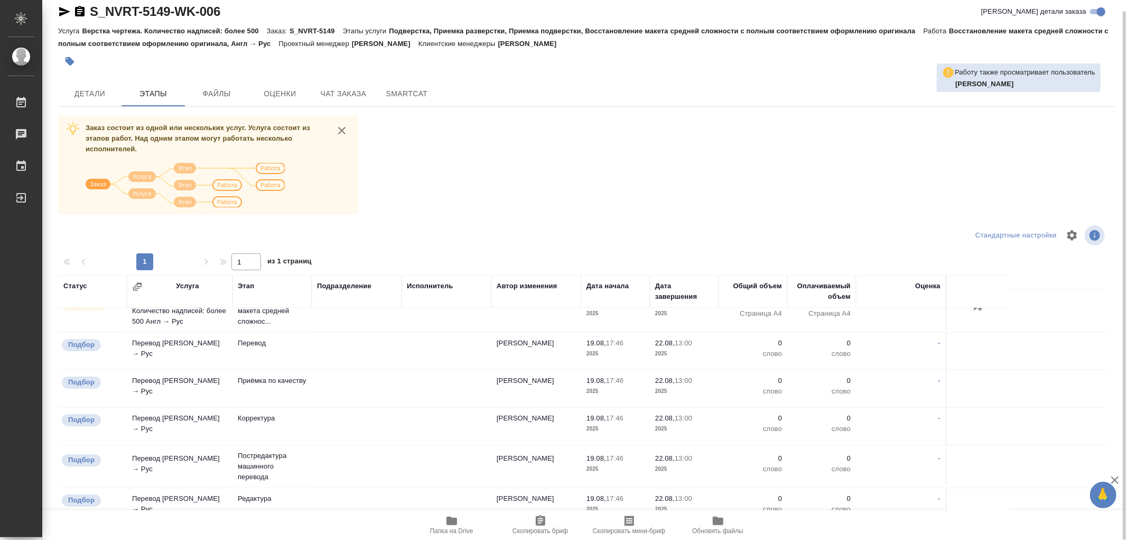
scroll to position [160, 0]
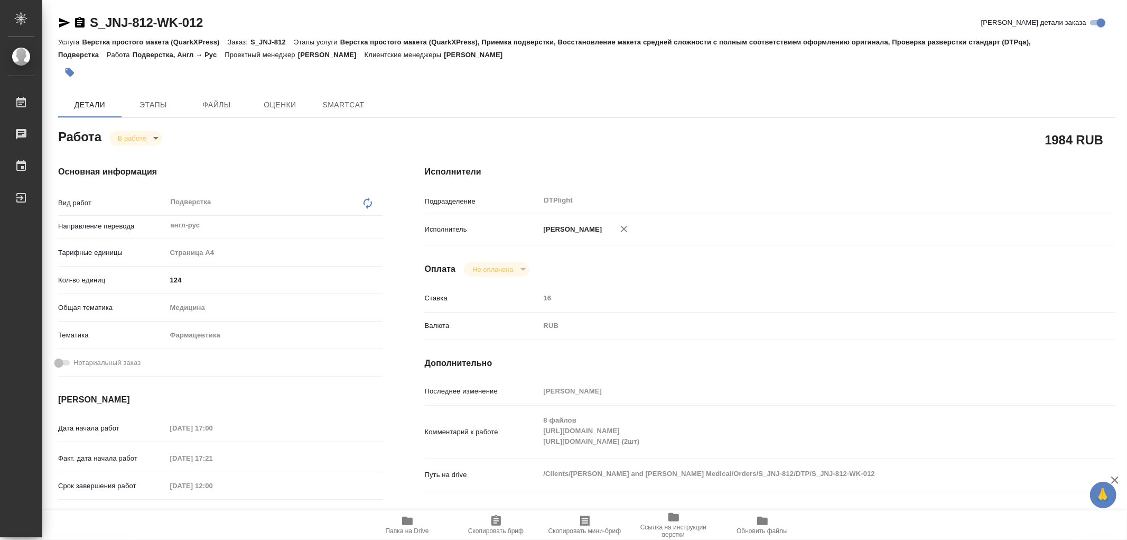
type textarea "x"
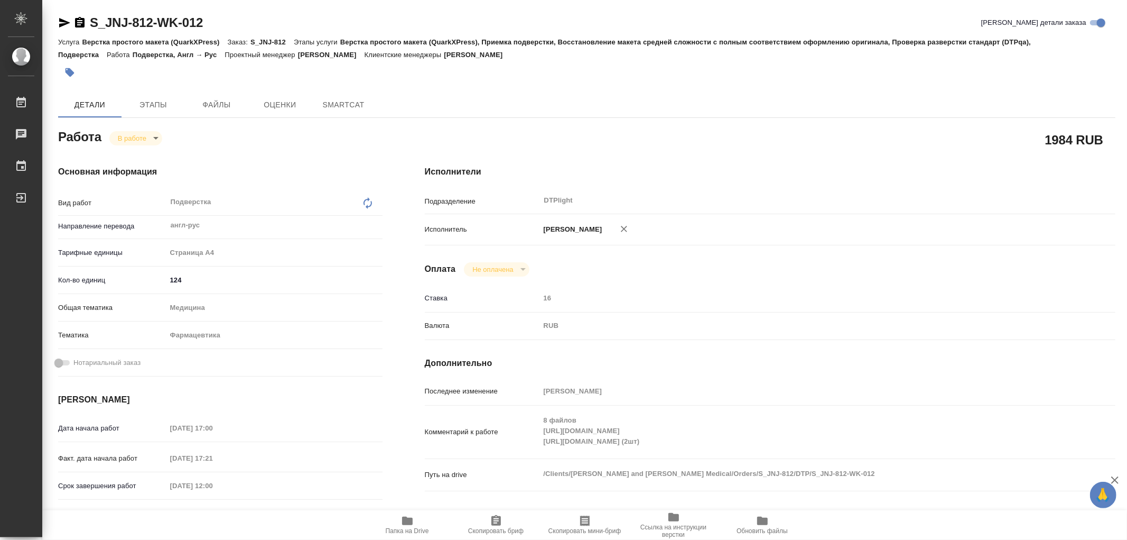
type textarea "x"
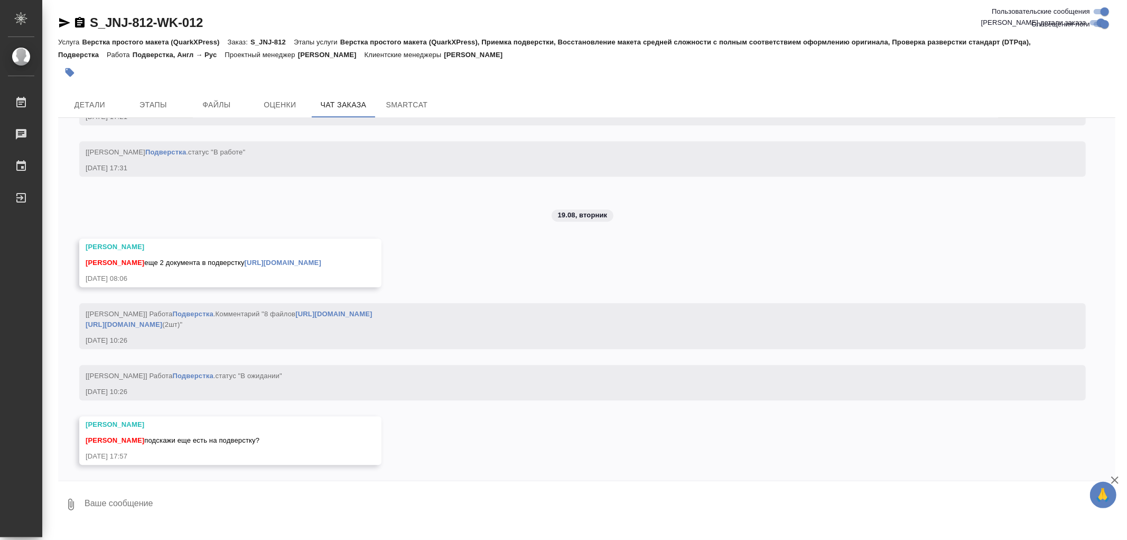
scroll to position [9506, 0]
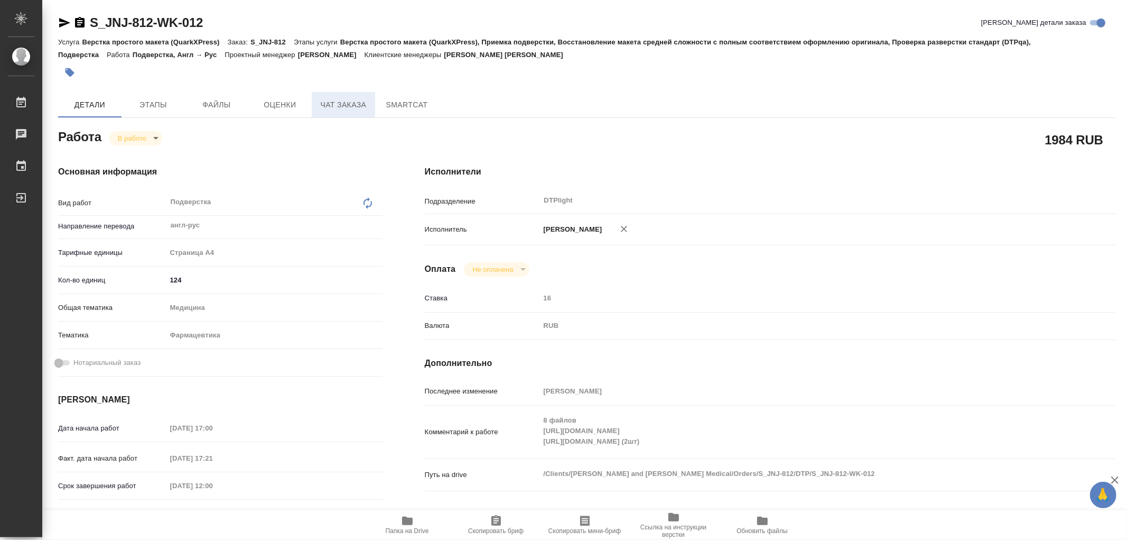
click at [328, 96] on button "Чат заказа" at bounding box center [343, 104] width 63 height 25
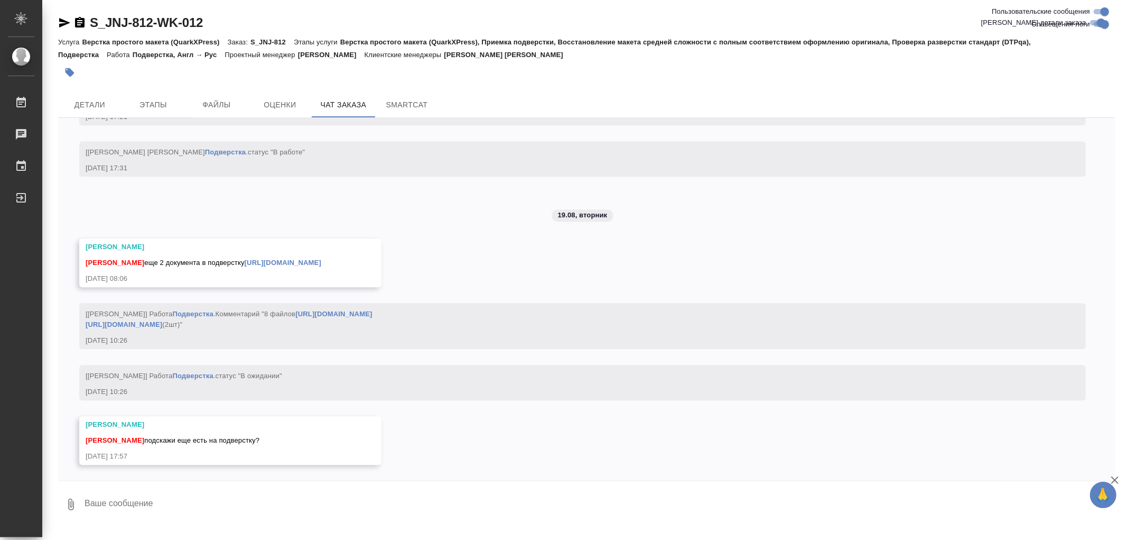
scroll to position [9506, 0]
click at [155, 100] on span "Этапы" at bounding box center [153, 104] width 51 height 13
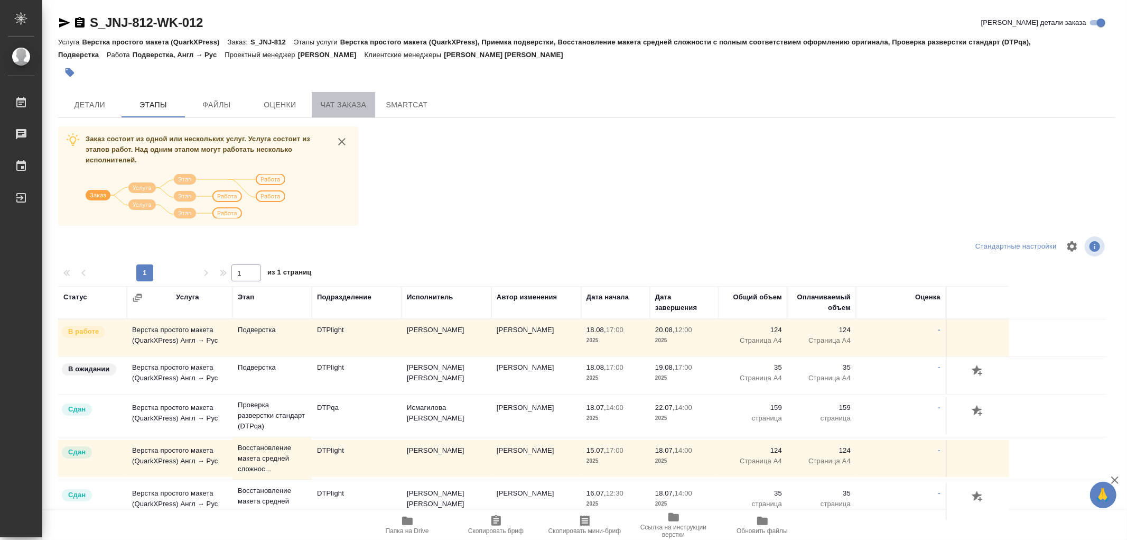
click at [359, 111] on span "Чат заказа" at bounding box center [343, 104] width 51 height 13
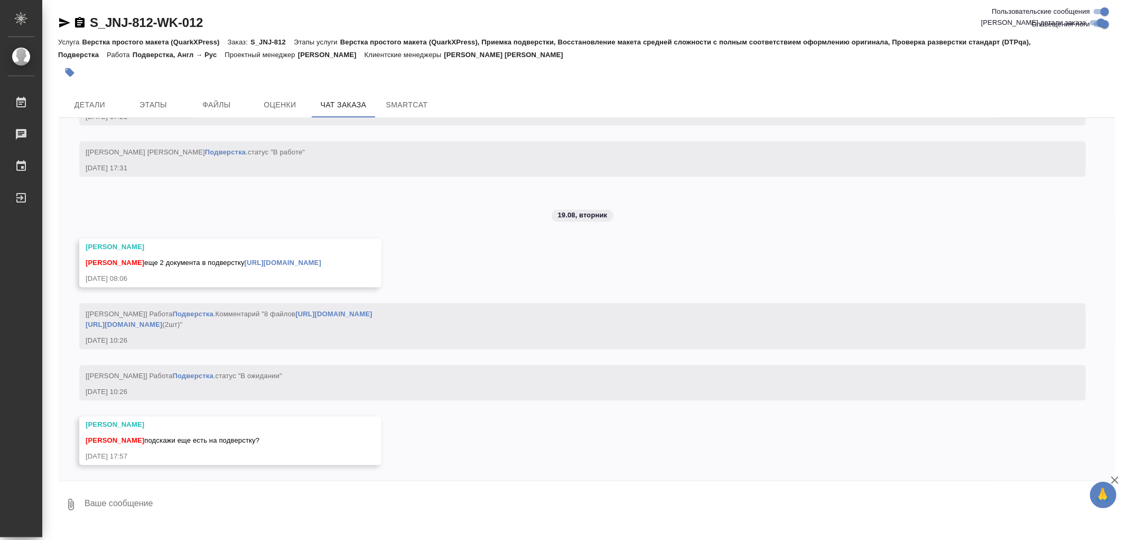
scroll to position [9506, 0]
click at [161, 102] on span "Этапы" at bounding box center [153, 104] width 51 height 13
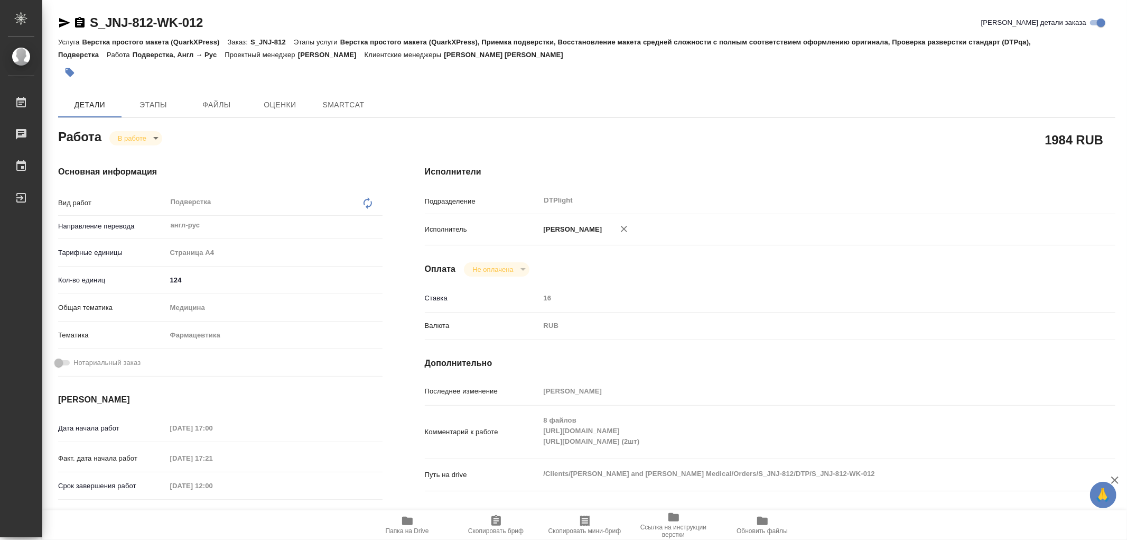
type textarea "x"
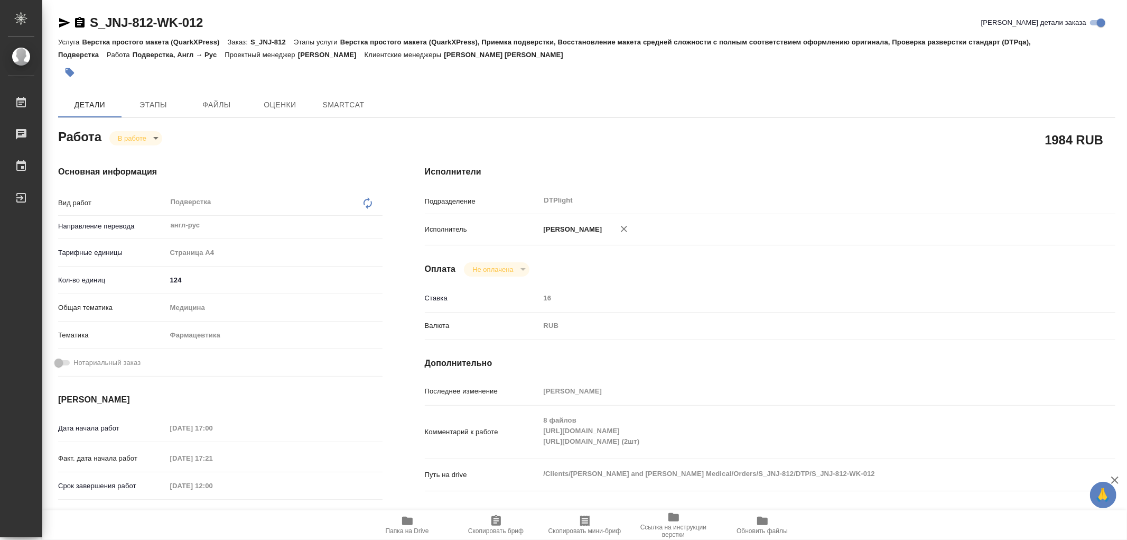
type textarea "x"
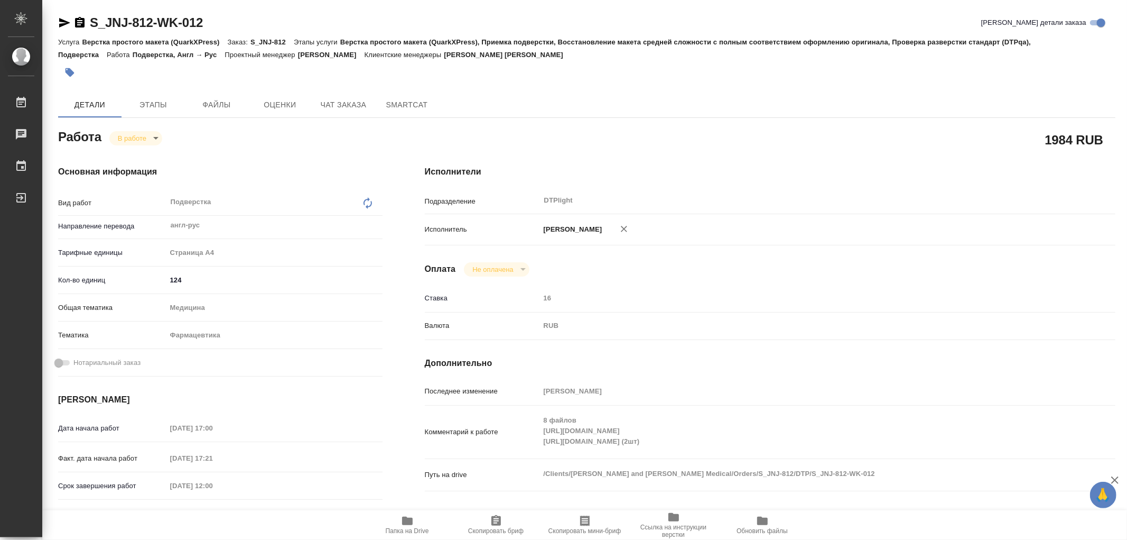
type textarea "x"
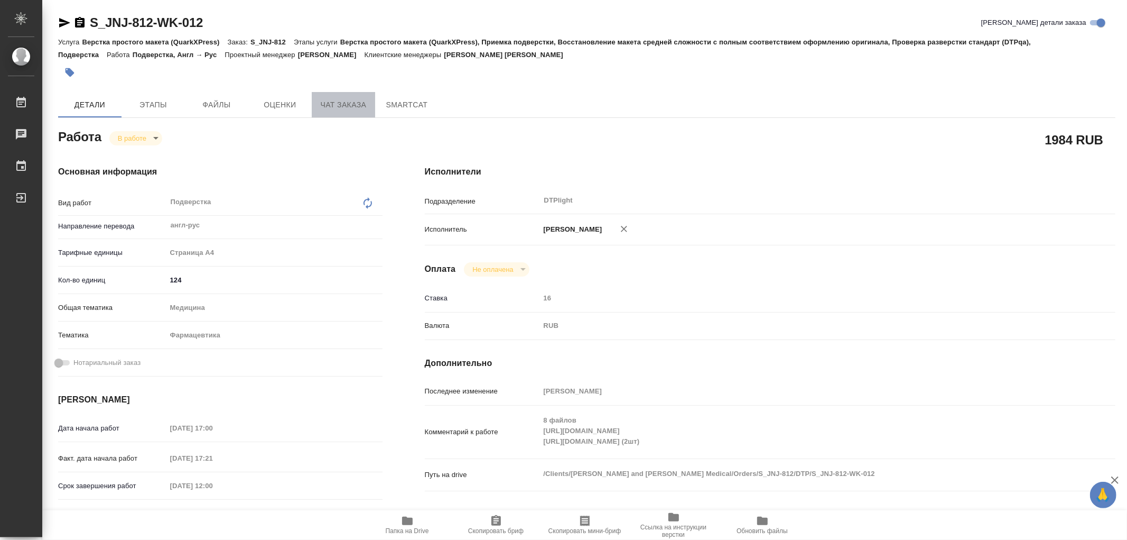
click at [345, 97] on button "Чат заказа" at bounding box center [343, 104] width 63 height 25
type textarea "x"
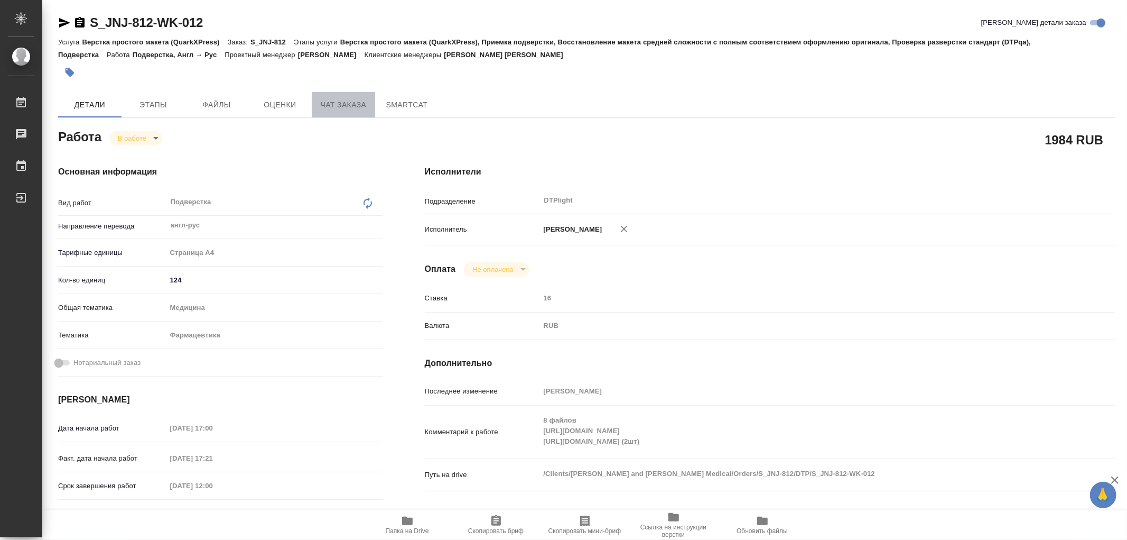
type textarea "x"
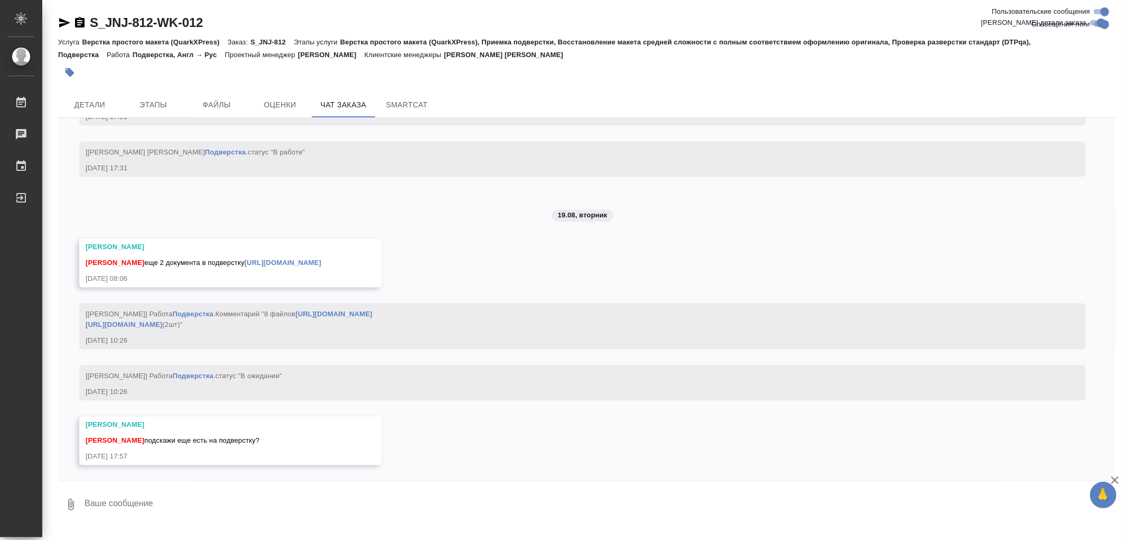
scroll to position [9506, 0]
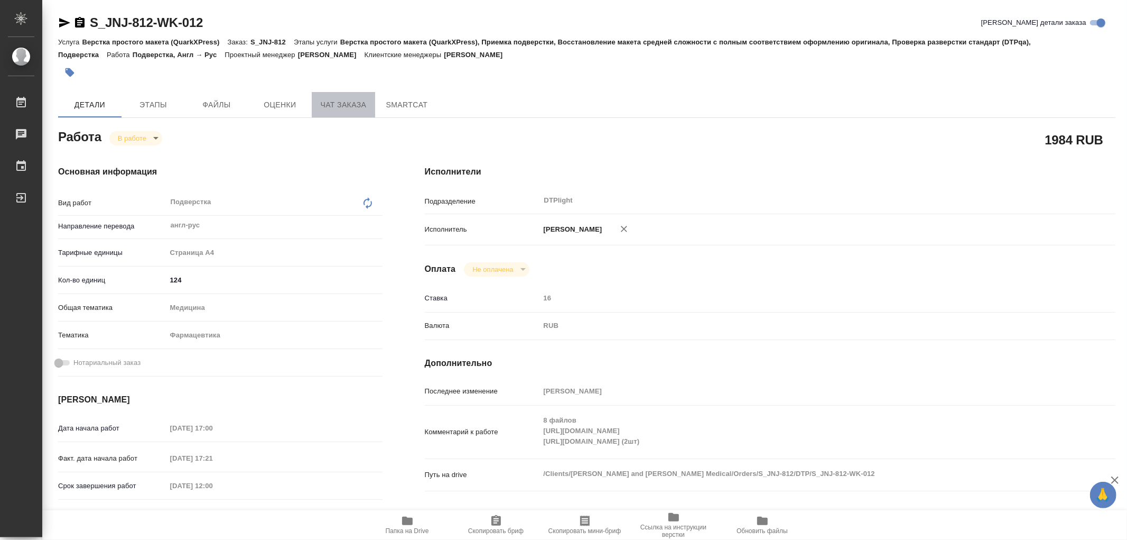
click at [335, 109] on span "Чат заказа" at bounding box center [343, 104] width 51 height 13
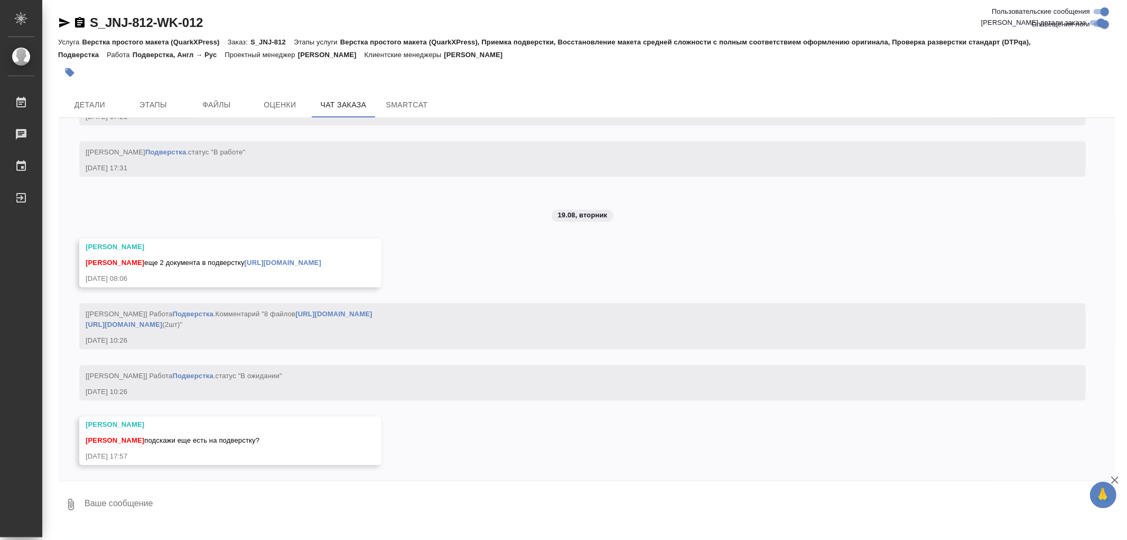
scroll to position [9506, 0]
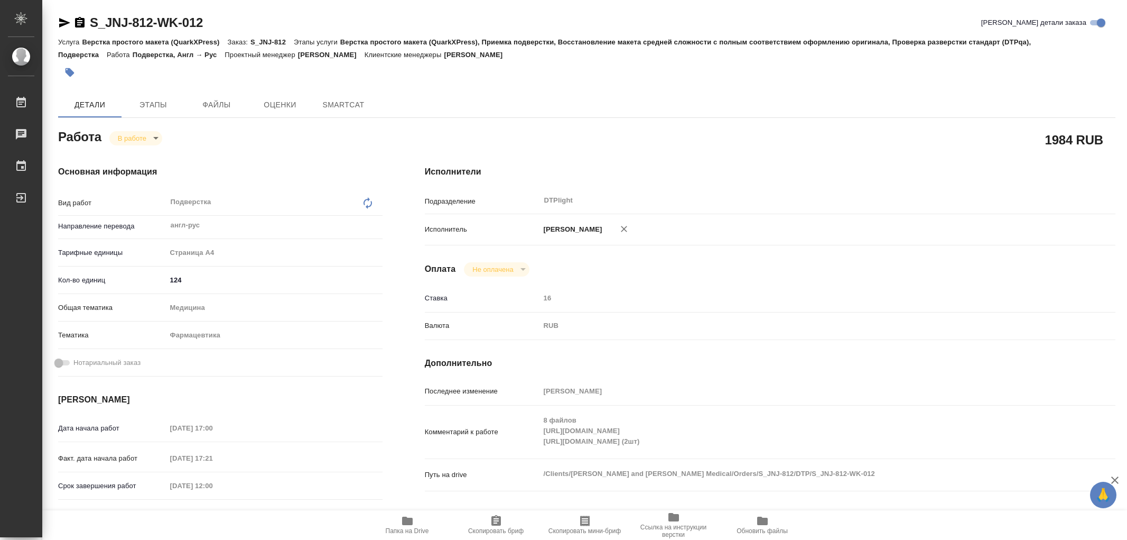
type textarea "x"
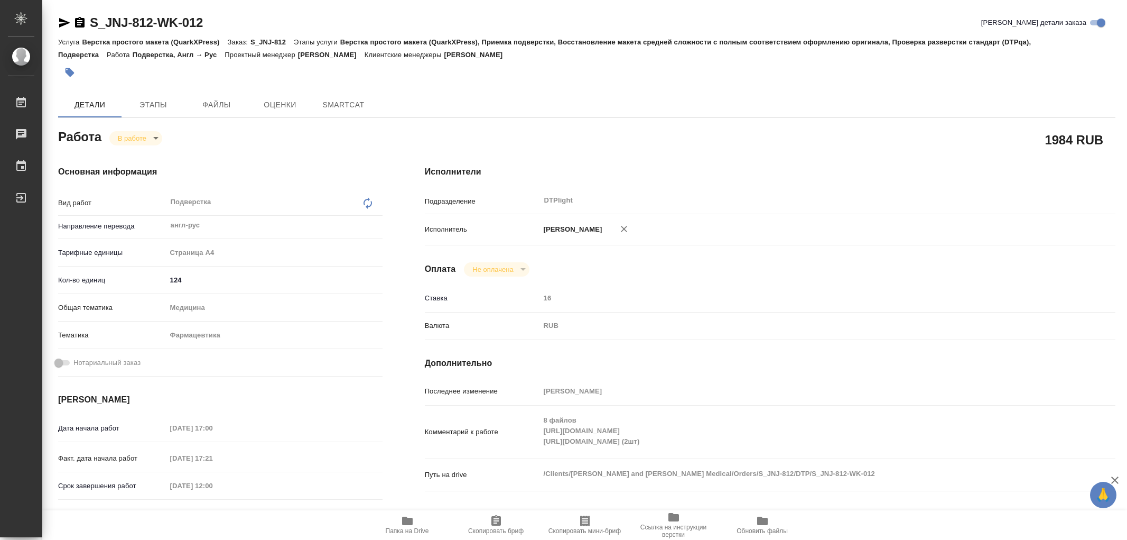
type textarea "x"
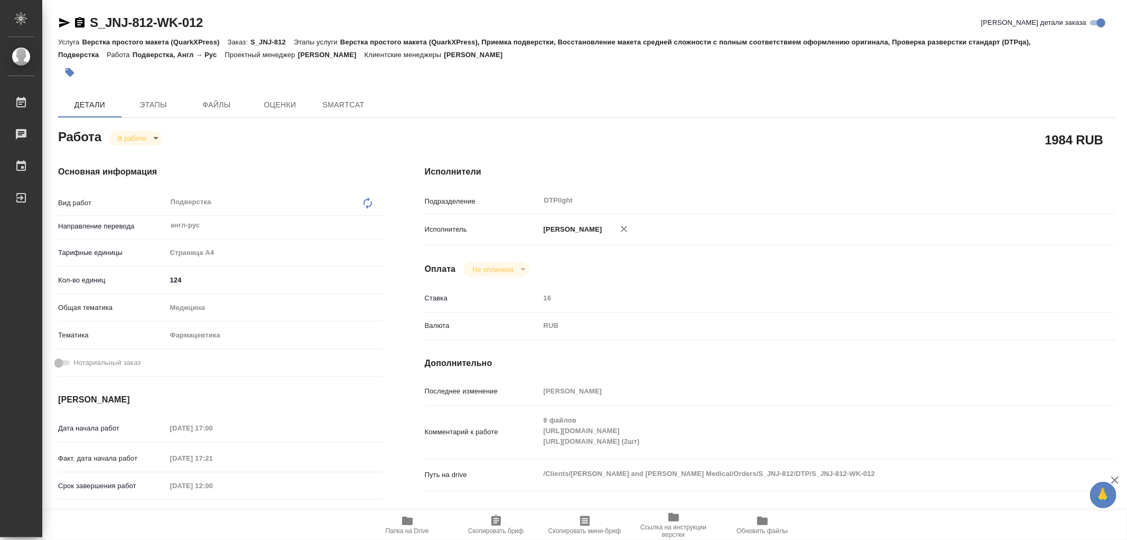
type textarea "x"
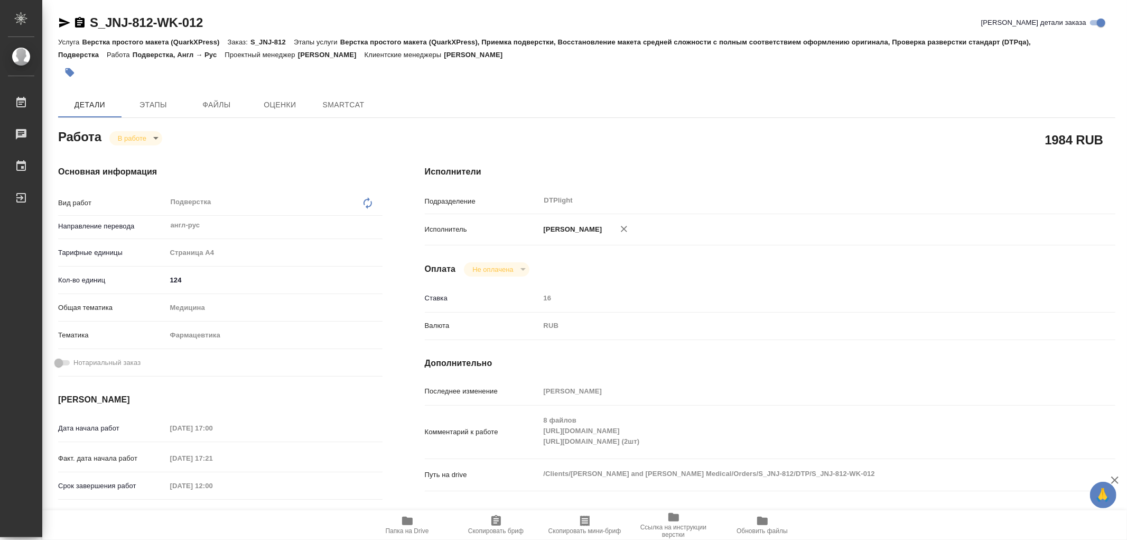
type textarea "x"
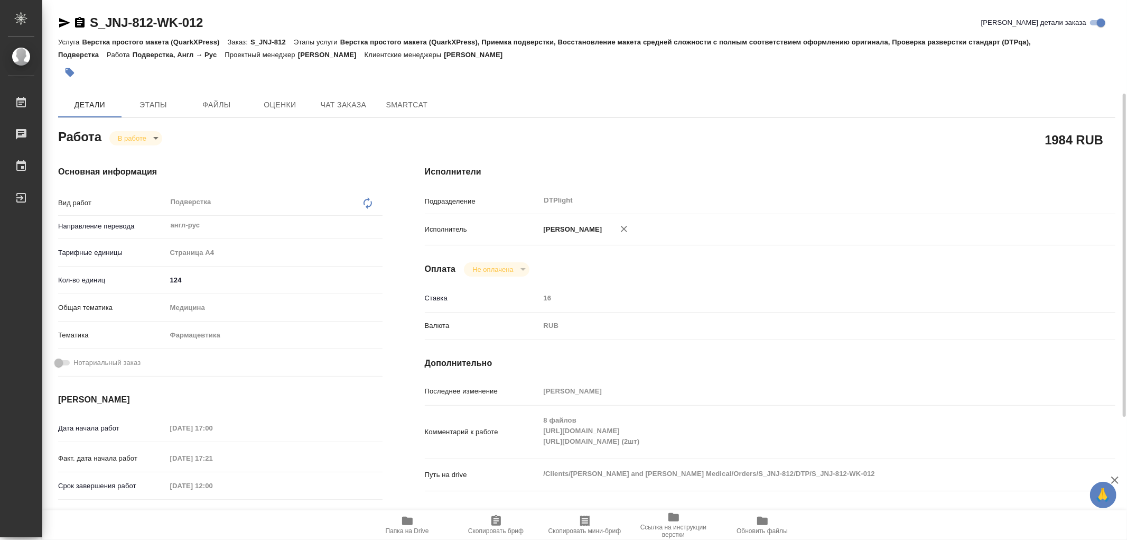
scroll to position [176, 0]
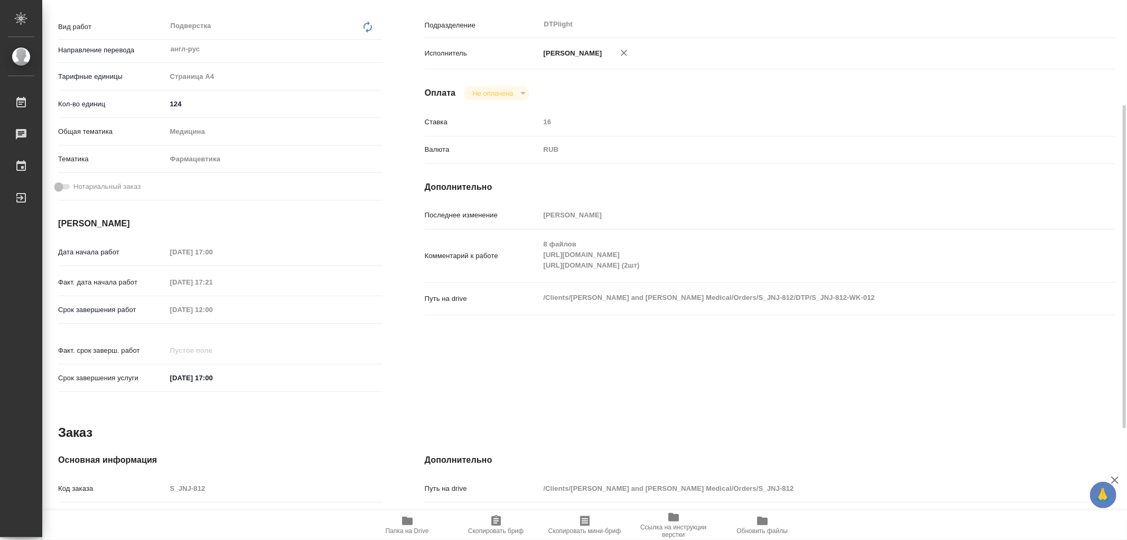
type textarea "x"
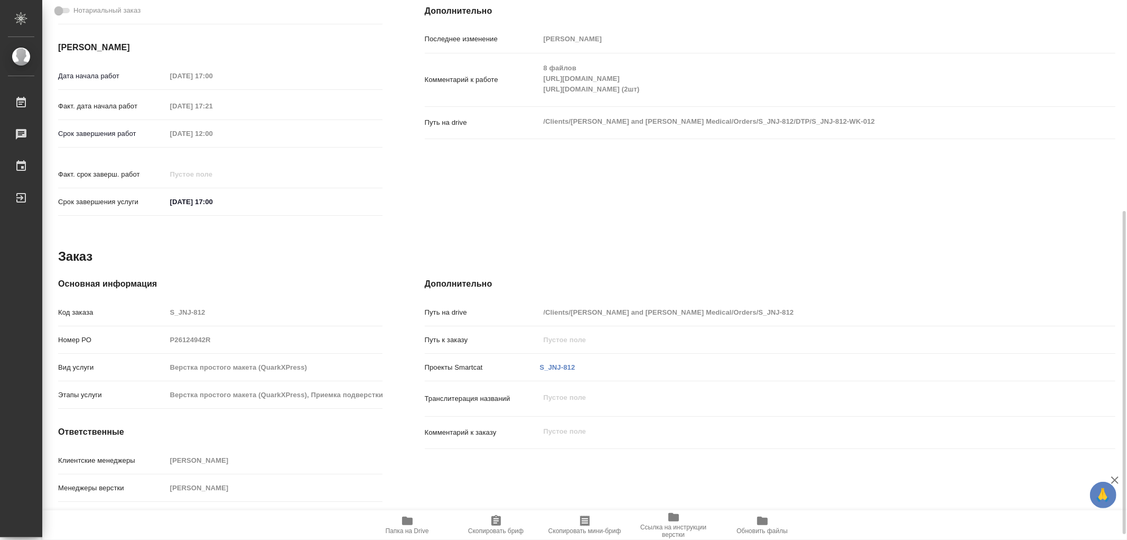
type textarea "x"
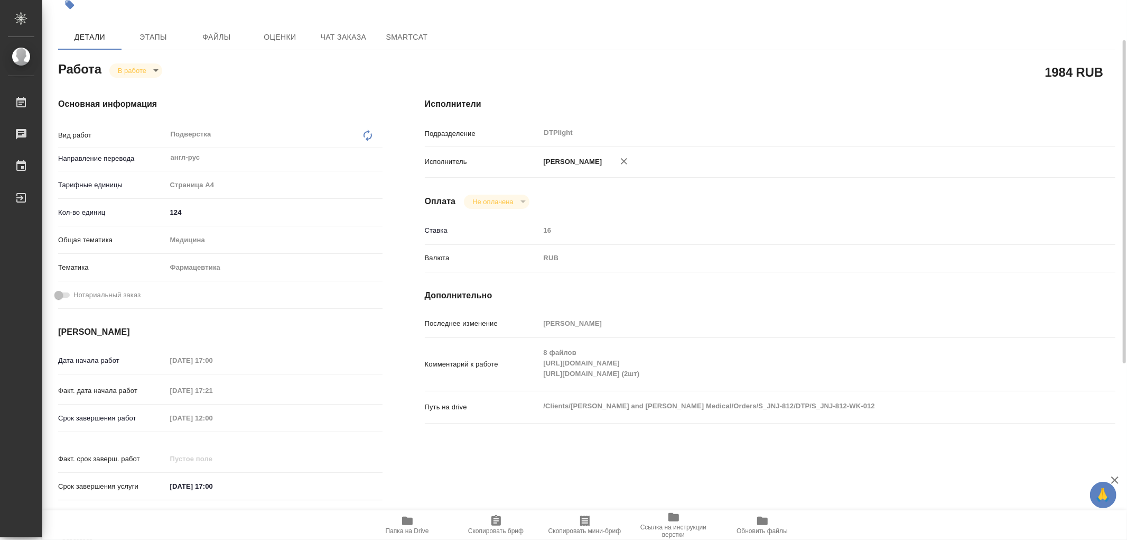
scroll to position [0, 0]
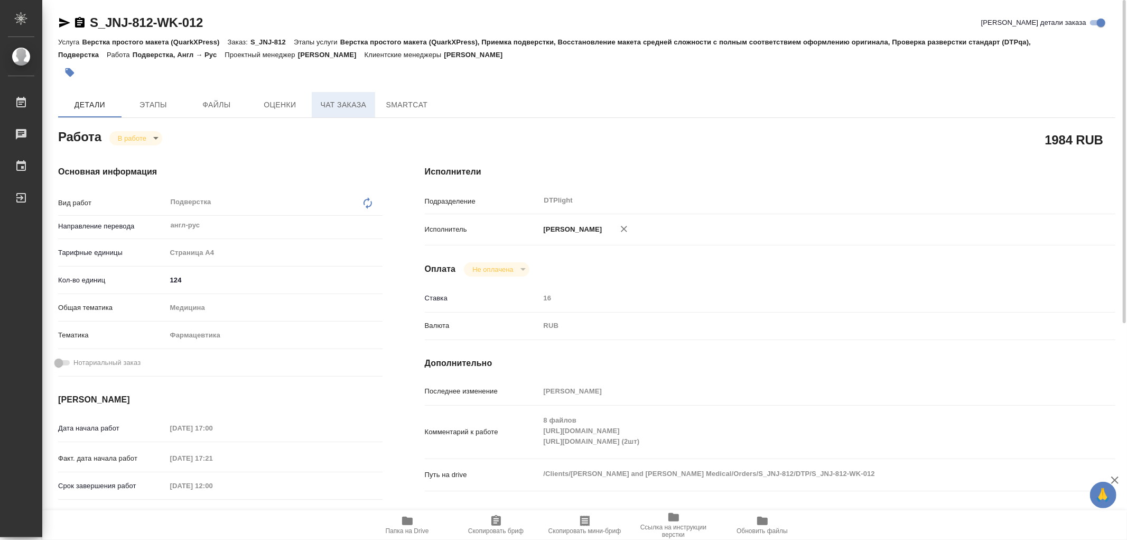
click at [340, 97] on button "Чат заказа" at bounding box center [343, 104] width 63 height 25
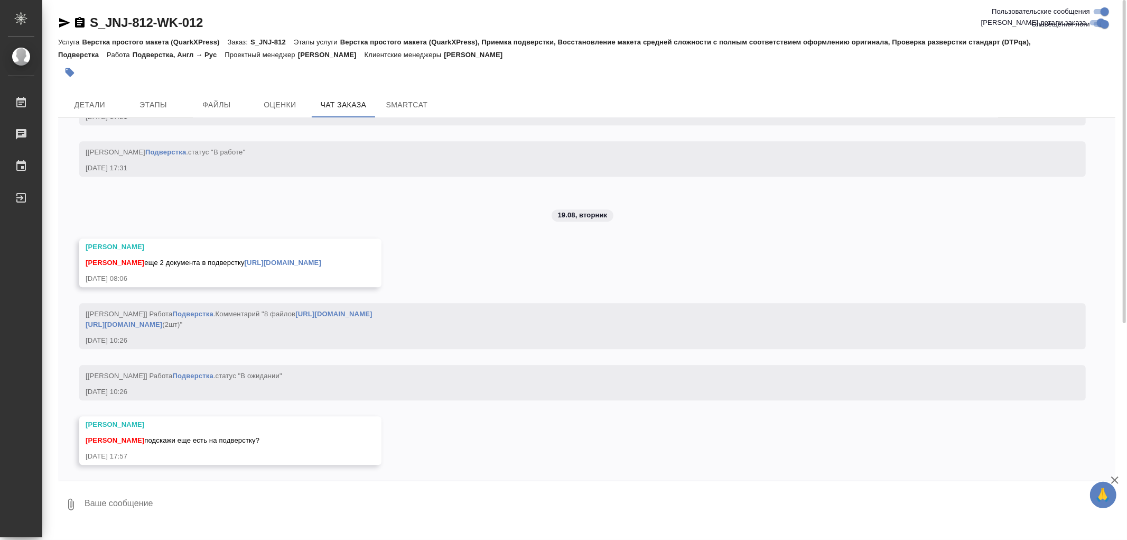
scroll to position [9506, 0]
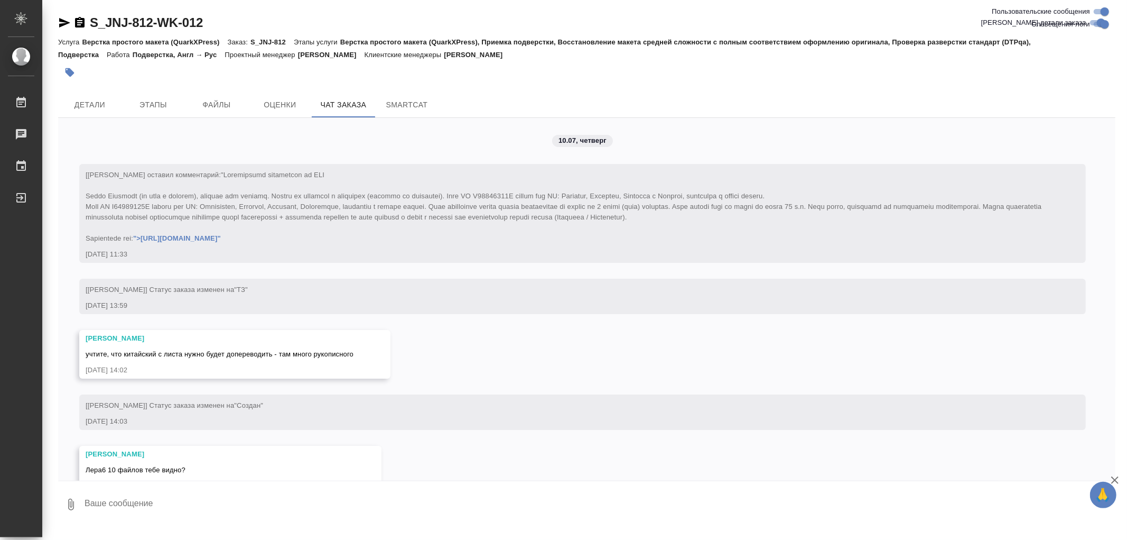
scroll to position [9506, 0]
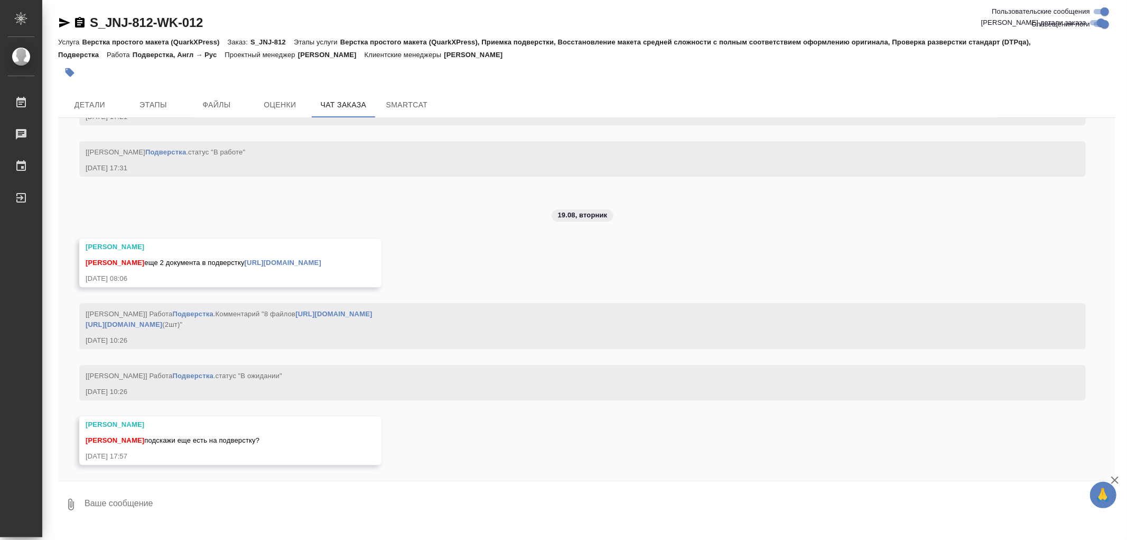
scroll to position [9506, 0]
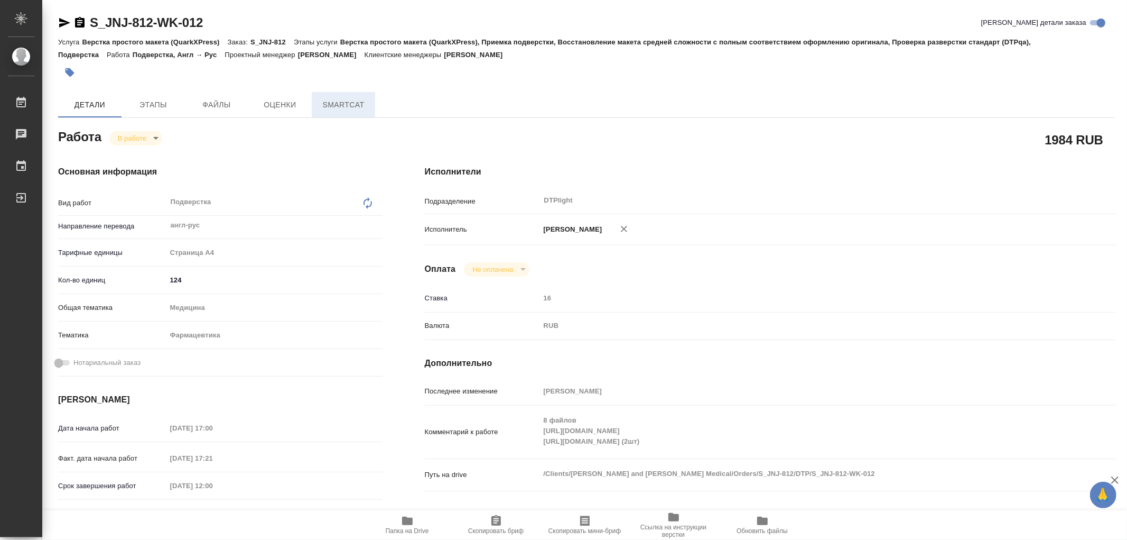
type textarea "x"
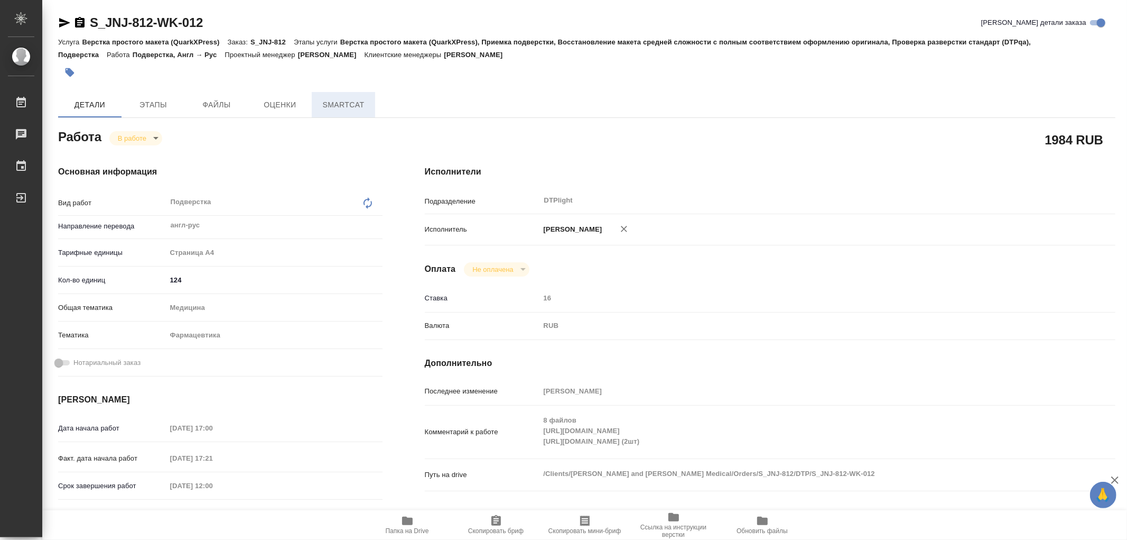
type textarea "x"
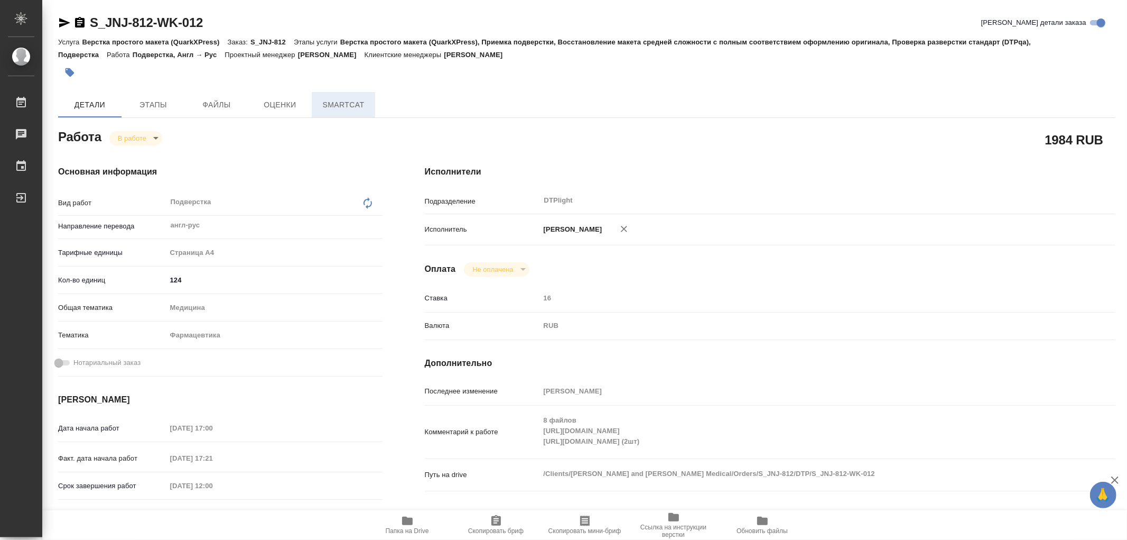
type textarea "x"
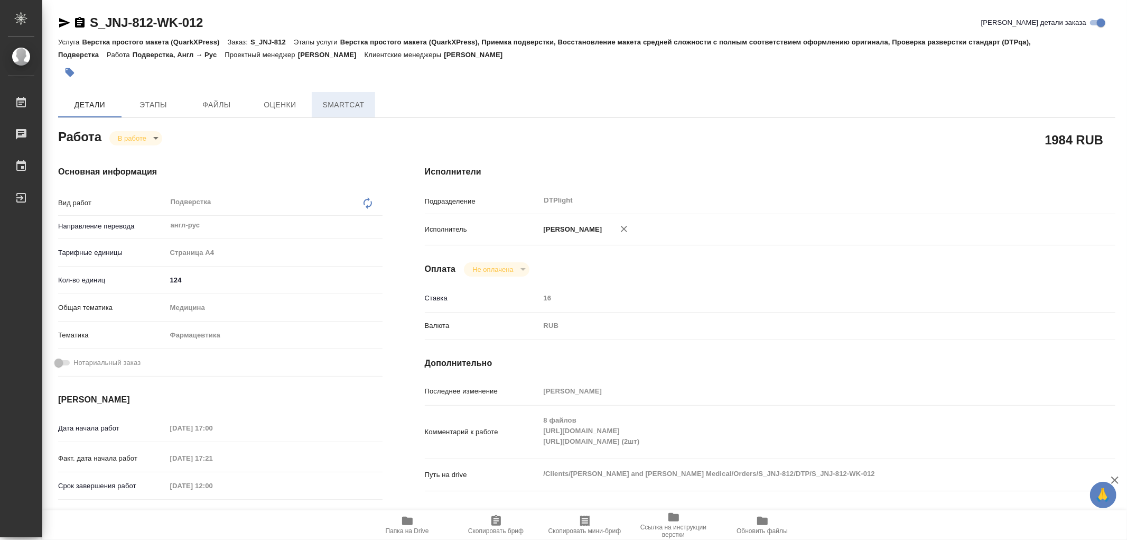
type textarea "x"
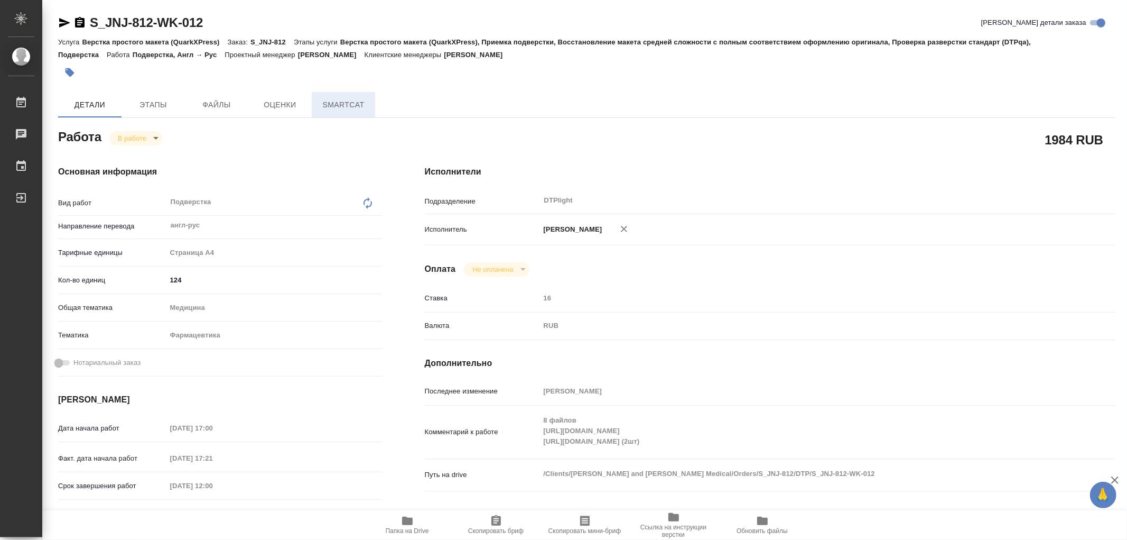
type textarea "x"
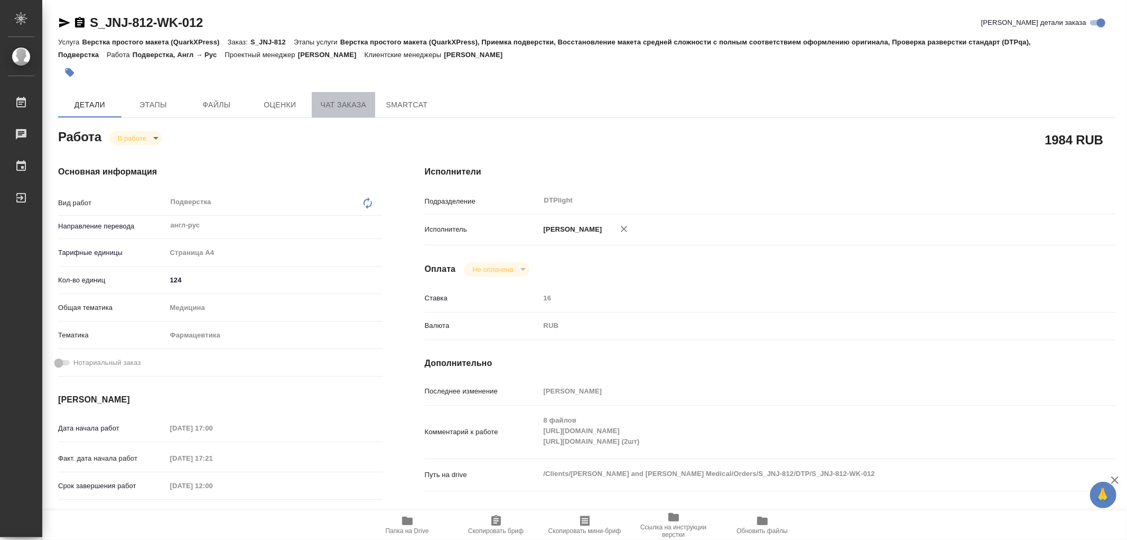
click at [319, 109] on span "Чат заказа" at bounding box center [343, 104] width 51 height 13
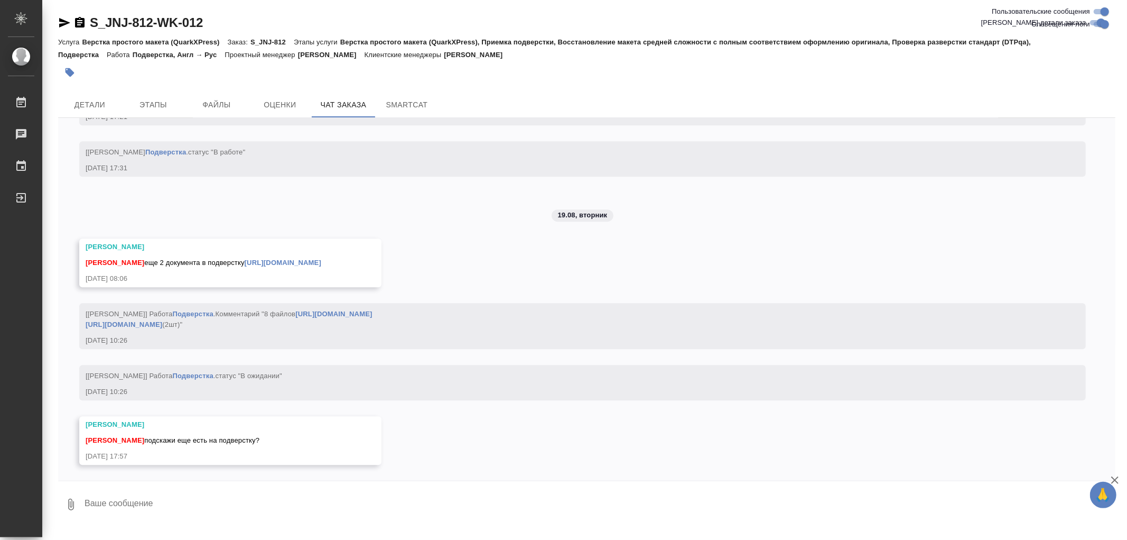
scroll to position [9506, 0]
